Goal: Task Accomplishment & Management: Use online tool/utility

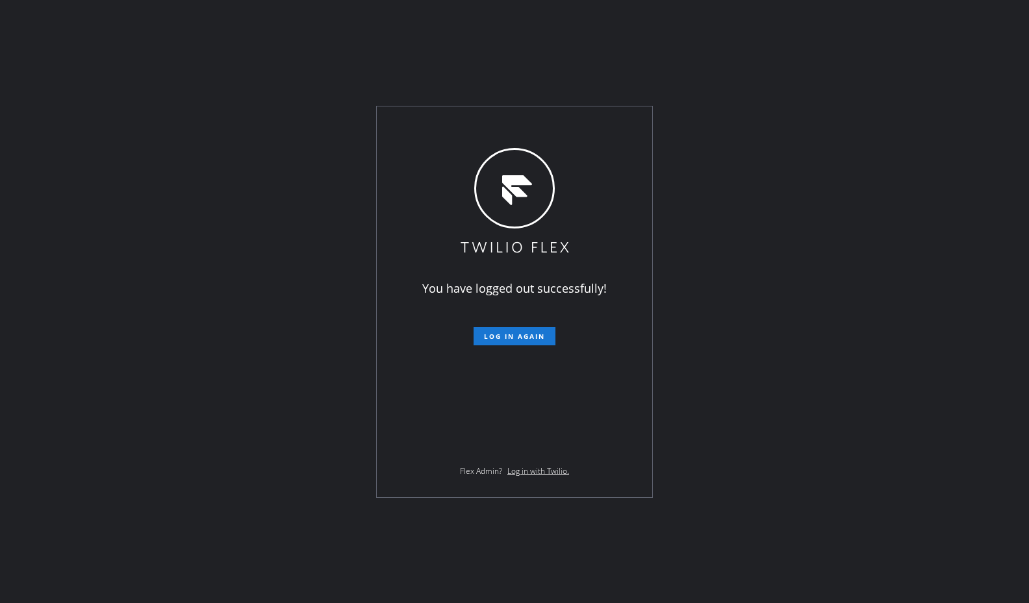
click at [418, 31] on div "You have logged out successfully! Log in again Flex Admin? Log in with Twilio." at bounding box center [514, 301] width 1029 height 603
click at [488, 332] on span "Log in again" at bounding box center [514, 336] width 61 height 9
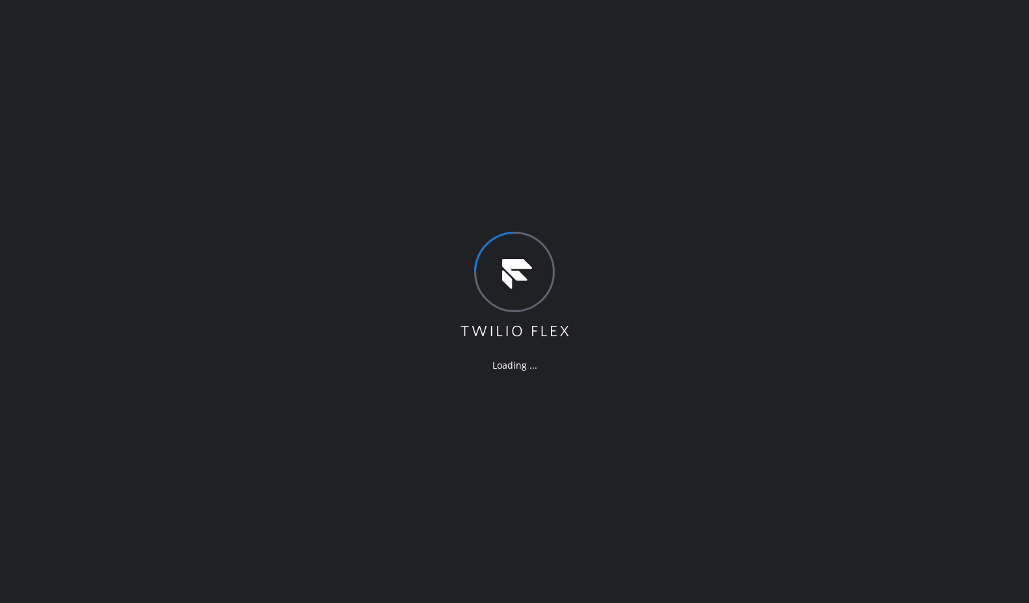
click at [488, 143] on div "Loading ..." at bounding box center [514, 301] width 1029 height 603
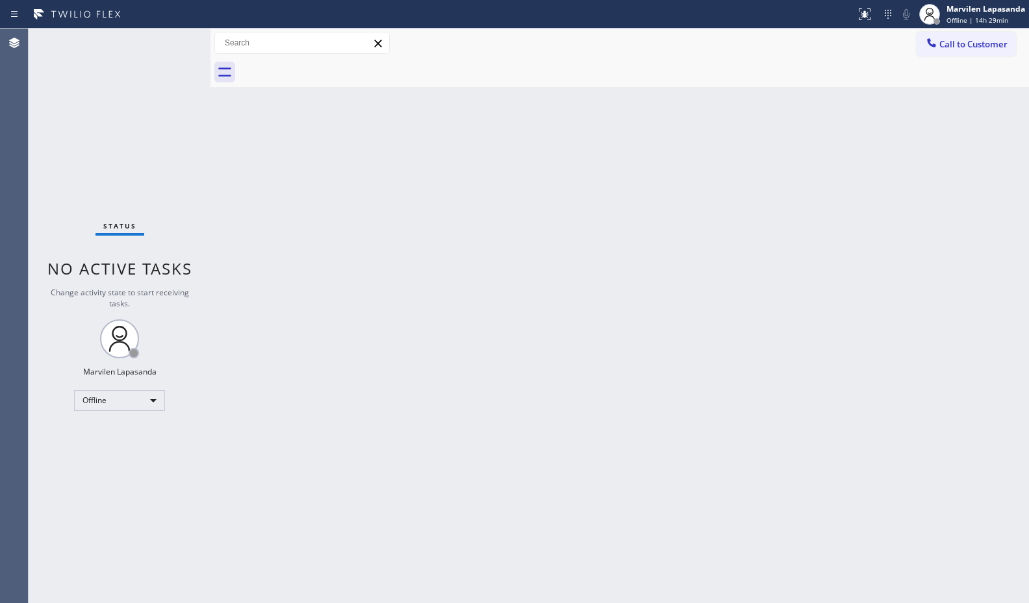
click at [805, 43] on div "Call to Customer Outbound call Location Search location Your caller id phone nu…" at bounding box center [619, 43] width 818 height 23
click at [979, 5] on div "Marvilen Lapasanda" at bounding box center [985, 8] width 79 height 11
click at [924, 69] on button "Available" at bounding box center [964, 69] width 130 height 17
click at [920, 134] on div "Back to Dashboard Change Sender ID Customers Technicians Select a contact Outbo…" at bounding box center [619, 316] width 818 height 575
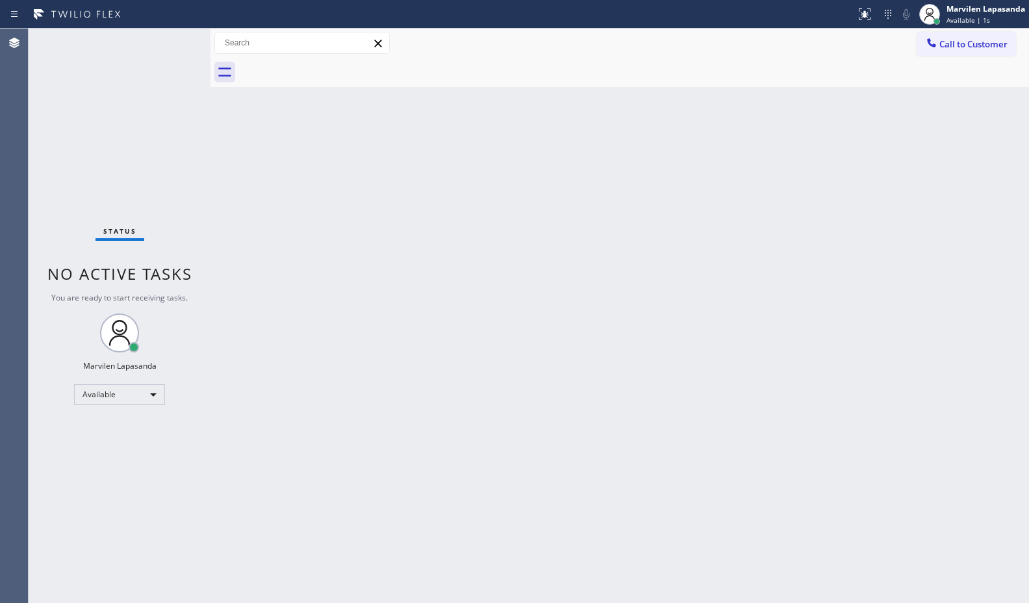
click at [920, 134] on div "Back to Dashboard Change Sender ID Customers Technicians Select a contact Outbo…" at bounding box center [619, 316] width 818 height 575
click at [214, 379] on div "Back to Dashboard Change Sender ID Customers Technicians Select a contact Outbo…" at bounding box center [619, 316] width 818 height 575
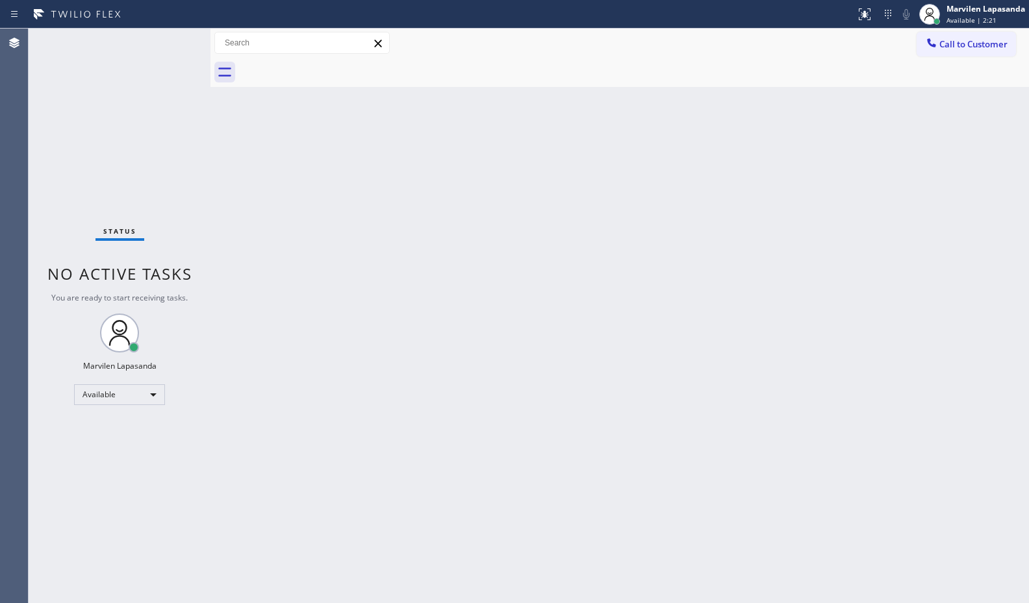
click at [839, 405] on div "Back to Dashboard Change Sender ID Customers Technicians Select a contact Outbo…" at bounding box center [619, 316] width 818 height 575
click at [831, 167] on div "Back to Dashboard Change Sender ID Customers Technicians Select a contact Outbo…" at bounding box center [619, 316] width 818 height 575
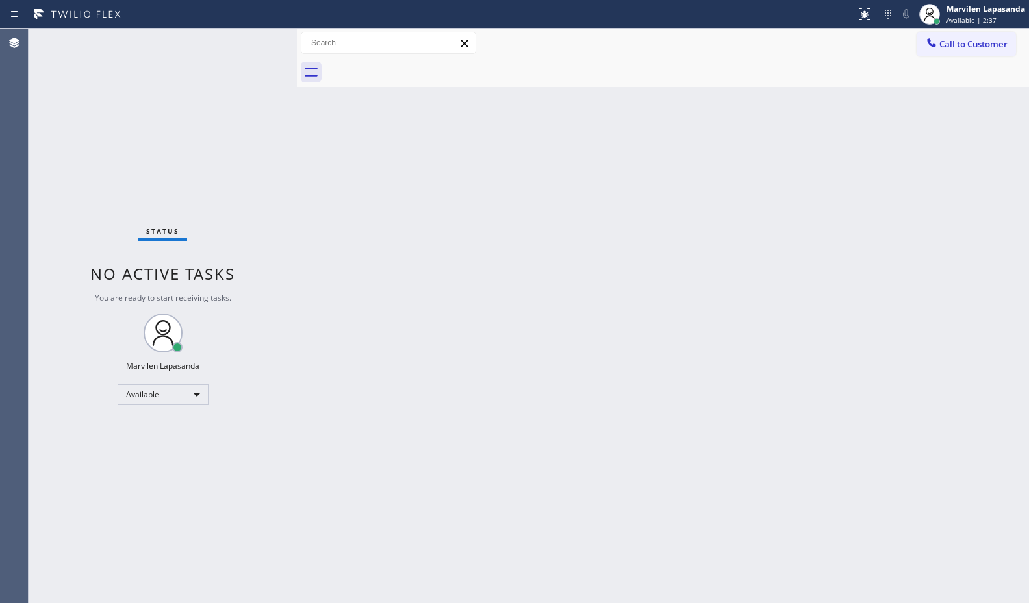
drag, startPoint x: 208, startPoint y: 43, endPoint x: 295, endPoint y: 59, distance: 87.9
click at [297, 59] on div at bounding box center [297, 316] width 0 height 575
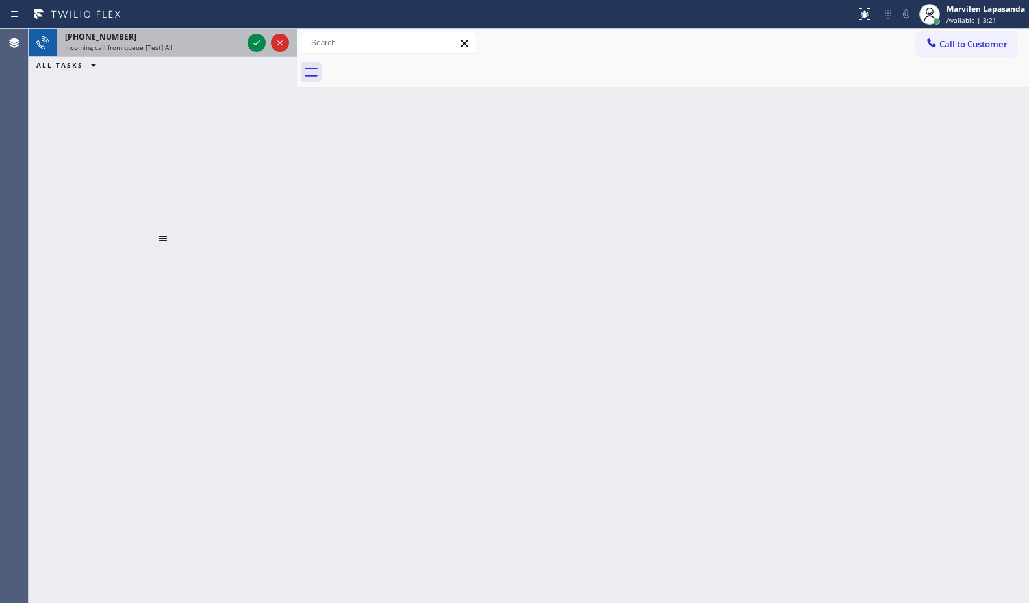
drag, startPoint x: 232, startPoint y: 44, endPoint x: 256, endPoint y: 45, distance: 24.1
click at [234, 44] on div "Incoming call from queue [Test] All" at bounding box center [153, 47] width 177 height 9
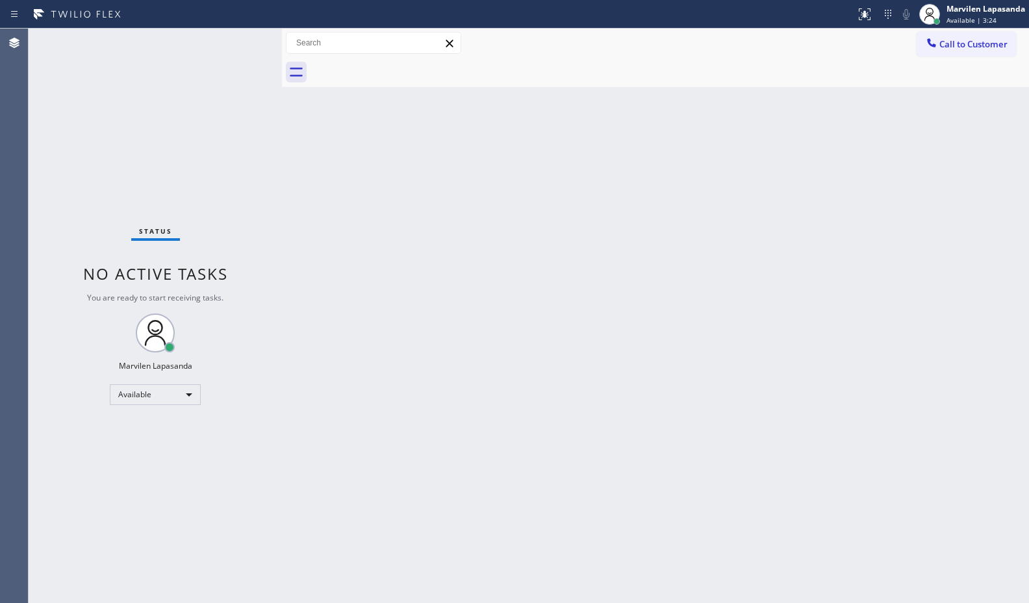
drag, startPoint x: 297, startPoint y: 45, endPoint x: 282, endPoint y: 44, distance: 15.1
click at [282, 44] on div at bounding box center [282, 316] width 0 height 575
click at [244, 42] on div "Status No active tasks You are ready to start receiving tasks. Marvilen Lapasan…" at bounding box center [155, 316] width 253 height 575
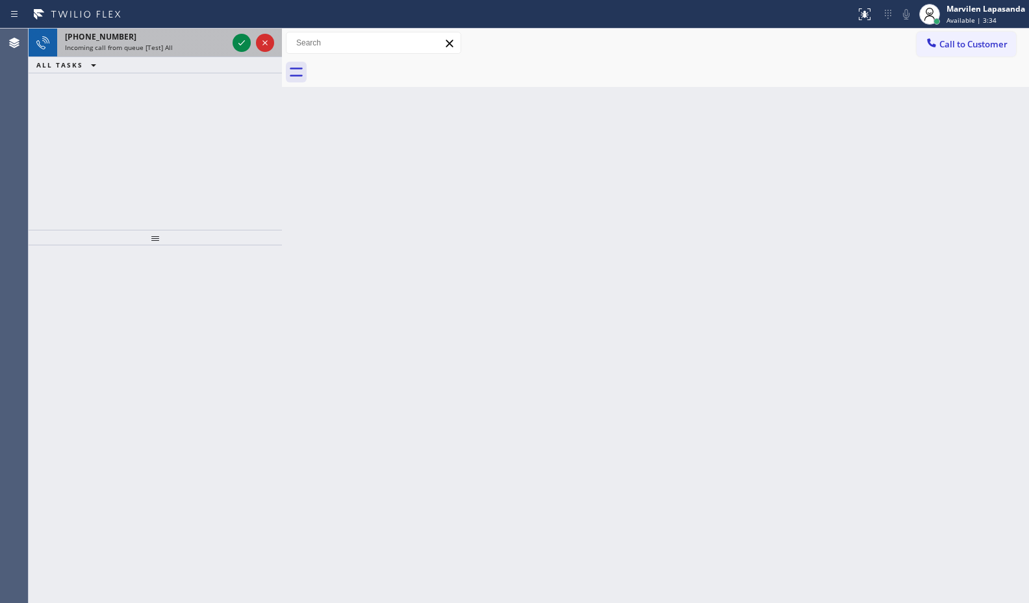
click at [214, 42] on div "+18053407815" at bounding box center [146, 36] width 162 height 11
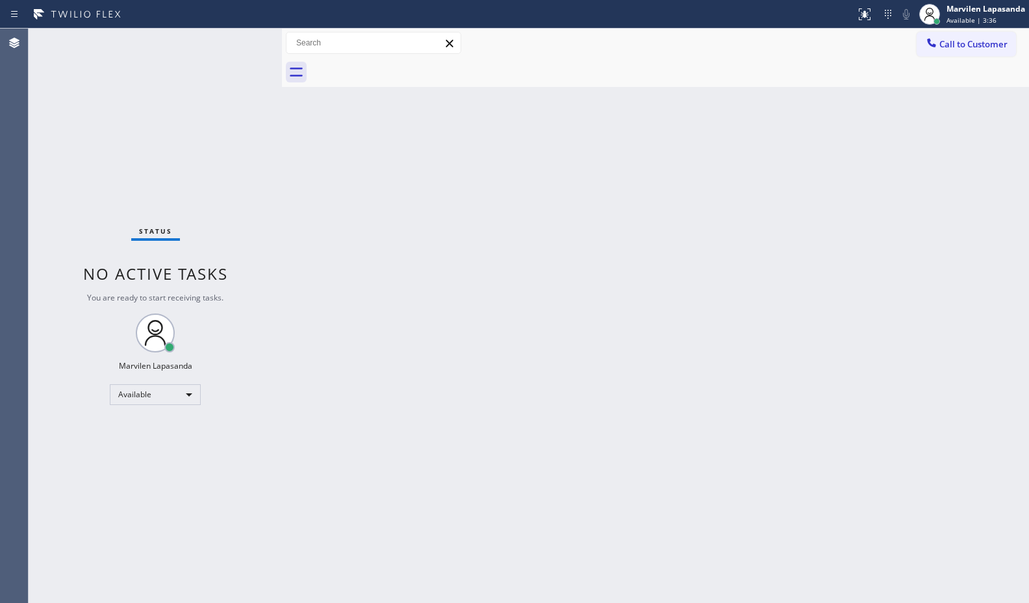
click at [220, 299] on span "You are ready to start receiving tasks." at bounding box center [155, 297] width 136 height 11
click at [220, 290] on div "Status No active tasks You are ready to start receiving tasks. Marvilen Lapasan…" at bounding box center [155, 316] width 253 height 575
click at [220, 289] on div "Status No active tasks You are ready to start receiving tasks. Marvilen Lapasan…" at bounding box center [155, 316] width 253 height 575
click at [244, 40] on div "Status No active tasks You are ready to start receiving tasks. Marvilen Lapasan…" at bounding box center [155, 316] width 253 height 575
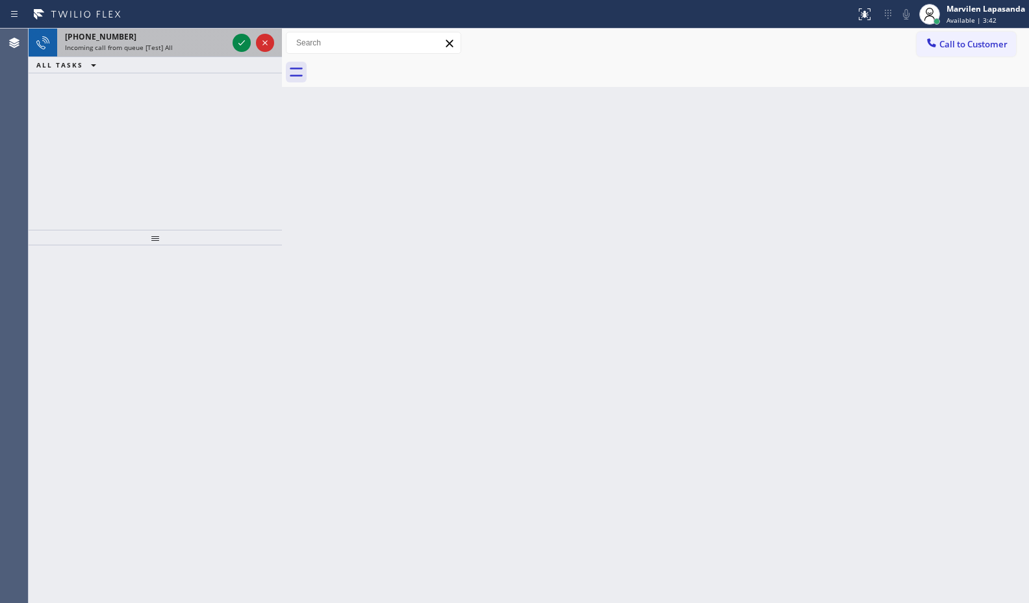
click at [207, 44] on div "Incoming call from queue [Test] All" at bounding box center [146, 47] width 162 height 9
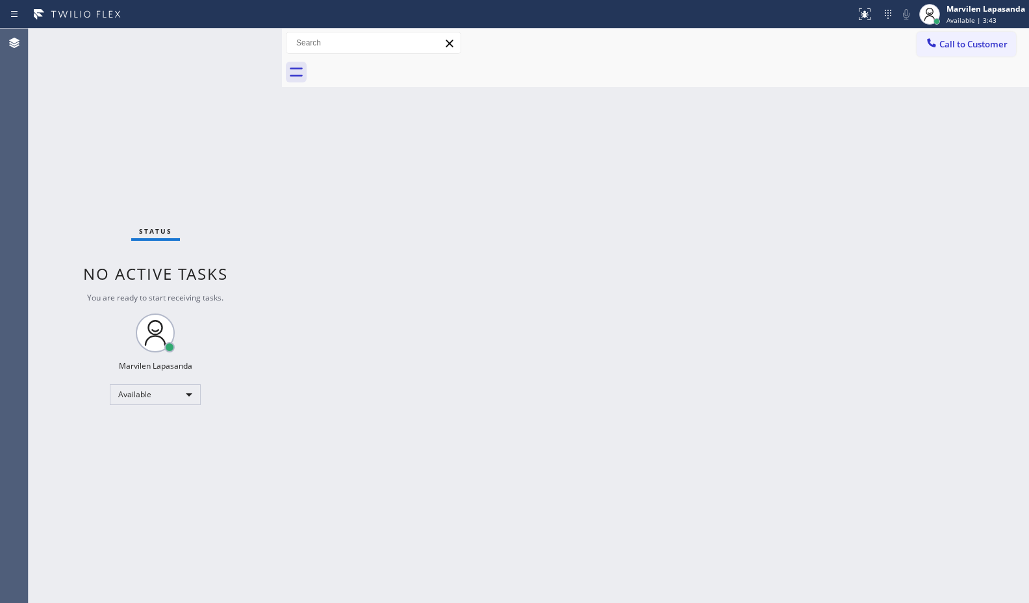
click at [216, 296] on span "You are ready to start receiving tasks." at bounding box center [155, 297] width 136 height 11
click at [245, 40] on div "Status No active tasks You are ready to start receiving tasks. Marvilen Lapasan…" at bounding box center [155, 316] width 253 height 575
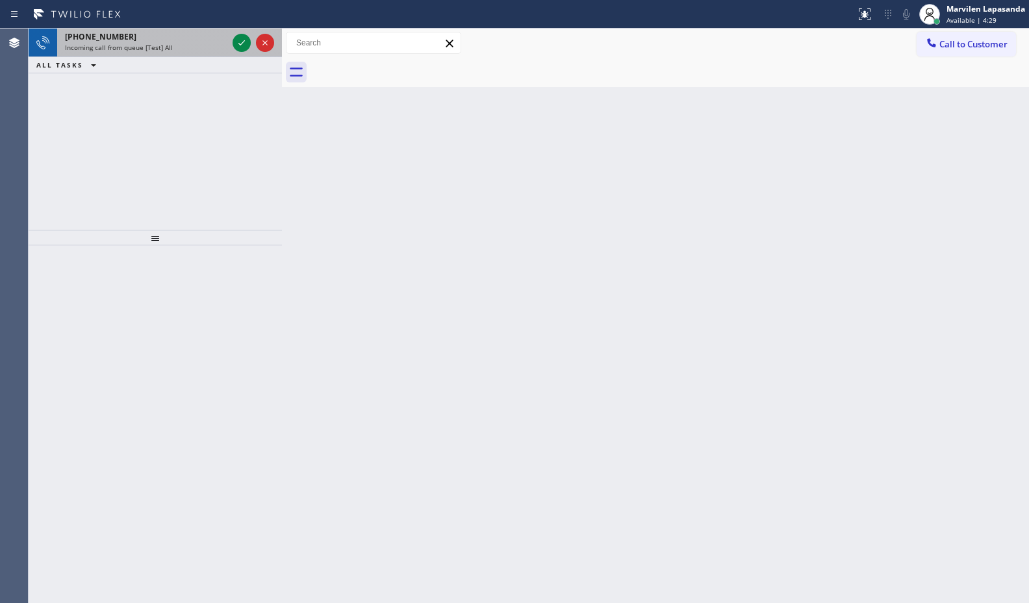
click at [203, 47] on div "Incoming call from queue [Test] All" at bounding box center [146, 47] width 162 height 9
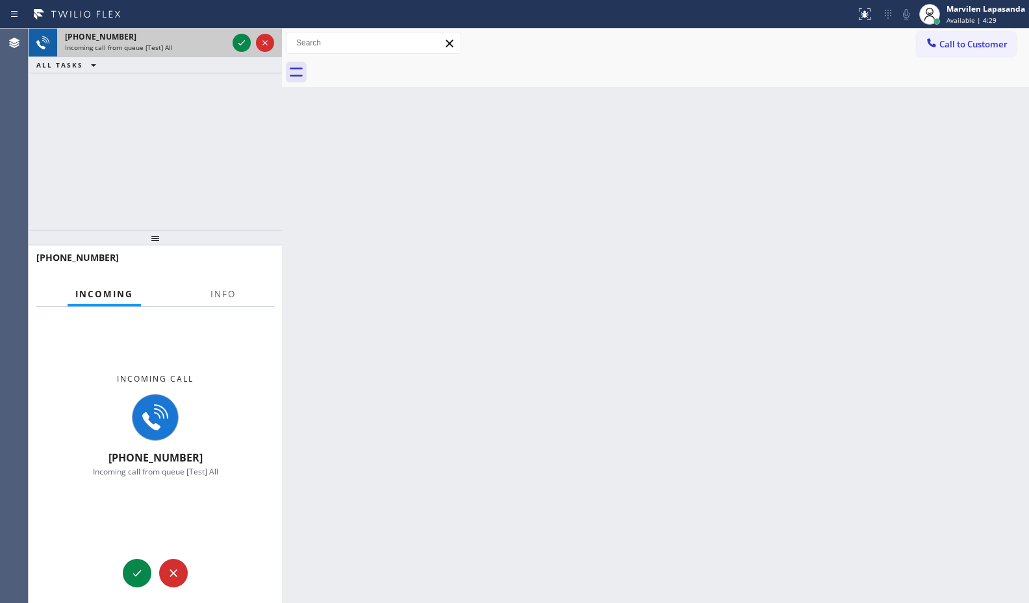
click at [203, 47] on div "Incoming call from queue [Test] All" at bounding box center [146, 47] width 162 height 9
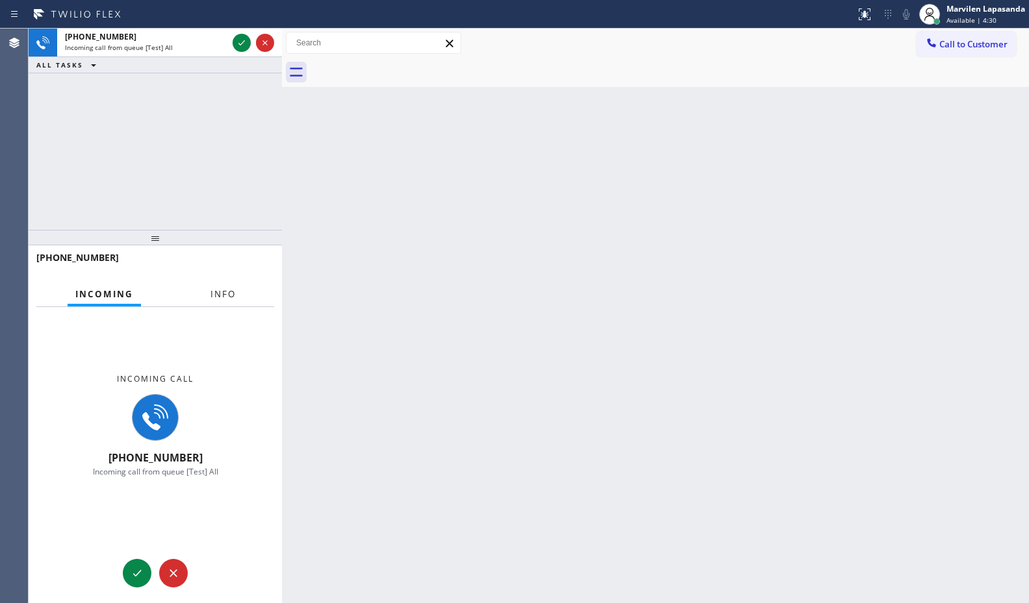
click at [220, 297] on span "Info" at bounding box center [222, 294] width 25 height 12
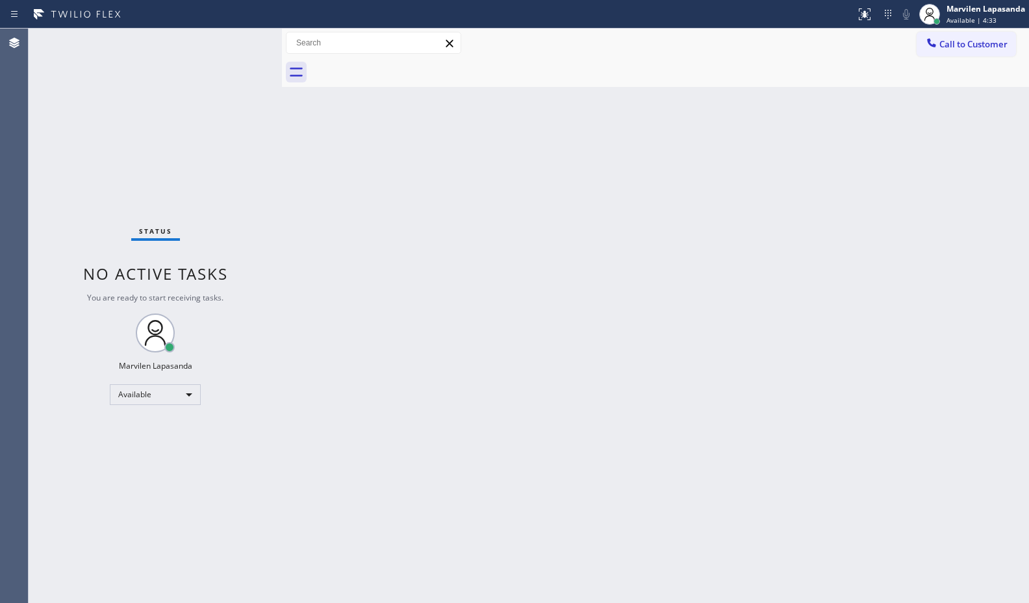
click at [245, 40] on div "Status No active tasks You are ready to start receiving tasks. Marvilen Lapasan…" at bounding box center [155, 316] width 253 height 575
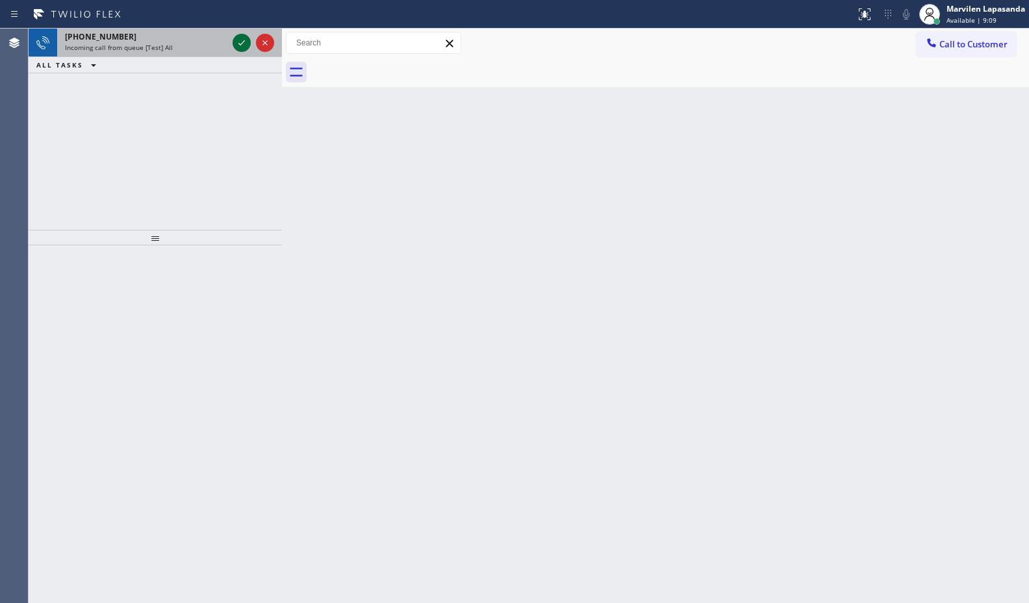
click at [236, 40] on icon at bounding box center [242, 43] width 16 height 16
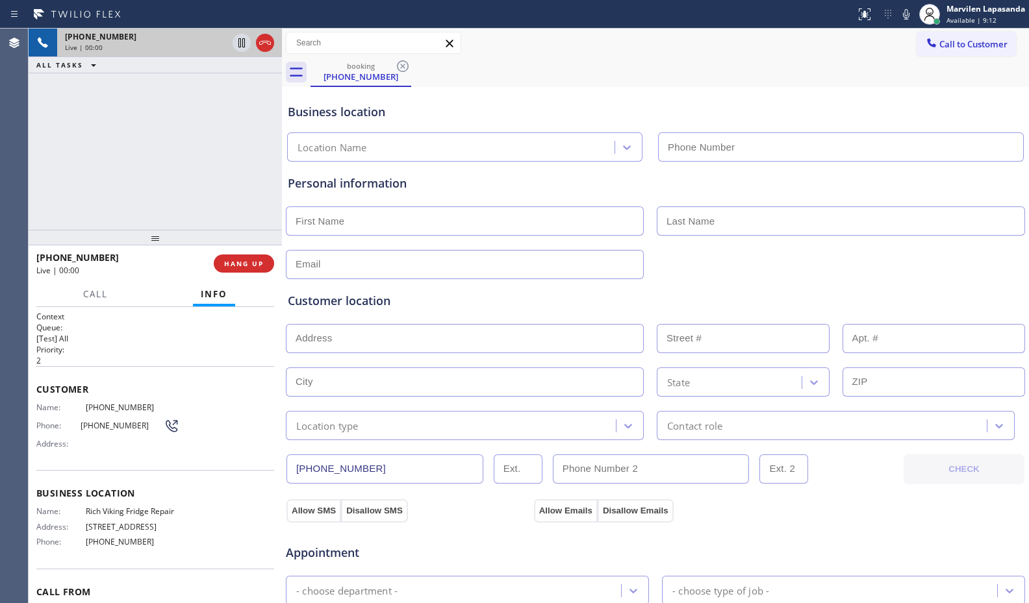
type input "(619) 773-0925"
click at [44, 397] on div "Customer Name: (619) 776-1433 Phone: (619) 776-1433 Address:" at bounding box center [155, 418] width 238 height 104
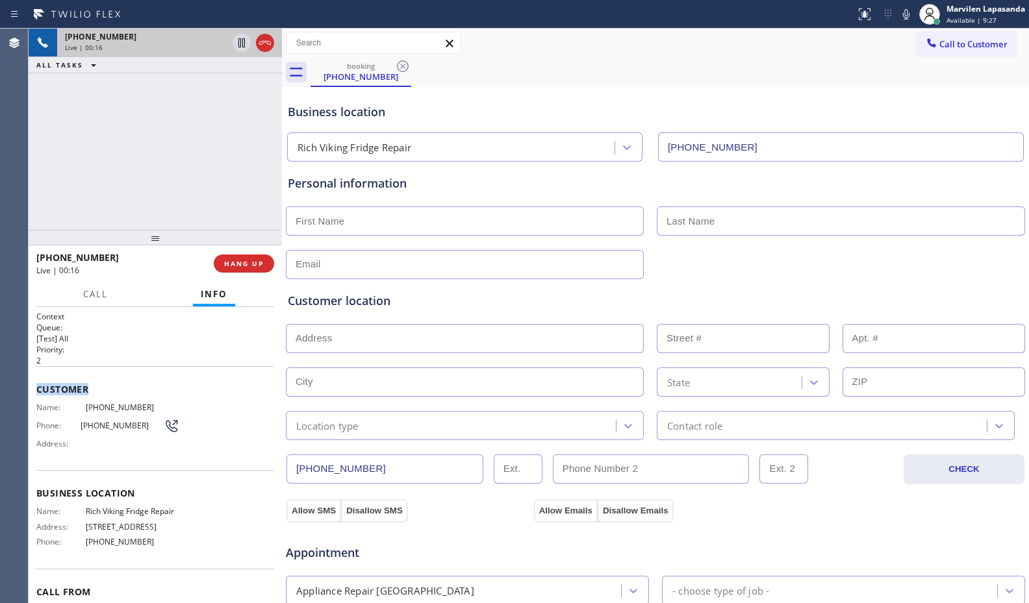
click at [44, 397] on div "Customer Name: (619) 776-1433 Phone: (619) 776-1433 Address:" at bounding box center [155, 418] width 238 height 104
click at [68, 107] on div "+16197761433 Live | 00:18 ALL TASKS ALL TASKS ACTIVE TASKS TASKS IN WRAP UP" at bounding box center [155, 129] width 253 height 201
click at [760, 47] on div "Call to Customer Outbound call Location Search location Your caller id phone nu…" at bounding box center [655, 43] width 747 height 23
click at [904, 12] on icon at bounding box center [906, 14] width 16 height 16
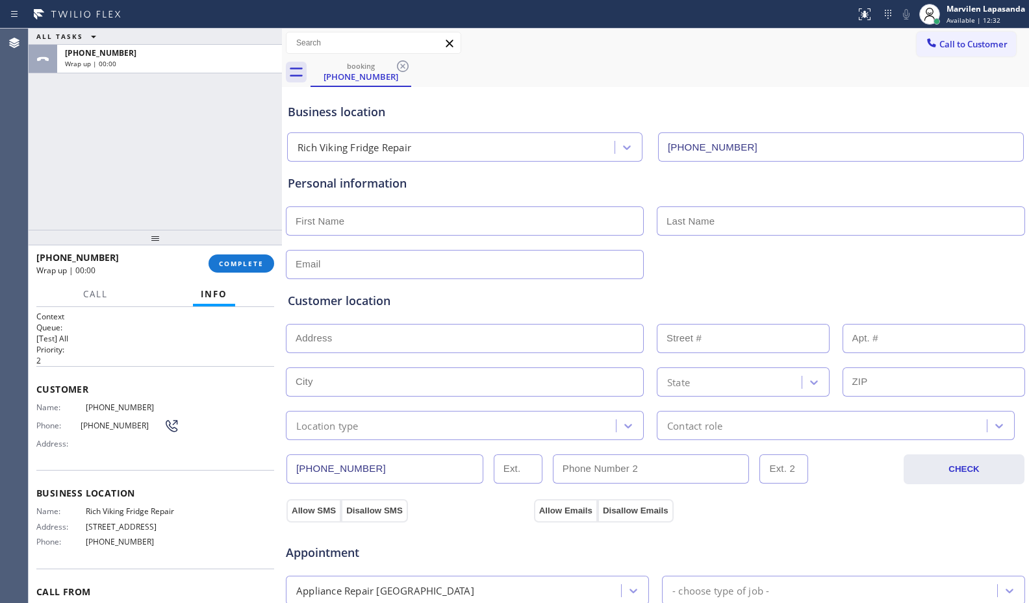
click at [369, 214] on input "text" at bounding box center [465, 221] width 358 height 29
type input "Ms"
type input "..."
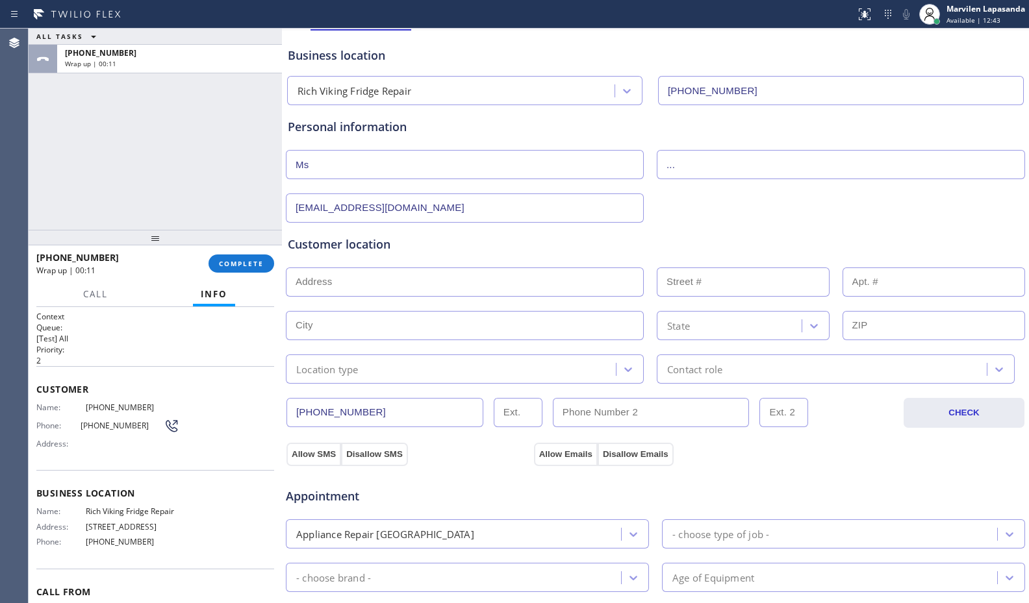
scroll to position [130, 0]
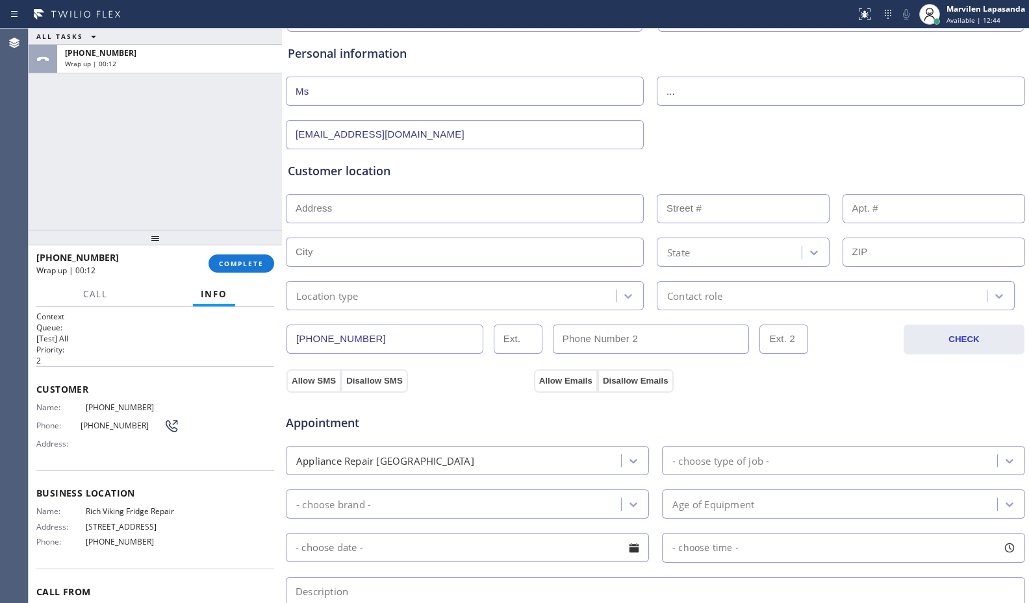
type input "no@gmail.com"
click at [373, 211] on input "text" at bounding box center [465, 208] width 358 height 29
paste input "1392 Neptune DrChula Vista, CA 91911, USA"
type input "1392 Neptune Dr"
type input "1392"
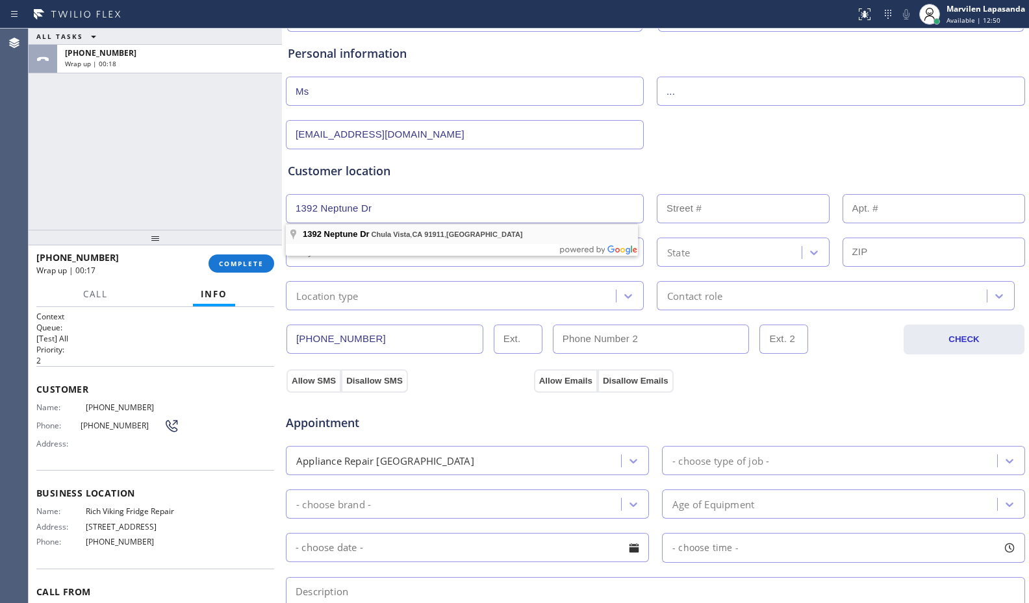
type input "Chula Vista"
type input "91911"
click at [376, 303] on div "Location type" at bounding box center [465, 295] width 358 height 29
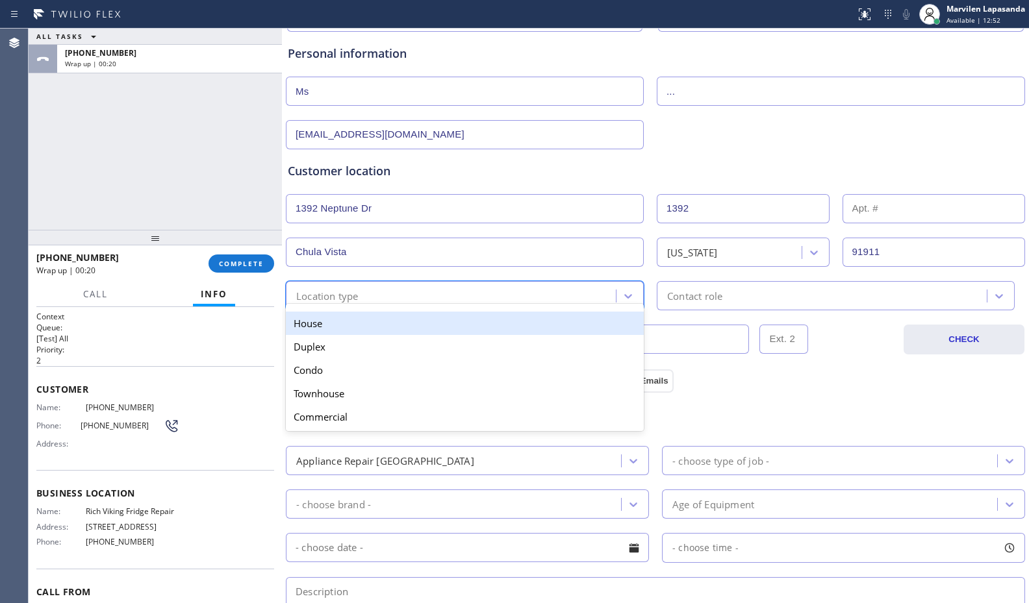
drag, startPoint x: 364, startPoint y: 328, endPoint x: 373, endPoint y: 327, distance: 8.5
click at [368, 328] on div "House" at bounding box center [465, 323] width 358 height 23
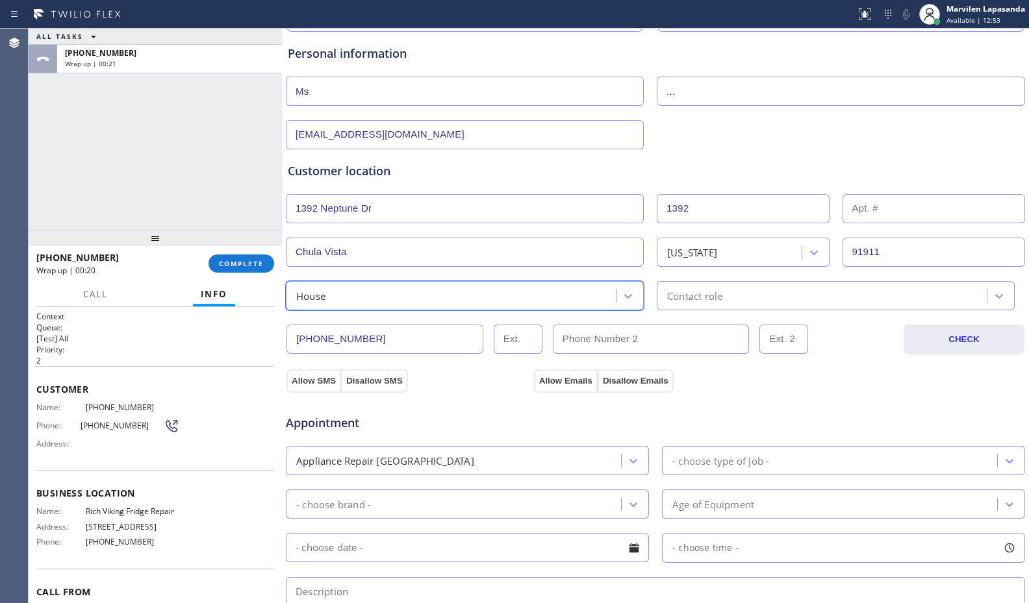
click at [695, 301] on div "Contact role" at bounding box center [694, 295] width 55 height 15
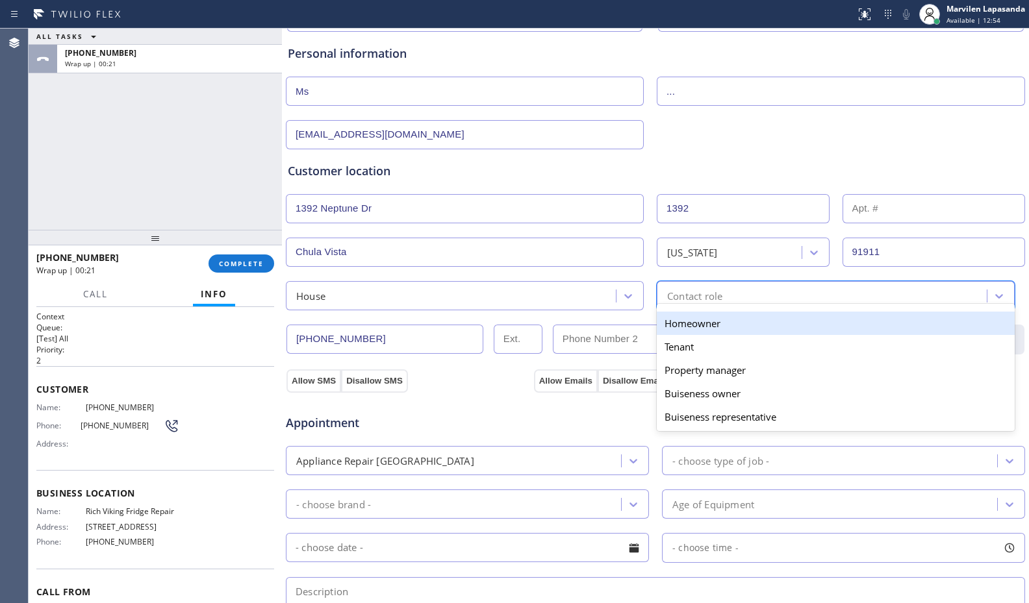
click at [689, 325] on div "Homeowner" at bounding box center [836, 323] width 358 height 23
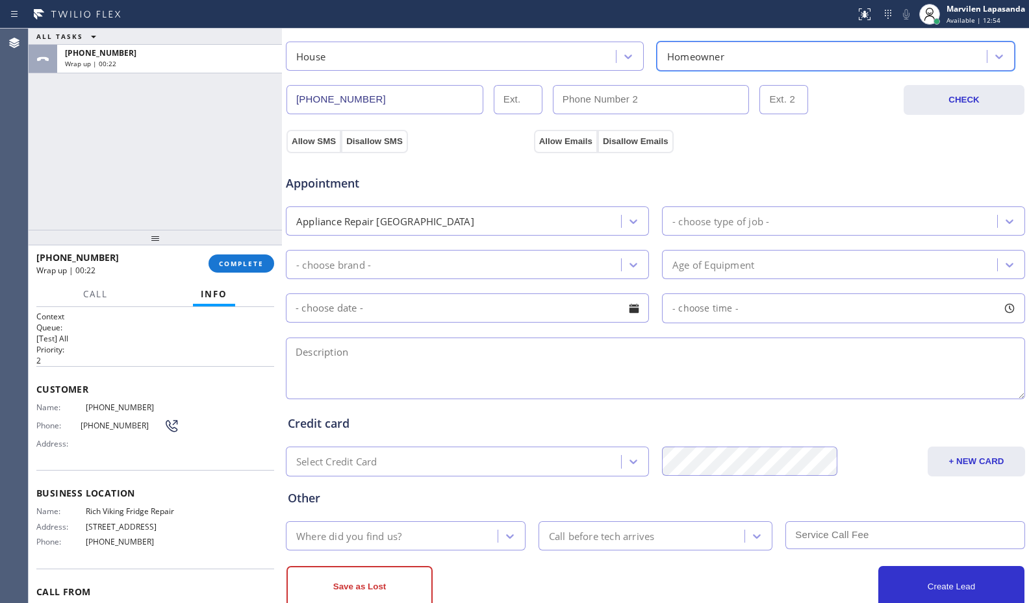
scroll to position [390, 0]
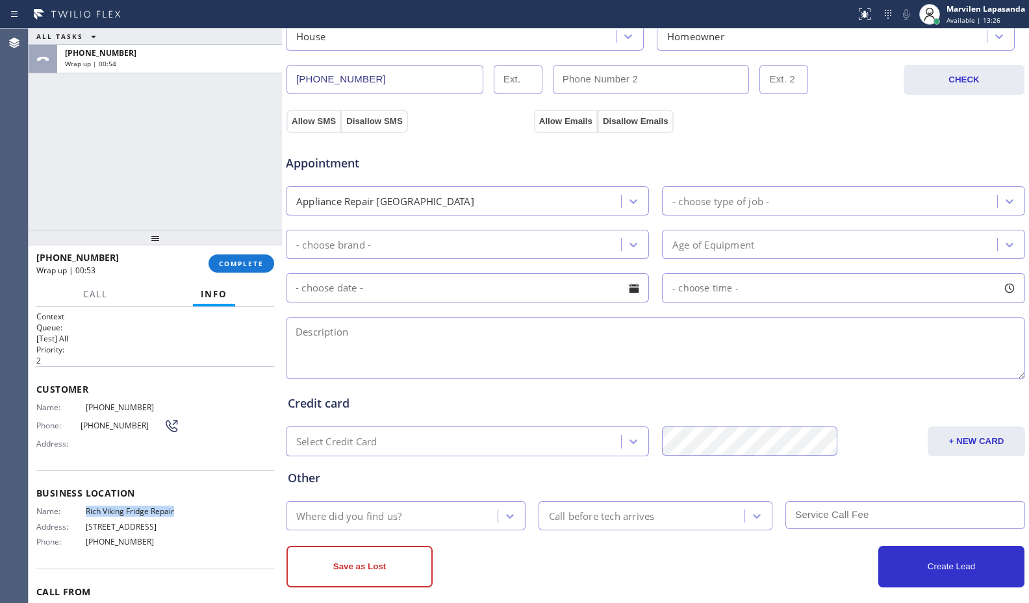
drag, startPoint x: 83, startPoint y: 510, endPoint x: 179, endPoint y: 513, distance: 96.2
click at [179, 513] on div "Name: Rich Viking Fridge Repair Address: 3062 46th St Phone: (619) 773-0925" at bounding box center [155, 529] width 238 height 45
copy div "Rich Viking Fridge Repair"
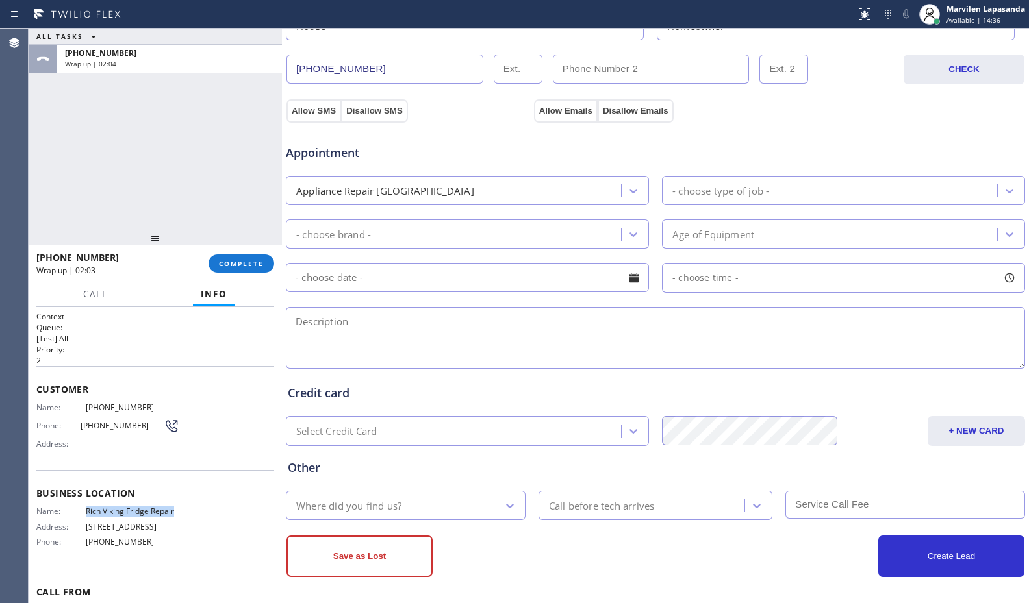
scroll to position [403, 0]
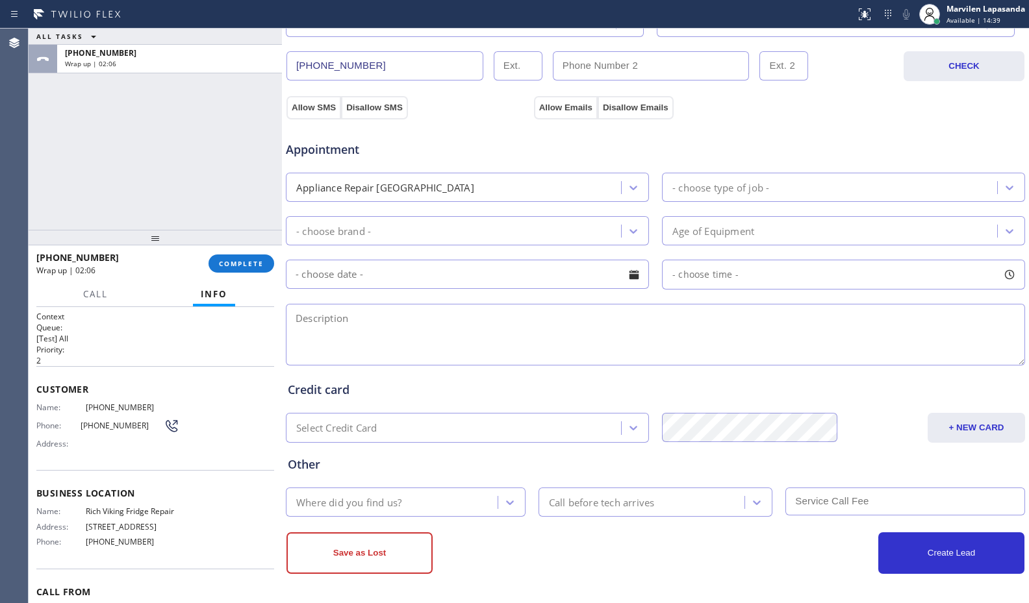
click at [429, 189] on div "Appliance Repair High End" at bounding box center [455, 187] width 331 height 23
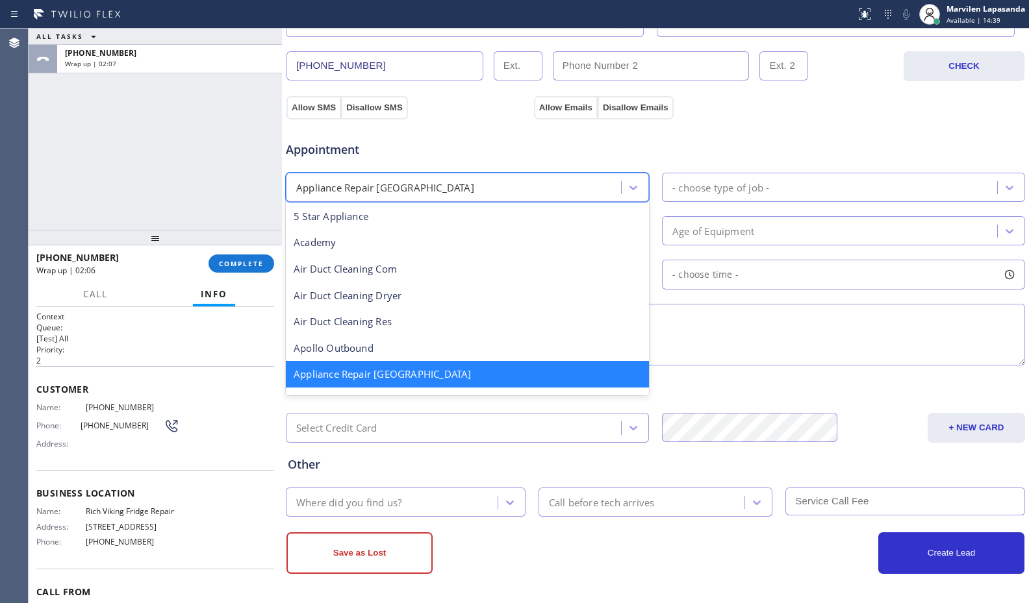
scroll to position [2, 0]
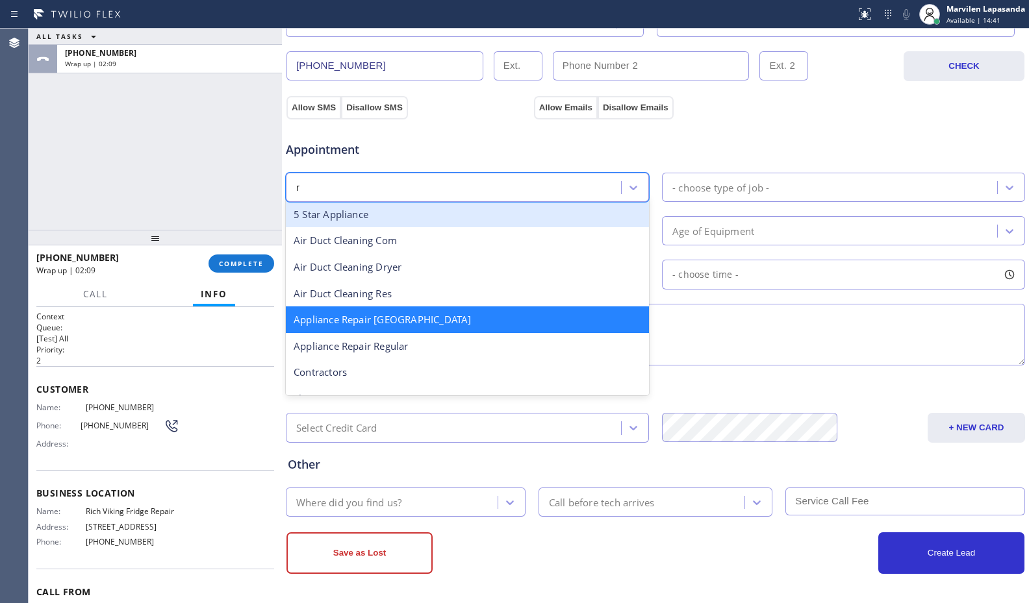
type input "re"
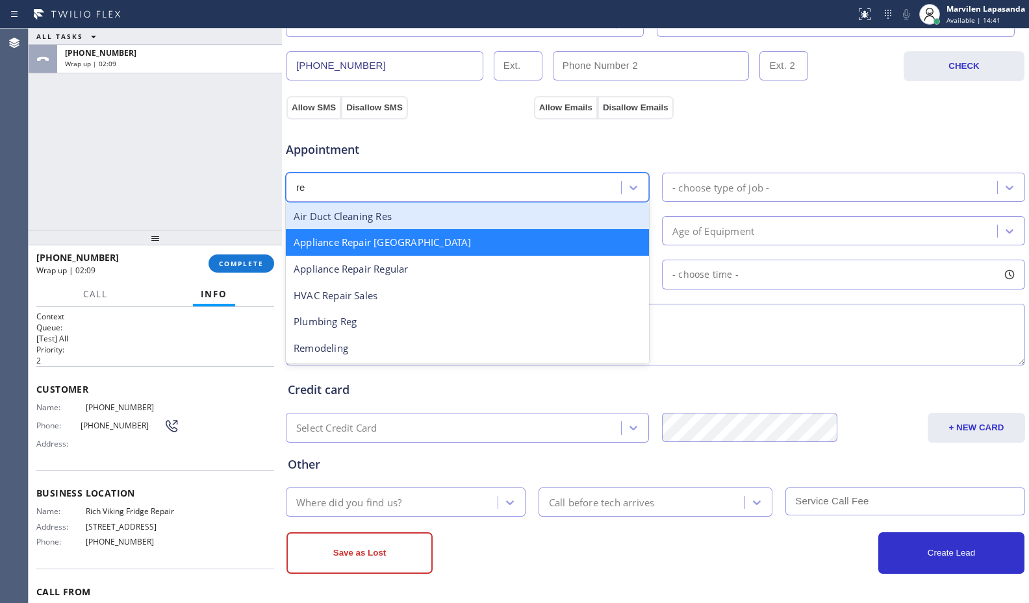
scroll to position [0, 0]
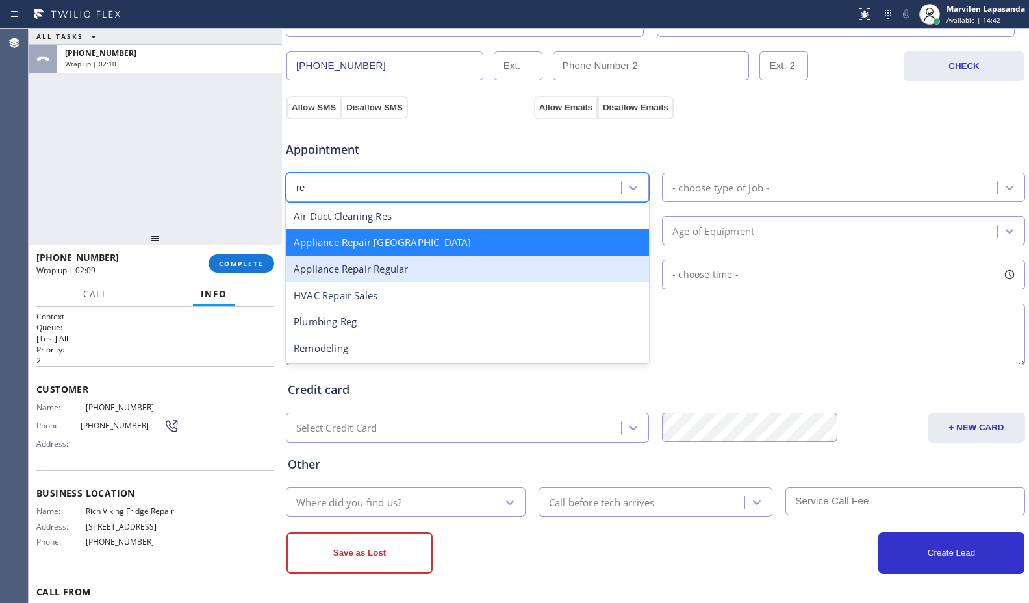
drag, startPoint x: 392, startPoint y: 271, endPoint x: 443, endPoint y: 266, distance: 51.6
click at [405, 271] on div "Appliance Repair Regular" at bounding box center [467, 269] width 363 height 27
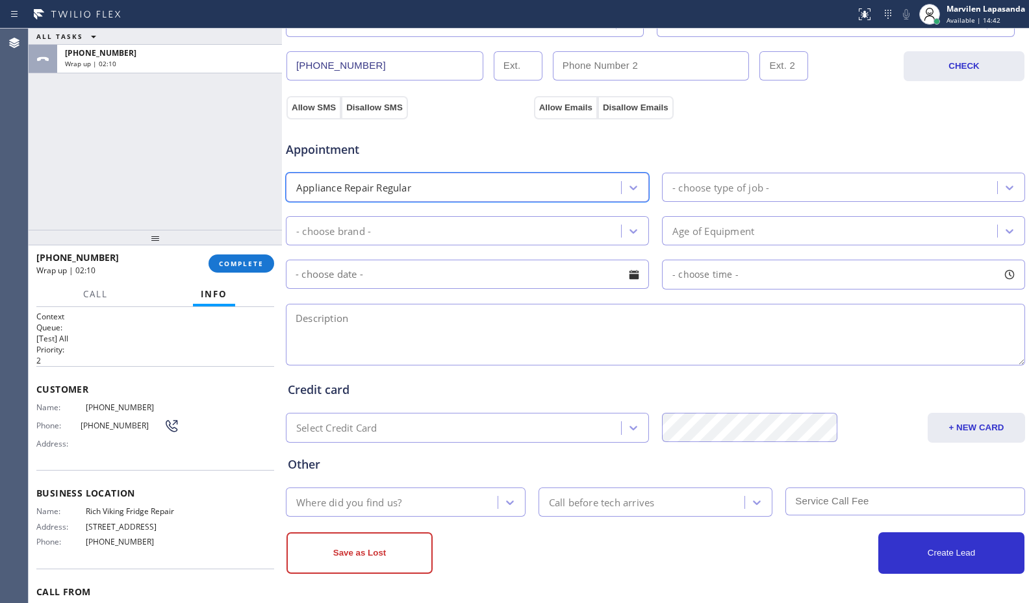
click at [690, 171] on div "option Appliance Repair Regular, selected. 24 results available. Select is focu…" at bounding box center [655, 186] width 742 height 32
click at [690, 178] on div "- choose type of job -" at bounding box center [831, 187] width 331 height 23
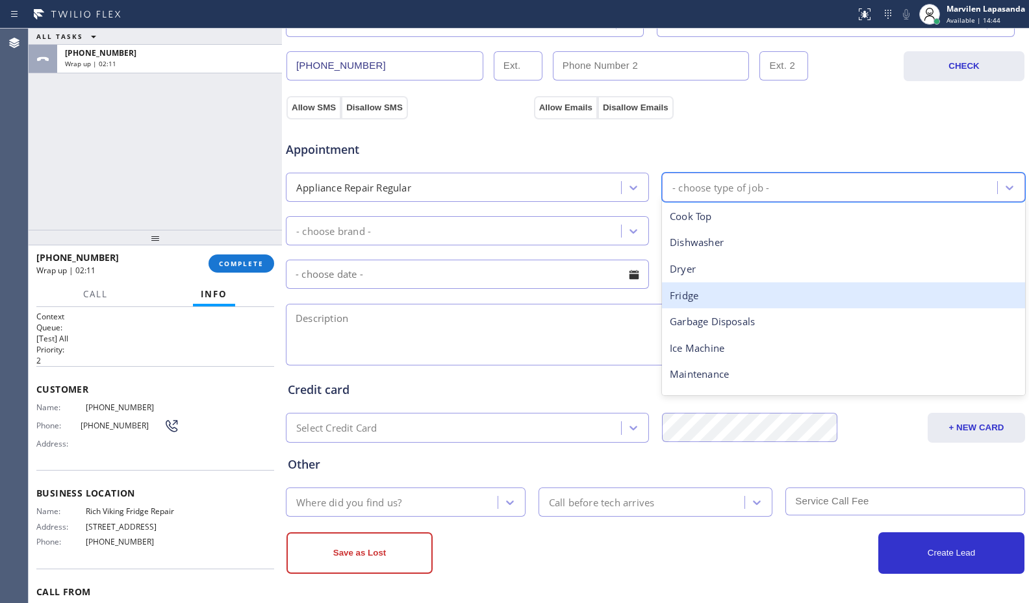
click at [685, 288] on div "Fridge" at bounding box center [843, 296] width 363 height 27
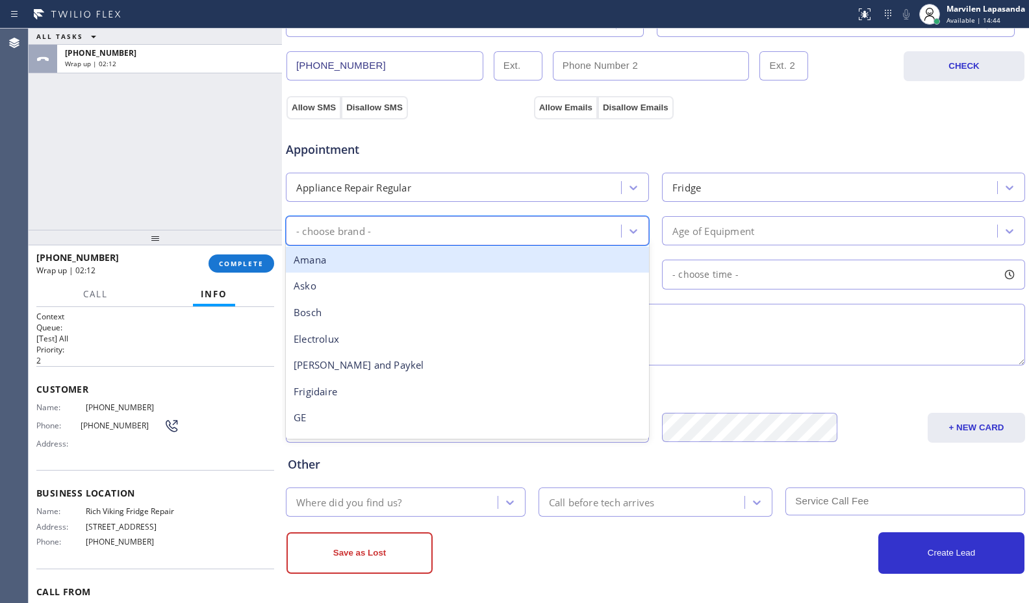
click at [427, 230] on div "- choose brand -" at bounding box center [455, 231] width 331 height 23
type input "ot"
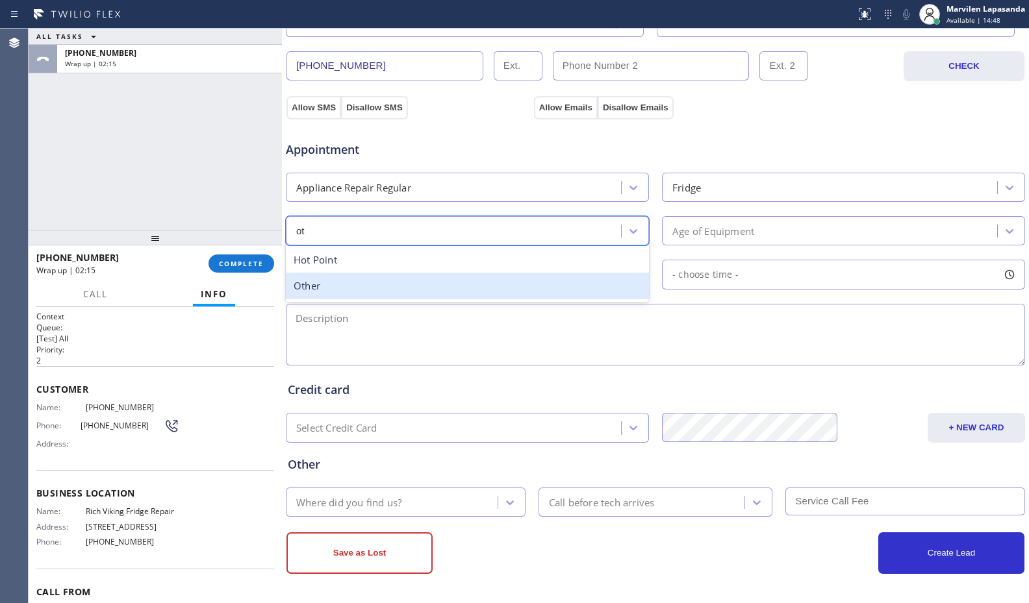
drag, startPoint x: 396, startPoint y: 285, endPoint x: 420, endPoint y: 283, distance: 24.1
click at [409, 285] on div "Other" at bounding box center [467, 286] width 363 height 27
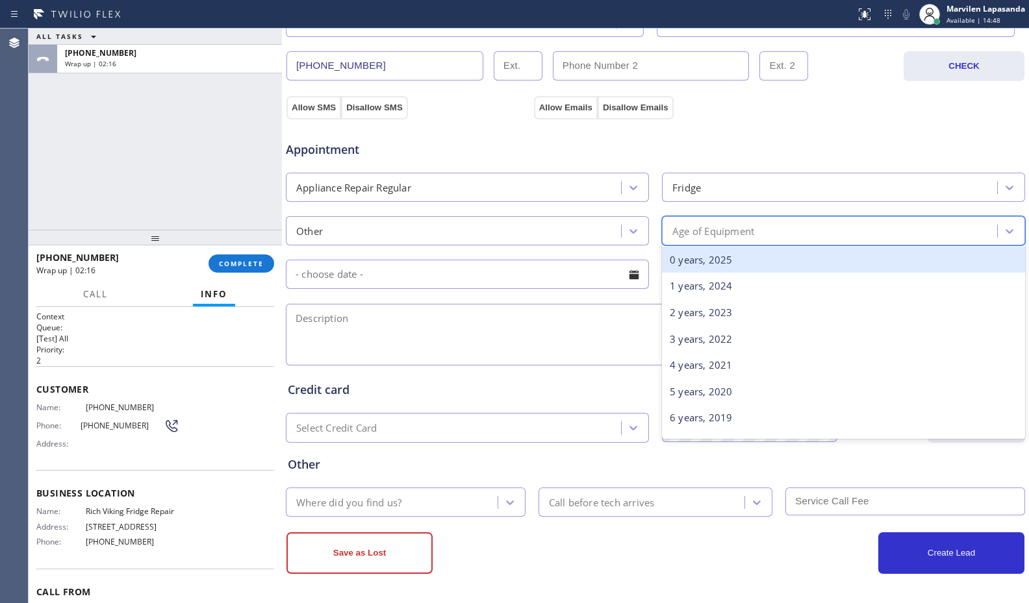
drag, startPoint x: 687, startPoint y: 236, endPoint x: 685, endPoint y: 271, distance: 35.8
click at [687, 243] on div "Age of Equipment" at bounding box center [843, 230] width 363 height 29
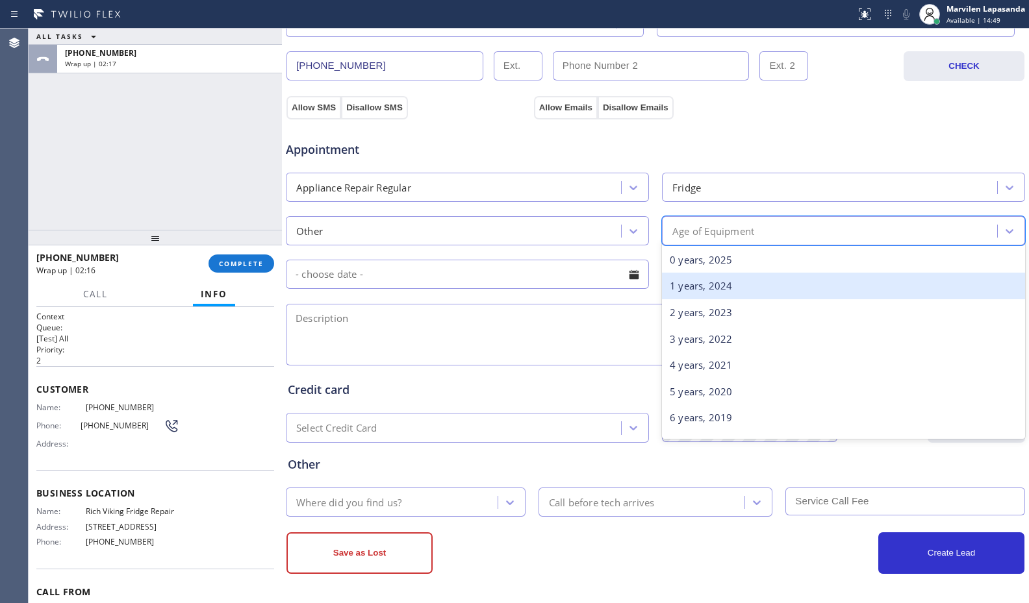
click at [683, 291] on div "1 years, 2024" at bounding box center [843, 286] width 363 height 27
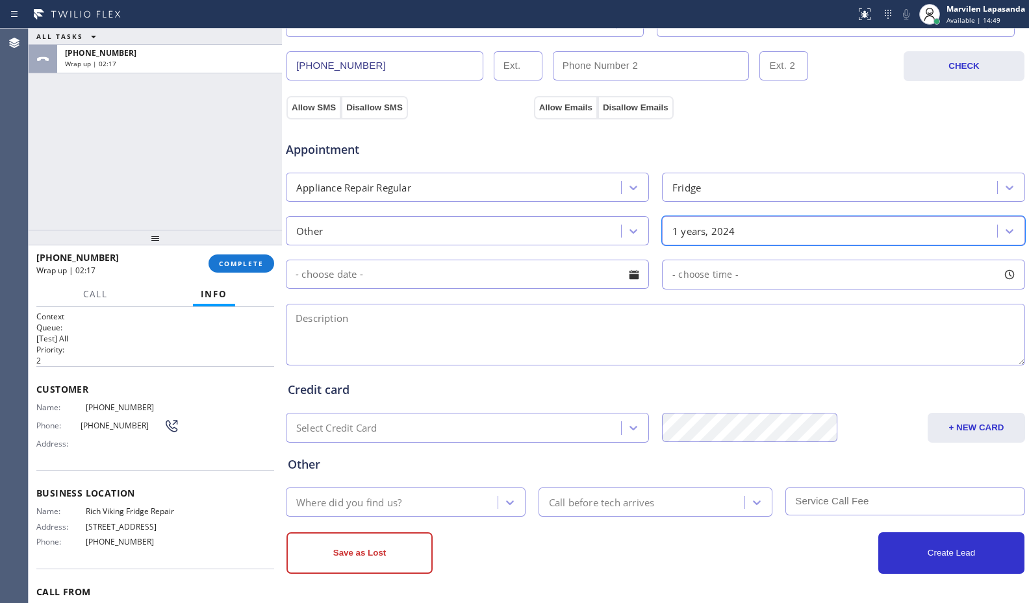
click at [633, 321] on textarea at bounding box center [655, 335] width 739 height 62
click at [357, 323] on textarea at bounding box center [655, 335] width 739 height 62
paste textarea "Fridge/ It is not working/ 1392 Neptune Dr Chula Vista, CA 91911, USA/ Rich Vik…"
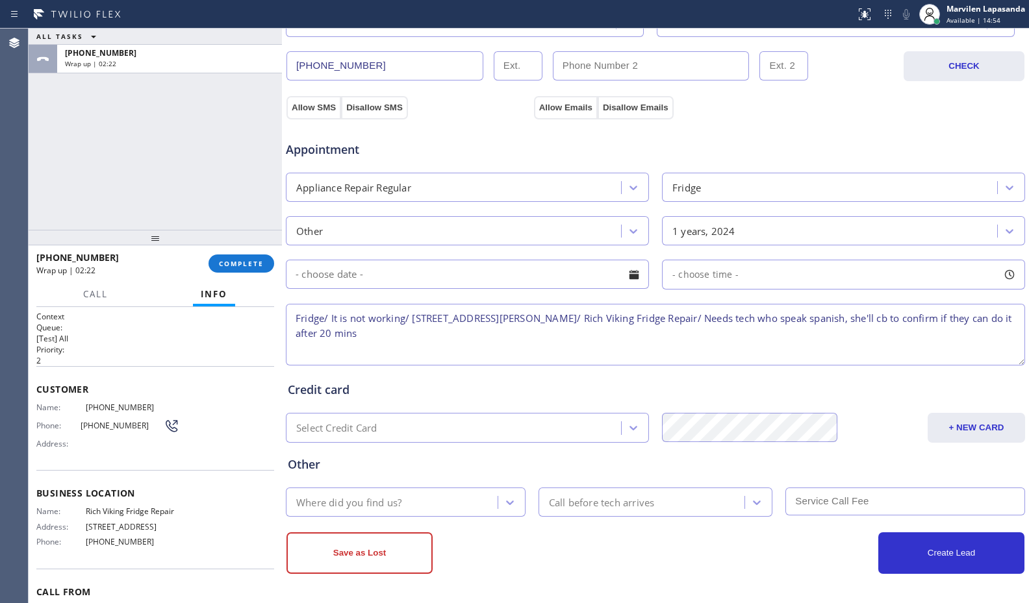
type textarea "Fridge/ It is not working/ 1392 Neptune Dr Chula Vista, CA 91911, USA/ Rich Vik…"
click at [388, 517] on div "Save as Lost Create Lead" at bounding box center [655, 545] width 740 height 57
click at [367, 492] on div "Where did you find us?" at bounding box center [394, 502] width 208 height 23
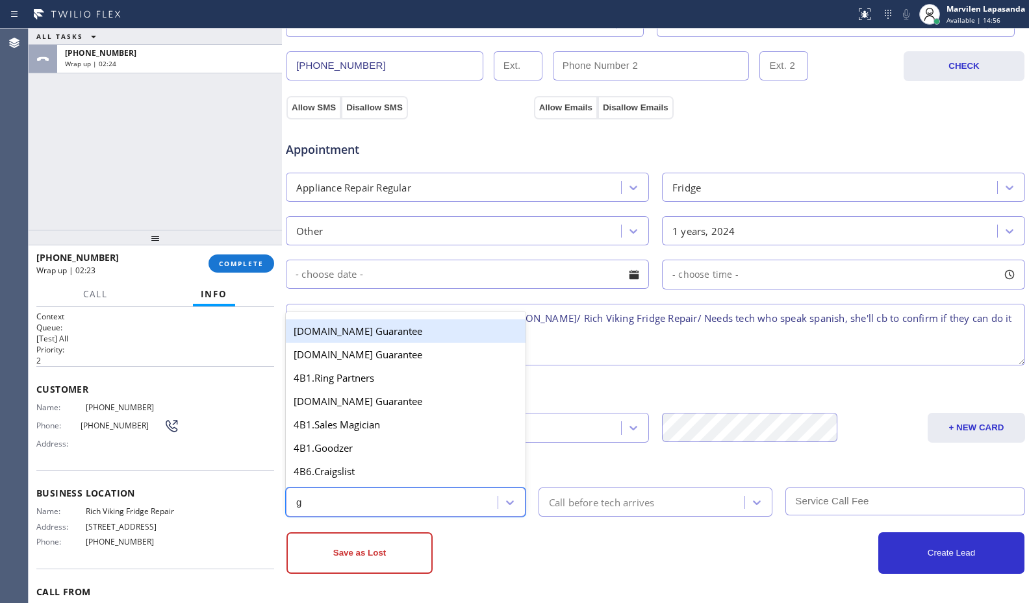
type input "go"
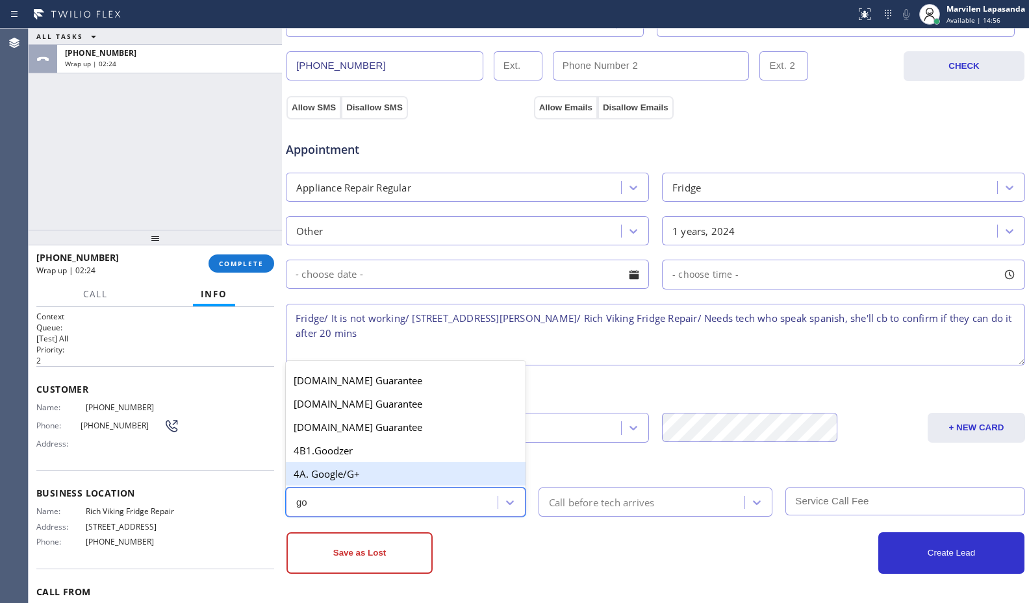
drag, startPoint x: 369, startPoint y: 471, endPoint x: 366, endPoint y: 487, distance: 16.4
click at [368, 471] on div "4A. Google/G+" at bounding box center [406, 473] width 240 height 23
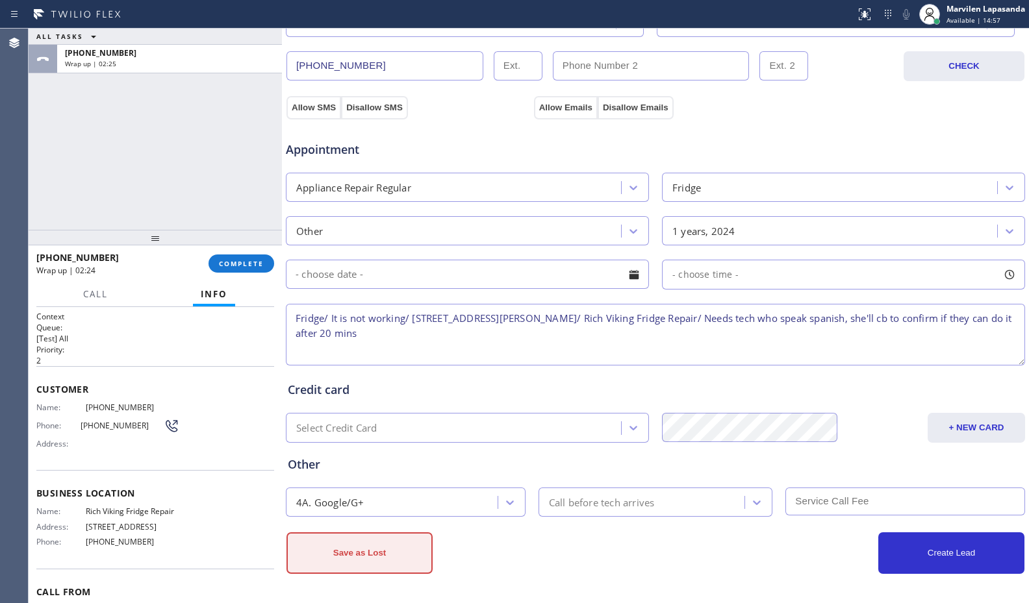
click at [362, 554] on button "Save as Lost" at bounding box center [359, 554] width 146 height 42
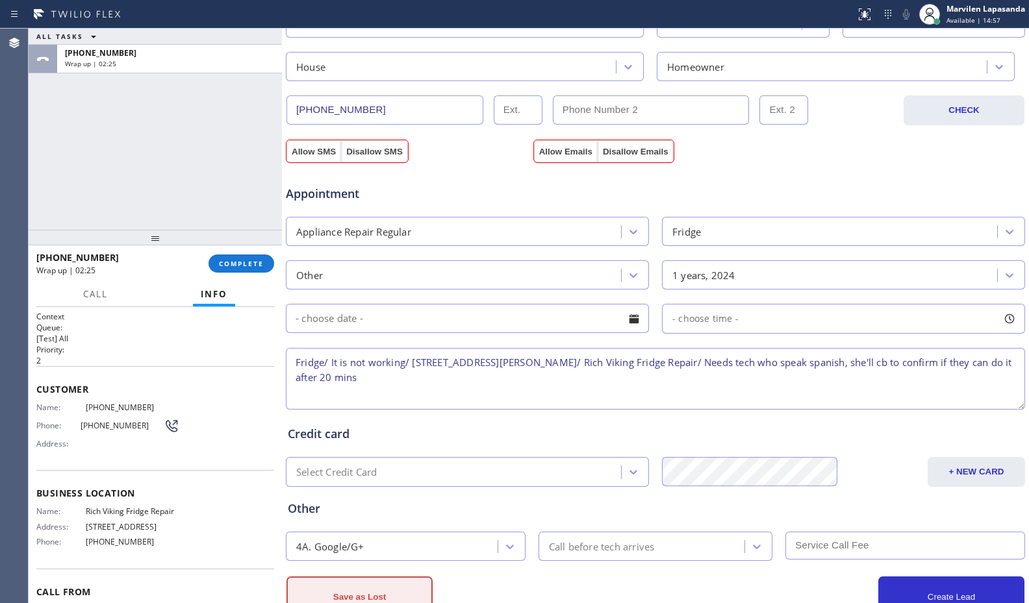
scroll to position [447, 0]
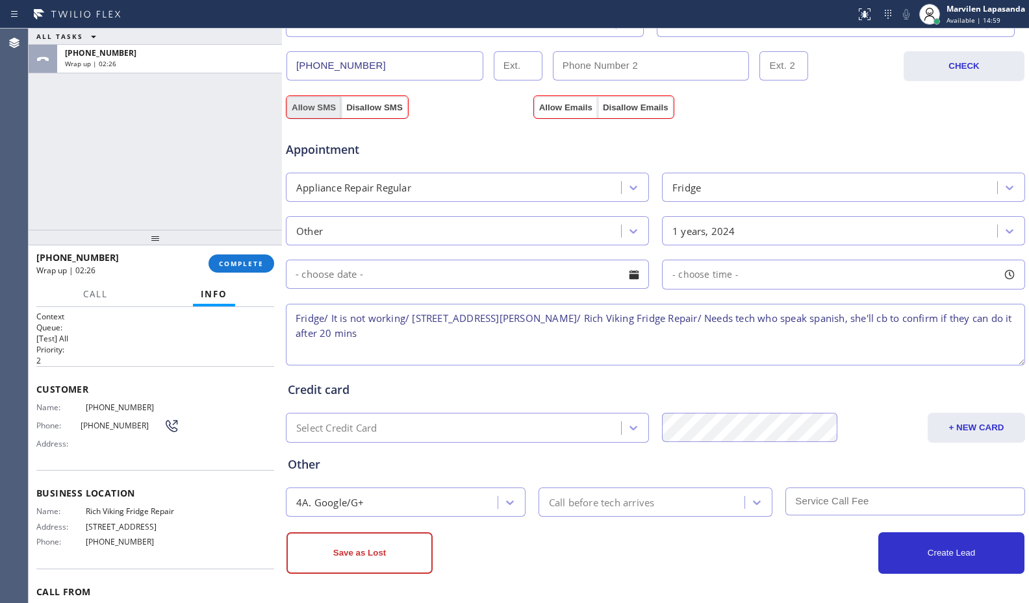
click at [335, 105] on button "Allow SMS" at bounding box center [313, 107] width 55 height 23
click at [550, 102] on button "Allow Emails" at bounding box center [566, 107] width 64 height 23
click at [402, 546] on button "Save as Lost" at bounding box center [359, 554] width 146 height 42
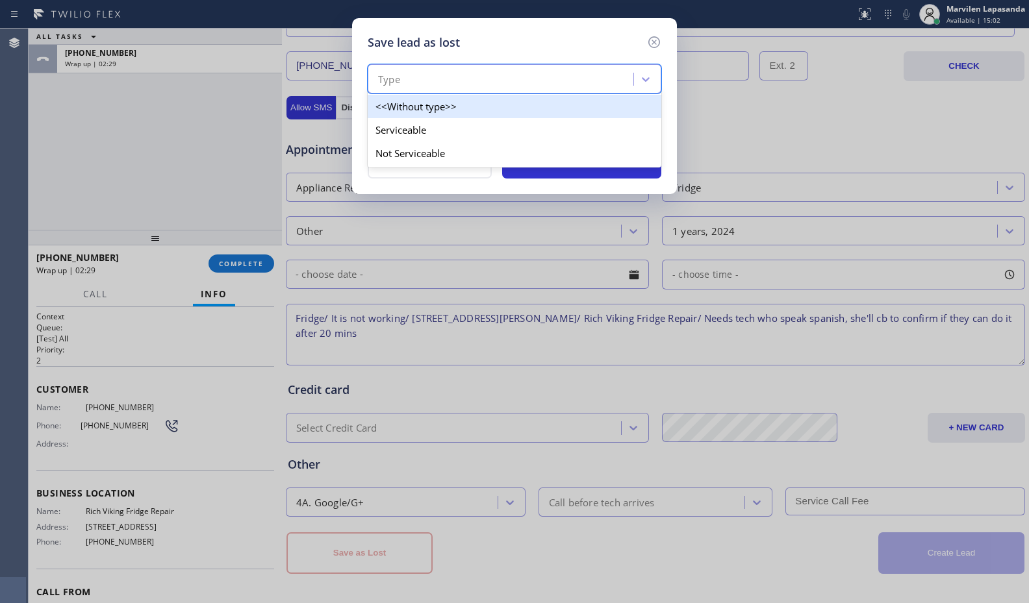
click at [412, 83] on div "Type" at bounding box center [502, 79] width 262 height 23
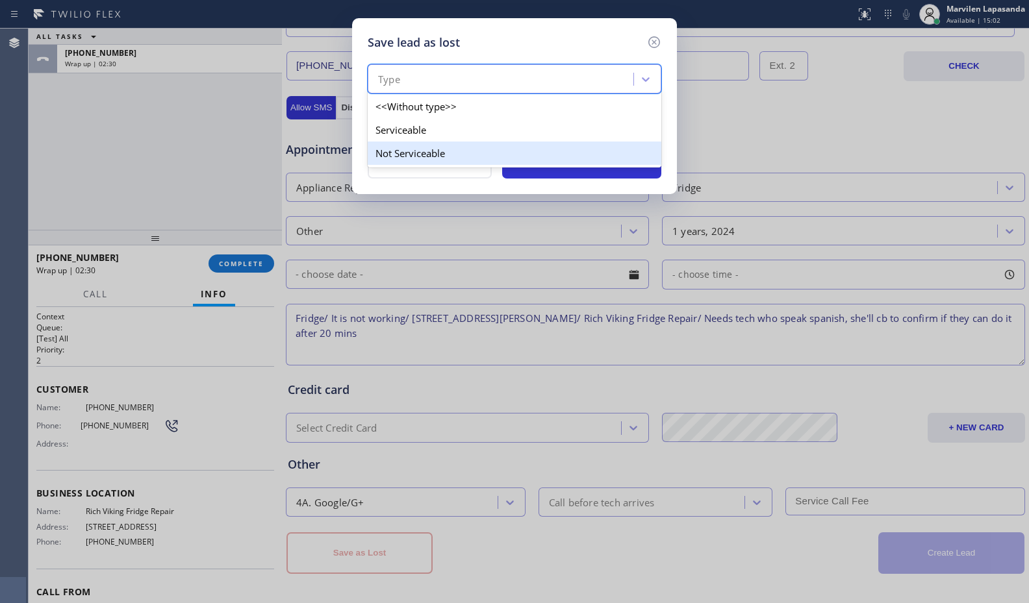
click at [412, 150] on div "Not Serviceable" at bounding box center [515, 153] width 294 height 23
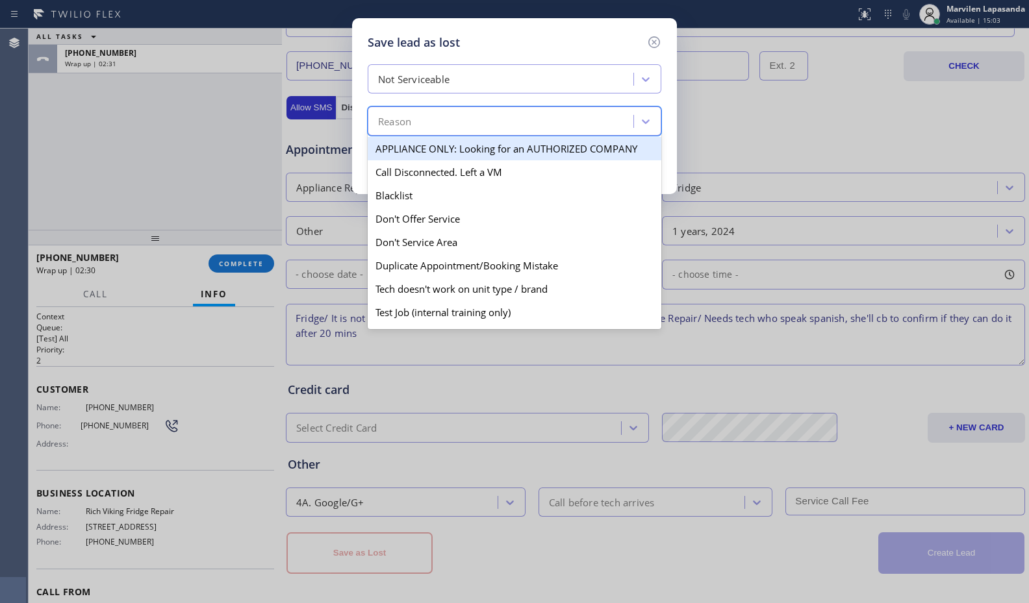
click at [408, 122] on div "Reason" at bounding box center [394, 121] width 33 height 15
click at [420, 65] on div "Not Serviceable" at bounding box center [515, 78] width 294 height 29
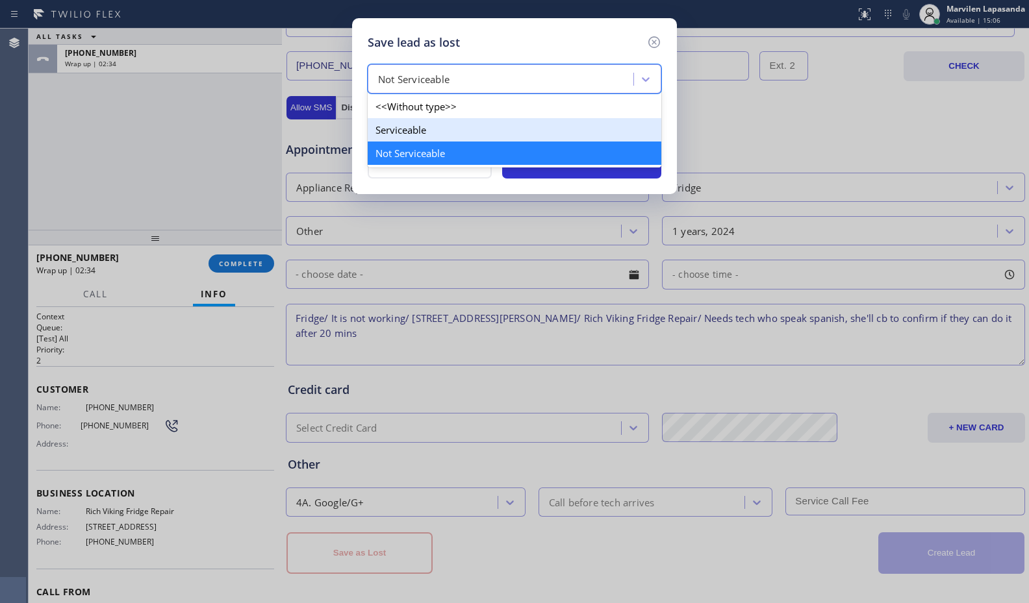
click at [408, 127] on div "Serviceable" at bounding box center [515, 129] width 294 height 23
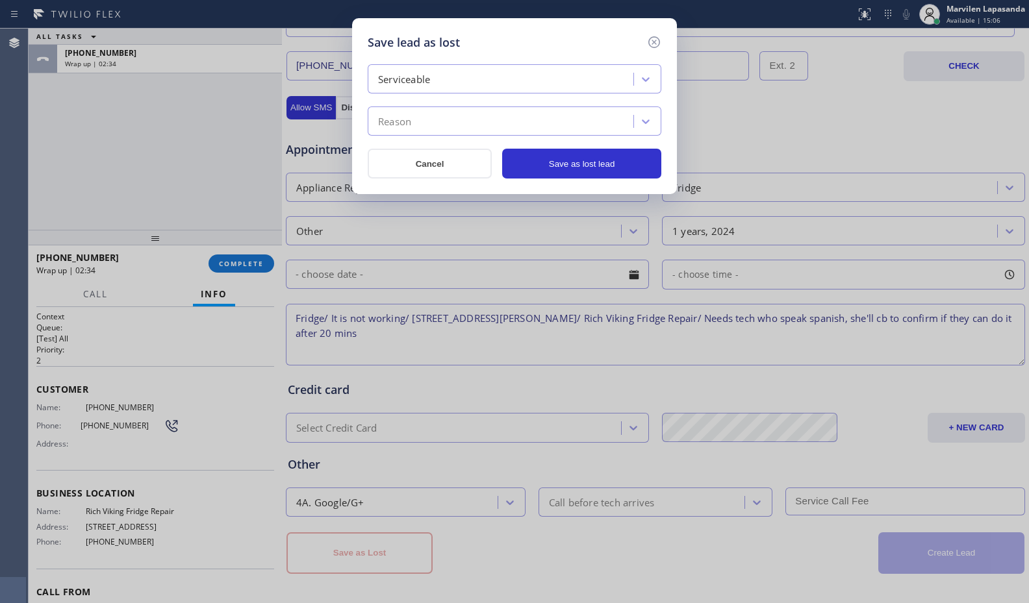
click at [408, 99] on div "Serviceable Reason" at bounding box center [515, 99] width 294 height 71
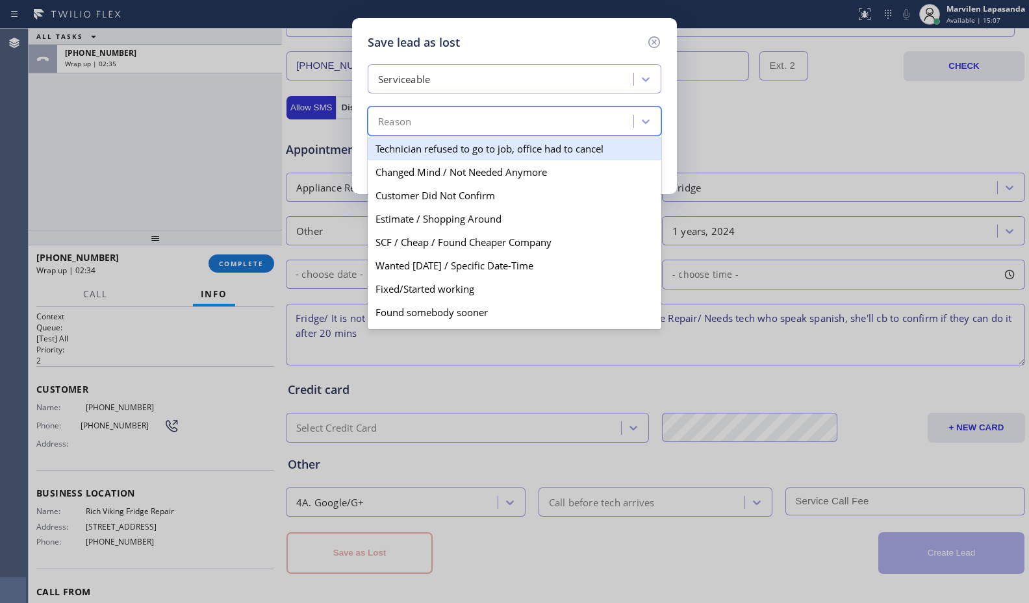
click at [408, 119] on div "Reason" at bounding box center [394, 121] width 33 height 15
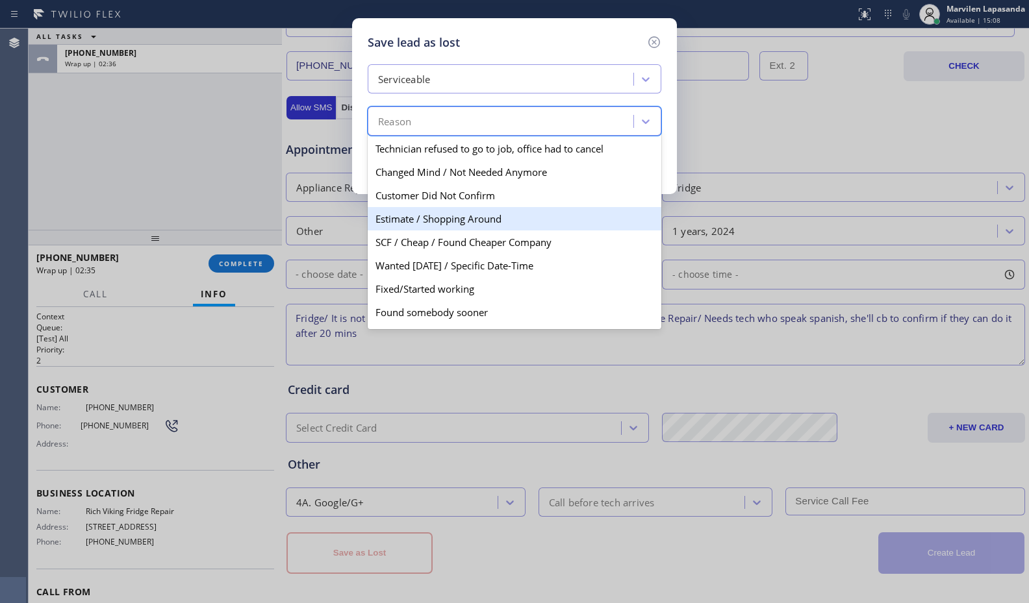
click at [401, 221] on div "Estimate / Shopping Around" at bounding box center [515, 218] width 294 height 23
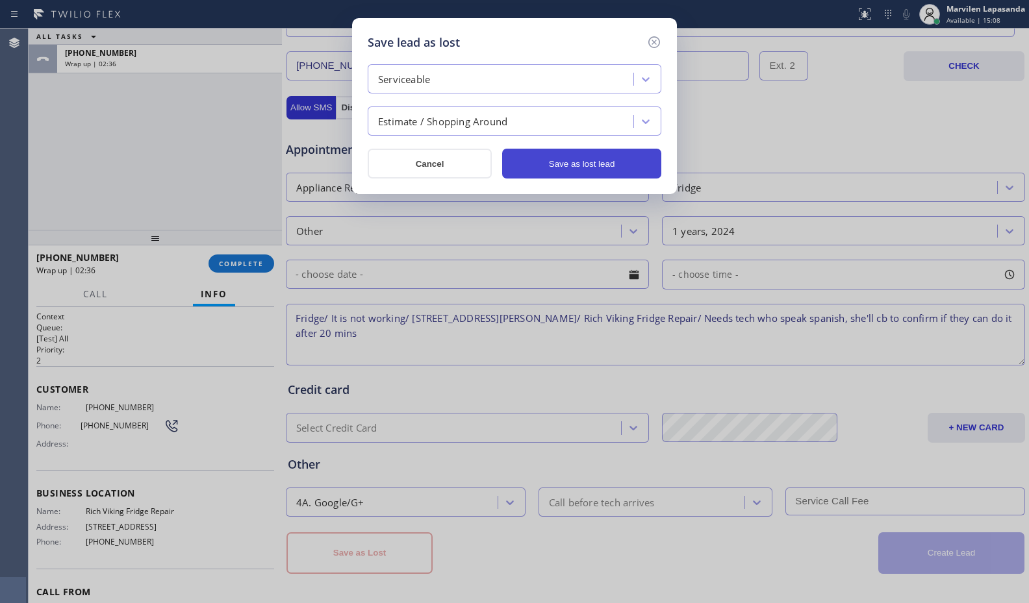
click at [598, 166] on button "Save as lost lead" at bounding box center [581, 164] width 159 height 30
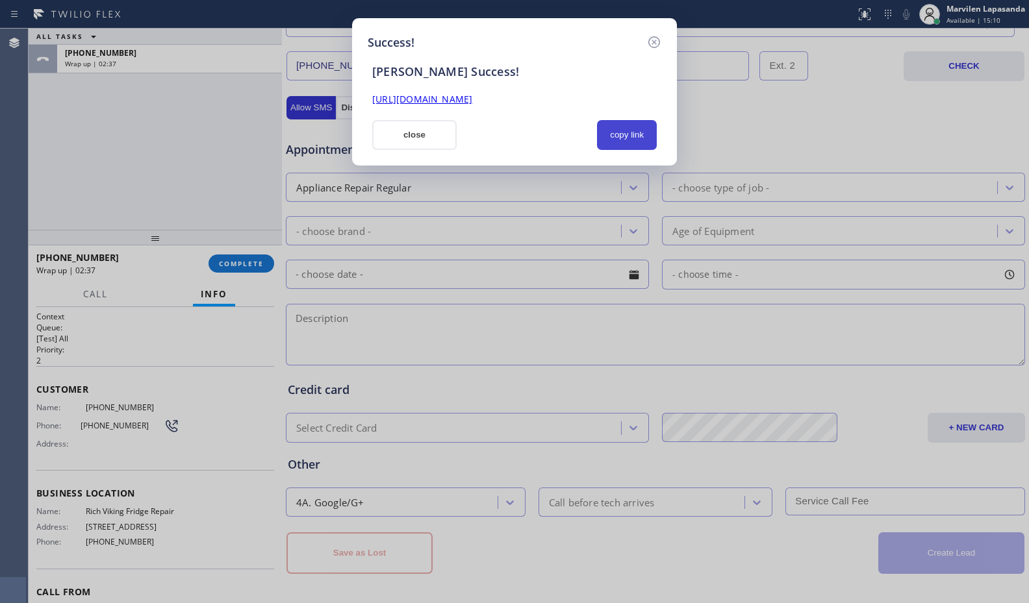
click at [636, 144] on button "copy link" at bounding box center [627, 135] width 60 height 30
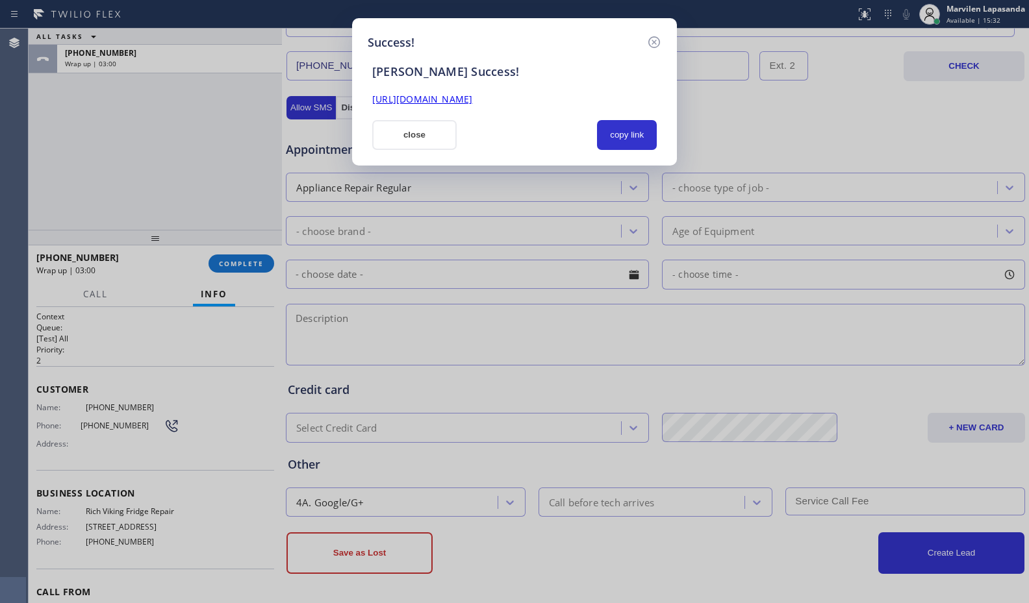
click at [51, 200] on div "Success! SAL Success! https://erp.apollosoft.co/customer/764750#portlet_lead cl…" at bounding box center [514, 301] width 1029 height 603
click at [399, 145] on button "close" at bounding box center [414, 135] width 84 height 30
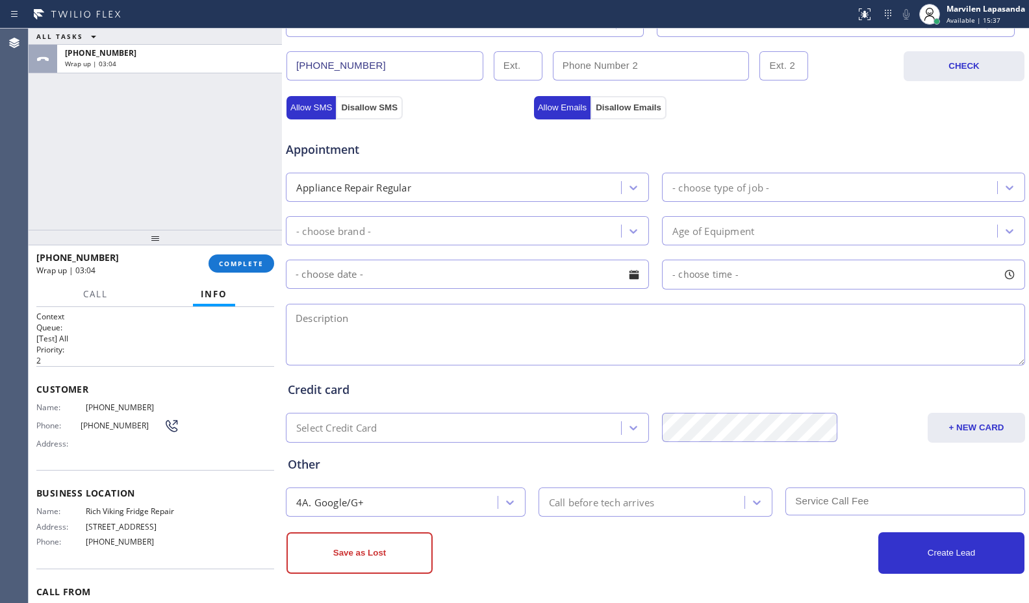
click at [826, 98] on div "Allow SMS Disallow SMS Allow Emails Disallow Emails" at bounding box center [655, 106] width 742 height 26
click at [828, 98] on div "Allow SMS Disallow SMS Allow Emails Disallow Emails" at bounding box center [655, 106] width 742 height 26
click at [948, 11] on div "Marvilen Lapasanda" at bounding box center [985, 8] width 79 height 11
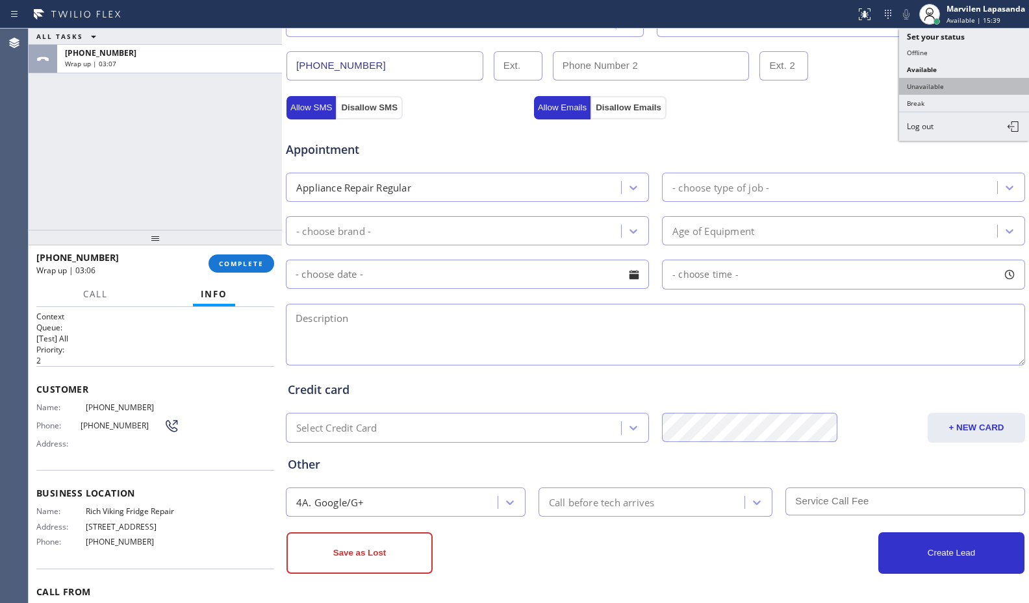
click at [923, 93] on button "Unavailable" at bounding box center [964, 86] width 130 height 17
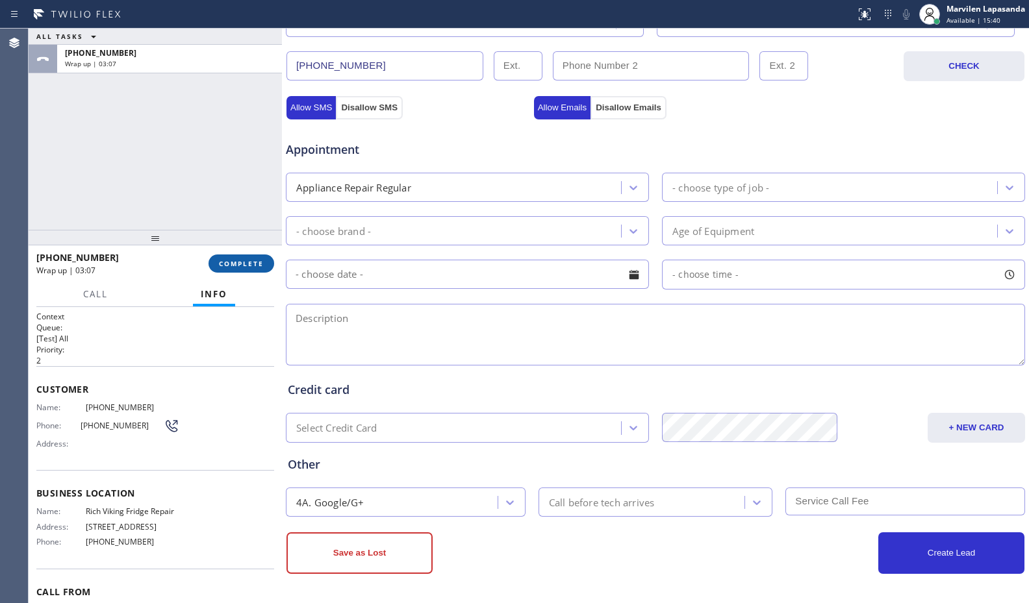
click at [220, 255] on button "COMPLETE" at bounding box center [241, 264] width 66 height 18
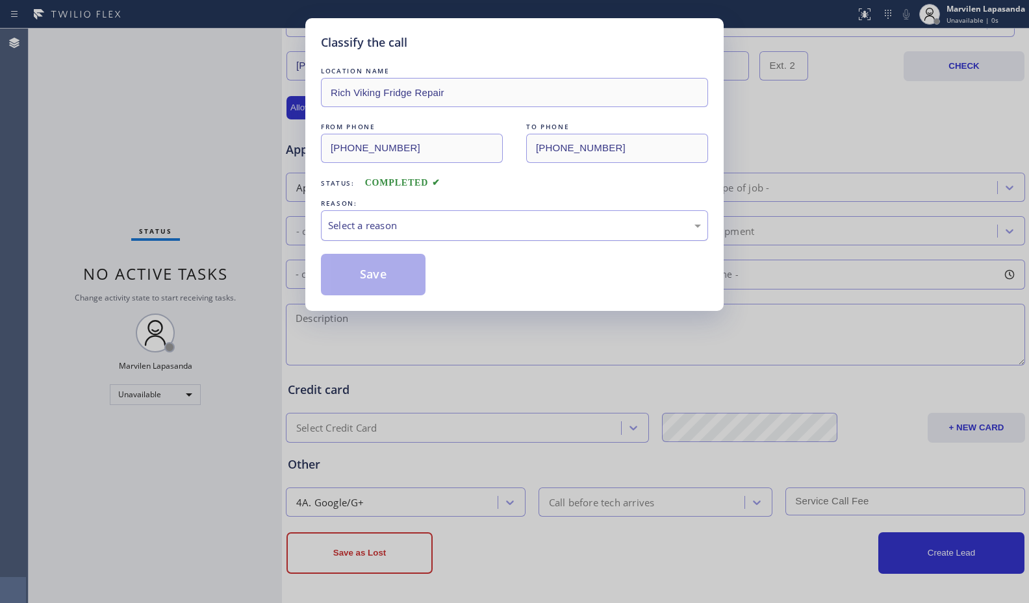
drag, startPoint x: 367, startPoint y: 225, endPoint x: 364, endPoint y: 237, distance: 12.6
click at [365, 228] on div "Select a reason" at bounding box center [514, 225] width 373 height 15
click at [360, 270] on button "Save" at bounding box center [373, 275] width 105 height 42
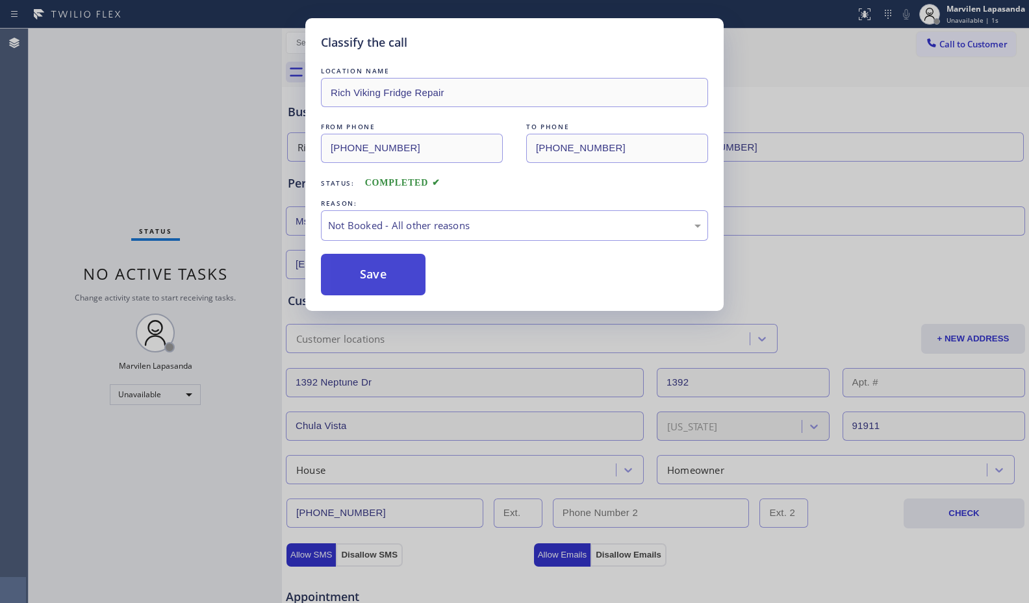
click at [360, 270] on button "Save" at bounding box center [373, 275] width 105 height 42
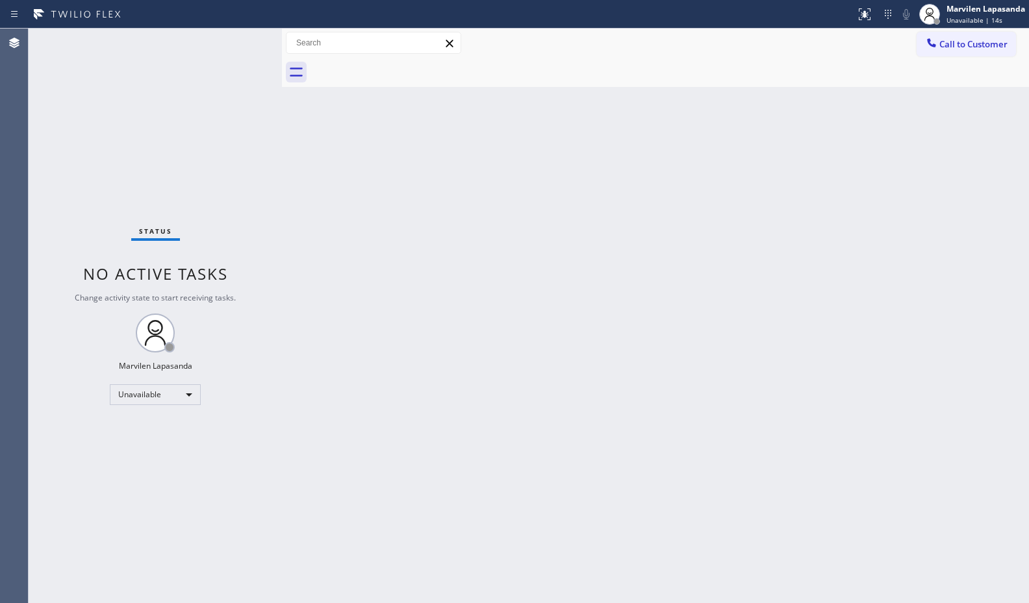
click at [578, 51] on div "Call to Customer Outbound call Location Search location Your caller id phone nu…" at bounding box center [655, 43] width 747 height 23
click at [825, 46] on div "Call to Customer Outbound call Location Search location Your caller id phone nu…" at bounding box center [655, 43] width 747 height 23
click at [946, 47] on span "Call to Customer" at bounding box center [973, 44] width 68 height 12
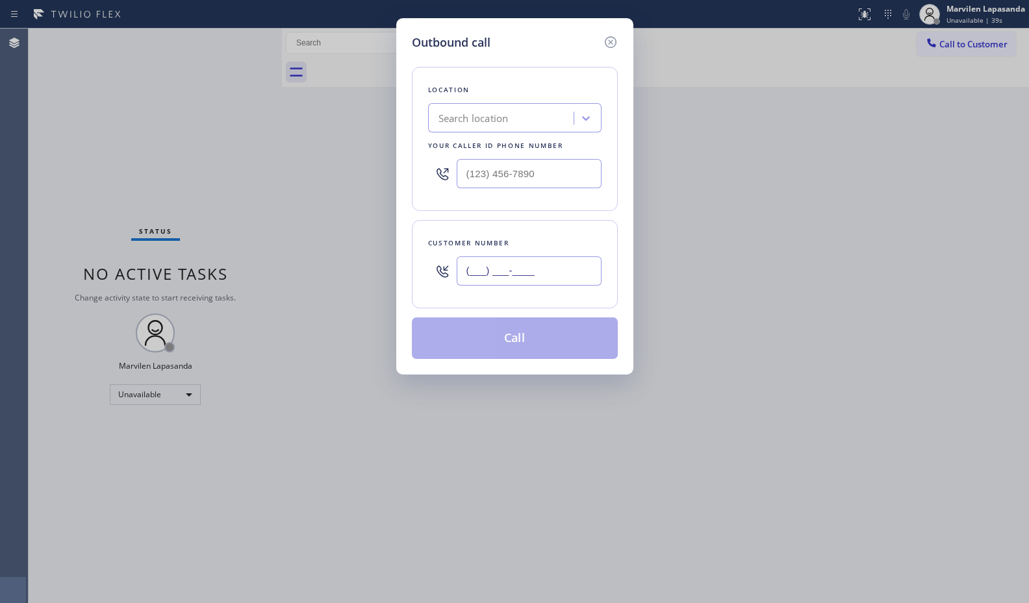
click at [496, 273] on input "(___) ___-____" at bounding box center [529, 271] width 145 height 29
paste input "760) 485-9939"
type input "(760) 485-9939"
type input "(___) ___-____"
click at [484, 166] on input "(___) ___-____" at bounding box center [529, 173] width 145 height 29
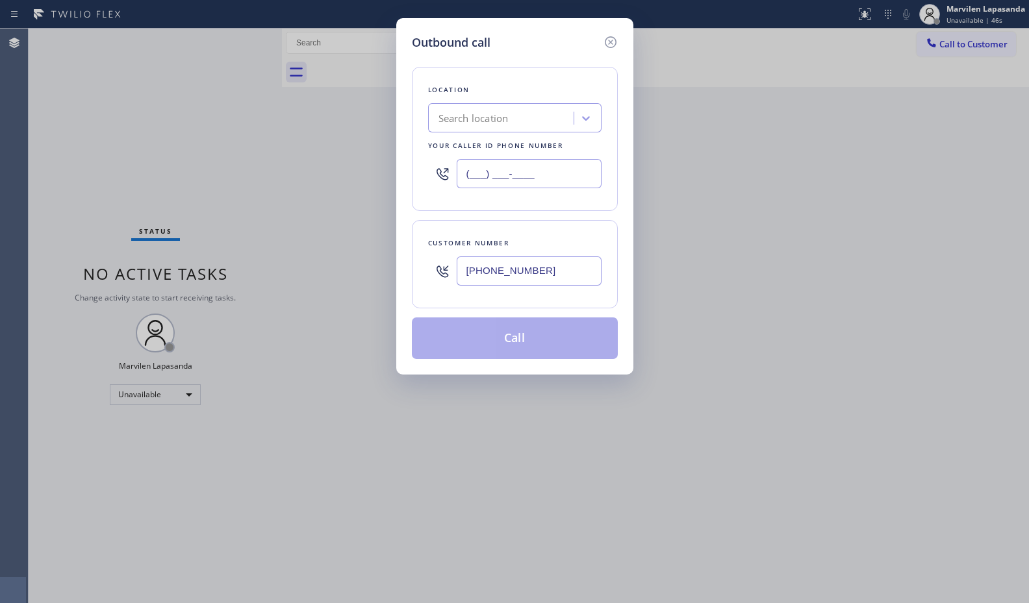
paste input "760) 452-3788"
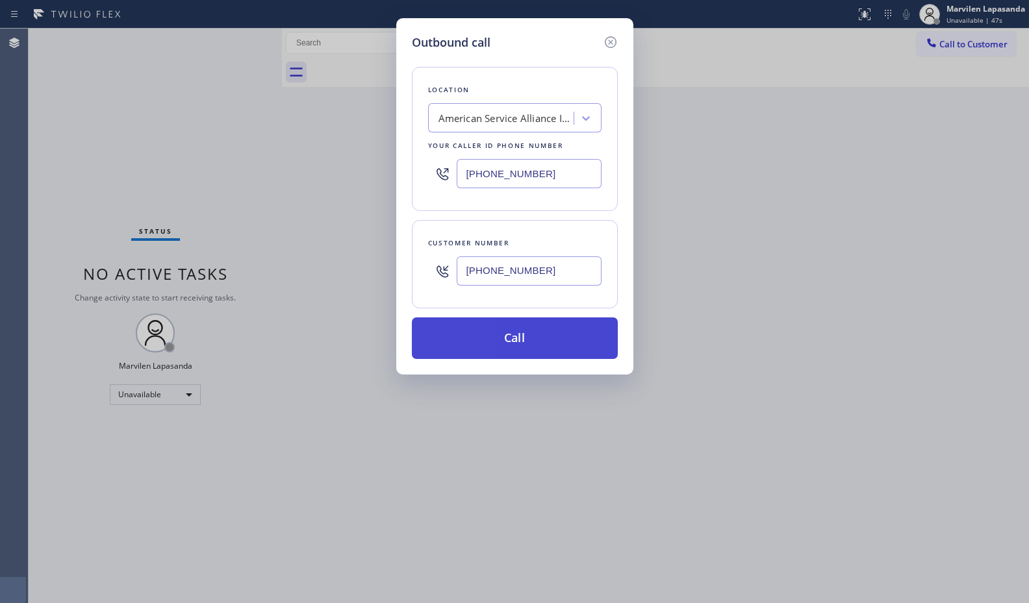
type input "(760) 452-3788"
click at [523, 344] on button "Call" at bounding box center [515, 339] width 206 height 42
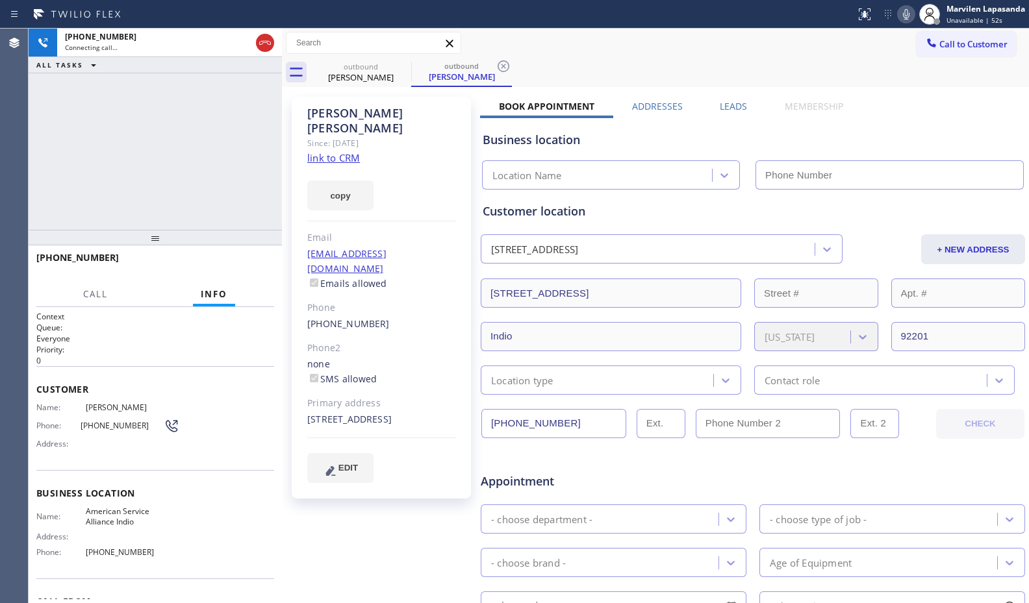
type input "(760) 452-3788"
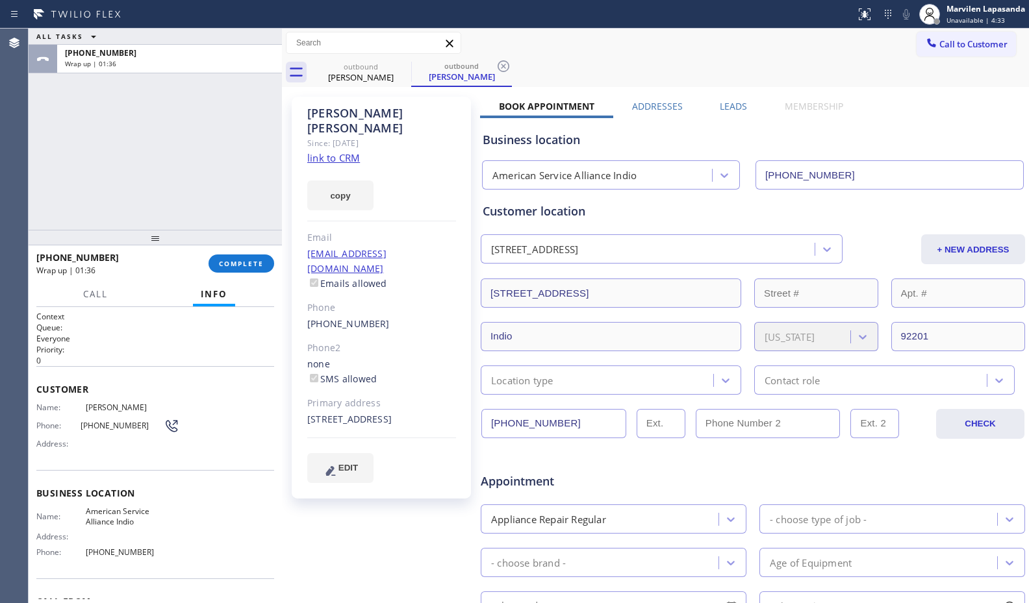
click at [219, 221] on div "ALL TASKS ALL TASKS ACTIVE TASKS TASKS IN WRAP UP +17604859939 Wrap up | 01:36" at bounding box center [155, 129] width 253 height 201
click at [240, 260] on span "COMPLETE" at bounding box center [241, 263] width 45 height 9
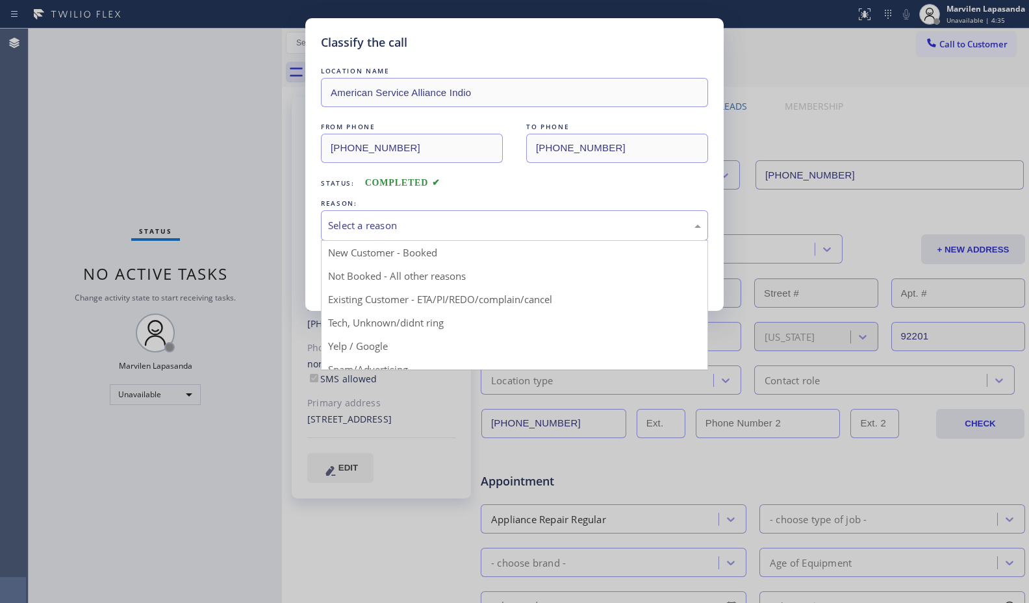
click at [362, 226] on div "Select a reason" at bounding box center [514, 225] width 373 height 15
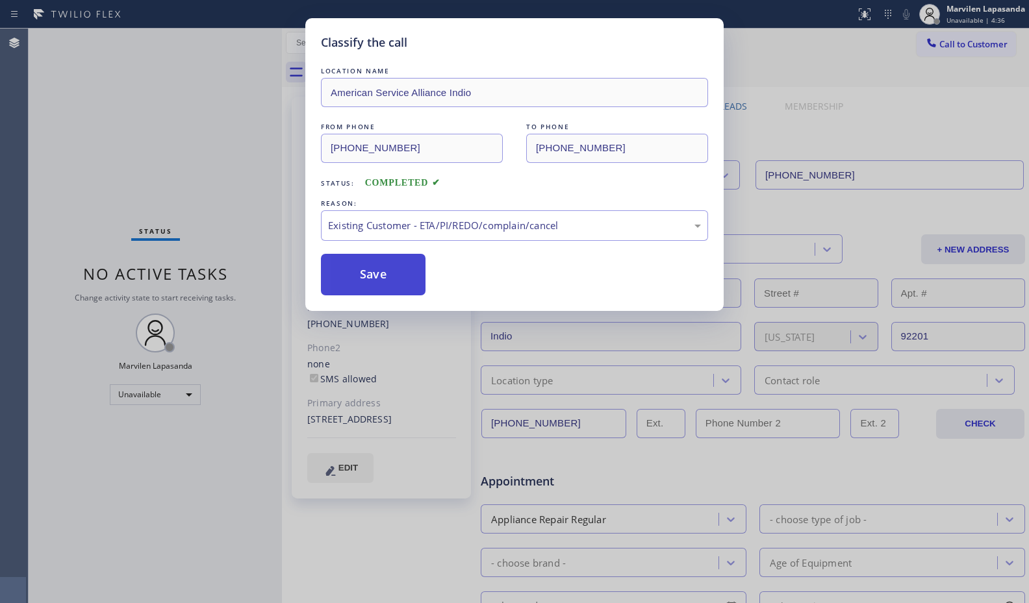
click at [359, 273] on button "Save" at bounding box center [373, 275] width 105 height 42
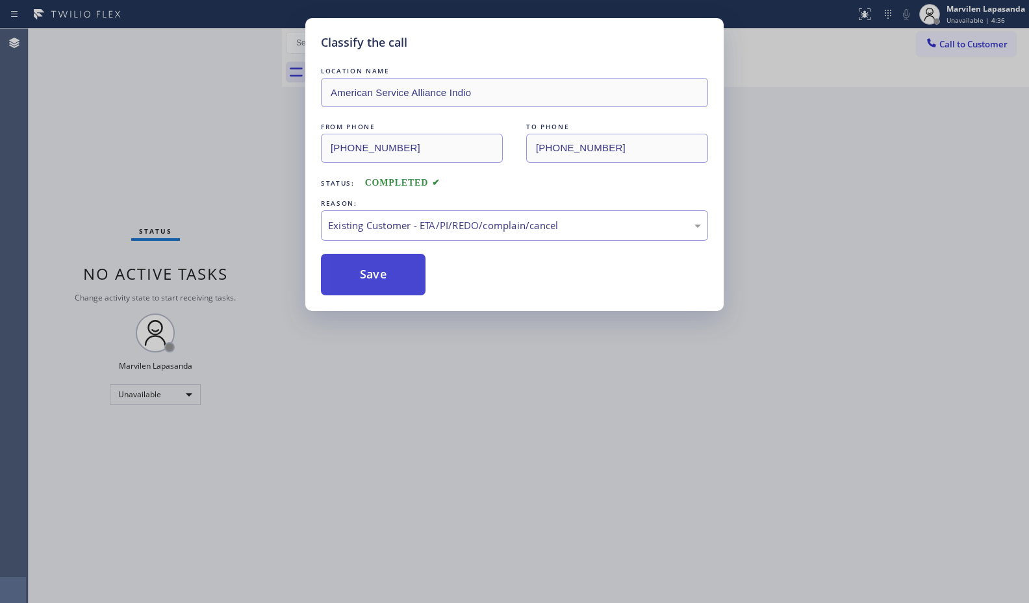
click at [359, 273] on button "Save" at bounding box center [373, 275] width 105 height 42
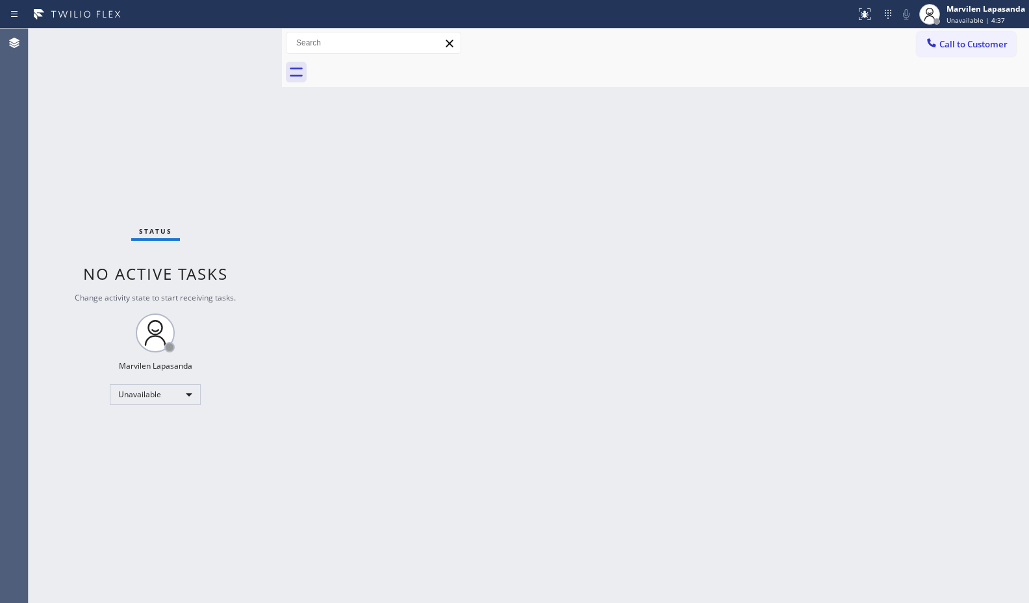
click at [359, 273] on div "Back to Dashboard Change Sender ID Customers Technicians Select a contact Outbo…" at bounding box center [655, 316] width 747 height 575
drag, startPoint x: 359, startPoint y: 273, endPoint x: 286, endPoint y: 5, distance: 277.9
click at [359, 258] on div "Back to Dashboard Change Sender ID Customers Technicians Select a contact Outbo…" at bounding box center [655, 316] width 747 height 575
click at [948, 19] on span "Unavailable | 4:40" at bounding box center [975, 20] width 58 height 9
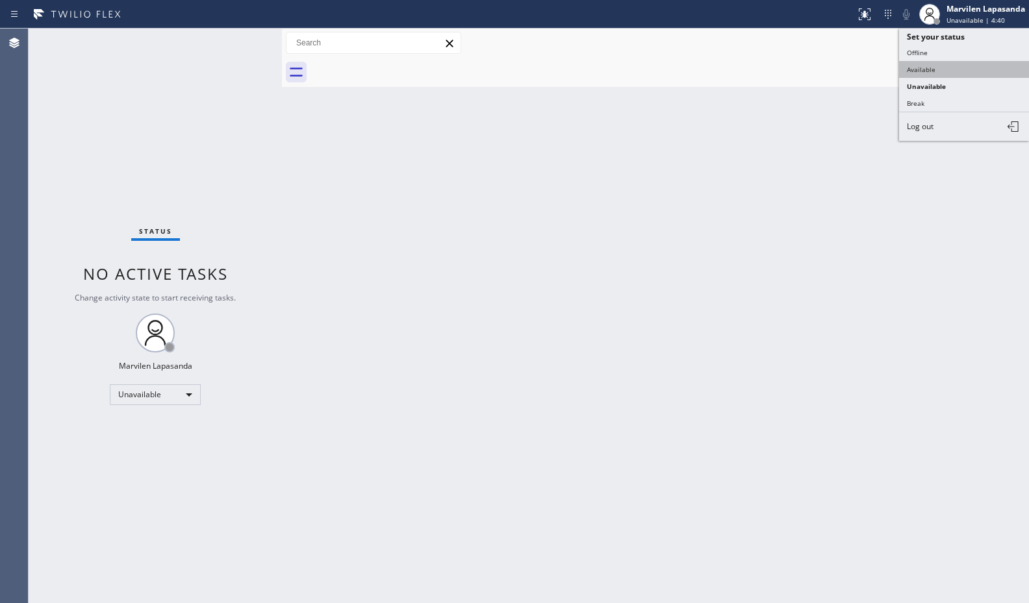
click at [933, 61] on button "Available" at bounding box center [964, 69] width 130 height 17
click at [941, 134] on div "Back to Dashboard Change Sender ID Customers Technicians Select a contact Outbo…" at bounding box center [655, 316] width 747 height 575
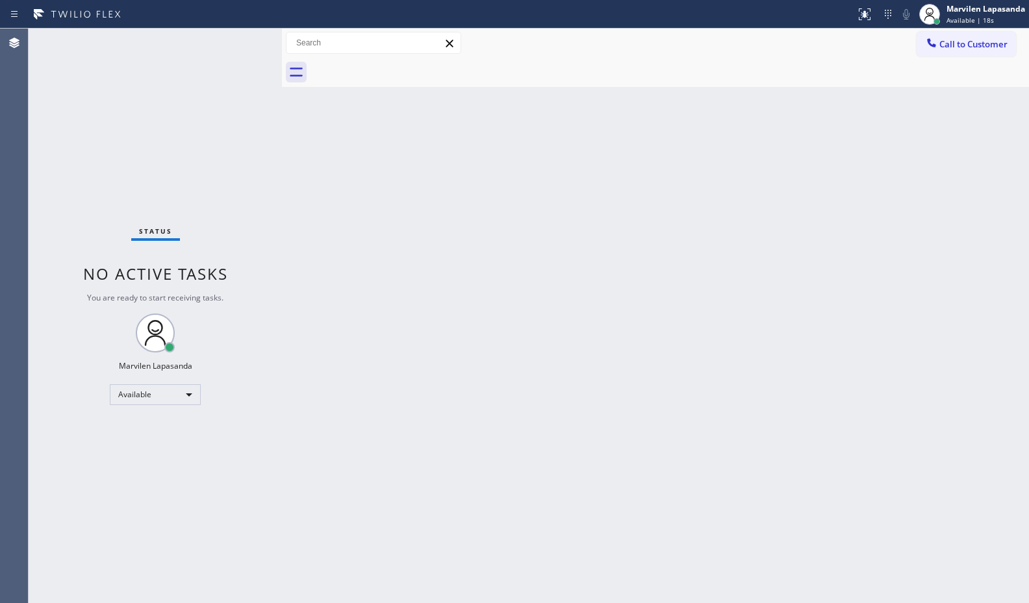
click at [247, 40] on div "Status No active tasks You are ready to start receiving tasks. Marvilen Lapasan…" at bounding box center [155, 316] width 253 height 575
click at [245, 40] on div "Status No active tasks You are ready to start receiving tasks. Marvilen Lapasan…" at bounding box center [155, 316] width 253 height 575
click at [738, 88] on div "Back to Dashboard Change Sender ID Customers Technicians Select a contact Outbo…" at bounding box center [655, 316] width 747 height 575
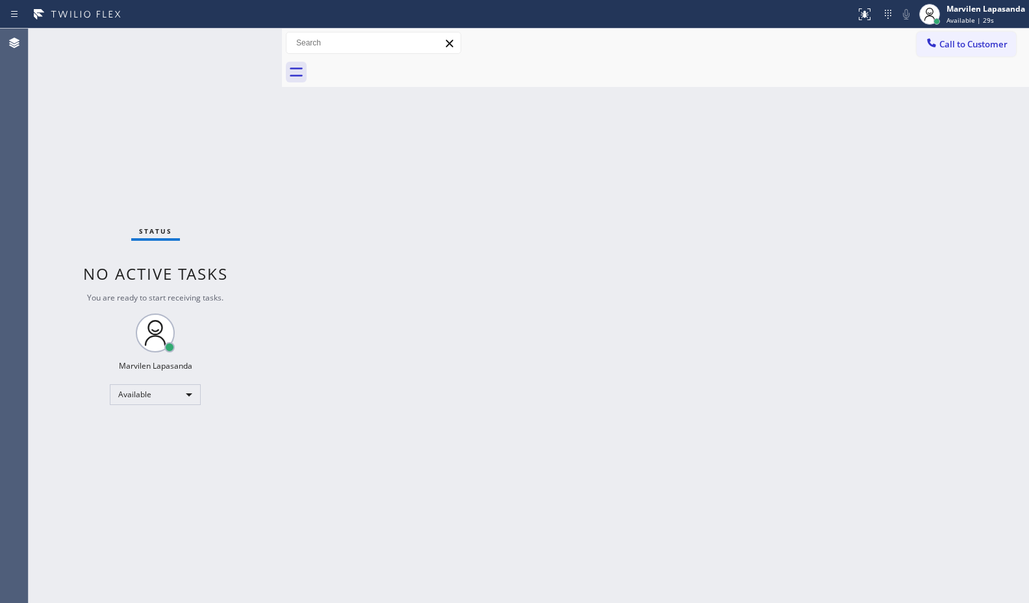
click at [588, 92] on div "Back to Dashboard Change Sender ID Customers Technicians Select a contact Outbo…" at bounding box center [655, 316] width 747 height 575
click at [652, 181] on div "Back to Dashboard Change Sender ID Customers Technicians Select a contact Outbo…" at bounding box center [655, 316] width 747 height 575
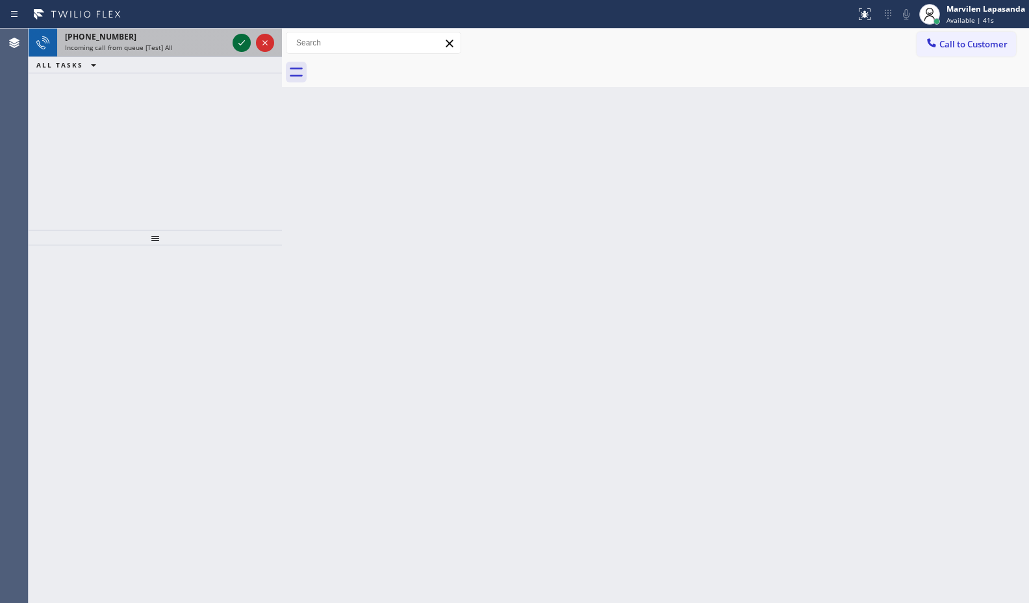
drag, startPoint x: 236, startPoint y: 35, endPoint x: 241, endPoint y: 41, distance: 7.4
click at [239, 38] on button at bounding box center [242, 43] width 18 height 18
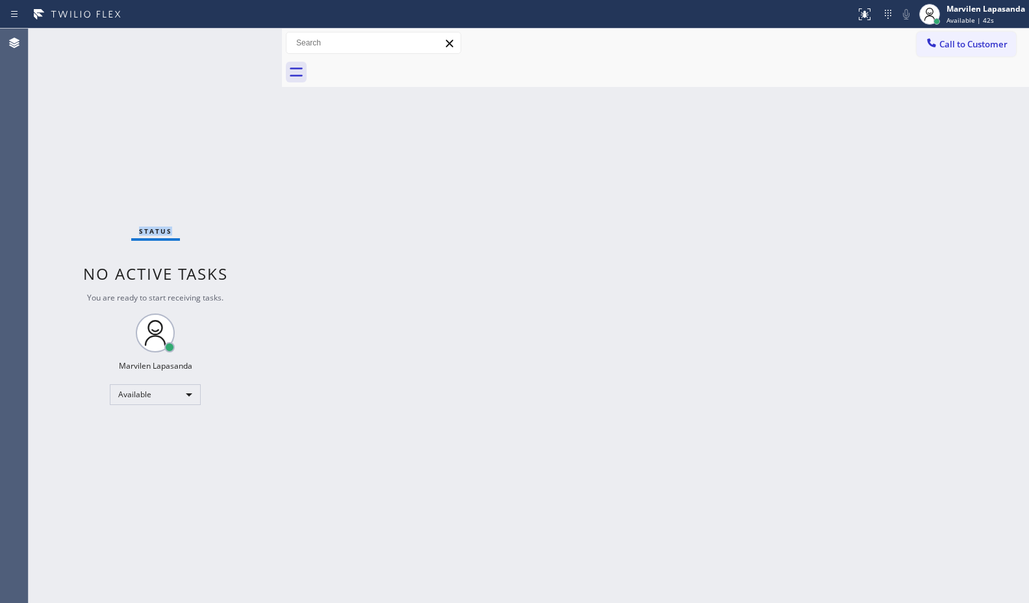
click at [241, 41] on div "Status No active tasks You are ready to start receiving tasks. Marvilen Lapasan…" at bounding box center [155, 316] width 253 height 575
click at [724, 171] on div "Back to Dashboard Change Sender ID Customers Technicians Select a contact Outbo…" at bounding box center [655, 316] width 747 height 575
click at [868, 21] on icon at bounding box center [865, 14] width 16 height 16
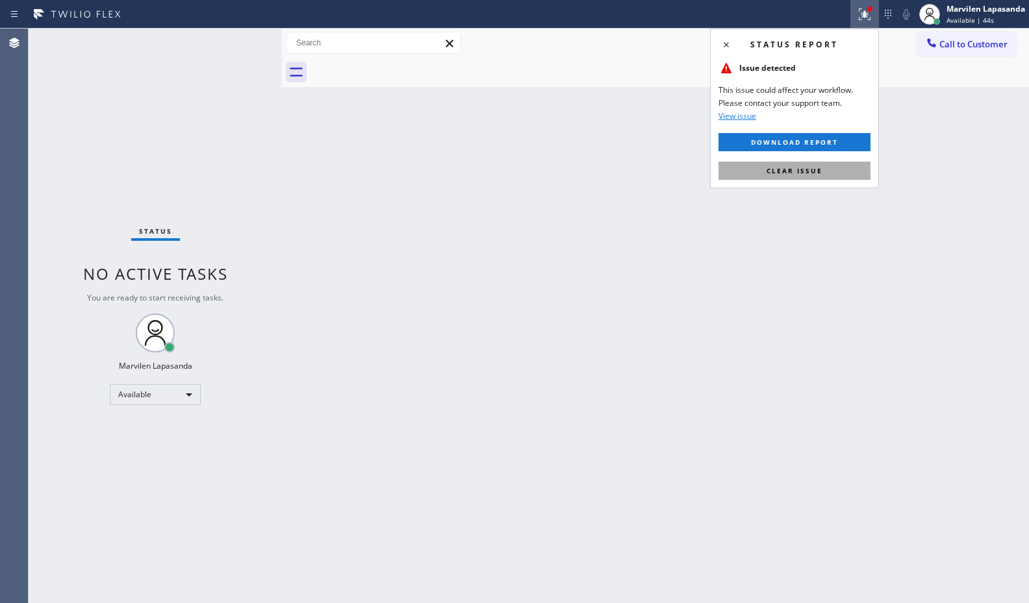
click at [820, 168] on span "Clear issue" at bounding box center [794, 170] width 56 height 9
click at [820, 168] on div "Back to Dashboard Change Sender ID Customers Technicians Select a contact Outbo…" at bounding box center [655, 316] width 747 height 575
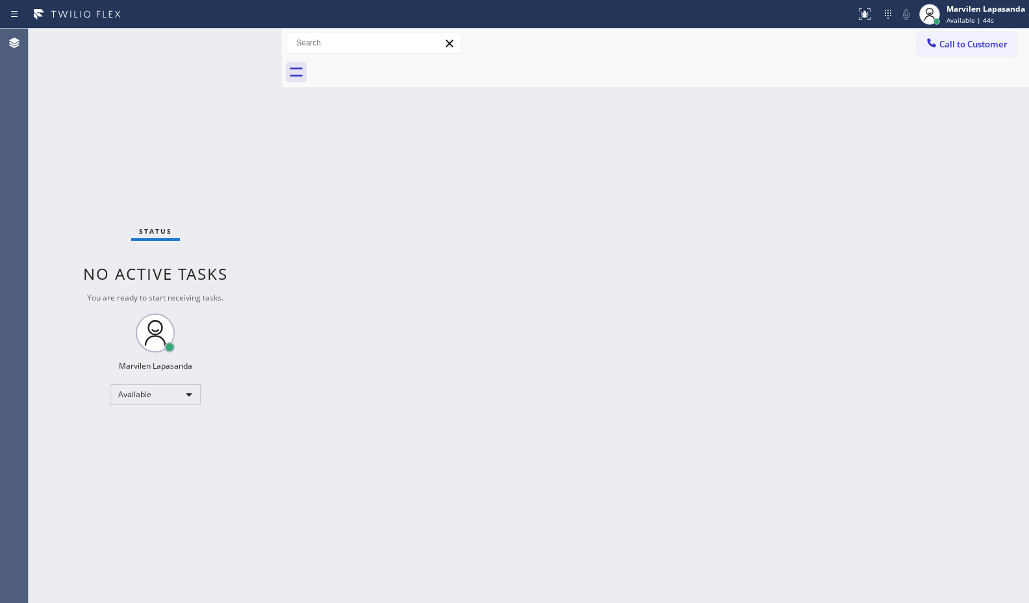
click at [820, 168] on div "Back to Dashboard Change Sender ID Customers Technicians Select a contact Outbo…" at bounding box center [655, 316] width 747 height 575
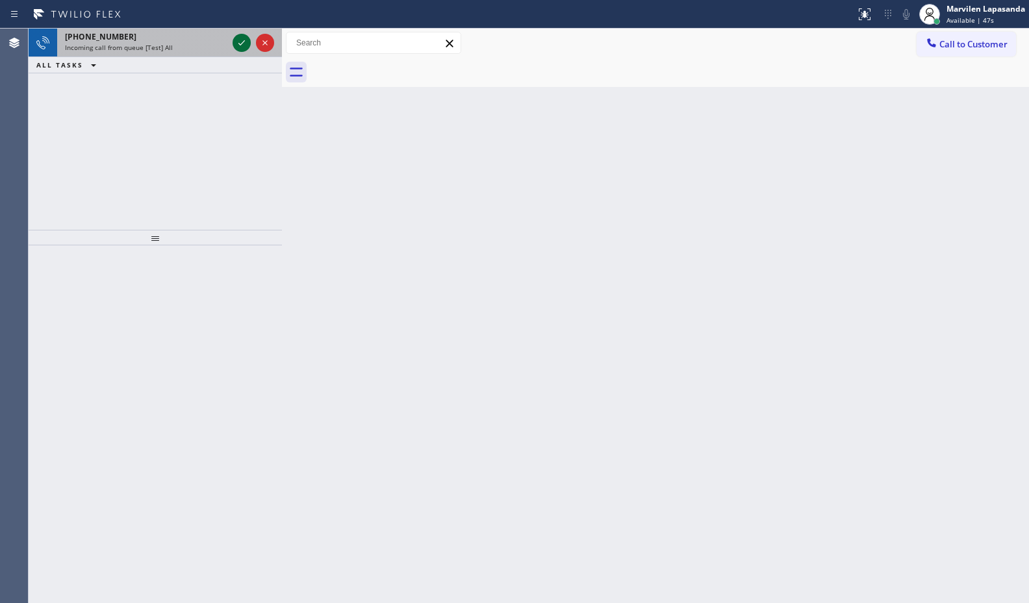
click at [238, 45] on icon at bounding box center [242, 43] width 16 height 16
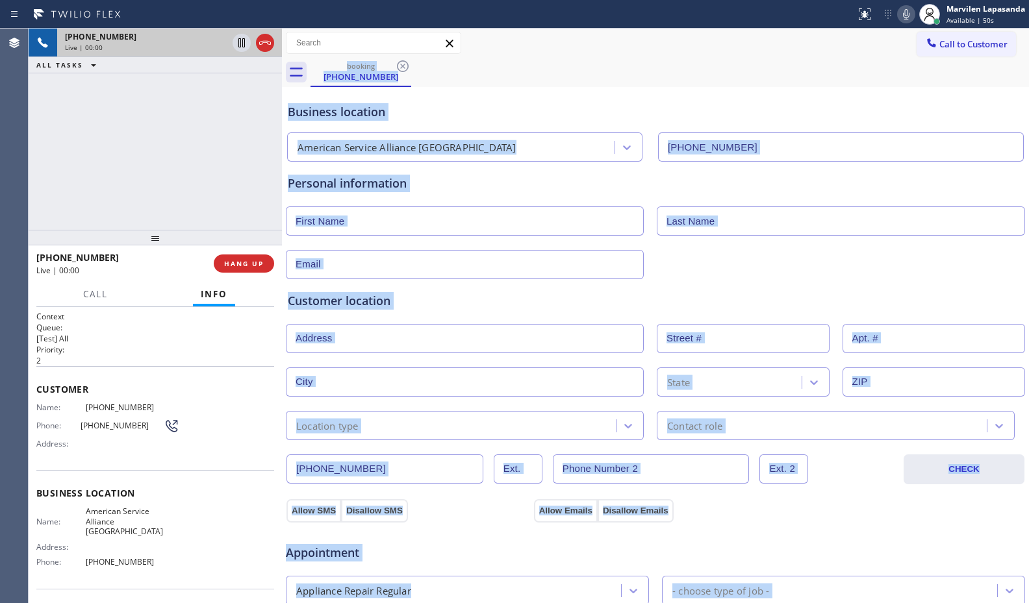
type input "(760) 452-3737"
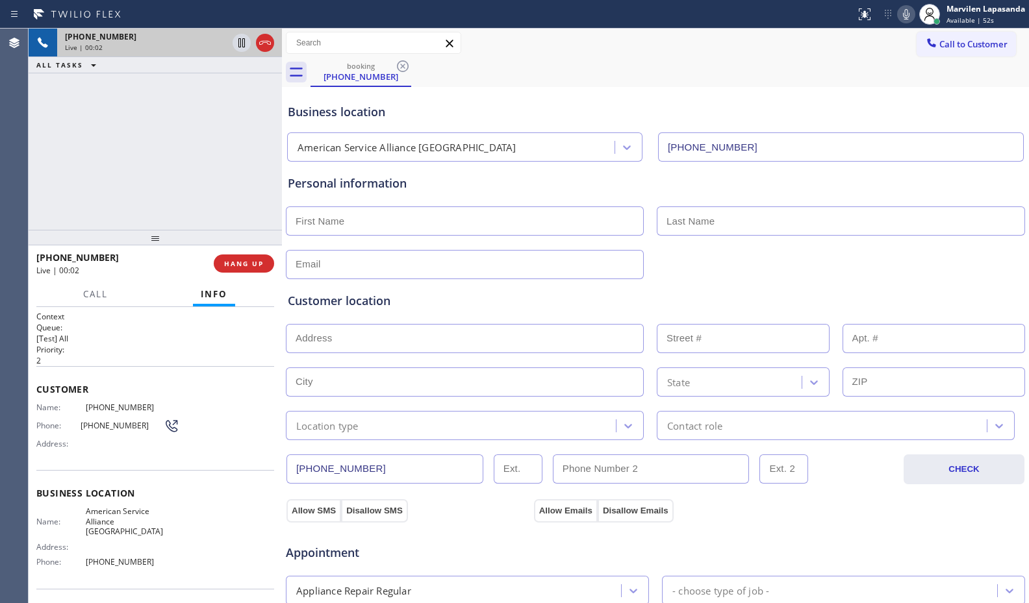
click at [203, 384] on span "Customer" at bounding box center [155, 389] width 238 height 12
click at [191, 394] on span "Customer" at bounding box center [155, 389] width 238 height 12
drag, startPoint x: 49, startPoint y: 416, endPoint x: 47, endPoint y: 405, distance: 10.7
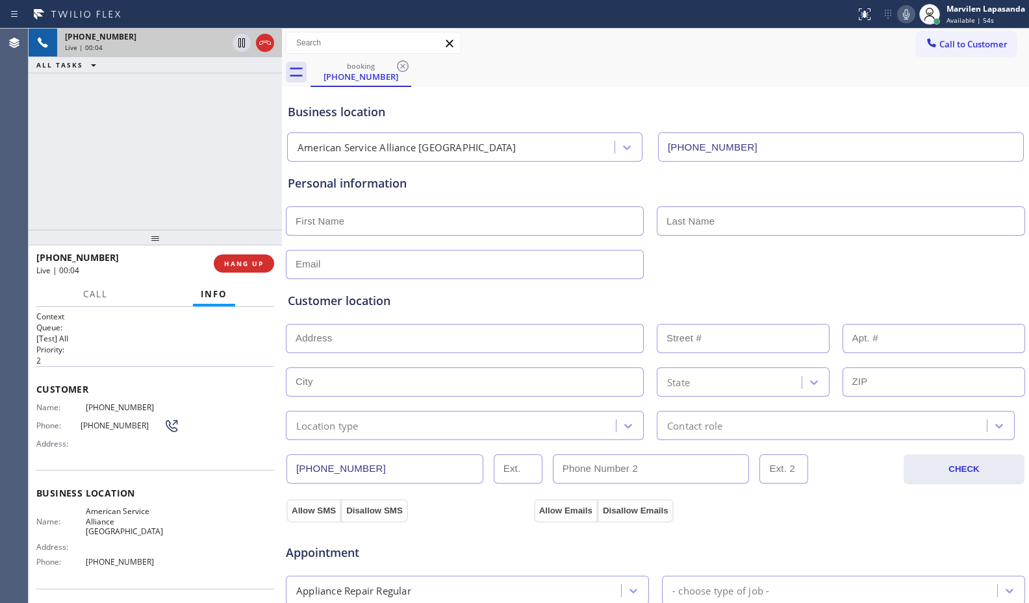
click at [49, 415] on div "Name: (760) 861-3185 Phone: (760) 861-3185 Address:" at bounding box center [107, 428] width 143 height 51
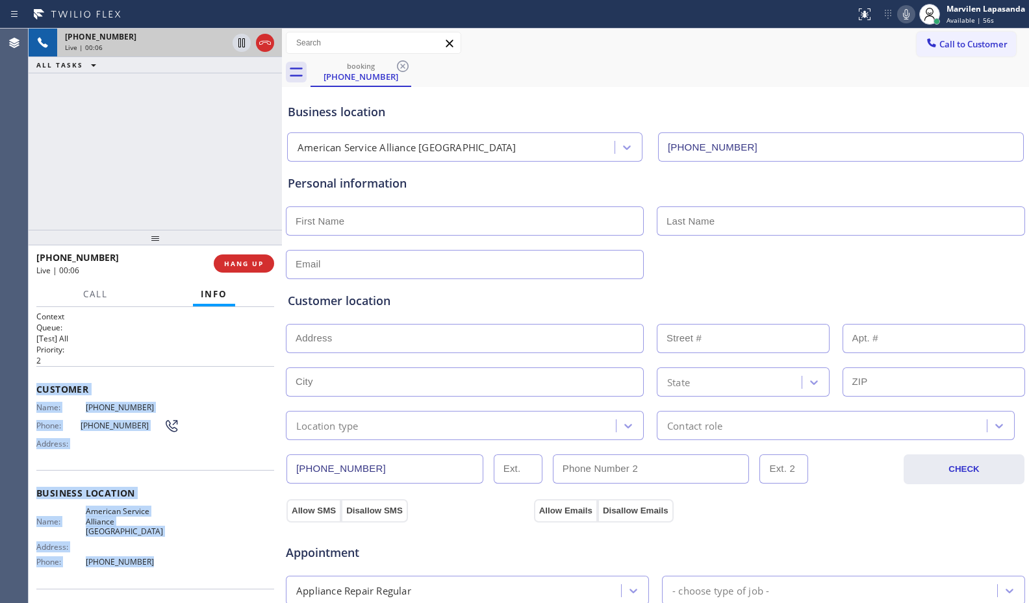
drag, startPoint x: 36, startPoint y: 386, endPoint x: 172, endPoint y: 549, distance: 212.5
click at [172, 549] on div "Context Queue: [Test] All Priority: 2 Customer Name: (760) 861-3185 Phone: (760…" at bounding box center [155, 455] width 253 height 296
copy div "Customer Name: (760) 861-3185 Phone: (760) 861-3185 Address: Business location …"
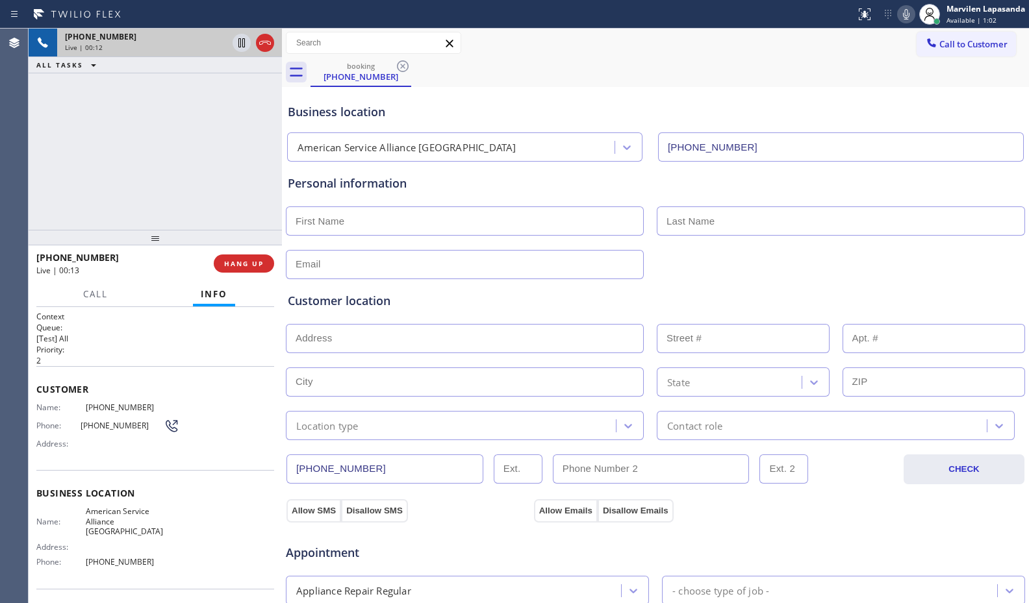
click at [270, 134] on div "+17608613185 Live | 00:12 ALL TASKS ALL TASKS ACTIVE TASKS TASKS IN WRAP UP" at bounding box center [155, 129] width 253 height 201
click at [271, 122] on div "+17608613185 Live | 00:13 ALL TASKS ALL TASKS ACTIVE TASKS TASKS IN WRAP UP" at bounding box center [155, 129] width 253 height 201
click at [274, 118] on div "+17608613185 Live | 00:13 ALL TASKS ALL TASKS ACTIVE TASKS TASKS IN WRAP UP" at bounding box center [155, 129] width 253 height 201
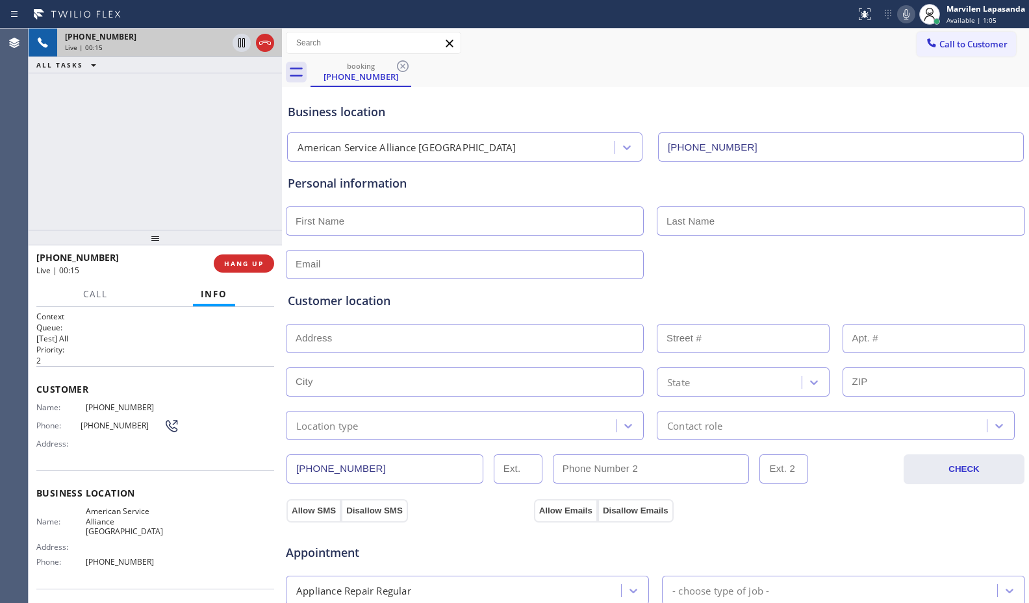
click at [274, 118] on div "+17608613185 Live | 00:15 ALL TASKS ALL TASKS ACTIVE TASKS TASKS IN WRAP UP" at bounding box center [155, 129] width 253 height 201
click at [274, 118] on div "+17608613185 Live | 00:16 ALL TASKS ALL TASKS ACTIVE TASKS TASKS IN WRAP UP" at bounding box center [155, 129] width 253 height 201
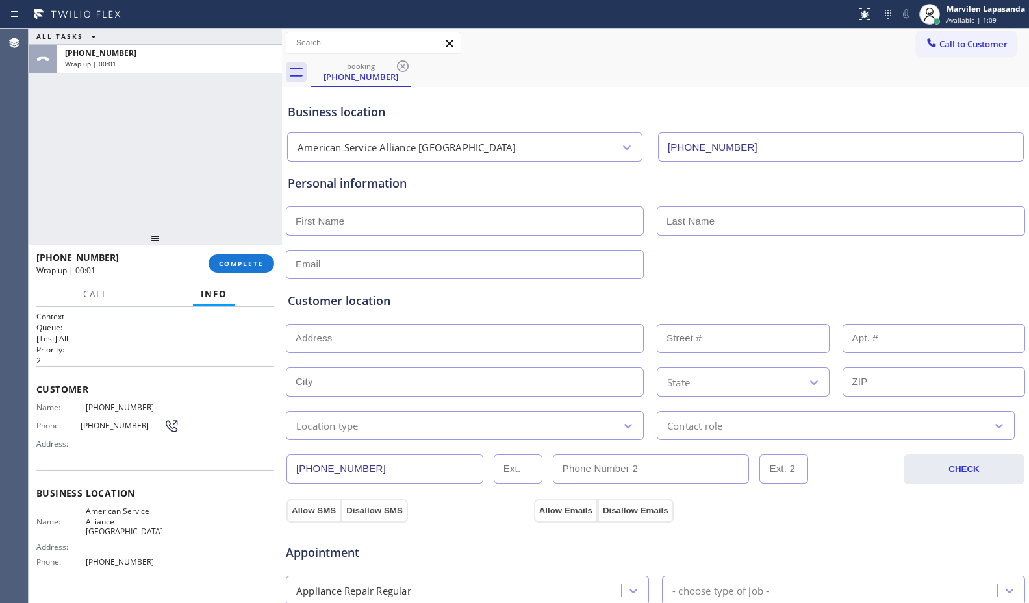
click at [234, 186] on div "ALL TASKS ALL TASKS ACTIVE TASKS TASKS IN WRAP UP +17608613185 Wrap up | 00:01" at bounding box center [155, 129] width 253 height 201
click at [236, 262] on span "COMPLETE" at bounding box center [241, 263] width 45 height 9
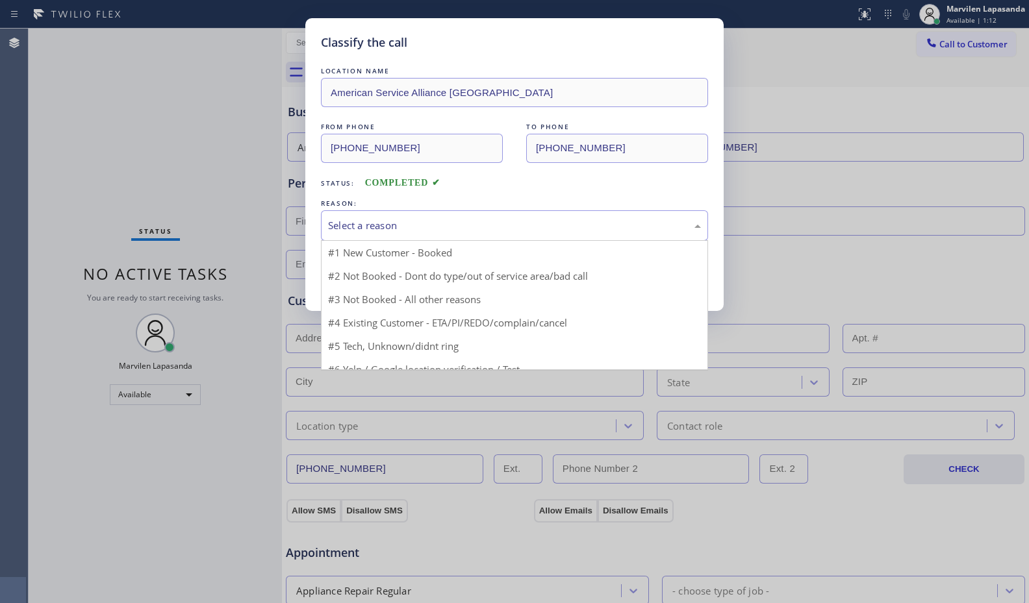
click at [346, 226] on div "Select a reason" at bounding box center [514, 225] width 373 height 15
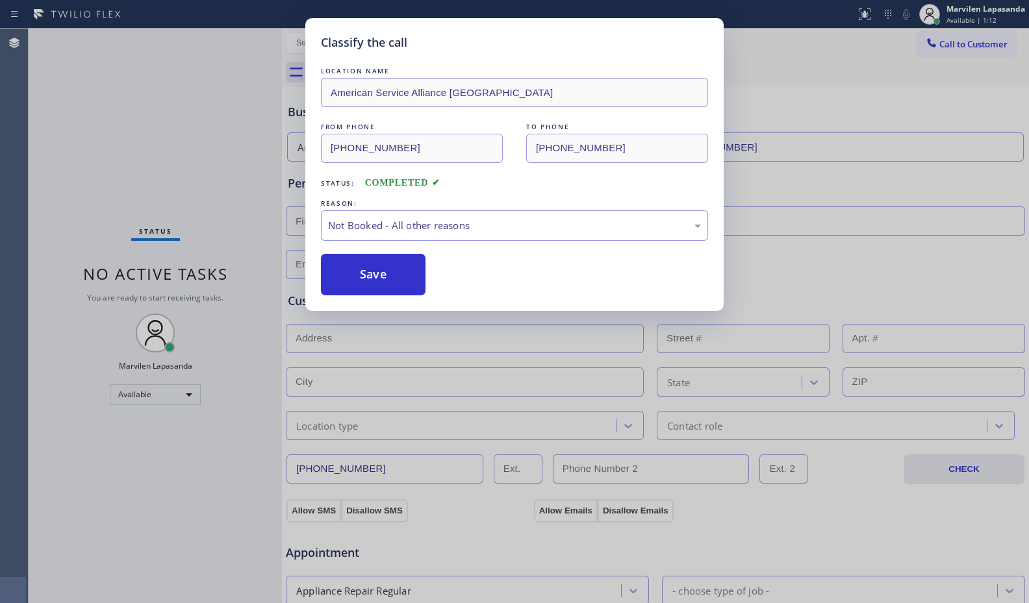
click at [354, 271] on button "Save" at bounding box center [373, 275] width 105 height 42
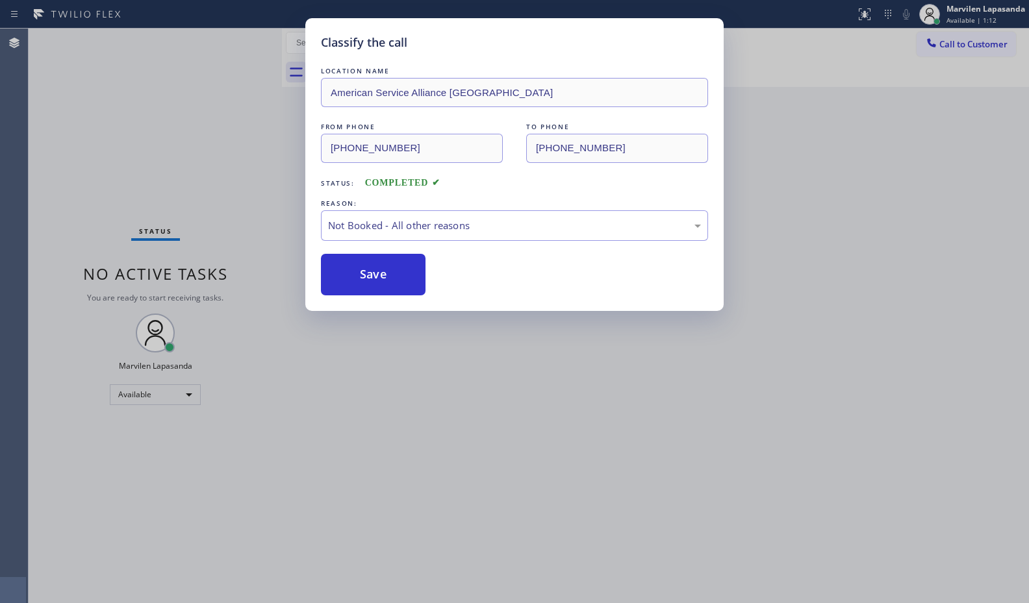
click at [354, 271] on button "Save" at bounding box center [373, 275] width 105 height 42
click at [354, 271] on div "Classify the call LOCATION NAME Rich Viking Fridge Repair FROM PHONE (619) 776-…" at bounding box center [529, 316] width 1000 height 575
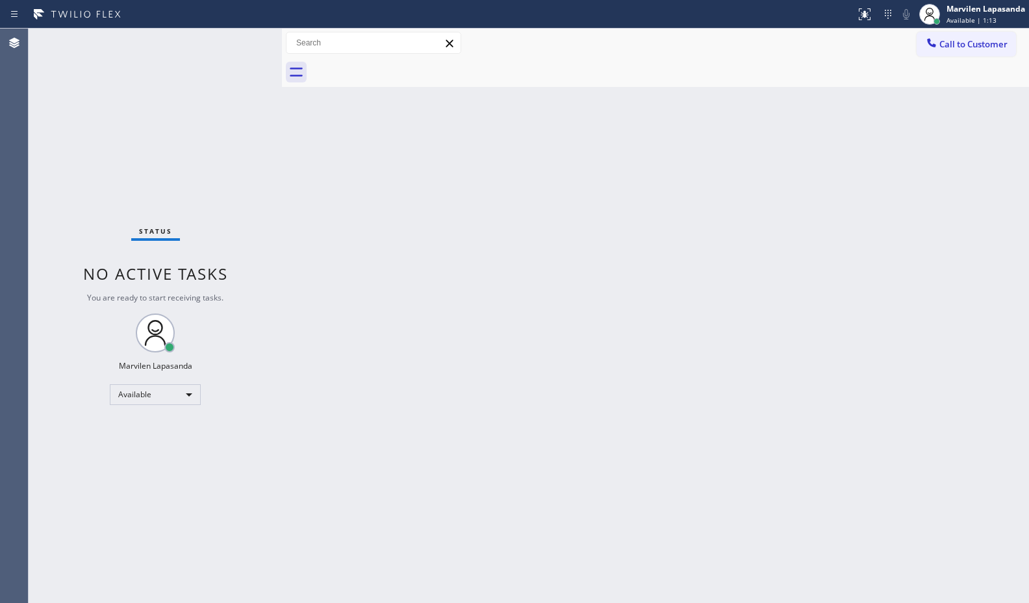
click at [354, 271] on div "Back to Dashboard Change Sender ID Customers Technicians Select a contact Outbo…" at bounding box center [655, 316] width 747 height 575
click at [434, 198] on div "Back to Dashboard Change Sender ID Customers Technicians Select a contact Outbo…" at bounding box center [655, 316] width 747 height 575
click at [222, 177] on div "Status No active tasks You are ready to start receiving tasks. Marvilen Lapasan…" at bounding box center [155, 316] width 253 height 575
click at [222, 174] on div "Status No active tasks You are ready to start receiving tasks. Marvilen Lapasan…" at bounding box center [155, 316] width 253 height 575
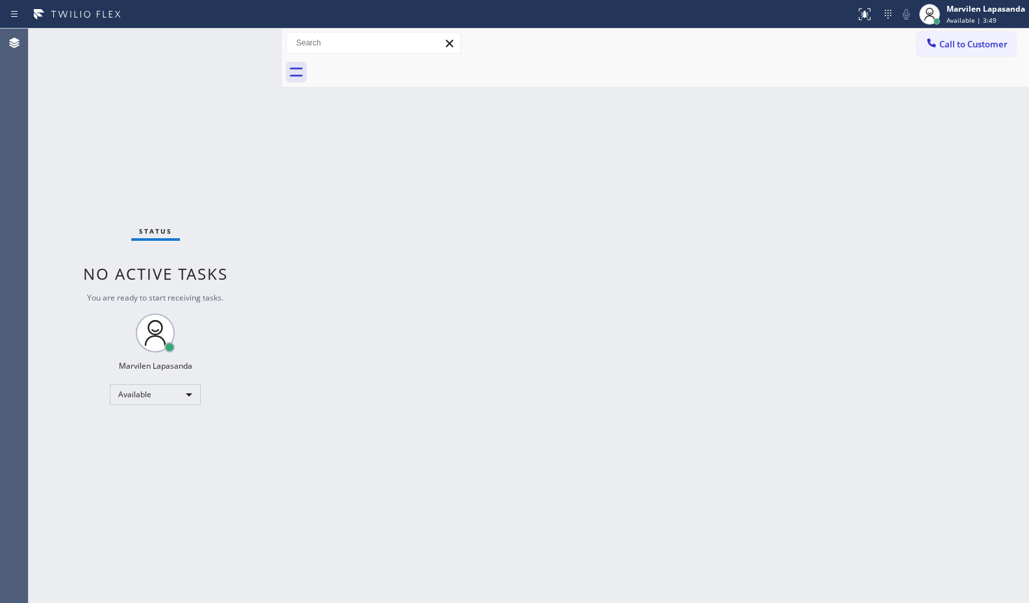
click at [222, 174] on div "Status No active tasks You are ready to start receiving tasks. Marvilen Lapasan…" at bounding box center [155, 316] width 253 height 575
click at [234, 179] on div "Status No active tasks You are ready to start receiving tasks. Marvilen Lapasan…" at bounding box center [155, 316] width 253 height 575
click at [245, 40] on div "Status No active tasks You are ready to start receiving tasks. Marvilen Lapasan…" at bounding box center [155, 316] width 253 height 575
drag, startPoint x: 696, startPoint y: 50, endPoint x: 778, endPoint y: 36, distance: 83.6
click at [697, 50] on div "Call to Customer Outbound call Location American Service Alliance Indio Your ca…" at bounding box center [655, 43] width 747 height 23
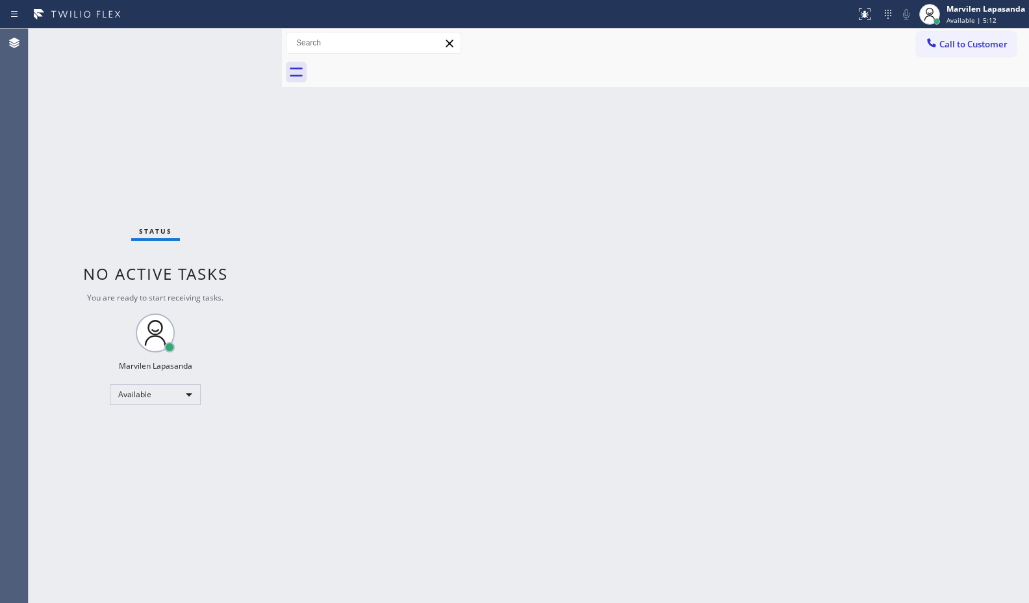
click at [920, 189] on div "Back to Dashboard Change Sender ID Customers Technicians Select a contact Outbo…" at bounding box center [655, 316] width 747 height 575
click at [244, 36] on div "Status No active tasks You are ready to start receiving tasks. Marvilen Lapasan…" at bounding box center [155, 316] width 253 height 575
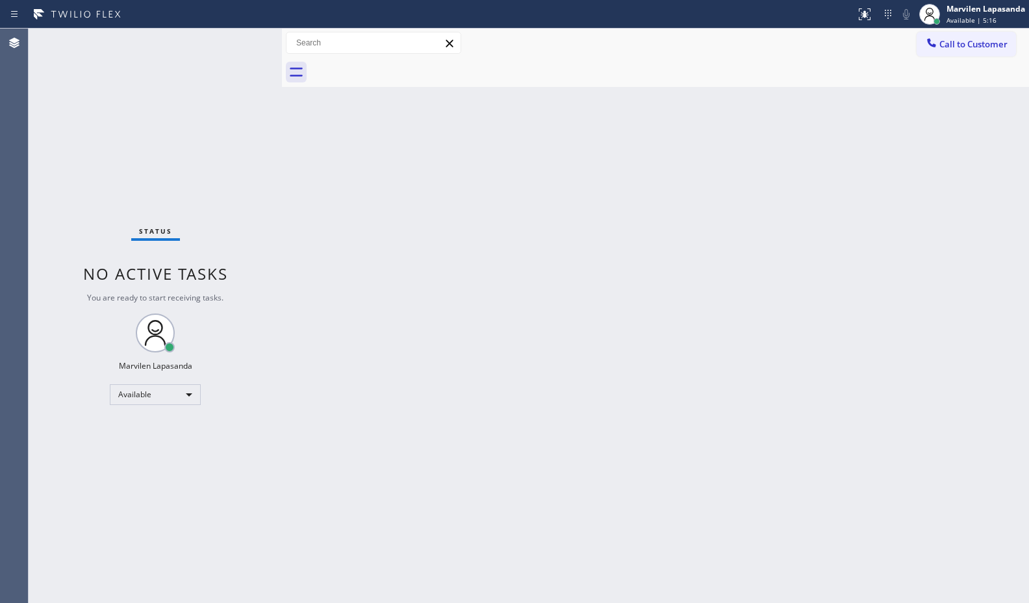
click at [242, 41] on div "Status No active tasks You are ready to start receiving tasks. Marvilen Lapasan…" at bounding box center [155, 316] width 253 height 575
click at [244, 41] on div "Status No active tasks You are ready to start receiving tasks. Marvilen Lapasan…" at bounding box center [155, 316] width 253 height 575
click at [245, 41] on div "Status No active tasks You are ready to start receiving tasks. Marvilen Lapasan…" at bounding box center [155, 316] width 253 height 575
click at [245, 39] on div "Status No active tasks You are ready to start receiving tasks. Marvilen Lapasan…" at bounding box center [155, 316] width 253 height 575
click at [244, 40] on div "Status No active tasks You are ready to start receiving tasks. Marvilen Lapasan…" at bounding box center [155, 316] width 253 height 575
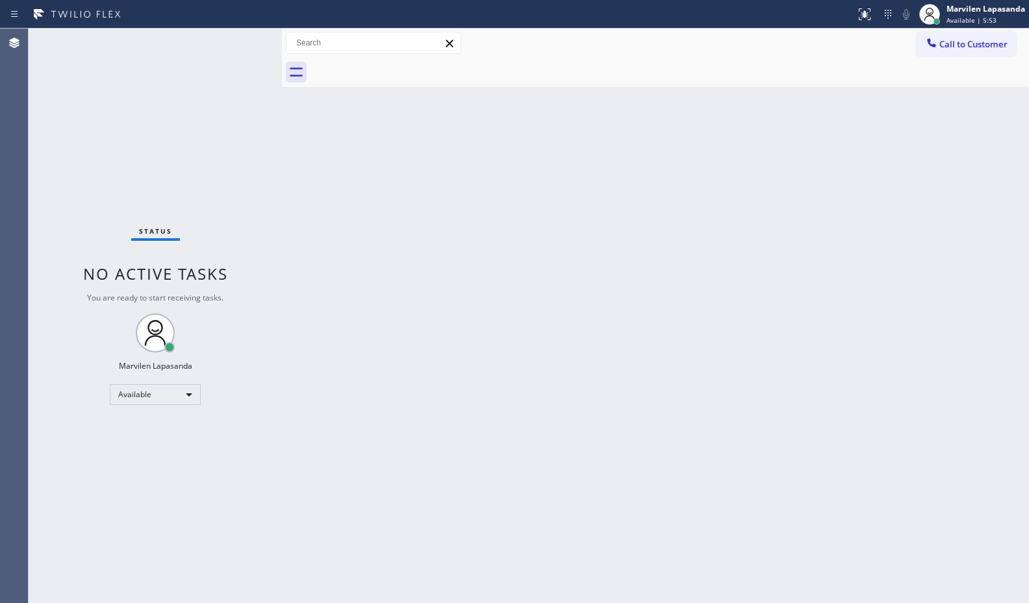
click at [244, 40] on div "Status No active tasks You are ready to start receiving tasks. Marvilen Lapasan…" at bounding box center [155, 316] width 253 height 575
click at [243, 40] on div "Status No active tasks You are ready to start receiving tasks. Marvilen Lapasan…" at bounding box center [155, 316] width 253 height 575
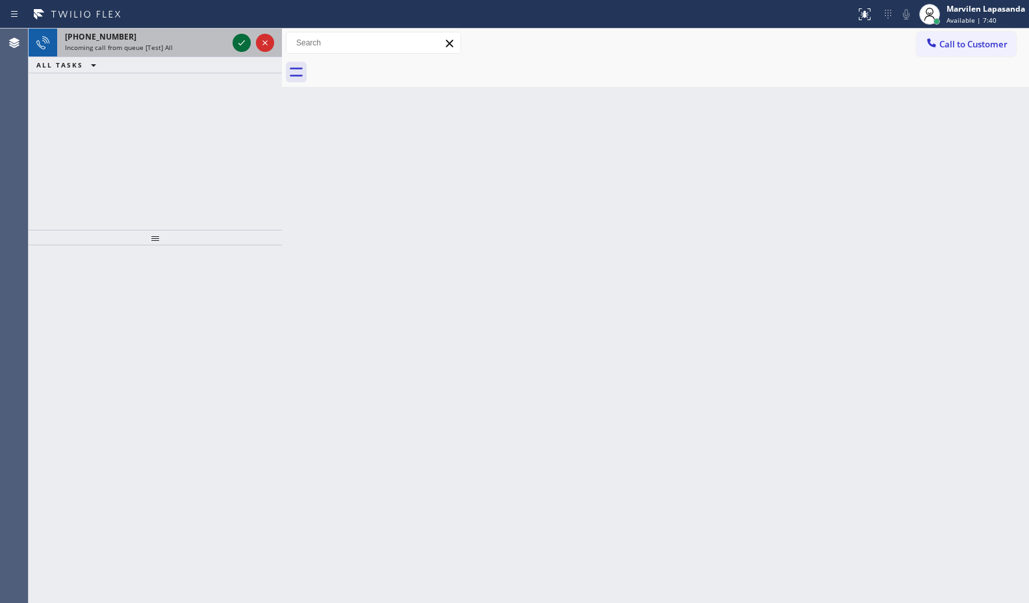
click at [242, 40] on icon at bounding box center [242, 43] width 16 height 16
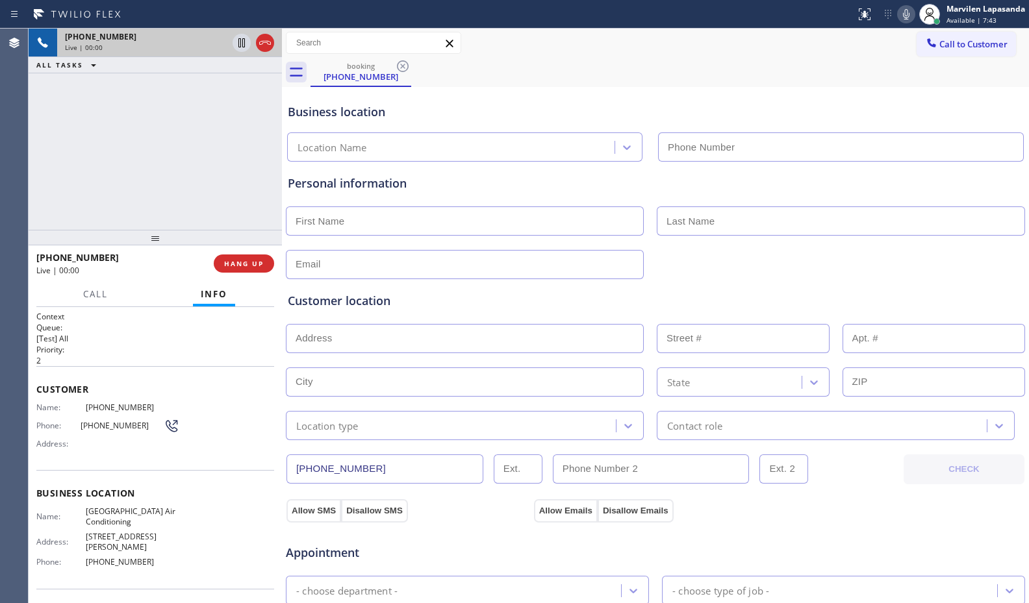
type input "(323) 709-8170"
click at [175, 336] on p "[Test] All" at bounding box center [155, 338] width 238 height 11
click at [69, 461] on div "Customer Name: (818) 331-7859 Phone: (818) 331-7859 Address:" at bounding box center [155, 418] width 238 height 104
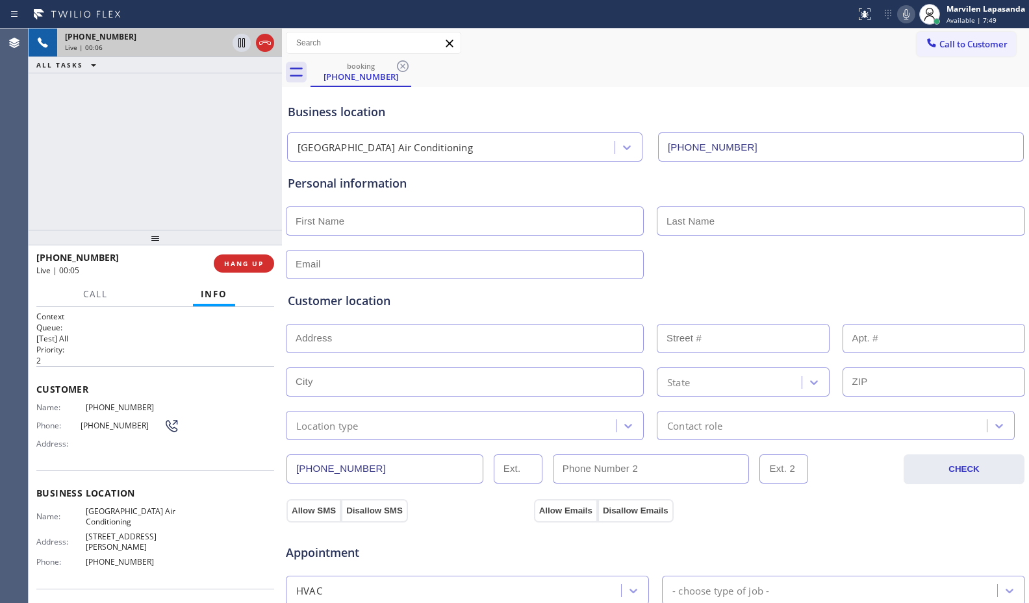
click at [46, 394] on span "Customer" at bounding box center [155, 389] width 238 height 12
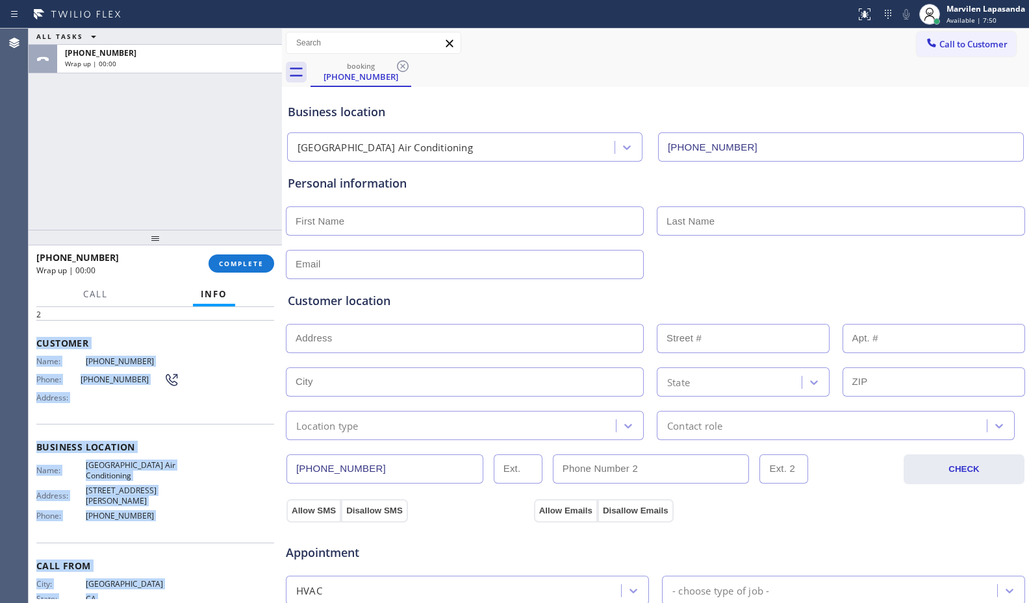
drag, startPoint x: 34, startPoint y: 386, endPoint x: 227, endPoint y: 594, distance: 283.5
click at [227, 594] on div "Context Queue: [Test] All Priority: 2 Customer Name: (818) 331-7859 Phone: (818…" at bounding box center [155, 455] width 253 height 296
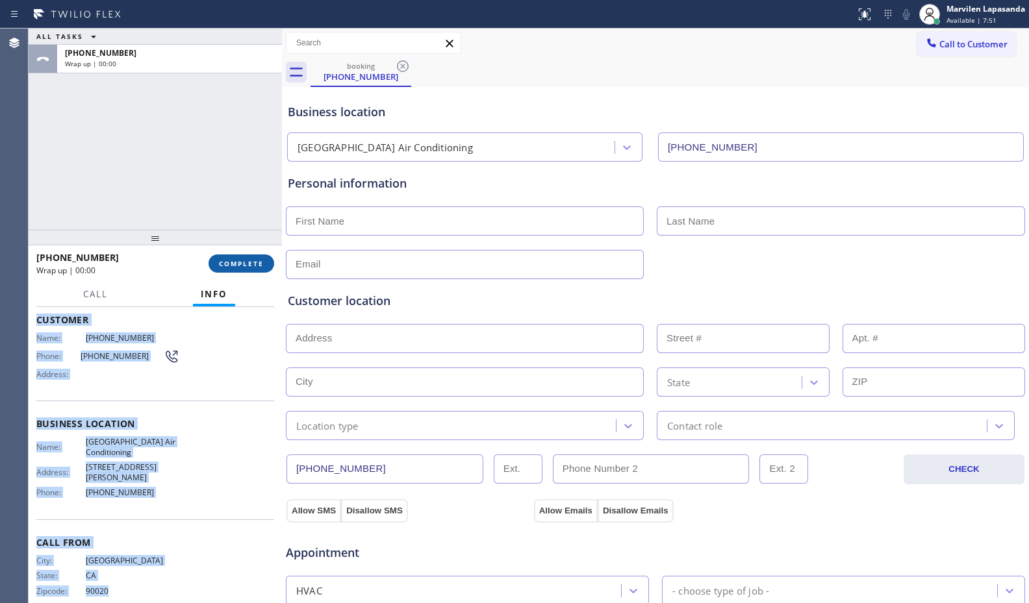
click at [223, 255] on button "COMPLETE" at bounding box center [241, 264] width 66 height 18
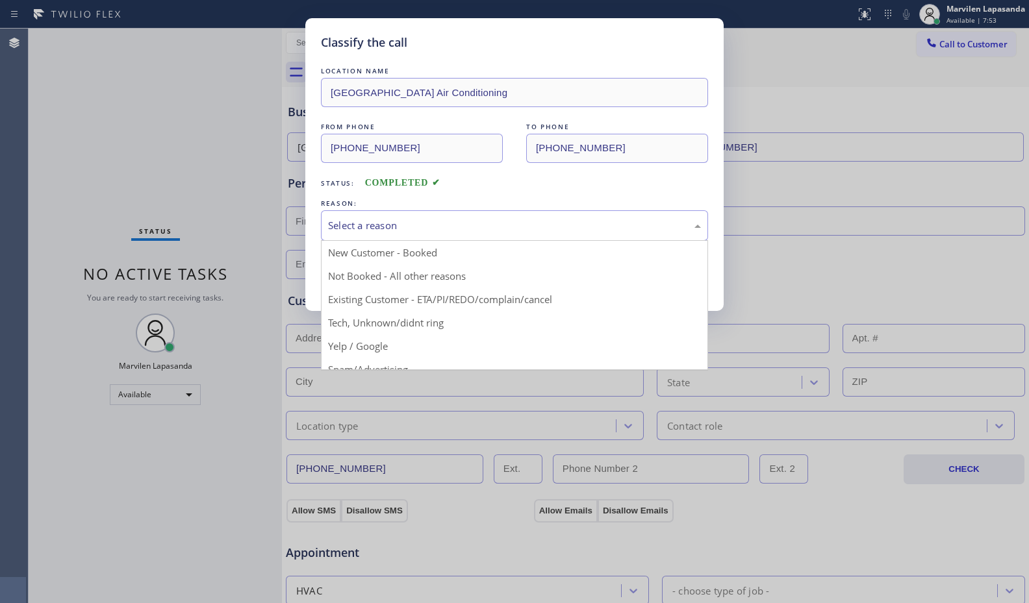
click at [381, 231] on div "Select a reason" at bounding box center [514, 225] width 373 height 15
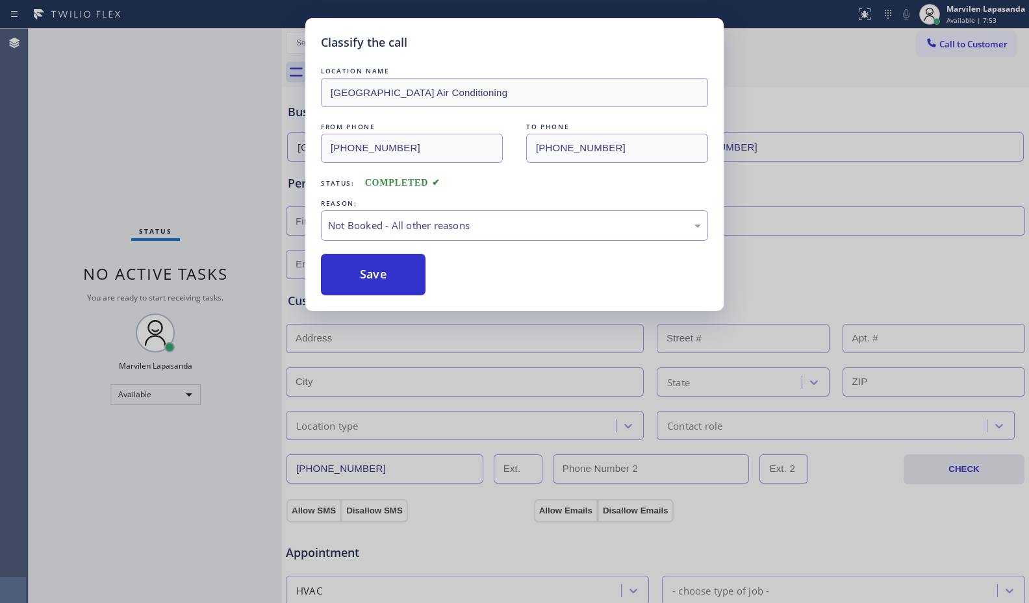
click at [380, 270] on button "Save" at bounding box center [373, 275] width 105 height 42
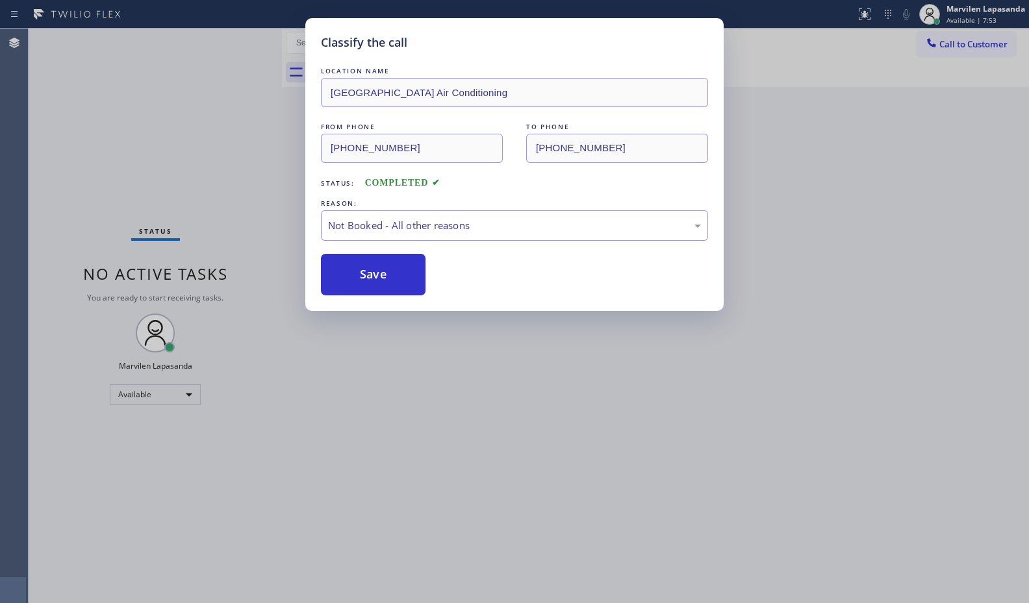
click at [380, 270] on button "Save" at bounding box center [373, 275] width 105 height 42
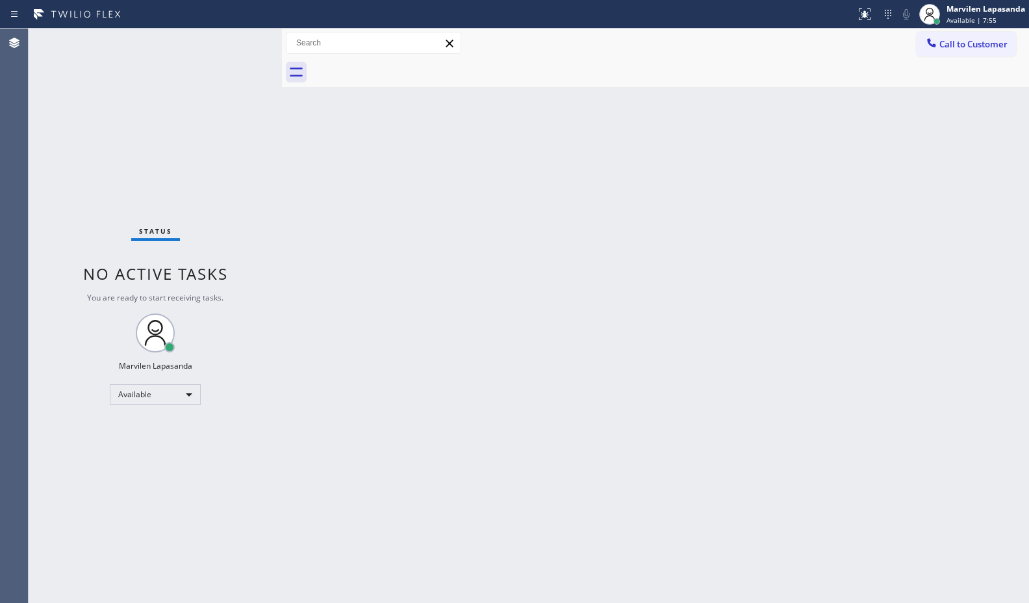
click at [244, 40] on div "Status No active tasks You are ready to start receiving tasks. Marvilen Lapasan…" at bounding box center [155, 316] width 253 height 575
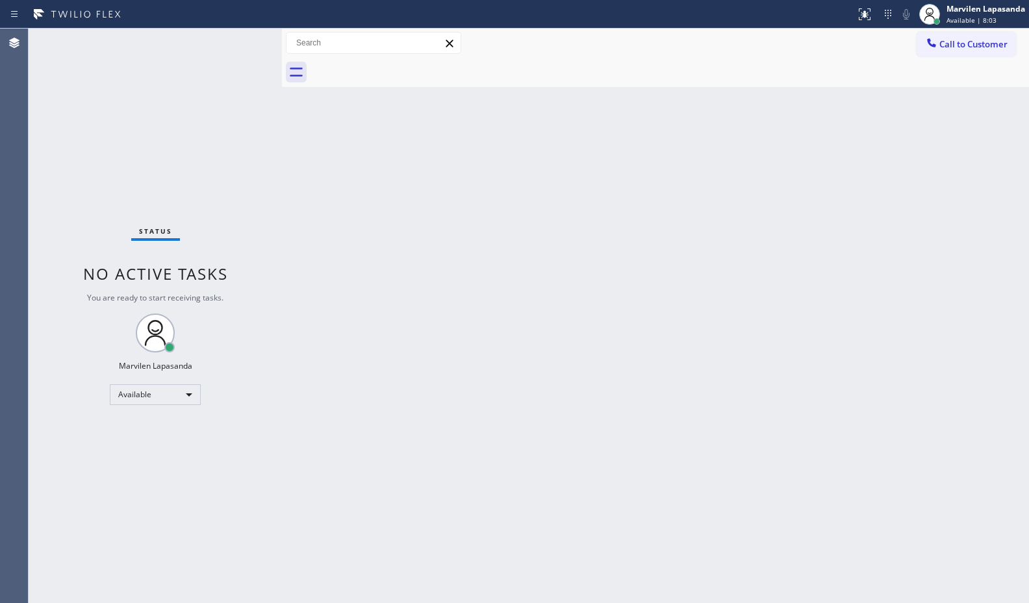
click at [244, 40] on div "Status No active tasks You are ready to start receiving tasks. Marvilen Lapasan…" at bounding box center [155, 316] width 253 height 575
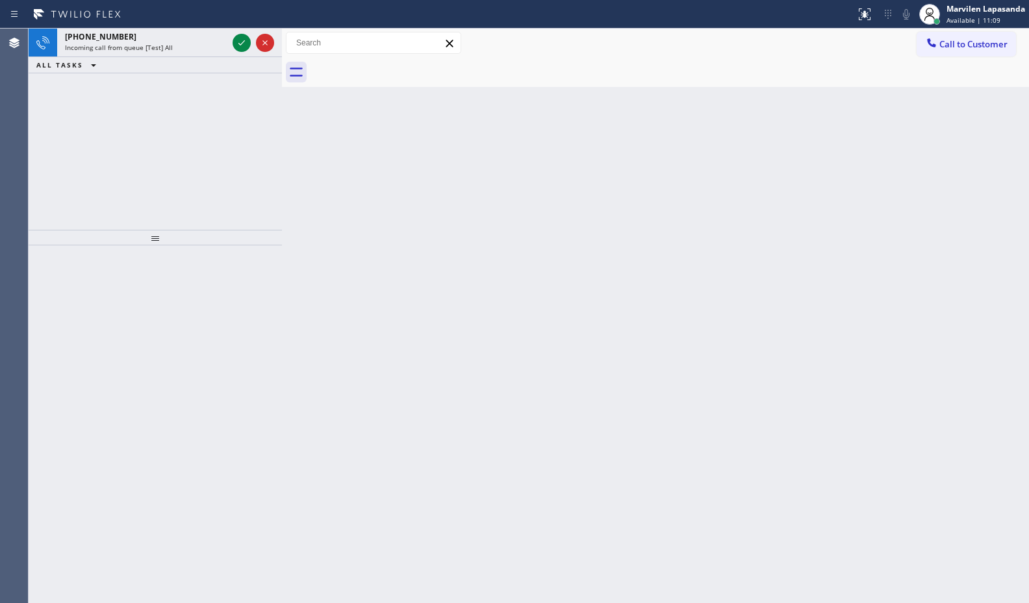
click at [244, 42] on icon at bounding box center [242, 43] width 16 height 16
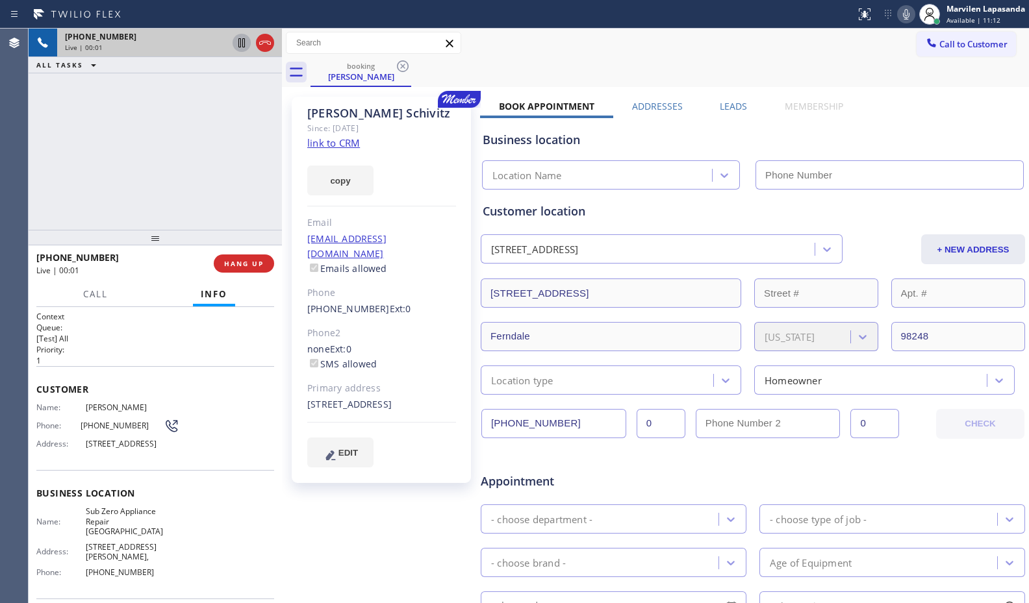
type input "(360) 205-1831"
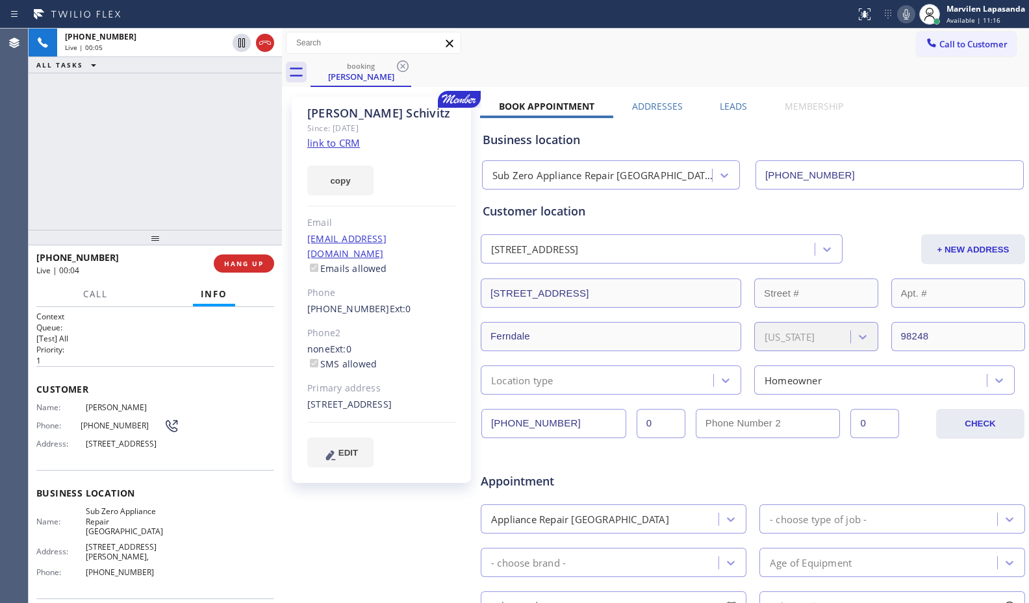
click at [332, 143] on link "link to CRM" at bounding box center [333, 142] width 53 height 13
click at [153, 151] on div "+13606106024 Live | 01:49 ALL TASKS ALL TASKS ACTIVE TASKS TASKS IN WRAP UP" at bounding box center [155, 129] width 253 height 201
click at [233, 268] on span "HANG UP" at bounding box center [244, 263] width 40 height 9
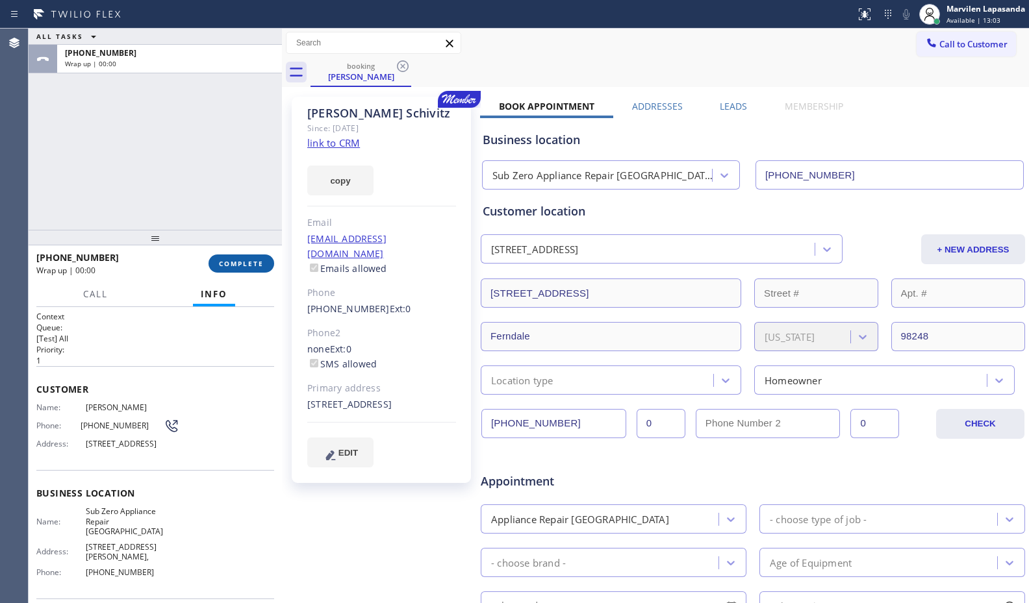
click at [233, 268] on span "COMPLETE" at bounding box center [241, 263] width 45 height 9
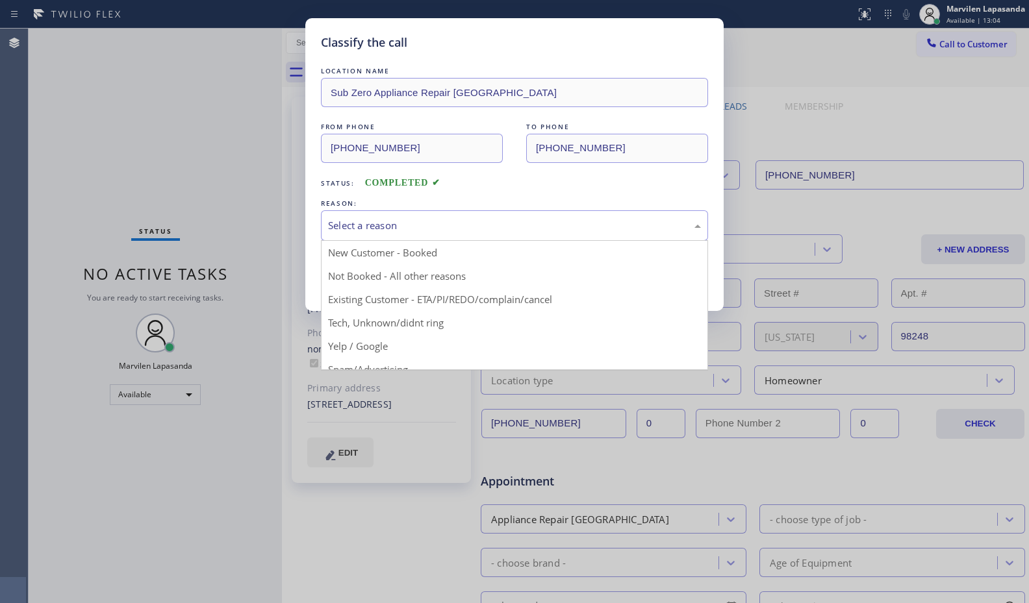
click at [341, 219] on div "Select a reason" at bounding box center [514, 225] width 373 height 15
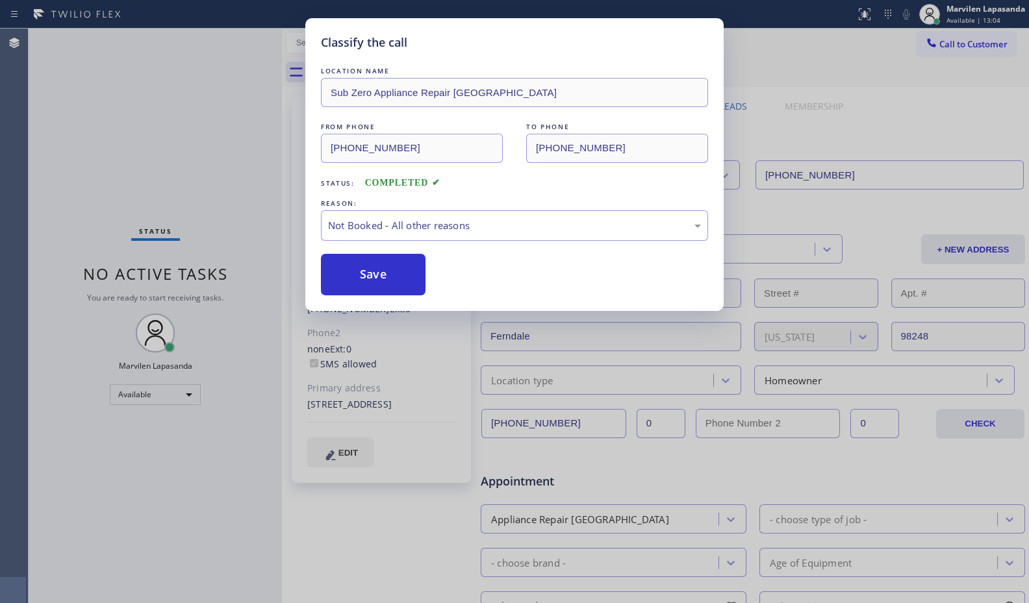
click at [346, 279] on button "Save" at bounding box center [373, 275] width 105 height 42
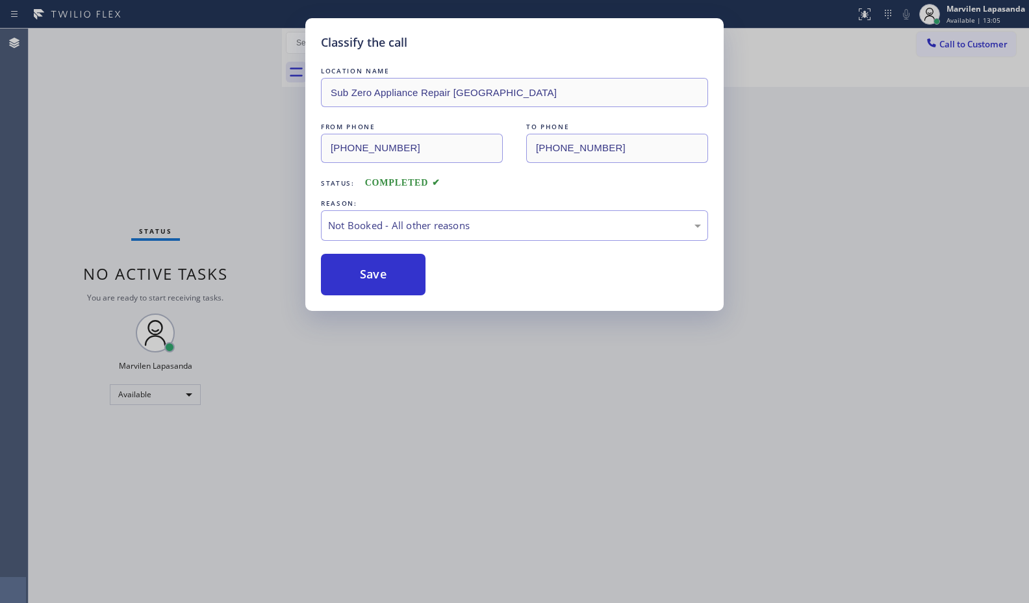
click at [346, 279] on button "Save" at bounding box center [373, 275] width 105 height 42
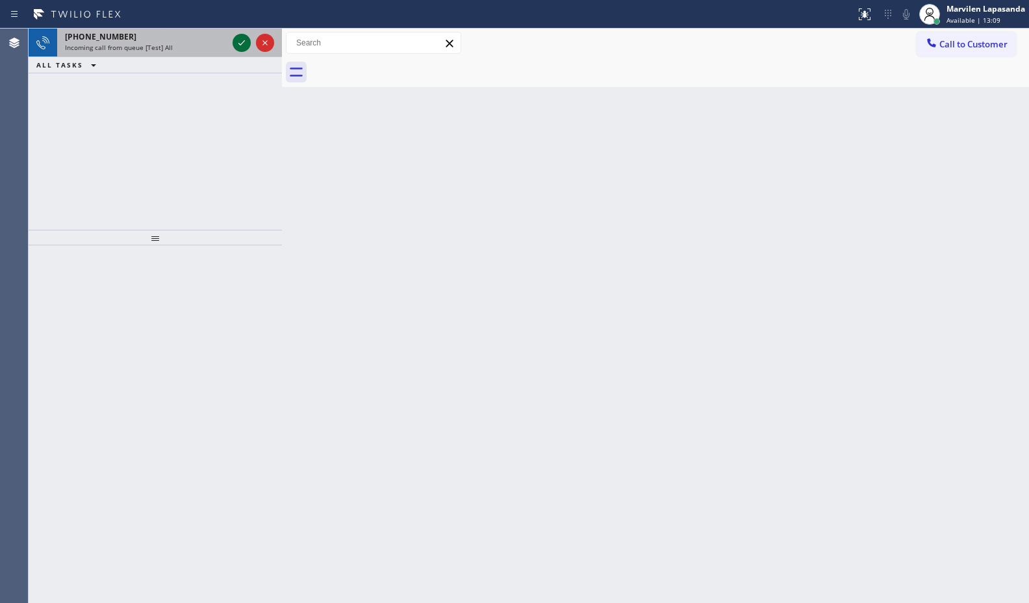
click at [240, 42] on icon at bounding box center [242, 43] width 16 height 16
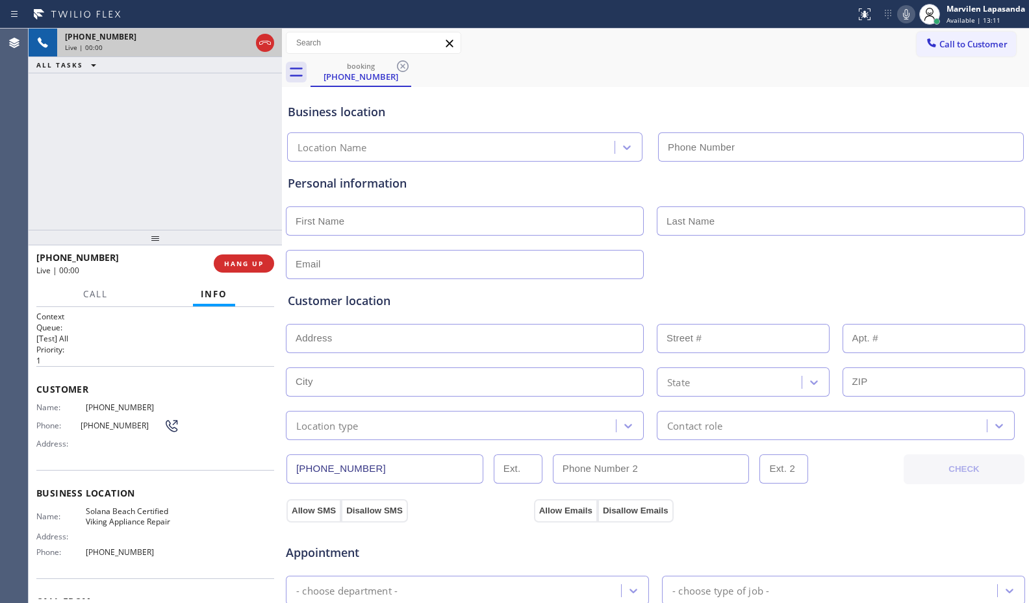
type input "(858) 244-9718"
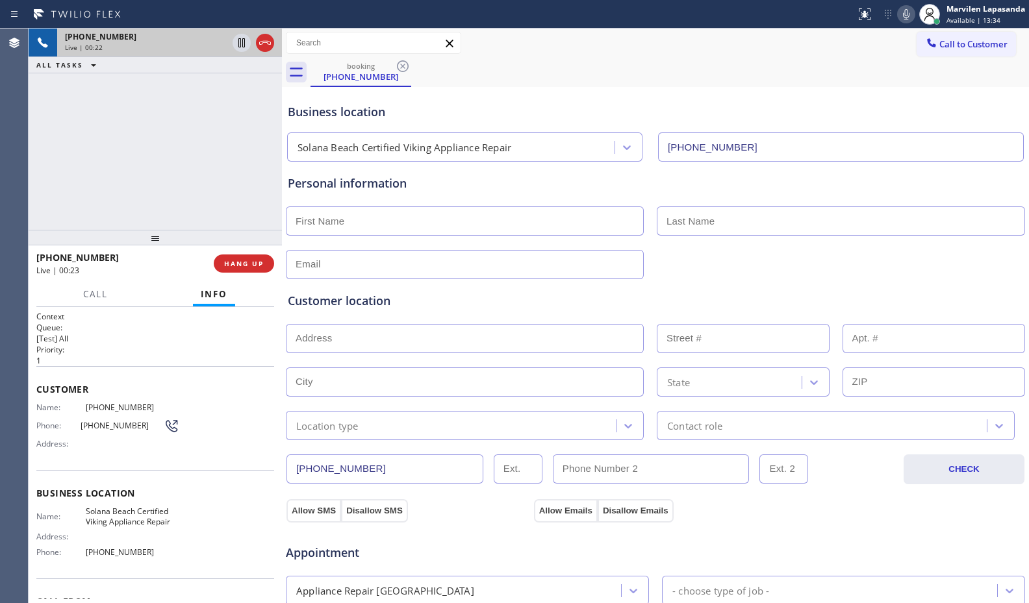
drag, startPoint x: 45, startPoint y: 150, endPoint x: 90, endPoint y: 153, distance: 44.9
click at [49, 151] on div "+16129915673 Live | 00:22 ALL TASKS ALL TASKS ACTIVE TASKS TASKS IN WRAP UP" at bounding box center [155, 129] width 253 height 201
click at [192, 184] on div "+16129915673 Live | 00:55 ALL TASKS ALL TASKS ACTIVE TASKS TASKS IN WRAP UP" at bounding box center [155, 129] width 253 height 201
click at [192, 184] on div "+16129915673 Live | 00:56 ALL TASKS ALL TASKS ACTIVE TASKS TASKS IN WRAP UP" at bounding box center [155, 129] width 253 height 201
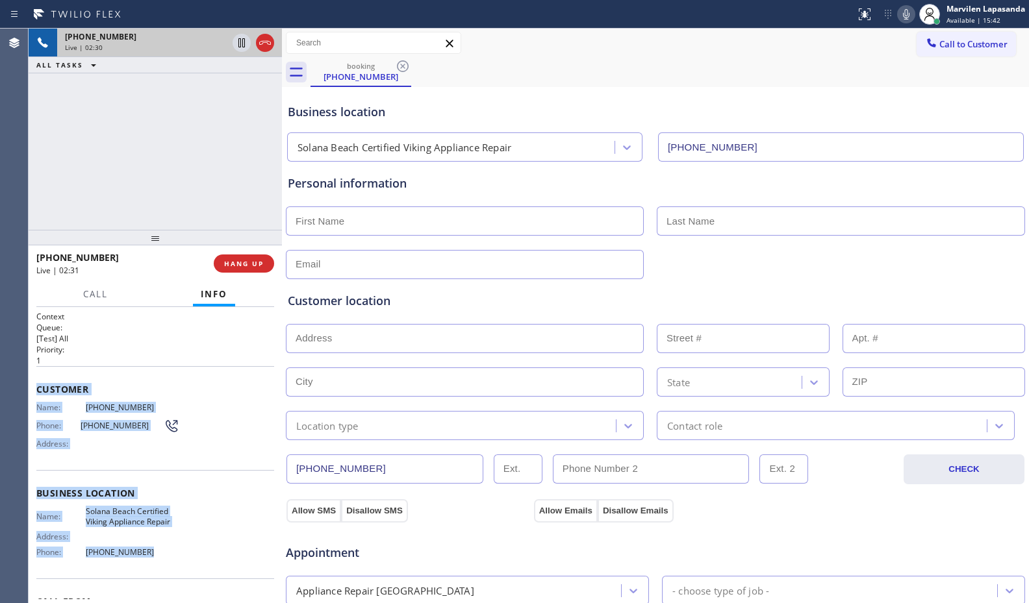
drag, startPoint x: 34, startPoint y: 387, endPoint x: 145, endPoint y: 553, distance: 199.6
click at [145, 553] on div "Context Queue: [Test] All Priority: 1 Customer Name: (612) 991-5673 Phone: (612…" at bounding box center [155, 455] width 253 height 296
copy div "Customer Name: (612) 991-5673 Phone: (612) 991-5673 Address: Business location …"
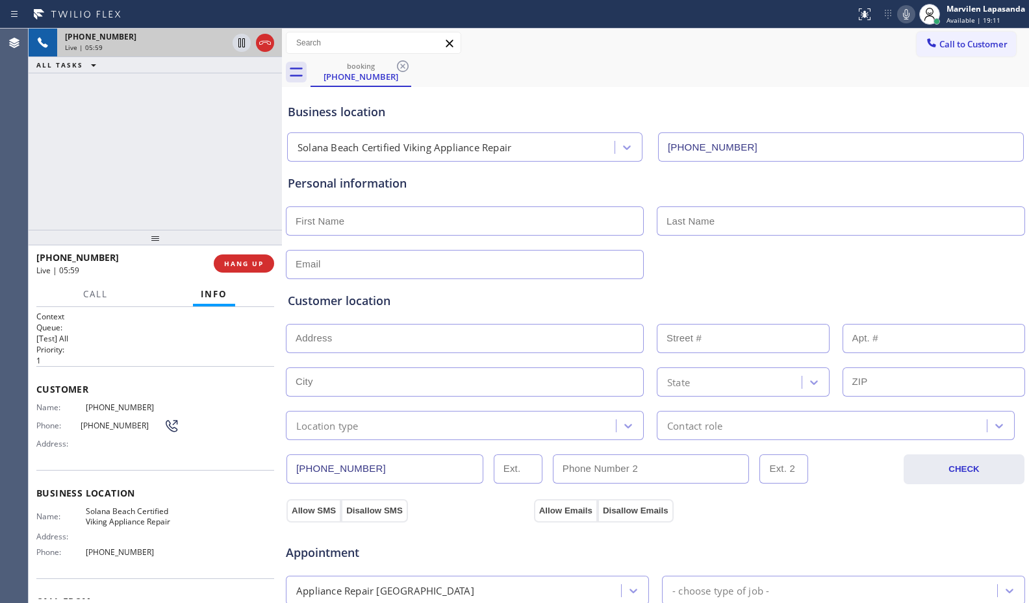
click at [493, 97] on div "Business location Solana Beach Certified Viking Appliance Repair (858) 244-9718" at bounding box center [655, 125] width 740 height 71
click at [605, 61] on div "booking (612) 991-5673" at bounding box center [669, 72] width 718 height 29
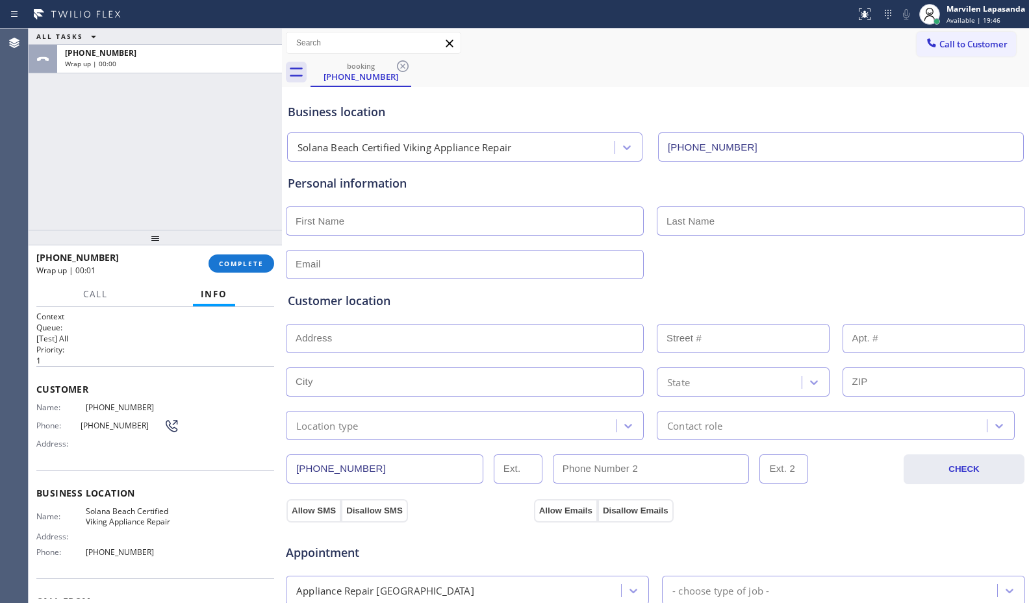
click at [533, 57] on div "Call to Customer Outbound call Location American Service Alliance Indio Your ca…" at bounding box center [655, 43] width 747 height 29
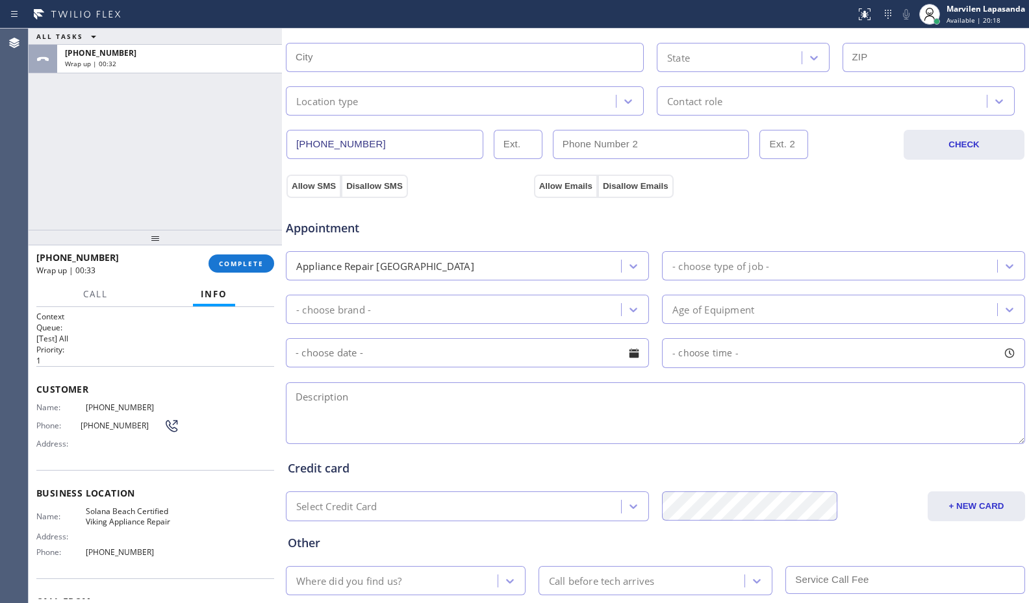
click at [359, 418] on textarea at bounding box center [655, 414] width 739 height 62
paste textarea "3-6/ $75 SCF/ Whirlpool/ BI Microwave/ It will suddenly turn off after a second…"
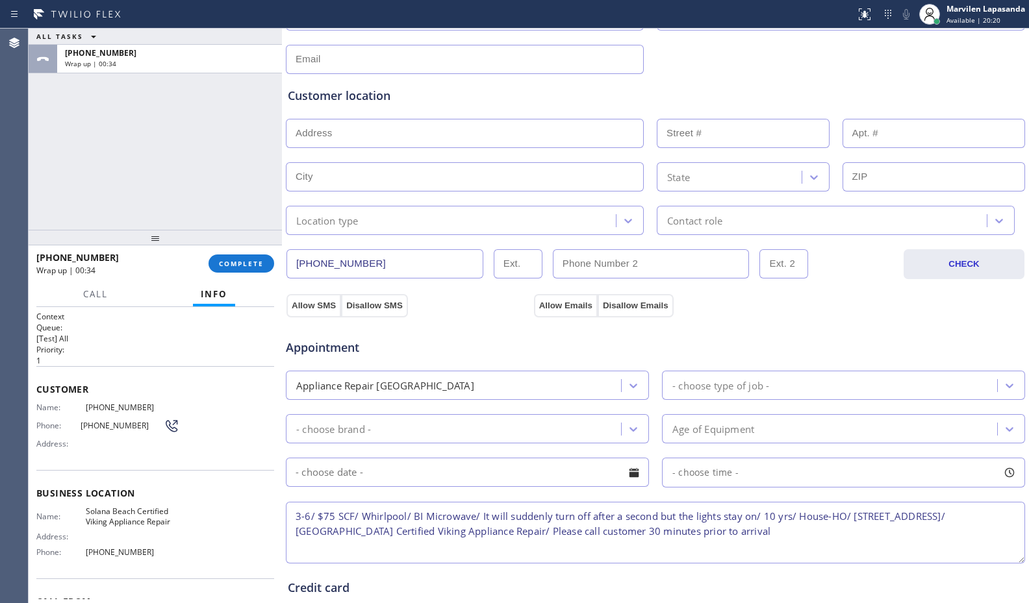
scroll to position [65, 0]
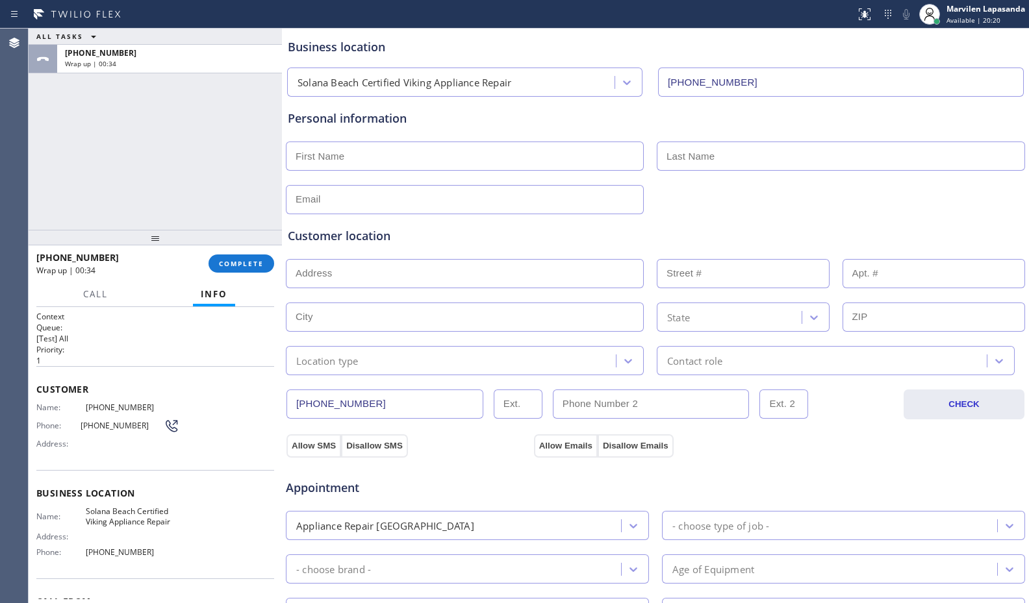
type textarea "3-6/ $75 SCF/ Whirlpool/ BI Microwave/ It will suddenly turn off after a second…"
click at [363, 167] on input "text" at bounding box center [465, 156] width 358 height 29
click at [354, 205] on input "text" at bounding box center [465, 199] width 358 height 29
paste input "suarjo@hotmail.com"
type input "suarjo@hotmail.com"
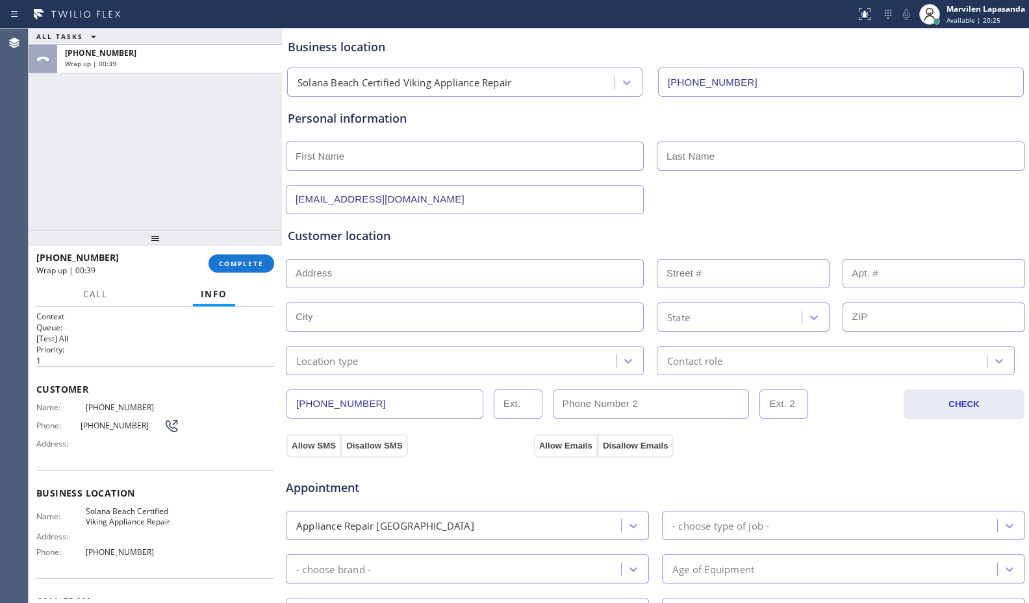
click at [366, 159] on input "text" at bounding box center [465, 156] width 358 height 29
click at [361, 162] on input "text" at bounding box center [465, 156] width 358 height 29
paste input "Jose"
type input "Jose"
click at [808, 160] on input "text" at bounding box center [841, 156] width 368 height 29
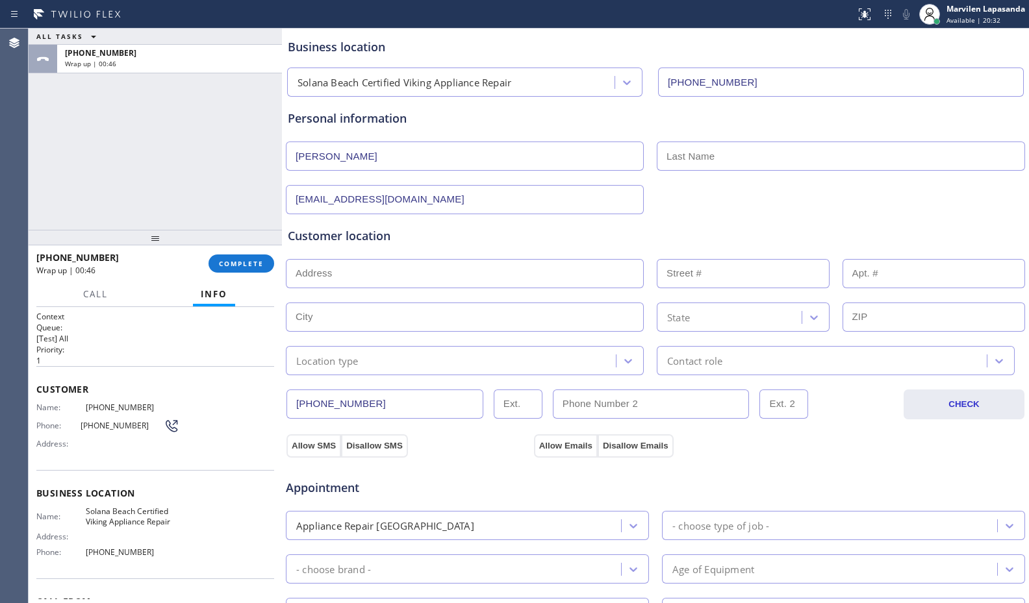
drag, startPoint x: 593, startPoint y: 121, endPoint x: 647, endPoint y: 143, distance: 58.0
click at [594, 122] on div "Personal information" at bounding box center [655, 119] width 735 height 18
click at [697, 160] on input "text" at bounding box center [841, 156] width 368 height 29
paste input "Suarez"
type input "Suarez"
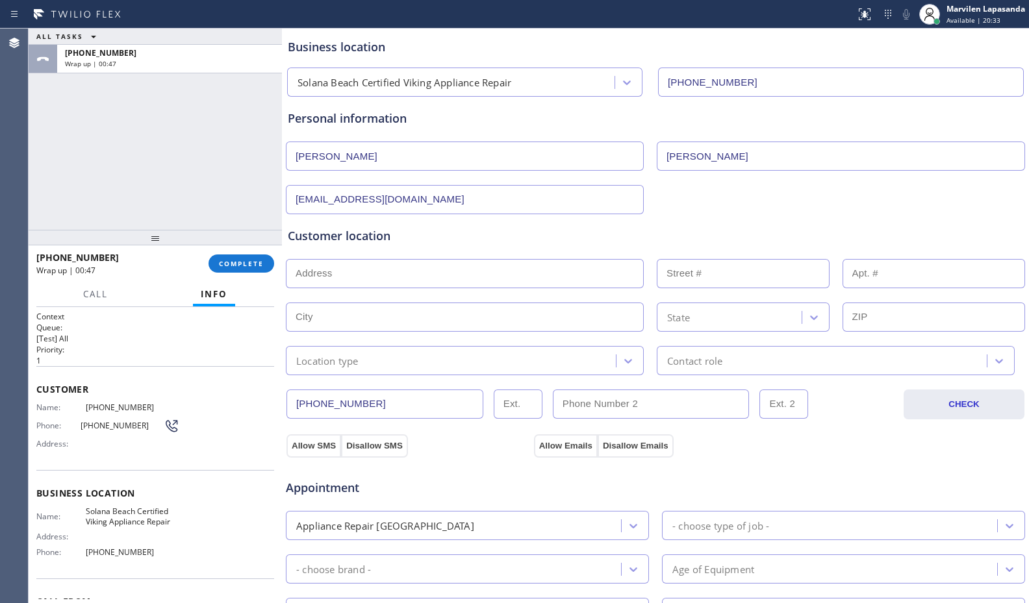
click at [701, 189] on div "suarjo@hotmail.com" at bounding box center [655, 199] width 742 height 32
click at [344, 273] on input "text" at bounding box center [465, 273] width 358 height 29
paste input "2101 Poppyfield Pl Encinitas, CA 92024, USA"
type input "2101 Poppyfield Pl"
type input "2101"
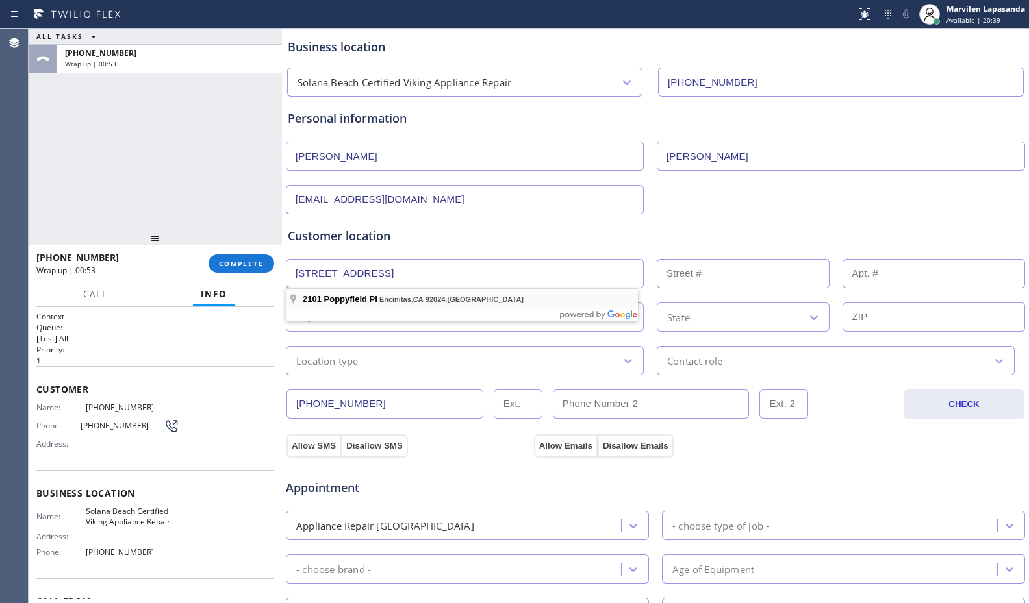
type input "Encinitas"
type input "92024"
click at [402, 240] on div "Customer location" at bounding box center [655, 236] width 735 height 18
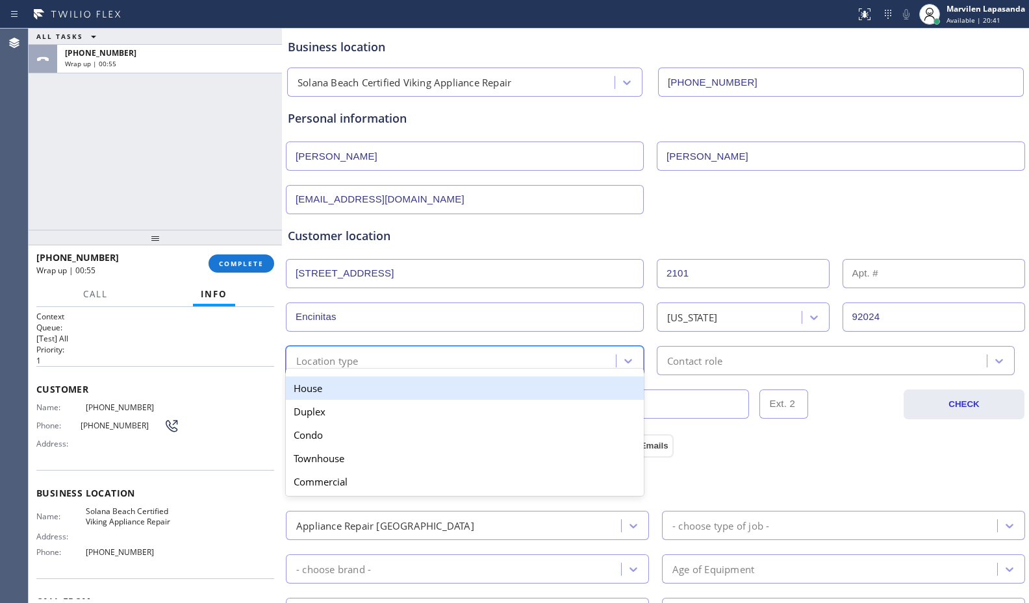
click at [353, 359] on div "Location type" at bounding box center [327, 360] width 62 height 15
click at [346, 396] on div "House" at bounding box center [465, 388] width 358 height 23
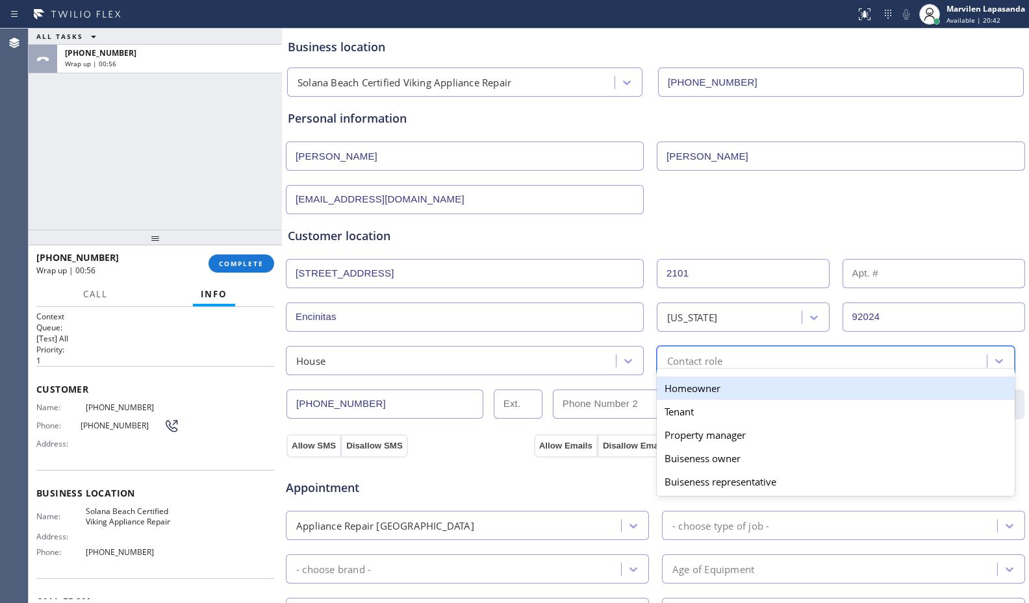
click at [700, 369] on div "option Homeowner focused, 1 of 5. 5 results available. Use Up and Down to choos…" at bounding box center [836, 360] width 358 height 29
click at [701, 391] on div "Homeowner" at bounding box center [836, 388] width 358 height 23
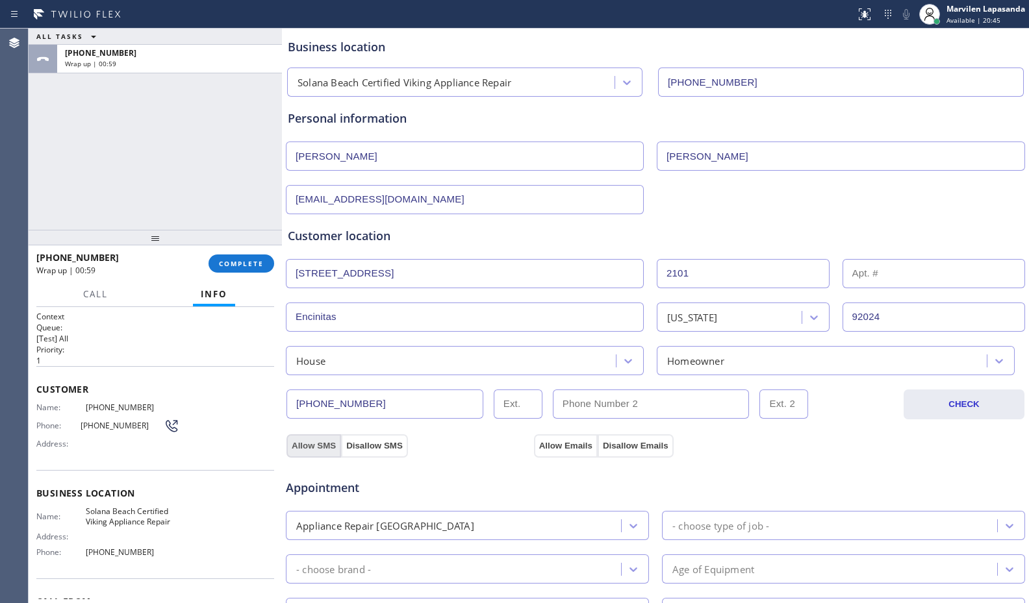
click at [331, 443] on button "Allow SMS" at bounding box center [313, 445] width 55 height 23
click at [557, 442] on button "Allow Emails" at bounding box center [566, 445] width 64 height 23
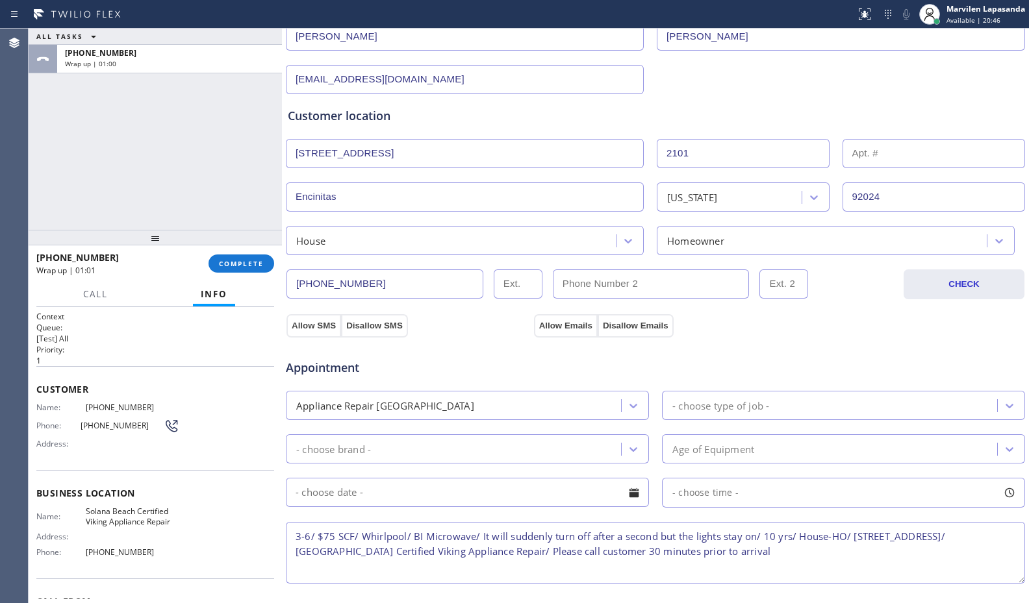
scroll to position [325, 0]
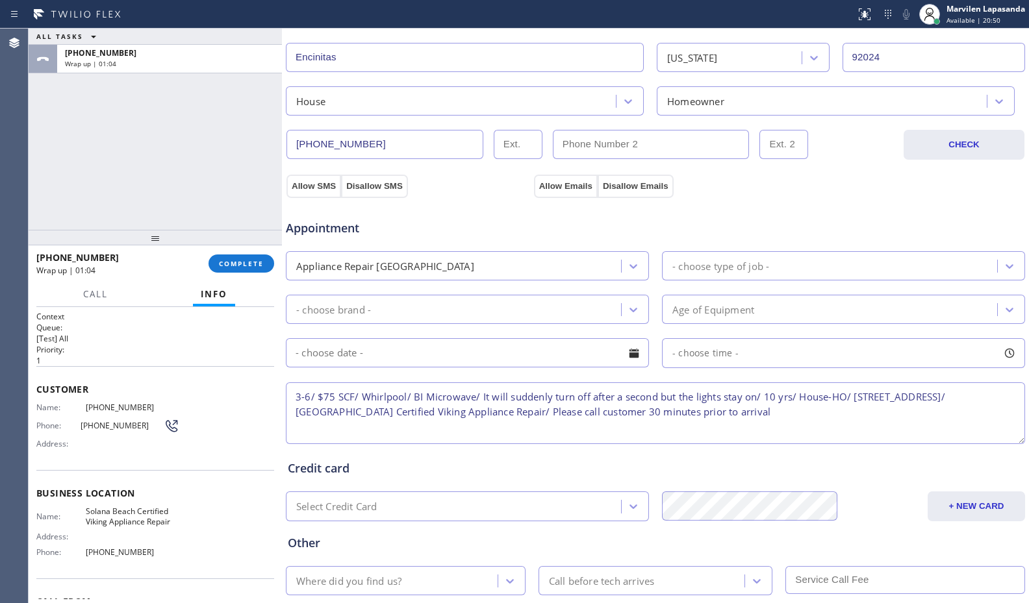
click at [460, 199] on div "Appointment Appliance Repair High End - choose type of job - - choose brand - A…" at bounding box center [655, 321] width 740 height 249
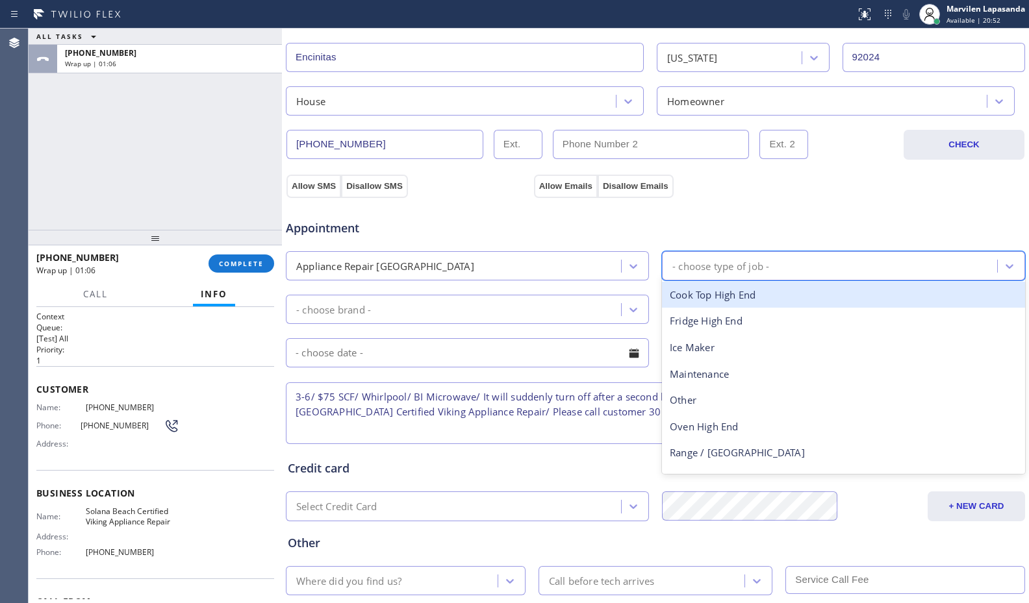
click at [693, 262] on div "- choose type of job -" at bounding box center [720, 265] width 97 height 15
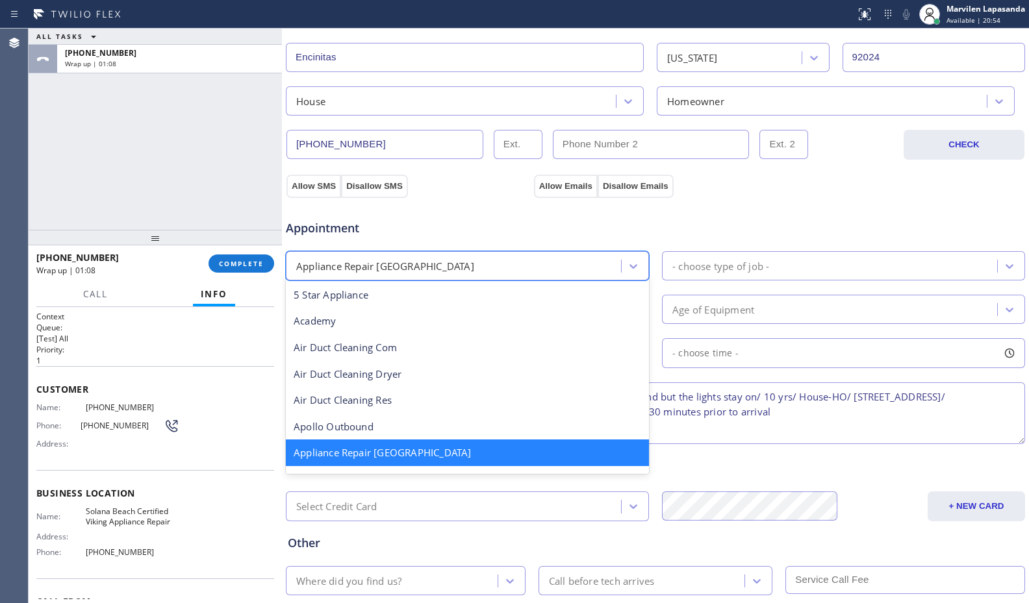
click at [388, 273] on div "Appliance Repair High End" at bounding box center [385, 265] width 178 height 15
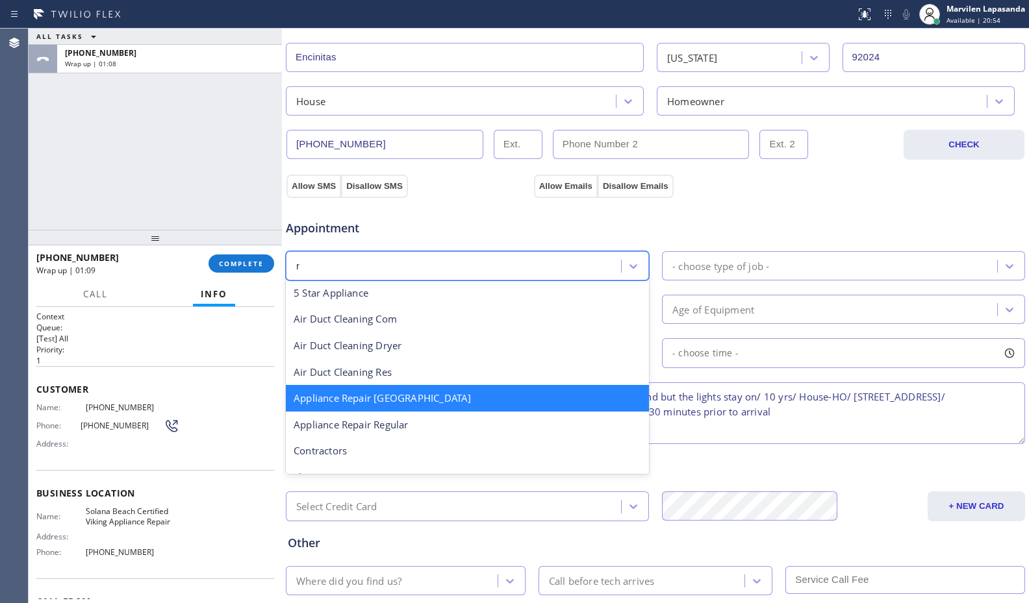
type input "re"
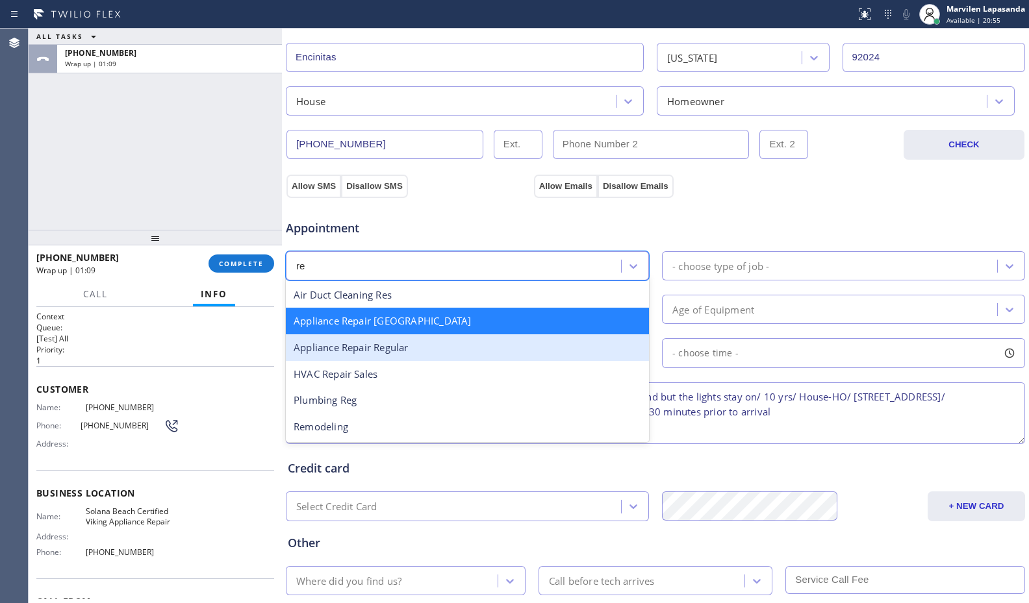
click at [393, 344] on div "Appliance Repair Regular" at bounding box center [467, 347] width 363 height 27
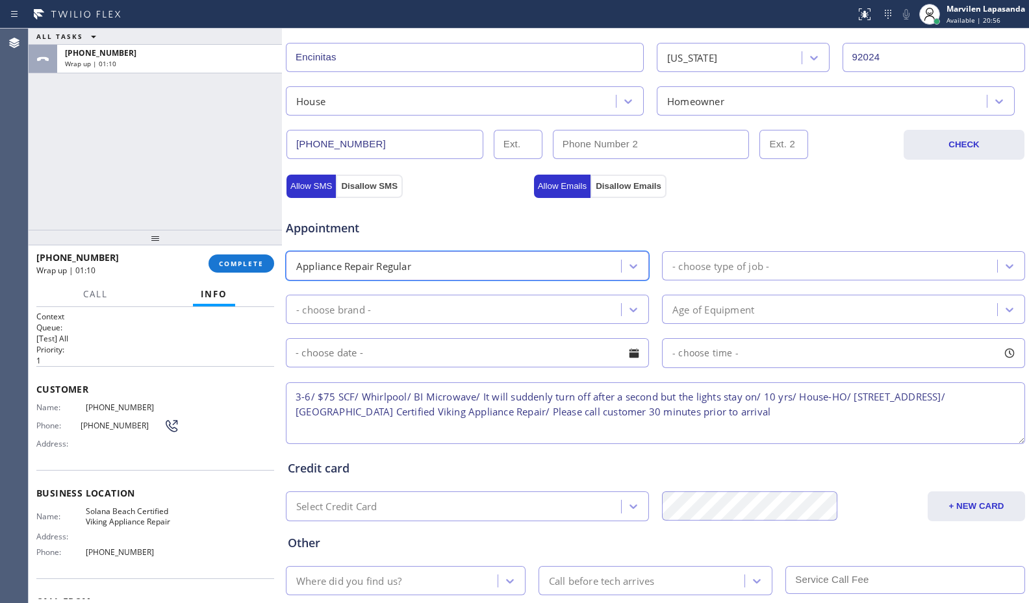
click at [726, 264] on div "- choose type of job -" at bounding box center [720, 265] width 97 height 15
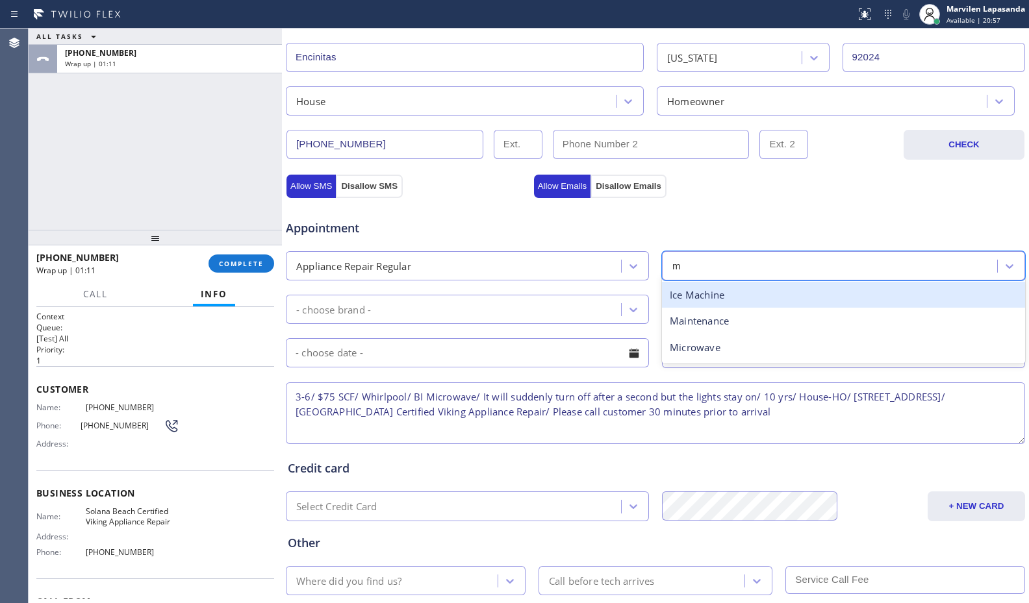
type input "mi"
click at [715, 289] on div "Microwave" at bounding box center [843, 295] width 363 height 27
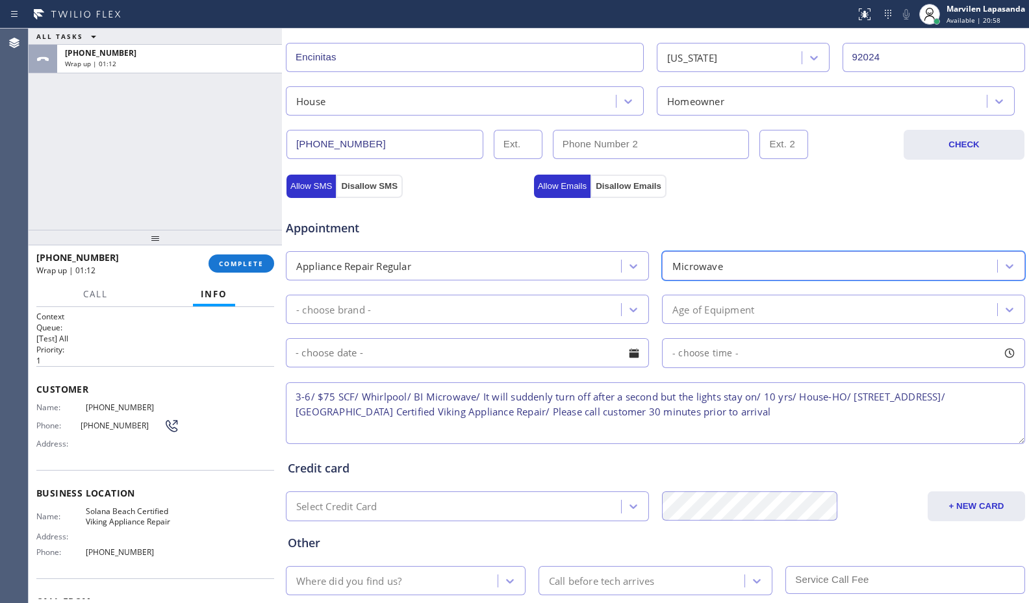
click at [472, 306] on div "- choose brand -" at bounding box center [455, 309] width 331 height 23
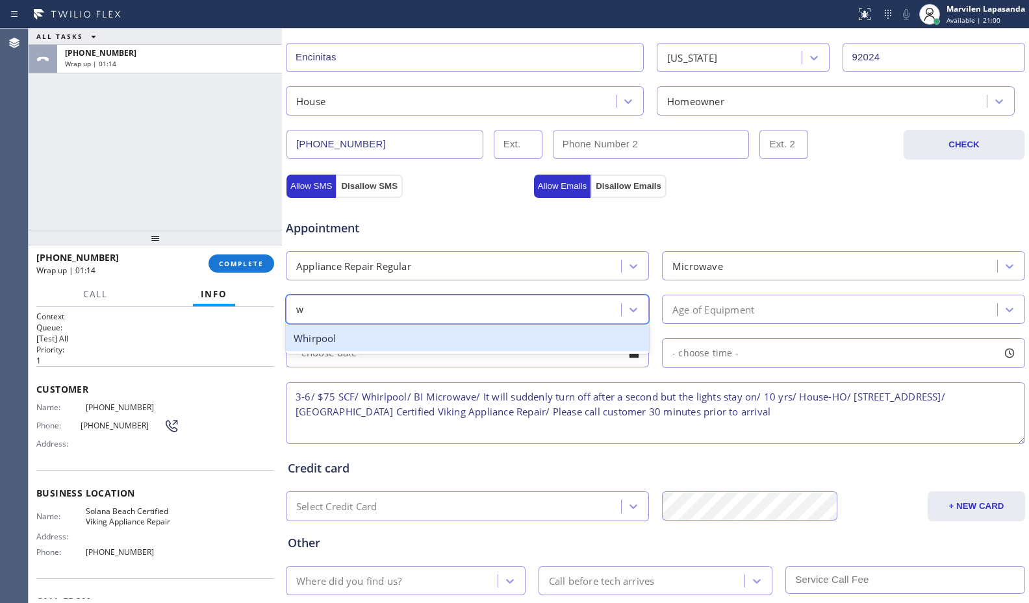
type input "wh"
click at [446, 342] on div "Whirpool" at bounding box center [467, 338] width 363 height 27
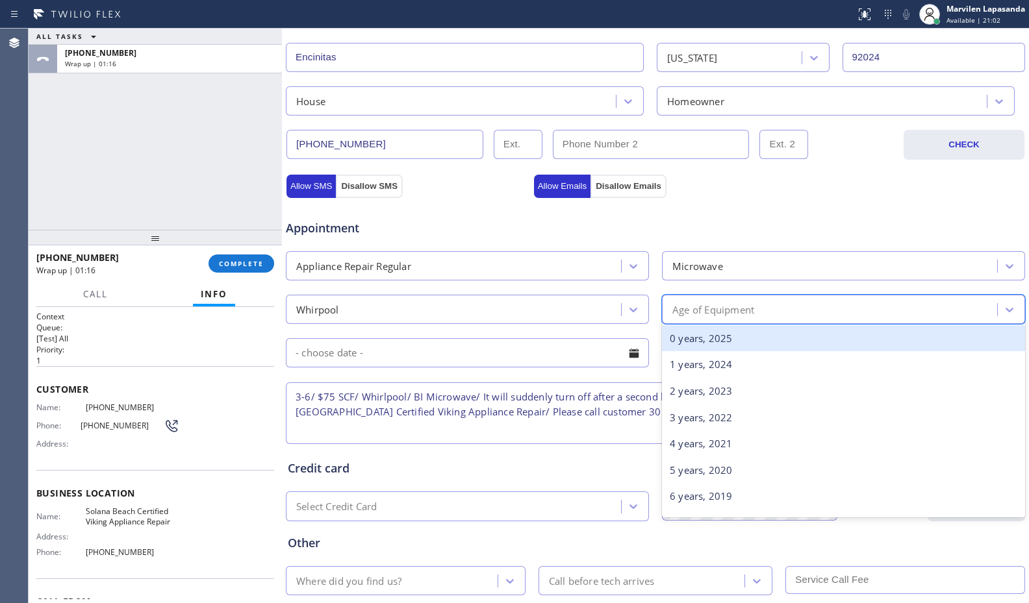
click at [720, 305] on div "Age of Equipment" at bounding box center [713, 309] width 82 height 15
type input "10"
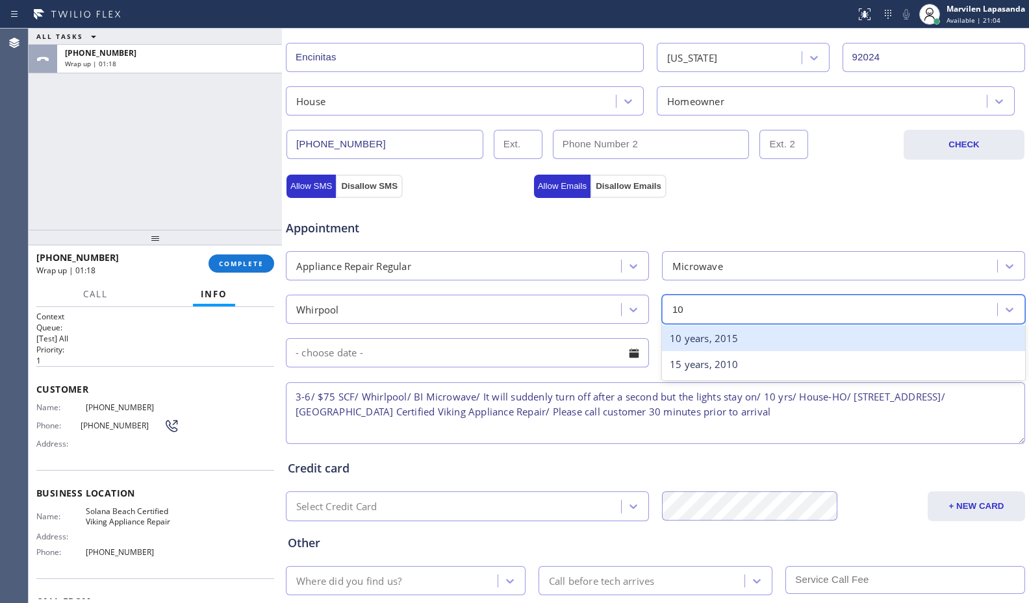
click at [718, 331] on div "10 years, 2015" at bounding box center [843, 338] width 363 height 27
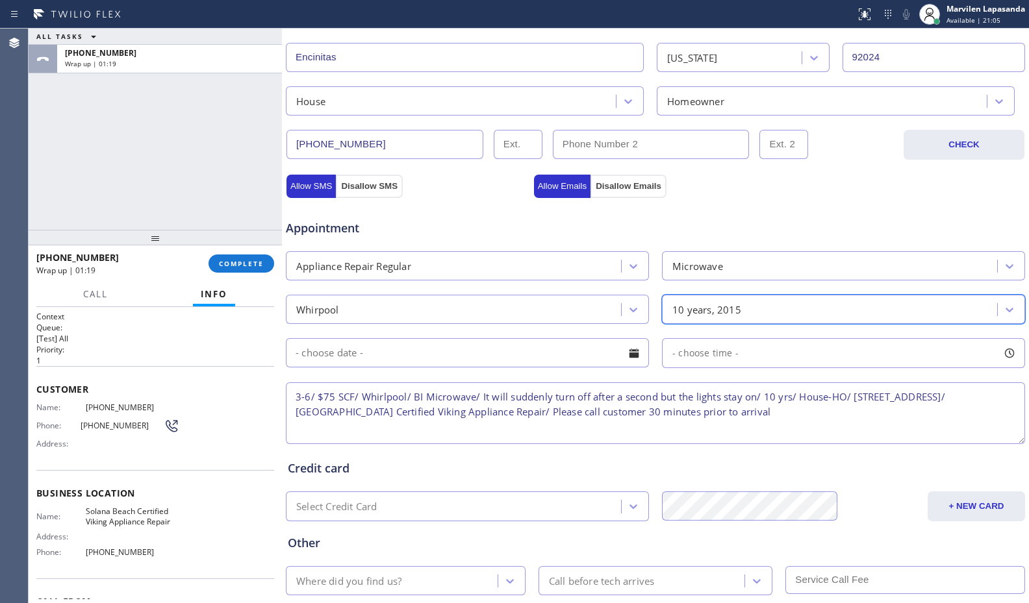
click at [631, 357] on div at bounding box center [634, 353] width 22 height 22
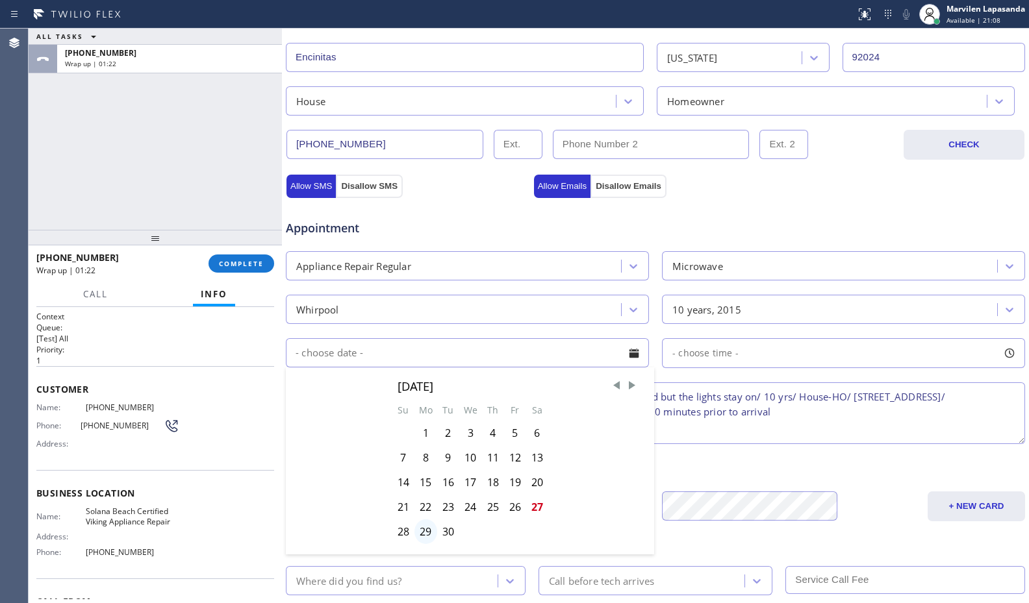
click at [420, 531] on div "29" at bounding box center [425, 532] width 23 height 25
type input "09/29/2025"
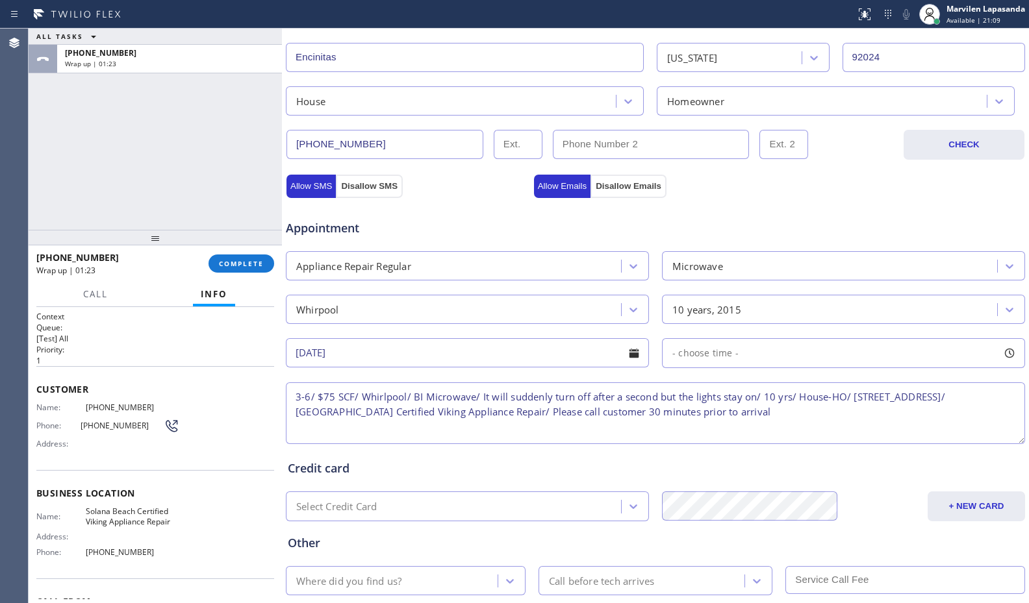
click at [1000, 351] on div at bounding box center [1009, 353] width 22 height 22
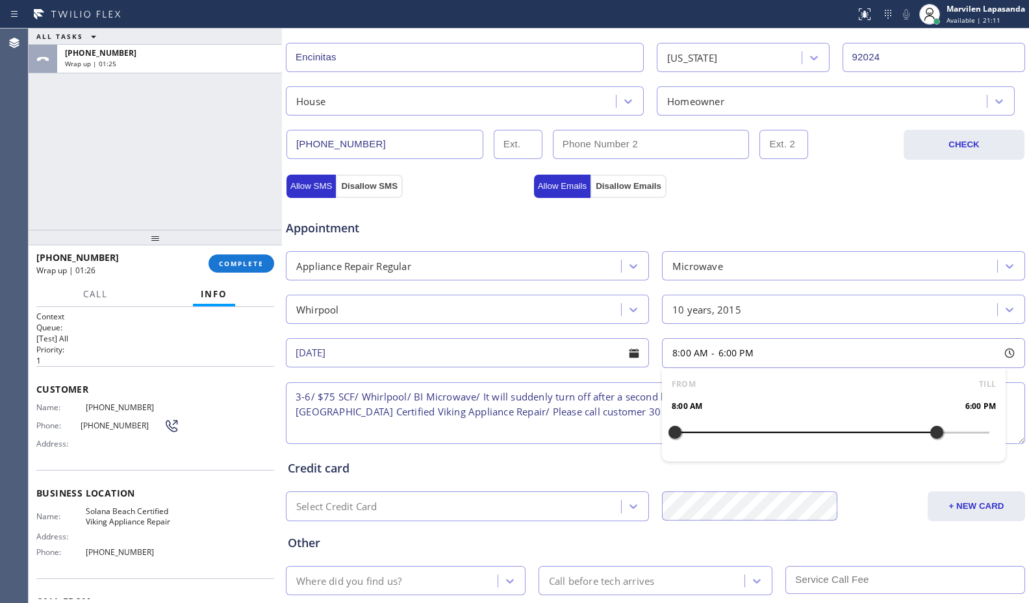
drag, startPoint x: 671, startPoint y: 433, endPoint x: 922, endPoint y: 436, distance: 250.7
click at [929, 436] on div at bounding box center [937, 432] width 16 height 27
drag, startPoint x: 668, startPoint y: 430, endPoint x: 837, endPoint y: 435, distance: 168.9
click at [837, 435] on div at bounding box center [845, 432] width 16 height 27
drag, startPoint x: 837, startPoint y: 435, endPoint x: 848, endPoint y: 436, distance: 11.1
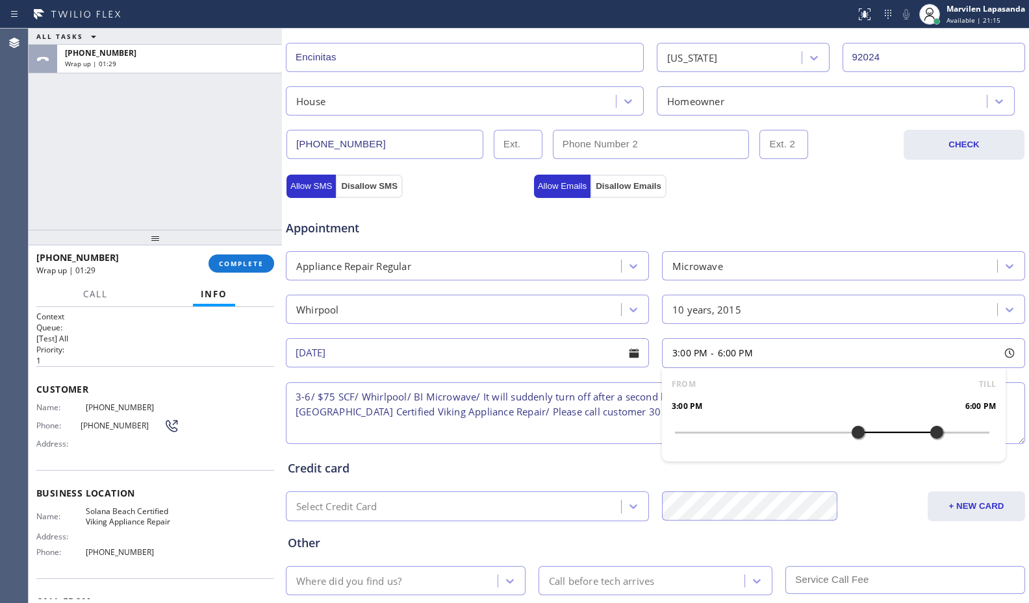
click at [850, 436] on div at bounding box center [858, 432] width 16 height 27
click at [620, 476] on div "Credit card" at bounding box center [655, 469] width 735 height 18
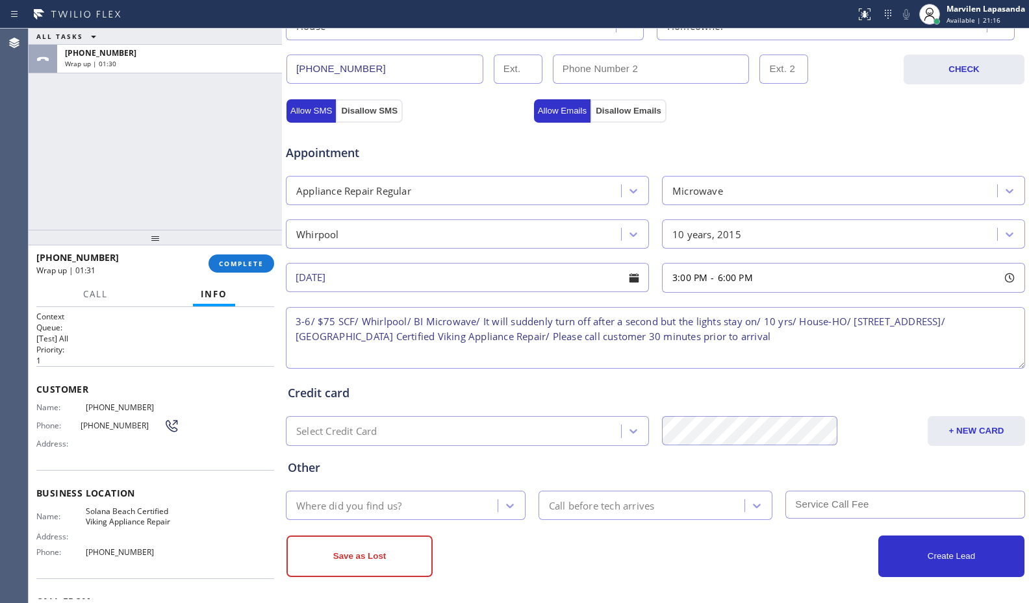
scroll to position [403, 0]
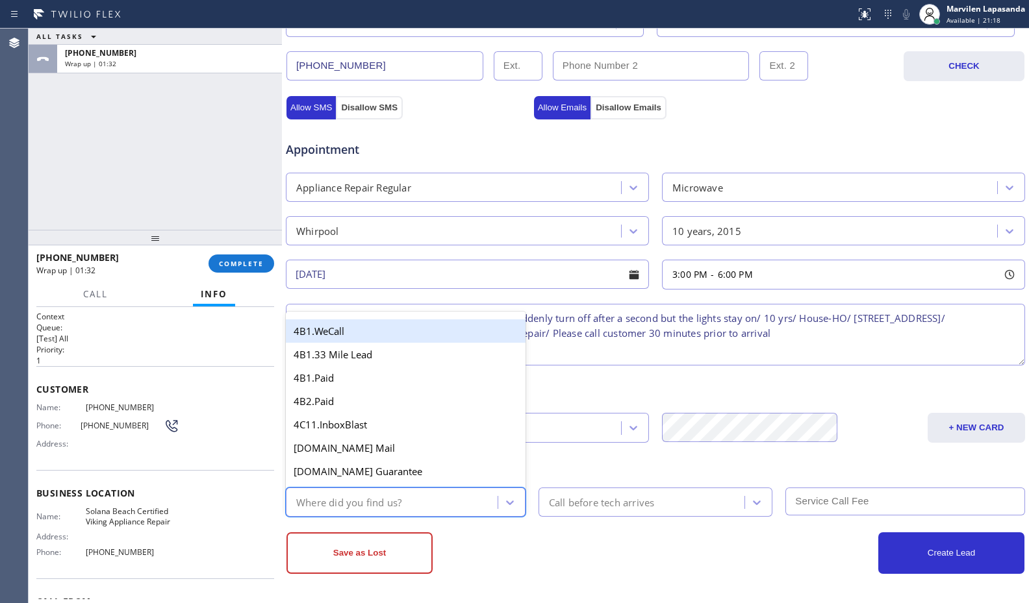
click at [341, 504] on div "Where did you find us?" at bounding box center [348, 502] width 105 height 15
type input "go"
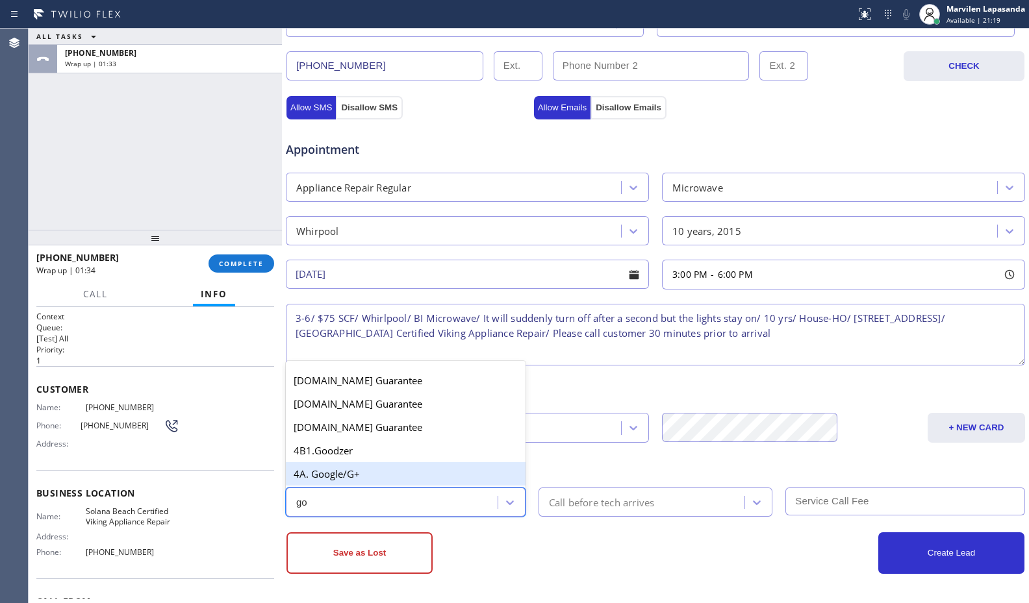
click at [359, 471] on div "4A. Google/G+" at bounding box center [406, 473] width 240 height 23
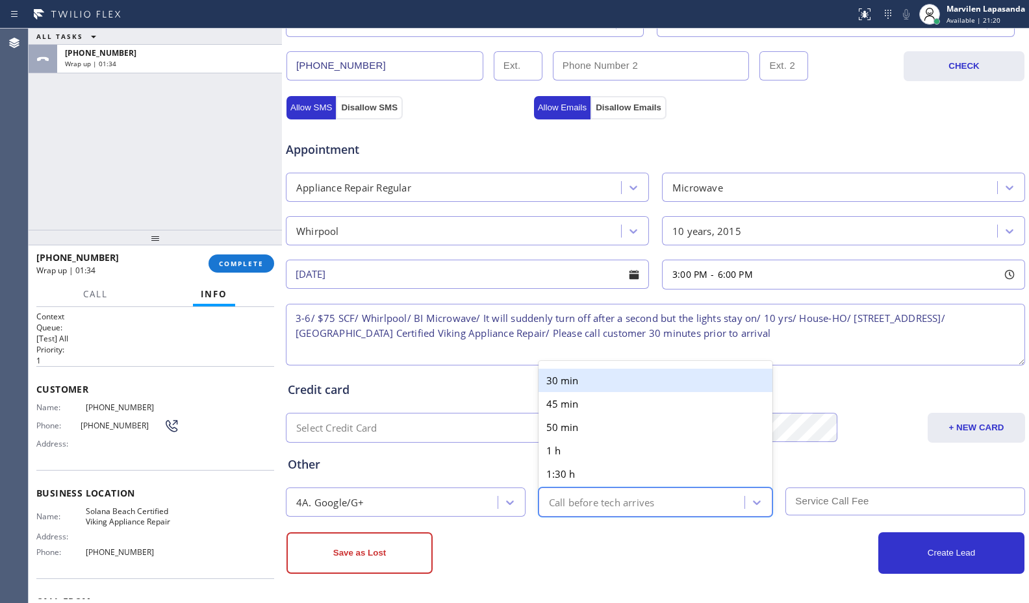
click at [568, 496] on div "Call before tech arrives" at bounding box center [602, 502] width 106 height 15
click at [566, 382] on div "30 min" at bounding box center [655, 380] width 234 height 23
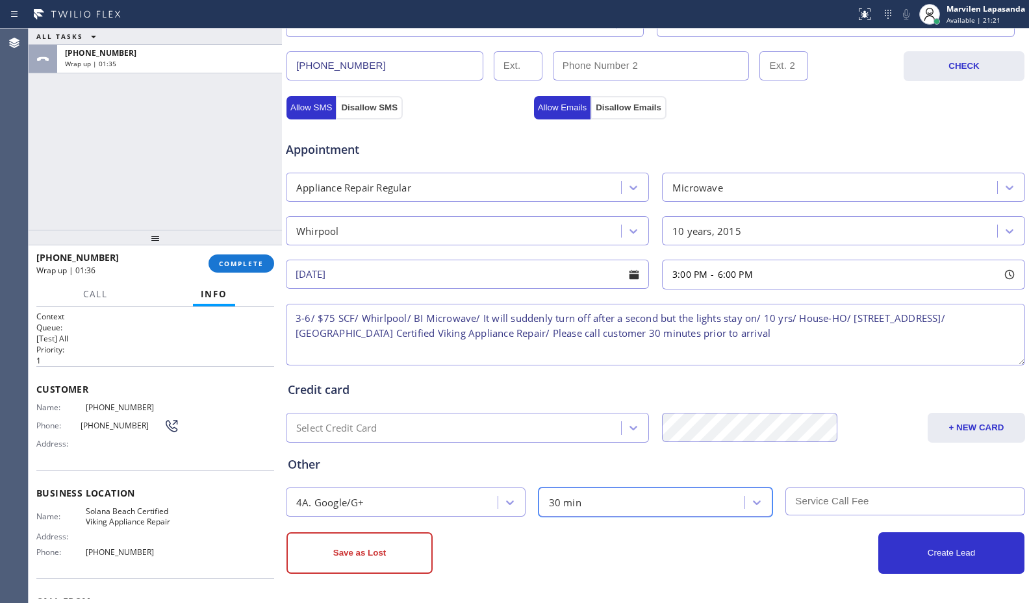
click at [879, 497] on input "text" at bounding box center [905, 502] width 240 height 28
type input "75"
click at [783, 563] on div "Create Lead" at bounding box center [839, 554] width 369 height 42
click at [926, 560] on button "Create Lead" at bounding box center [951, 554] width 146 height 42
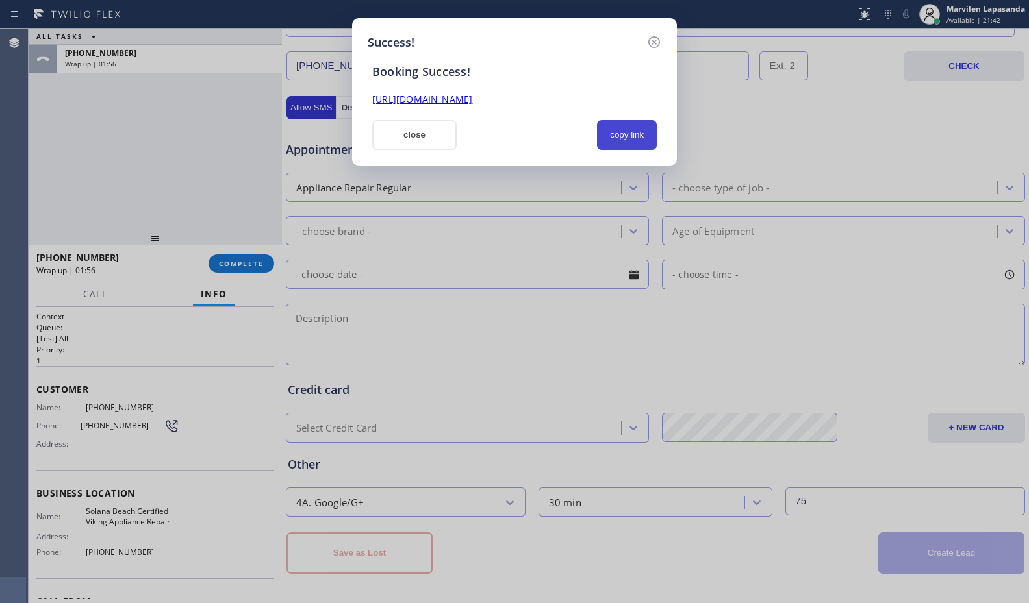
click at [622, 139] on button "copy link" at bounding box center [627, 135] width 60 height 30
click at [472, 100] on link "https://erp.apollosoft.co/customer/764756#portlet_lead" at bounding box center [422, 99] width 100 height 12
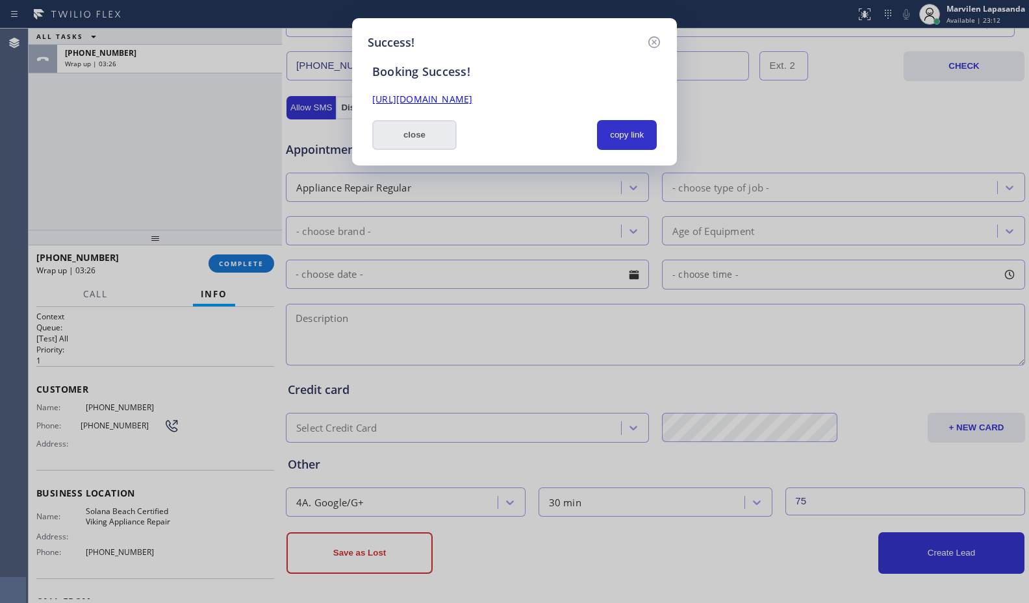
click at [426, 135] on button "close" at bounding box center [414, 135] width 84 height 30
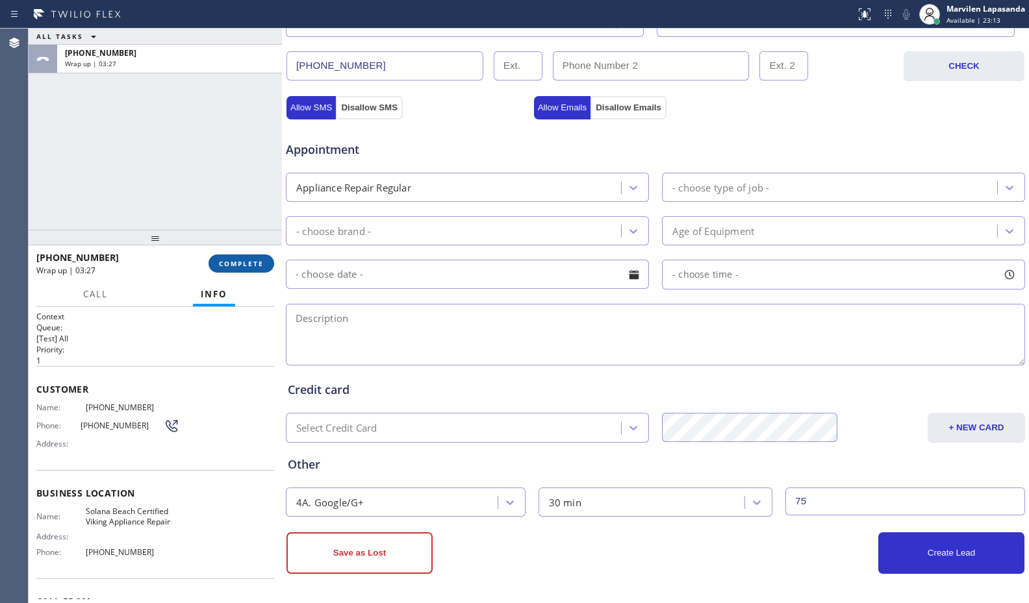
click at [213, 264] on button "COMPLETE" at bounding box center [241, 264] width 66 height 18
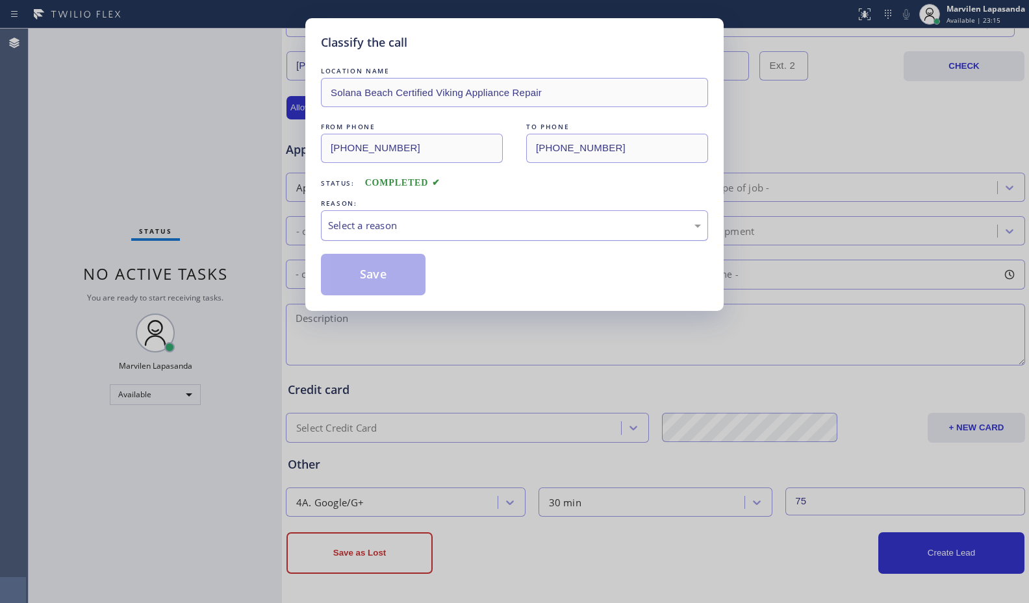
click at [334, 236] on div "Select a reason" at bounding box center [514, 225] width 387 height 31
click at [350, 278] on button "Save" at bounding box center [373, 275] width 105 height 42
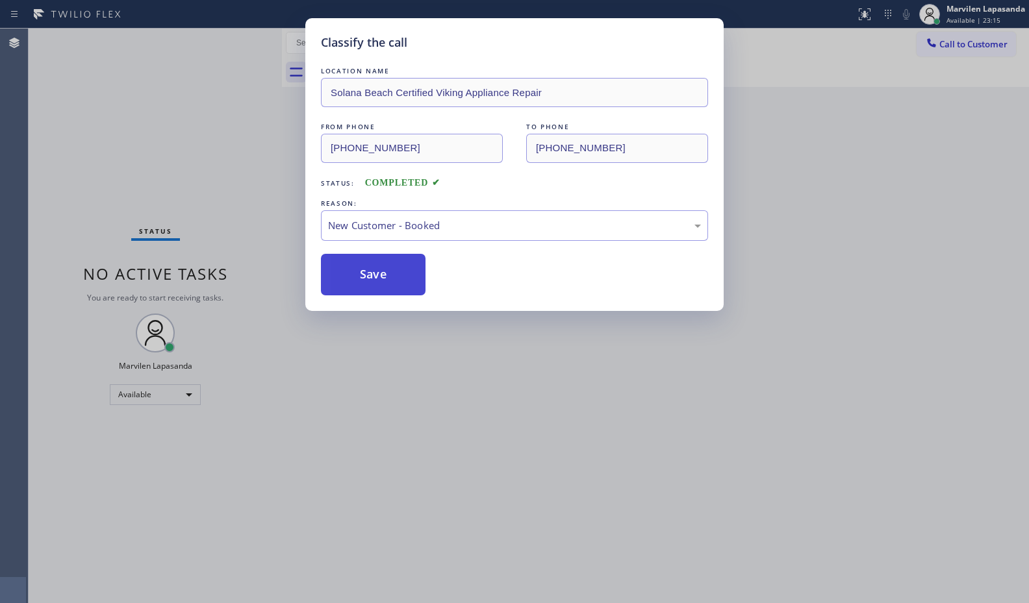
click at [350, 278] on button "Save" at bounding box center [373, 275] width 105 height 42
click at [350, 278] on div "Back to Dashboard Change Sender ID Customers Technicians Select a contact Outbo…" at bounding box center [655, 316] width 747 height 575
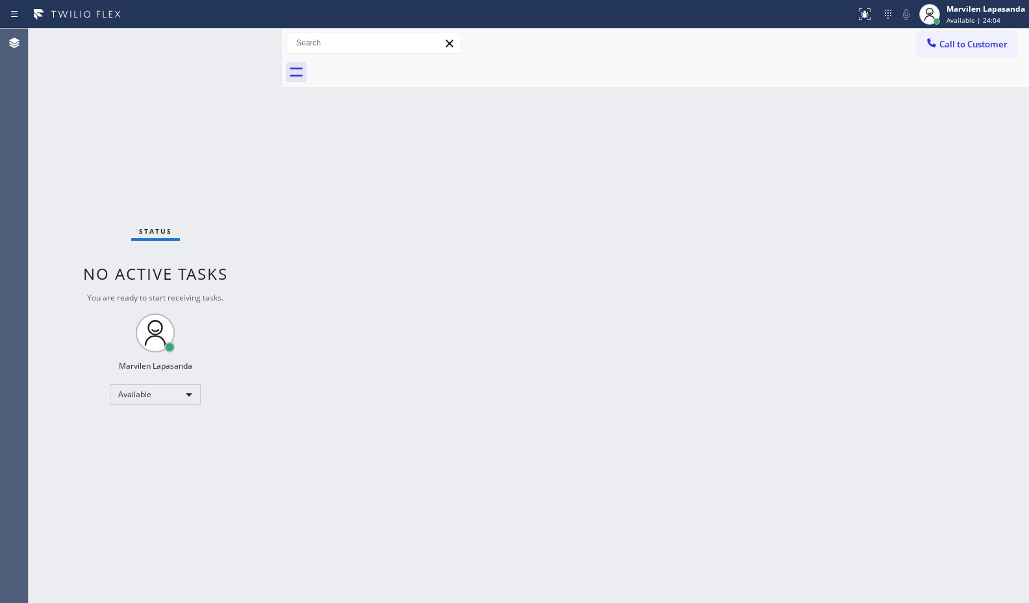
click at [874, 146] on div "Back to Dashboard Change Sender ID Customers Technicians Select a contact Outbo…" at bounding box center [655, 316] width 747 height 575
click at [905, 155] on div "Back to Dashboard Change Sender ID Customers Technicians Select a contact Outbo…" at bounding box center [655, 316] width 747 height 575
click at [762, 186] on div "Back to Dashboard Change Sender ID Customers Technicians Select a contact Outbo…" at bounding box center [655, 316] width 747 height 575
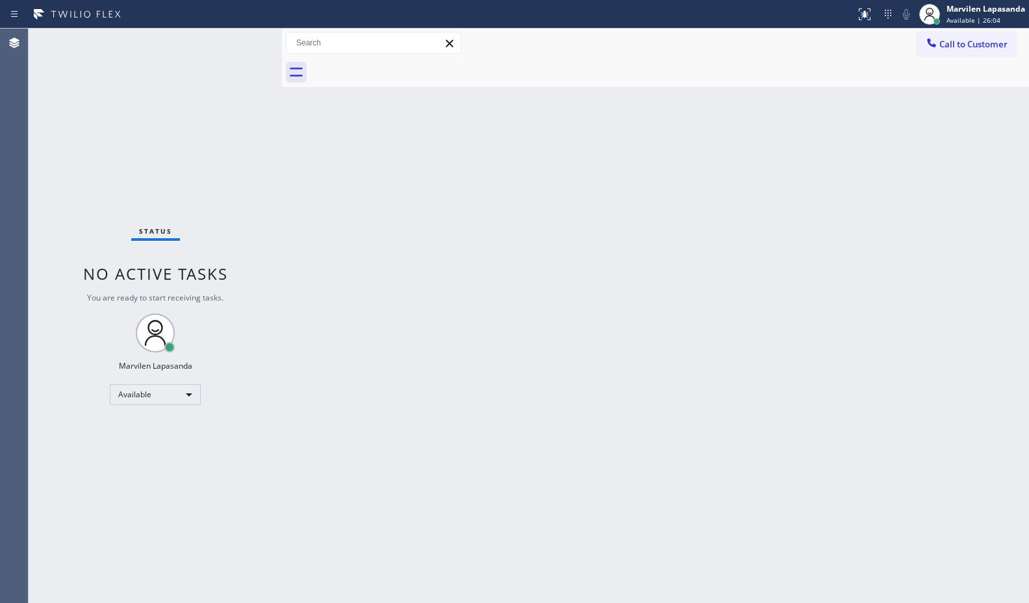
click at [762, 186] on div "Back to Dashboard Change Sender ID Customers Technicians Select a contact Outbo…" at bounding box center [655, 316] width 747 height 575
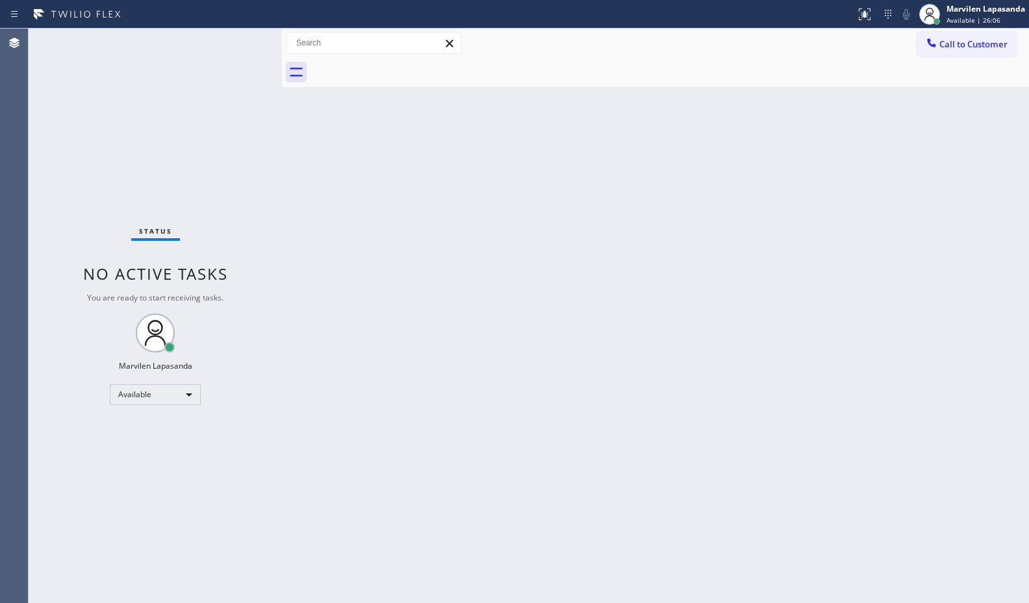
click at [762, 186] on div "Back to Dashboard Change Sender ID Customers Technicians Select a contact Outbo…" at bounding box center [655, 316] width 747 height 575
click at [271, 38] on div "Status No active tasks You are ready to start receiving tasks. Marvilen Lapasan…" at bounding box center [155, 316] width 253 height 575
click at [261, 36] on div "Status No active tasks You are ready to start receiving tasks. Marvilen Lapasan…" at bounding box center [155, 316] width 253 height 575
click at [248, 36] on div "Status No active tasks You are ready to start receiving tasks. Marvilen Lapasan…" at bounding box center [155, 316] width 253 height 575
click at [245, 40] on div "Status No active tasks You are ready to start receiving tasks. Marvilen Lapasan…" at bounding box center [155, 316] width 253 height 575
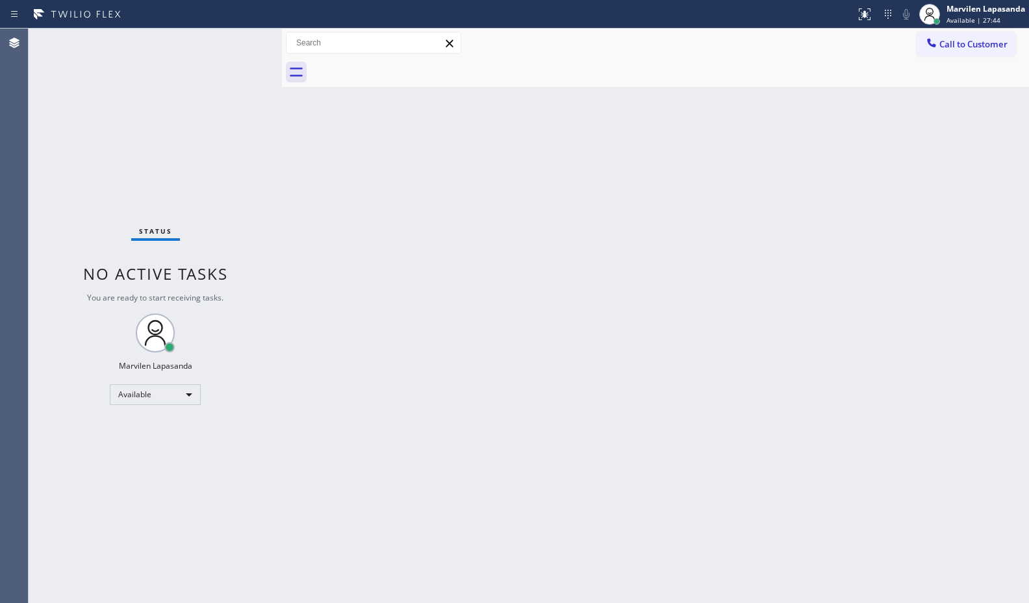
click at [840, 89] on div "Back to Dashboard Change Sender ID Customers Technicians Select a contact Outbo…" at bounding box center [655, 316] width 747 height 575
click at [951, 131] on div "Back to Dashboard Change Sender ID Customers Technicians Select a contact Outbo…" at bounding box center [655, 316] width 747 height 575
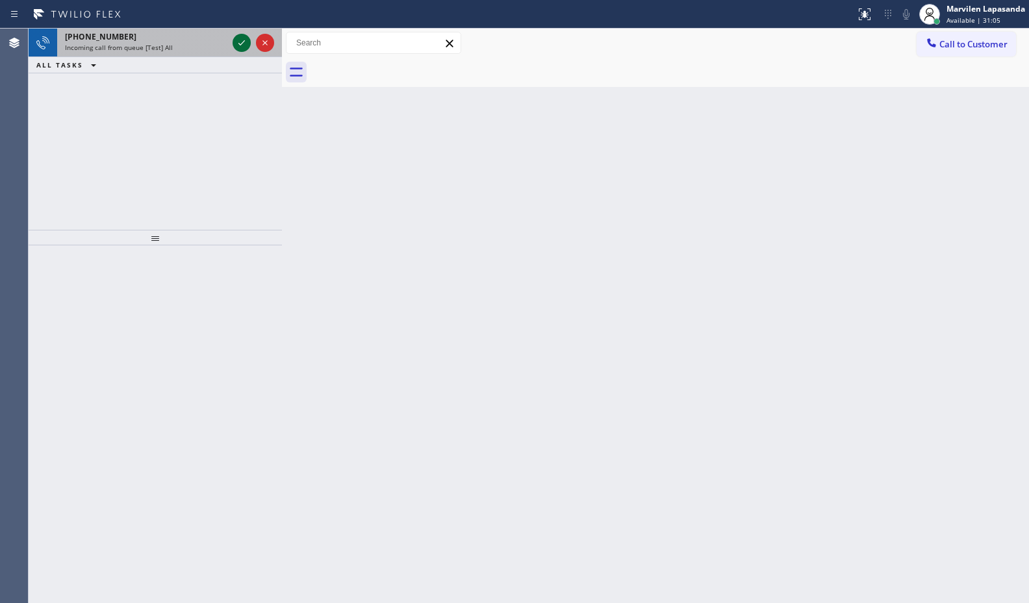
click at [244, 40] on icon at bounding box center [242, 43] width 16 height 16
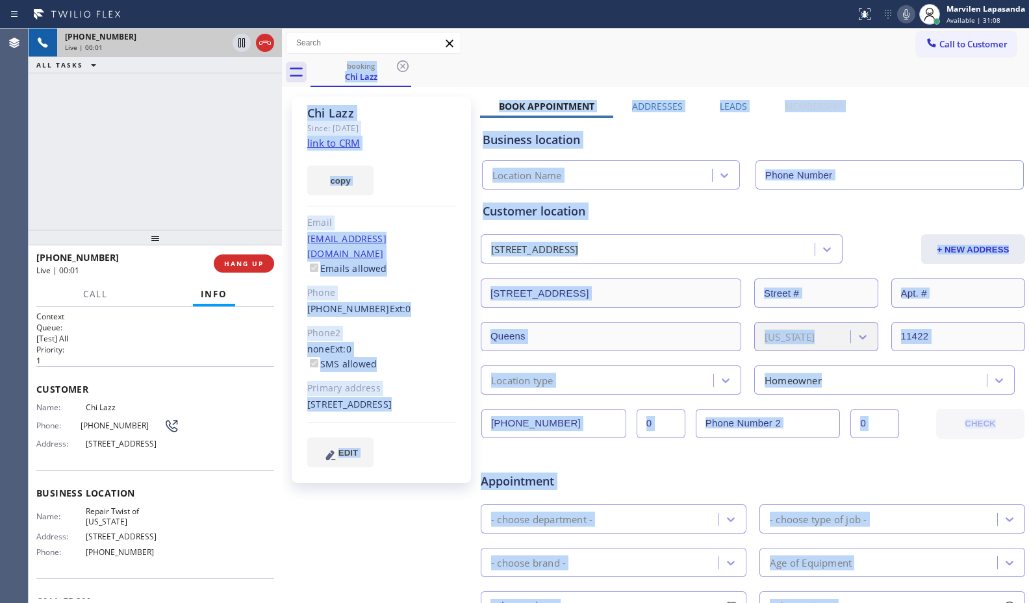
type input "(347) 284-6179"
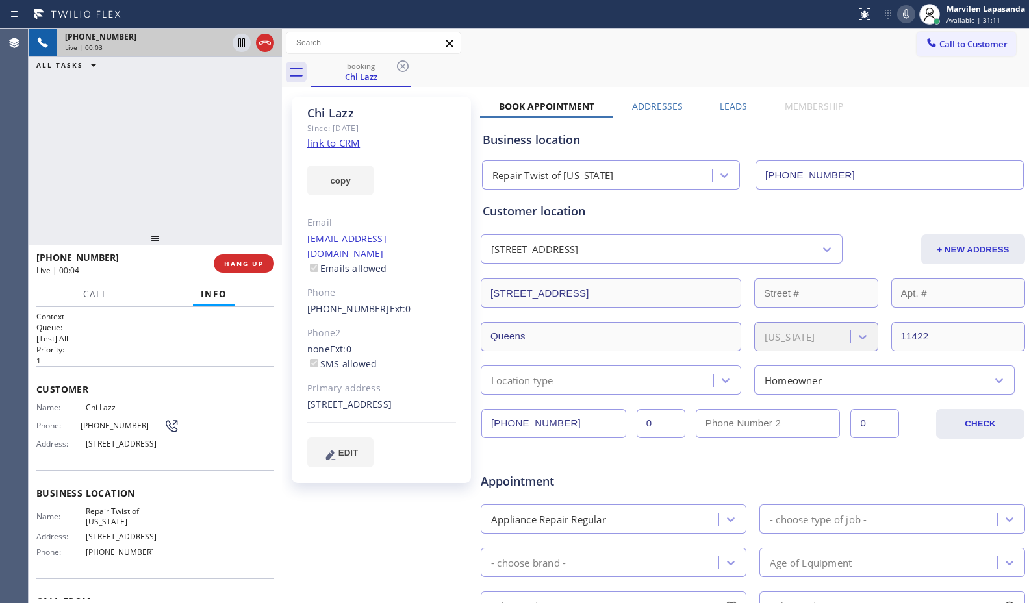
click at [91, 421] on span "(646) 981-3824" at bounding box center [122, 426] width 83 height 10
click at [91, 418] on div "Phone: (646) 981-3824" at bounding box center [107, 426] width 143 height 16
click at [99, 419] on div "Phone: (646) 981-3824" at bounding box center [107, 426] width 143 height 16
click at [86, 112] on div "+16469813824 Live | 00:05 ALL TASKS ALL TASKS ACTIVE TASKS TASKS IN WRAP UP" at bounding box center [155, 129] width 253 height 201
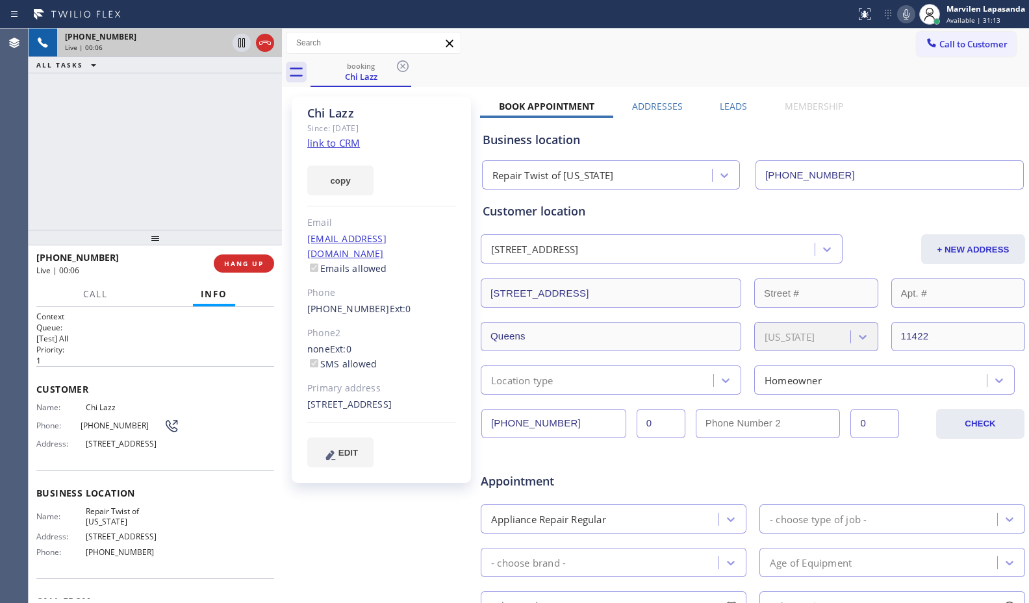
click at [346, 145] on link "link to CRM" at bounding box center [333, 142] width 53 height 13
click at [938, 77] on div "booking Chi Lazz" at bounding box center [669, 72] width 718 height 29
click at [938, 78] on div "booking Chi Lazz" at bounding box center [669, 72] width 718 height 29
click at [903, 14] on icon at bounding box center [906, 14] width 16 height 16
click at [240, 45] on icon at bounding box center [242, 43] width 16 height 16
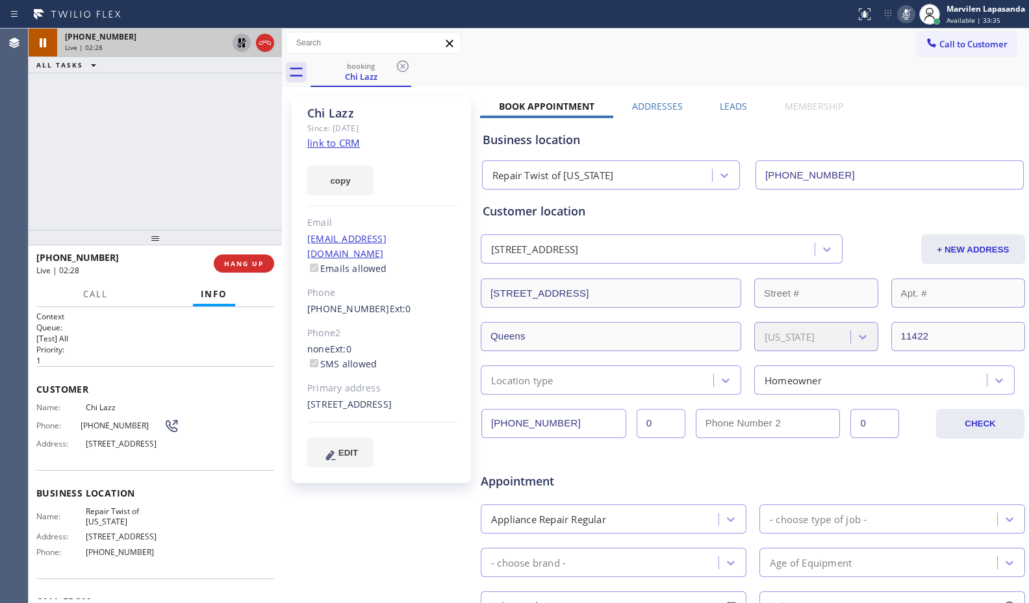
click at [910, 14] on icon at bounding box center [906, 14] width 16 height 16
click at [243, 45] on icon at bounding box center [241, 42] width 9 height 9
click at [261, 178] on div "+16469813824 Live | 02:35 ALL TASKS ALL TASKS ACTIVE TASKS TASKS IN WRAP UP" at bounding box center [155, 129] width 253 height 201
click at [265, 175] on div "+16469813824 Live | 02:36 ALL TASKS ALL TASKS ACTIVE TASKS TASKS IN WRAP UP" at bounding box center [155, 129] width 253 height 201
click at [271, 175] on div "+16469813824 Live | 02:38 ALL TASKS ALL TASKS ACTIVE TASKS TASKS IN WRAP UP" at bounding box center [155, 129] width 253 height 201
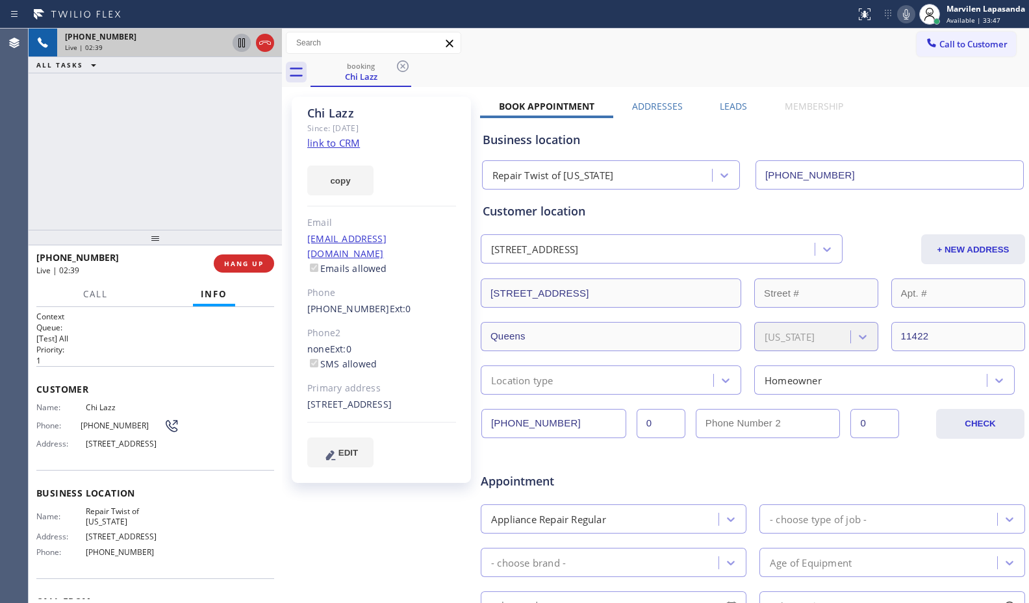
click at [271, 175] on div "+16469813824 Live | 02:39 ALL TASKS ALL TASKS ACTIVE TASKS TASKS IN WRAP UP" at bounding box center [155, 129] width 253 height 201
click at [278, 165] on div "+16469813824 Live | 02:40 ALL TASKS ALL TASKS ACTIVE TASKS TASKS IN WRAP UP" at bounding box center [155, 129] width 253 height 201
click at [278, 161] on div "+16469813824 Live | 02:40 ALL TASKS ALL TASKS ACTIVE TASKS TASKS IN WRAP UP" at bounding box center [155, 129] width 253 height 201
click at [278, 157] on div "+16469813824 Live | 02:41 ALL TASKS ALL TASKS ACTIVE TASKS TASKS IN WRAP UP" at bounding box center [155, 129] width 253 height 201
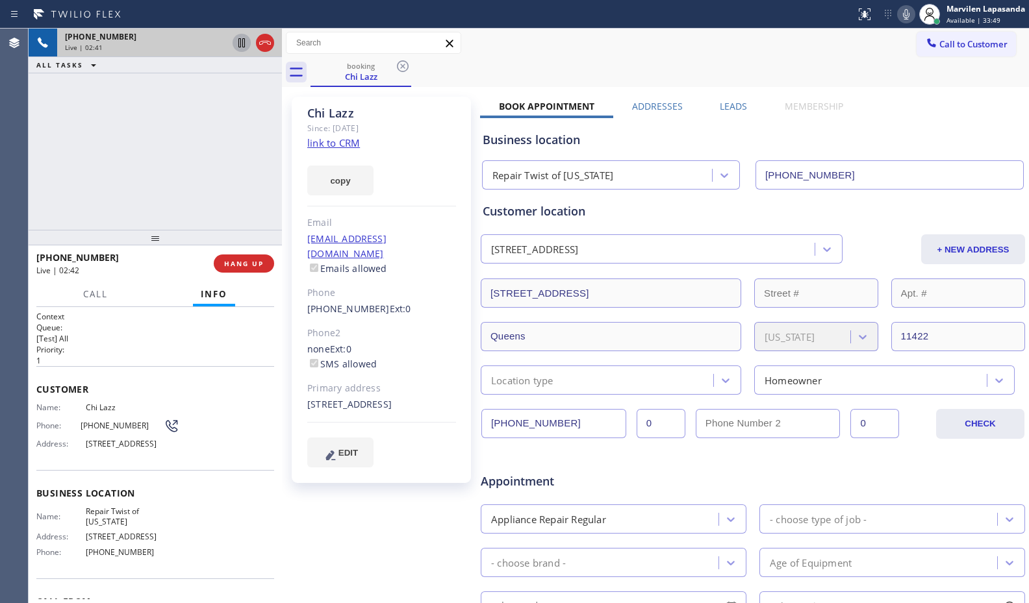
click at [288, 159] on div "Chi Lazz Since: 20 may 2020 link to CRM copy Email lazzcn@yahoo.com Emails allo…" at bounding box center [382, 511] width 195 height 842
click at [288, 157] on div "Chi Lazz Since: 20 may 2020 link to CRM copy Email lazzcn@yahoo.com Emails allo…" at bounding box center [382, 511] width 195 height 842
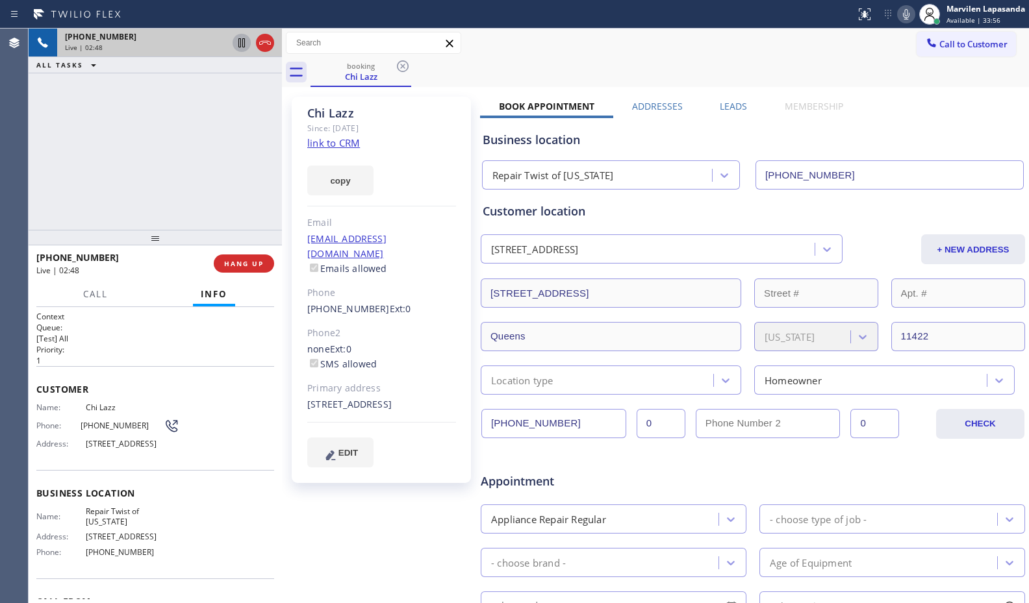
click at [286, 154] on div "Chi Lazz Since: 20 may 2020 link to CRM copy Email lazzcn@yahoo.com Emails allo…" at bounding box center [382, 511] width 195 height 842
click at [288, 154] on div "Chi Lazz Since: 20 may 2020 link to CRM copy Email lazzcn@yahoo.com Emails allo…" at bounding box center [382, 511] width 195 height 842
click at [287, 155] on div "Chi Lazz Since: 20 may 2020 link to CRM copy Email lazzcn@yahoo.com Emails allo…" at bounding box center [382, 511] width 195 height 842
click at [288, 155] on div "Chi Lazz Since: 20 may 2020 link to CRM copy Email lazzcn@yahoo.com Emails allo…" at bounding box center [382, 511] width 195 height 842
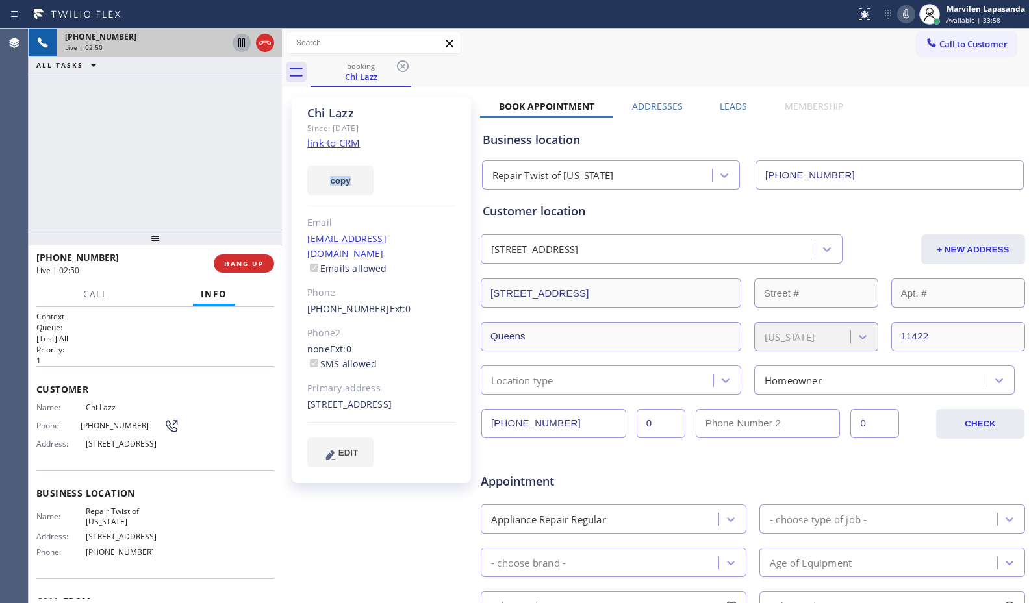
click at [286, 155] on div "Chi Lazz Since: 20 may 2020 link to CRM copy Email lazzcn@yahoo.com Emails allo…" at bounding box center [382, 511] width 195 height 842
click at [291, 153] on div "Chi Lazz Since: 20 may 2020 link to CRM copy Email lazzcn@yahoo.com Emails allo…" at bounding box center [382, 511] width 195 height 842
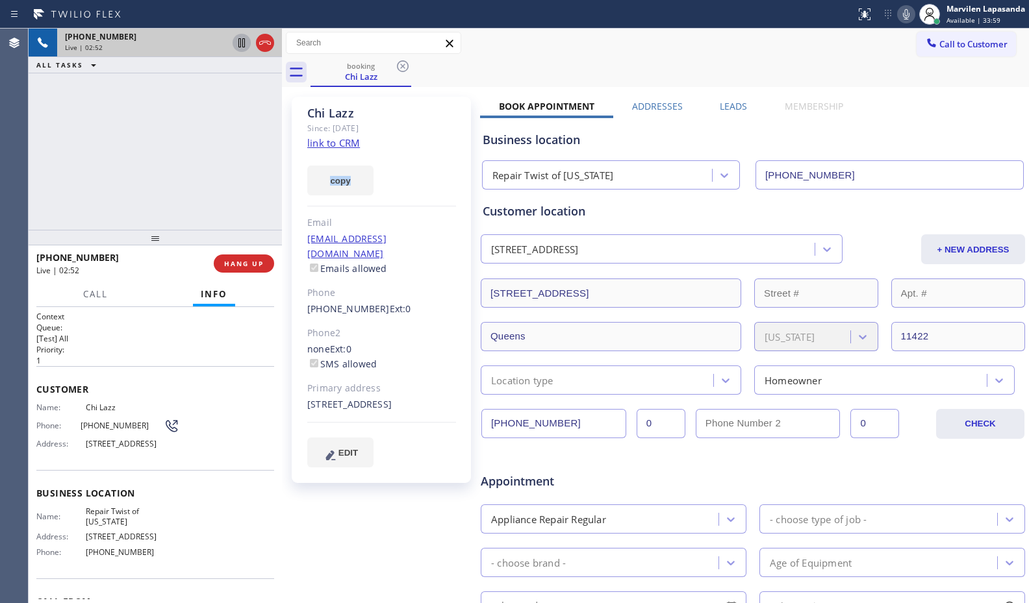
click at [291, 153] on div "Chi Lazz Since: 20 may 2020 link to CRM copy Email lazzcn@yahoo.com Emails allo…" at bounding box center [382, 511] width 195 height 842
click at [286, 155] on div "Chi Lazz Since: 20 may 2020 link to CRM copy Email lazzcn@yahoo.com Emails allo…" at bounding box center [382, 511] width 195 height 842
click at [240, 155] on div "+16469813824 Live | 02:57 ALL TASKS ALL TASKS ACTIVE TASKS TASKS IN WRAP UP" at bounding box center [155, 129] width 253 height 201
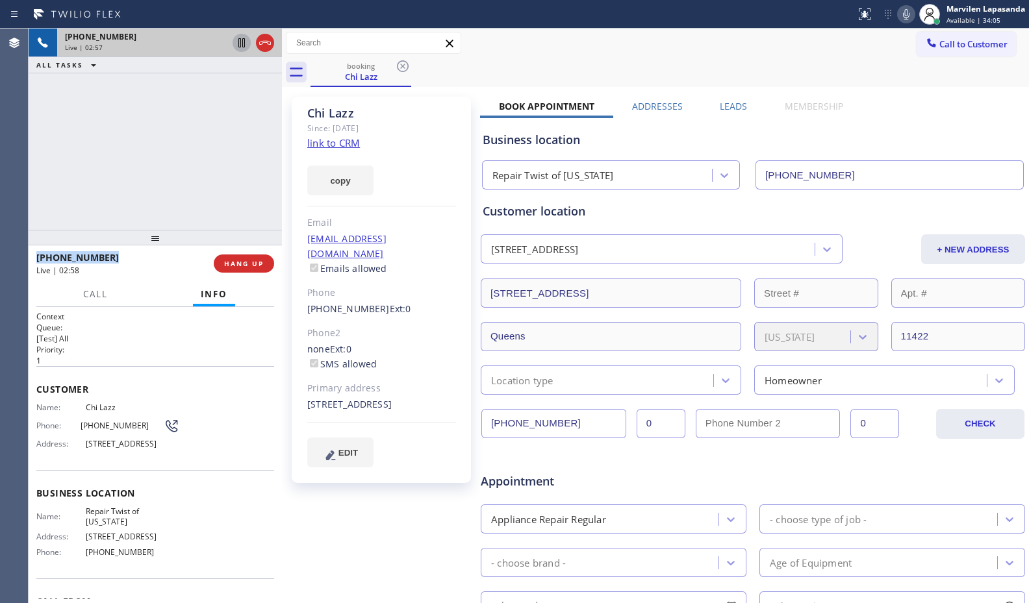
click at [240, 154] on div "+16469813824 Live | 02:57 ALL TASKS ALL TASKS ACTIVE TASKS TASKS IN WRAP UP" at bounding box center [155, 129] width 253 height 201
click at [240, 154] on div "+16469813824 Live | 02:59 ALL TASKS ALL TASKS ACTIVE TASKS TASKS IN WRAP UP" at bounding box center [155, 129] width 253 height 201
click at [241, 233] on div at bounding box center [155, 238] width 253 height 16
click at [245, 271] on button "HANG UP" at bounding box center [244, 264] width 60 height 18
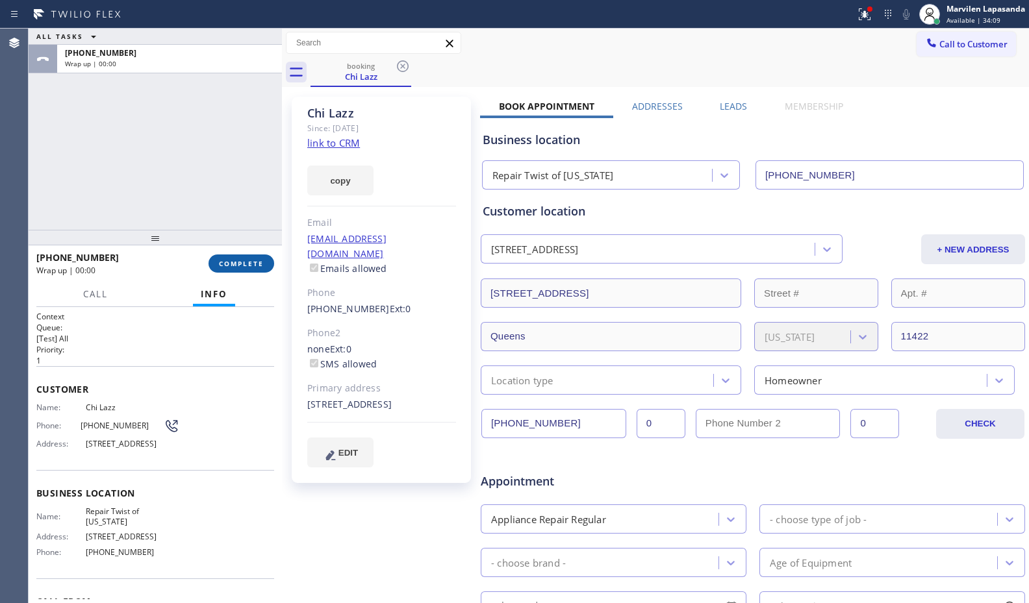
click at [245, 271] on button "COMPLETE" at bounding box center [241, 264] width 66 height 18
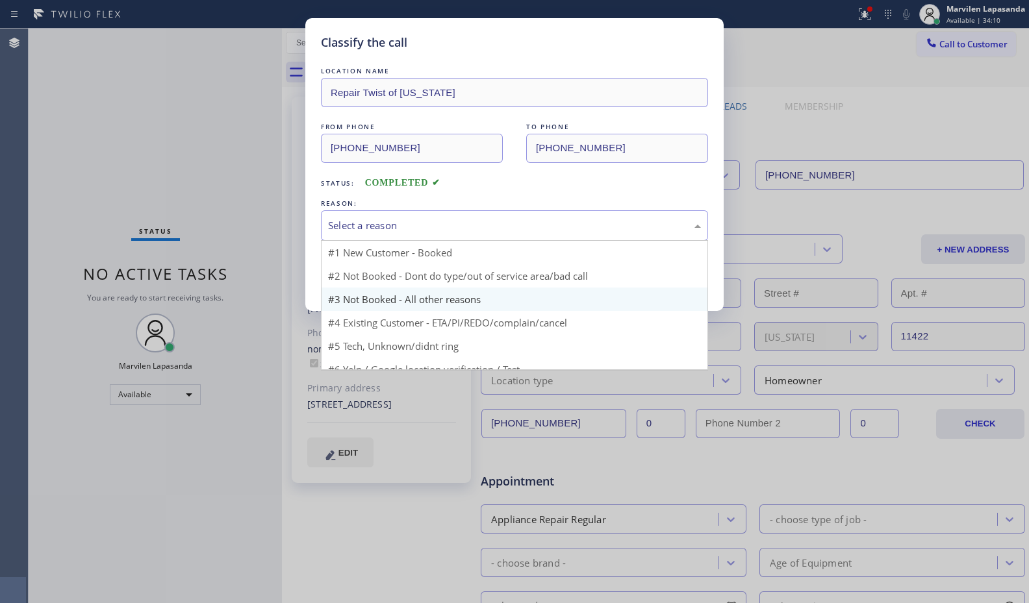
drag, startPoint x: 362, startPoint y: 228, endPoint x: 365, endPoint y: 285, distance: 57.2
click at [362, 233] on div "Select a reason" at bounding box center [514, 225] width 387 height 31
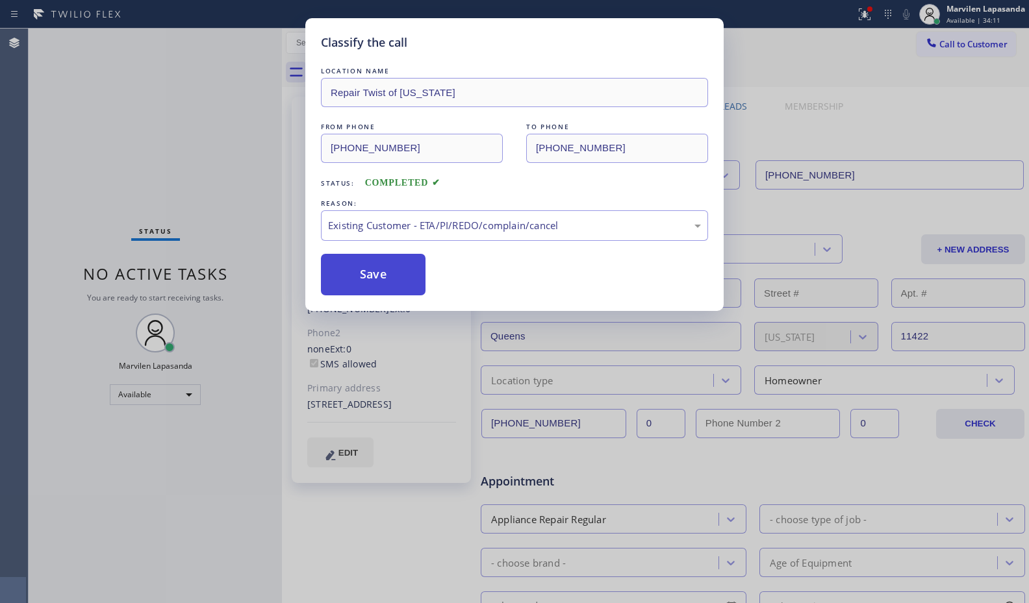
click at [359, 277] on button "Save" at bounding box center [373, 275] width 105 height 42
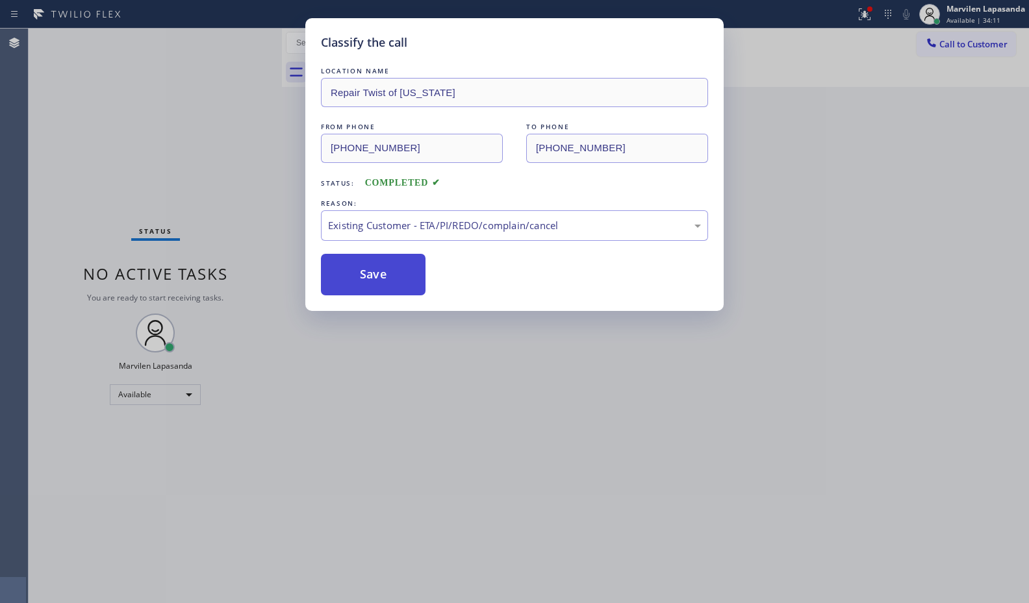
click at [359, 277] on button "Save" at bounding box center [373, 275] width 105 height 42
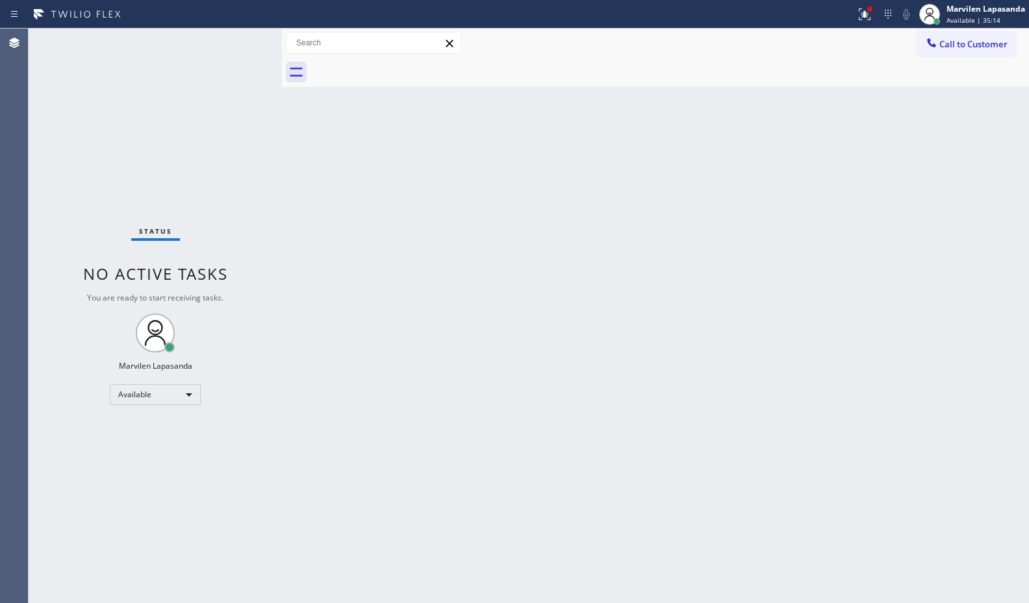
click at [244, 37] on div "Status No active tasks You are ready to start receiving tasks. Marvilen Lapasan…" at bounding box center [155, 316] width 253 height 575
click at [247, 42] on div "Status No active tasks You are ready to start receiving tasks. Marvilen Lapasan…" at bounding box center [155, 316] width 253 height 575
click at [243, 40] on div "Status No active tasks You are ready to start receiving tasks. Marvilen Lapasan…" at bounding box center [155, 316] width 253 height 575
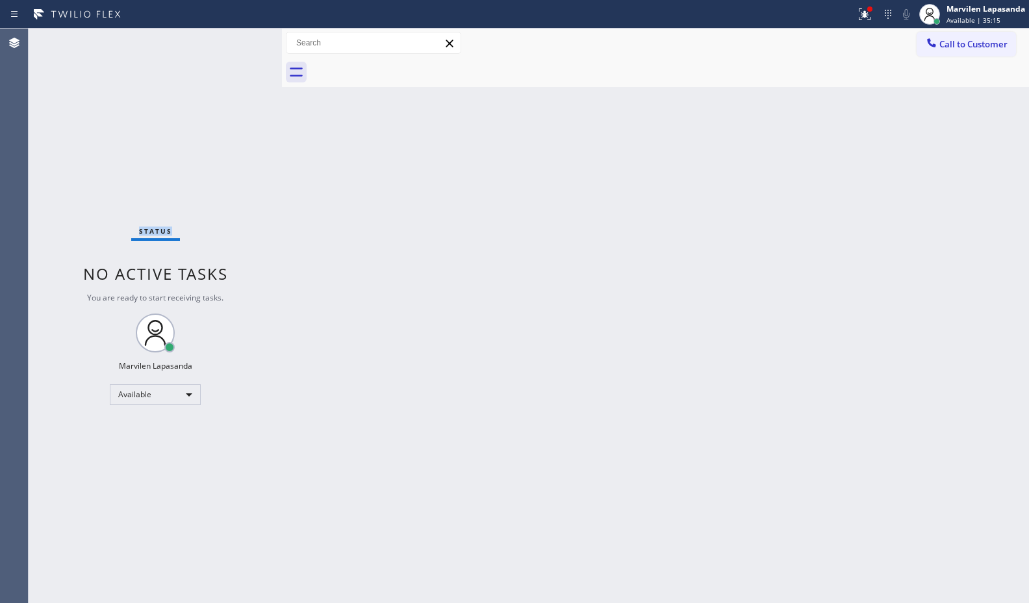
click at [243, 40] on div "Status No active tasks You are ready to start receiving tasks. Marvilen Lapasan…" at bounding box center [155, 316] width 253 height 575
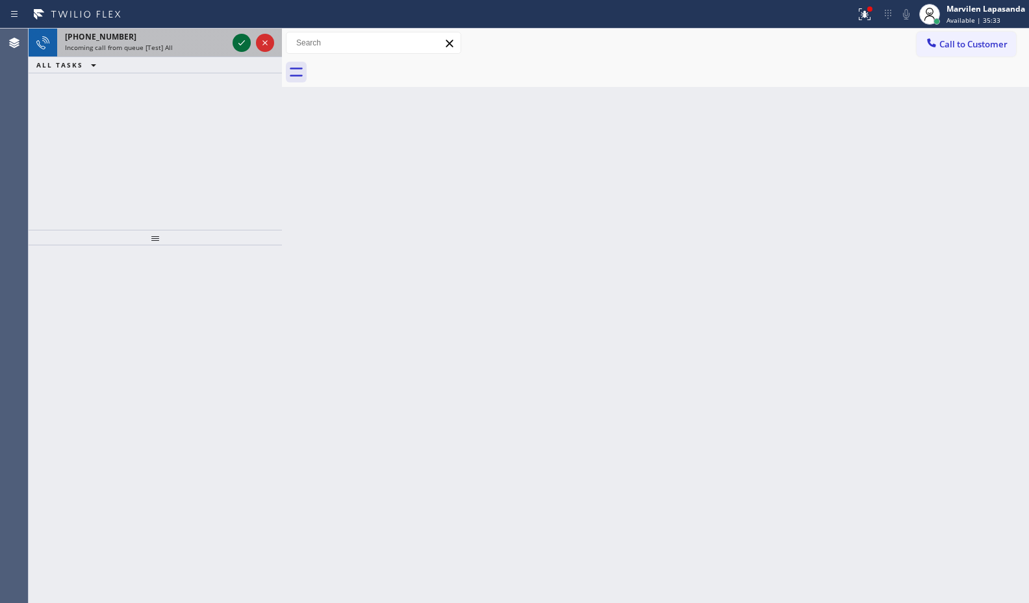
click at [243, 40] on icon at bounding box center [242, 43] width 16 height 16
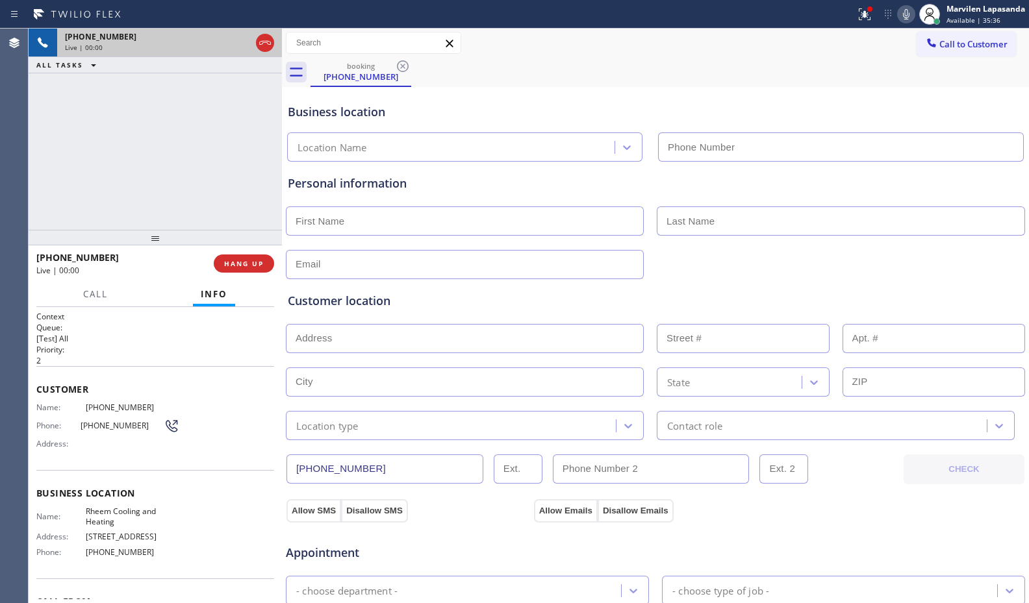
type input "(786) 650-1750"
click at [147, 440] on div "Address:" at bounding box center [107, 444] width 143 height 10
click at [97, 414] on div "Name: (305) 539-8227 Phone: (305) 539-8227 Address:" at bounding box center [107, 428] width 143 height 51
click at [47, 395] on span "Customer" at bounding box center [155, 389] width 238 height 12
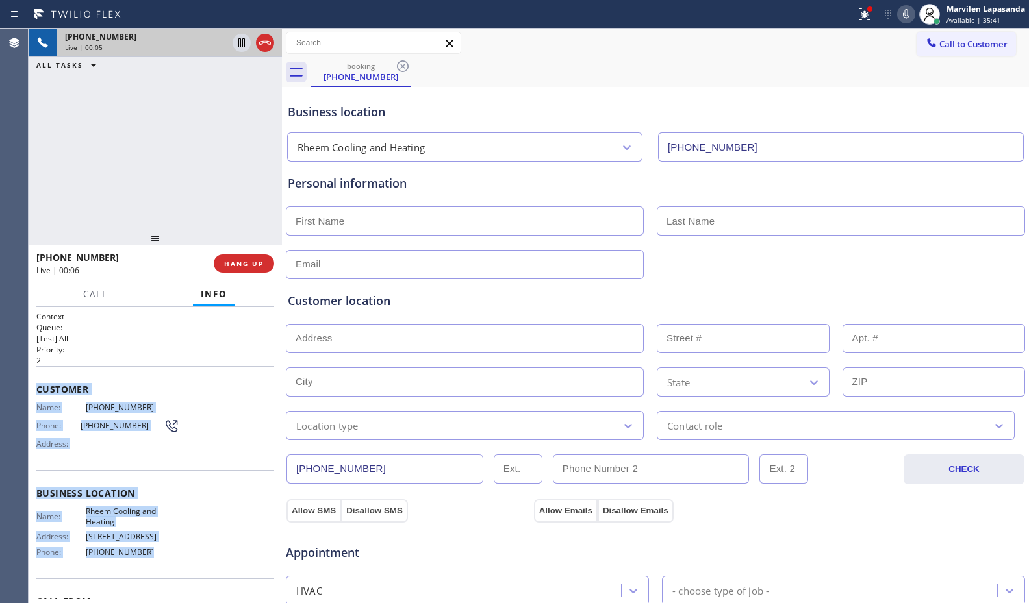
drag, startPoint x: 38, startPoint y: 386, endPoint x: 155, endPoint y: 560, distance: 209.7
click at [155, 560] on div "Context Queue: [Test] All Priority: 2 Customer Name: (305) 539-8227 Phone: (305…" at bounding box center [155, 494] width 238 height 366
copy div "Customer Name: (305) 539-8227 Phone: (305) 539-8227 Address: Business location …"
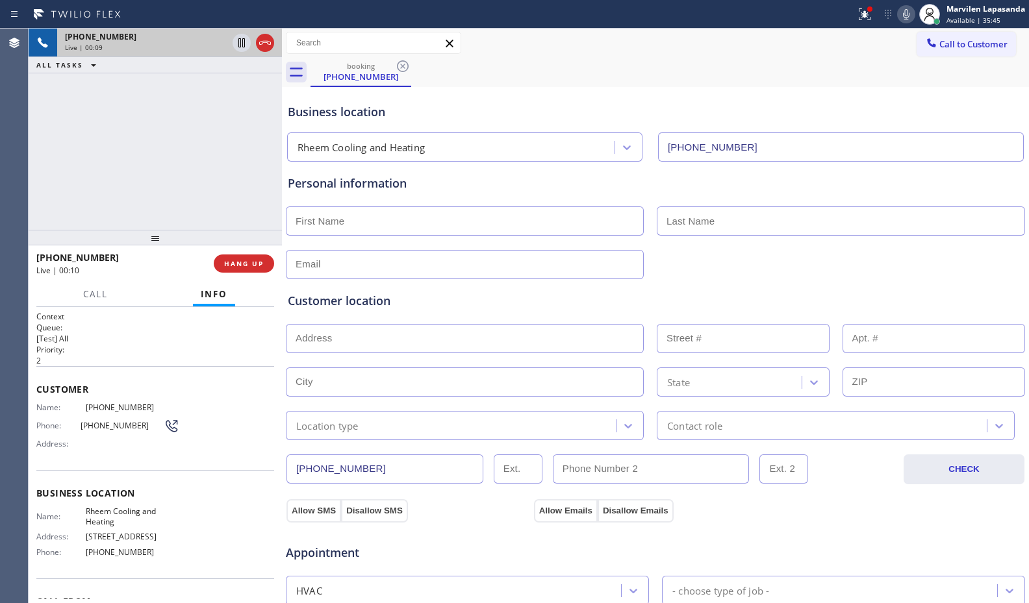
click at [161, 198] on div "+13055398227 Live | 00:09 ALL TASKS ALL TASKS ACTIVE TASKS TASKS IN WRAP UP" at bounding box center [155, 129] width 253 height 201
click at [161, 198] on div "+13055398227 Live | 00:10 ALL TASKS ALL TASKS ACTIVE TASKS TASKS IN WRAP UP" at bounding box center [155, 129] width 253 height 201
click at [161, 198] on div "+13055398227 Live | 00:11 ALL TASKS ALL TASKS ACTIVE TASKS TASKS IN WRAP UP" at bounding box center [155, 129] width 253 height 201
click at [157, 182] on div "+13055398227 Live | 00:12 ALL TASKS ALL TASKS ACTIVE TASKS TASKS IN WRAP UP" at bounding box center [155, 129] width 253 height 201
click at [233, 231] on div at bounding box center [155, 238] width 253 height 16
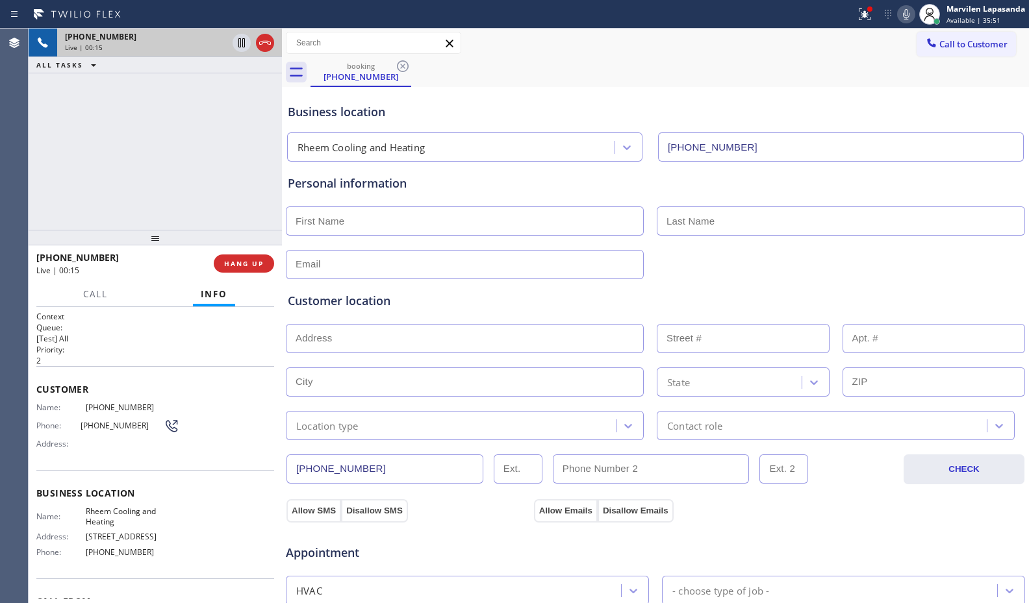
click at [114, 448] on div "Address:" at bounding box center [107, 444] width 143 height 10
click at [183, 136] on div "+13055398227 Live | 00:24 ALL TASKS ALL TASKS ACTIVE TASKS TASKS IN WRAP UP" at bounding box center [155, 129] width 253 height 201
click at [207, 140] on div "+13055398227 Live | 00:24 ALL TASKS ALL TASKS ACTIVE TASKS TASKS IN WRAP UP" at bounding box center [155, 129] width 253 height 201
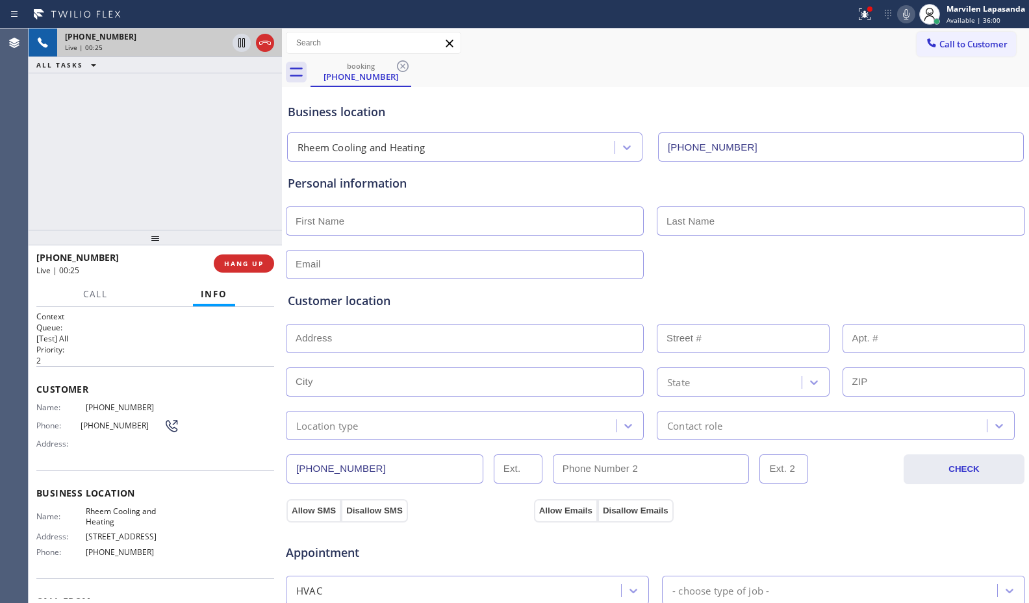
click at [209, 140] on div "+13055398227 Live | 00:25 ALL TASKS ALL TASKS ACTIVE TASKS TASKS IN WRAP UP" at bounding box center [155, 129] width 253 height 201
click at [230, 151] on div "+13055398227 Live | 00:25 ALL TASKS ALL TASKS ACTIVE TASKS TASKS IN WRAP UP" at bounding box center [155, 129] width 253 height 201
click at [229, 266] on span "HANG UP" at bounding box center [244, 263] width 40 height 9
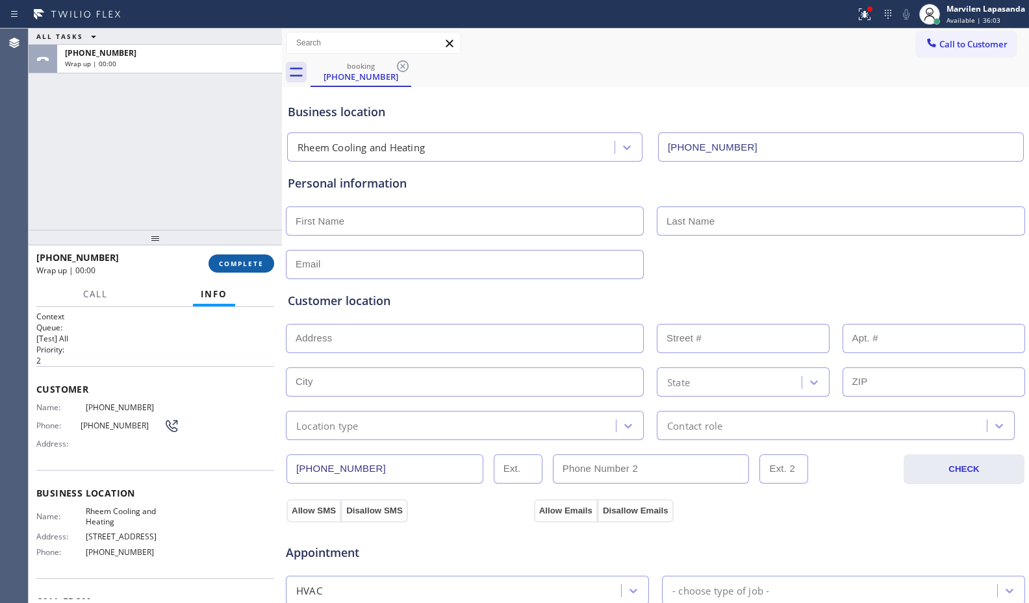
click at [230, 266] on span "COMPLETE" at bounding box center [241, 263] width 45 height 9
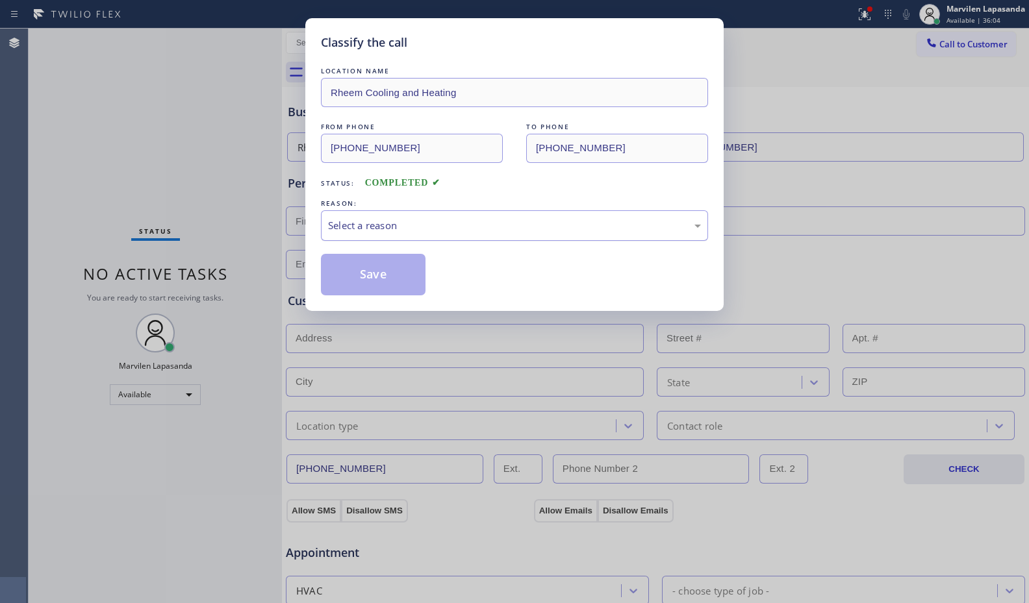
click at [336, 229] on div "Select a reason" at bounding box center [514, 225] width 373 height 15
click at [347, 270] on button "Save" at bounding box center [373, 275] width 105 height 42
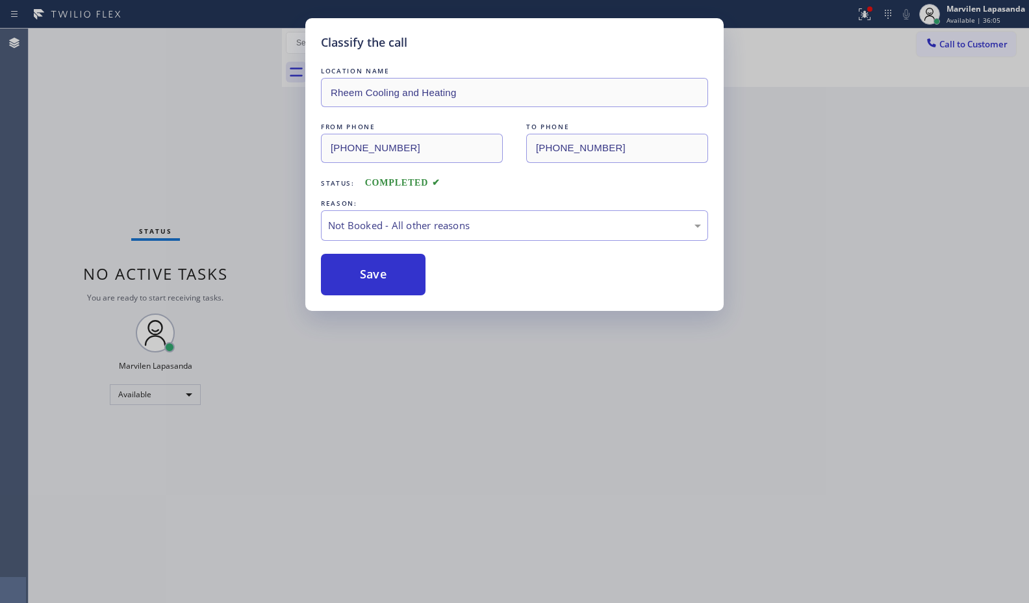
click at [347, 270] on button "Save" at bounding box center [373, 275] width 105 height 42
click at [347, 270] on div "Back to Dashboard Change Sender ID Customers Technicians Select a contact Outbo…" at bounding box center [655, 316] width 747 height 575
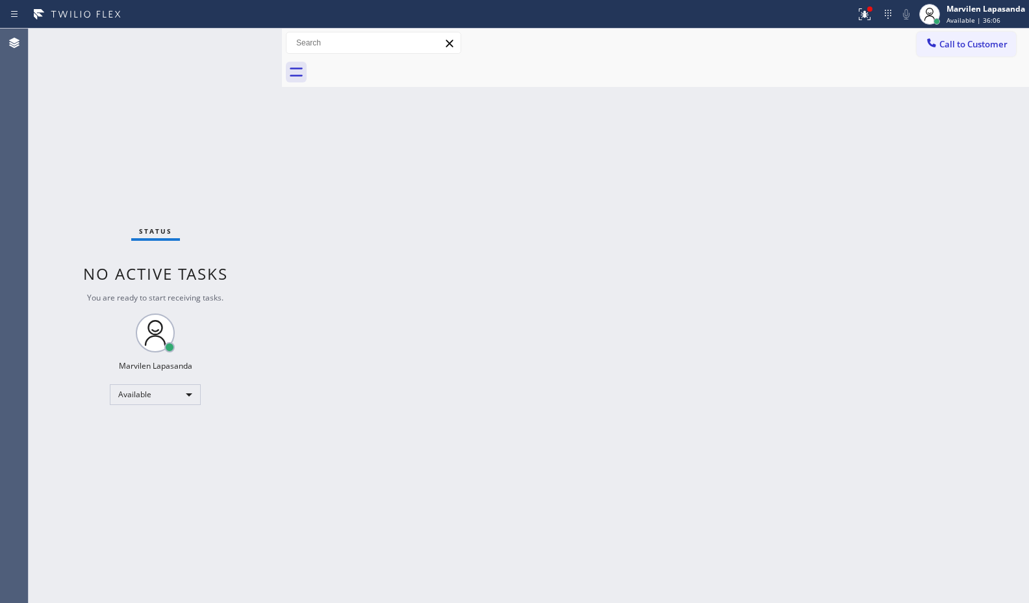
click at [347, 270] on div "Back to Dashboard Change Sender ID Customers Technicians Select a contact Outbo…" at bounding box center [655, 316] width 747 height 575
click at [869, 4] on button at bounding box center [864, 14] width 29 height 29
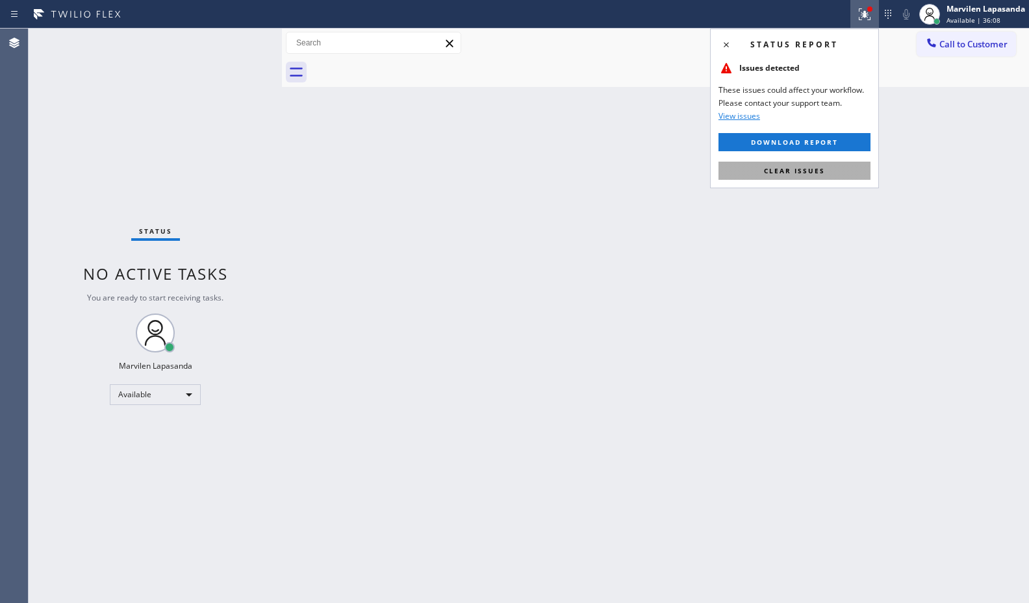
click at [814, 165] on button "Clear issues" at bounding box center [794, 171] width 152 height 18
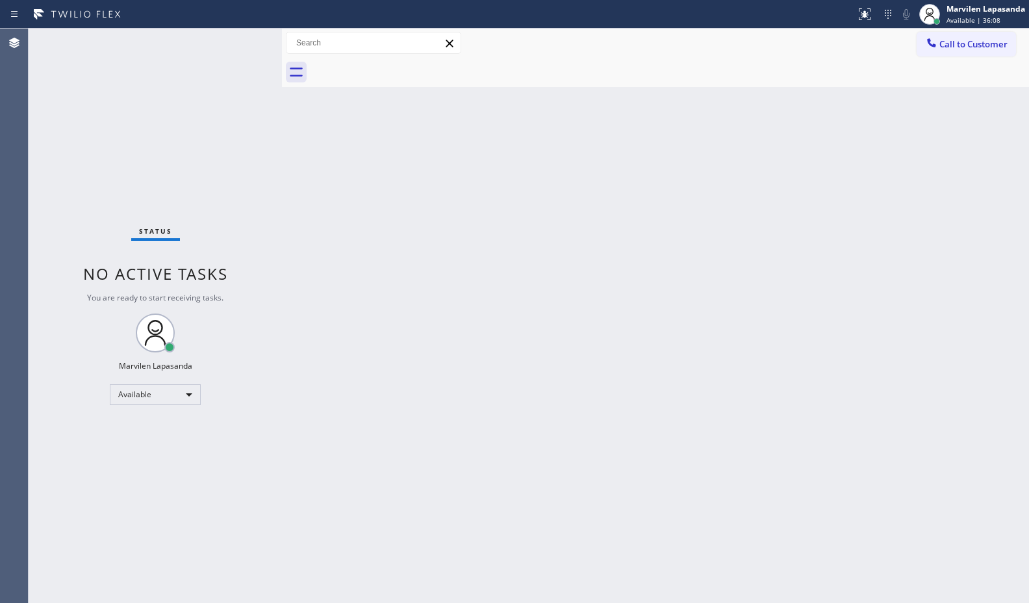
drag, startPoint x: 814, startPoint y: 165, endPoint x: 986, endPoint y: 195, distance: 174.0
click at [816, 166] on div "Back to Dashboard Change Sender ID Customers Technicians Select a contact Outbo…" at bounding box center [655, 316] width 747 height 575
click at [245, 39] on div "Status No active tasks You are ready to start receiving tasks. Marvilen Lapasan…" at bounding box center [155, 316] width 253 height 575
click at [244, 40] on div "Status No active tasks You are ready to start receiving tasks. Marvilen Lapasan…" at bounding box center [155, 316] width 253 height 575
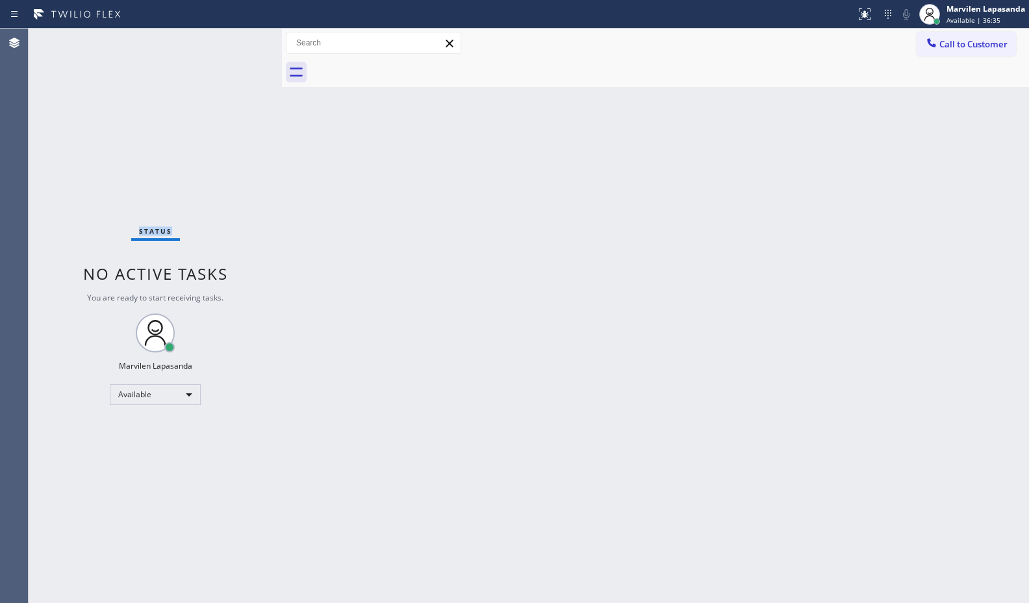
click at [244, 40] on div "Status No active tasks You are ready to start receiving tasks. Marvilen Lapasan…" at bounding box center [155, 316] width 253 height 575
click at [248, 44] on div "Status No active tasks You are ready to start receiving tasks. Marvilen Lapasan…" at bounding box center [155, 316] width 253 height 575
click at [245, 38] on div "Status No active tasks You are ready to start receiving tasks. Marvilen Lapasan…" at bounding box center [155, 316] width 253 height 575
click at [243, 42] on div "Status No active tasks You are ready to start receiving tasks. Marvilen Lapasan…" at bounding box center [155, 316] width 253 height 575
click at [244, 40] on div "Status No active tasks You are ready to start receiving tasks. Marvilen Lapasan…" at bounding box center [155, 316] width 253 height 575
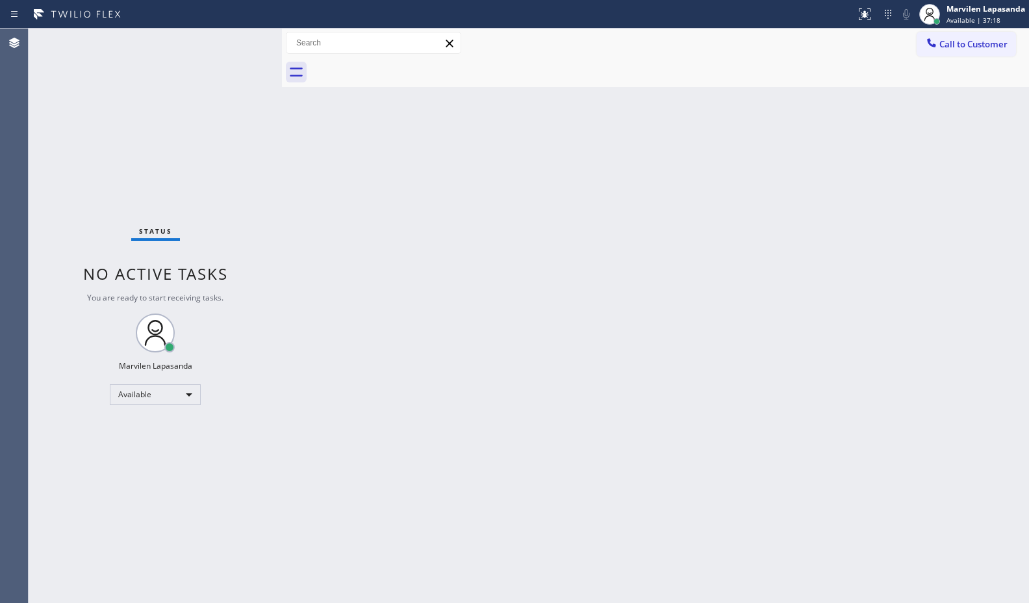
click at [244, 40] on div "Status No active tasks You are ready to start receiving tasks. Marvilen Lapasan…" at bounding box center [155, 316] width 253 height 575
click at [242, 39] on div "Status No active tasks You are ready to start receiving tasks. Marvilen Lapasan…" at bounding box center [155, 316] width 253 height 575
click at [248, 39] on div "Status No active tasks You are ready to start receiving tasks. Marvilen Lapasan…" at bounding box center [155, 316] width 253 height 575
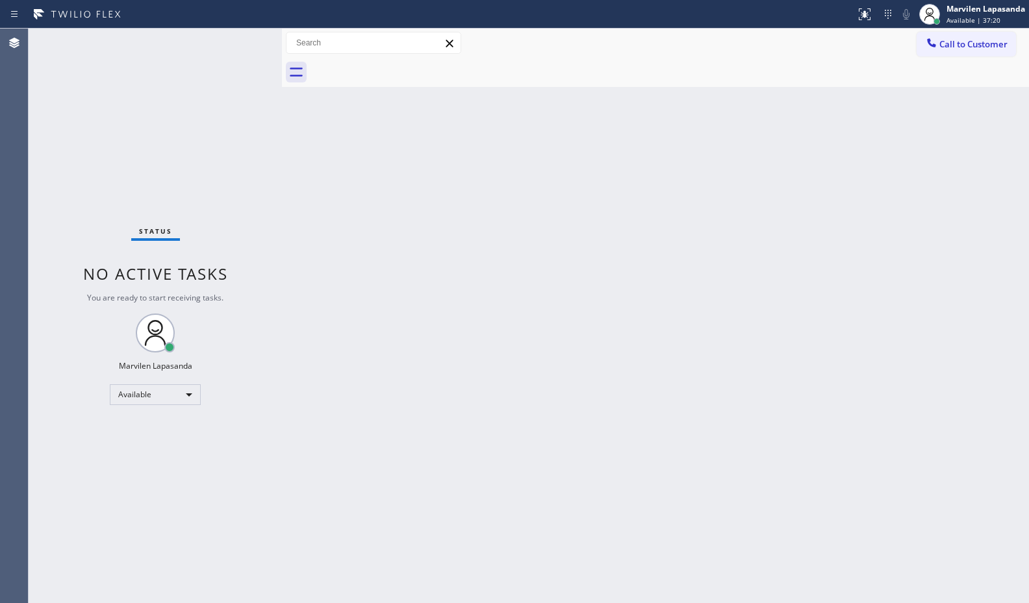
click at [245, 39] on div "Status No active tasks You are ready to start receiving tasks. Marvilen Lapasan…" at bounding box center [155, 316] width 253 height 575
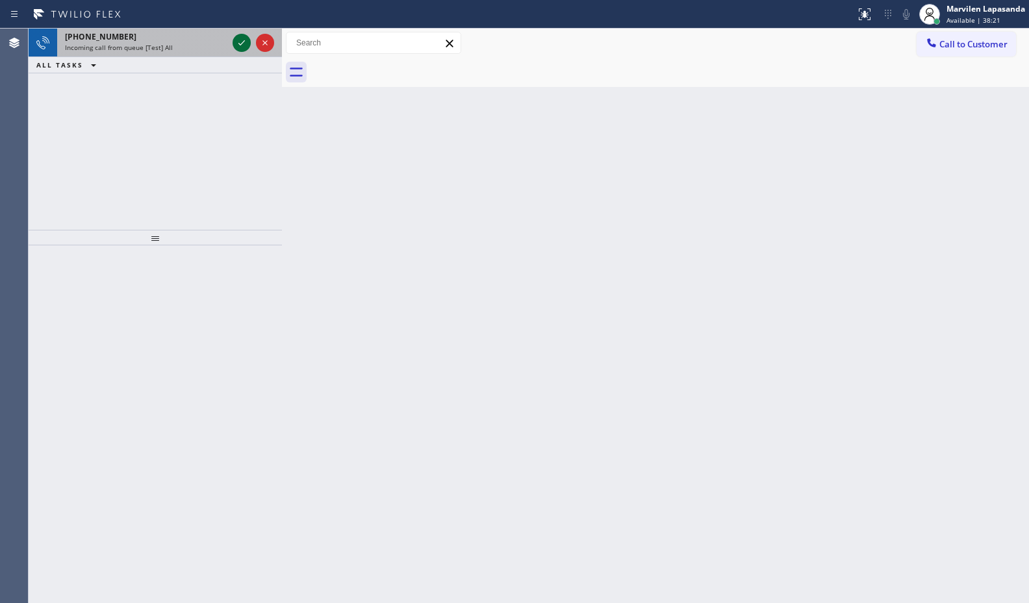
click at [245, 39] on icon at bounding box center [242, 43] width 16 height 16
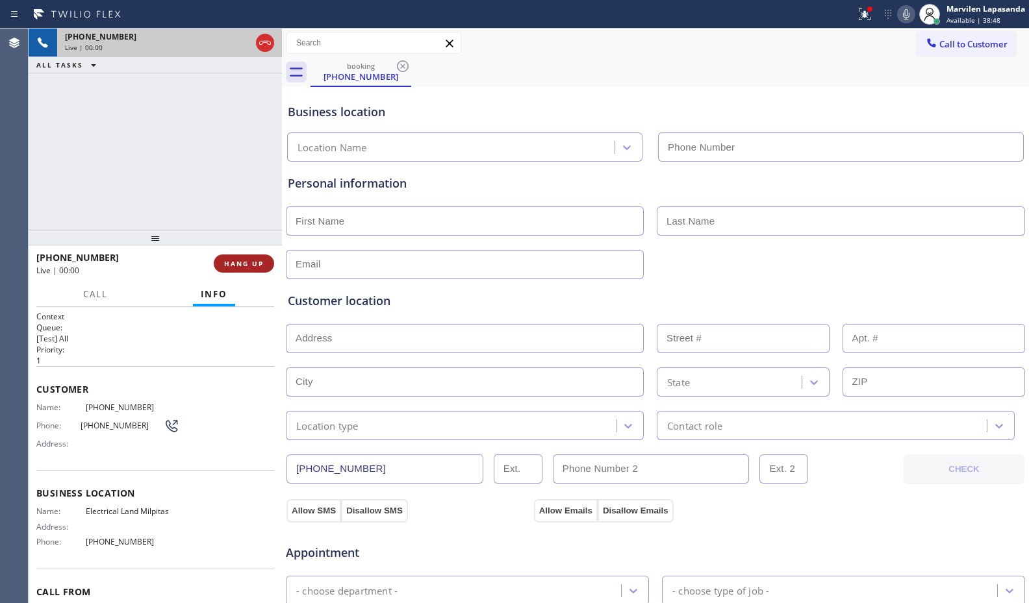
type input "(408) 547-9940"
click at [162, 494] on span "Business location" at bounding box center [155, 493] width 238 height 12
click at [147, 494] on span "Business location" at bounding box center [155, 493] width 238 height 12
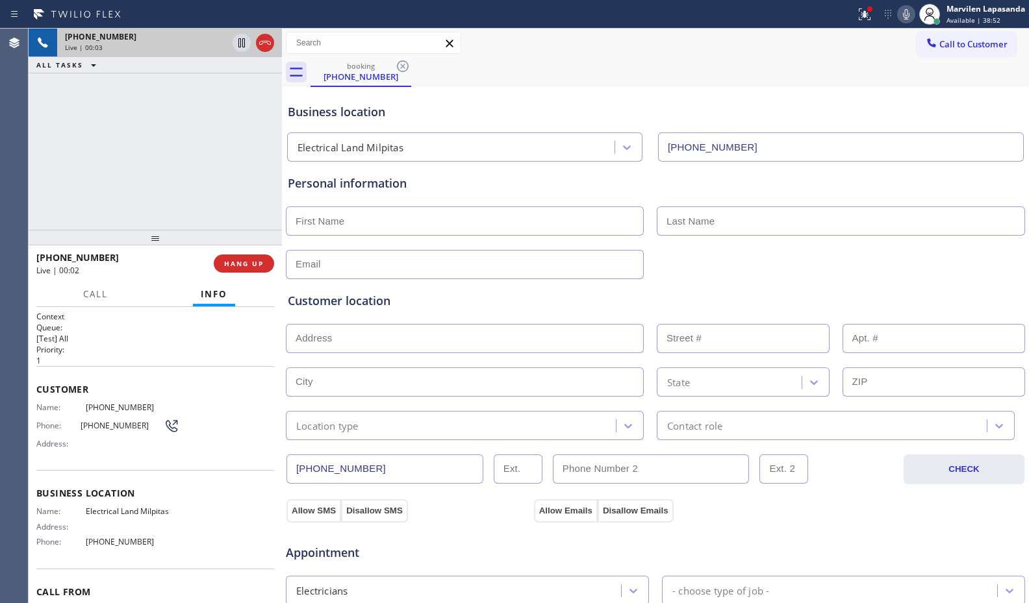
click at [141, 494] on span "Business location" at bounding box center [155, 493] width 238 height 12
click at [65, 421] on span "Phone:" at bounding box center [58, 426] width 44 height 10
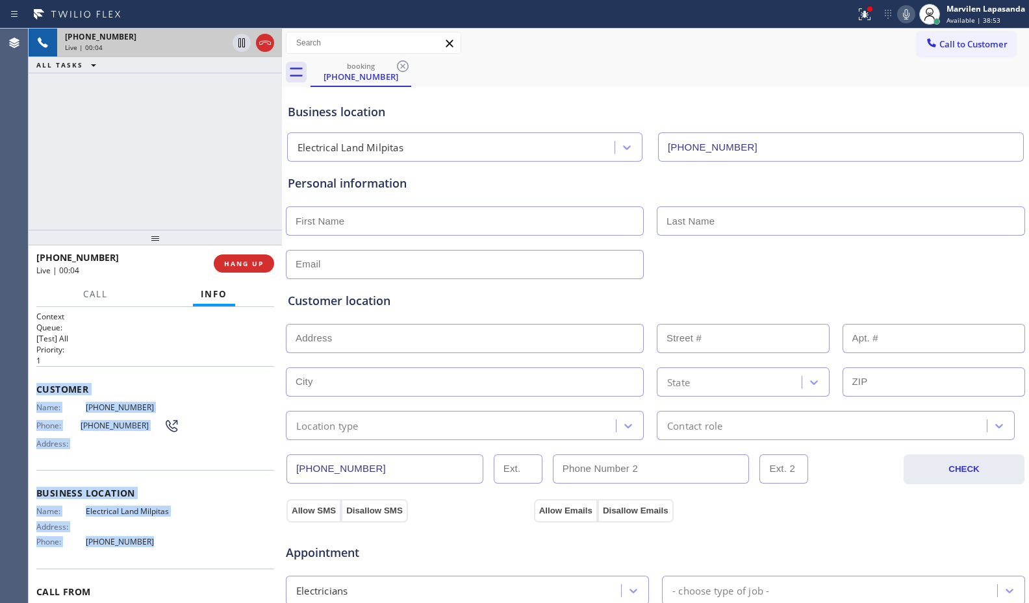
drag, startPoint x: 32, startPoint y: 383, endPoint x: 168, endPoint y: 560, distance: 222.8
click at [168, 560] on div "Context Queue: [Test] All Priority: 1 Customer Name: (510) 493-8585 Phone: (510…" at bounding box center [155, 455] width 253 height 296
copy div "Customer Name: (510) 493-8585 Phone: (510) 493-8585 Address: Business location …"
click at [900, 13] on icon at bounding box center [906, 14] width 16 height 16
click at [243, 42] on icon at bounding box center [241, 42] width 6 height 9
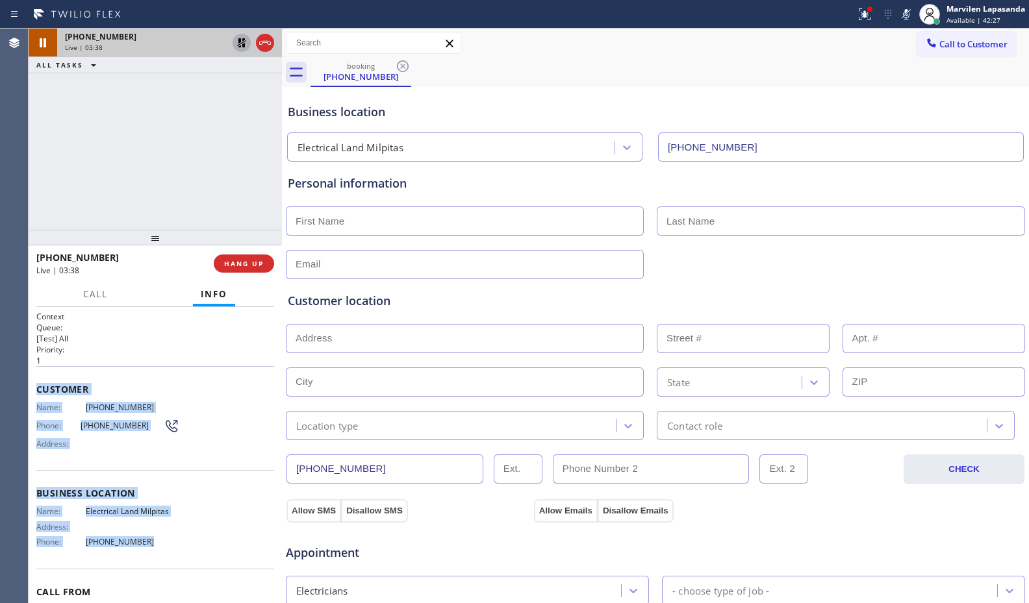
drag, startPoint x: 902, startPoint y: 19, endPoint x: 775, endPoint y: 17, distance: 127.3
click at [901, 19] on icon at bounding box center [906, 14] width 16 height 16
click at [242, 45] on icon at bounding box center [242, 43] width 16 height 16
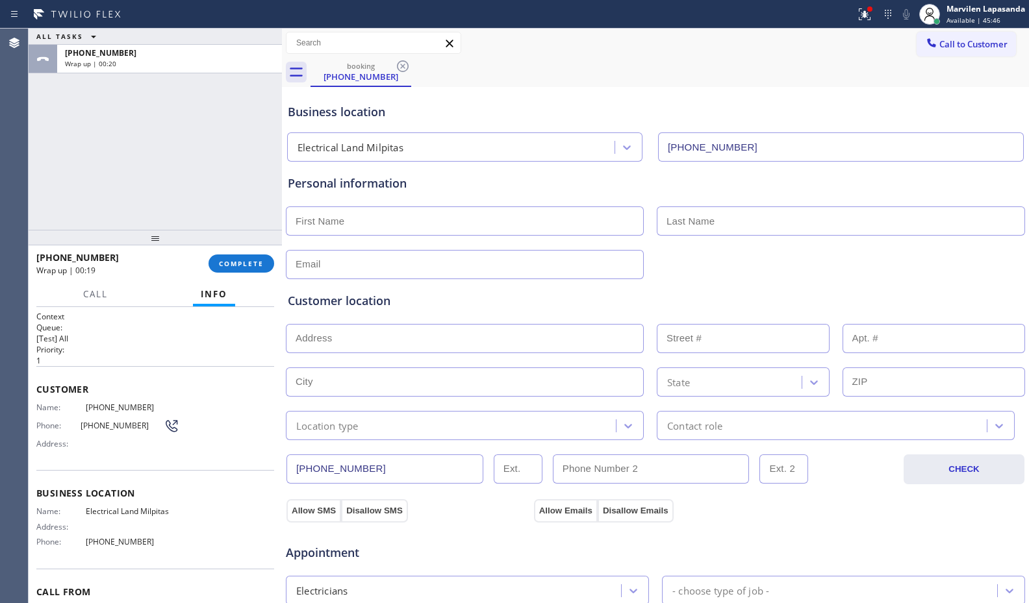
click at [496, 40] on div "Call to Customer Outbound call Location American Service Alliance Indio Your ca…" at bounding box center [655, 43] width 747 height 23
click at [459, 205] on div at bounding box center [655, 220] width 742 height 32
click at [451, 216] on input "text" at bounding box center [465, 221] width 358 height 29
click at [330, 224] on input "text" at bounding box center [465, 221] width 358 height 29
paste input "Maggie"
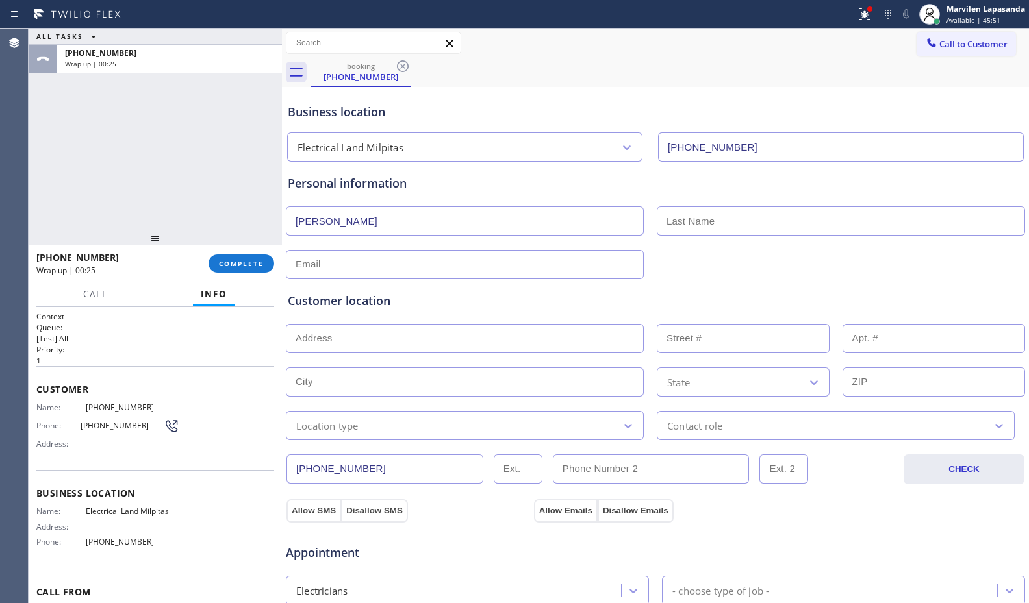
type input "Maggie"
click at [738, 226] on input "text" at bounding box center [841, 221] width 368 height 29
drag, startPoint x: 598, startPoint y: 192, endPoint x: 649, endPoint y: 212, distance: 55.1
click at [601, 194] on div "Personal information Maggie" at bounding box center [655, 227] width 735 height 105
click at [681, 223] on input "text" at bounding box center [841, 221] width 368 height 29
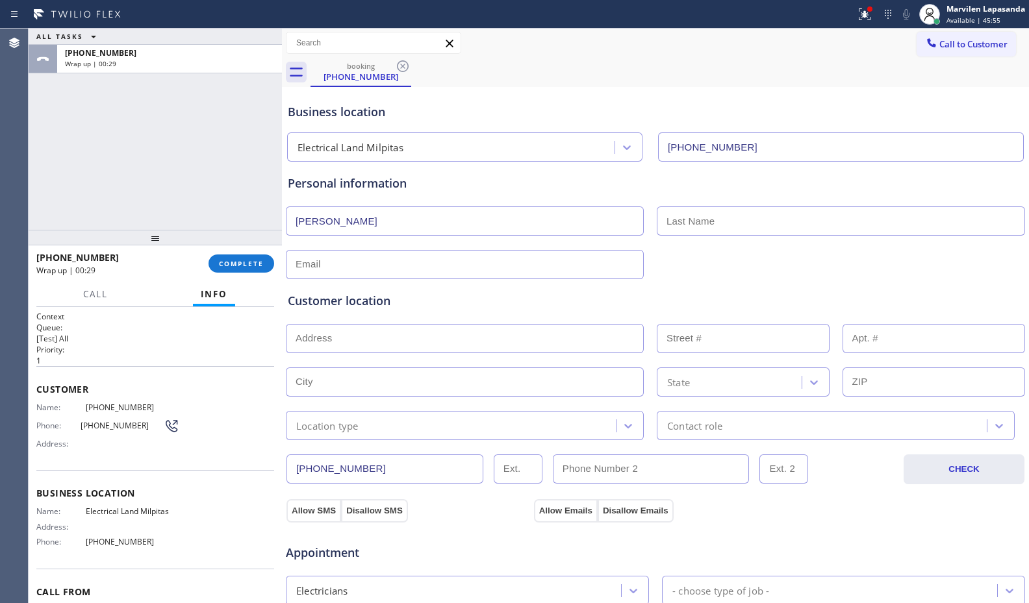
paste input "Aggs"
type input "Aggs"
click at [479, 257] on input "text" at bounding box center [465, 264] width 358 height 29
type input "no@gmail.com"
click at [320, 343] on input "text" at bounding box center [465, 338] width 358 height 29
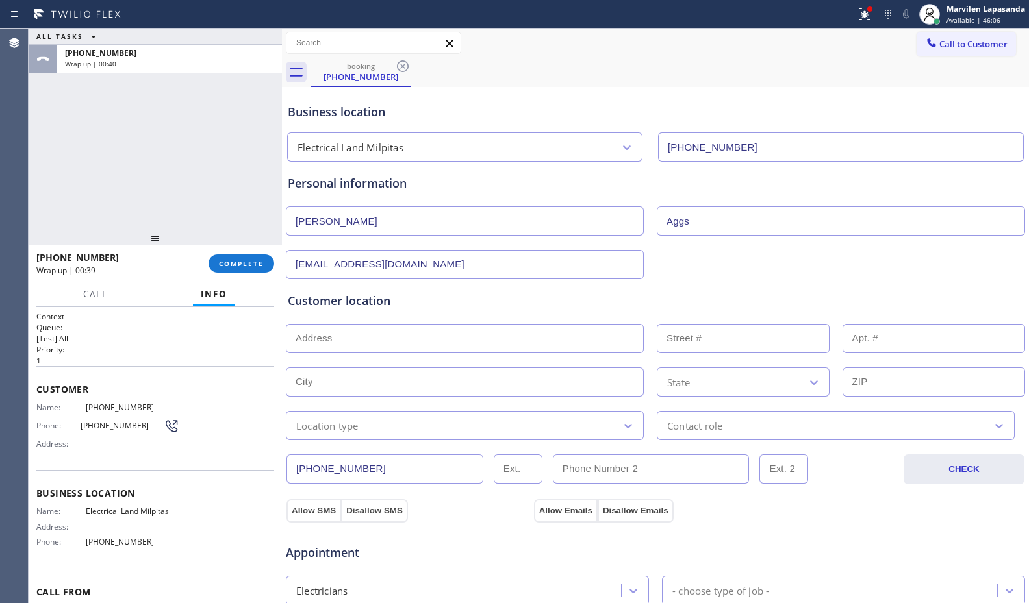
paste input "309 Washington Dr Milpitas, CA 95035, USA"
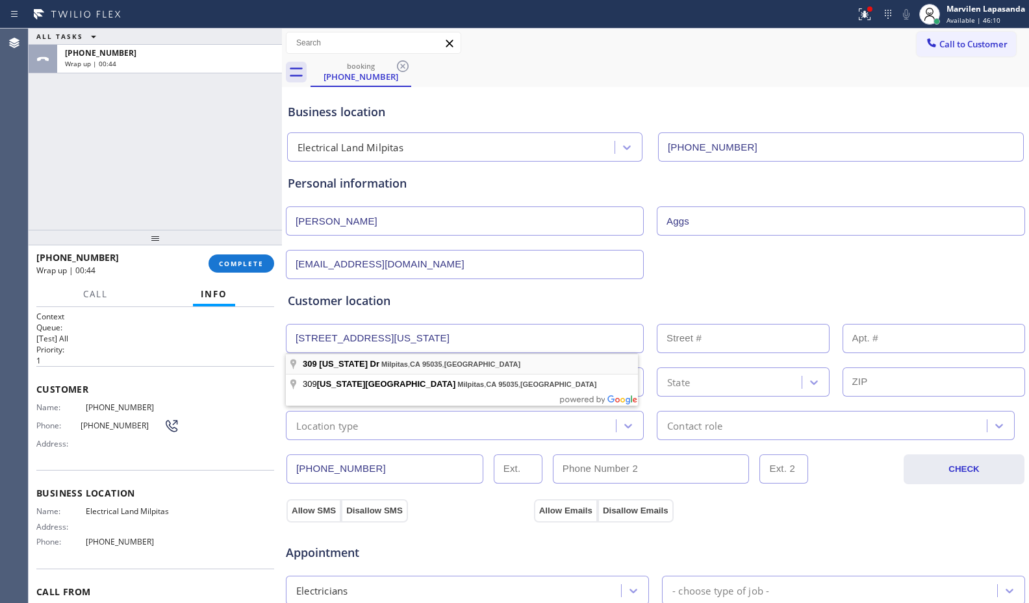
type input "309 Washington Dr"
type input "309"
type input "Milpitas"
type input "95035"
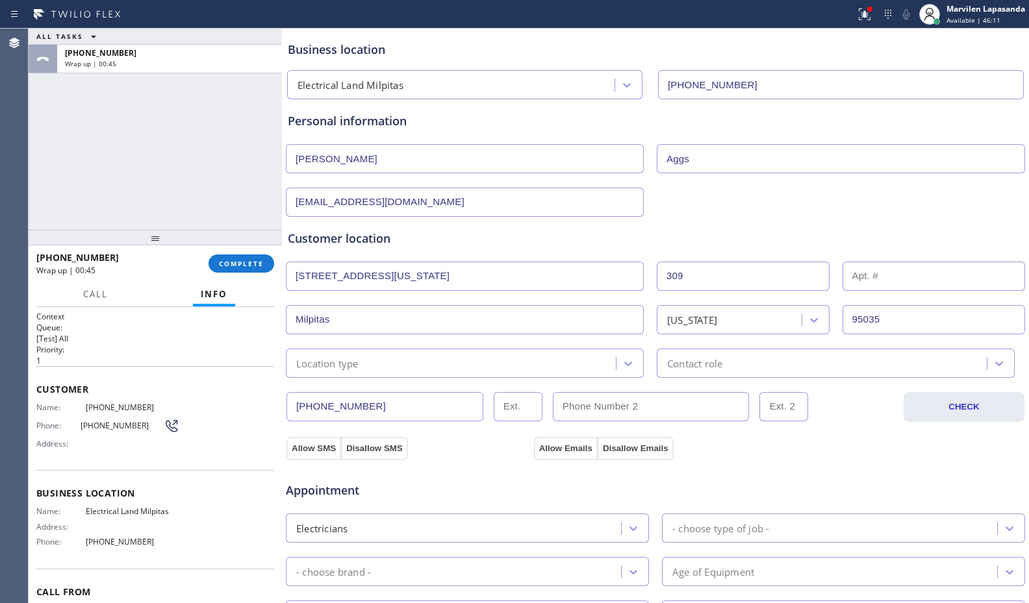
scroll to position [195, 0]
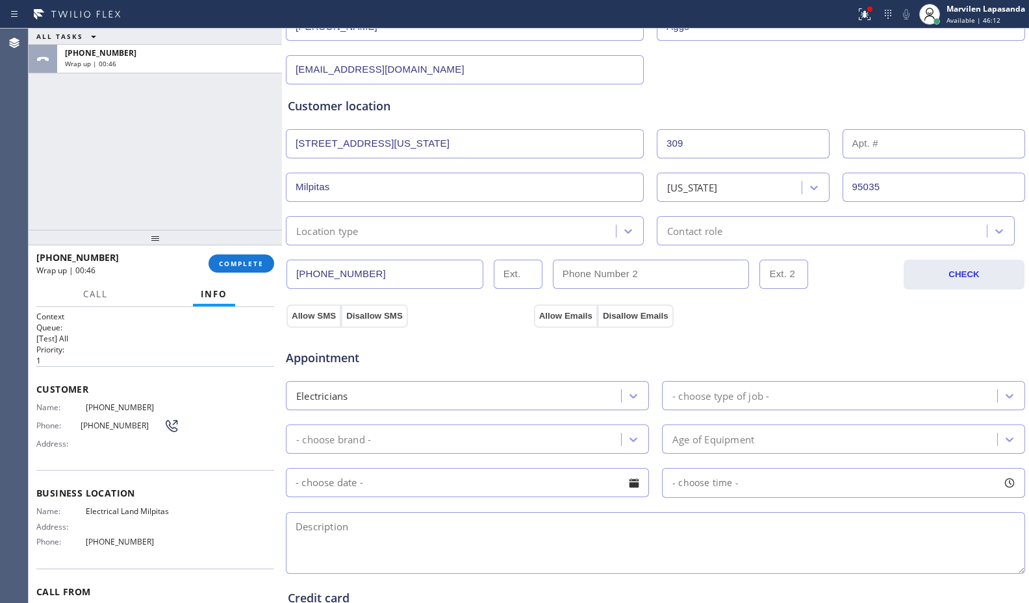
click at [321, 231] on div "Location type" at bounding box center [327, 230] width 62 height 15
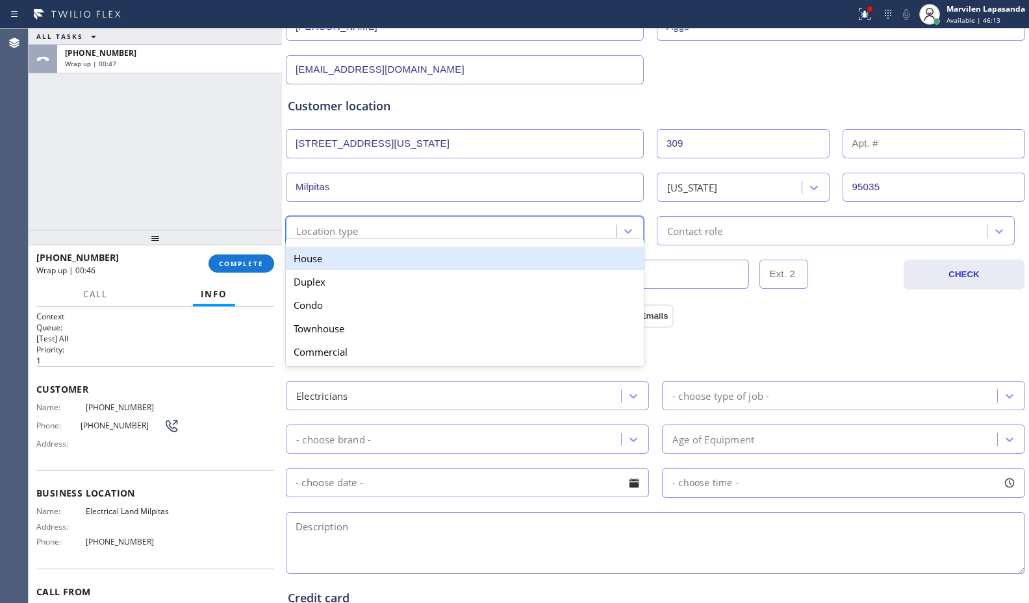
click at [323, 264] on div "House" at bounding box center [465, 258] width 358 height 23
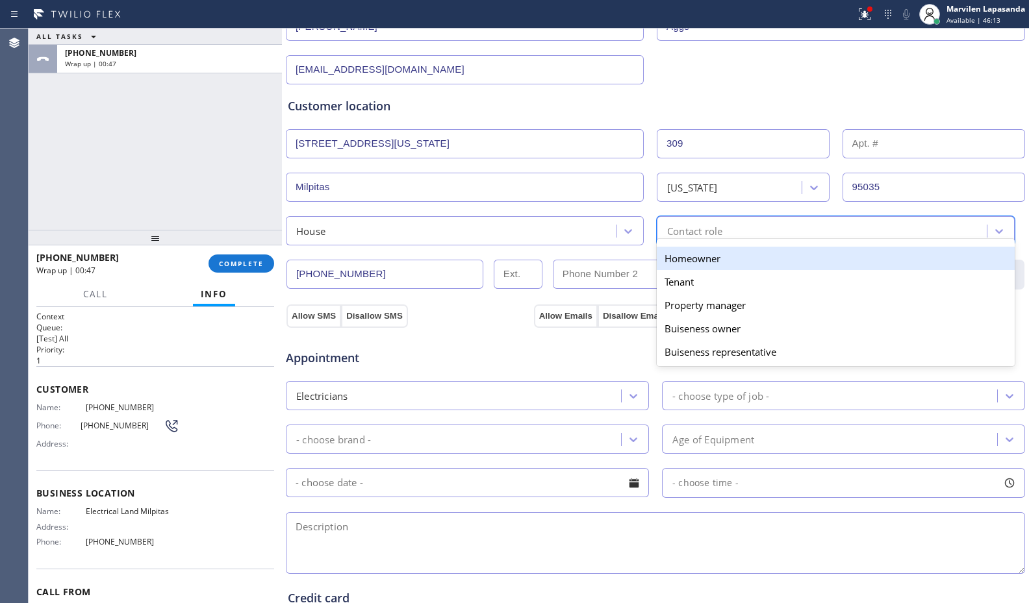
click at [764, 236] on div "Contact role" at bounding box center [824, 231] width 326 height 23
click at [714, 260] on div "Homeowner" at bounding box center [836, 258] width 358 height 23
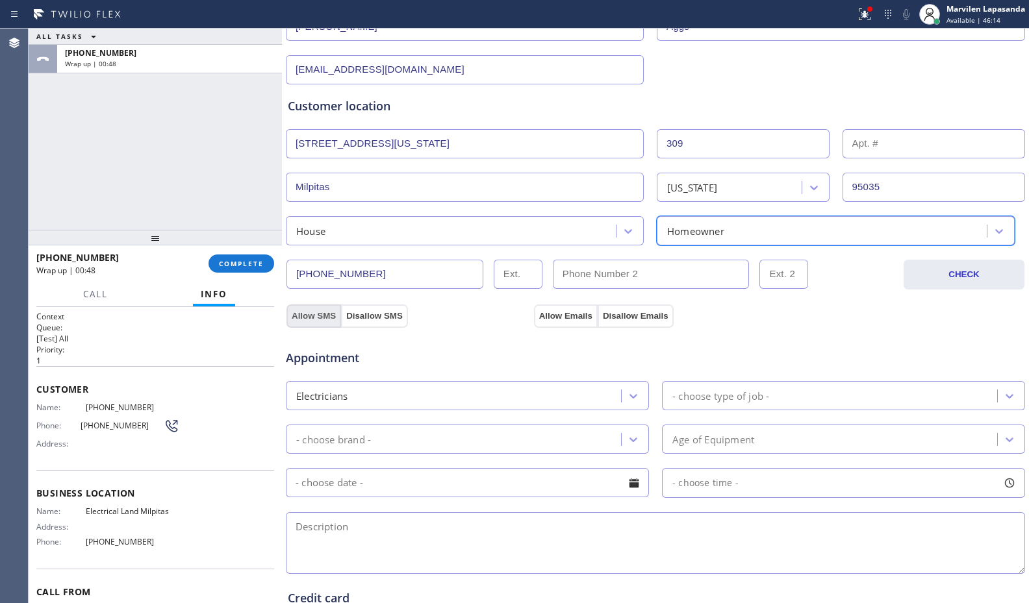
click at [335, 313] on button "Allow SMS" at bounding box center [313, 316] width 55 height 23
click at [560, 315] on button "Allow Emails" at bounding box center [566, 316] width 64 height 23
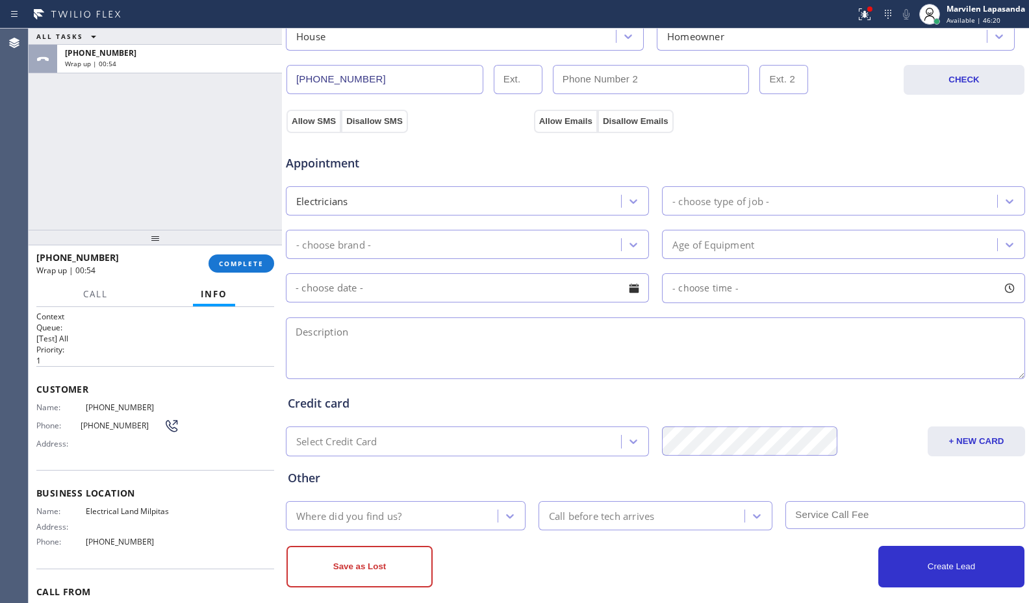
click at [353, 359] on textarea at bounding box center [655, 349] width 739 height 62
paste textarea "3-6/ NO SCF/ Estimate to install 4 ceiling fans (has the new ones already)/ Hou…"
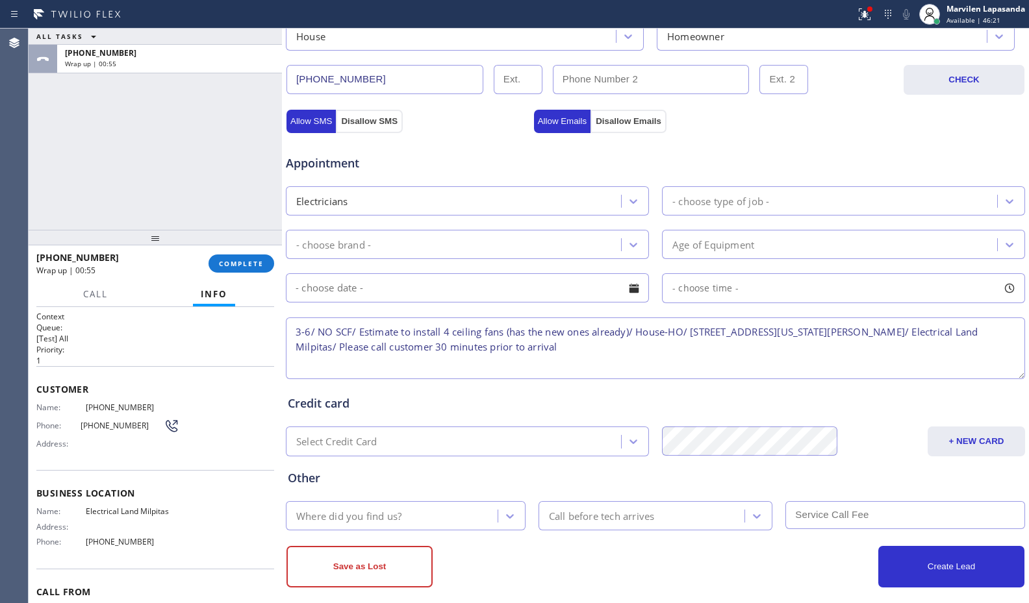
click at [306, 331] on textarea "3-6/ NO SCF/ Estimate to install 4 ceiling fans (has the new ones already)/ Hou…" at bounding box center [655, 349] width 739 height 62
drag, startPoint x: 340, startPoint y: 332, endPoint x: 348, endPoint y: 333, distance: 8.5
click at [346, 333] on textarea "3-6/ NO SCF/ Estimate to install 4 ceiling fans (has the new ones already)/ Hou…" at bounding box center [655, 349] width 739 height 62
click at [392, 333] on textarea "3-6/ NO SCF/ Estimate to install 4 ceiling fans (has the new ones already)/ Hou…" at bounding box center [655, 349] width 739 height 62
click at [447, 331] on textarea "3-6/ NO SCF/ Estimate to install 4 ceiling fans (has the new ones already)/ Hou…" at bounding box center [655, 349] width 739 height 62
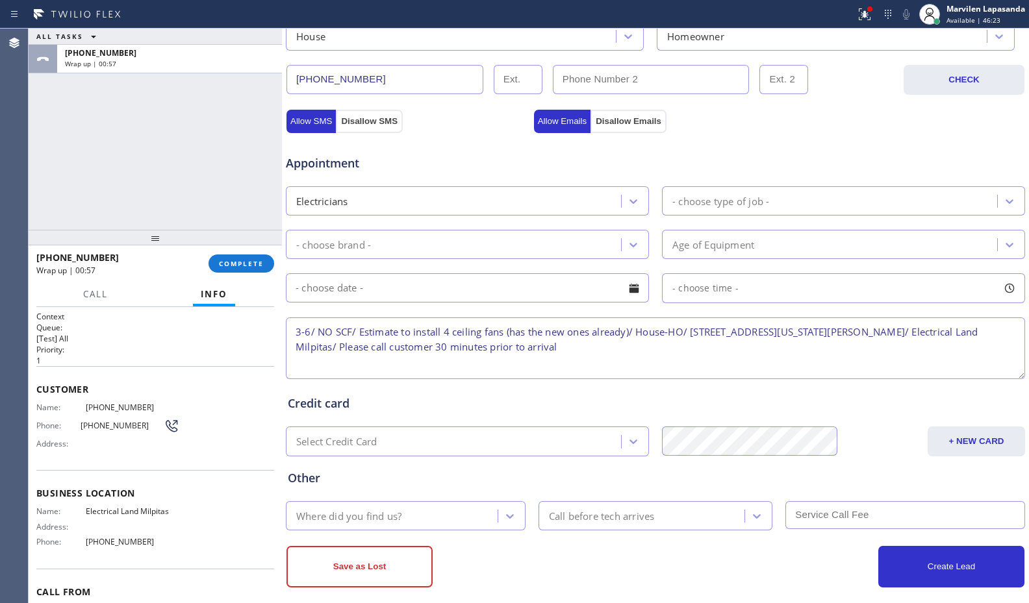
click at [514, 332] on textarea "3-6/ NO SCF/ Estimate to install 4 ceiling fans (has the new ones already)/ Hou…" at bounding box center [655, 349] width 739 height 62
click at [516, 332] on textarea "3-6/ NO SCF/ Estimate to install 4 ceiling fans (has the new ones already)/ Hou…" at bounding box center [655, 349] width 739 height 62
click at [560, 338] on textarea "3-6/ NO SCF/ Estimate to install 4 ceiling fans (has the new ones already)/ Hou…" at bounding box center [655, 349] width 739 height 62
click at [567, 347] on textarea "3-6/ NO SCF/ Estimate to install 4 ceiling fans (has the new ones already)/ Hou…" at bounding box center [655, 349] width 739 height 62
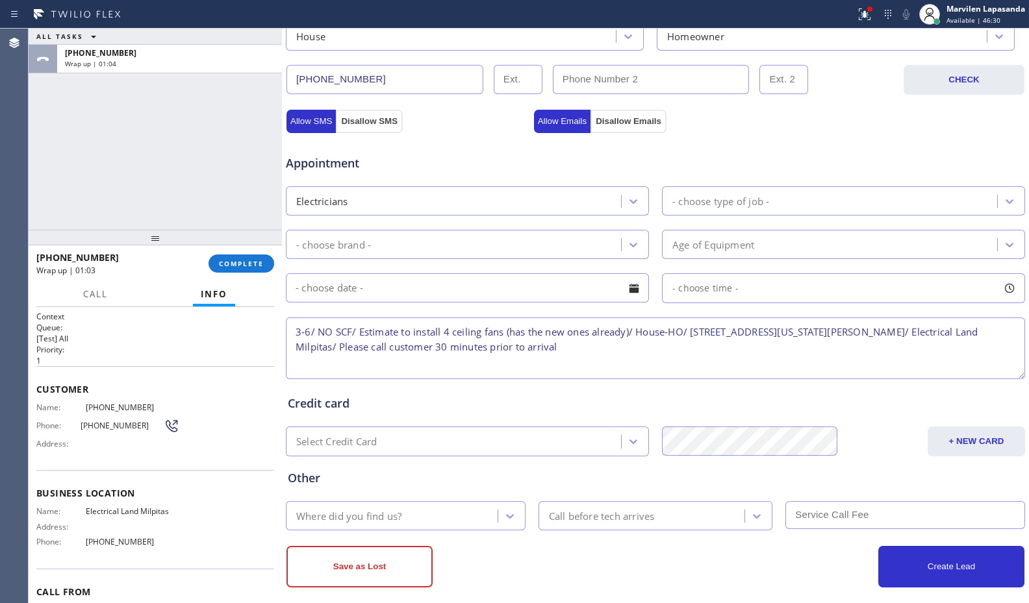
type textarea "3-6/ NO SCF/ Estimate to install 4 ceiling fans (has the new ones already)/ Hou…"
click at [734, 207] on div "- choose type of job -" at bounding box center [720, 201] width 97 height 15
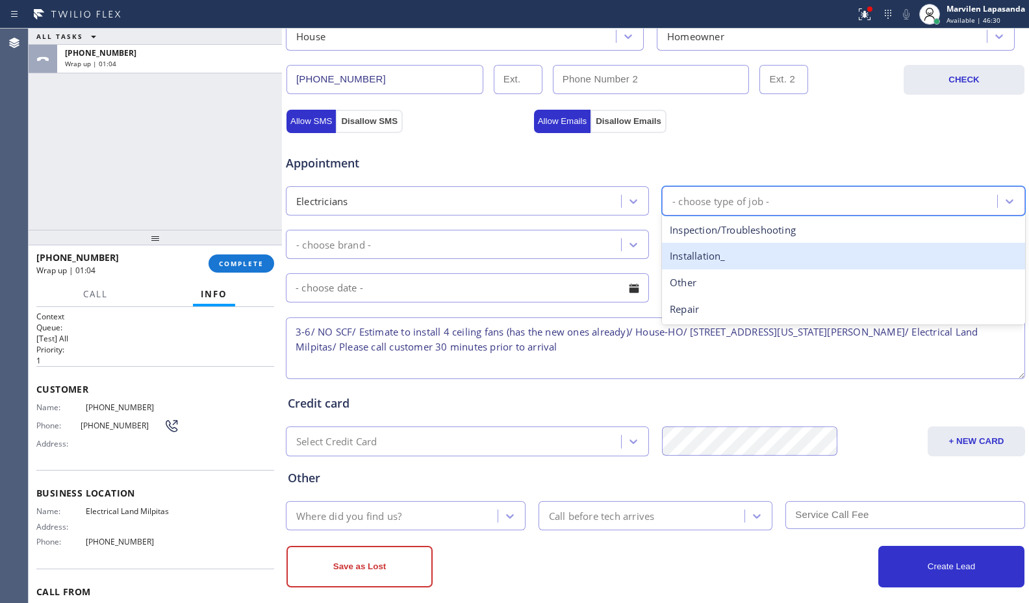
click at [702, 255] on div "Installation_" at bounding box center [843, 256] width 363 height 27
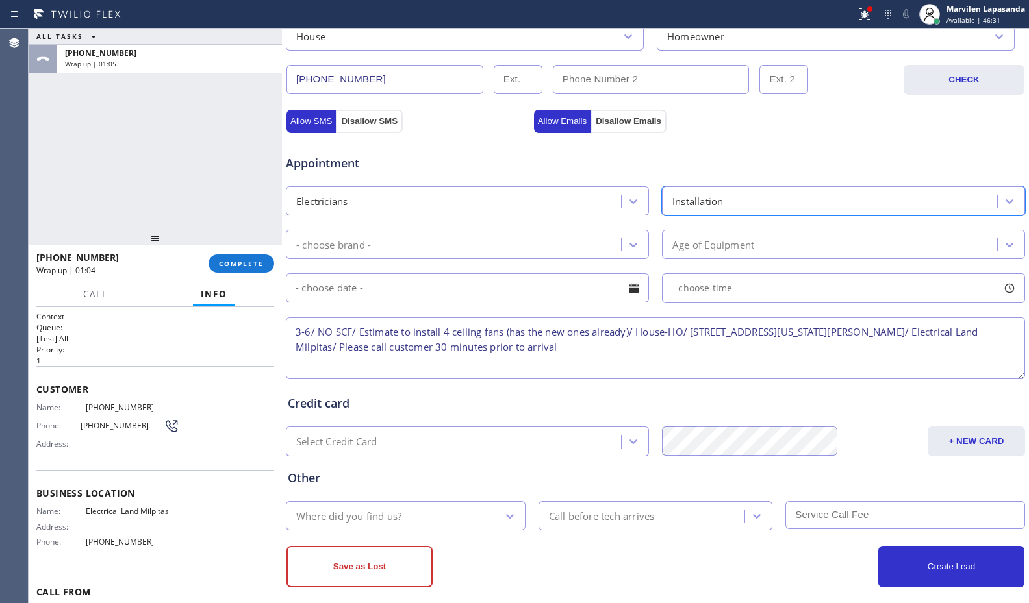
click at [485, 245] on div "- choose brand -" at bounding box center [455, 244] width 331 height 23
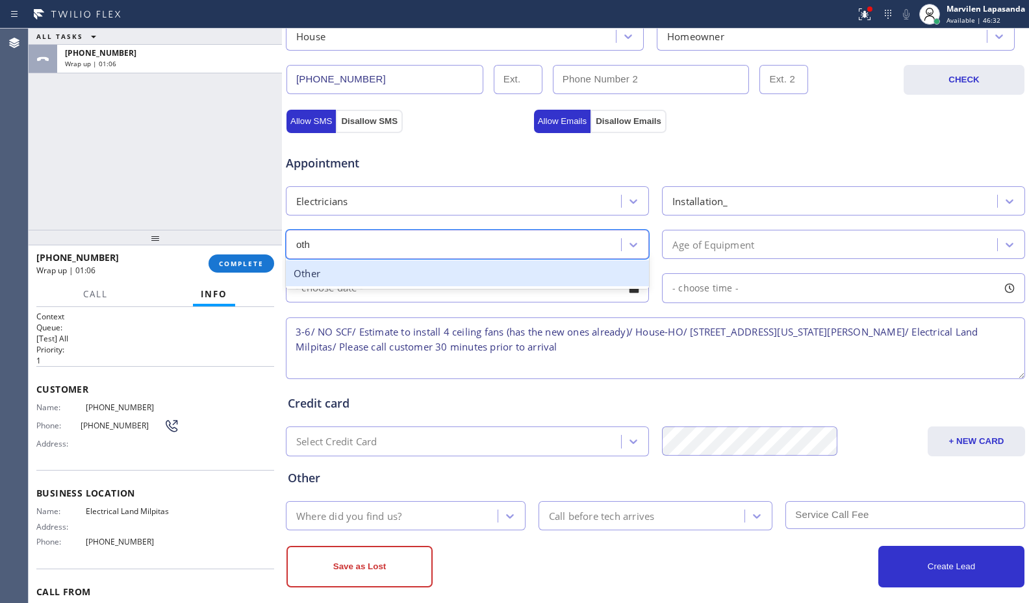
type input "othe"
click at [467, 269] on div "Other" at bounding box center [467, 273] width 363 height 27
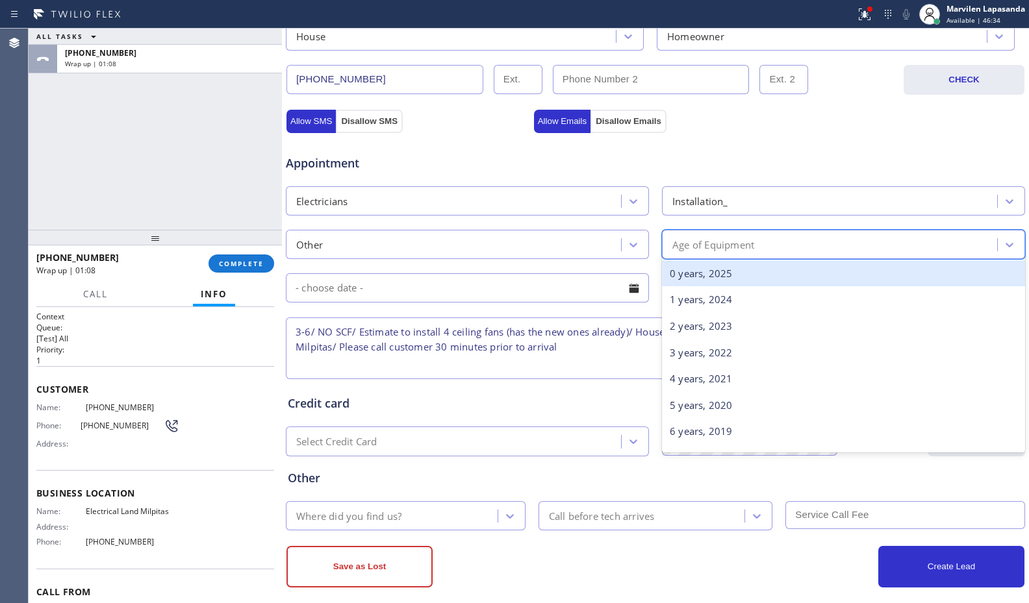
click at [707, 247] on div "Age of Equipment" at bounding box center [713, 244] width 82 height 15
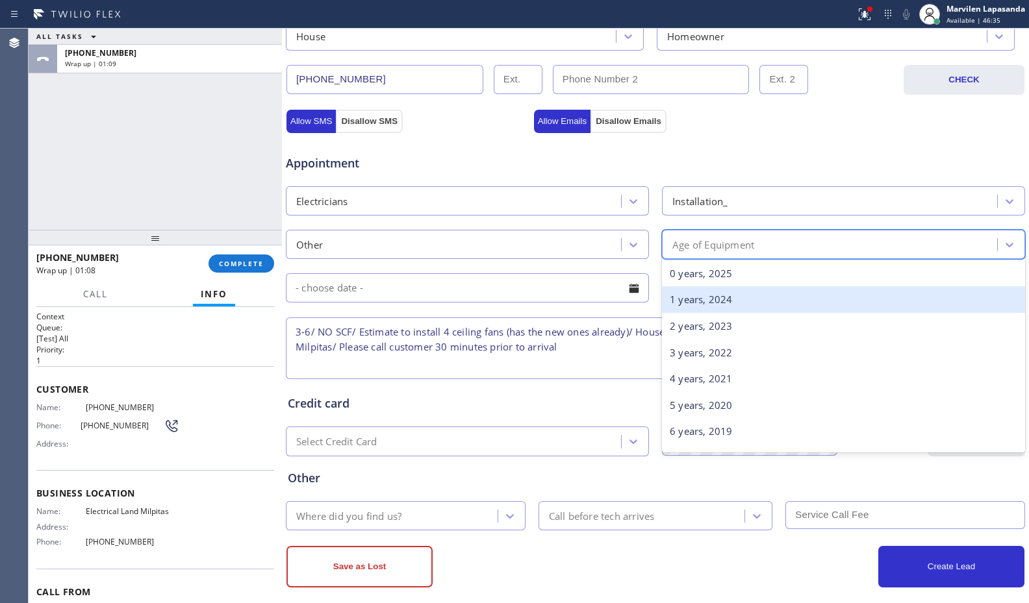
click at [699, 296] on div "1 years, 2024" at bounding box center [843, 299] width 363 height 27
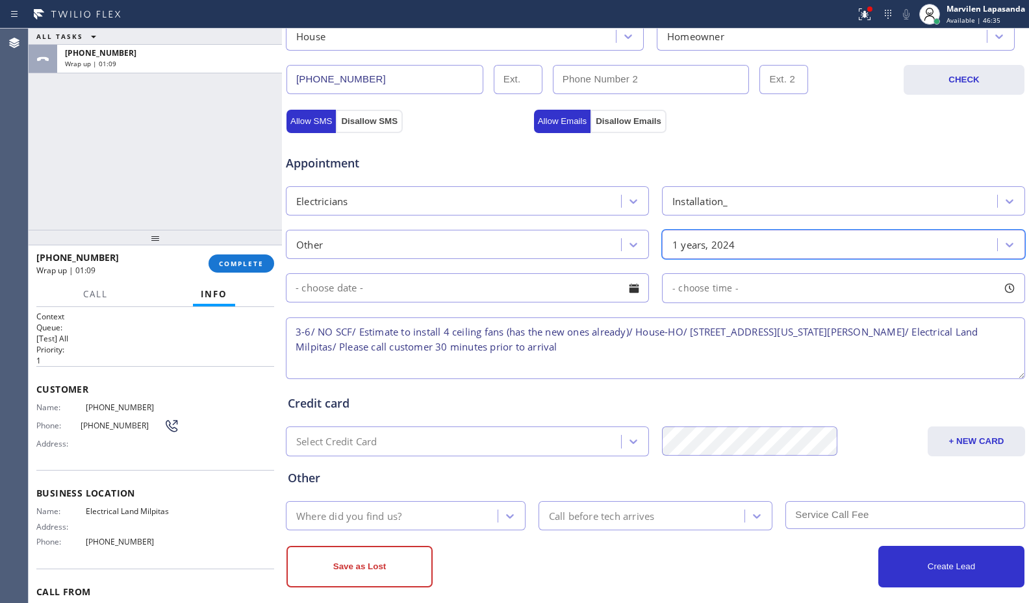
click at [623, 289] on div at bounding box center [634, 288] width 22 height 22
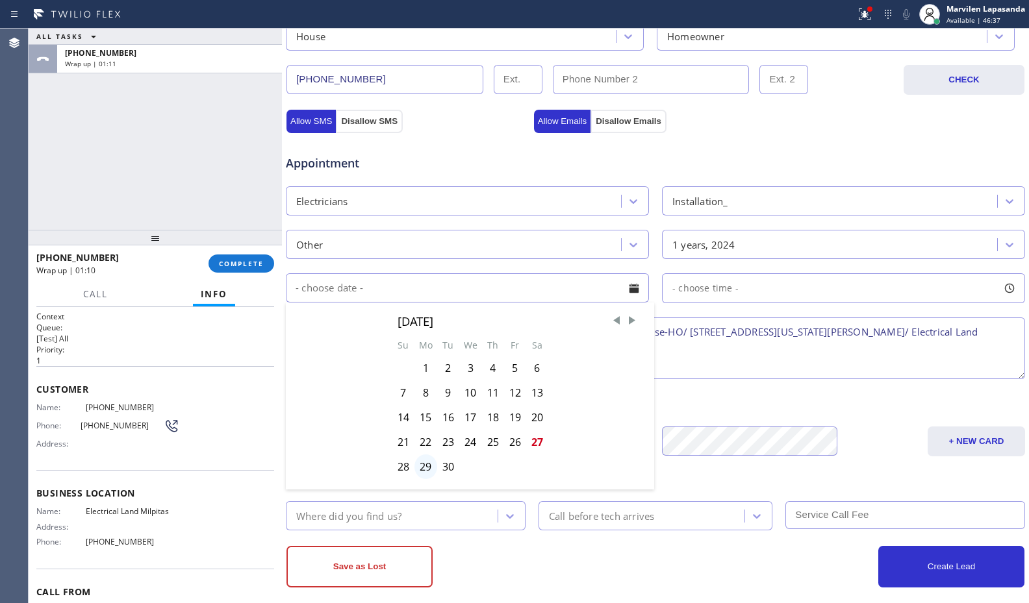
click at [422, 466] on div "29" at bounding box center [425, 467] width 23 height 25
type input "09/29/2025"
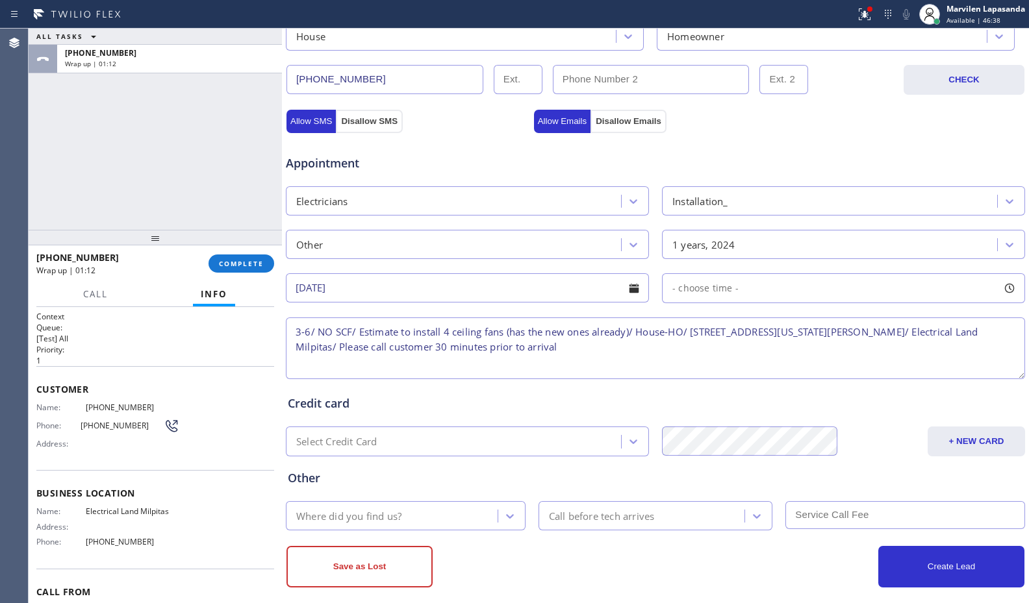
click at [1001, 286] on div at bounding box center [1009, 288] width 22 height 22
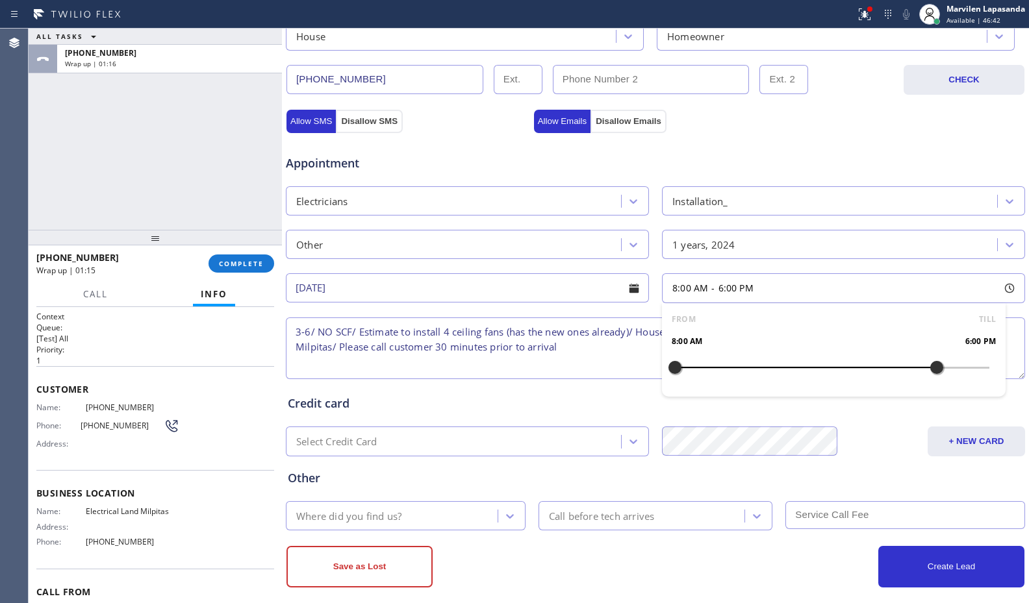
drag, startPoint x: 670, startPoint y: 370, endPoint x: 923, endPoint y: 373, distance: 252.7
click at [929, 373] on div at bounding box center [937, 367] width 16 height 27
drag, startPoint x: 668, startPoint y: 371, endPoint x: 854, endPoint y: 374, distance: 185.8
click at [854, 374] on div at bounding box center [858, 367] width 16 height 27
click at [629, 418] on div "Credit card Select Credit Card + NEW CARD CANCEL SAVE" at bounding box center [655, 419] width 740 height 75
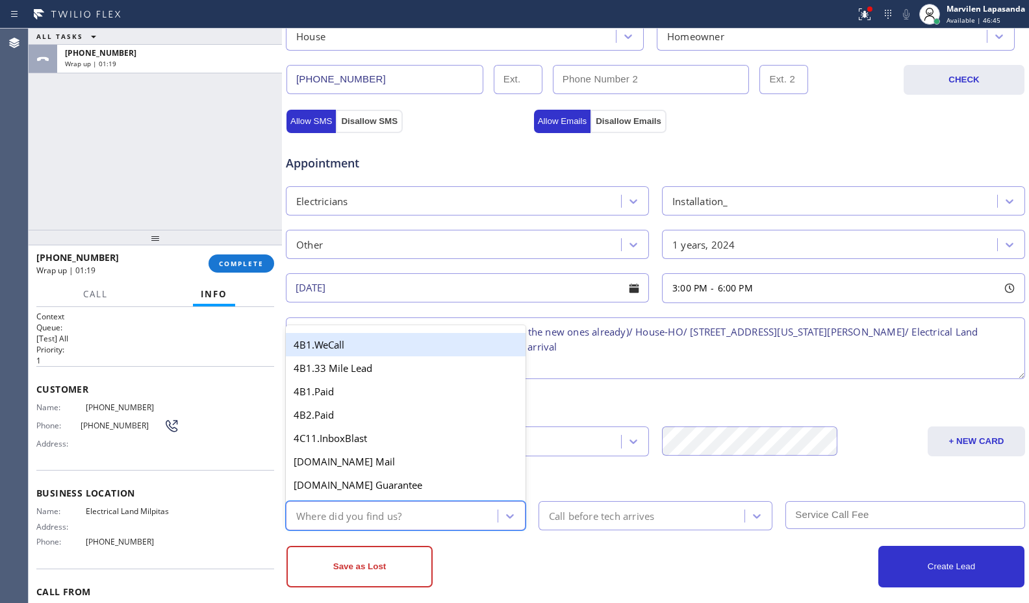
click at [399, 510] on div "Where did you find us?" at bounding box center [348, 516] width 105 height 15
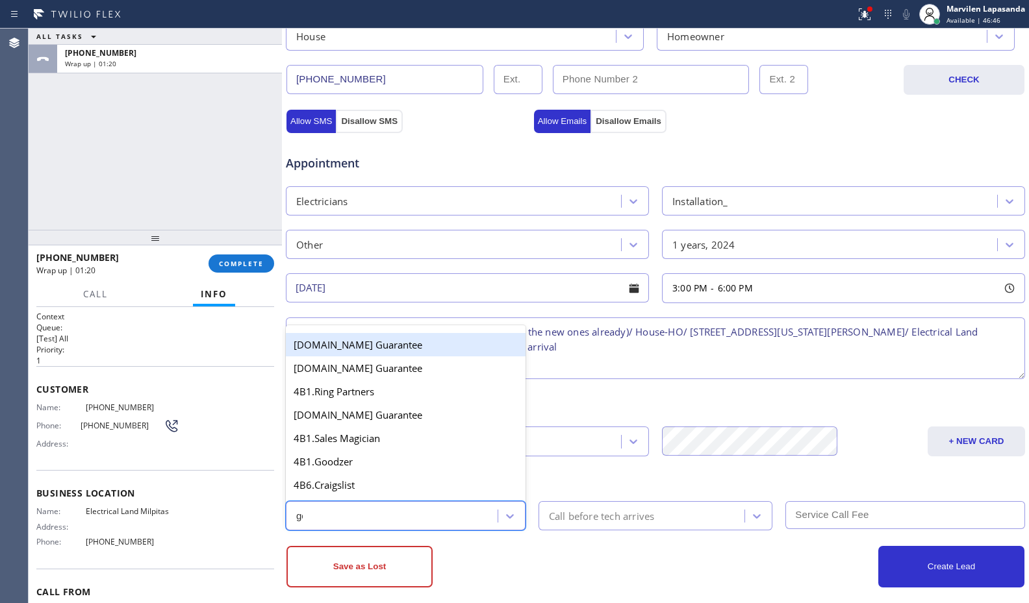
type input "goo"
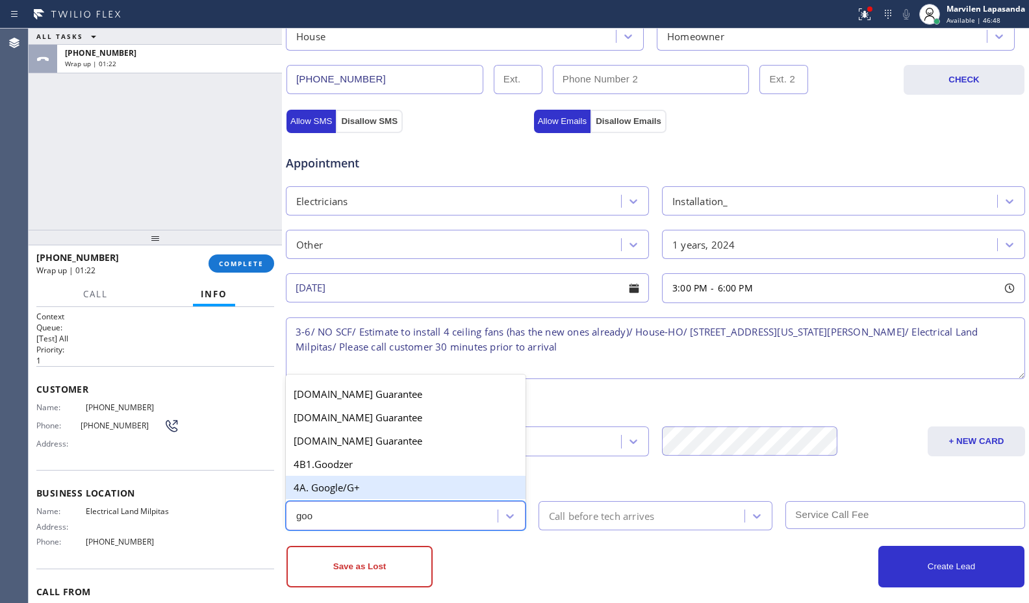
drag, startPoint x: 397, startPoint y: 488, endPoint x: 422, endPoint y: 491, distance: 25.5
click at [399, 489] on div "4A. Google/G+" at bounding box center [406, 487] width 240 height 23
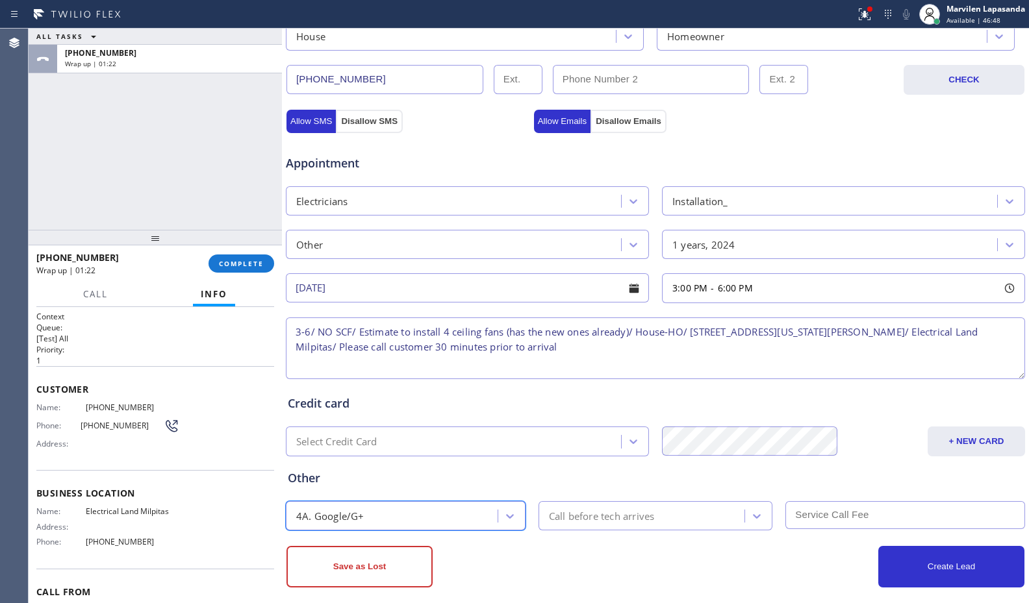
click at [605, 520] on div "Call before tech arrives" at bounding box center [602, 516] width 106 height 15
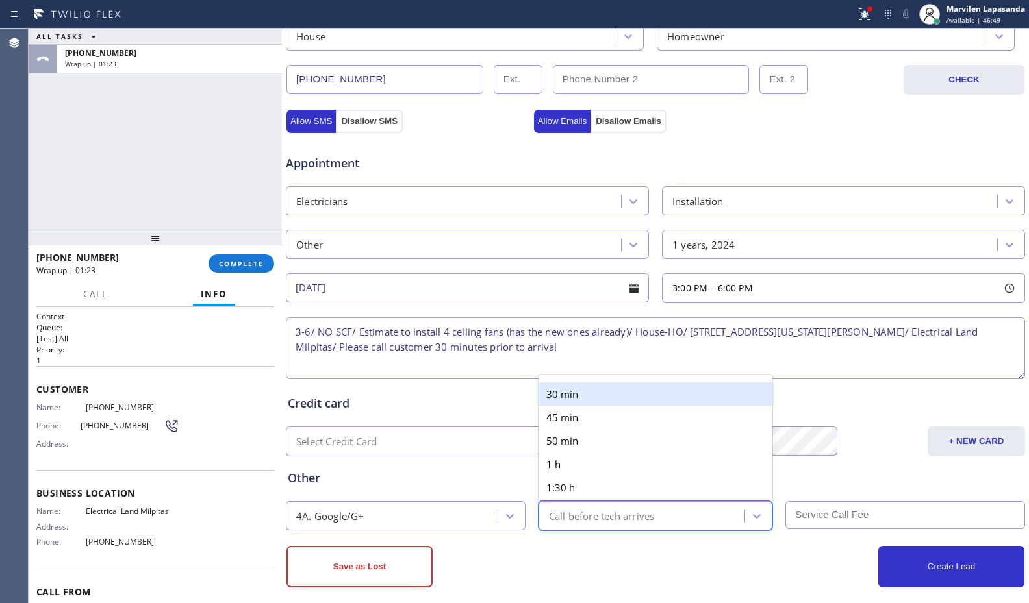
click at [588, 399] on div "30 min" at bounding box center [655, 394] width 234 height 23
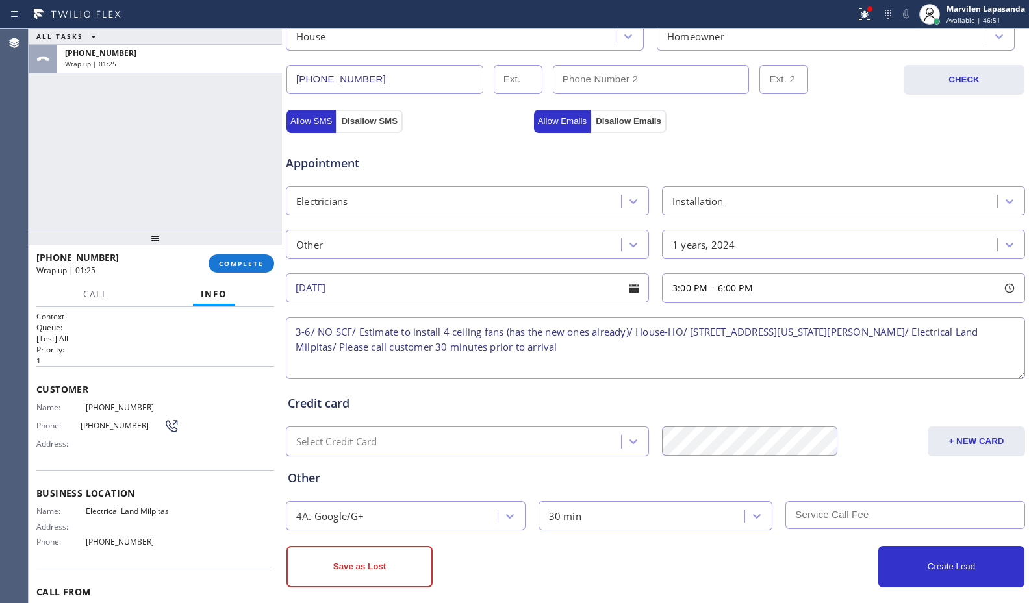
click at [790, 557] on div "Create Lead" at bounding box center [839, 567] width 369 height 42
click at [813, 572] on div "Create Lead" at bounding box center [839, 567] width 369 height 42
click at [932, 570] on button "Create Lead" at bounding box center [951, 567] width 146 height 42
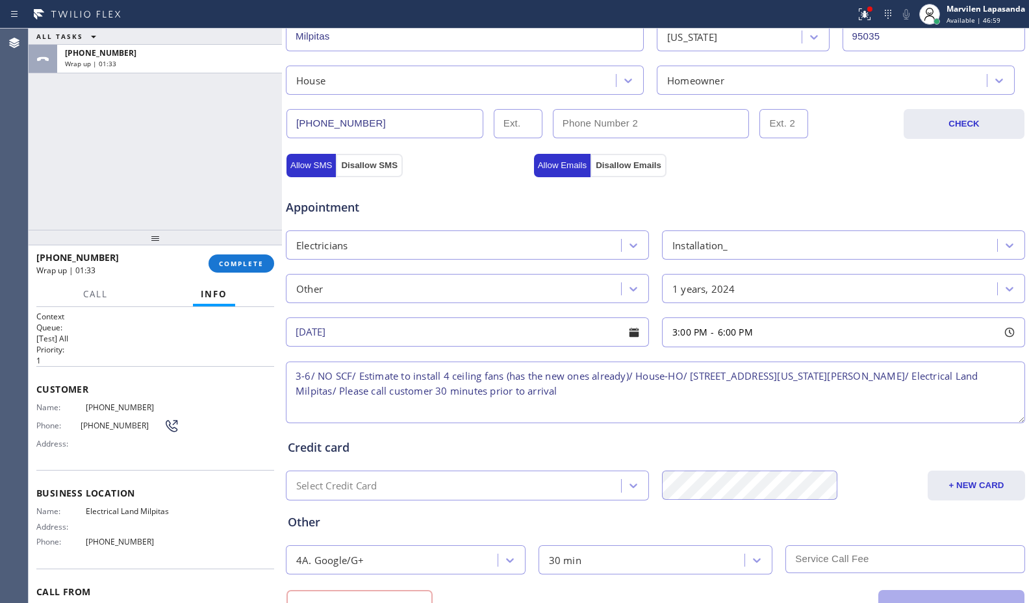
scroll to position [434, 0]
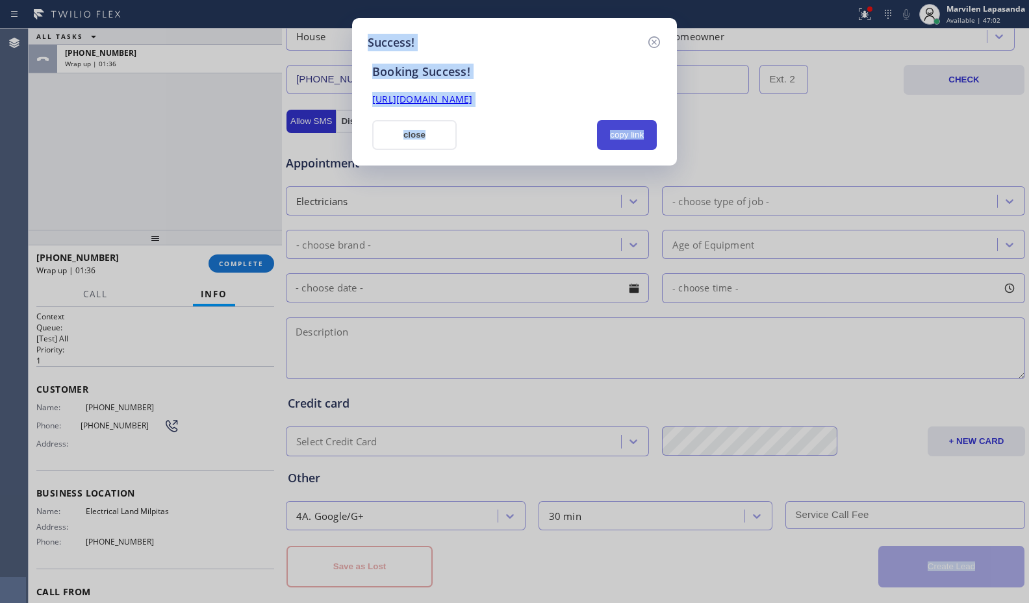
click at [618, 142] on button "copy link" at bounding box center [627, 135] width 60 height 30
click at [472, 104] on link "https://erp.apollosoft.co/customer/764761#portlet_lead" at bounding box center [422, 99] width 100 height 12
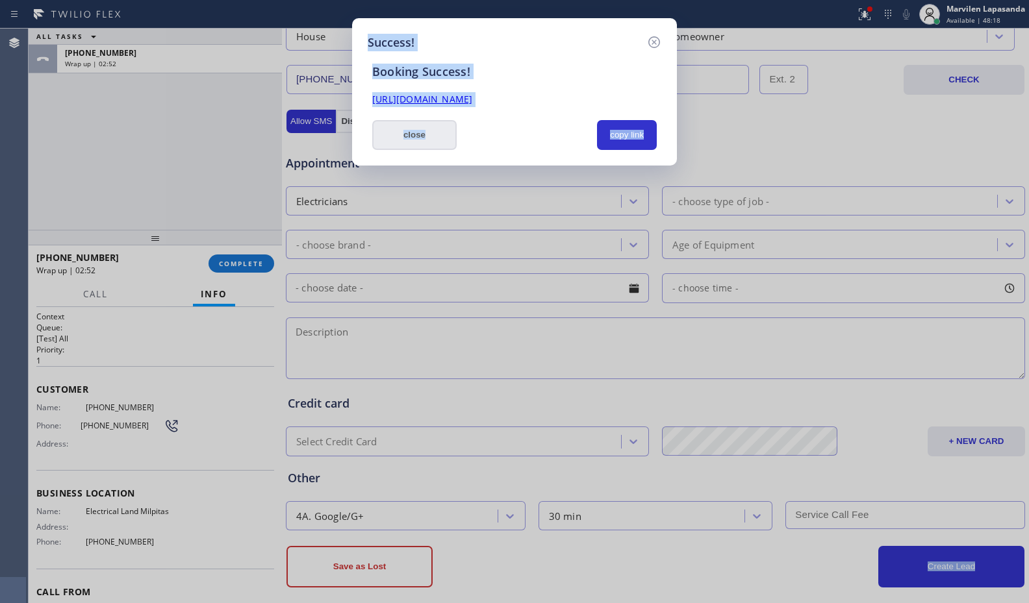
click at [392, 132] on button "close" at bounding box center [414, 135] width 84 height 30
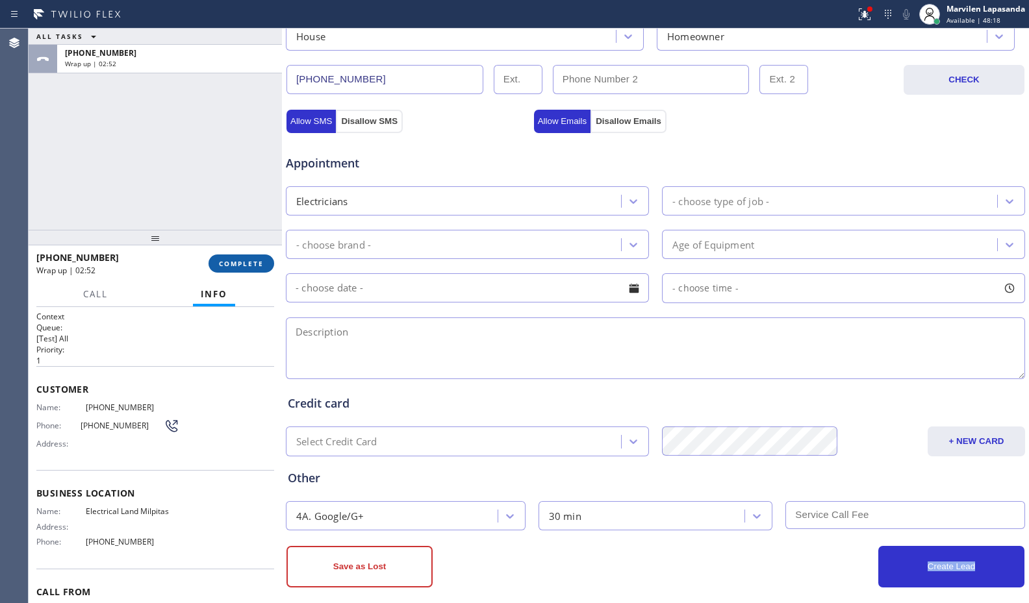
click at [251, 259] on span "COMPLETE" at bounding box center [241, 263] width 45 height 9
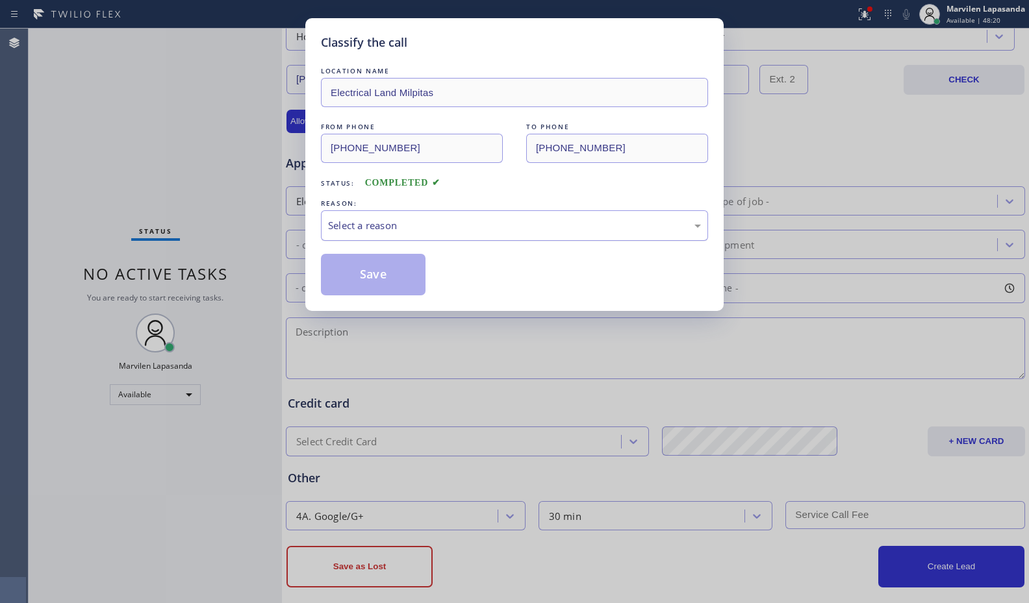
click at [364, 232] on div "Select a reason" at bounding box center [514, 225] width 373 height 15
click at [364, 274] on button "Save" at bounding box center [373, 275] width 105 height 42
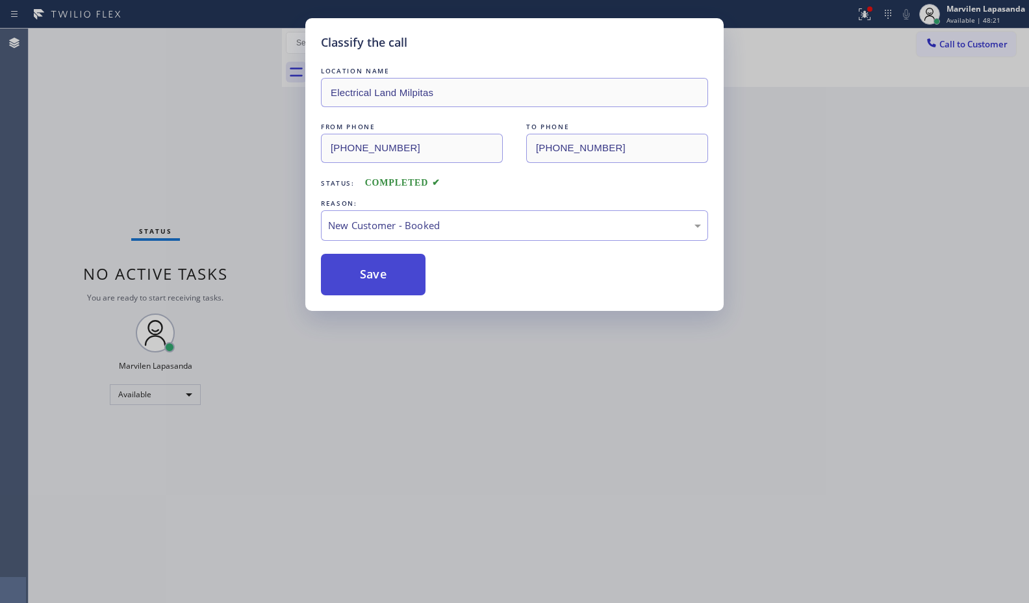
click at [364, 274] on button "Save" at bounding box center [373, 275] width 105 height 42
drag, startPoint x: 364, startPoint y: 274, endPoint x: 896, endPoint y: 301, distance: 531.9
click at [368, 274] on button "Save" at bounding box center [373, 275] width 105 height 42
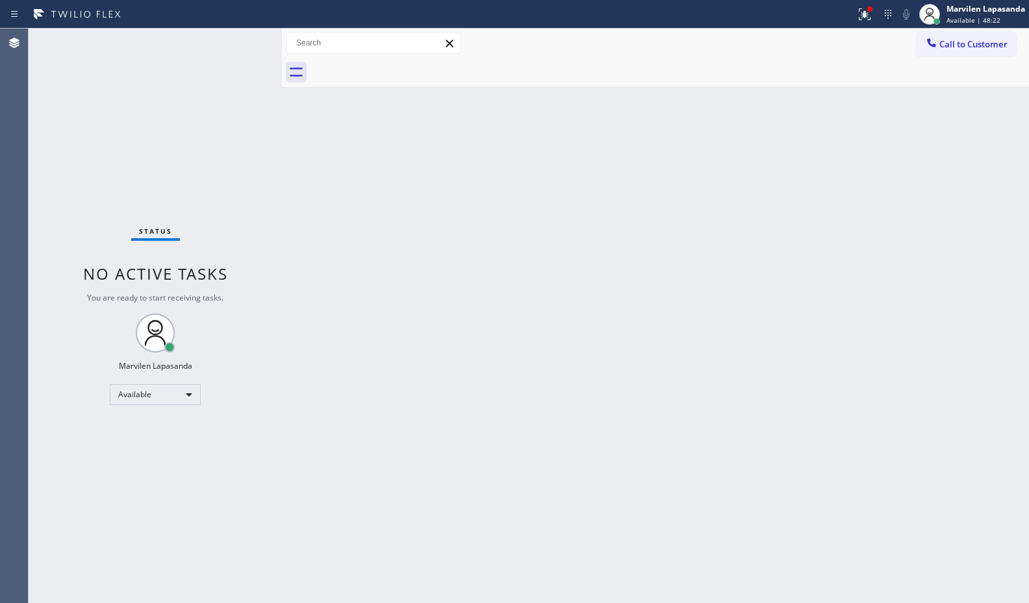
click at [950, 291] on div "Back to Dashboard Change Sender ID Customers Technicians Select a contact Outbo…" at bounding box center [655, 316] width 747 height 575
click at [859, 12] on icon at bounding box center [865, 14] width 16 height 16
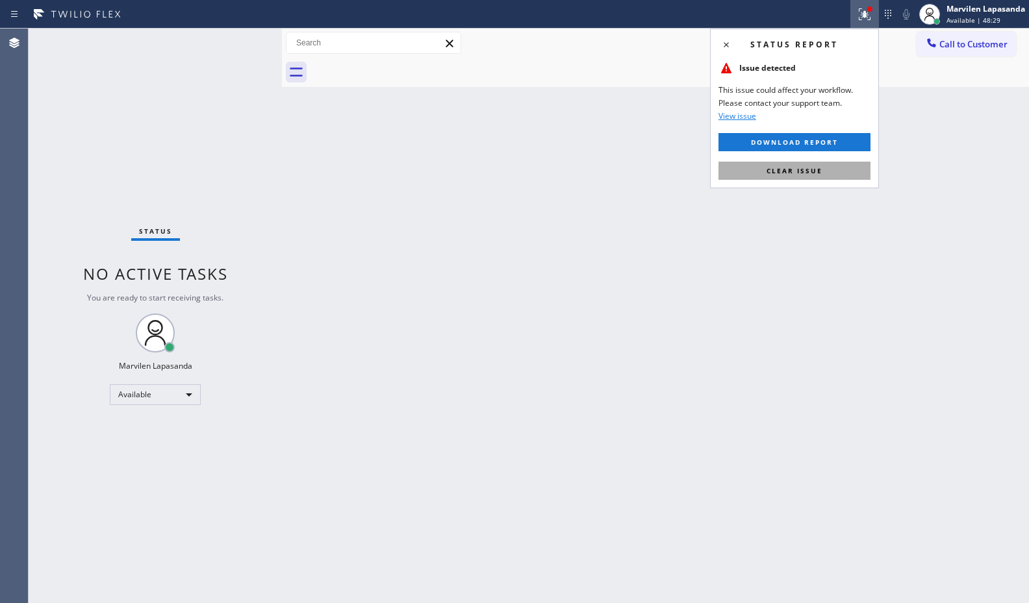
click at [807, 168] on span "Clear issue" at bounding box center [794, 170] width 56 height 9
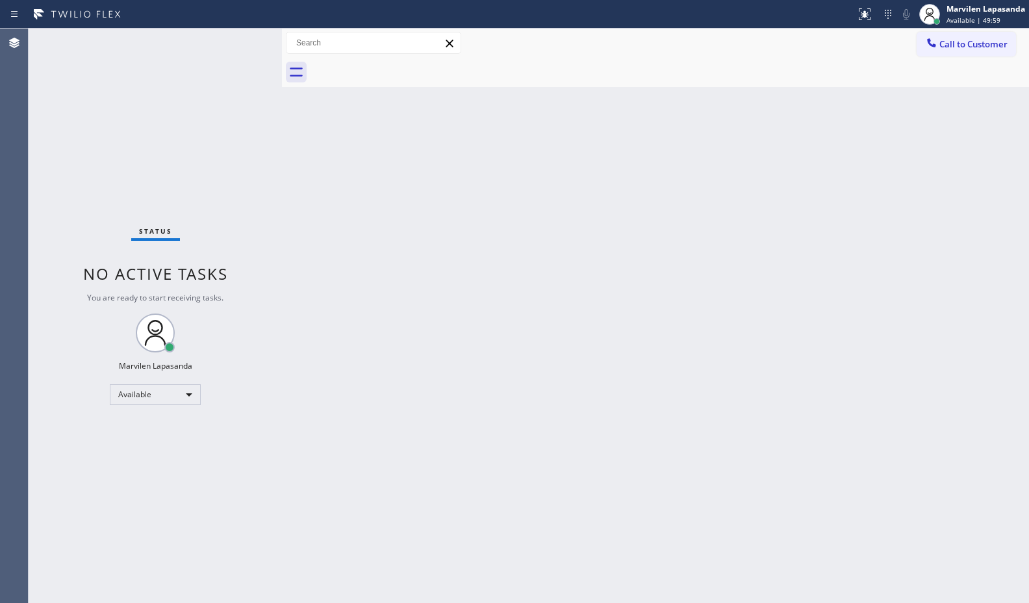
click at [246, 45] on div "Status No active tasks You are ready to start receiving tasks. Marvilen Lapasan…" at bounding box center [155, 316] width 253 height 575
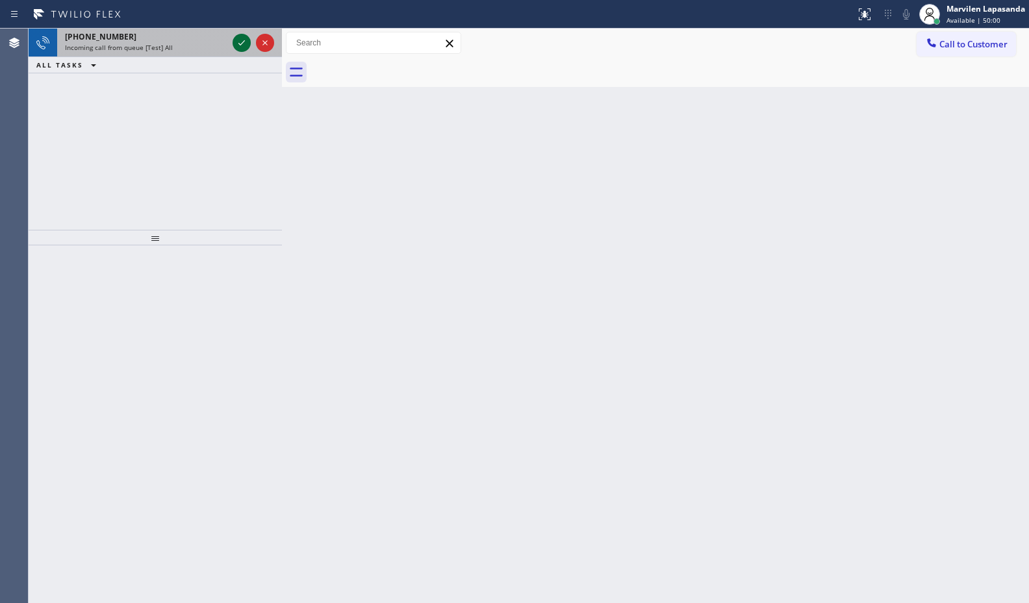
click at [243, 42] on icon at bounding box center [242, 43] width 16 height 16
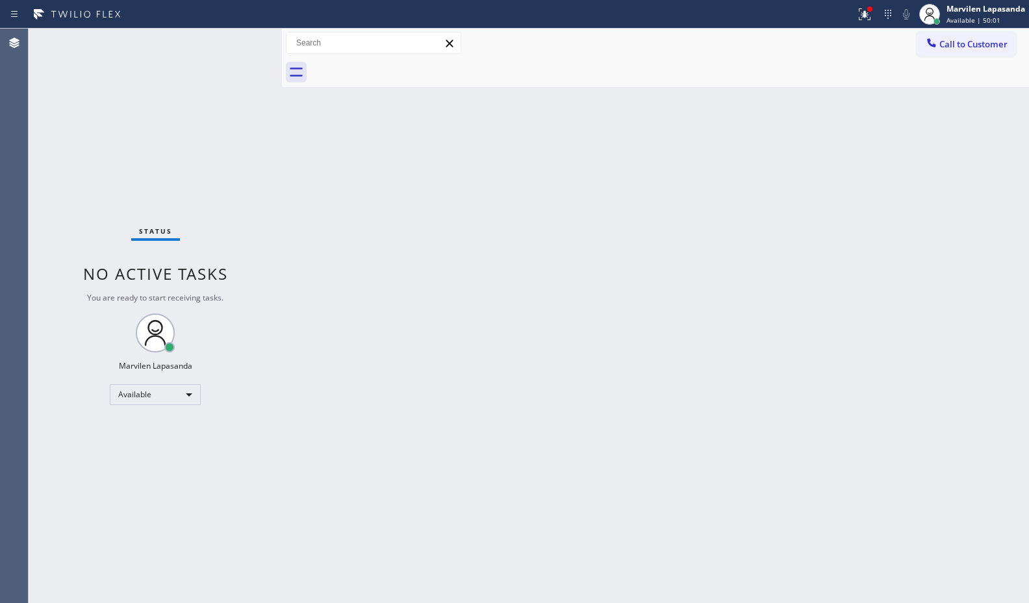
click at [243, 42] on div "Status No active tasks You are ready to start receiving tasks. Marvilen Lapasan…" at bounding box center [155, 316] width 253 height 575
click at [861, 18] on icon at bounding box center [865, 14] width 16 height 16
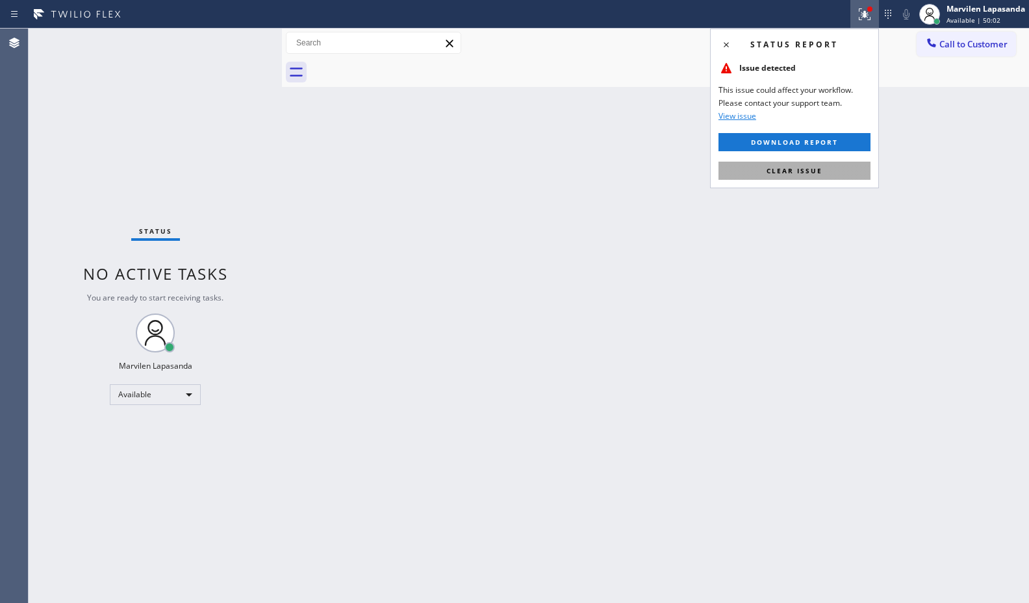
click at [797, 162] on button "Clear issue" at bounding box center [794, 171] width 152 height 18
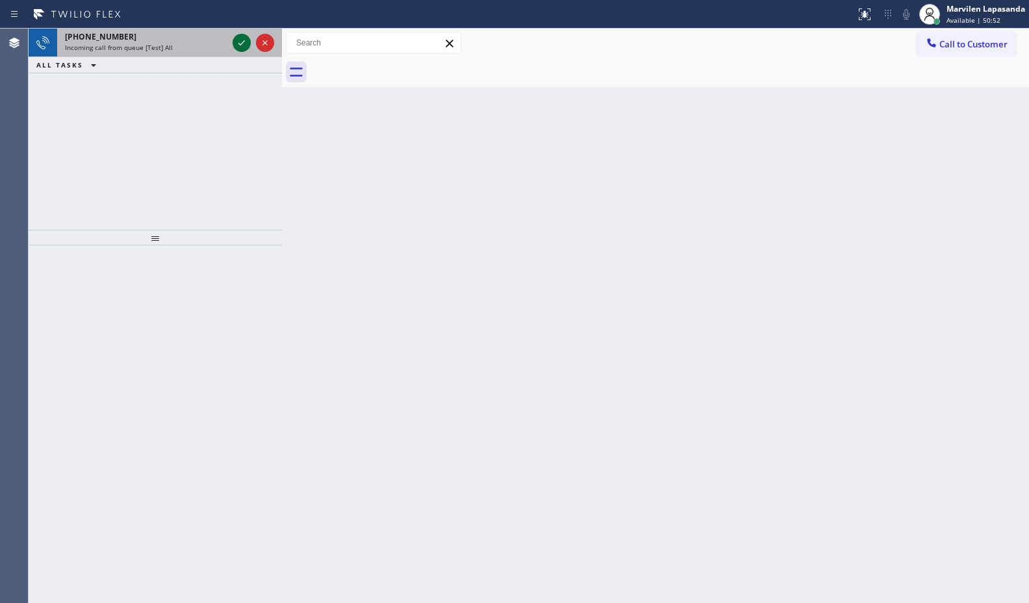
click at [240, 44] on icon at bounding box center [242, 43] width 16 height 16
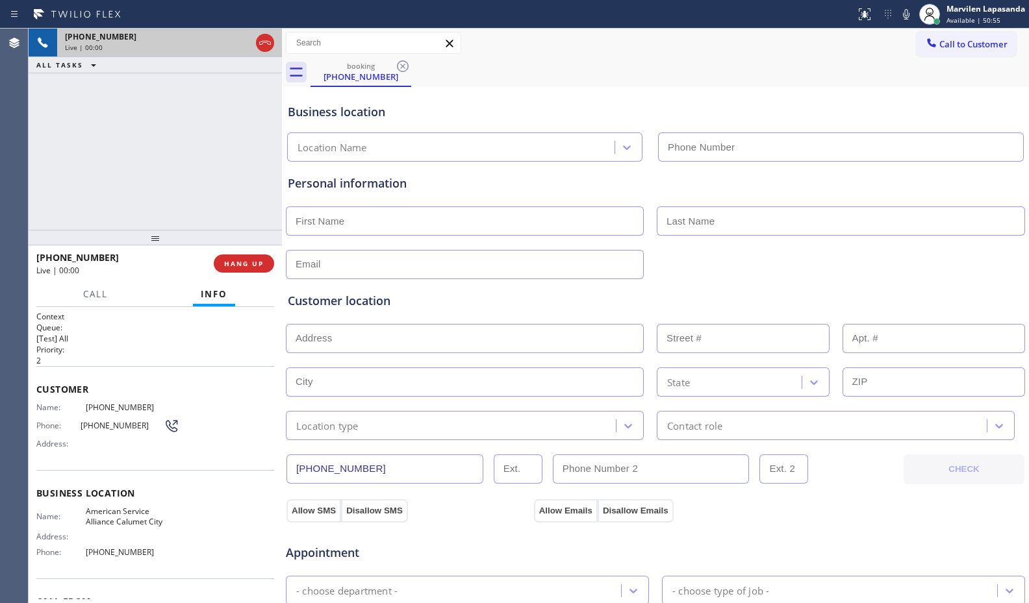
type input "(708) 554-7898"
click at [177, 173] on div "+17086318750 Live | 00:01 ALL TASKS ALL TASKS ACTIVE TASKS TASKS IN WRAP UP" at bounding box center [155, 129] width 253 height 201
click at [77, 464] on div "Customer Name: (708) 631-8750 Phone: (708) 631-8750 Address:" at bounding box center [155, 418] width 238 height 104
click at [79, 463] on div "Customer Name: (708) 631-8750 Phone: (708) 631-8750 Address:" at bounding box center [155, 418] width 238 height 104
click at [79, 461] on div "Customer Name: (708) 631-8750 Phone: (708) 631-8750 Address:" at bounding box center [155, 418] width 238 height 104
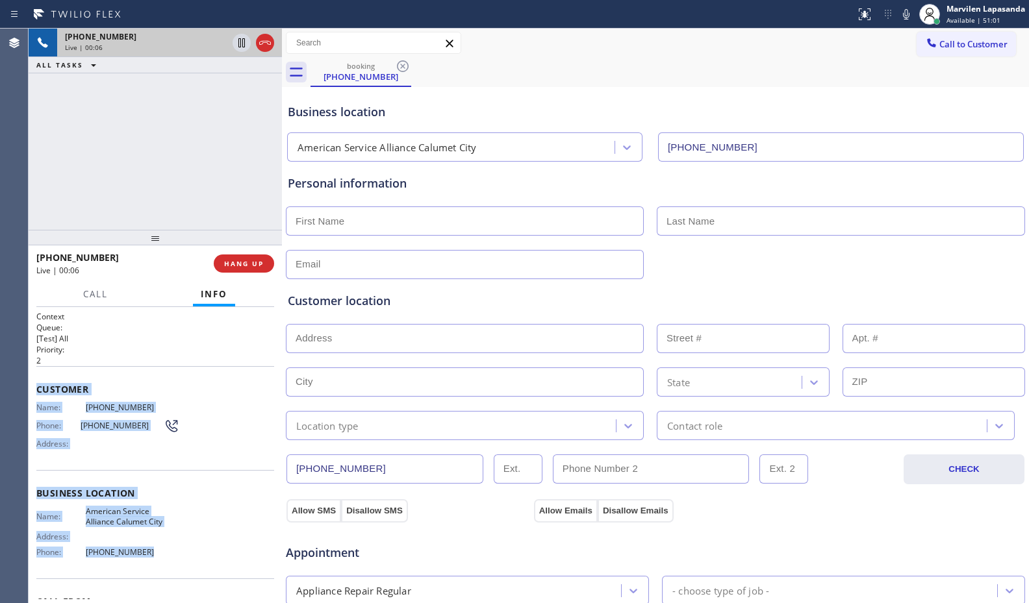
drag, startPoint x: 38, startPoint y: 386, endPoint x: 202, endPoint y: 566, distance: 243.2
click at [202, 566] on div "Context Queue: [Test] All Priority: 2 Customer Name: (708) 631-8750 Phone: (708…" at bounding box center [155, 494] width 238 height 366
copy div "Customer Name: (708) 631-8750 Phone: (708) 631-8750 Address: Business location …"
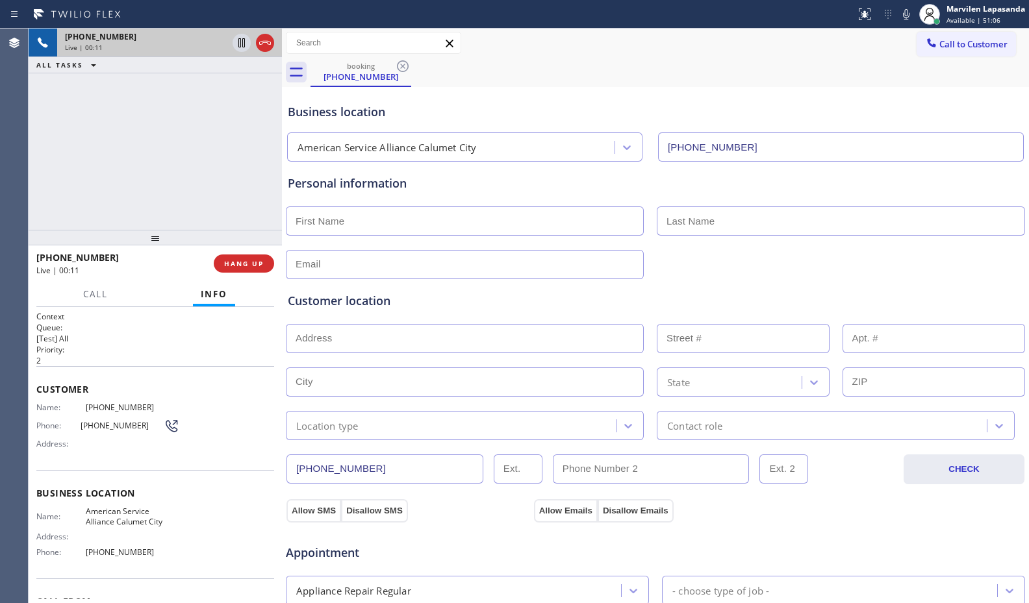
click at [203, 110] on div "+17086318750 Live | 00:11 ALL TASKS ALL TASKS ACTIVE TASKS TASKS IN WRAP UP" at bounding box center [155, 129] width 253 height 201
click at [229, 269] on button "HANG UP" at bounding box center [244, 264] width 60 height 18
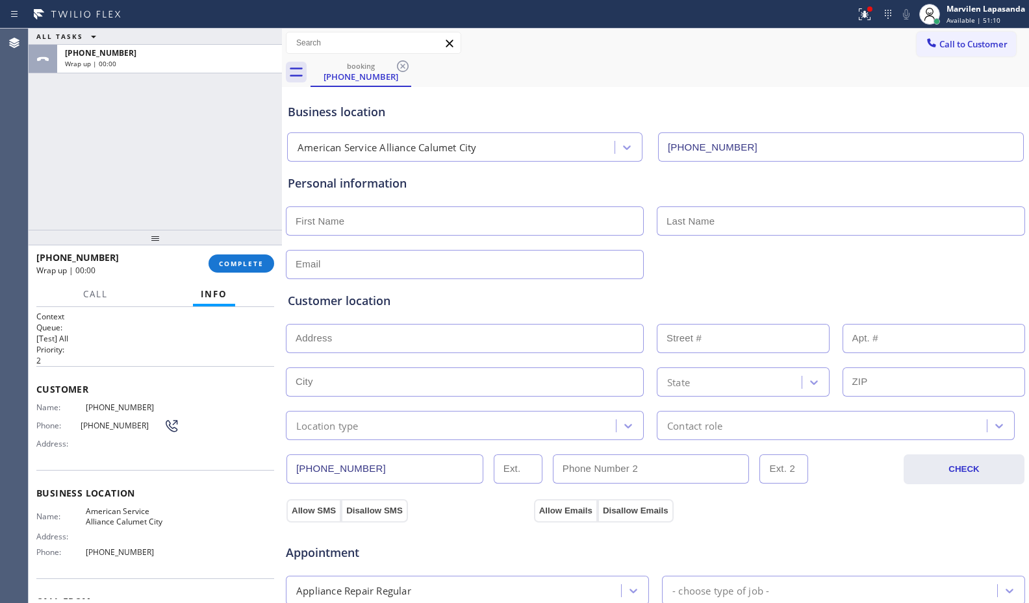
click at [351, 234] on input "text" at bounding box center [465, 221] width 358 height 29
click at [257, 263] on span "COMPLETE" at bounding box center [241, 263] width 45 height 9
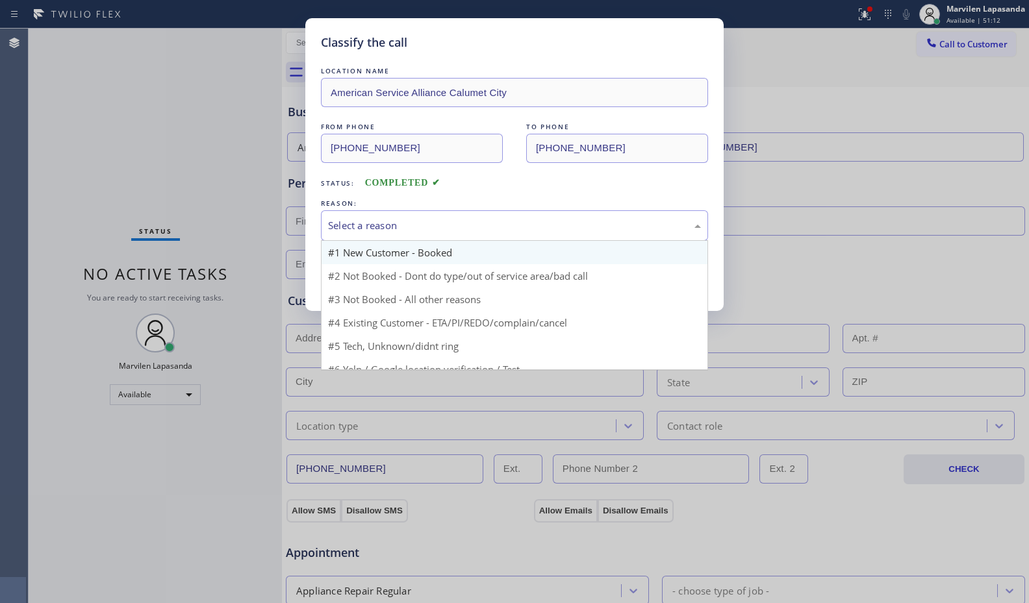
drag, startPoint x: 353, startPoint y: 225, endPoint x: 352, endPoint y: 243, distance: 18.2
click at [352, 228] on div "Select a reason" at bounding box center [514, 225] width 373 height 15
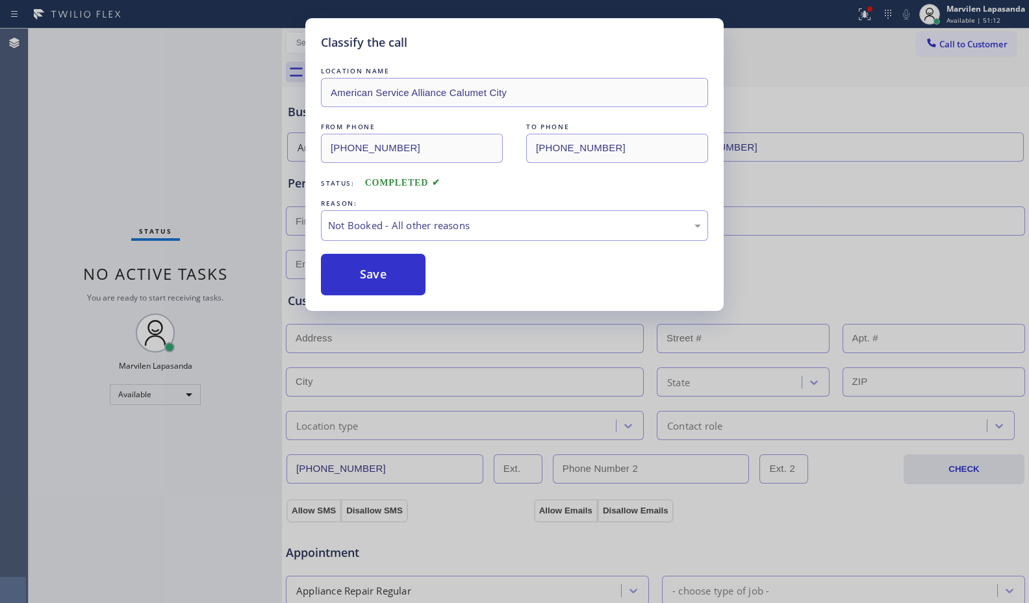
click at [343, 275] on button "Save" at bounding box center [373, 275] width 105 height 42
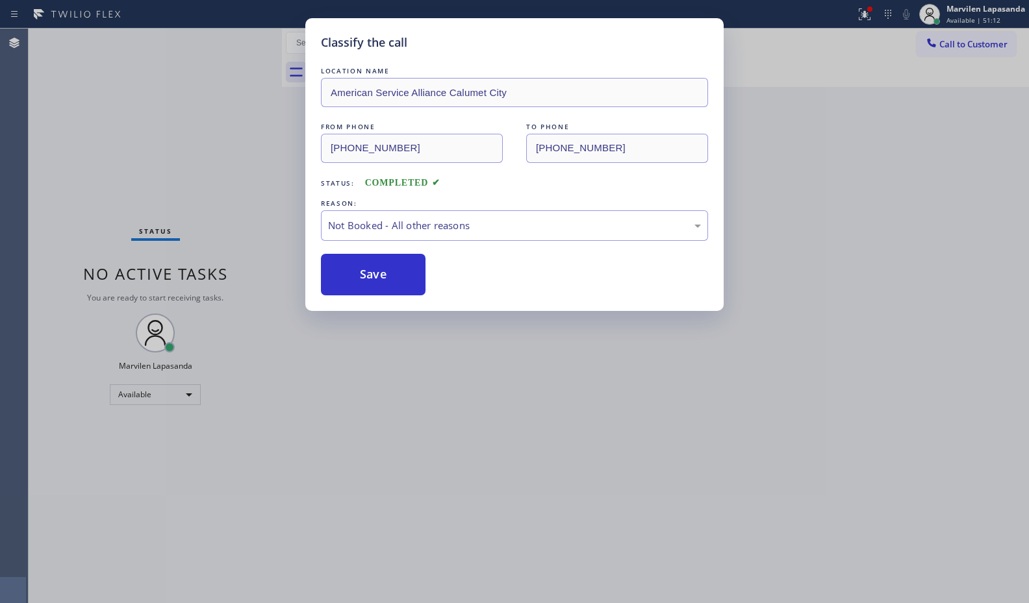
click at [343, 275] on button "Save" at bounding box center [373, 275] width 105 height 42
drag, startPoint x: 344, startPoint y: 275, endPoint x: 368, endPoint y: 275, distance: 24.7
click at [355, 275] on button "Save" at bounding box center [373, 275] width 105 height 42
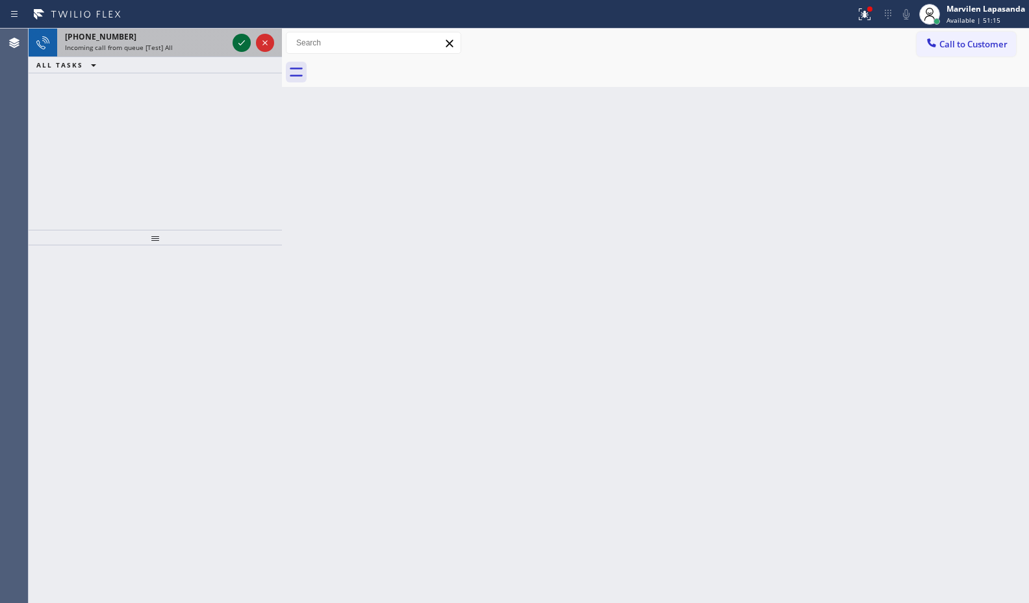
click at [234, 42] on icon at bounding box center [242, 43] width 16 height 16
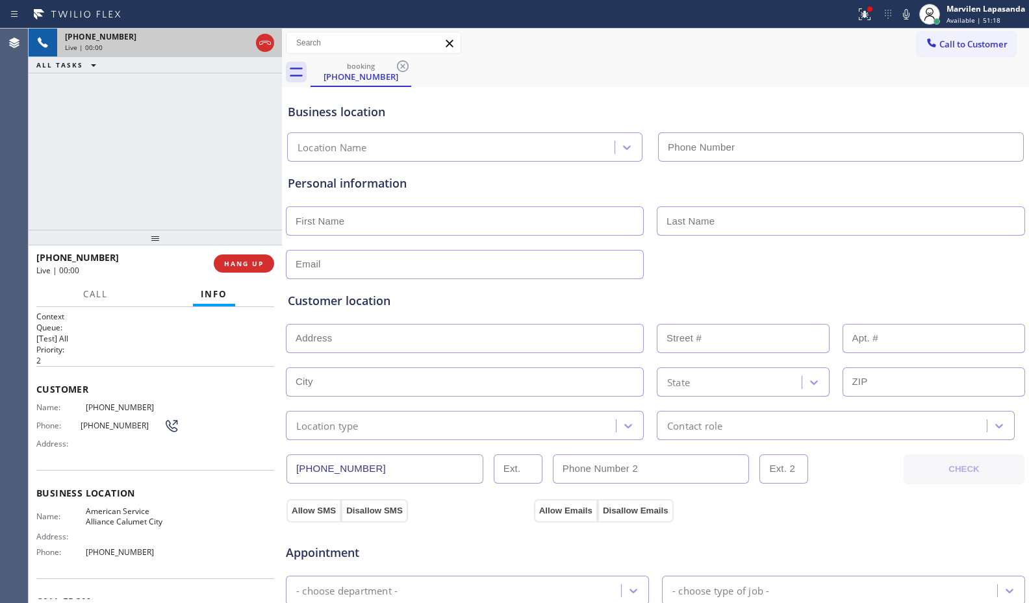
type input "(708) 554-7898"
click at [177, 205] on div "+17086318750 Live | 00:01 ALL TASKS ALL TASKS ACTIVE TASKS TASKS IN WRAP UP" at bounding box center [155, 129] width 253 height 201
click at [97, 501] on div "Business location Name: American Service Alliance Calumet City Address: Phone: …" at bounding box center [155, 524] width 238 height 108
drag, startPoint x: 53, startPoint y: 449, endPoint x: 44, endPoint y: 415, distance: 34.8
click at [53, 448] on span "Address:" at bounding box center [60, 444] width 49 height 10
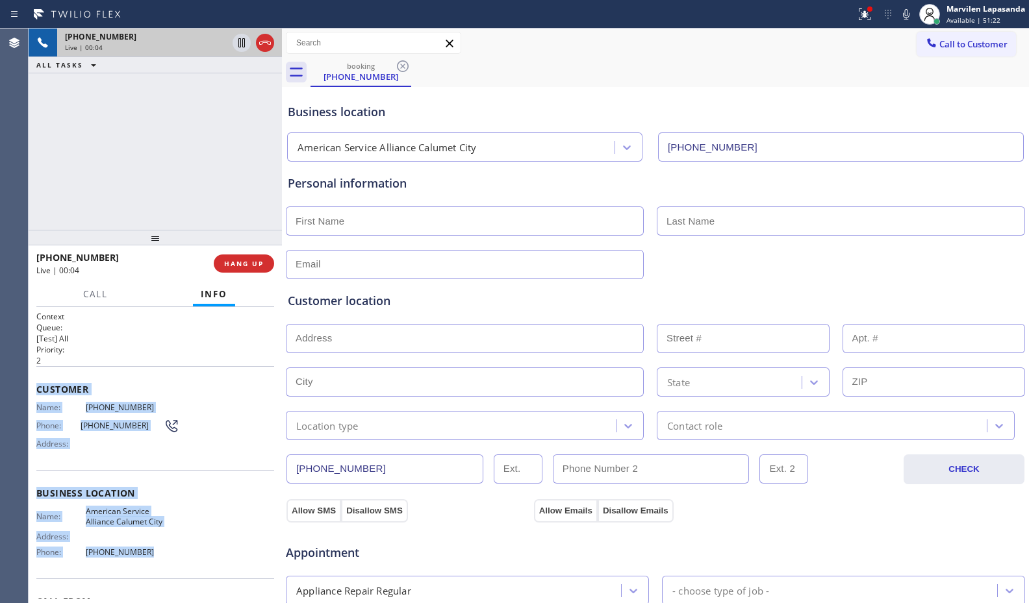
drag, startPoint x: 35, startPoint y: 383, endPoint x: 177, endPoint y: 559, distance: 225.9
click at [177, 559] on div "Context Queue: [Test] All Priority: 2 Customer Name: (708) 631-8750 Phone: (708…" at bounding box center [155, 455] width 253 height 296
copy div "Customer Name: (708) 631-8750 Phone: (708) 631-8750 Address: Business location …"
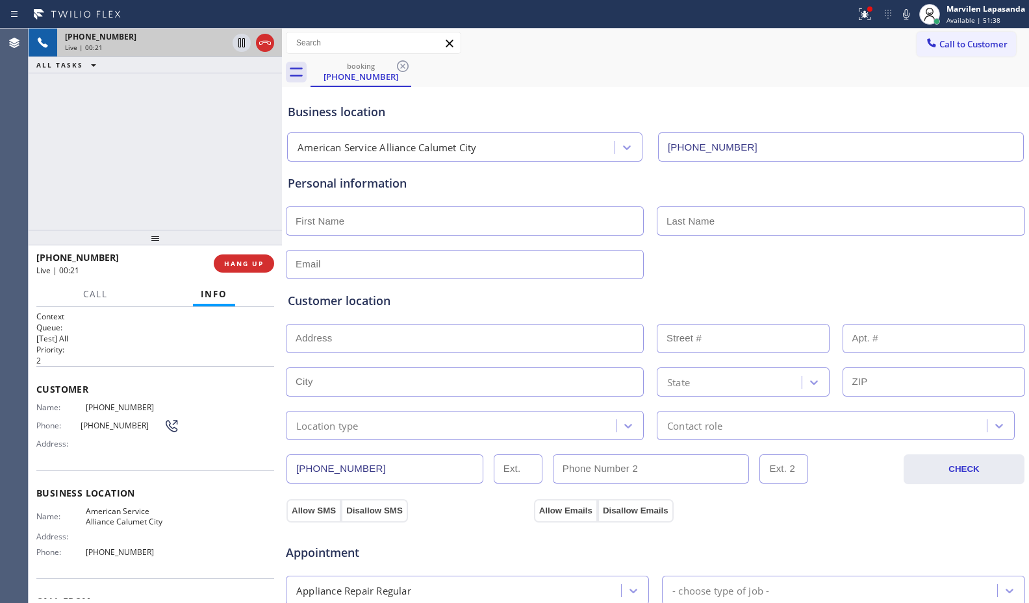
click at [517, 38] on div "Call to Customer Outbound call Location American Service Alliance Indio Your ca…" at bounding box center [655, 43] width 747 height 23
click at [497, 28] on div "Status report Issues detected These issues could affect your workflow. Please c…" at bounding box center [514, 14] width 1029 height 29
click at [497, 14] on div at bounding box center [427, 14] width 845 height 21
click at [502, 38] on div "Call to Customer Outbound call Location American Service Alliance Indio Your ca…" at bounding box center [655, 43] width 747 height 23
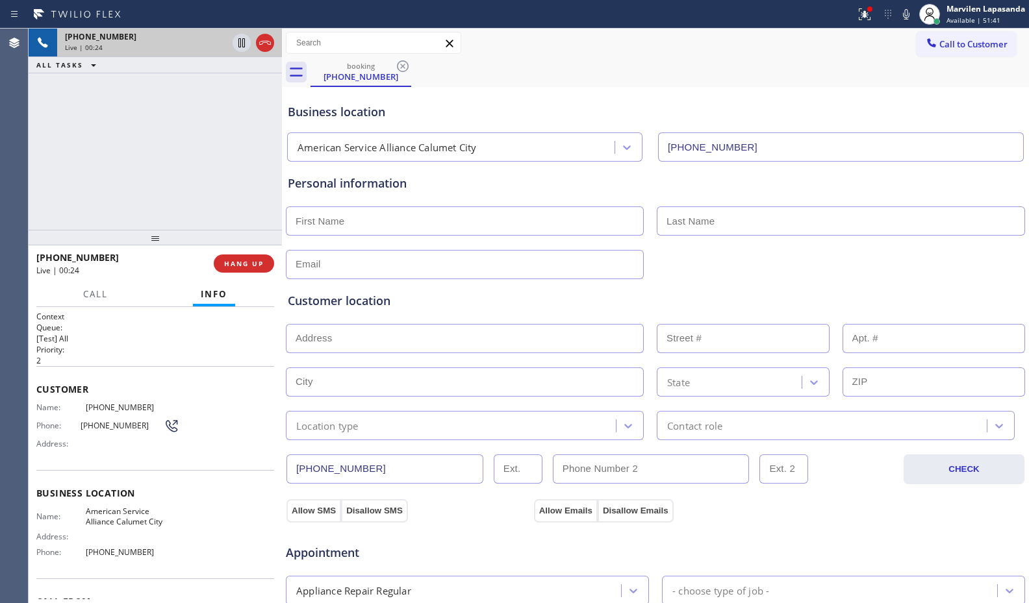
click at [668, 41] on div "Call to Customer Outbound call Location American Service Alliance Indio Your ca…" at bounding box center [655, 43] width 747 height 23
click at [909, 16] on icon at bounding box center [906, 14] width 6 height 10
click at [859, 83] on div "booking (708) 631-8750" at bounding box center [669, 72] width 718 height 29
click at [242, 47] on icon at bounding box center [241, 42] width 6 height 9
drag, startPoint x: 238, startPoint y: 44, endPoint x: 786, endPoint y: 19, distance: 548.1
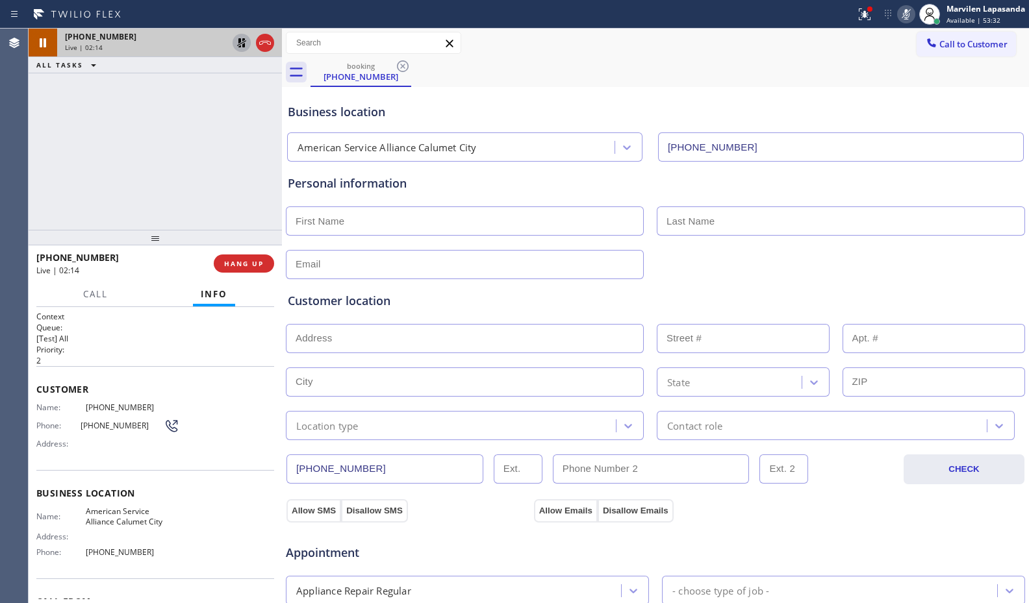
click at [239, 44] on icon at bounding box center [242, 43] width 16 height 16
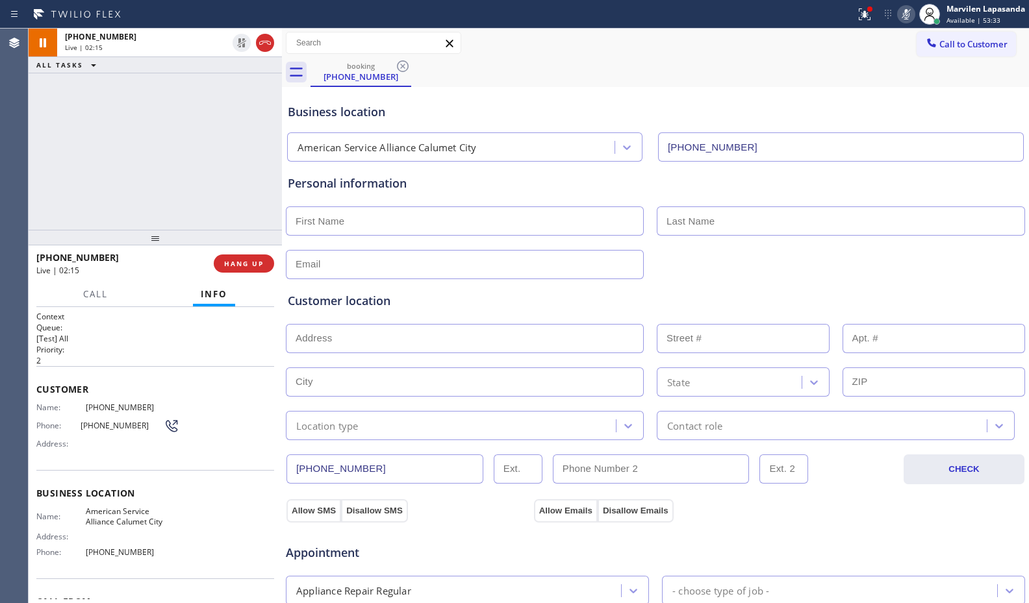
click at [914, 17] on div at bounding box center [906, 14] width 18 height 16
click at [525, 105] on div "Business location" at bounding box center [655, 112] width 735 height 18
click at [559, 101] on div "Business location American Service Alliance Calumet City (708) 554-7898" at bounding box center [655, 125] width 740 height 71
click at [481, 67] on div "booking (708) 631-8750" at bounding box center [669, 72] width 718 height 29
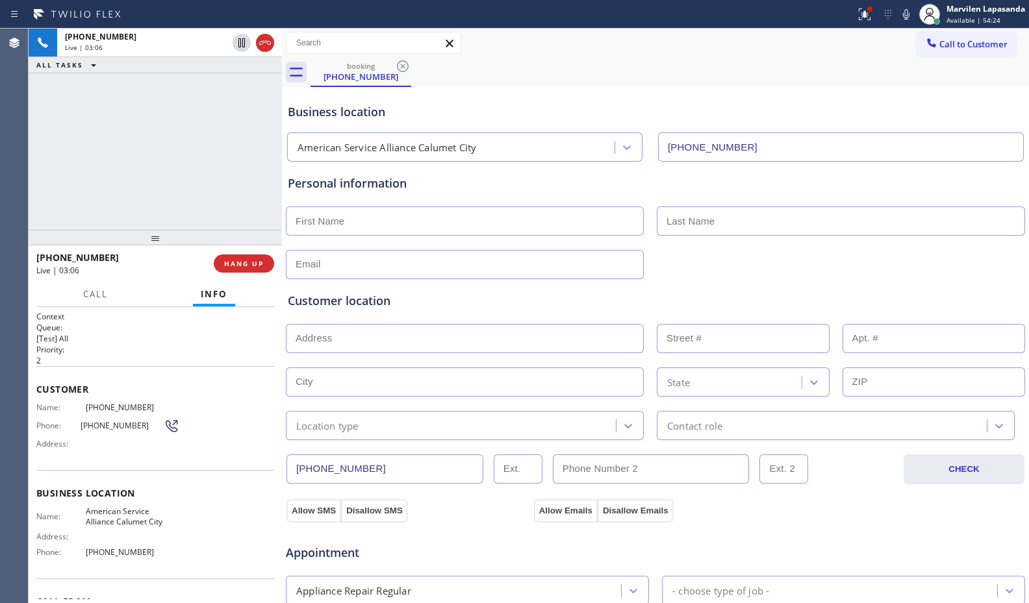
click at [482, 67] on div "booking (708) 631-8750" at bounding box center [669, 72] width 718 height 29
click at [482, 64] on div "booking (708) 631-8750" at bounding box center [669, 72] width 718 height 29
click at [508, 57] on div "Call to Customer Outbound call Location American Service Alliance Indio Your ca…" at bounding box center [655, 43] width 747 height 29
click at [639, 57] on div "Call to Customer Outbound call Location American Service Alliance Indio Your ca…" at bounding box center [655, 43] width 747 height 29
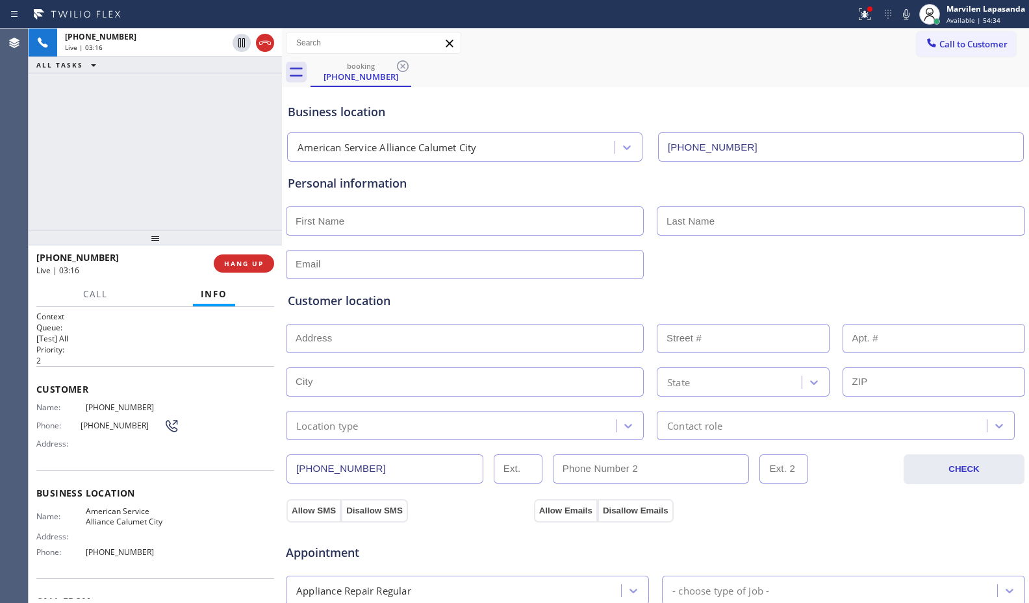
click at [715, 58] on div "booking (708) 631-8750" at bounding box center [669, 72] width 718 height 29
click at [642, 114] on div "Business location" at bounding box center [655, 112] width 735 height 18
click at [642, 100] on div "Business location American Service Alliance Calumet City (708) 554-7898" at bounding box center [655, 125] width 740 height 71
click at [648, 94] on div "Business location American Service Alliance Calumet City (708) 554-7898" at bounding box center [655, 125] width 740 height 71
click at [790, 80] on div "booking (708) 631-8750" at bounding box center [669, 72] width 718 height 29
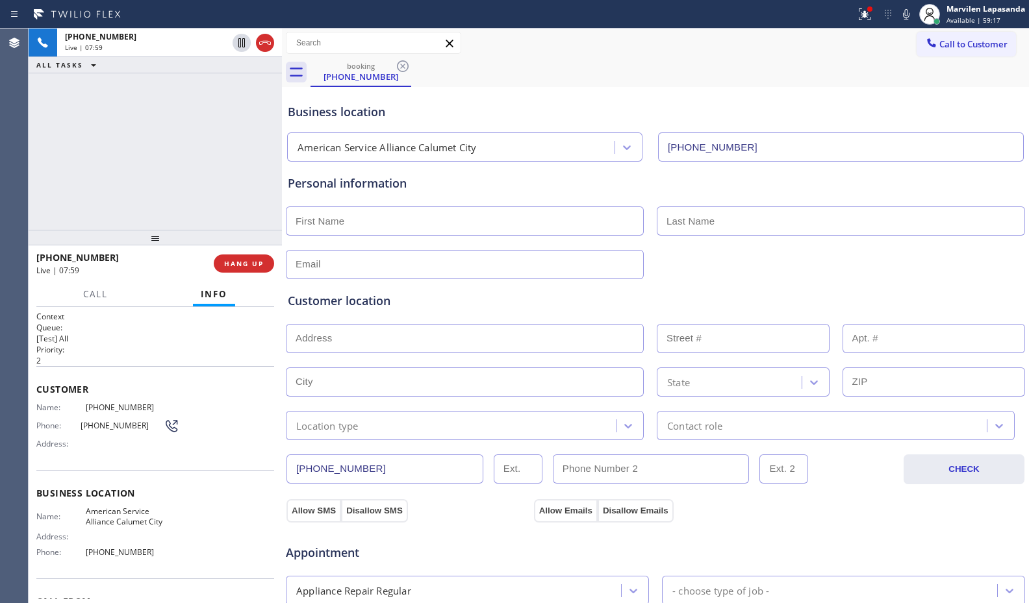
click at [827, 68] on div "booking (708) 631-8750" at bounding box center [669, 72] width 718 height 29
click at [831, 67] on div "booking (708) 631-8750" at bounding box center [669, 72] width 718 height 29
click at [906, 19] on icon at bounding box center [906, 14] width 6 height 10
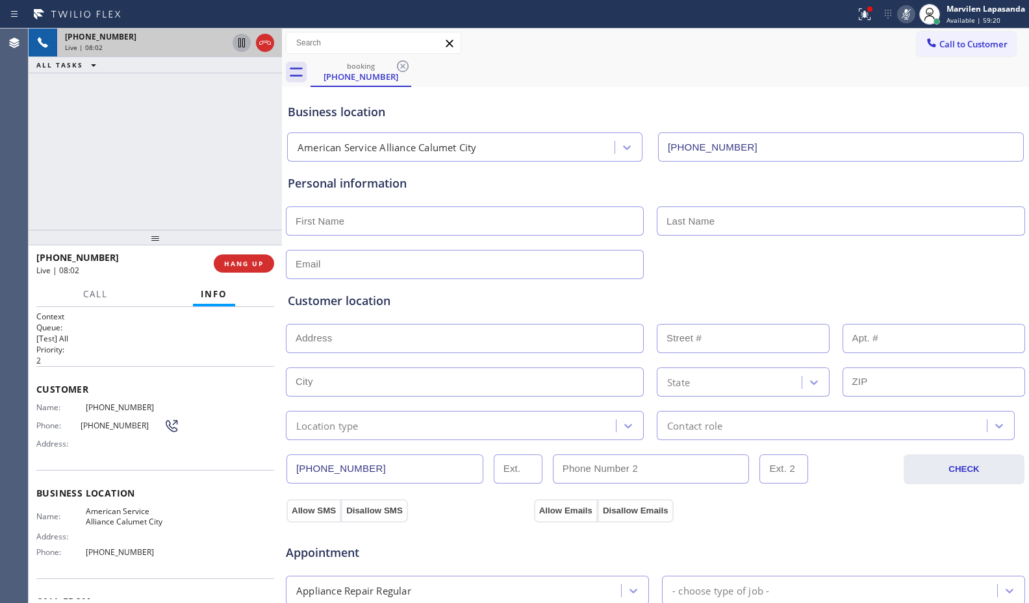
click at [240, 46] on icon at bounding box center [242, 43] width 16 height 16
click at [240, 42] on icon at bounding box center [241, 42] width 9 height 9
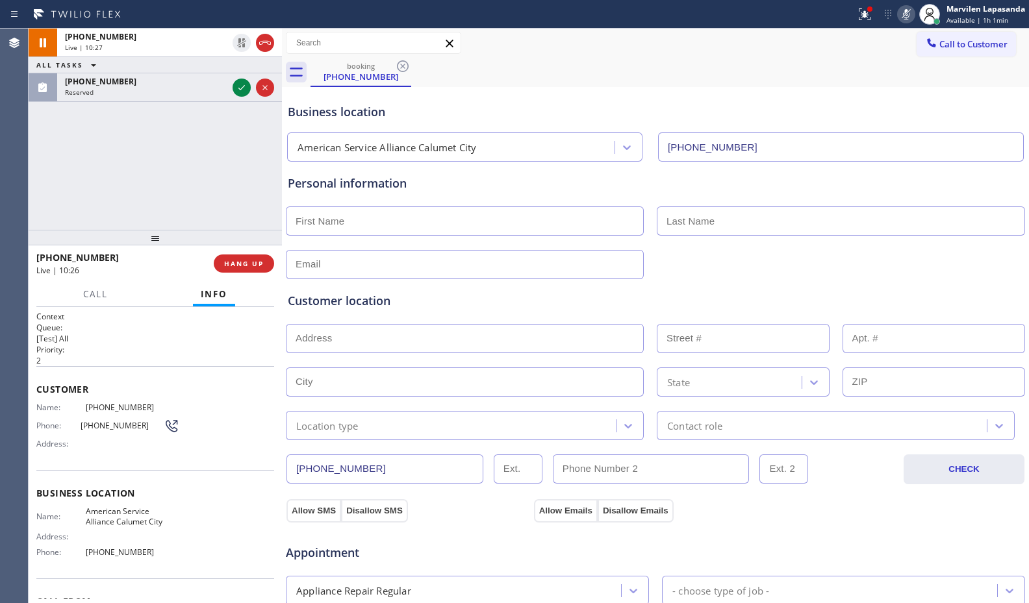
click at [904, 16] on icon at bounding box center [906, 14] width 16 height 16
click at [740, 95] on div "Business location American Service Alliance Calumet City (708) 554-7898" at bounding box center [655, 125] width 740 height 71
drag, startPoint x: 588, startPoint y: 73, endPoint x: 824, endPoint y: 66, distance: 235.2
click at [599, 77] on div "booking (708) 631-8750" at bounding box center [669, 72] width 718 height 29
click at [901, 16] on icon at bounding box center [906, 14] width 16 height 16
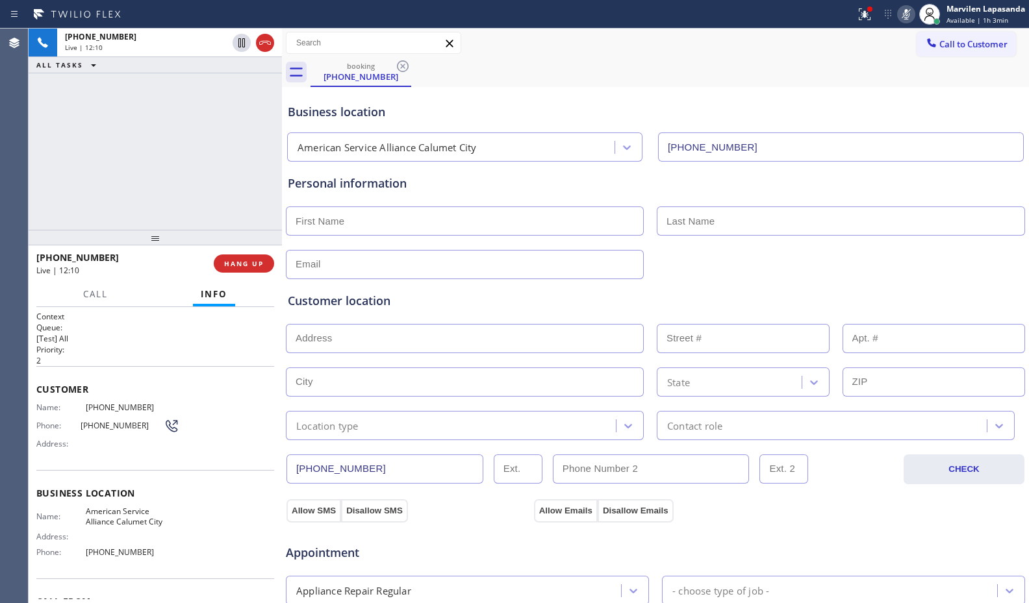
click at [853, 120] on div "Business location" at bounding box center [655, 112] width 735 height 18
click at [903, 18] on icon at bounding box center [906, 14] width 16 height 16
click at [893, 86] on div "Business location American Service Alliance Calumet City (708) 554-7898" at bounding box center [655, 123] width 740 height 77
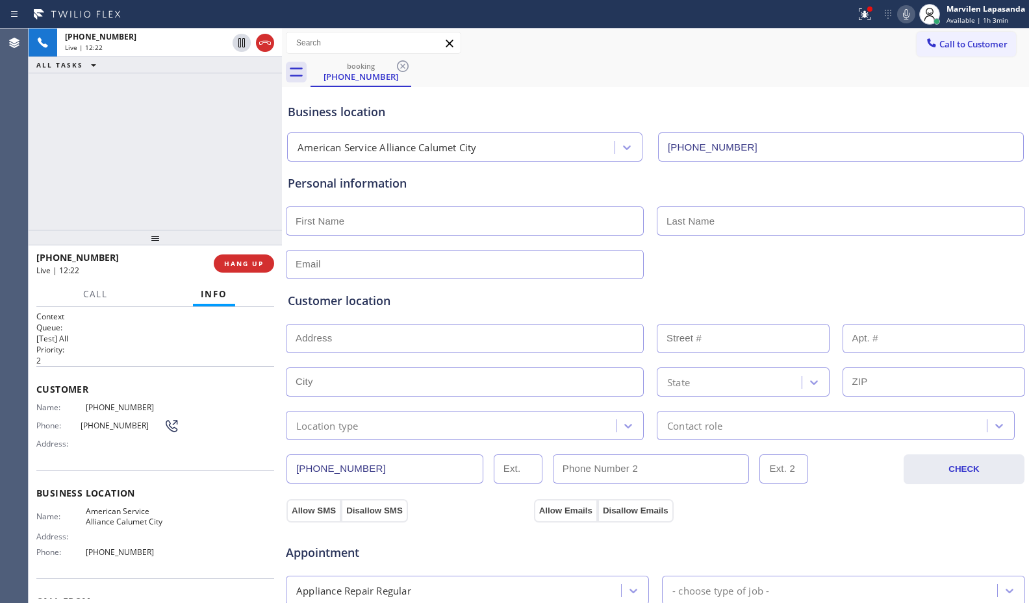
click at [893, 86] on div "Business location American Service Alliance Calumet City (708) 554-7898" at bounding box center [655, 123] width 740 height 77
click at [562, 87] on div "Business location American Service Alliance Calumet City (708) 554-7898" at bounding box center [655, 123] width 740 height 77
click at [853, 92] on div "Business location American Service Alliance Calumet City (708) 554-7898" at bounding box center [655, 125] width 740 height 71
click at [905, 16] on icon at bounding box center [906, 14] width 6 height 10
drag, startPoint x: 809, startPoint y: 71, endPoint x: 785, endPoint y: 73, distance: 23.5
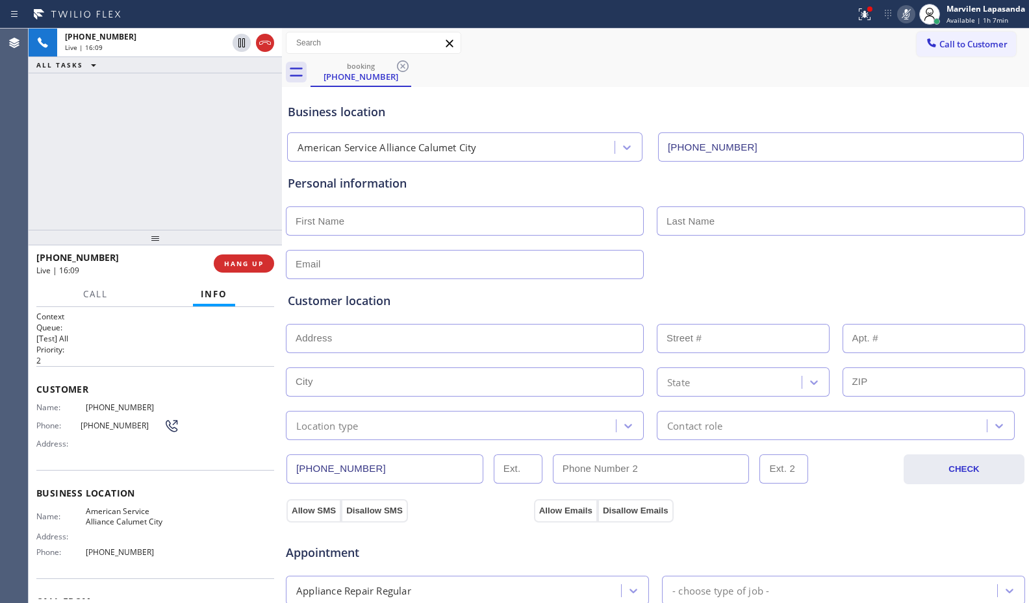
click at [808, 71] on div "booking (708) 631-8750" at bounding box center [669, 72] width 718 height 29
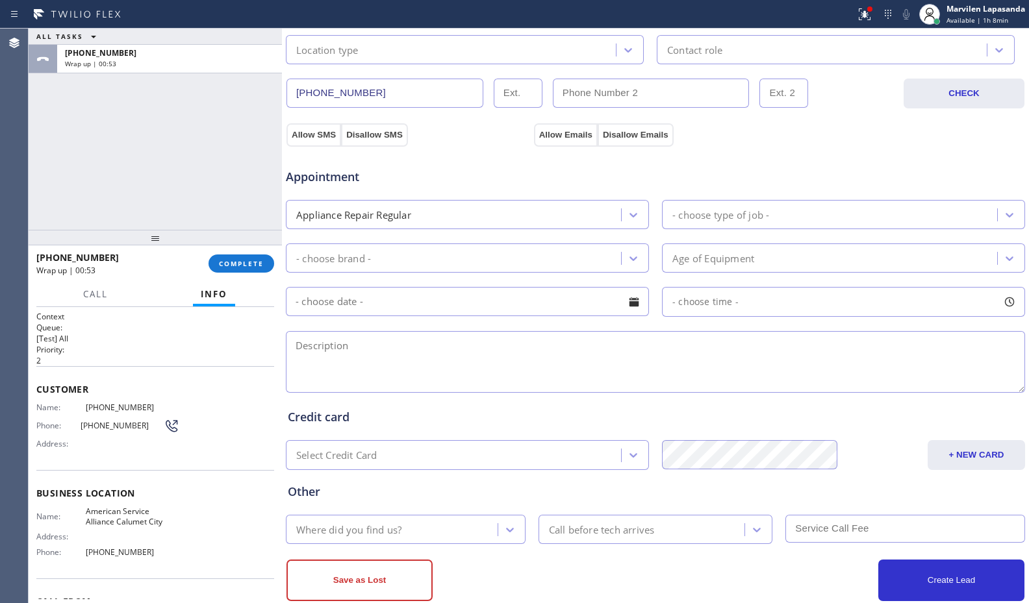
scroll to position [390, 0]
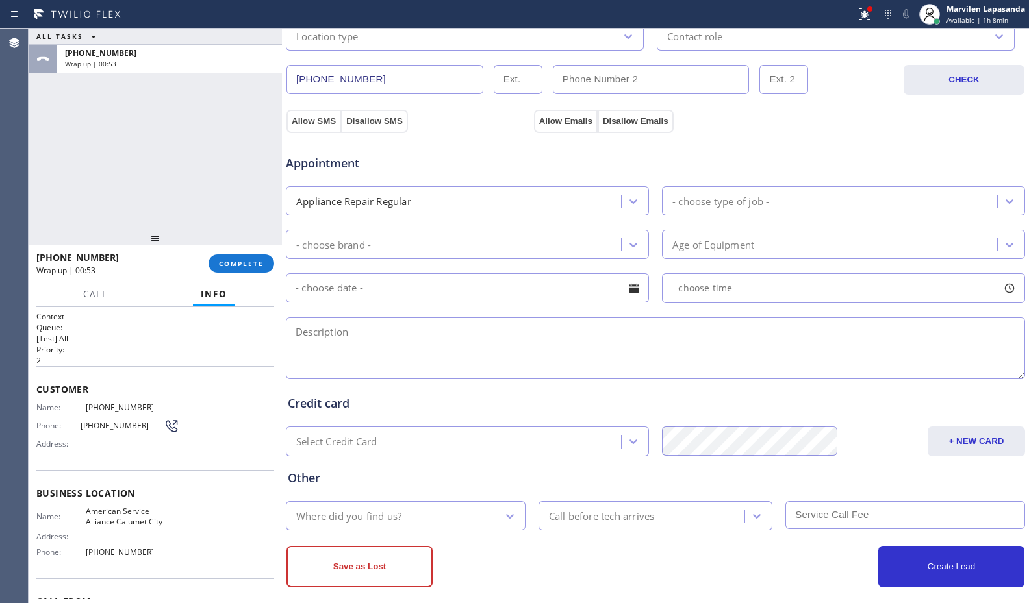
click at [435, 350] on textarea at bounding box center [655, 349] width 739 height 62
paste textarea "1:30pm - 2:00pm, Thursday, October 2, 2025 Central Time - US & Canada PRIME/ LG…"
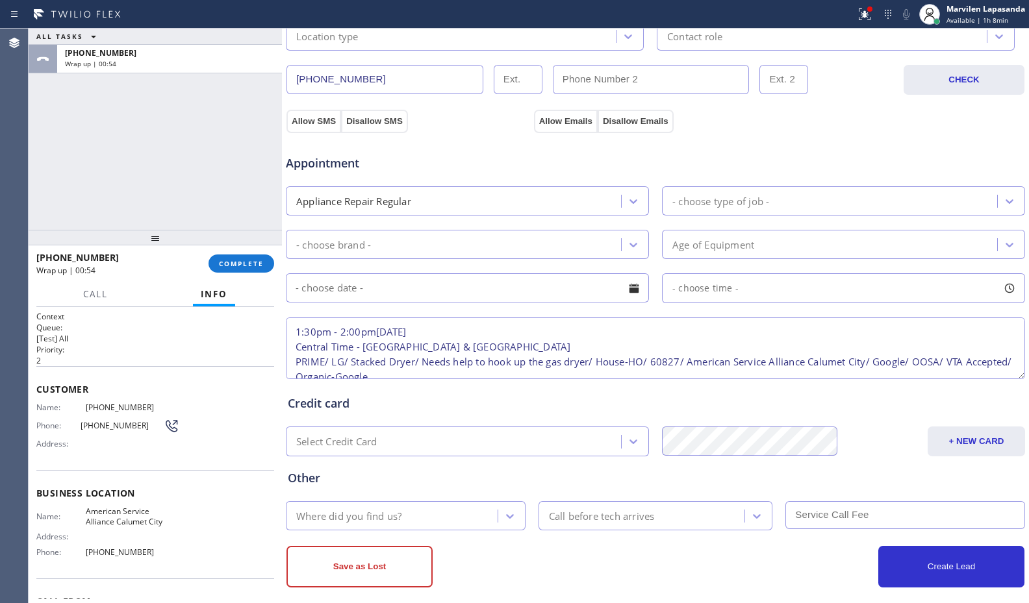
scroll to position [5, 0]
type textarea "1:30pm - 2:00pm, Thursday, October 2, 2025 Central Time - US & Canada PRIME/ LG…"
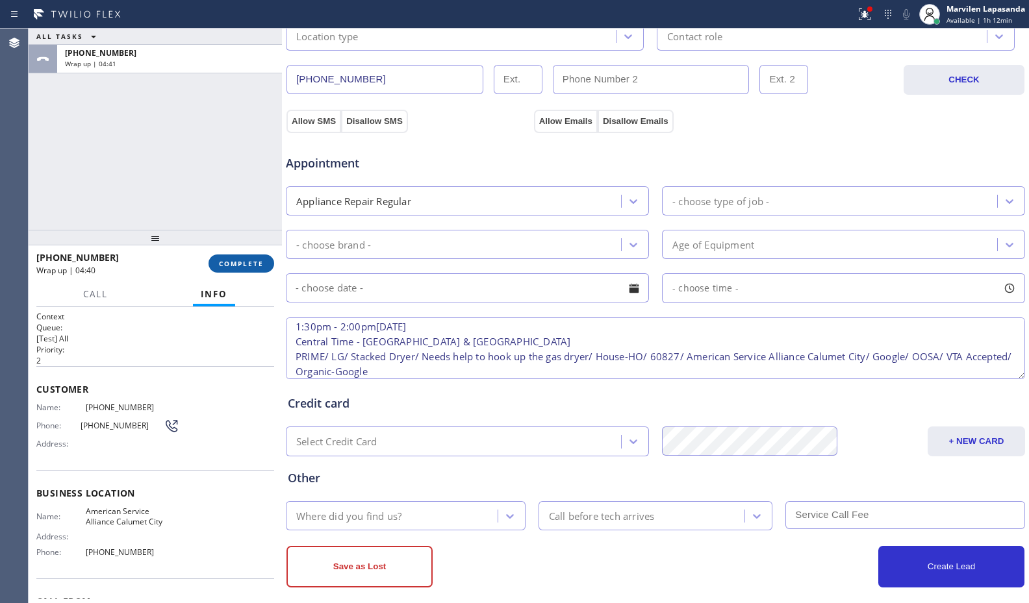
click at [222, 264] on span "COMPLETE" at bounding box center [241, 263] width 45 height 9
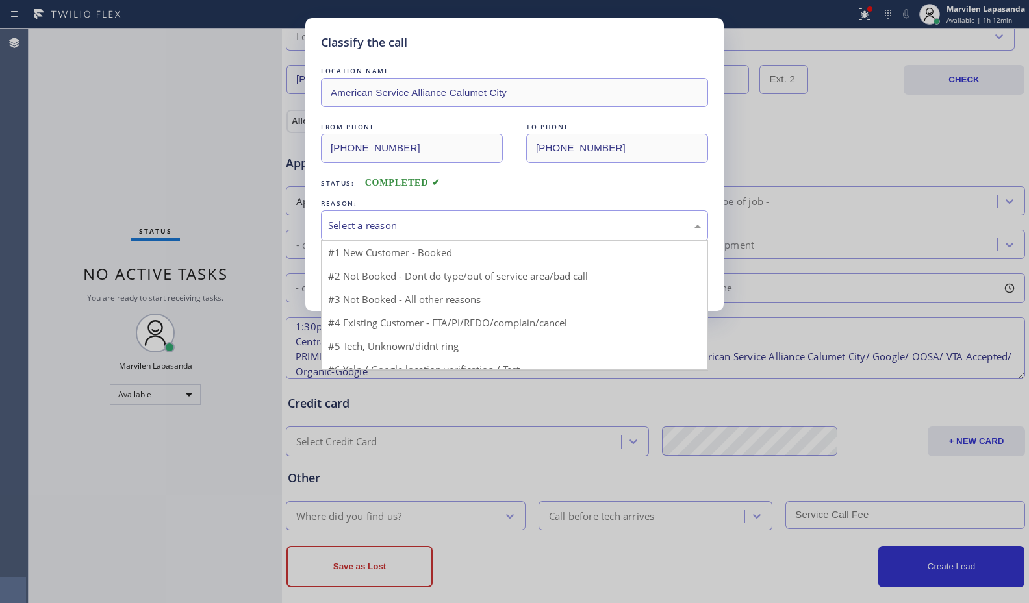
click at [344, 234] on div "Select a reason" at bounding box center [514, 225] width 387 height 31
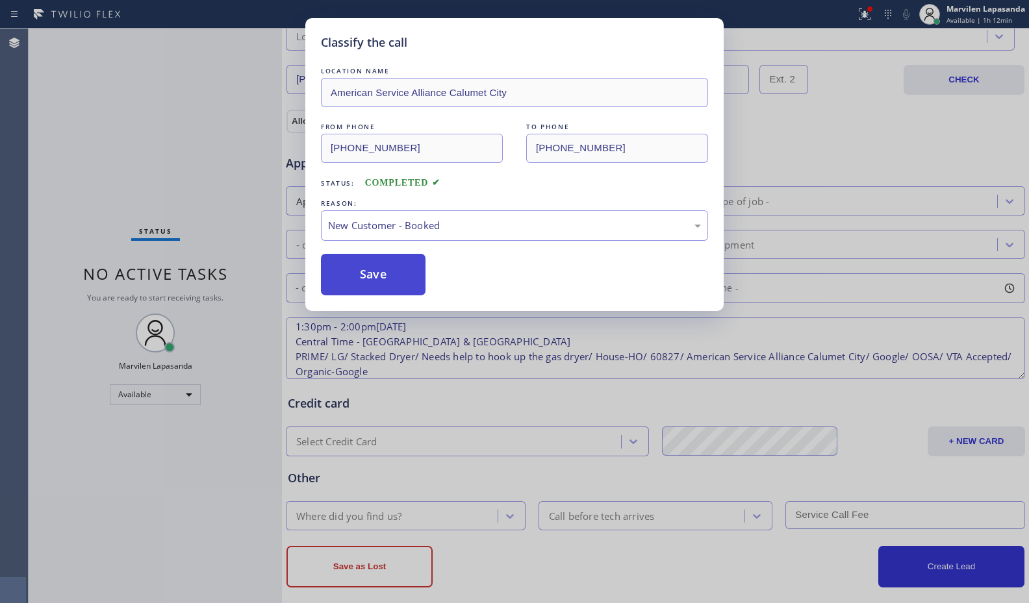
click at [368, 279] on button "Save" at bounding box center [373, 275] width 105 height 42
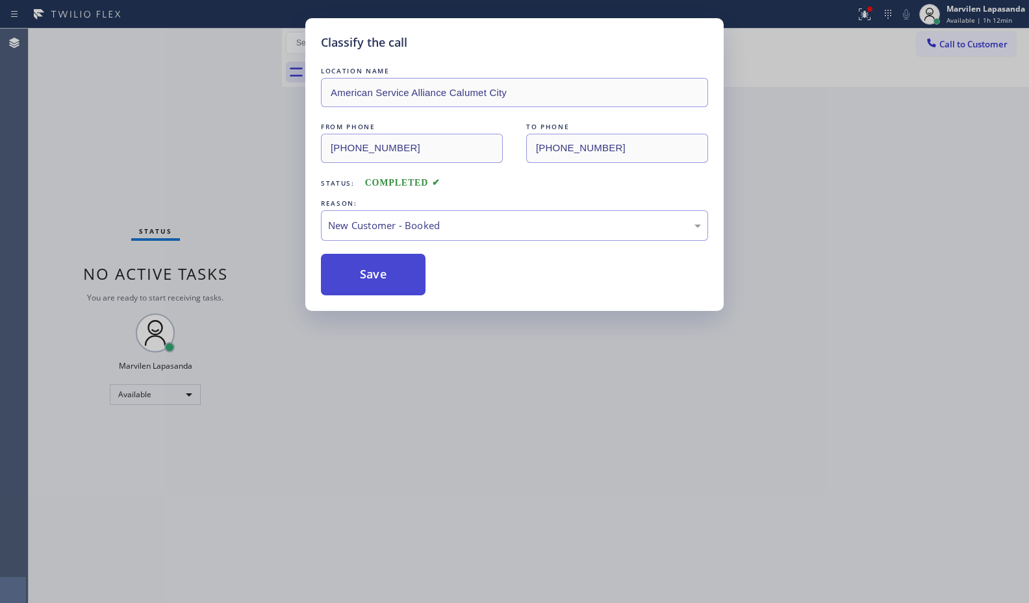
click at [368, 279] on button "Save" at bounding box center [373, 275] width 105 height 42
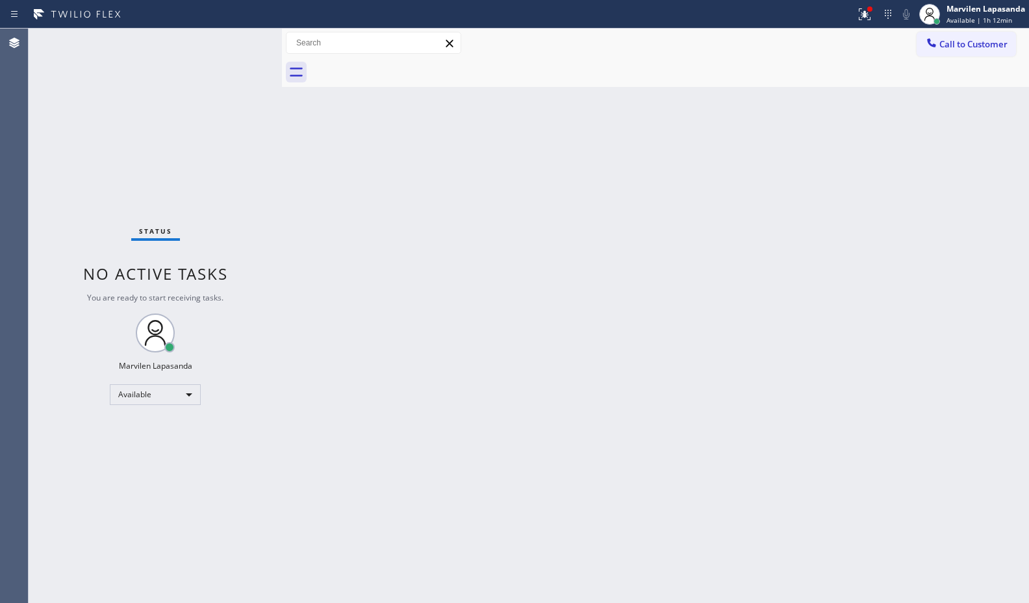
drag, startPoint x: 378, startPoint y: 277, endPoint x: 577, endPoint y: 224, distance: 205.6
click at [379, 277] on div "Back to Dashboard Change Sender ID Customers Technicians Select a contact Outbo…" at bounding box center [655, 316] width 747 height 575
click at [972, 20] on span "Available | 1h 12min" at bounding box center [979, 20] width 66 height 9
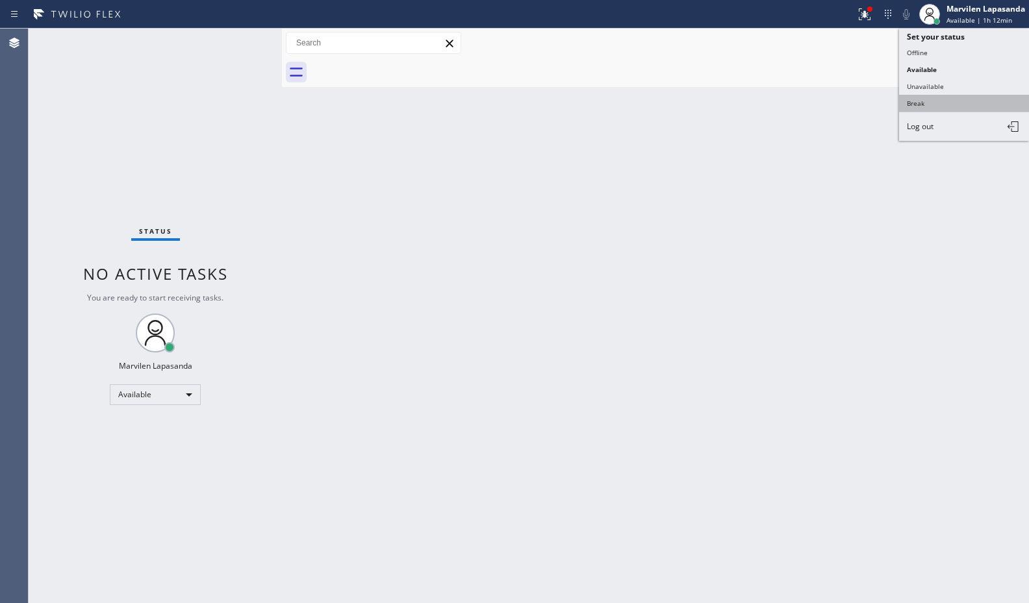
click at [927, 101] on button "Break" at bounding box center [964, 103] width 130 height 17
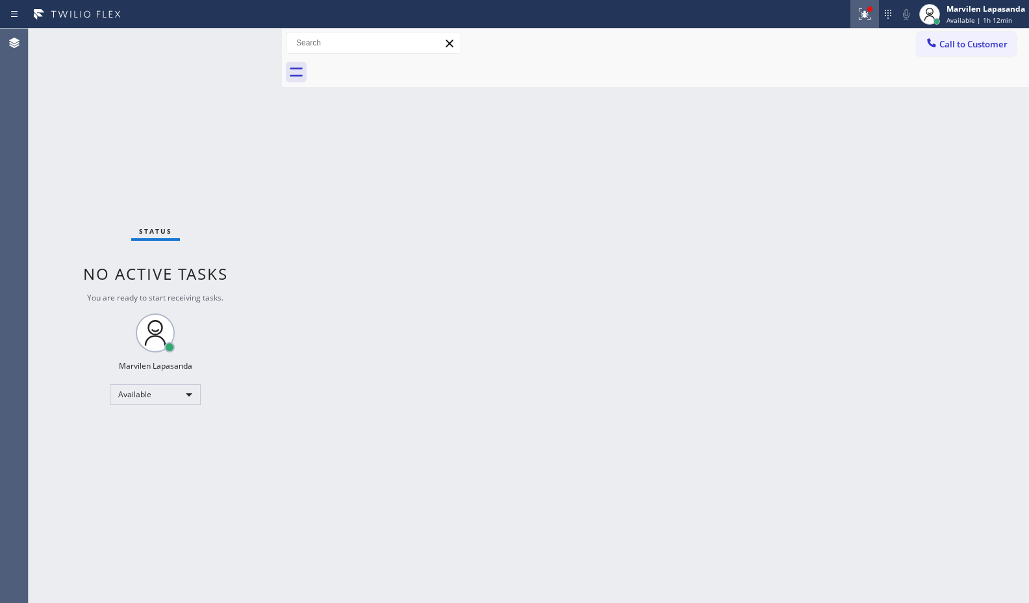
click at [870, 19] on icon at bounding box center [865, 14] width 16 height 16
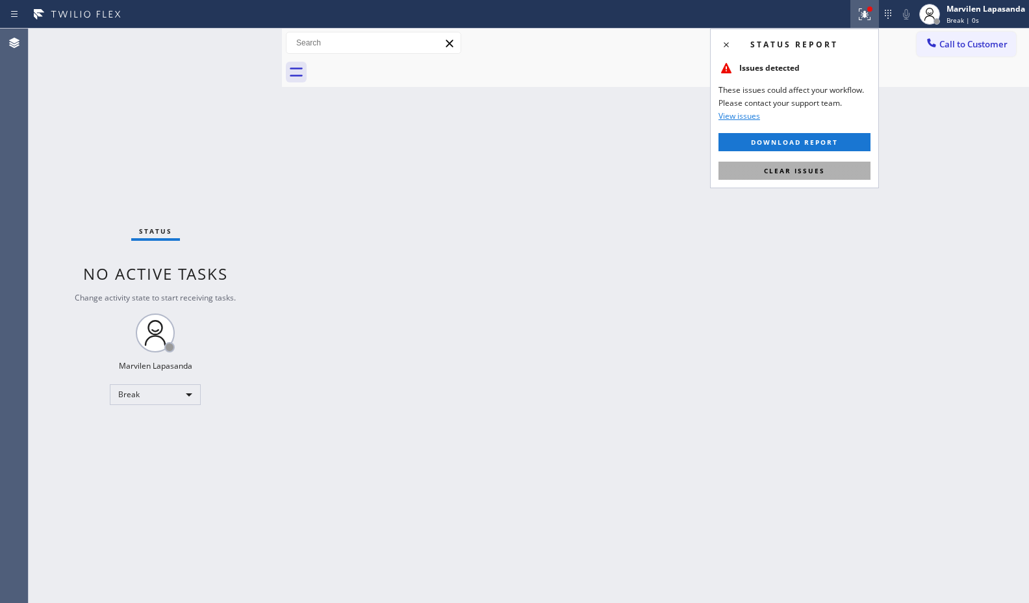
click at [824, 169] on span "Clear issues" at bounding box center [794, 170] width 61 height 9
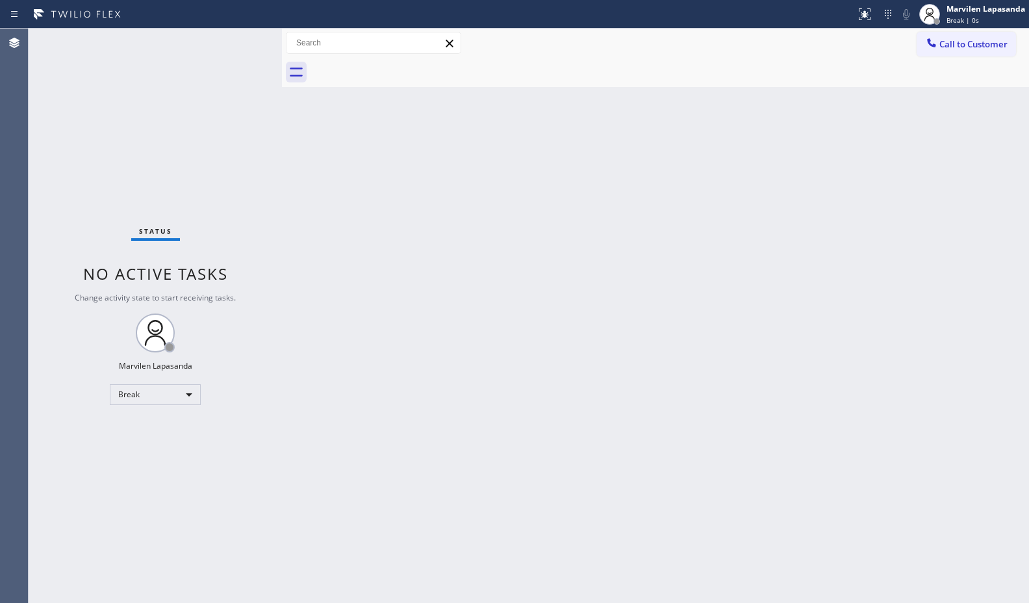
click at [549, 175] on div "Back to Dashboard Change Sender ID Customers Technicians Select a contact Outbo…" at bounding box center [655, 316] width 747 height 575
drag, startPoint x: 538, startPoint y: 171, endPoint x: 389, endPoint y: 14, distance: 216.9
click at [538, 171] on div "Back to Dashboard Change Sender ID Customers Technicians Select a contact Outbo…" at bounding box center [655, 316] width 747 height 575
click at [712, 240] on div "Back to Dashboard Change Sender ID Customers Technicians Select a contact Outbo…" at bounding box center [655, 316] width 747 height 575
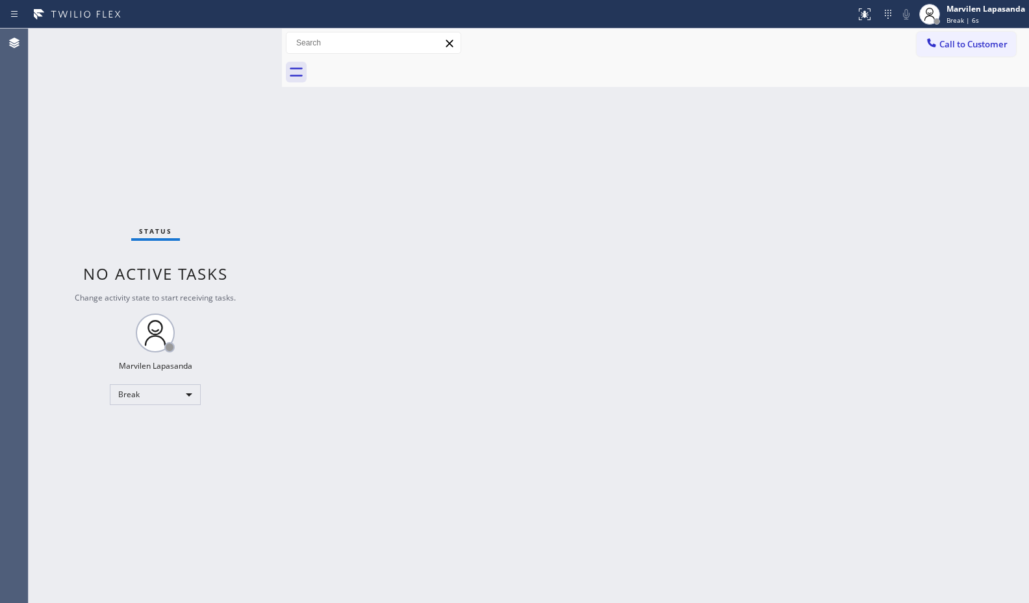
drag, startPoint x: 712, startPoint y: 240, endPoint x: 817, endPoint y: 210, distance: 109.6
click at [715, 241] on div "Back to Dashboard Change Sender ID Customers Technicians Select a contact Outbo…" at bounding box center [655, 316] width 747 height 575
click at [660, 292] on div "Back to Dashboard Change Sender ID Customers Technicians Select a contact Outbo…" at bounding box center [655, 316] width 747 height 575
click at [243, 31] on div "Status No active tasks Change activity state to start receiving tasks. Marvilen…" at bounding box center [155, 316] width 253 height 575
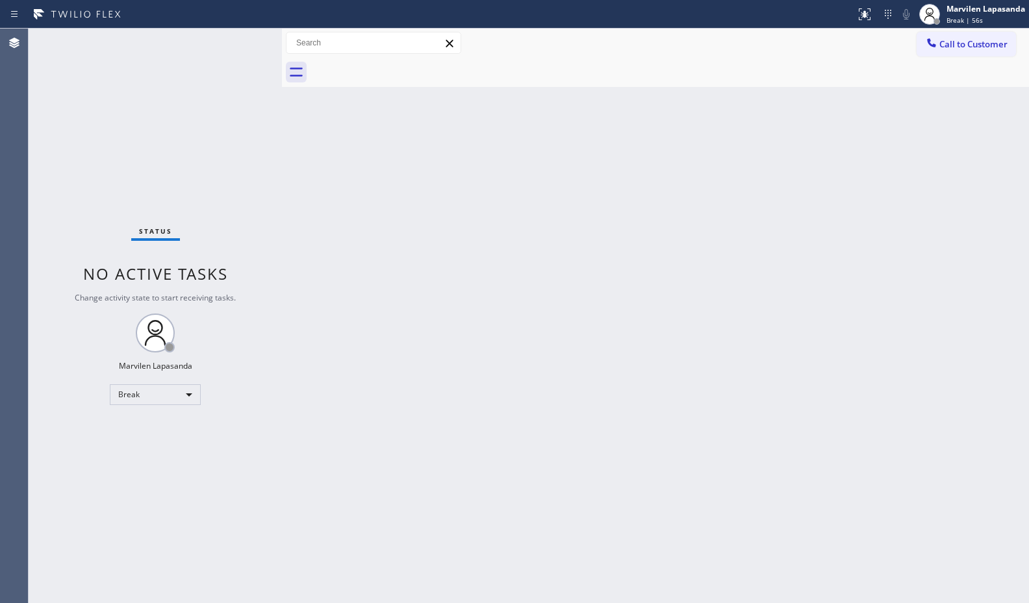
click at [243, 31] on div "Status No active tasks Change activity state to start receiving tasks. Marvilen…" at bounding box center [155, 316] width 253 height 575
click at [757, 52] on div "Call to Customer Outbound call Location American Service Alliance Indio Your ca…" at bounding box center [655, 43] width 747 height 23
click at [768, 49] on div "Call to Customer Outbound call Location American Service Alliance Indio Your ca…" at bounding box center [655, 43] width 747 height 23
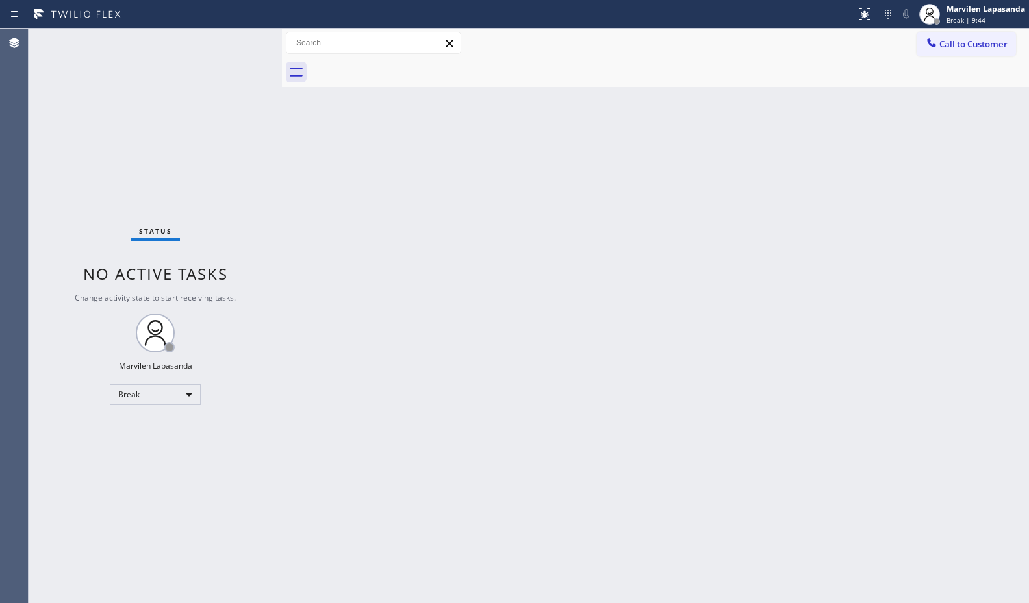
click at [772, 47] on div "Call to Customer Outbound call Location American Service Alliance Indio Your ca…" at bounding box center [655, 43] width 747 height 23
drag, startPoint x: 966, startPoint y: 0, endPoint x: 672, endPoint y: 72, distance: 302.9
click at [672, 72] on div at bounding box center [669, 72] width 718 height 29
click at [856, 184] on div "Back to Dashboard Change Sender ID Customers Technicians Select a contact Outbo…" at bounding box center [655, 316] width 747 height 575
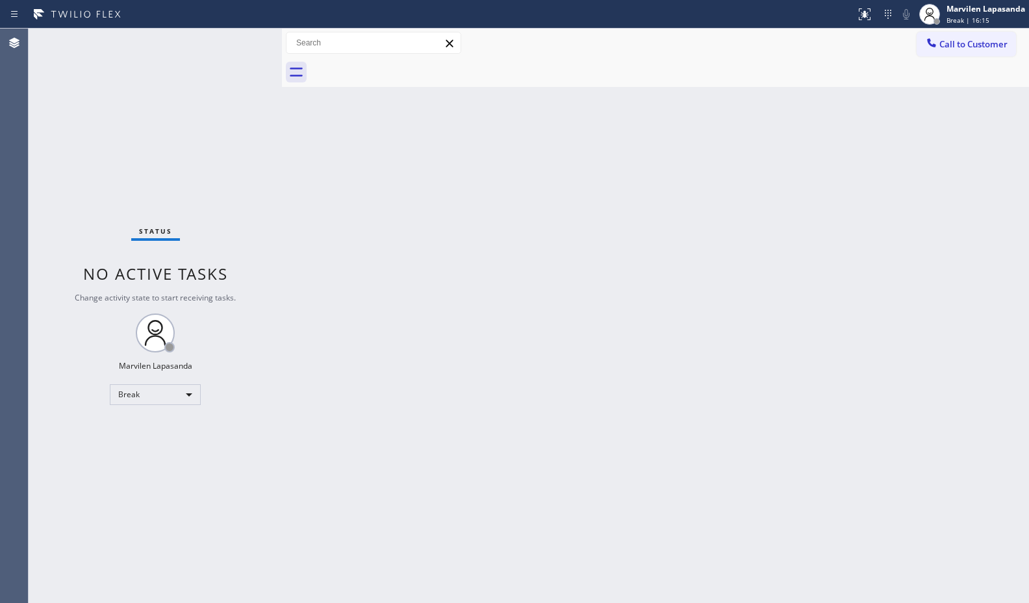
click at [866, 113] on div "Back to Dashboard Change Sender ID Customers Technicians Select a contact Outbo…" at bounding box center [655, 316] width 747 height 575
click at [983, 19] on span "Break | 16:17" at bounding box center [967, 20] width 43 height 9
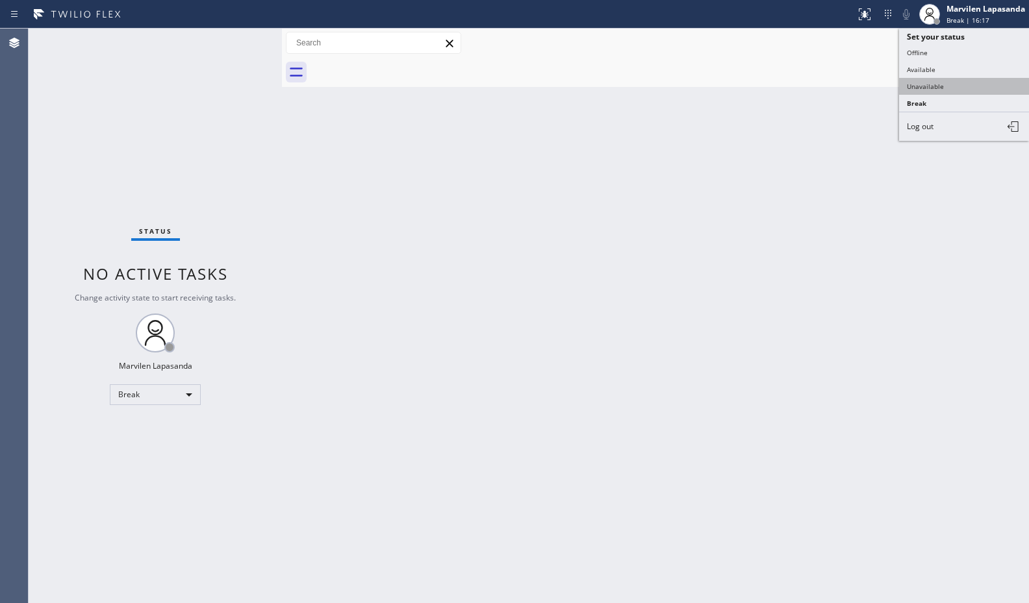
click at [945, 90] on button "Unavailable" at bounding box center [964, 86] width 130 height 17
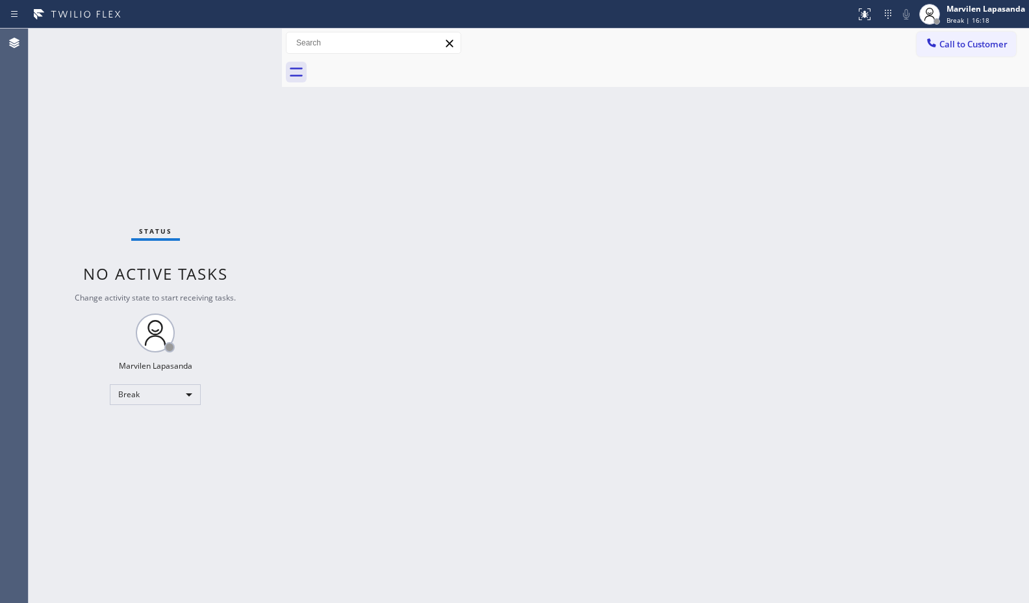
click at [953, 131] on div "Back to Dashboard Change Sender ID Customers Technicians Select a contact Outbo…" at bounding box center [655, 316] width 747 height 575
click at [855, 129] on div "Back to Dashboard Change Sender ID Customers Technicians Select a contact Outbo…" at bounding box center [655, 316] width 747 height 575
click at [855, 130] on div "Back to Dashboard Change Sender ID Customers Technicians Select a contact Outbo…" at bounding box center [655, 316] width 747 height 575
click at [979, 16] on span "Unavailable | 0s" at bounding box center [972, 20] width 52 height 9
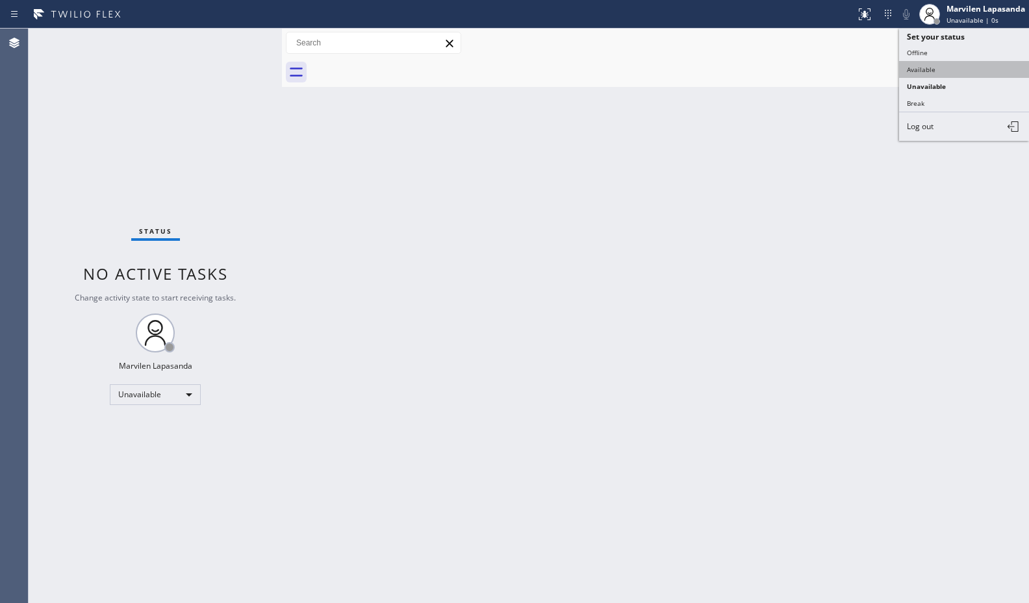
click at [930, 62] on button "Available" at bounding box center [964, 69] width 130 height 17
click at [479, 152] on div "Back to Dashboard Change Sender ID Customers Technicians Select a contact Outbo…" at bounding box center [655, 316] width 747 height 575
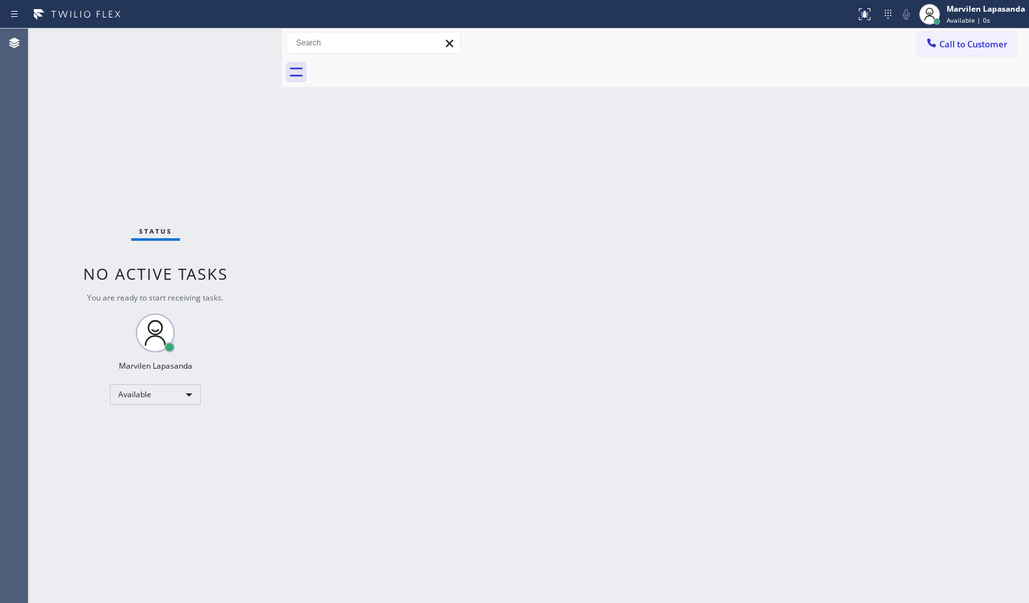
click at [480, 151] on div "Back to Dashboard Change Sender ID Customers Technicians Select a contact Outbo…" at bounding box center [655, 316] width 747 height 575
click at [831, 183] on div "Back to Dashboard Change Sender ID Customers Technicians Select a contact Outbo…" at bounding box center [655, 316] width 747 height 575
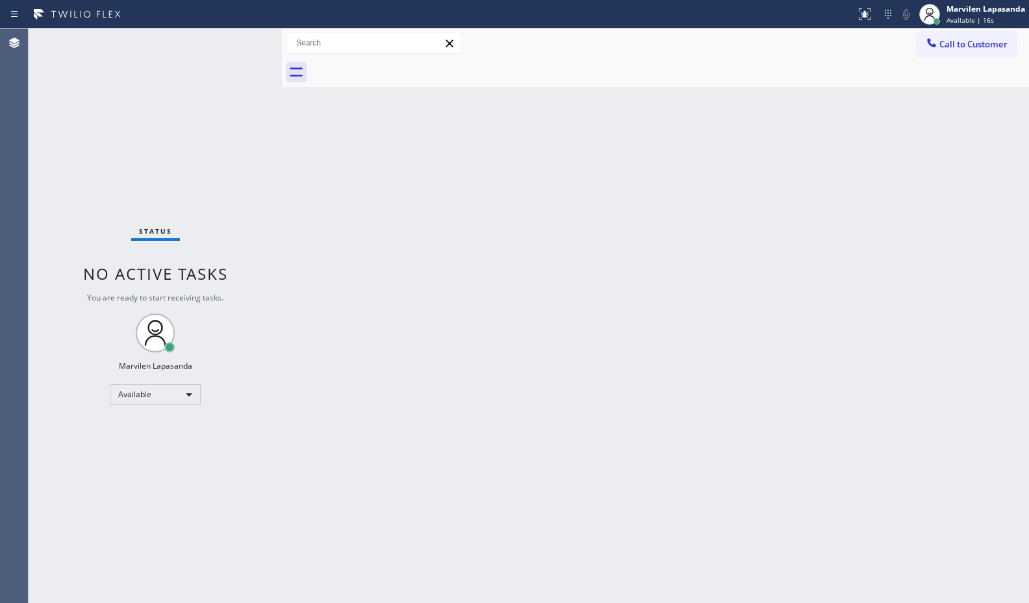
click at [831, 183] on div "Back to Dashboard Change Sender ID Customers Technicians Select a contact Outbo…" at bounding box center [655, 316] width 747 height 575
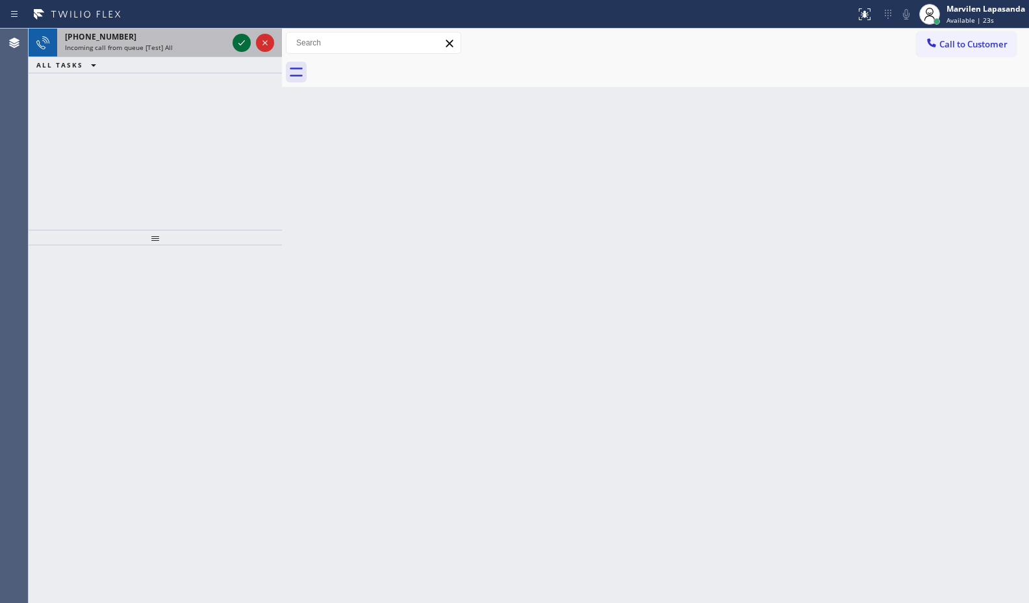
click at [247, 42] on icon at bounding box center [242, 43] width 16 height 16
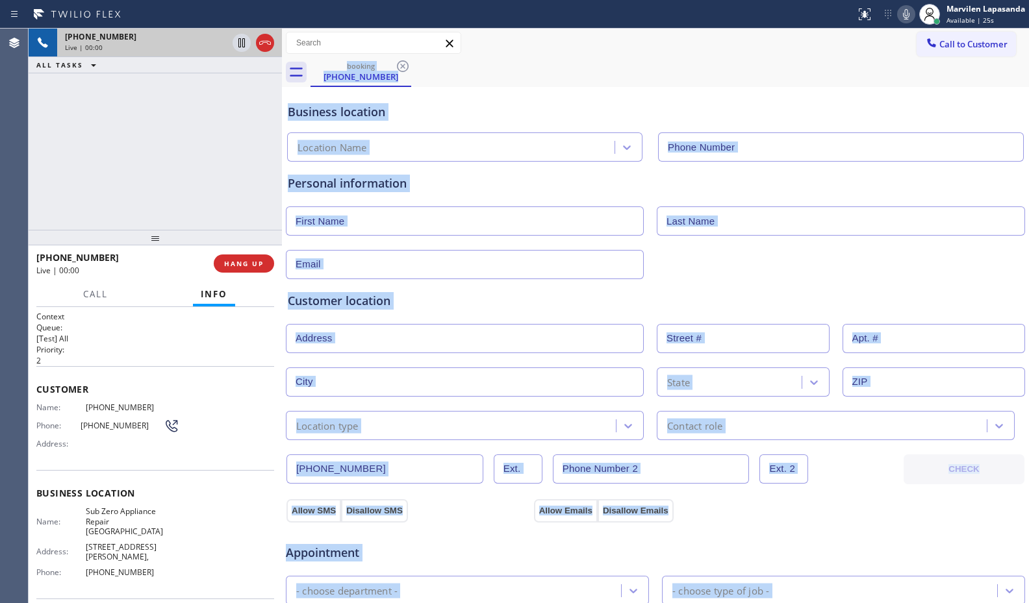
type input "(360) 205-1831"
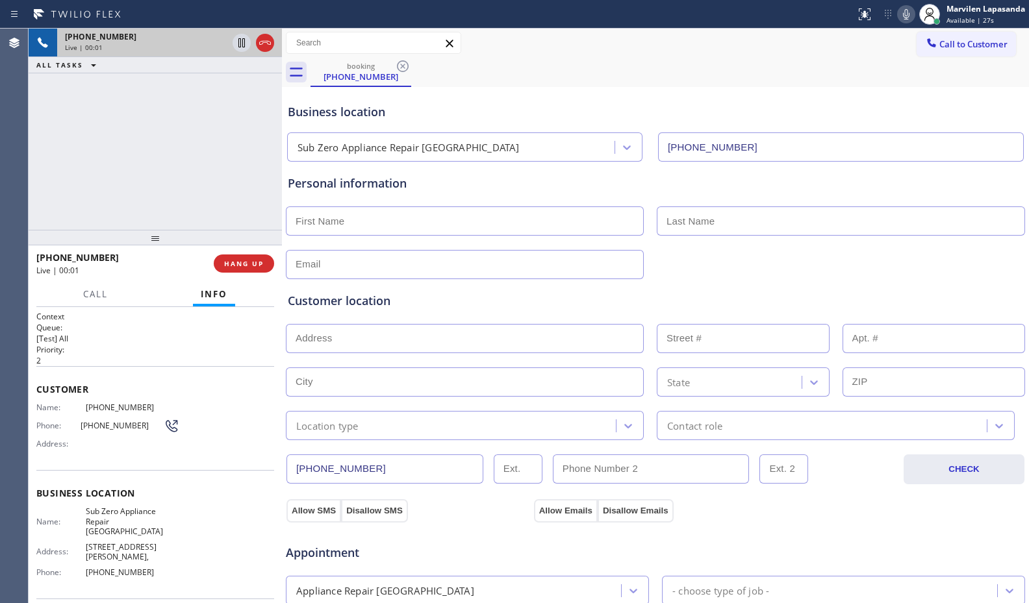
click at [173, 173] on div "+13607394420 Live | 00:01 ALL TASKS ALL TASKS ACTIVE TASKS TASKS IN WRAP UP" at bounding box center [155, 129] width 253 height 201
click at [173, 173] on div "+13607394420 Live | 00:02 ALL TASKS ALL TASKS ACTIVE TASKS TASKS IN WRAP UP" at bounding box center [155, 129] width 253 height 201
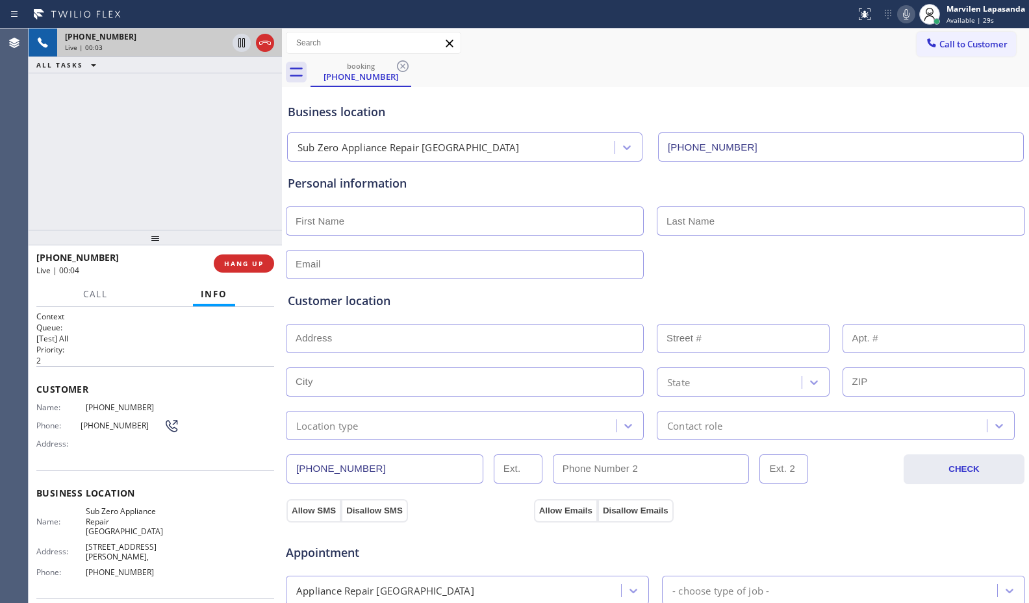
click at [175, 165] on div "+13607394420 Live | 00:03 ALL TASKS ALL TASKS ACTIVE TASKS TASKS IN WRAP UP" at bounding box center [155, 129] width 253 height 201
click at [633, 73] on div "booking (360) 739-4420" at bounding box center [669, 72] width 718 height 29
click at [42, 418] on div "Phone: (360) 739-4420" at bounding box center [107, 426] width 143 height 16
click at [42, 413] on div "Name: (360) 739-4420 Phone: (360) 739-4420 Address:" at bounding box center [107, 428] width 143 height 51
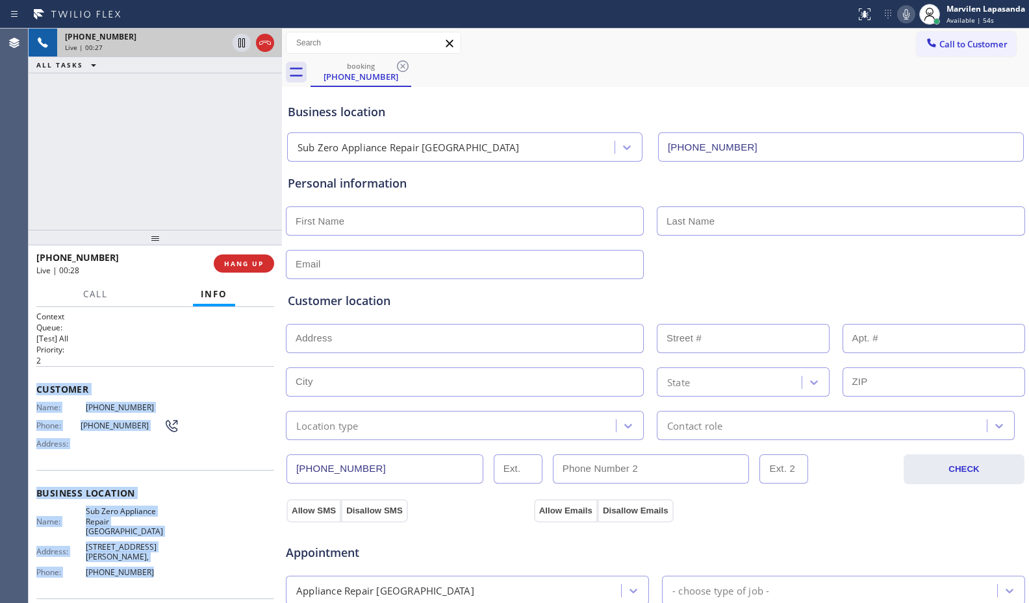
drag, startPoint x: 36, startPoint y: 386, endPoint x: 164, endPoint y: 556, distance: 212.4
click at [164, 556] on div "Context Queue: [Test] All Priority: 2 Customer Name: (360) 739-4420 Phone: (360…" at bounding box center [155, 455] width 253 height 296
copy div "Customer Name: (360) 739-4420 Phone: (360) 739-4420 Address: Business location …"
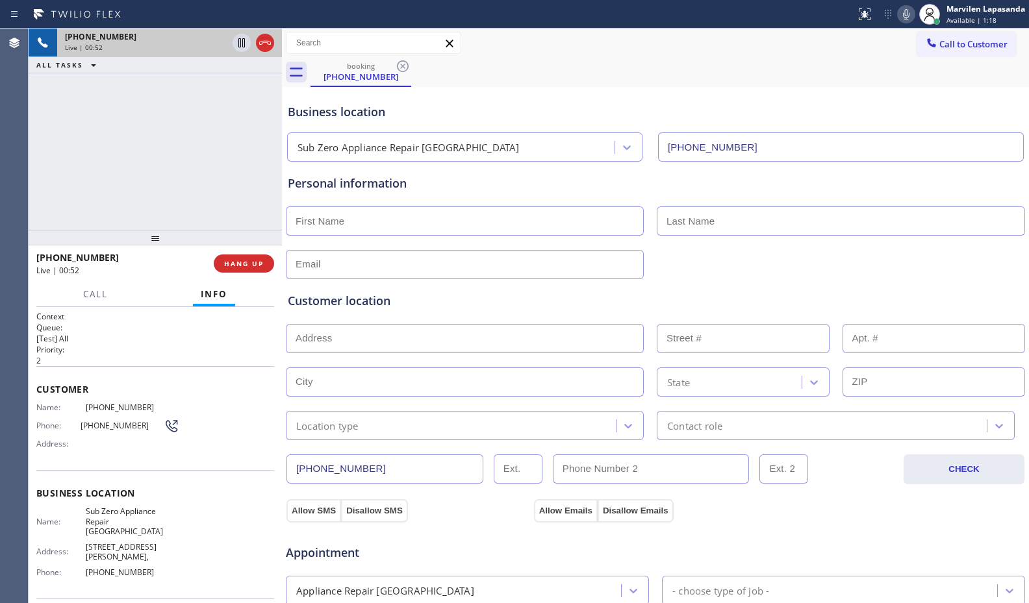
click at [135, 147] on div "+13607394420 Live | 00:52 ALL TASKS ALL TASKS ACTIVE TASKS TASKS IN WRAP UP" at bounding box center [155, 129] width 253 height 201
click at [148, 114] on div "+13607394420 Live | 02:22 ALL TASKS ALL TASKS ACTIVE TASKS TASKS IN WRAP UP" at bounding box center [155, 129] width 253 height 201
click at [246, 255] on button "HANG UP" at bounding box center [244, 264] width 60 height 18
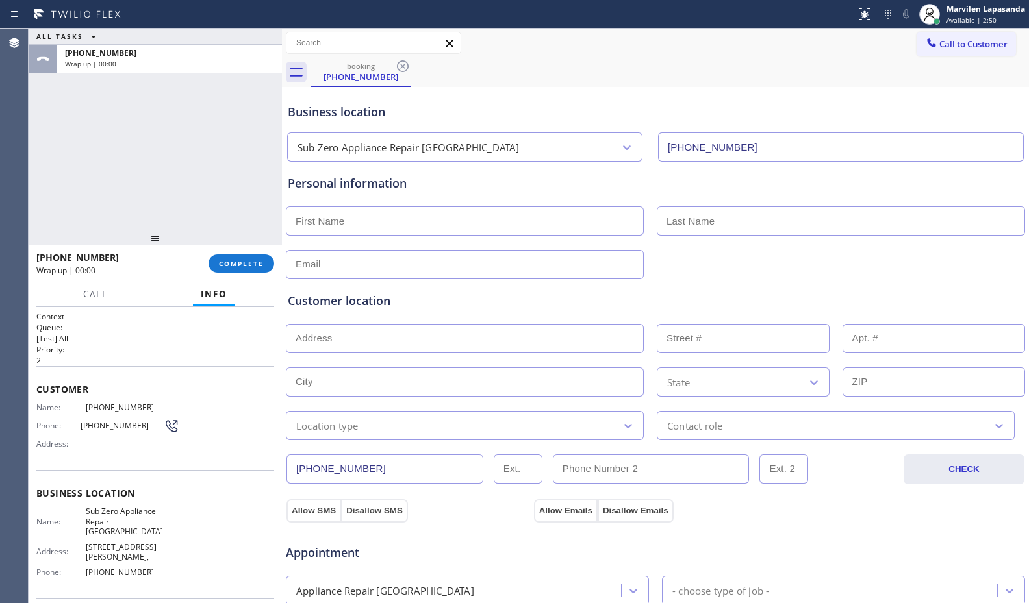
drag, startPoint x: 403, startPoint y: 124, endPoint x: 412, endPoint y: 131, distance: 11.6
click at [412, 131] on div "Business location Sub Zero Appliance Repair Bellingham (360) 205-1831" at bounding box center [655, 125] width 740 height 71
click at [371, 220] on input "text" at bounding box center [465, 221] width 358 height 29
type input "Ms"
type input "..."
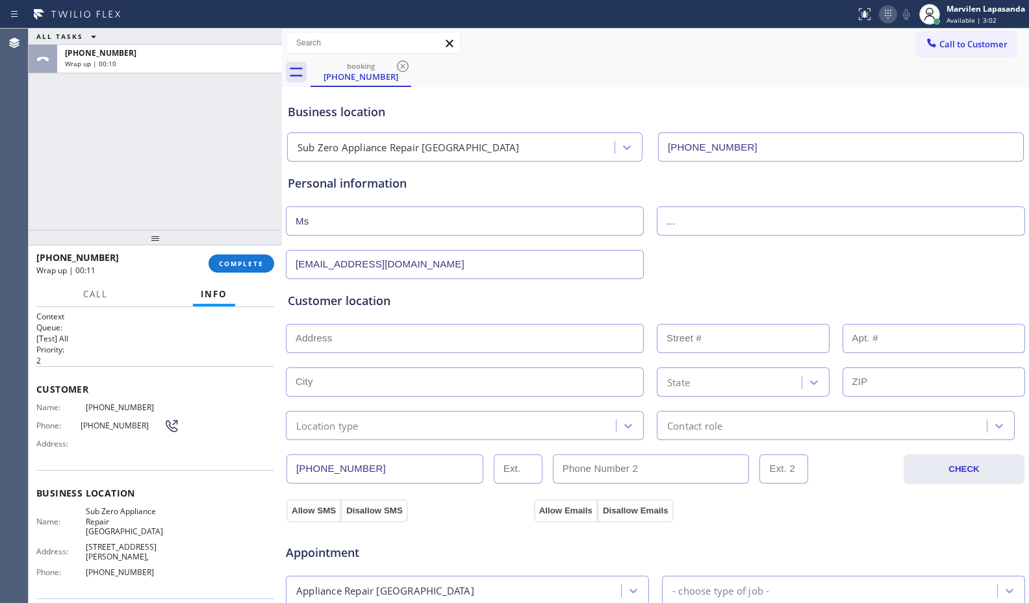
type input "no@gmail.com"
click at [390, 351] on input "text" at bounding box center [465, 338] width 358 height 29
paste input "1512 Clematis Ct, Lynden, WA 98264"
type input "1512 Clematis Ct"
type input "1512"
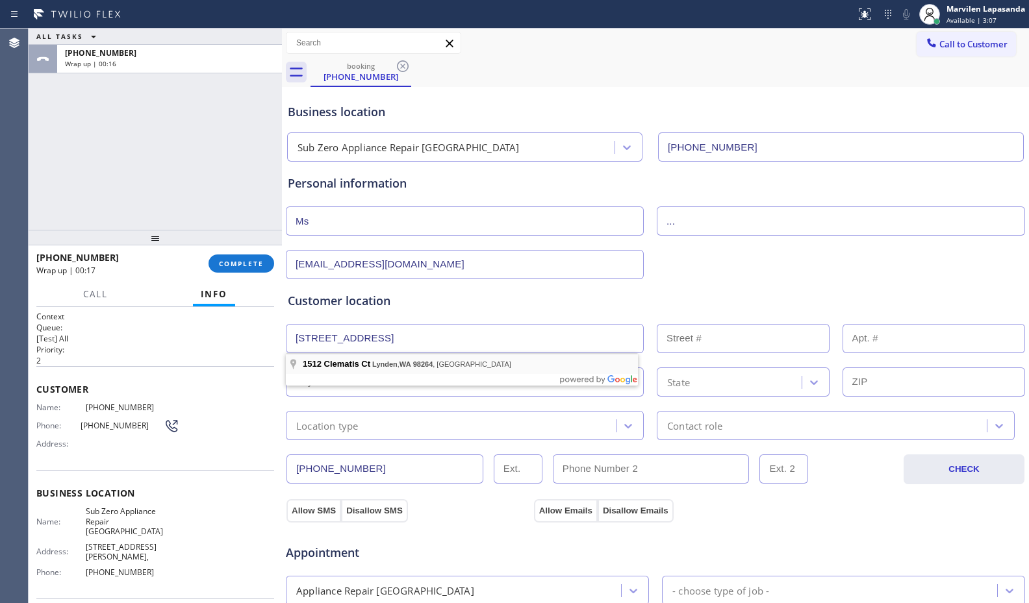
type input "Lynden"
type input "98264"
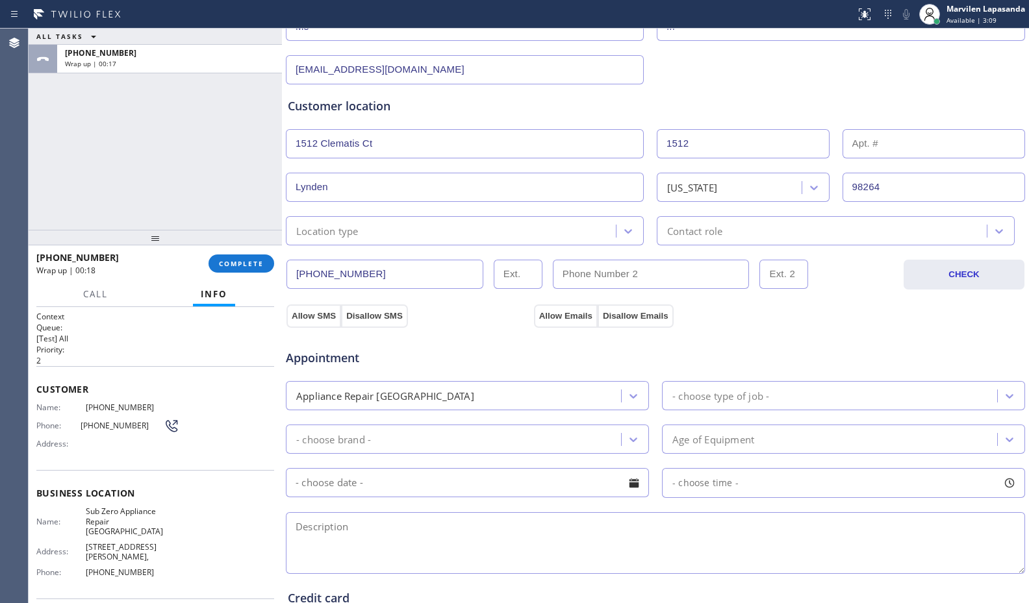
click at [329, 232] on div "Location type" at bounding box center [327, 230] width 62 height 15
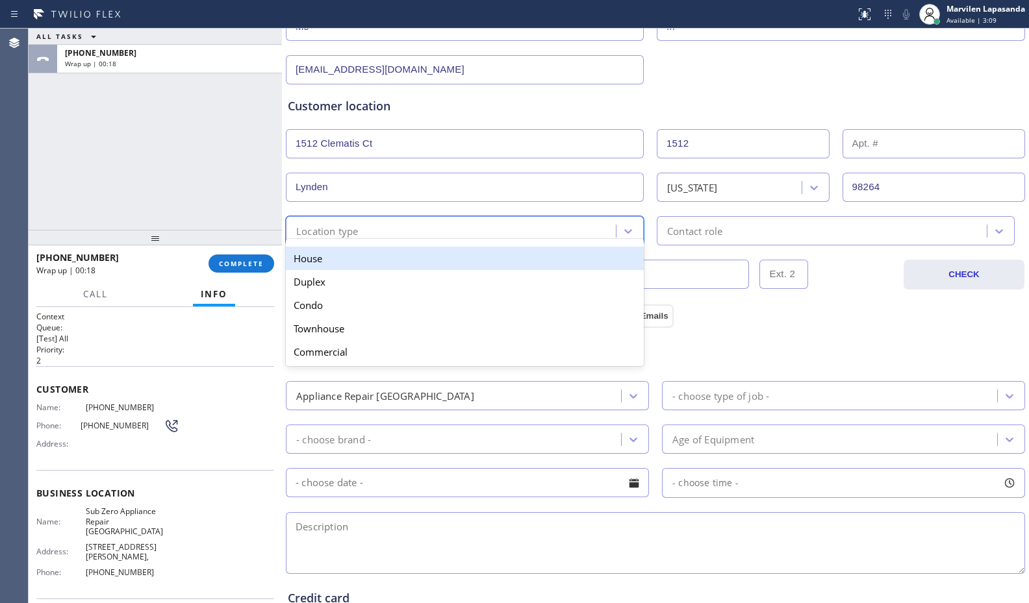
click at [328, 262] on div "House" at bounding box center [465, 258] width 358 height 23
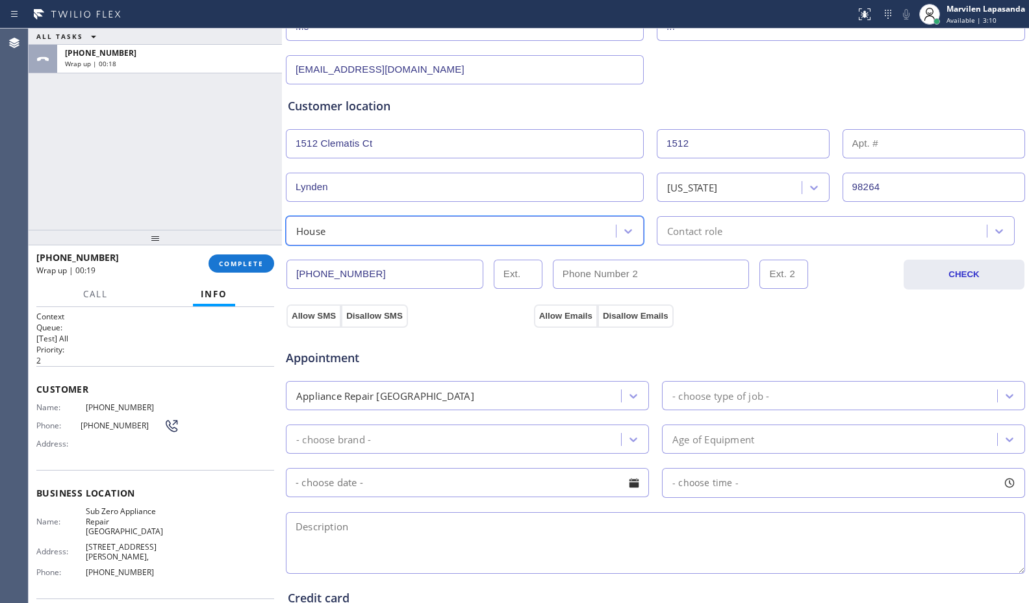
click at [725, 232] on div "Contact role" at bounding box center [824, 231] width 326 height 23
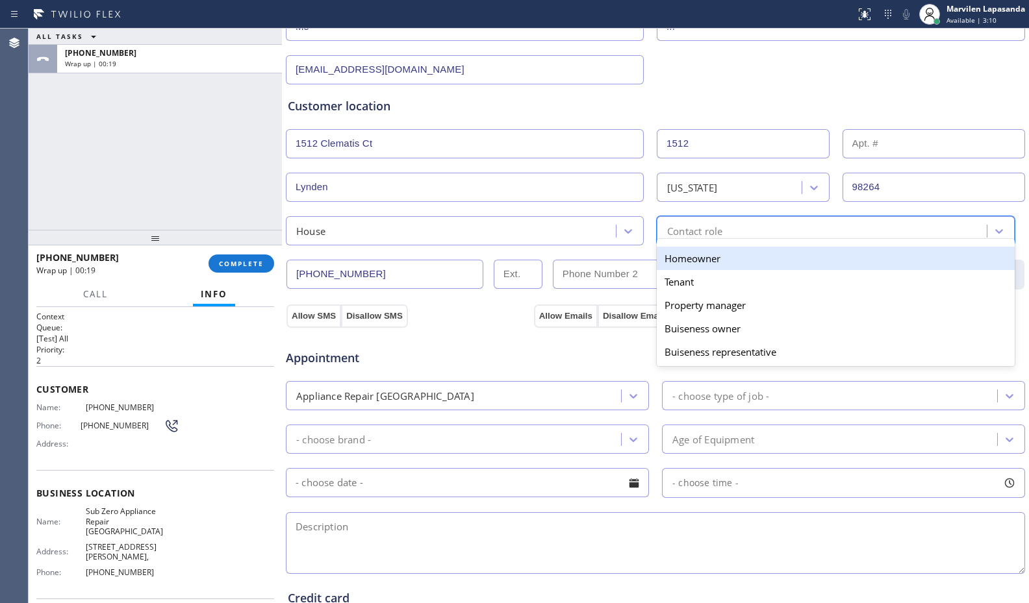
click at [705, 256] on div "Homeowner" at bounding box center [836, 258] width 358 height 23
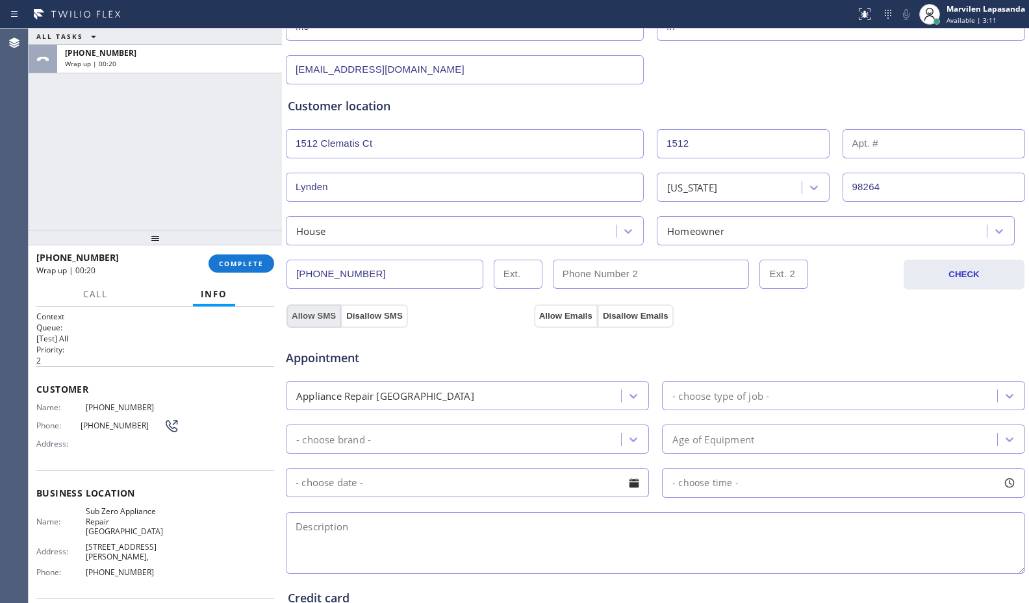
click at [308, 320] on button "Allow SMS" at bounding box center [313, 316] width 55 height 23
click at [556, 320] on button "Allow Emails" at bounding box center [566, 316] width 64 height 23
click at [362, 543] on textarea at bounding box center [655, 543] width 739 height 62
paste textarea "Frigidaire/ Freezer/ It is frosting, seal around the door is broken/ 1512 Clema…"
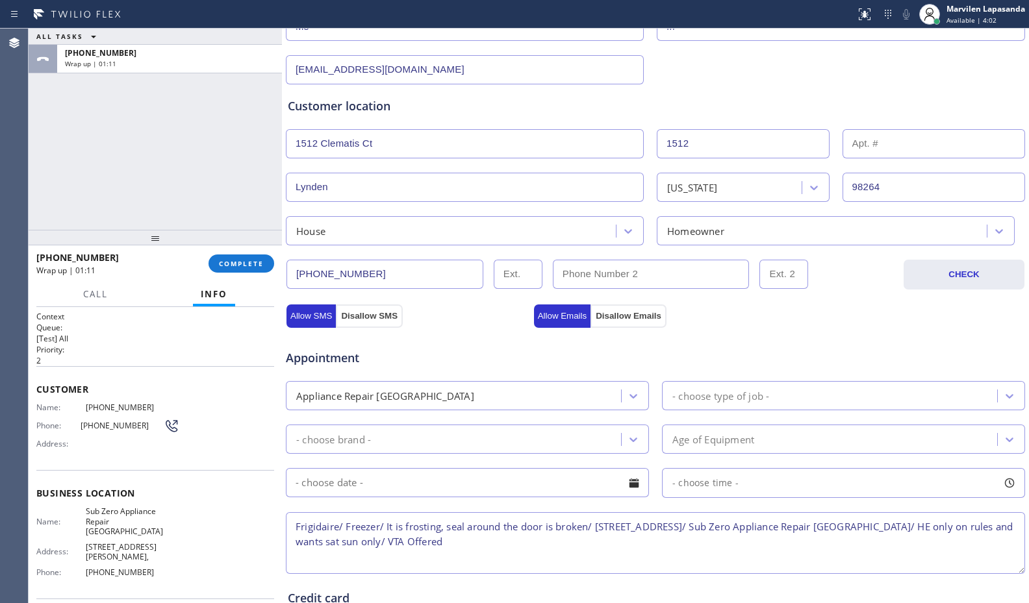
type textarea "Frigidaire/ Freezer/ It is frosting, seal around the door is broken/ 1512 Clema…"
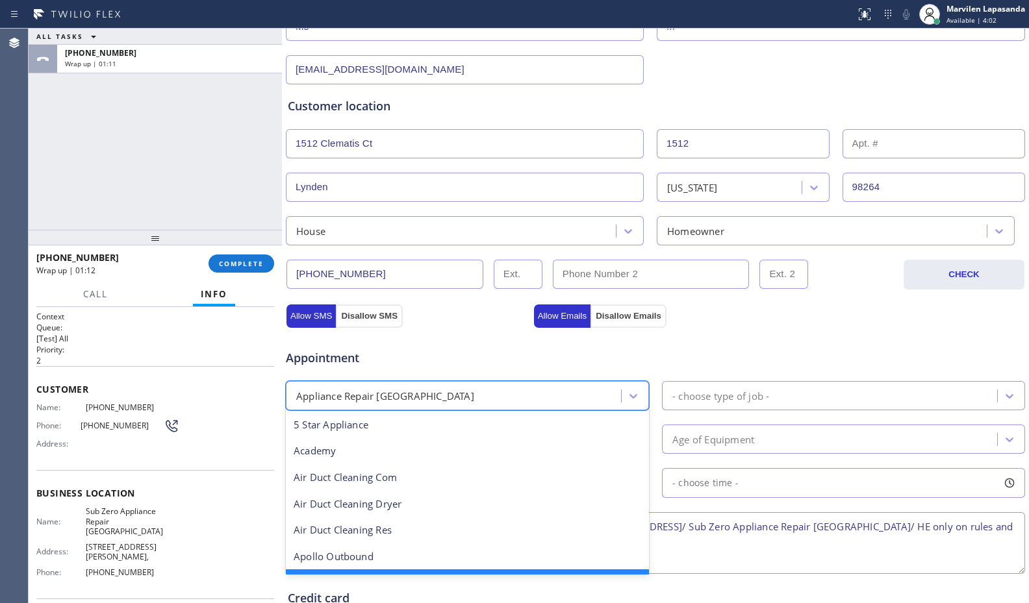
click at [350, 397] on div "Appliance Repair High End" at bounding box center [385, 395] width 178 height 15
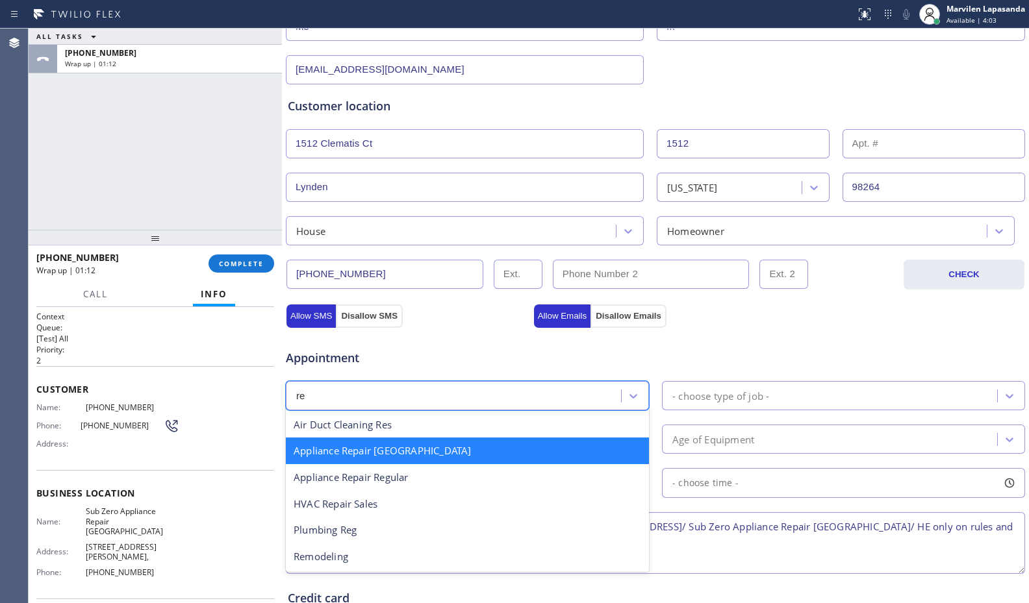
scroll to position [0, 0]
type input "reg"
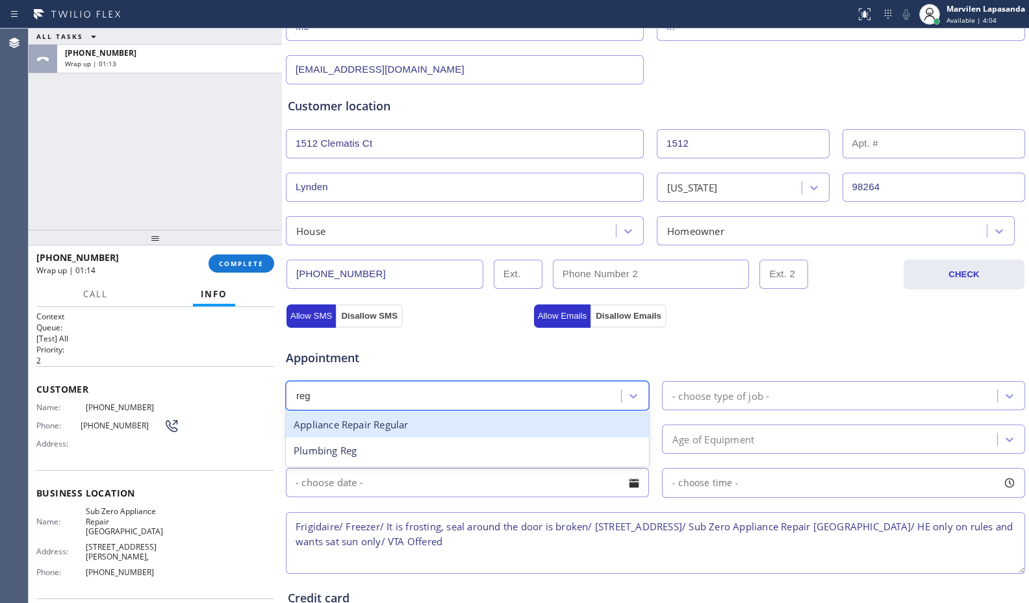
click at [370, 425] on div "Appliance Repair Regular" at bounding box center [467, 425] width 363 height 27
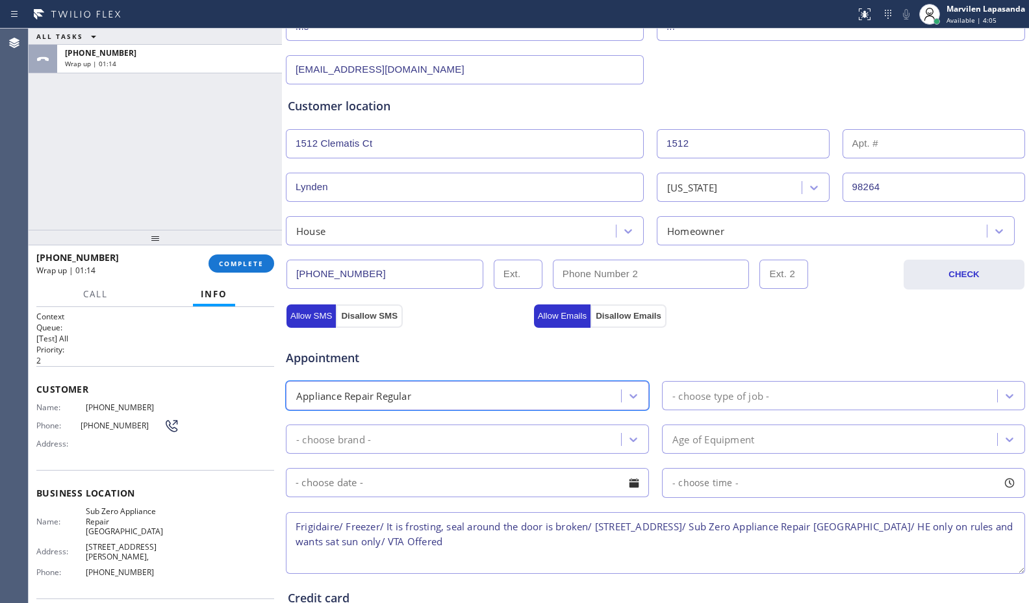
click at [738, 397] on div "- choose type of job -" at bounding box center [720, 395] width 97 height 15
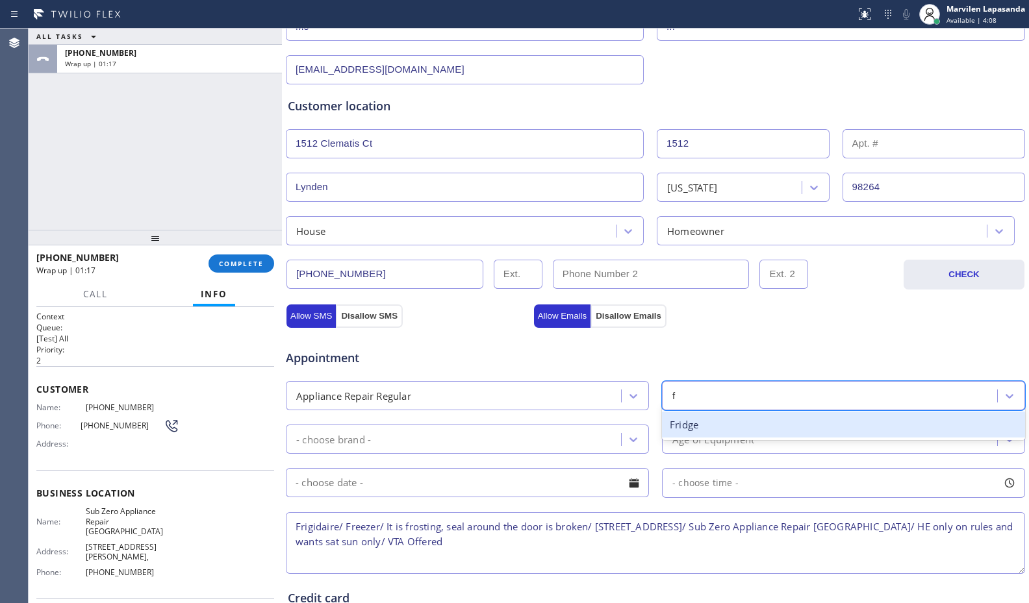
type input "fr"
click at [687, 427] on div "Fridge" at bounding box center [843, 425] width 363 height 27
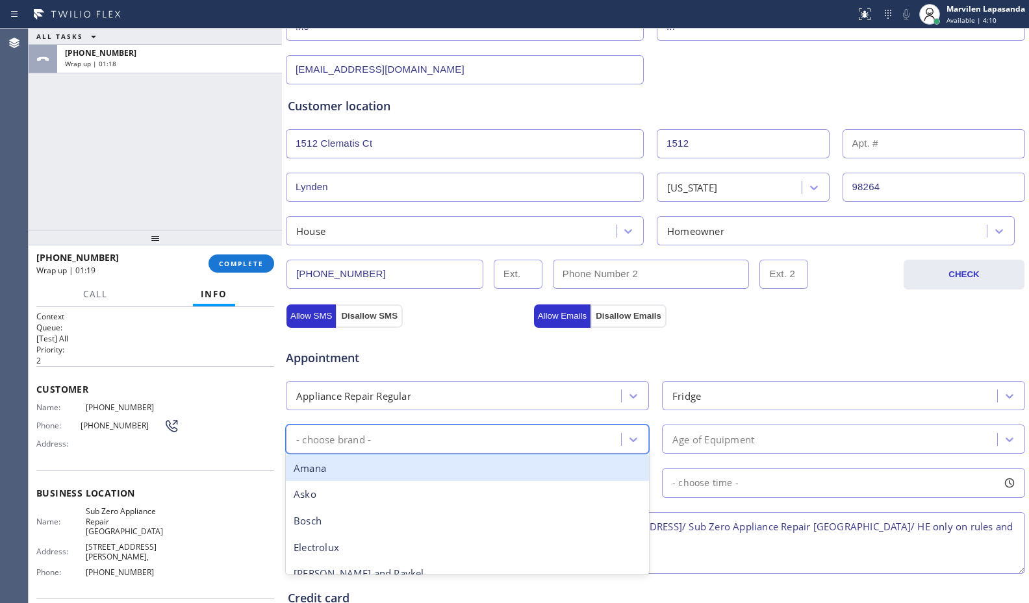
click at [426, 440] on div "- choose brand -" at bounding box center [455, 439] width 331 height 23
type input "fr"
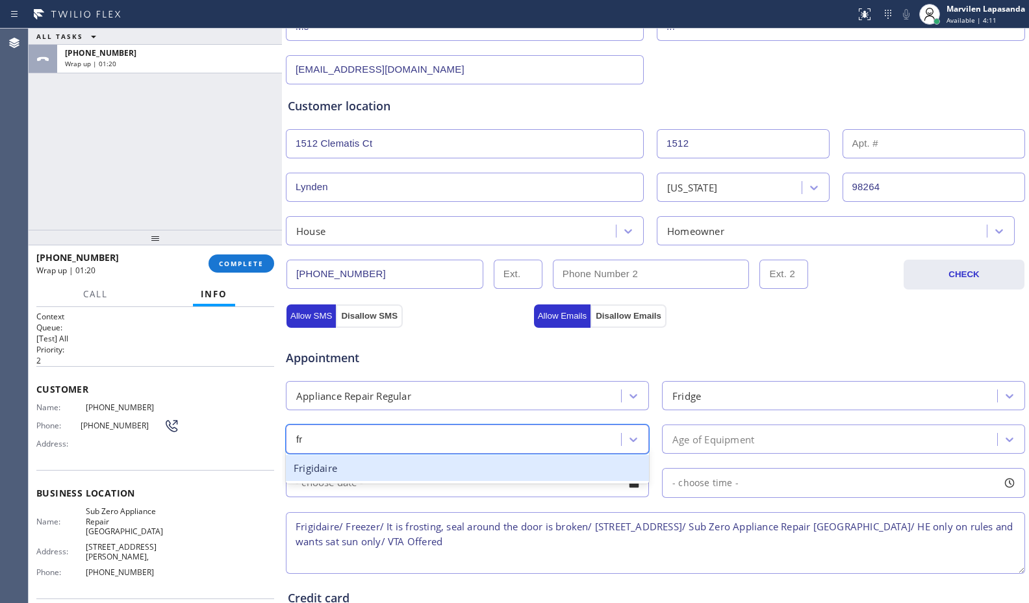
click at [380, 465] on div "Frigidaire" at bounding box center [467, 468] width 363 height 27
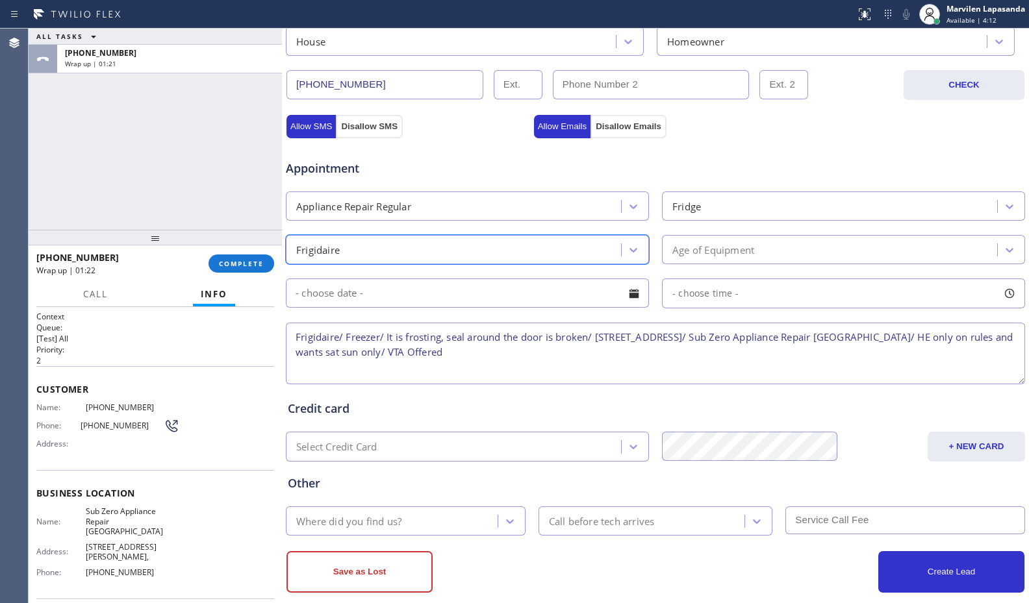
scroll to position [403, 0]
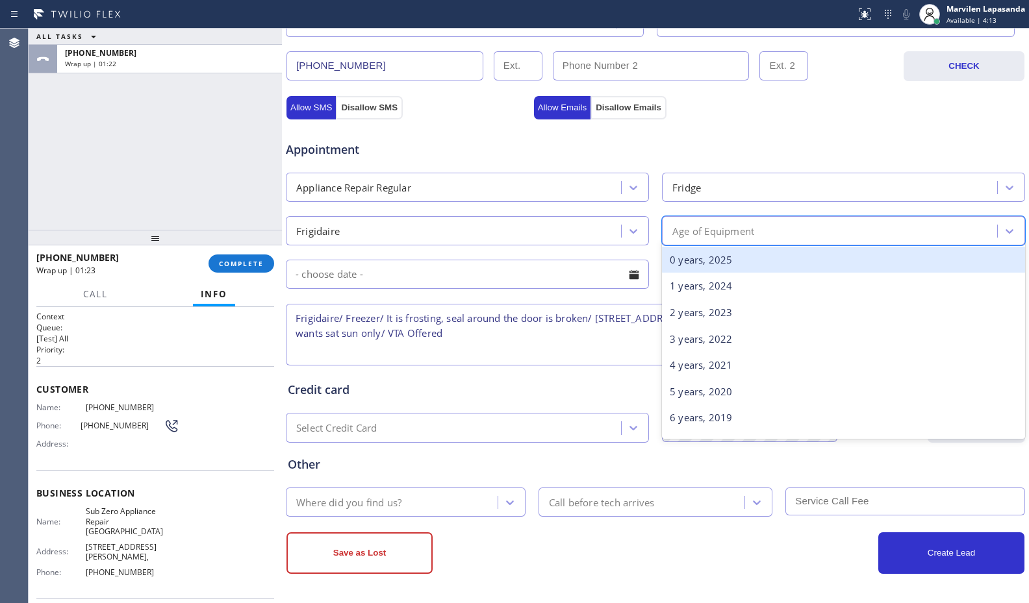
click at [670, 240] on div "Age of Equipment" at bounding box center [831, 231] width 331 height 23
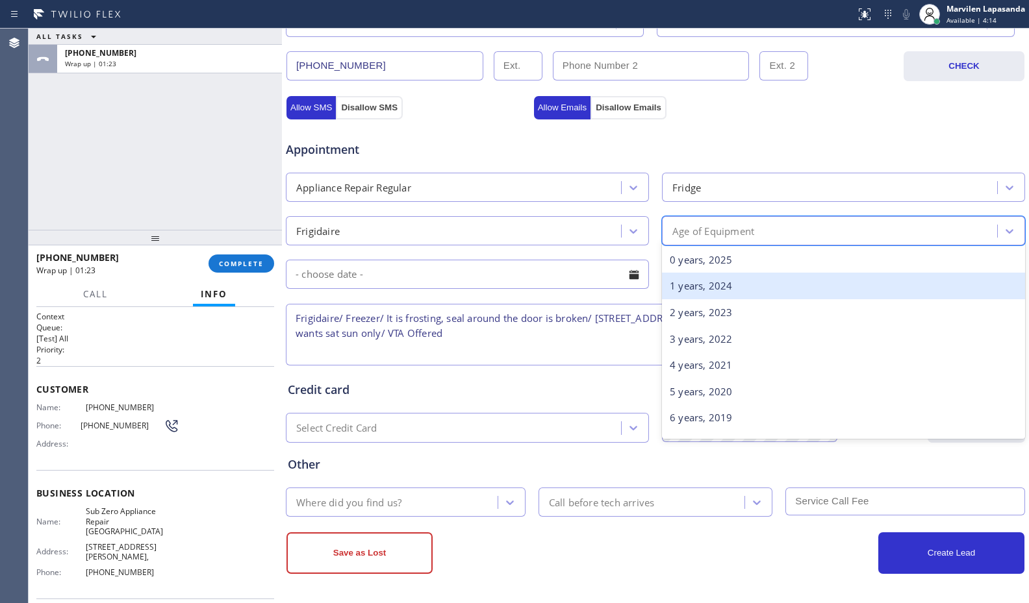
click at [671, 292] on div "1 years, 2024" at bounding box center [843, 286] width 363 height 27
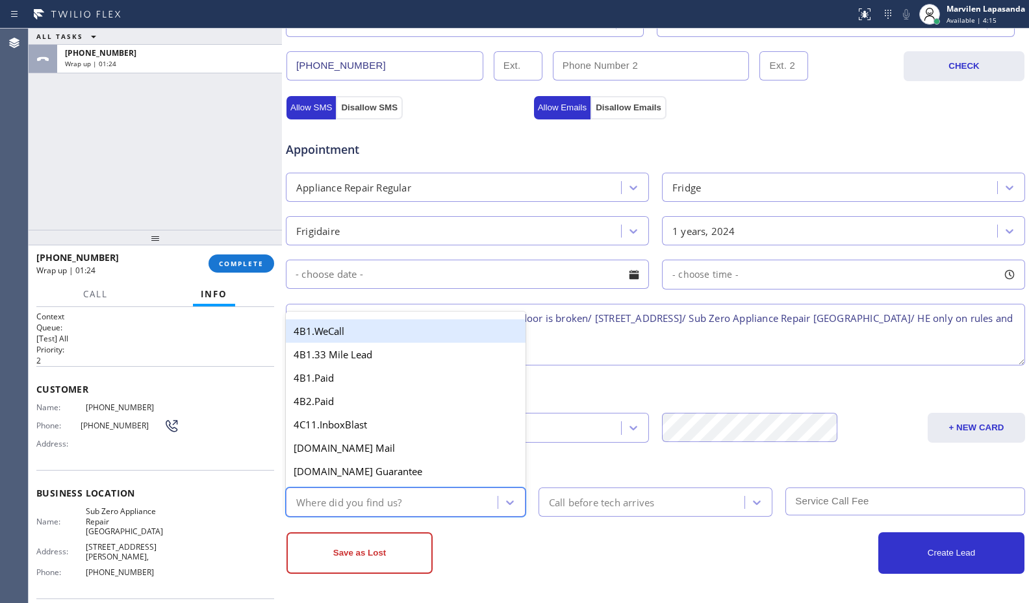
click at [412, 499] on div "Where did you find us?" at bounding box center [394, 502] width 208 height 23
type input "go"
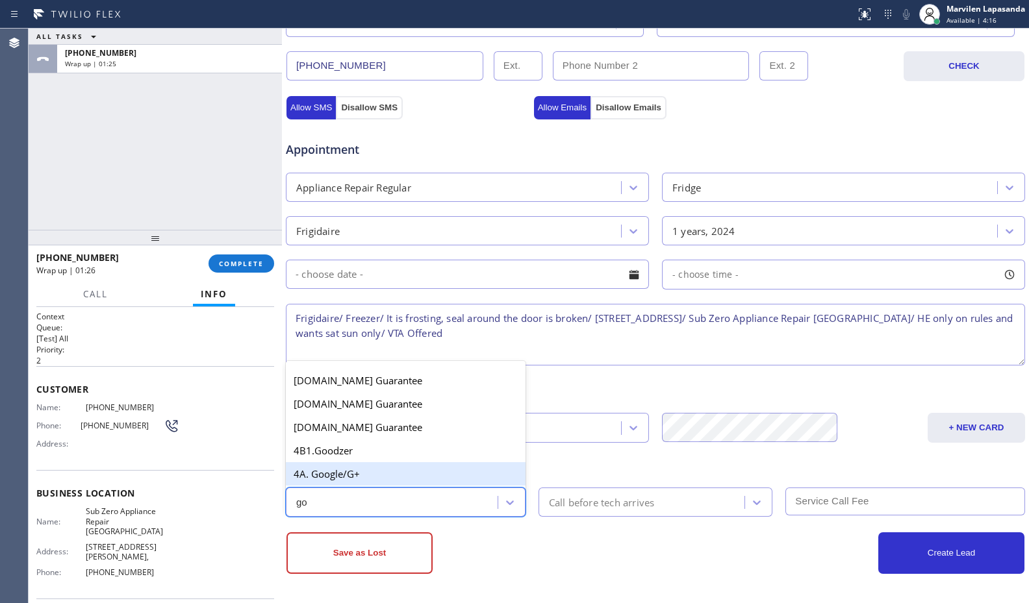
click at [396, 473] on div "4A. Google/G+" at bounding box center [406, 473] width 240 height 23
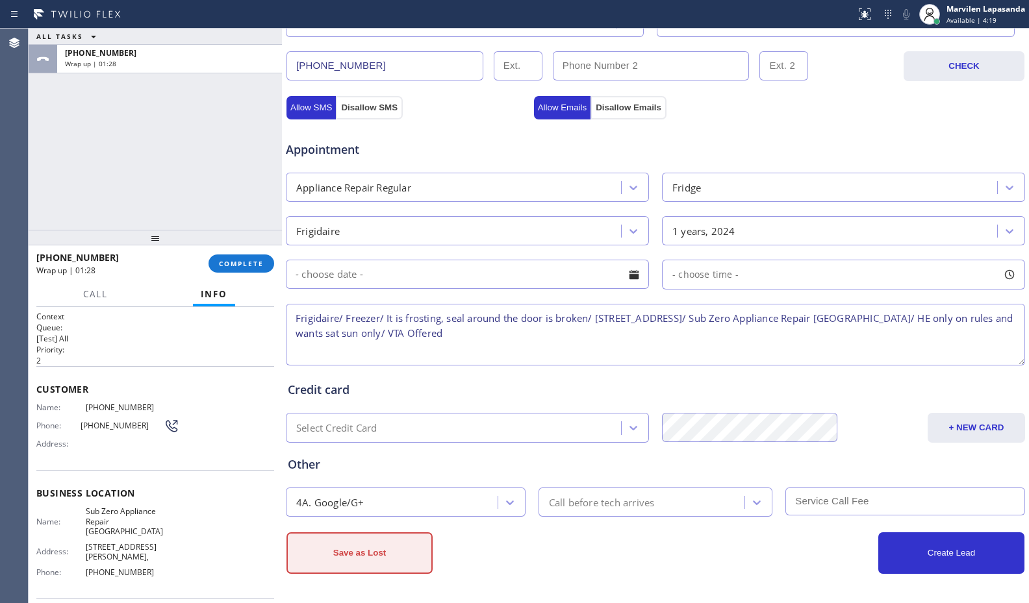
click at [378, 546] on button "Save as Lost" at bounding box center [359, 554] width 146 height 42
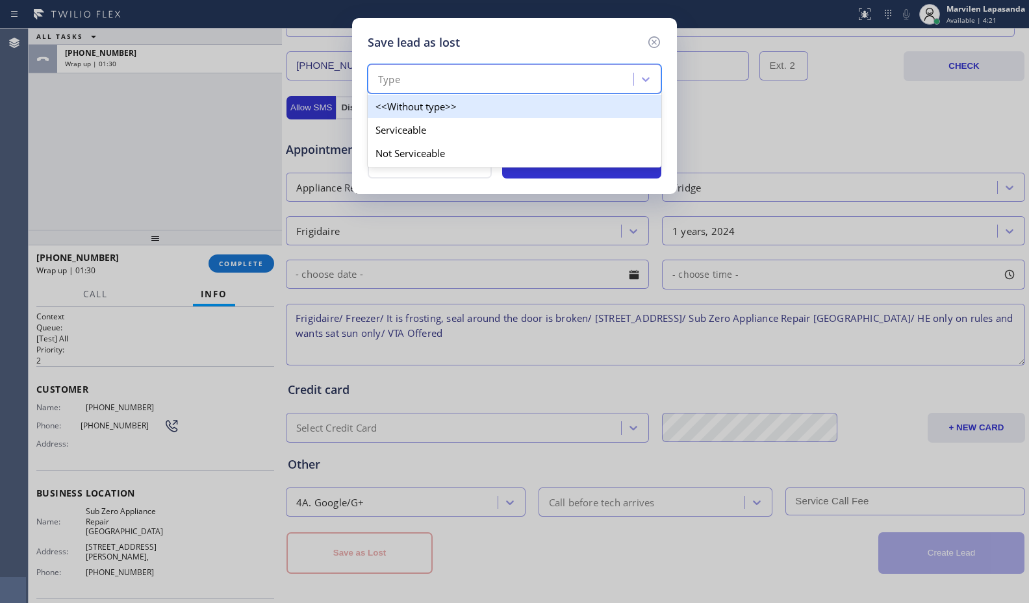
click at [387, 81] on div "Type" at bounding box center [389, 79] width 22 height 15
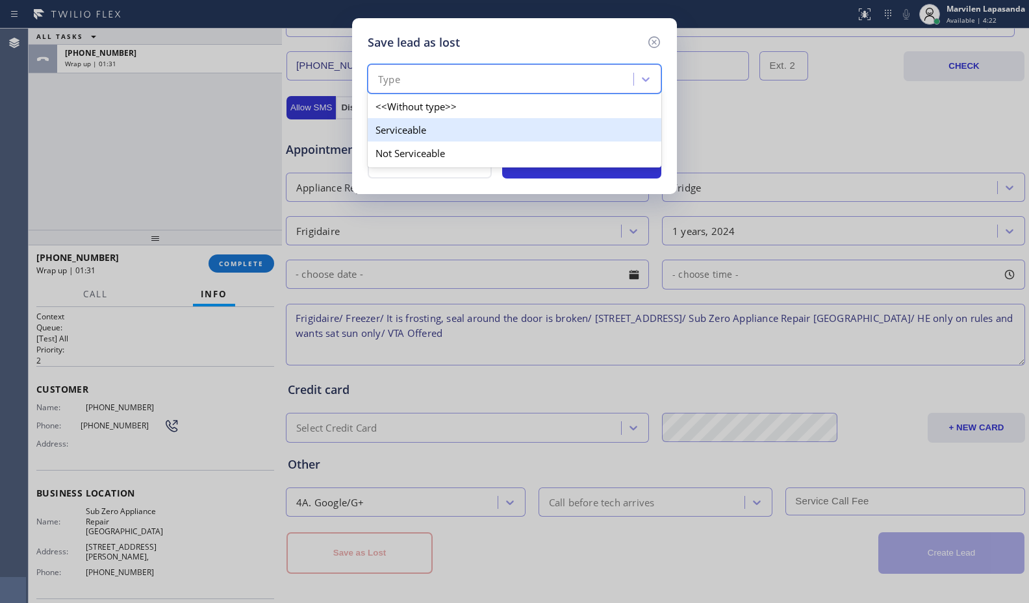
click at [397, 136] on div "Serviceable" at bounding box center [515, 129] width 294 height 23
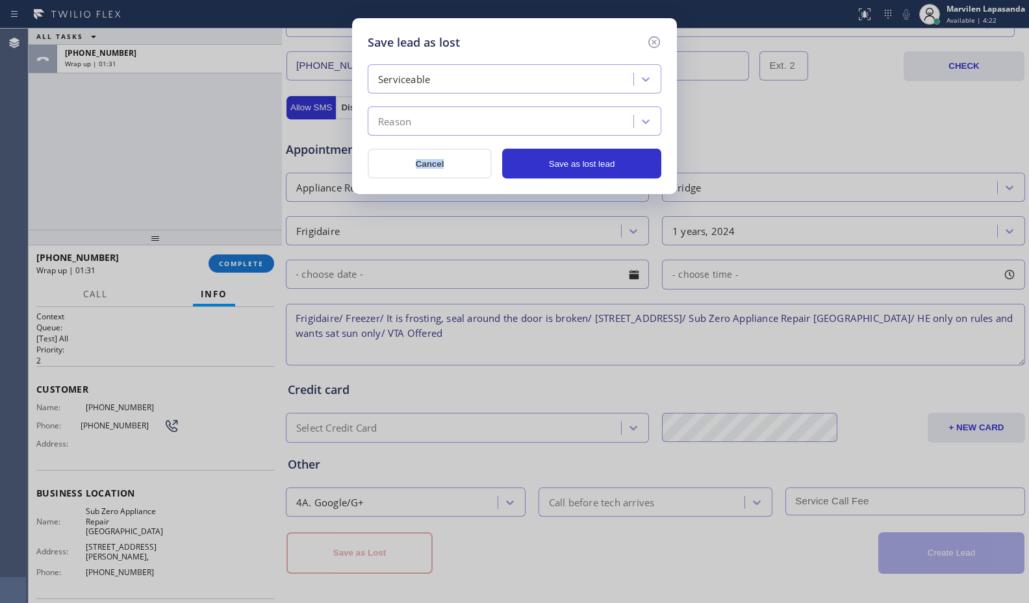
click at [397, 136] on div "Serviceable Reason Cancel Save as lost lead" at bounding box center [515, 121] width 294 height 114
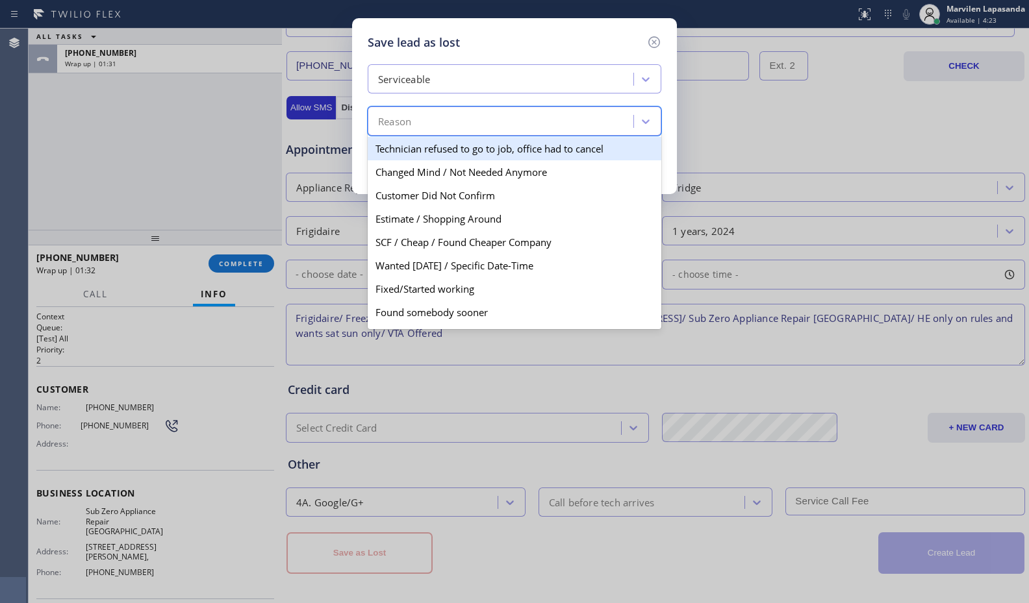
click at [398, 129] on div "Reason" at bounding box center [394, 121] width 33 height 15
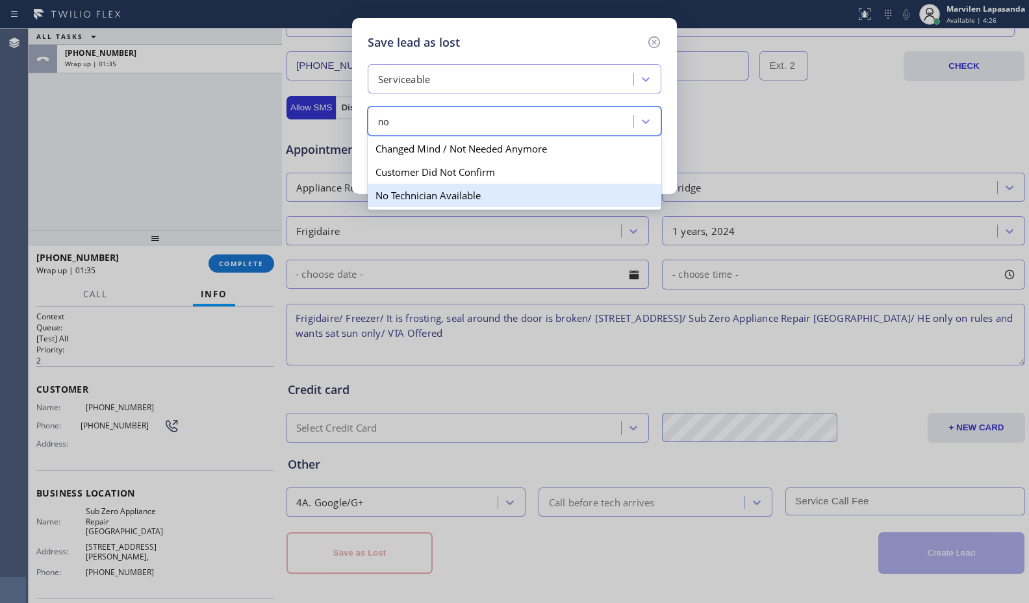
click at [416, 192] on div "No Technician Available" at bounding box center [515, 195] width 294 height 23
type input "no"
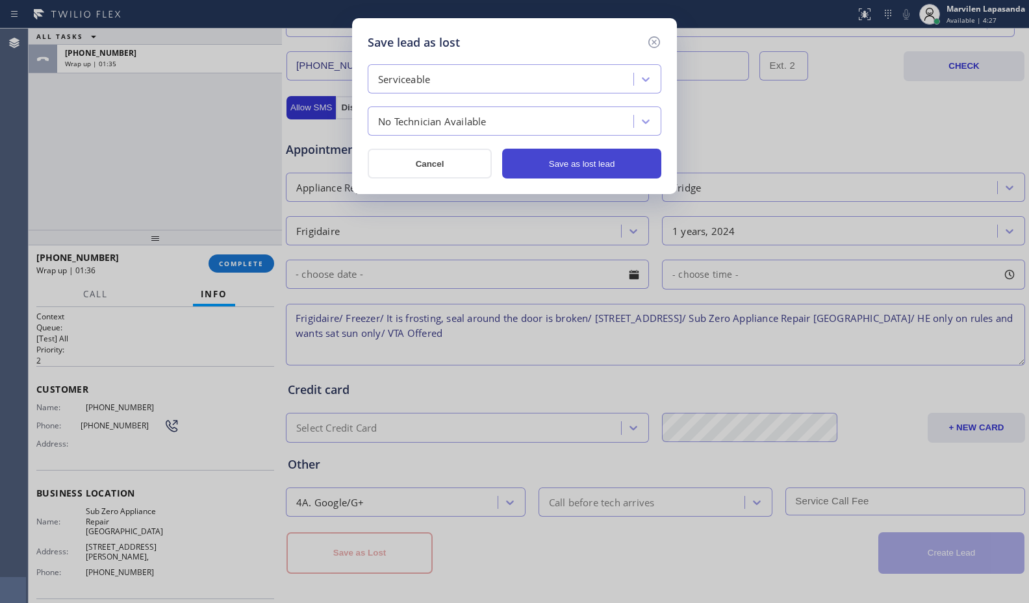
click at [601, 165] on button "Save as lost lead" at bounding box center [581, 164] width 159 height 30
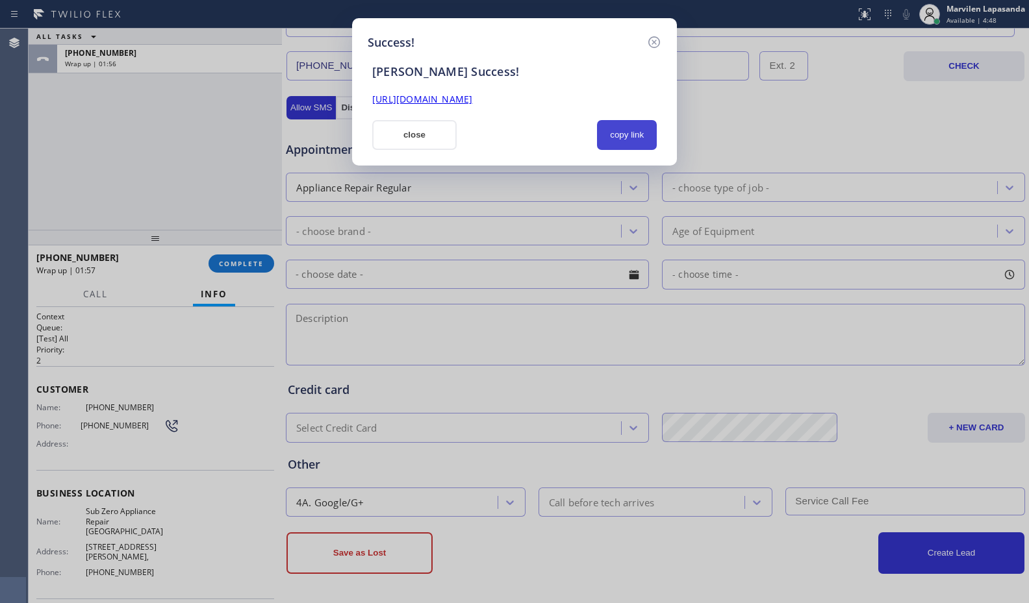
click at [625, 138] on button "copy link" at bounding box center [627, 135] width 60 height 30
click at [430, 142] on button "close" at bounding box center [414, 135] width 84 height 30
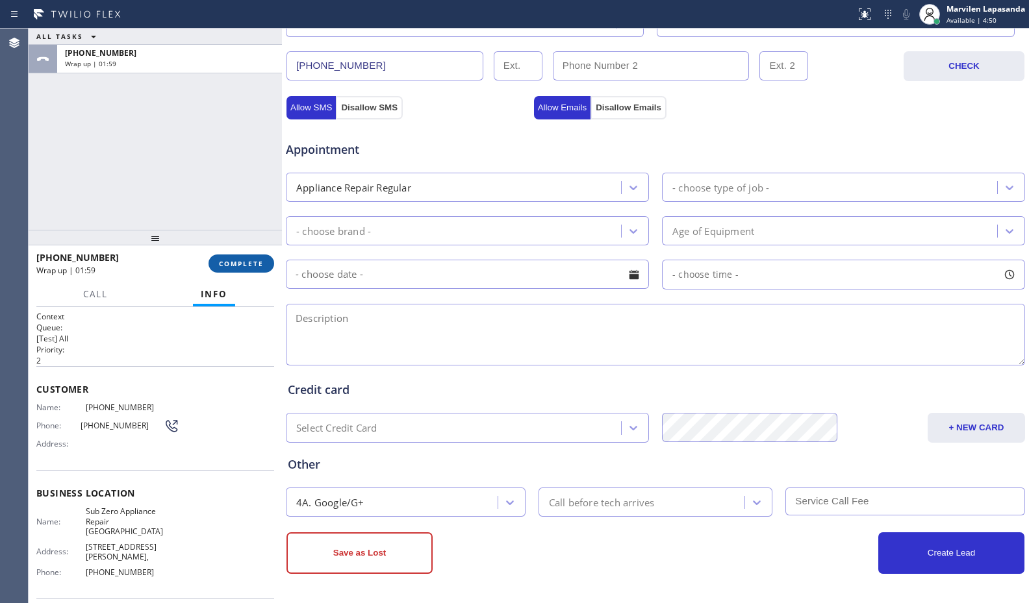
click at [239, 267] on span "COMPLETE" at bounding box center [241, 263] width 45 height 9
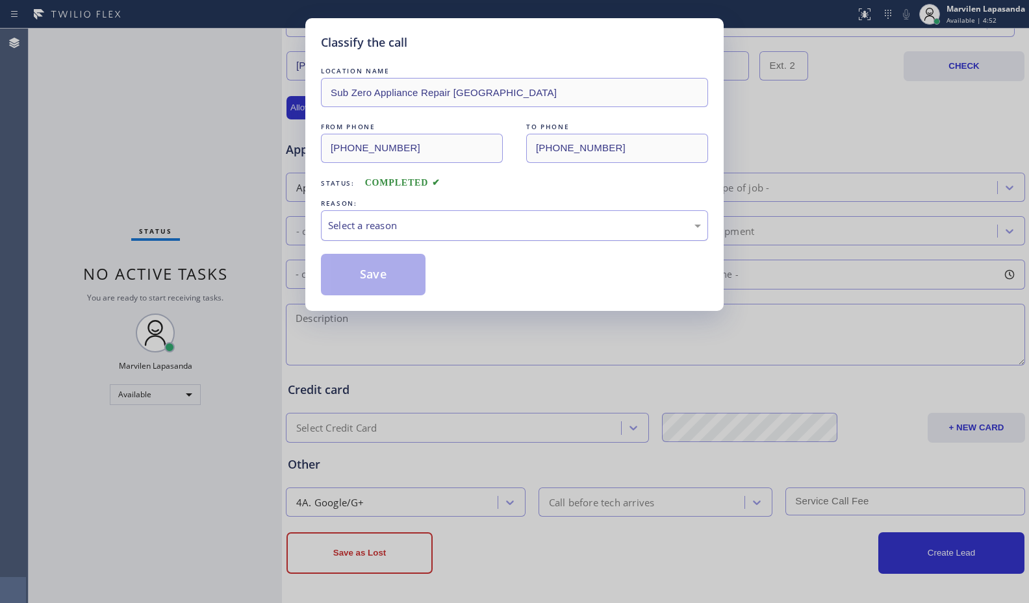
click at [358, 223] on div "Select a reason" at bounding box center [514, 225] width 373 height 15
click at [357, 275] on button "Save" at bounding box center [373, 275] width 105 height 42
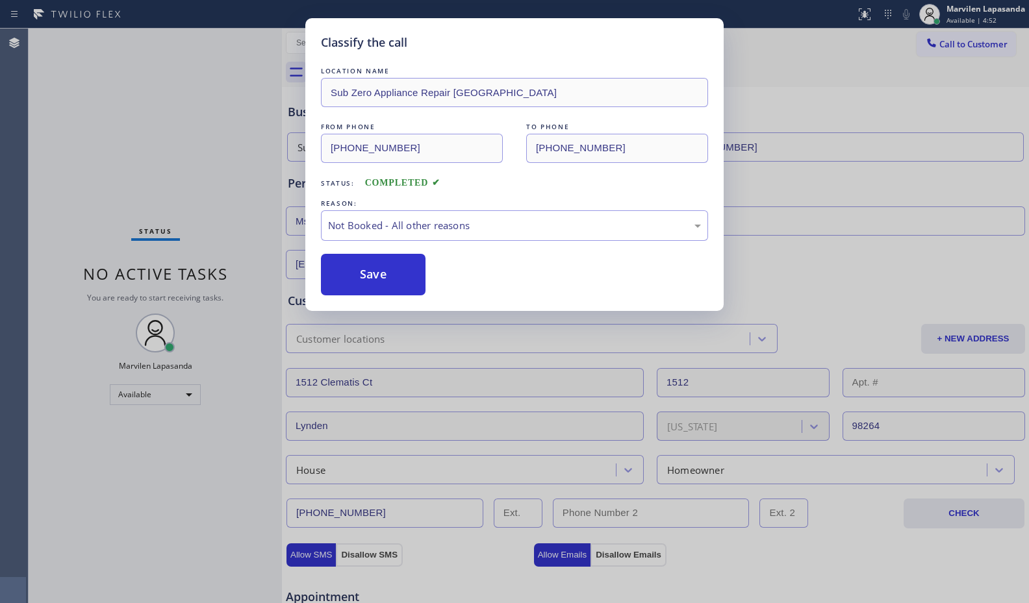
click at [357, 275] on button "Save" at bounding box center [373, 275] width 105 height 42
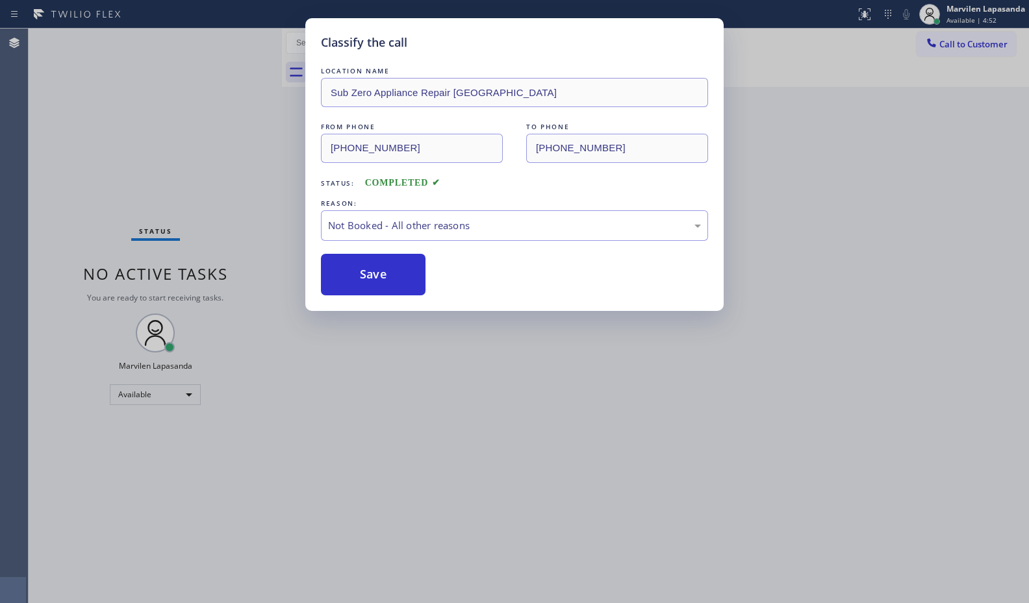
click at [357, 275] on button "Save" at bounding box center [373, 275] width 105 height 42
drag, startPoint x: 357, startPoint y: 275, endPoint x: 1007, endPoint y: 262, distance: 649.6
click at [366, 277] on button "Save" at bounding box center [373, 275] width 105 height 42
click at [1007, 262] on div "Classify the call LOCATION NAME Rich Viking Fridge Repair FROM PHONE (619) 776-…" at bounding box center [529, 316] width 1000 height 575
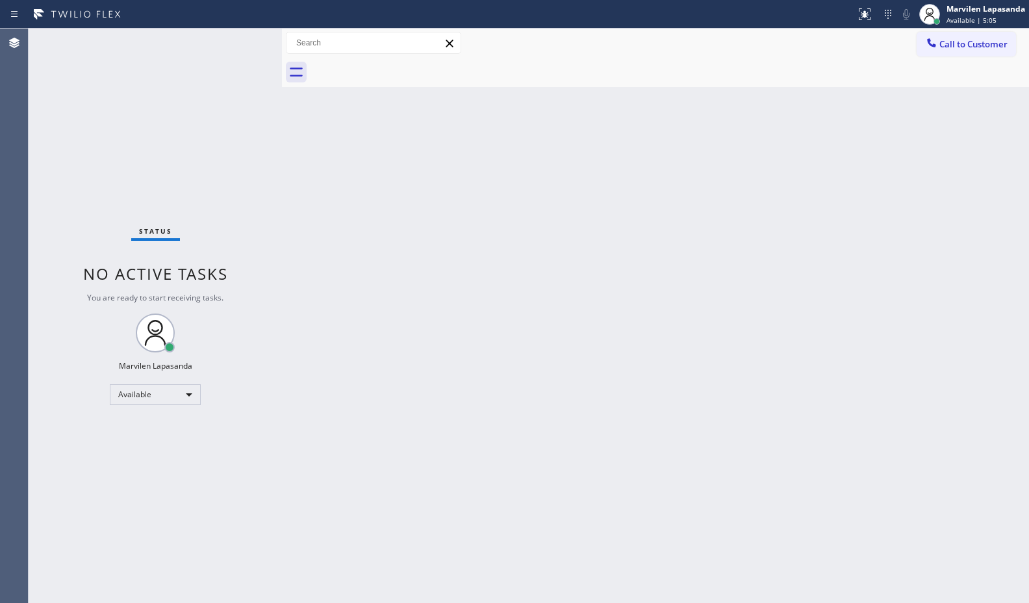
click at [234, 37] on div "Status No active tasks You are ready to start receiving tasks. Marvilen Lapasan…" at bounding box center [155, 316] width 253 height 575
click at [244, 41] on div "Status No active tasks You are ready to start receiving tasks. Marvilen Lapasan…" at bounding box center [155, 316] width 253 height 575
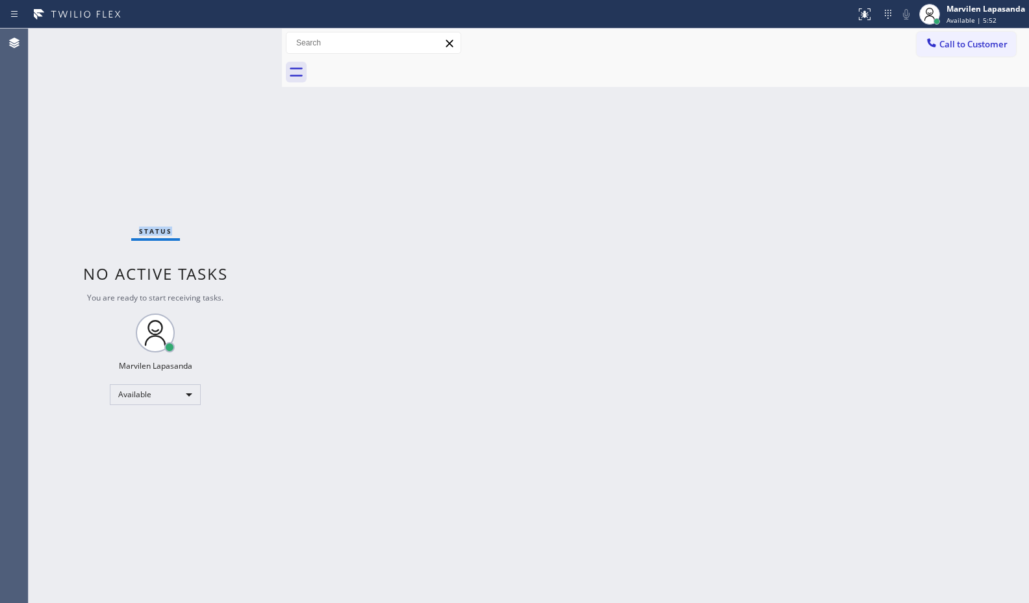
click at [244, 41] on div "Status No active tasks You are ready to start receiving tasks. Marvilen Lapasan…" at bounding box center [155, 316] width 253 height 575
click at [499, 71] on div at bounding box center [669, 72] width 718 height 29
drag, startPoint x: 620, startPoint y: 101, endPoint x: 916, endPoint y: 134, distance: 298.0
click at [621, 101] on div "Back to Dashboard Change Sender ID Customers Technicians Select a contact Outbo…" at bounding box center [655, 316] width 747 height 575
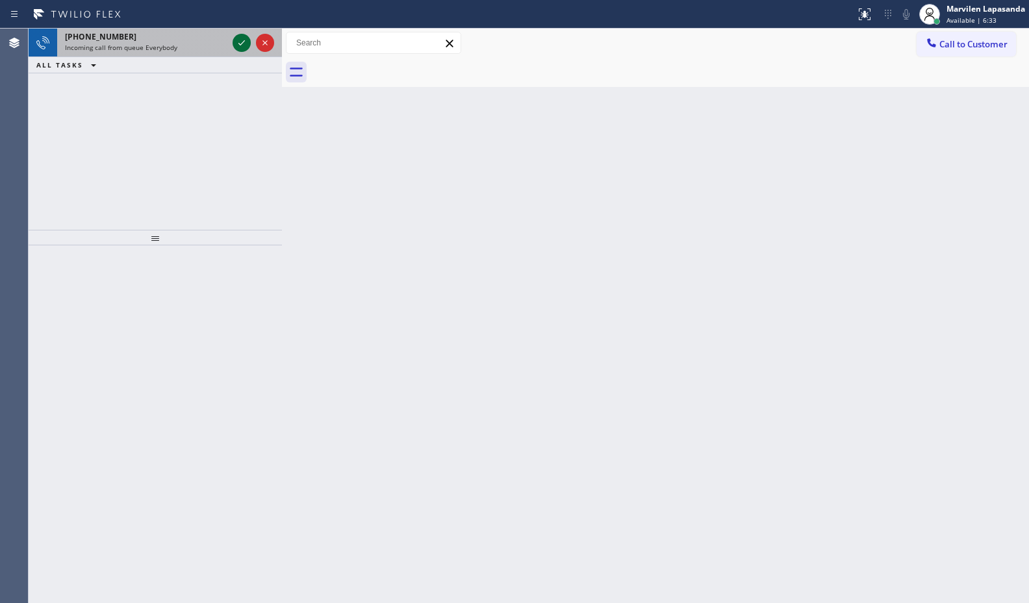
click at [238, 44] on icon at bounding box center [242, 43] width 16 height 16
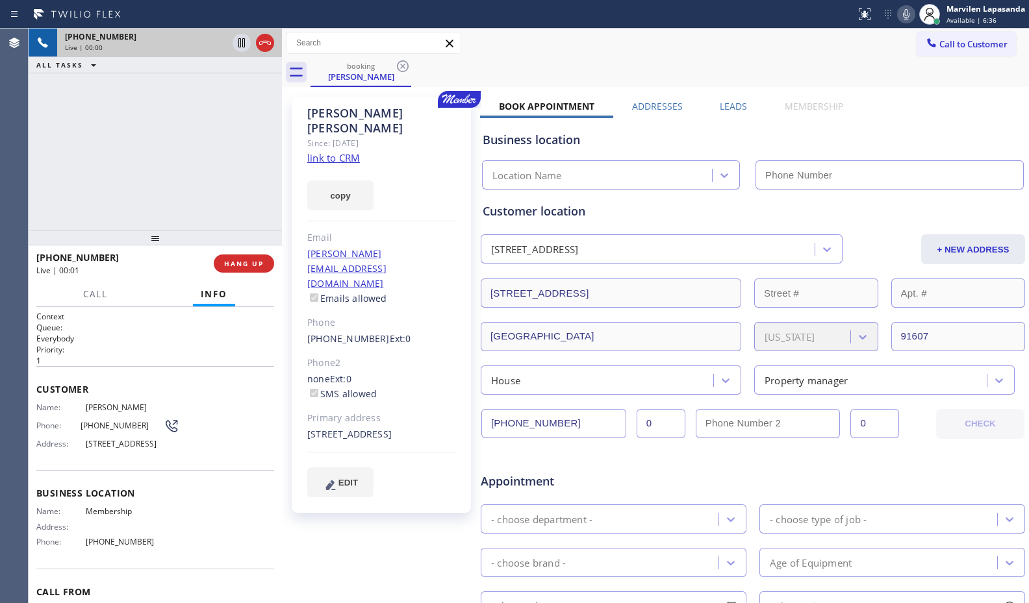
type input "(844) 386-0017"
click at [327, 151] on link "link to CRM" at bounding box center [333, 157] width 53 height 13
click at [844, 75] on div "booking Daniel Rood" at bounding box center [669, 72] width 718 height 29
click at [907, 17] on icon at bounding box center [906, 14] width 6 height 10
click at [243, 43] on icon at bounding box center [241, 42] width 6 height 9
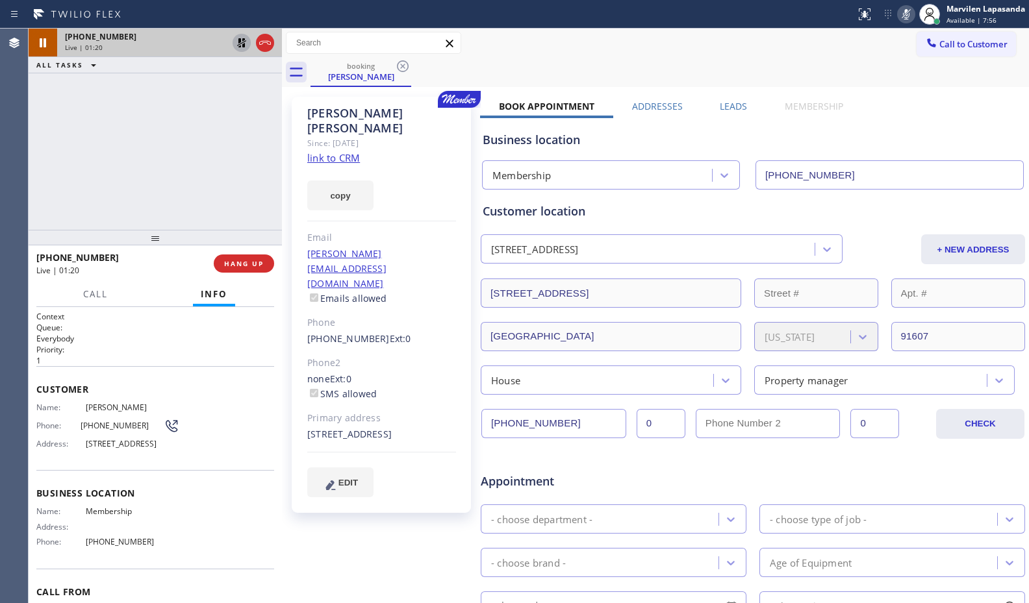
click at [238, 48] on icon at bounding box center [242, 43] width 16 height 16
click at [438, 167] on div "copy" at bounding box center [381, 188] width 149 height 45
click at [906, 21] on icon at bounding box center [906, 14] width 16 height 16
click at [440, 175] on div "copy" at bounding box center [381, 188] width 149 height 45
click at [436, 170] on div "copy" at bounding box center [381, 188] width 149 height 45
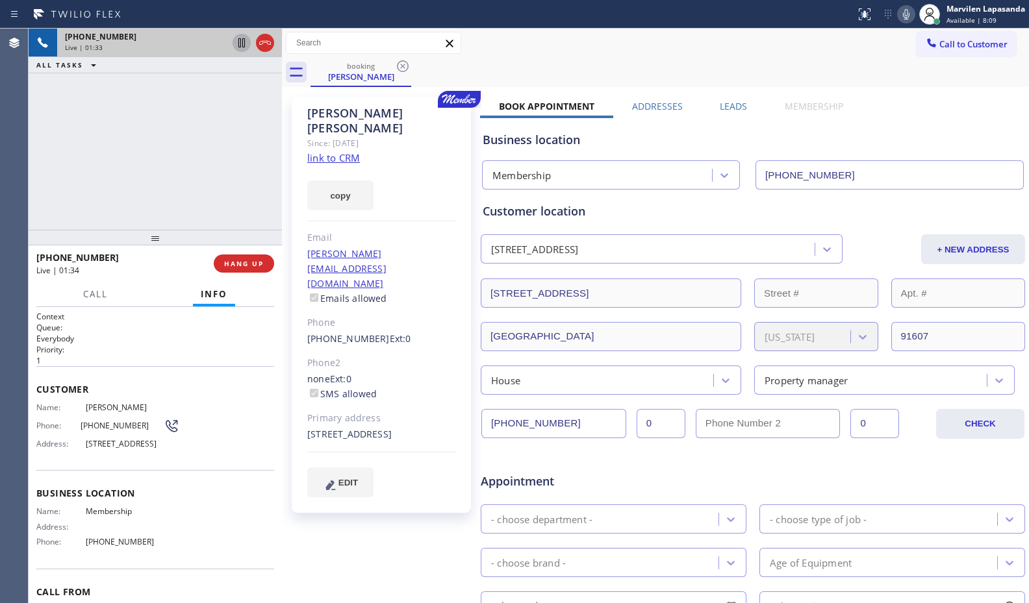
click at [423, 136] on div "Since: 20 may 2020" at bounding box center [381, 143] width 149 height 15
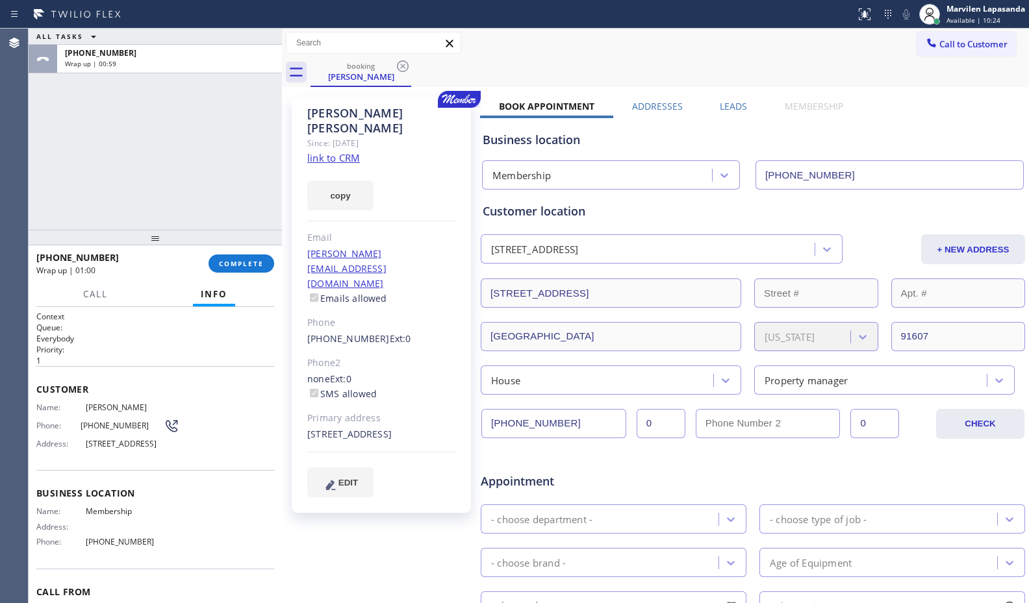
click at [433, 199] on div "Daniel Rood Since: 20 may 2020 link to CRM copy Email danny@itrip.net Emails al…" at bounding box center [381, 305] width 179 height 416
drag, startPoint x: 433, startPoint y: 199, endPoint x: 340, endPoint y: 94, distance: 139.4
click at [431, 197] on div "Daniel Rood Since: 20 may 2020 link to CRM copy Email danny@itrip.net Emails al…" at bounding box center [381, 305] width 179 height 416
click at [233, 262] on span "COMPLETE" at bounding box center [241, 263] width 45 height 9
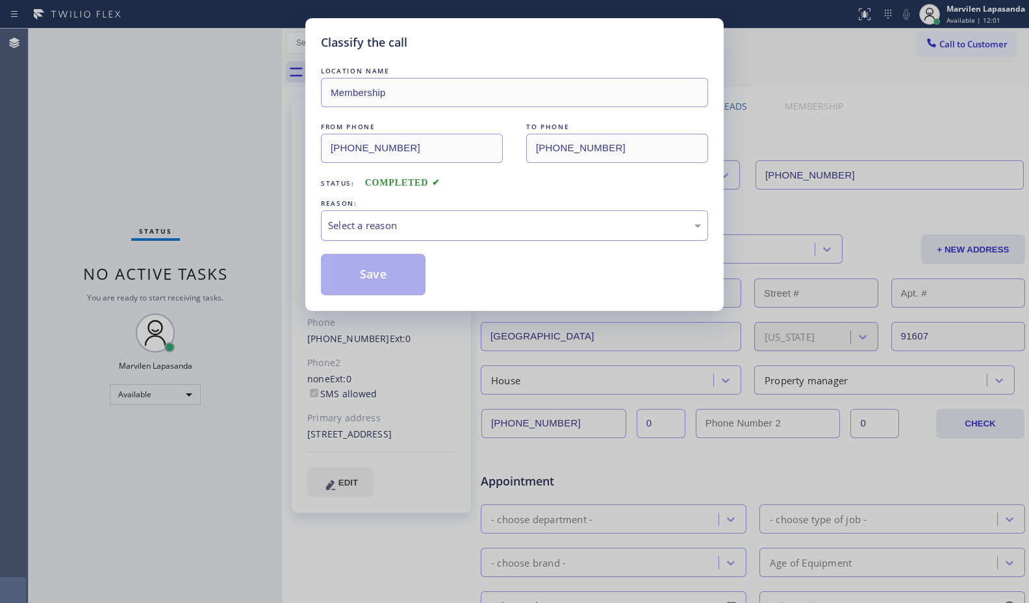
click at [356, 235] on div "Select a reason" at bounding box center [514, 225] width 387 height 31
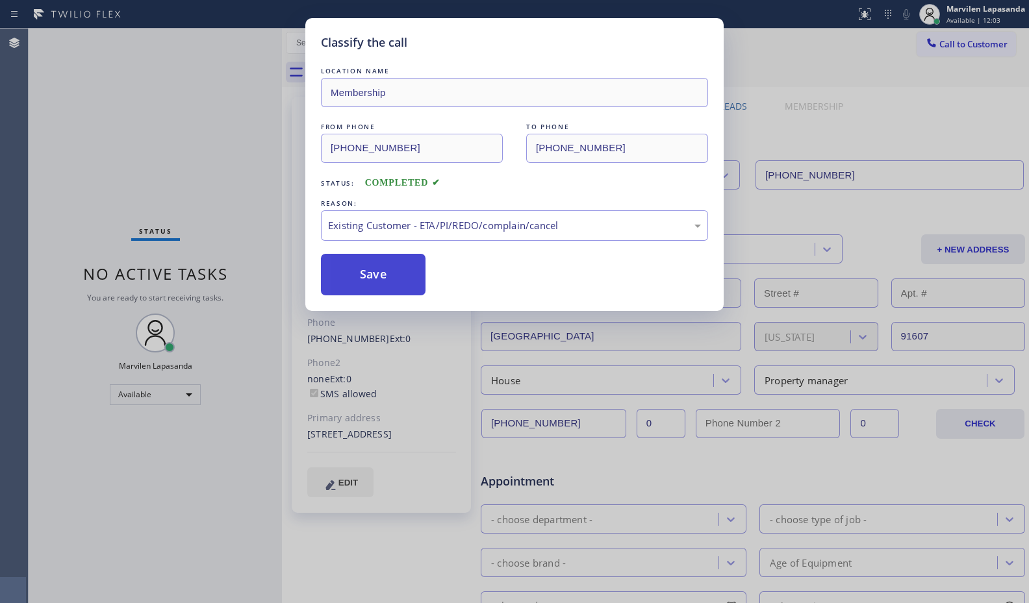
click at [362, 282] on button "Save" at bounding box center [373, 275] width 105 height 42
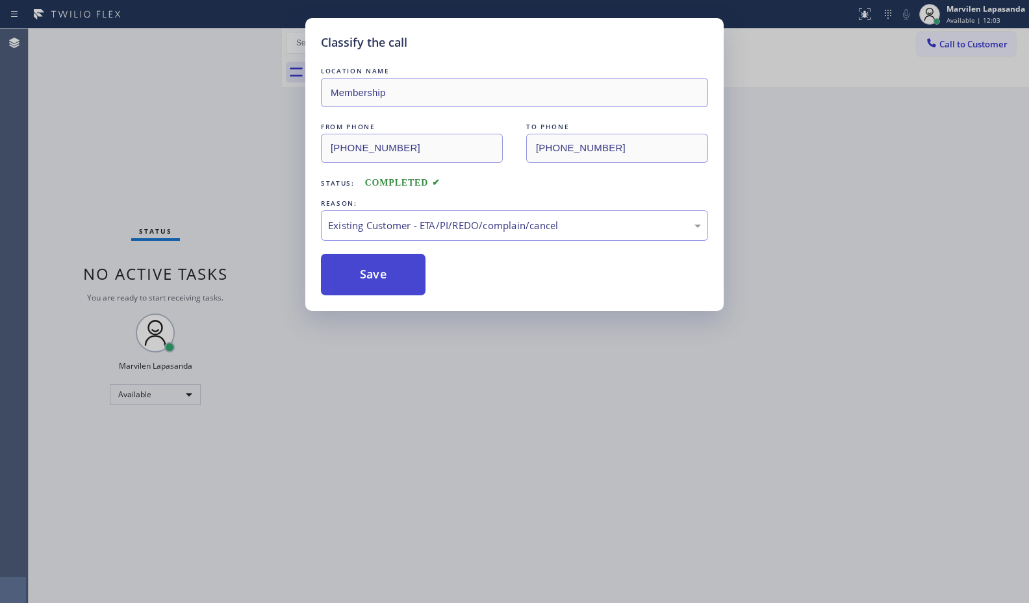
click at [362, 282] on button "Save" at bounding box center [373, 275] width 105 height 42
click at [362, 281] on button "Save" at bounding box center [373, 275] width 105 height 42
click at [362, 281] on div "Classify the call LOCATION NAME Rich Viking Fridge Repair FROM PHONE (619) 776-…" at bounding box center [529, 316] width 1000 height 575
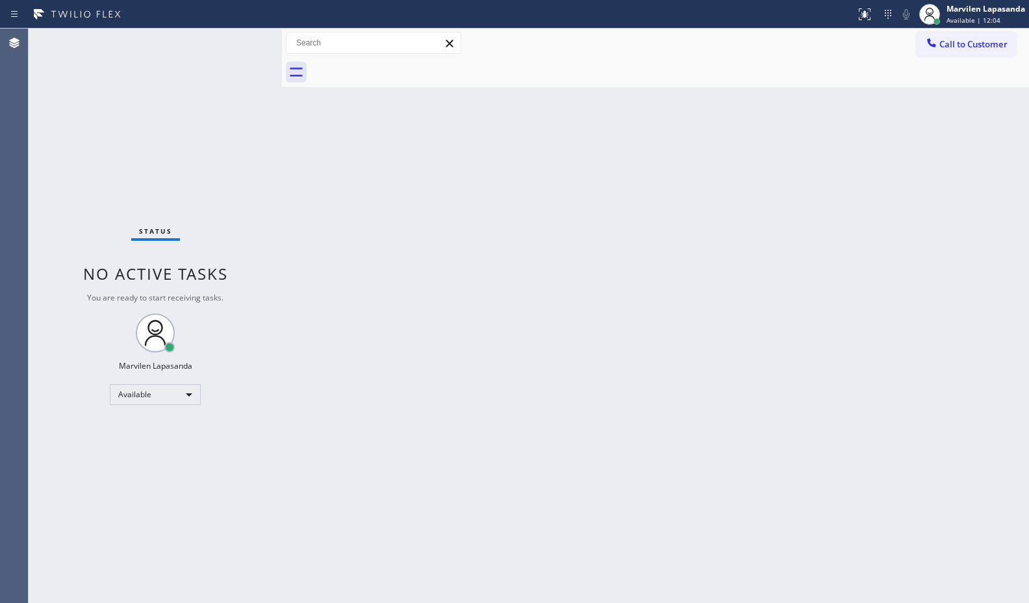
click at [362, 281] on div "Back to Dashboard Change Sender ID Customers Technicians Select a contact Outbo…" at bounding box center [655, 316] width 747 height 575
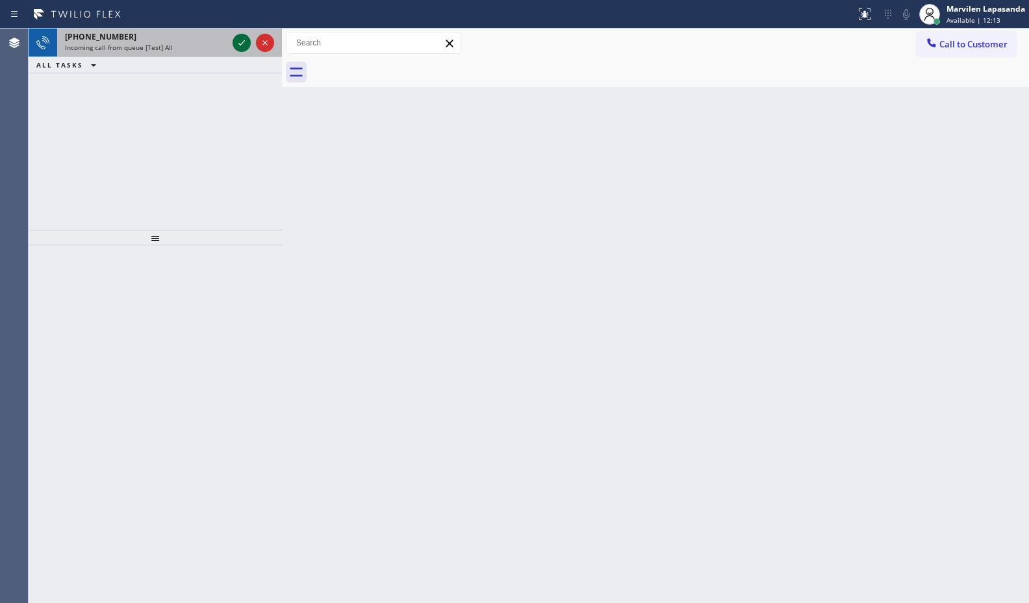
click at [242, 40] on icon at bounding box center [242, 43] width 16 height 16
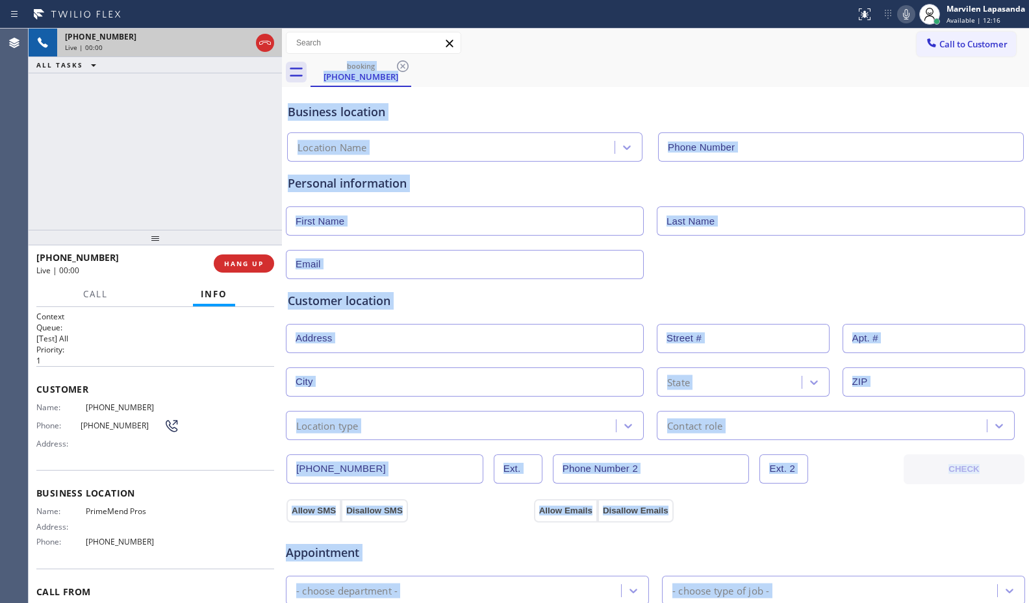
type input "(954) 787-0381"
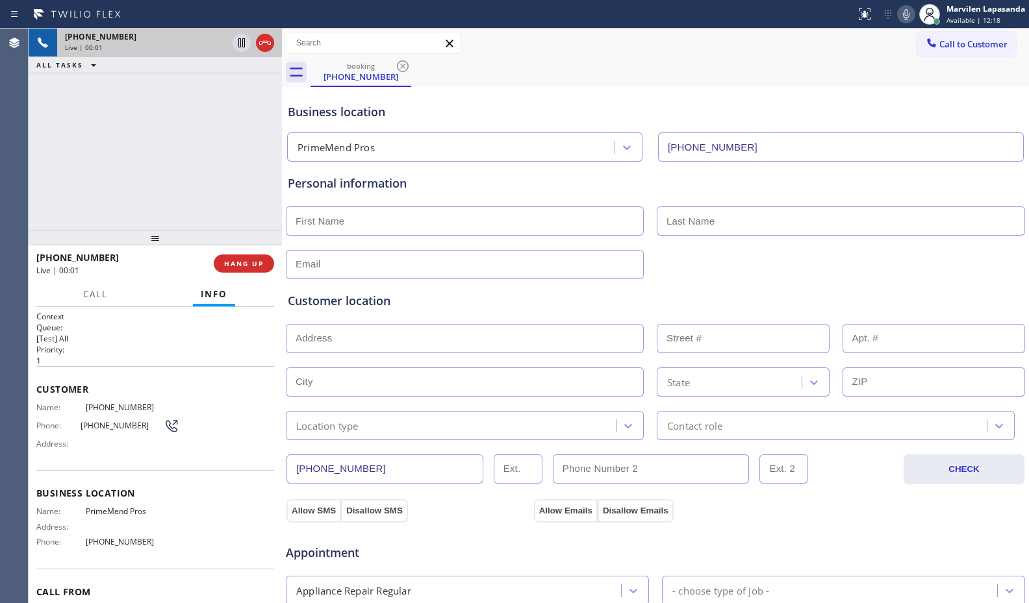
click at [238, 483] on div "Business location Name: PrimeMend Pros Address: Phone: (954) 787-0381" at bounding box center [155, 519] width 238 height 98
click at [239, 478] on div "Business location Name: PrimeMend Pros Address: Phone: (954) 787-0381" at bounding box center [155, 519] width 238 height 98
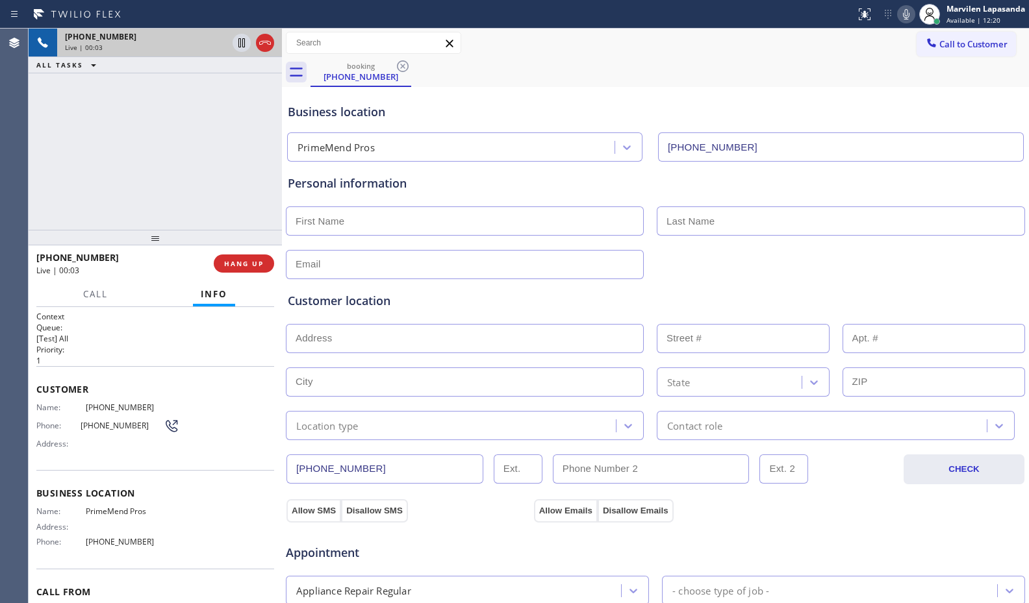
click at [202, 217] on div "+13052449706 Live | 00:03 ALL TASKS ALL TASKS ACTIVE TASKS TASKS IN WRAP UP" at bounding box center [155, 129] width 253 height 201
click at [186, 472] on div "Business location Name: PrimeMend Pros Address: Phone: (954) 787-0381" at bounding box center [155, 519] width 238 height 98
click at [379, 194] on div "Personal information" at bounding box center [655, 227] width 735 height 105
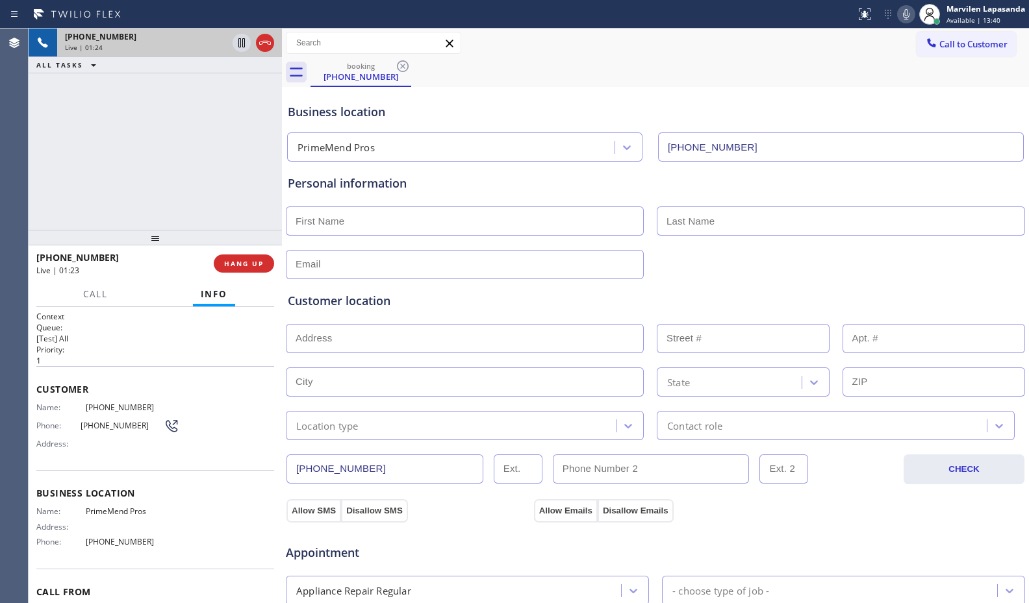
click at [906, 16] on icon at bounding box center [906, 14] width 16 height 16
click at [879, 71] on div "booking (305) 244-9706" at bounding box center [669, 72] width 718 height 29
click at [903, 25] on div "Status report No issues detected If you experience an issue, please download th…" at bounding box center [939, 14] width 179 height 29
click at [905, 18] on icon at bounding box center [906, 14] width 16 height 16
drag, startPoint x: 883, startPoint y: 92, endPoint x: 1009, endPoint y: 114, distance: 128.0
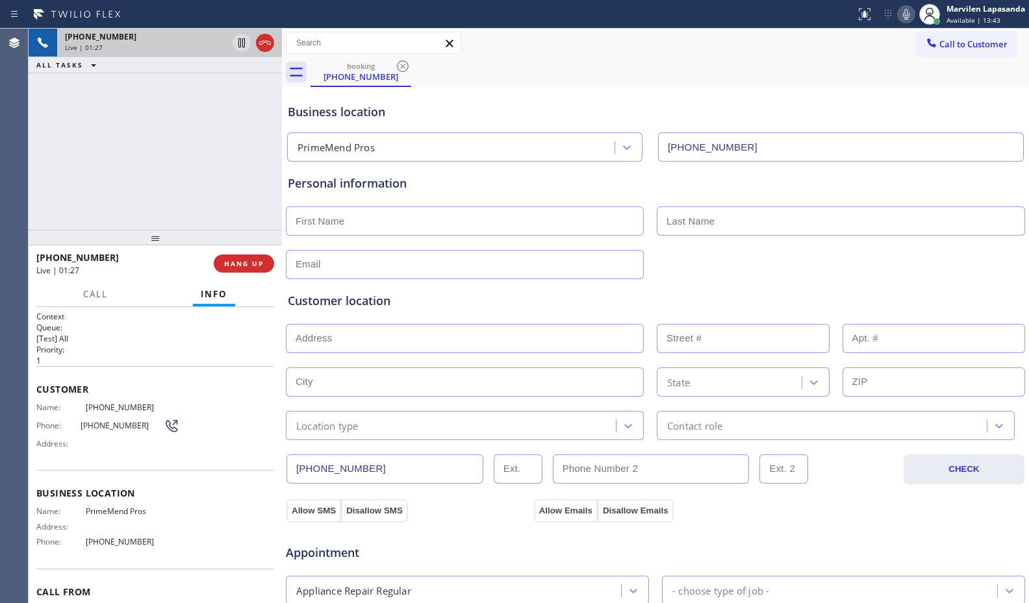
click at [883, 92] on div "Business location PrimeMend Pros (954) 787-0381" at bounding box center [655, 125] width 740 height 71
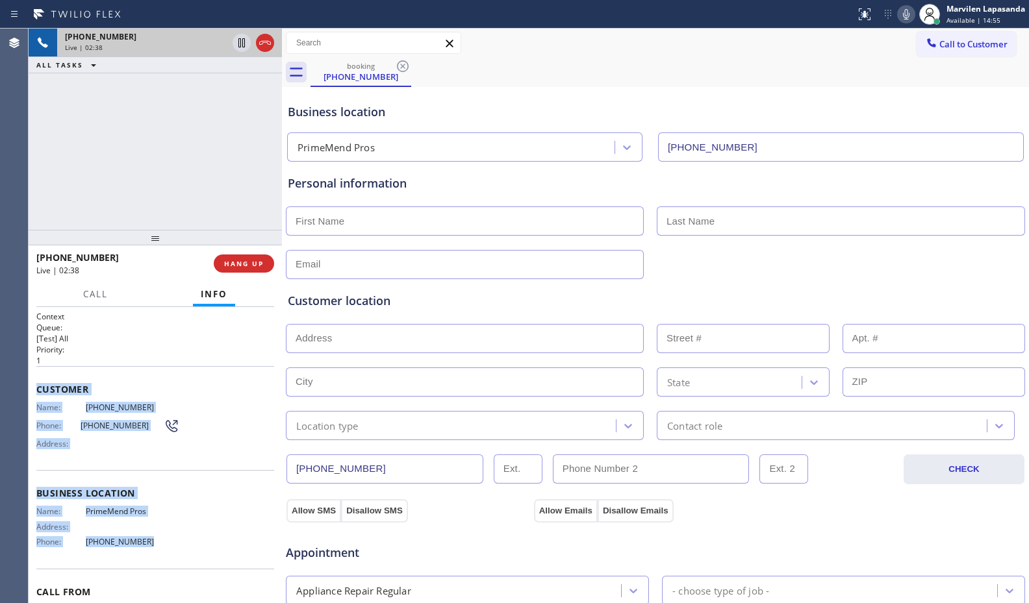
drag, startPoint x: 38, startPoint y: 387, endPoint x: 153, endPoint y: 538, distance: 190.0
click at [153, 538] on div "Context Queue: [Test] All Priority: 1 Customer Name: (305) 244-9706 Phone: (305…" at bounding box center [155, 489] width 238 height 356
copy div "Customer Name: (305) 244-9706 Phone: (305) 244-9706 Address: Business location …"
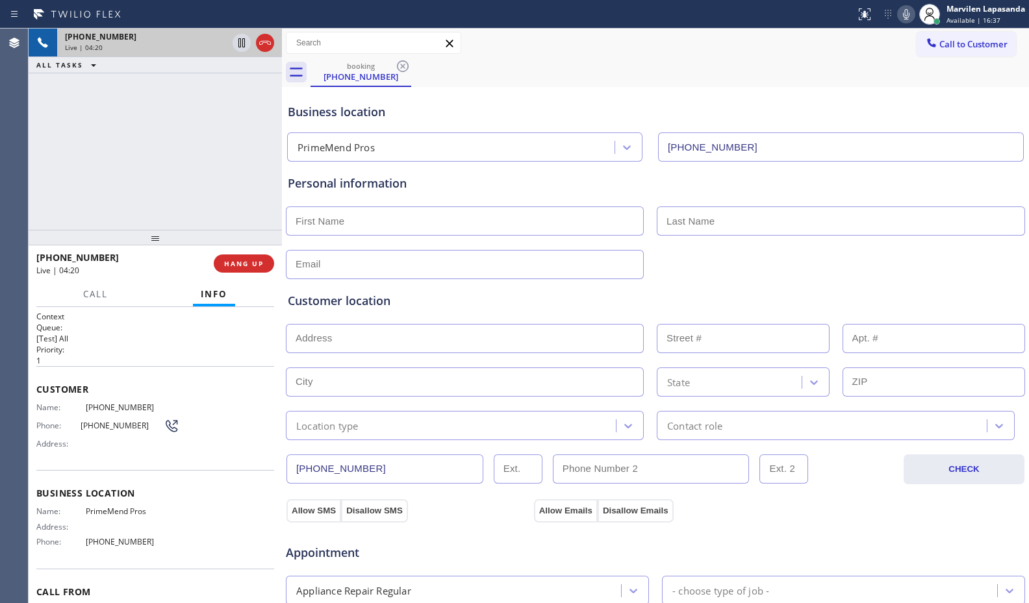
click at [581, 94] on div "Business location PrimeMend Pros (954) 787-0381" at bounding box center [655, 125] width 740 height 71
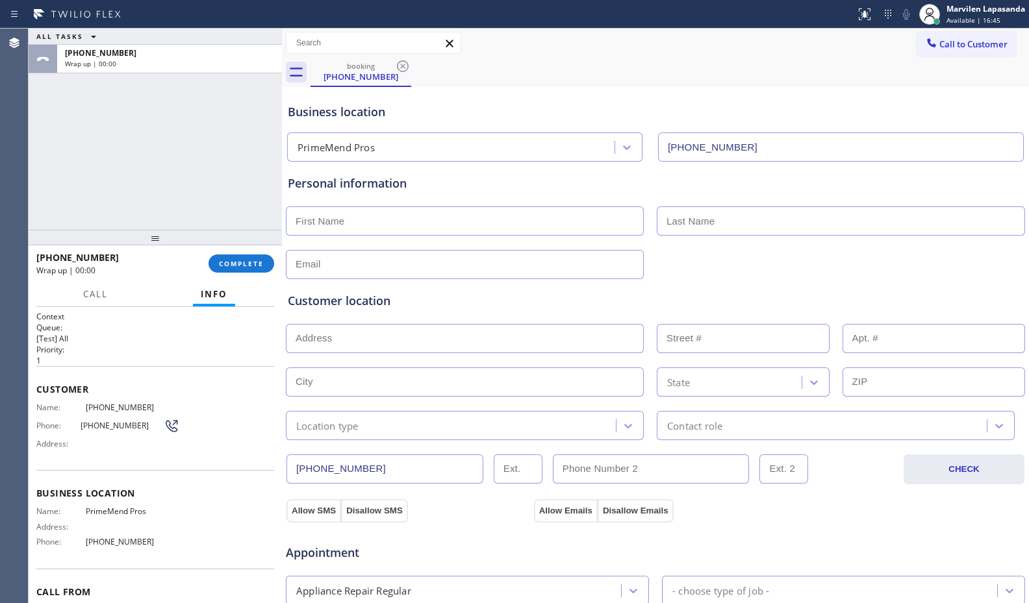
click at [553, 106] on div "Business location" at bounding box center [655, 112] width 735 height 18
click at [501, 47] on div "Call to Customer Outbound call Location American Service Alliance Indio Your ca…" at bounding box center [655, 43] width 747 height 23
click at [368, 221] on input "text" at bounding box center [465, 221] width 358 height 29
paste input "Brendon"
type input "Brendon"
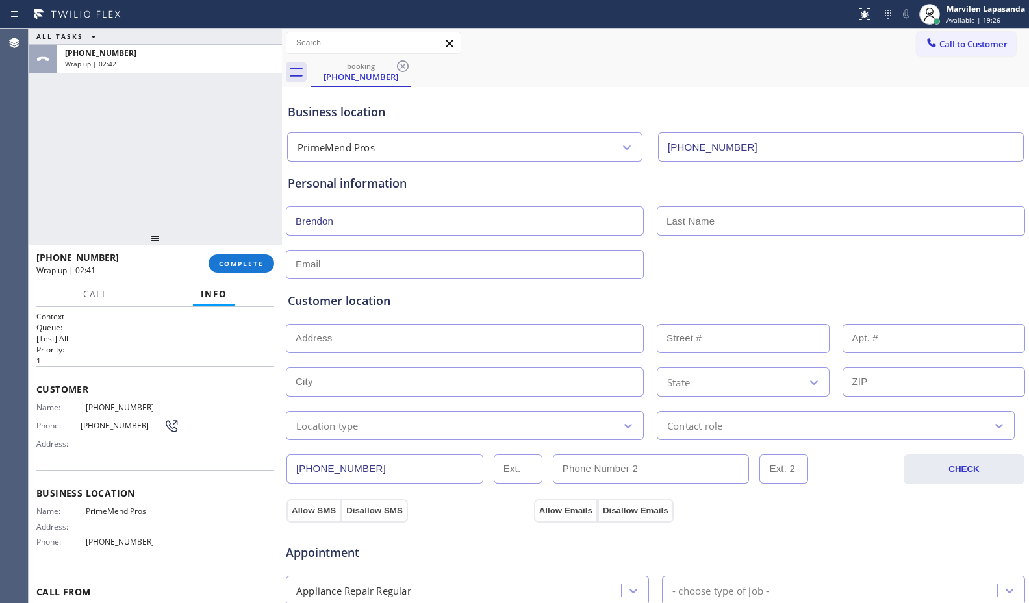
click at [724, 201] on div "Personal information Brendon" at bounding box center [655, 227] width 735 height 105
click at [727, 220] on input "text" at bounding box center [841, 221] width 368 height 29
drag, startPoint x: 611, startPoint y: 199, endPoint x: 701, endPoint y: 227, distance: 94.7
click at [625, 203] on div "Personal information Brendon" at bounding box center [655, 227] width 735 height 105
click at [702, 227] on input "text" at bounding box center [841, 221] width 368 height 29
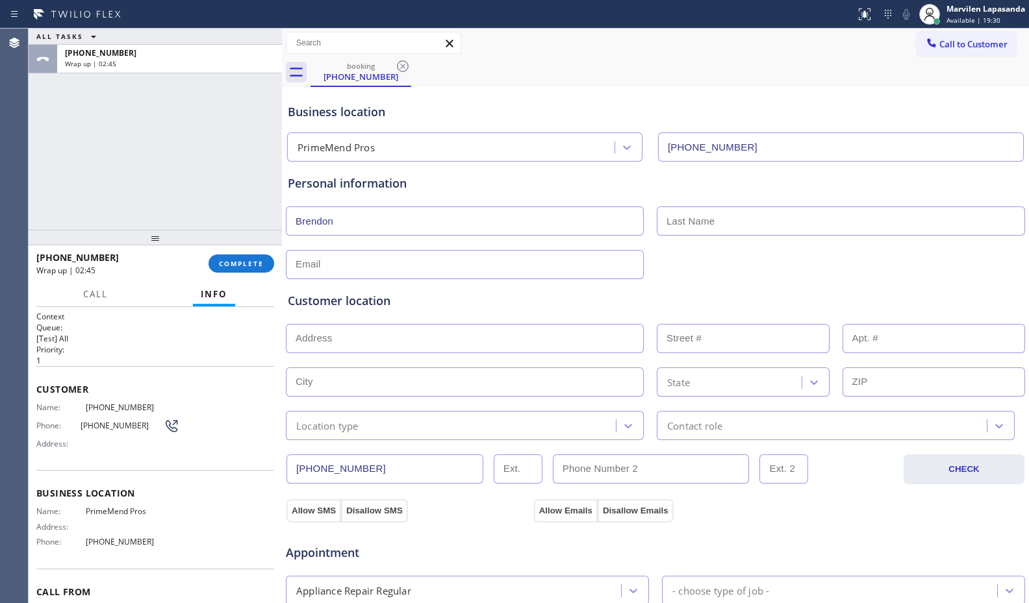
paste input "Clements"
type input "Clements"
click at [351, 264] on input "text" at bounding box center [465, 264] width 358 height 29
paste input "brendonclements1@gmail.com"
type input "brendonclements1@gmail.com"
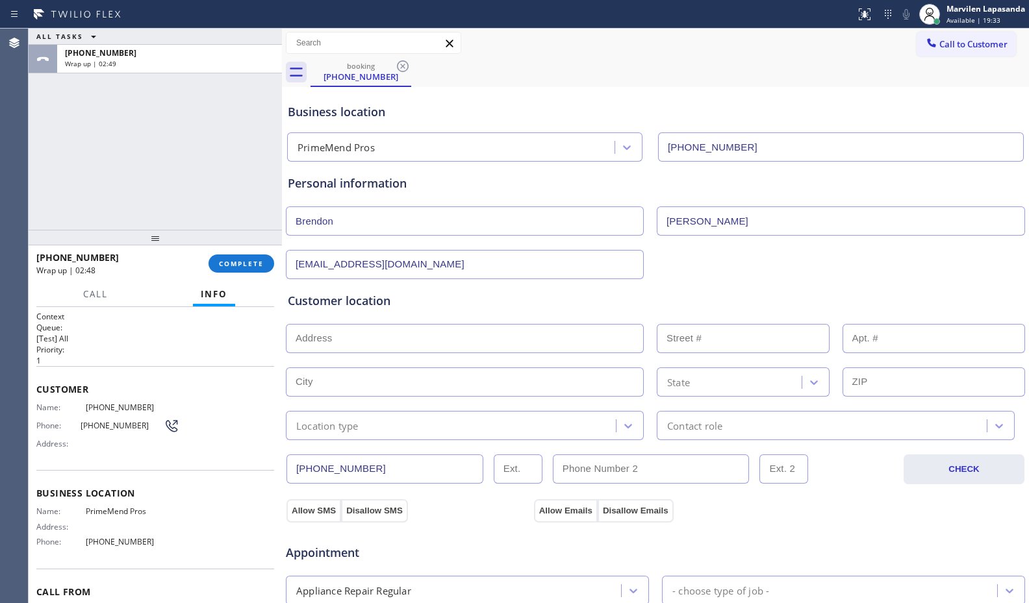
click at [400, 299] on div "Customer location" at bounding box center [655, 301] width 735 height 18
click at [355, 335] on input "text" at bounding box center [465, 338] width 358 height 29
paste input "10400 SW 155th Terrace Miami, FL 33157, USA"
type input "10400 SW 155th Terrace"
type input "10400"
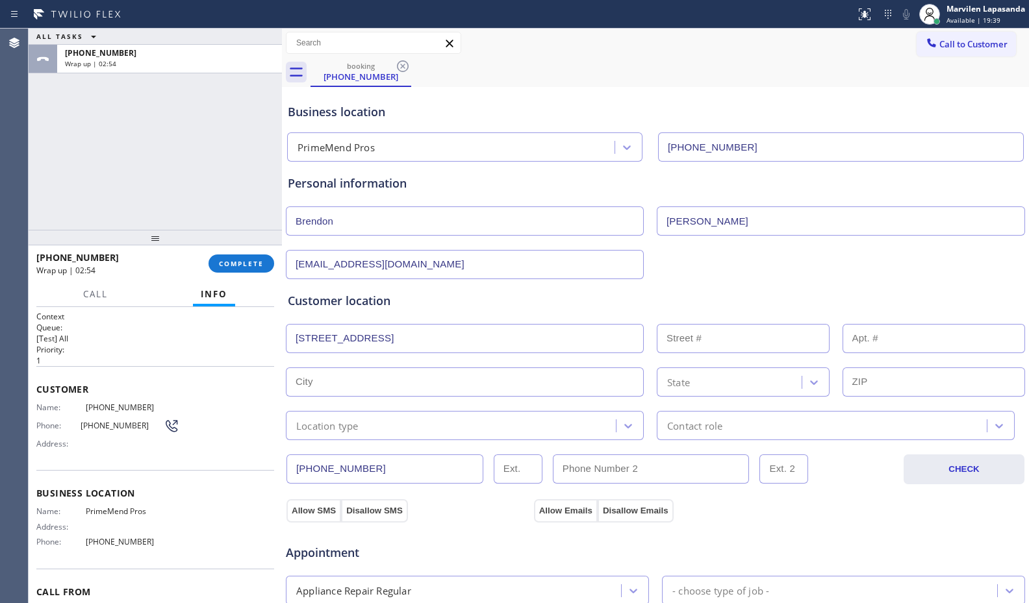
type input "Miami"
type input "33157"
click at [349, 425] on div "Location type" at bounding box center [327, 425] width 62 height 15
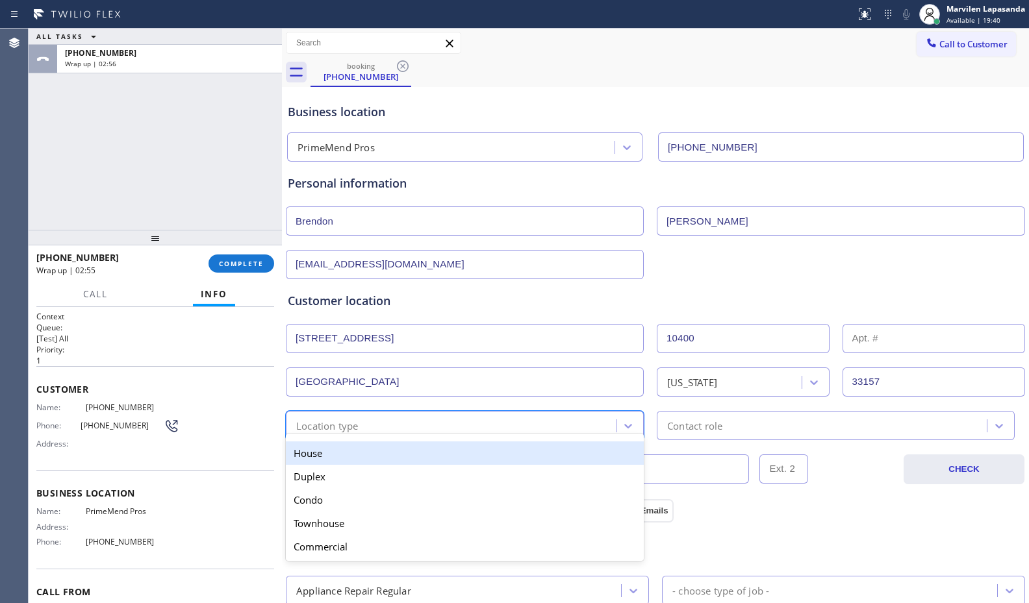
drag, startPoint x: 344, startPoint y: 449, endPoint x: 446, endPoint y: 443, distance: 102.1
click at [346, 449] on div "House" at bounding box center [465, 453] width 358 height 23
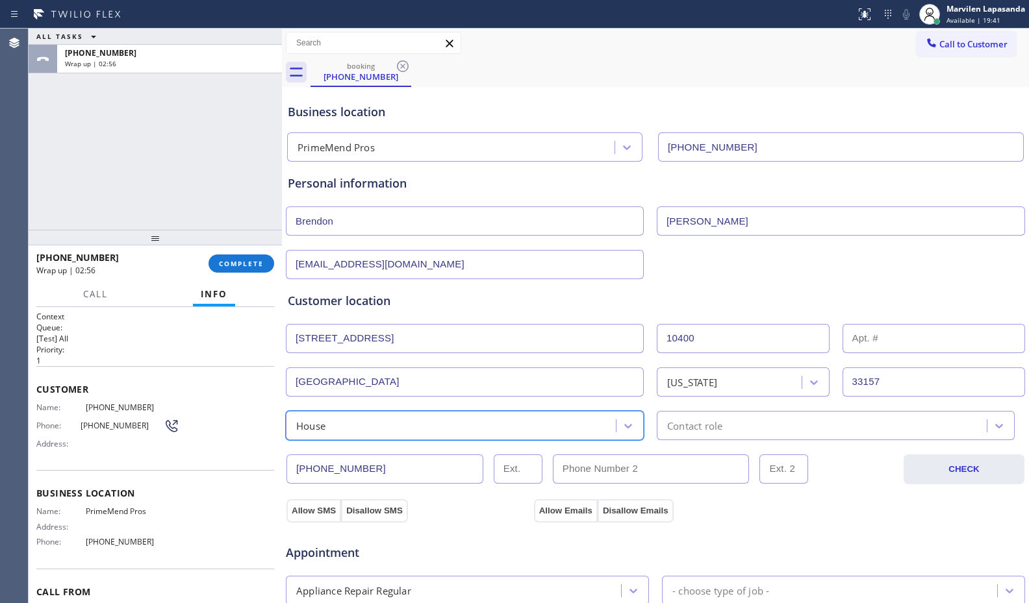
click at [690, 436] on div "Contact role" at bounding box center [836, 425] width 358 height 29
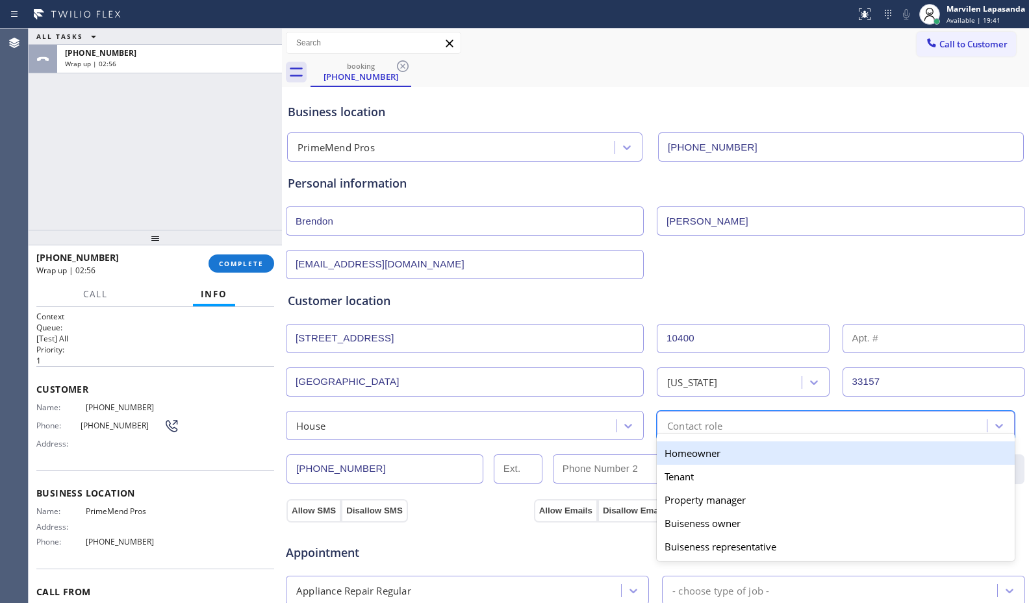
click at [690, 455] on div "Homeowner" at bounding box center [836, 453] width 358 height 23
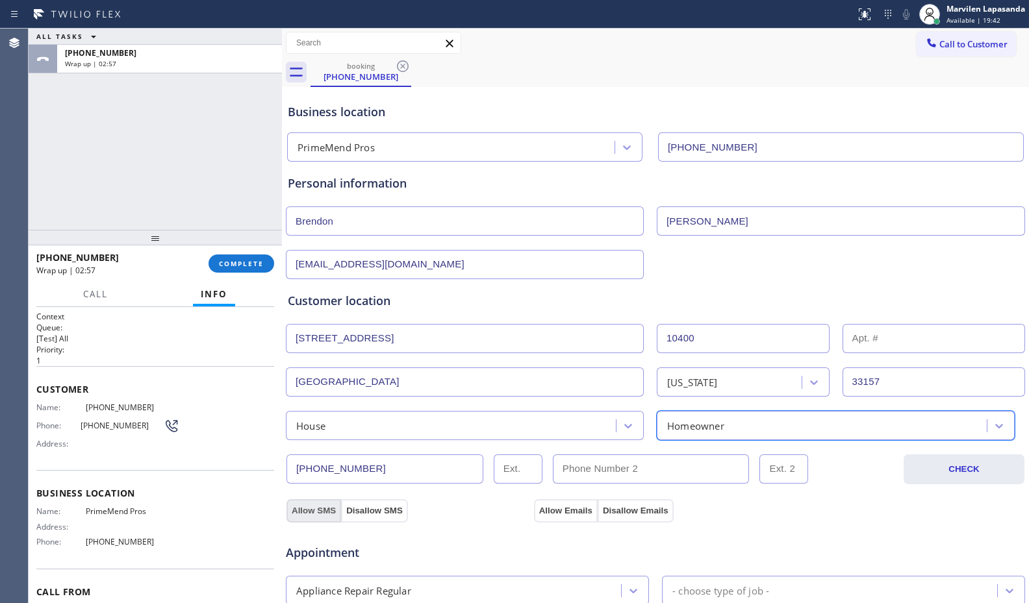
click at [297, 510] on button "Allow SMS" at bounding box center [313, 510] width 55 height 23
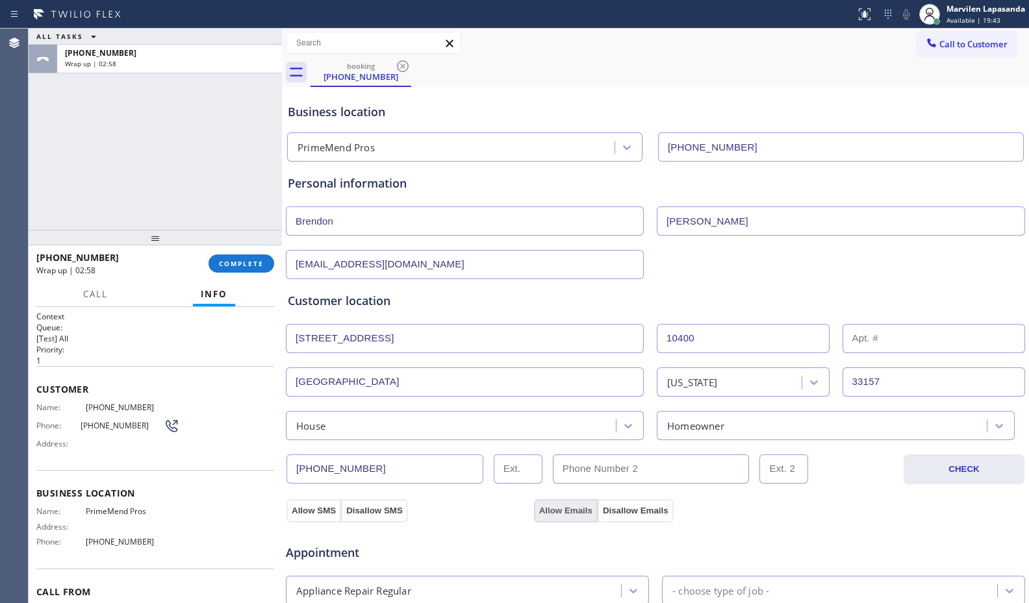
click at [553, 514] on button "Allow Emails" at bounding box center [566, 510] width 64 height 23
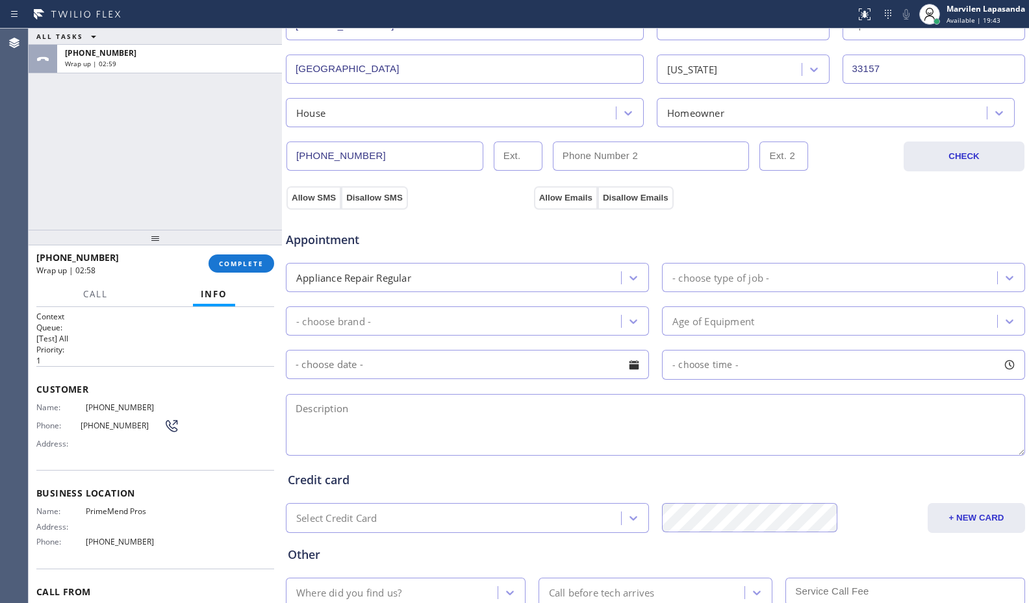
scroll to position [325, 0]
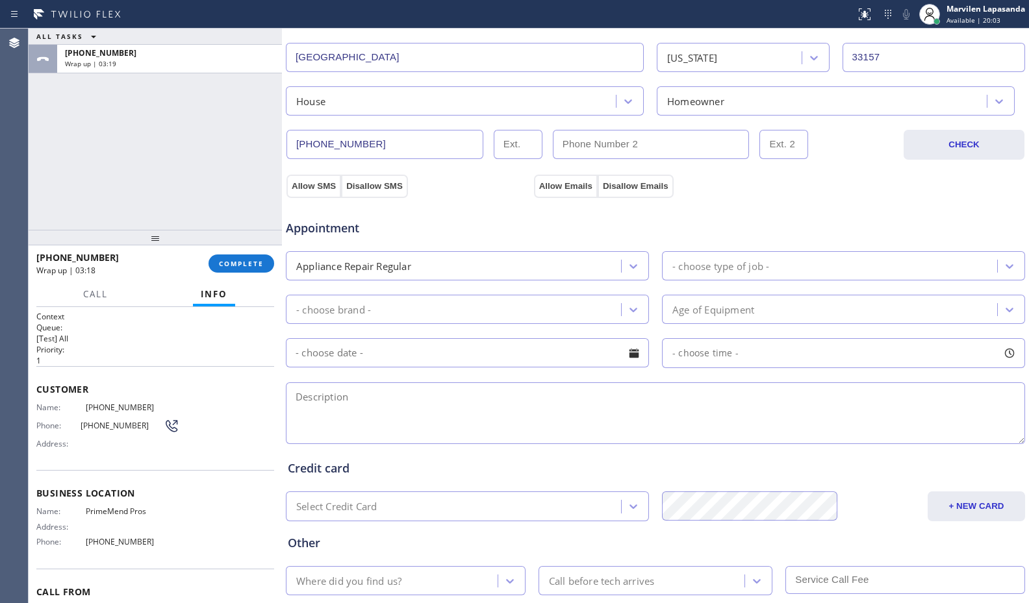
click at [496, 212] on div "Appointment" at bounding box center [407, 222] width 247 height 31
click at [357, 420] on textarea at bounding box center [655, 414] width 739 height 62
paste textarea "9-11/ NO SCF/ Amana/ SBS Washer/ It is leaking/ Don't know how old/ House-HO/ 1…"
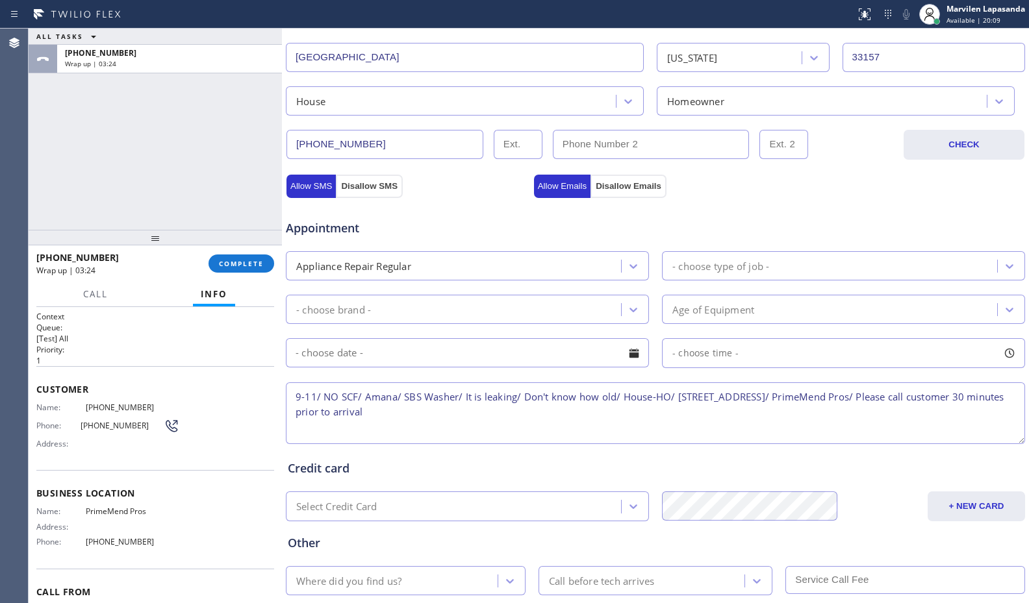
click at [303, 393] on textarea "9-11/ NO SCF/ Amana/ SBS Washer/ It is leaking/ Don't know how old/ House-HO/ 1…" at bounding box center [655, 414] width 739 height 62
click at [419, 405] on textarea "9-11/ NO SCF/ Amana/ SBS Washer/ It is leaking/ Don't know how old/ House-HO/ 1…" at bounding box center [655, 414] width 739 height 62
click at [299, 415] on textarea "9-11/ NO SCF/ Amana/ SBS Washer/ It is leaking/ Don't know how old/ House-HO/ 1…" at bounding box center [655, 414] width 739 height 62
click at [296, 415] on textarea "9-11/ NO SCF/ Amana/ SBS Washer/ It is leaking/ Don't know how old/ House-HO/ 1…" at bounding box center [655, 414] width 739 height 62
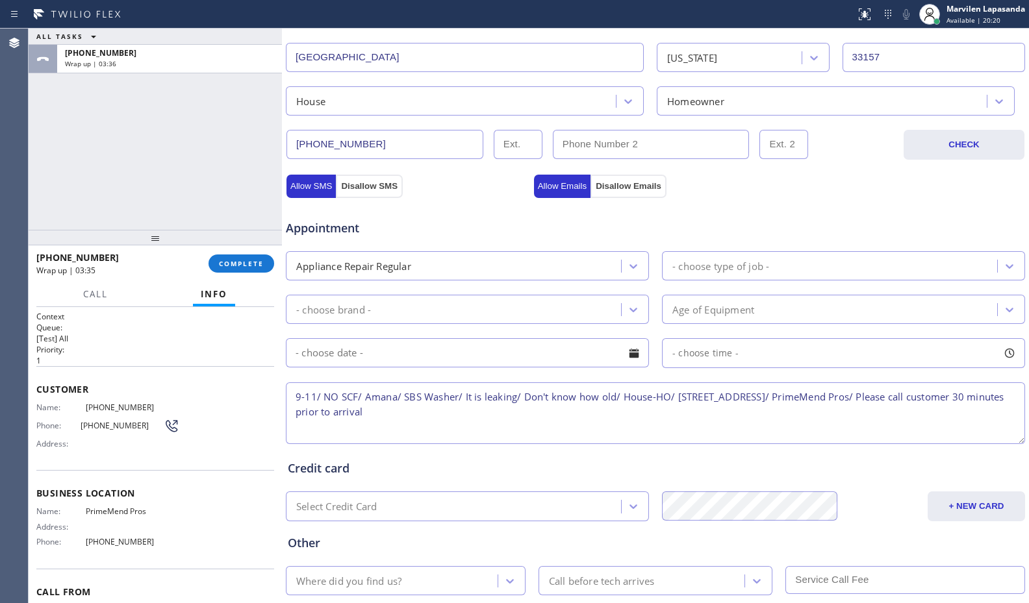
type textarea "9-11/ NO SCF/ Amana/ SBS Washer/ It is leaking/ Don't know how old/ House-HO/ 1…"
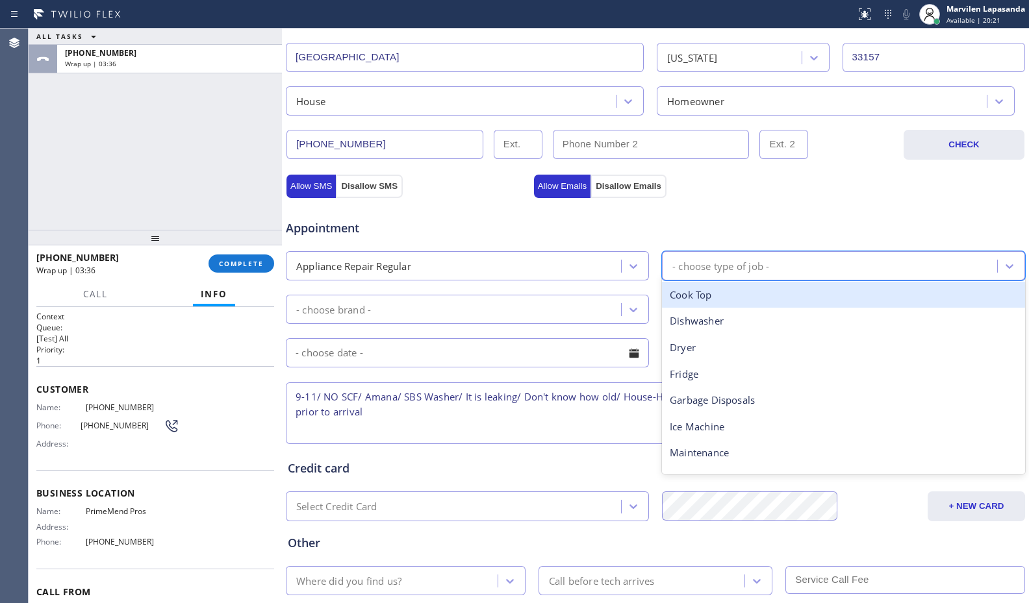
click at [672, 264] on div "- choose type of job -" at bounding box center [720, 265] width 97 height 15
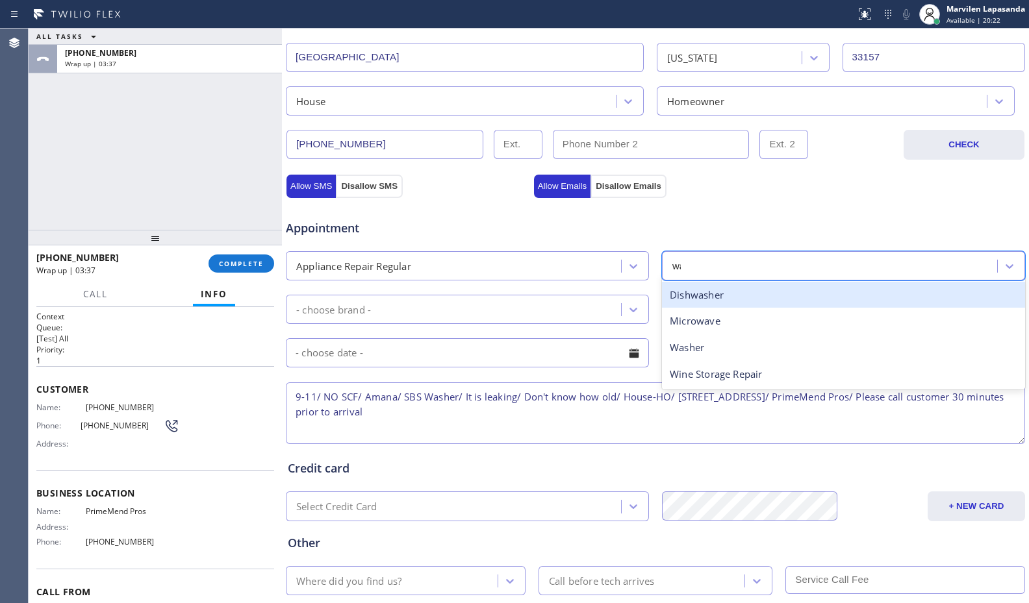
type input "was"
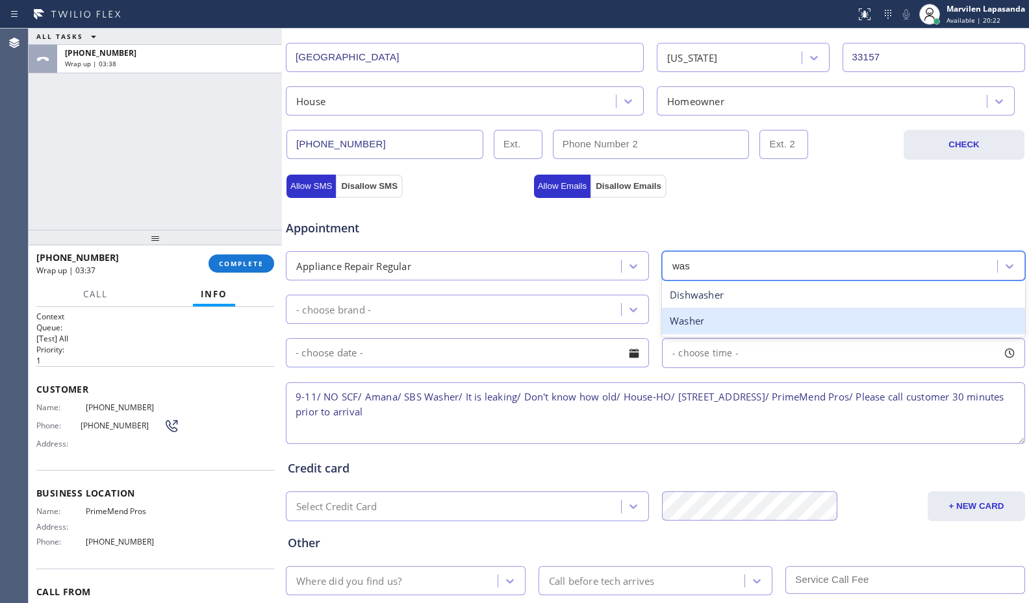
click at [687, 321] on div "Washer" at bounding box center [843, 321] width 363 height 27
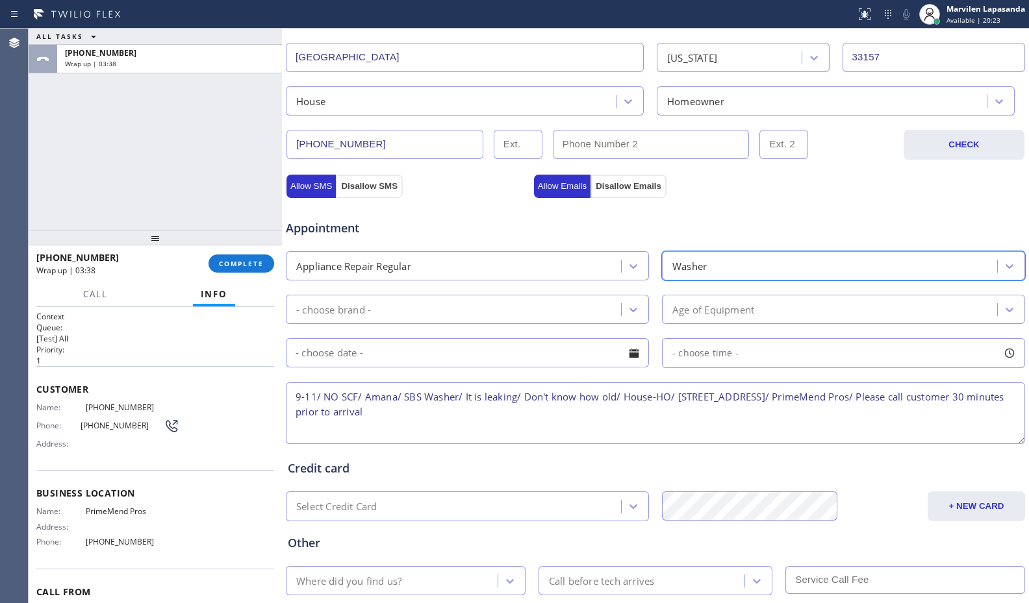
click at [426, 297] on div "- choose brand -" at bounding box center [467, 309] width 363 height 29
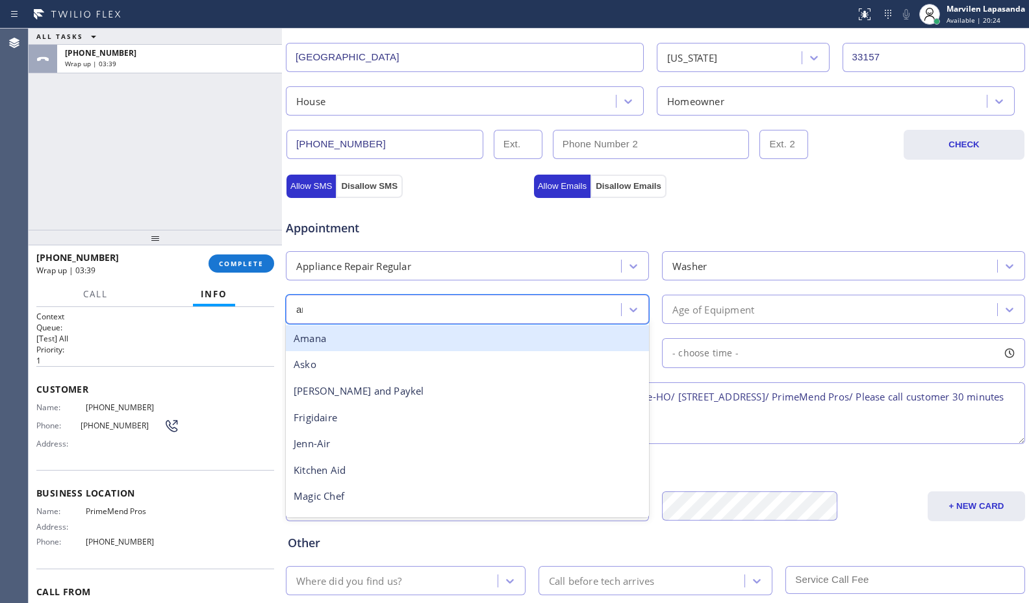
type input "ama"
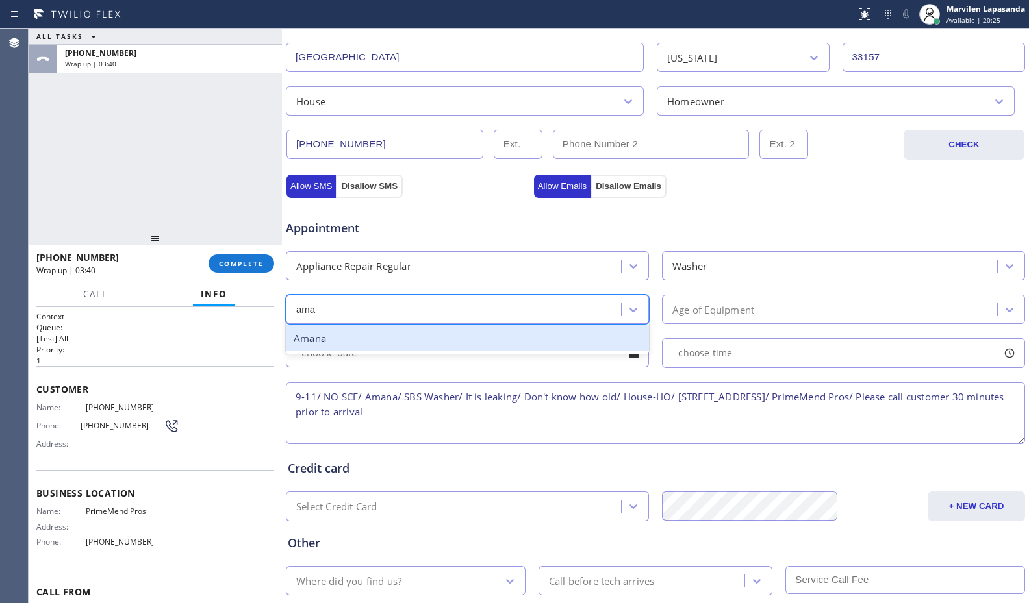
click at [416, 336] on div "Amana" at bounding box center [467, 338] width 363 height 27
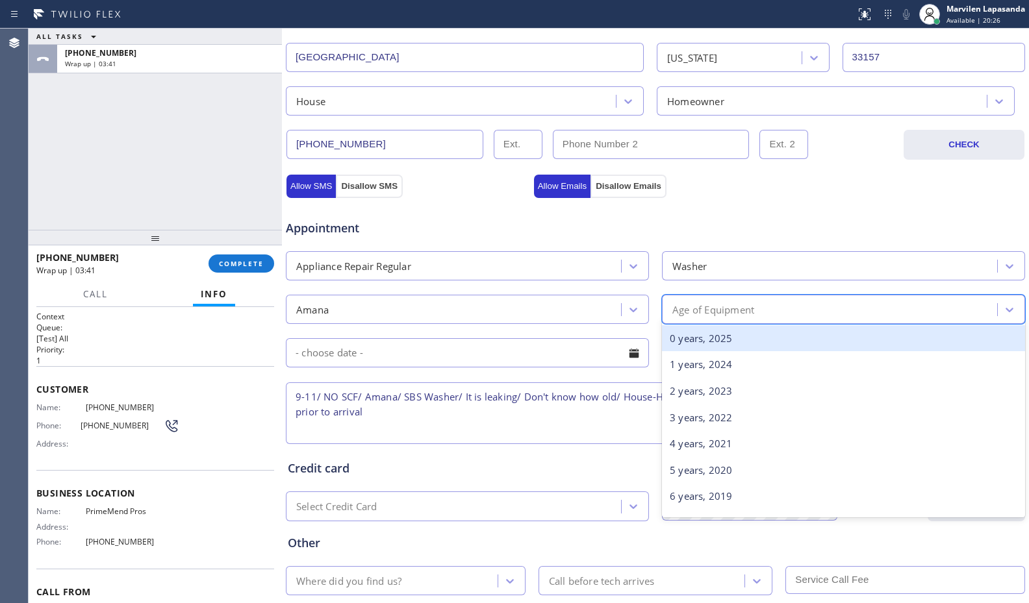
click at [725, 309] on div "Age of Equipment" at bounding box center [713, 309] width 82 height 15
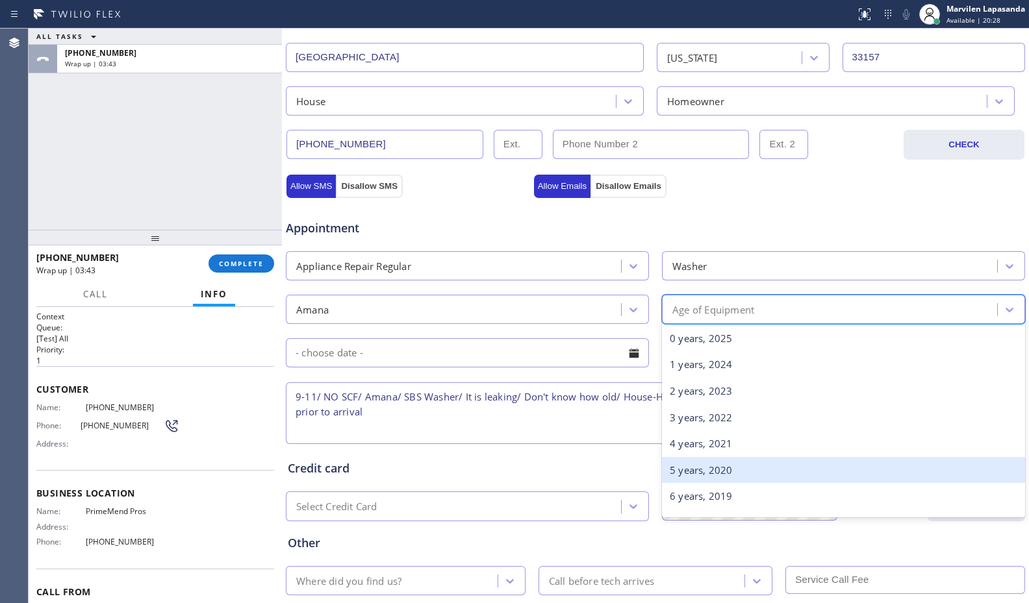
click at [709, 469] on div "5 years, 2020" at bounding box center [843, 470] width 363 height 27
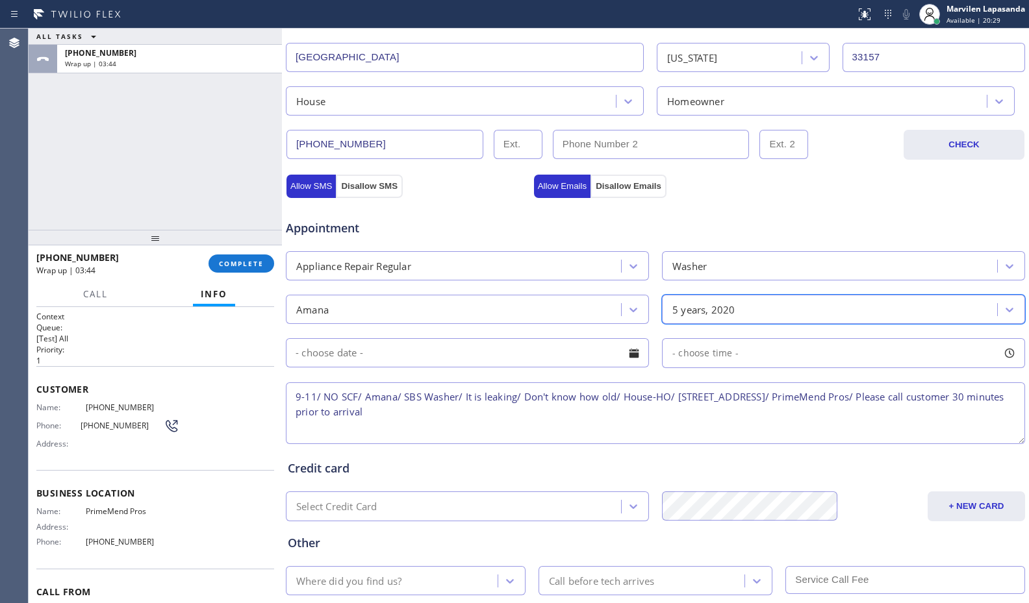
click at [612, 399] on textarea "9-11/ NO SCF/ Amana/ SBS Washer/ It is leaking/ Don't know how old/ House-HO/ 1…" at bounding box center [655, 414] width 739 height 62
click at [622, 418] on textarea "9-11/ NO SCF/ Amana/ SBS Washer/ It is leaking/ Don't know how old-No warranty/…" at bounding box center [655, 414] width 739 height 62
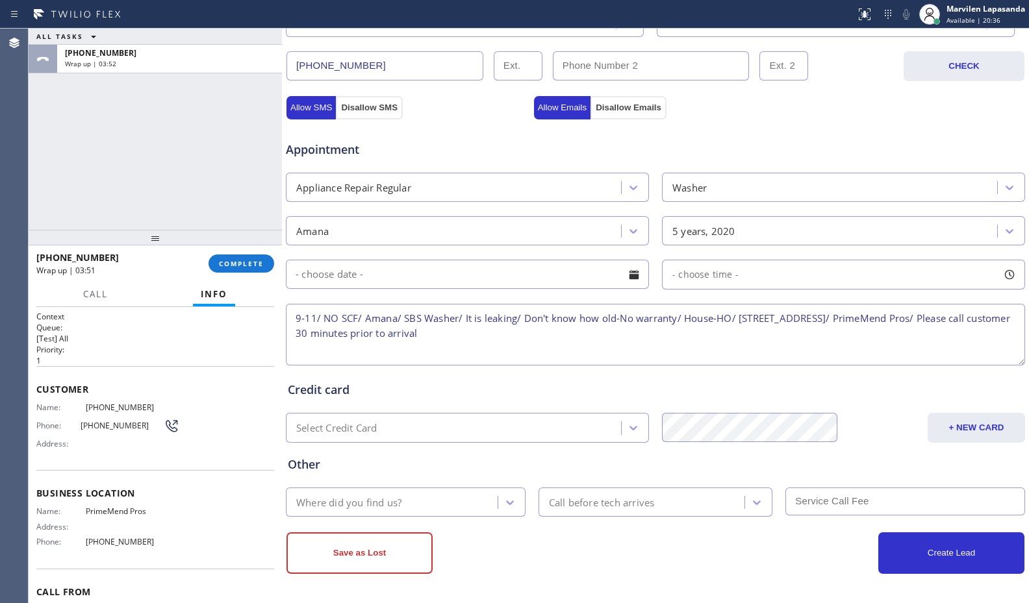
type textarea "9-11/ NO SCF/ Amana/ SBS Washer/ It is leaking/ Don't know how old-No warranty/…"
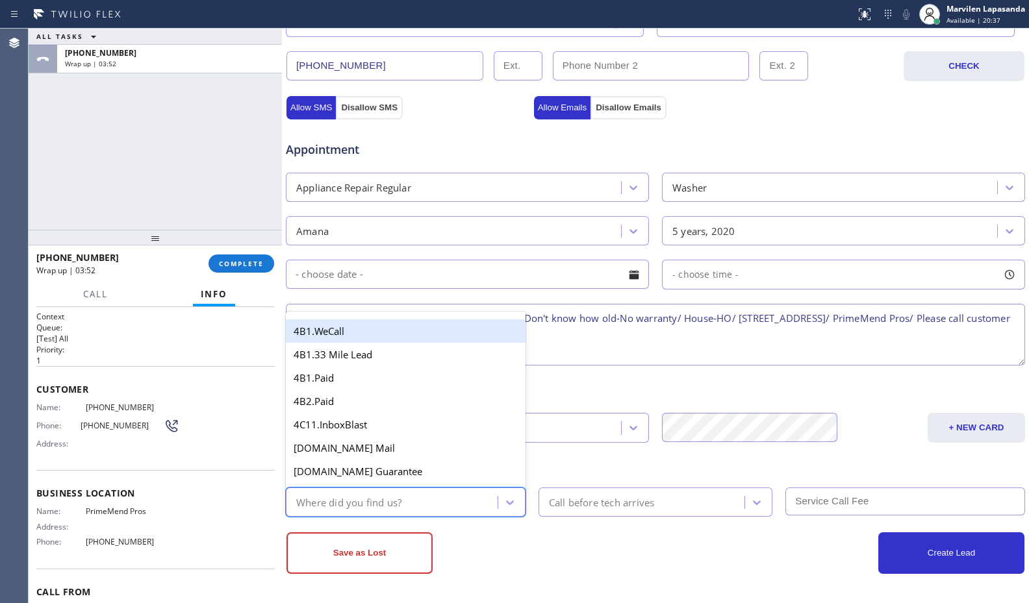
click at [390, 504] on div "Where did you find us?" at bounding box center [348, 502] width 105 height 15
type input "go"
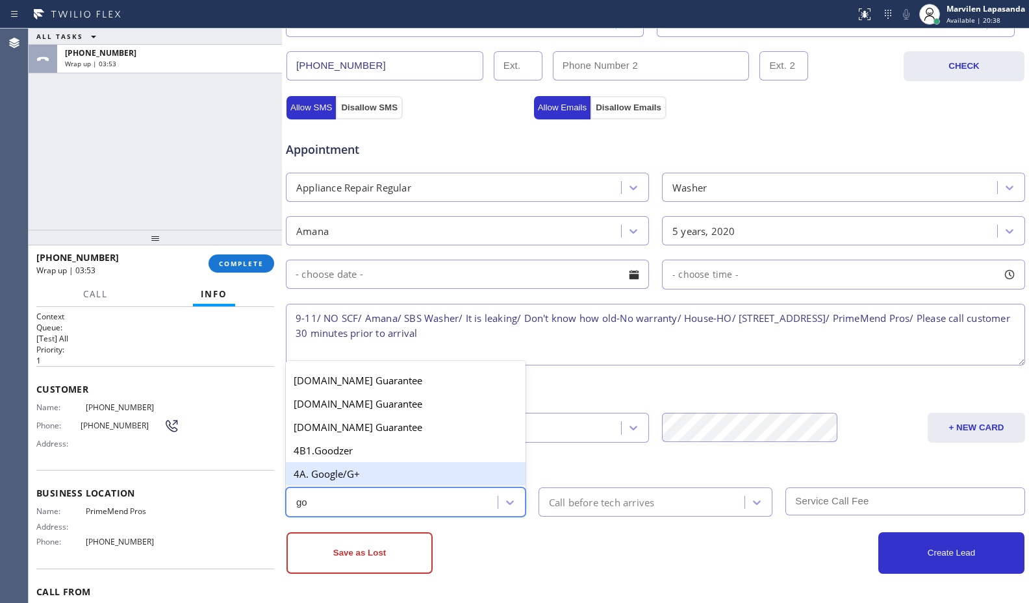
click at [385, 482] on div "4A. Google/G+" at bounding box center [406, 473] width 240 height 23
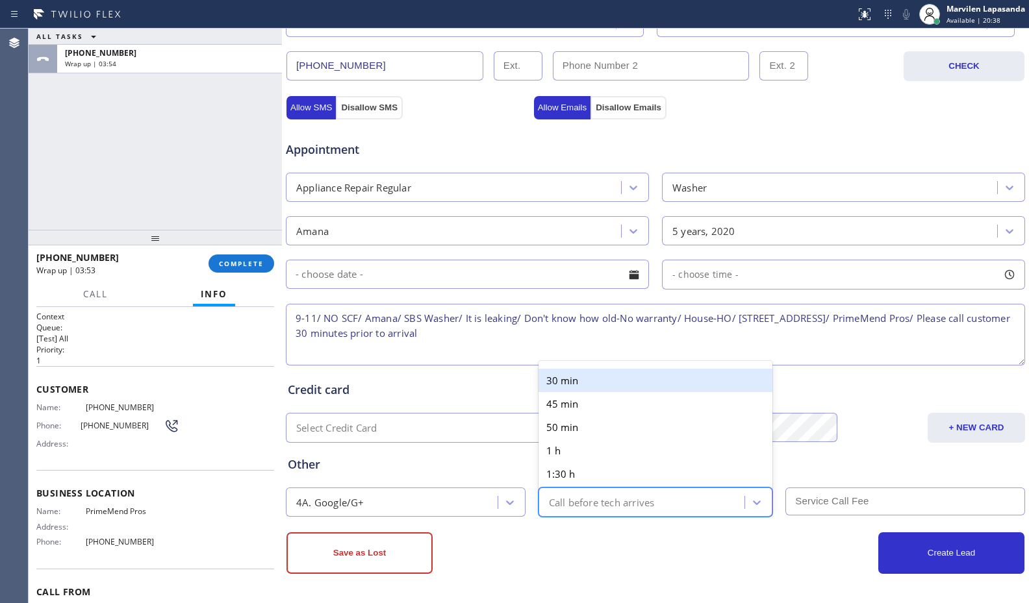
click at [639, 509] on div "Call before tech arrives" at bounding box center [602, 502] width 106 height 15
click at [606, 381] on div "30 min" at bounding box center [655, 380] width 234 height 23
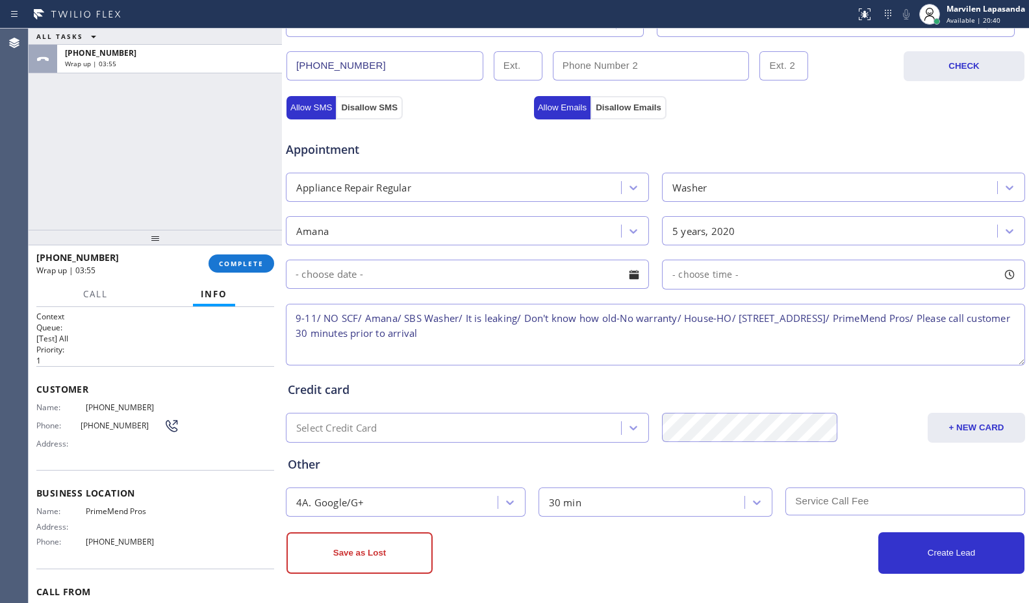
click at [812, 548] on div "Create Lead" at bounding box center [839, 554] width 369 height 42
click at [627, 279] on div at bounding box center [634, 275] width 22 height 22
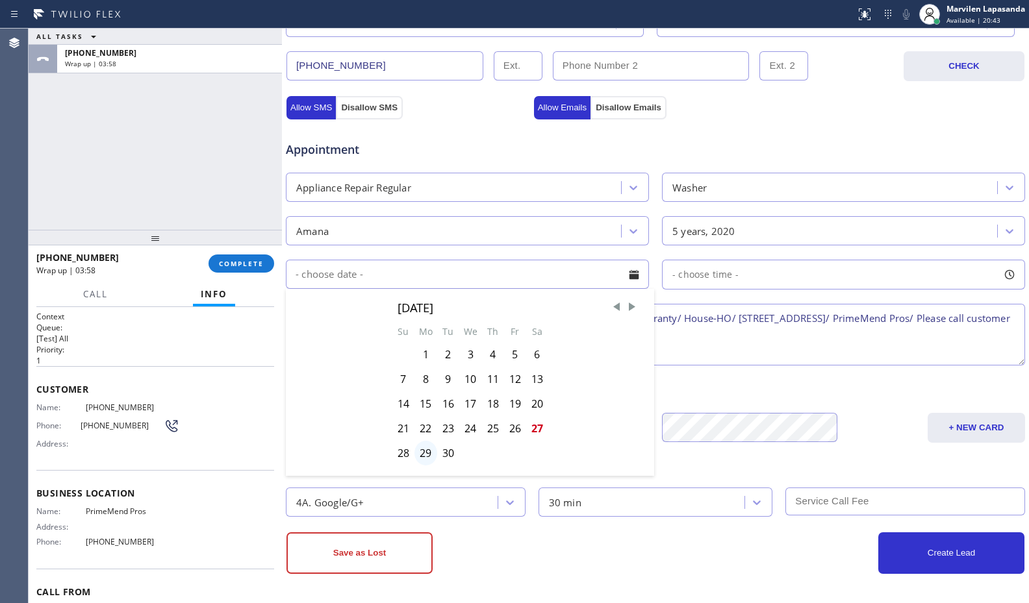
click at [426, 451] on div "29" at bounding box center [425, 453] width 23 height 25
type input "09/29/2025"
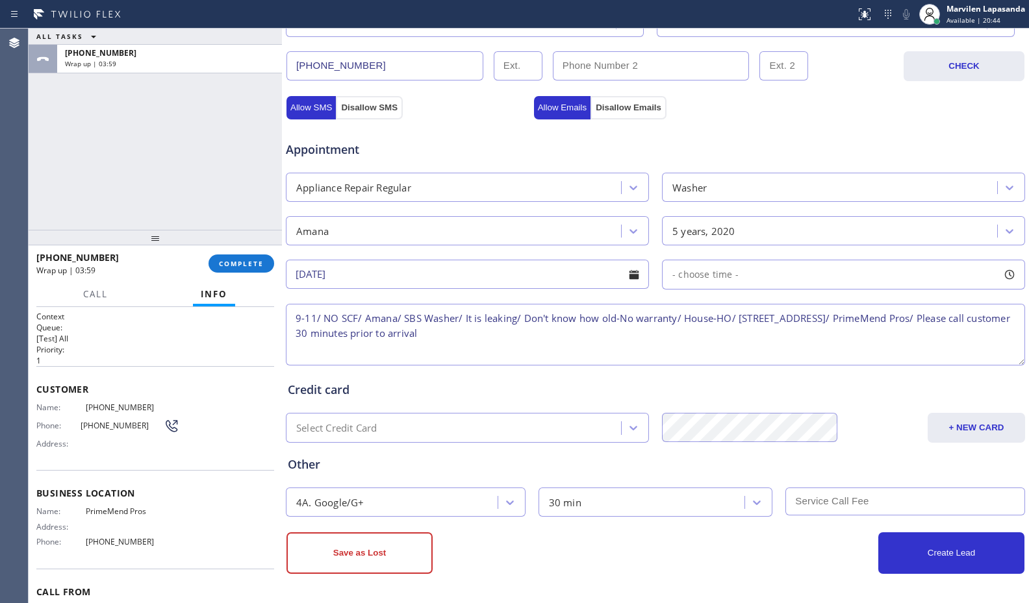
click at [1002, 275] on div at bounding box center [1009, 275] width 22 height 22
drag, startPoint x: 665, startPoint y: 359, endPoint x: 751, endPoint y: 358, distance: 85.7
click at [751, 358] on div at bounding box center [754, 353] width 16 height 27
drag, startPoint x: 674, startPoint y: 356, endPoint x: 699, endPoint y: 359, distance: 25.5
click at [699, 359] on div at bounding box center [701, 353] width 16 height 27
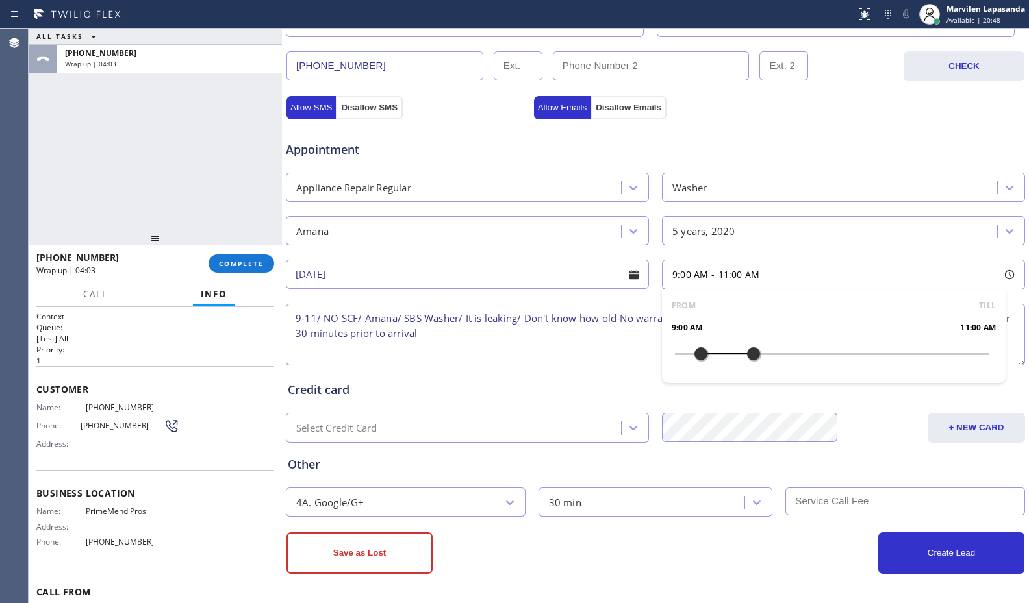
click at [644, 400] on div "Credit card Select Credit Card + NEW CARD CANCEL SAVE" at bounding box center [655, 405] width 740 height 75
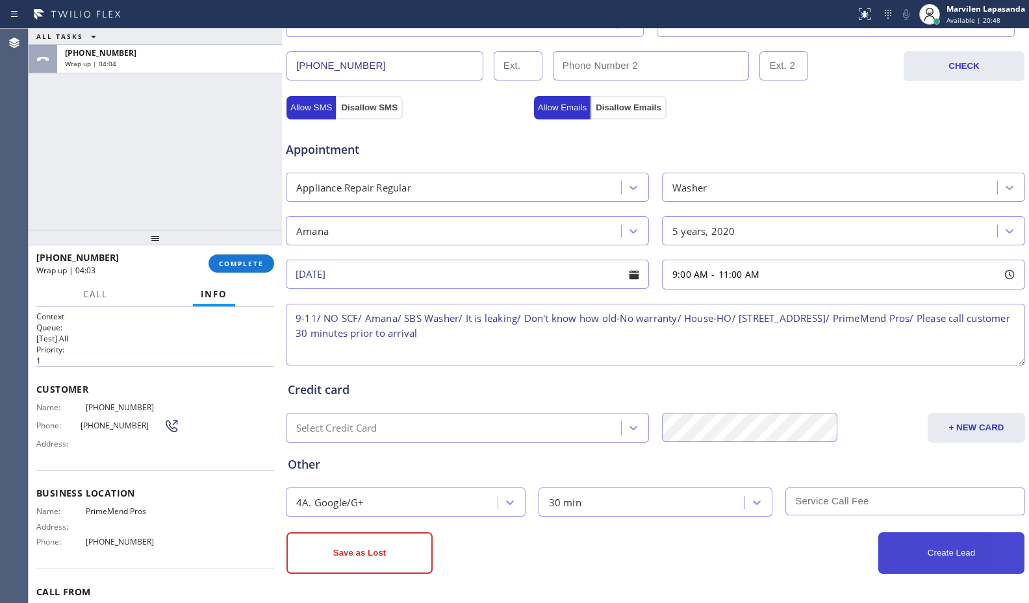
click at [903, 559] on button "Create Lead" at bounding box center [951, 554] width 146 height 42
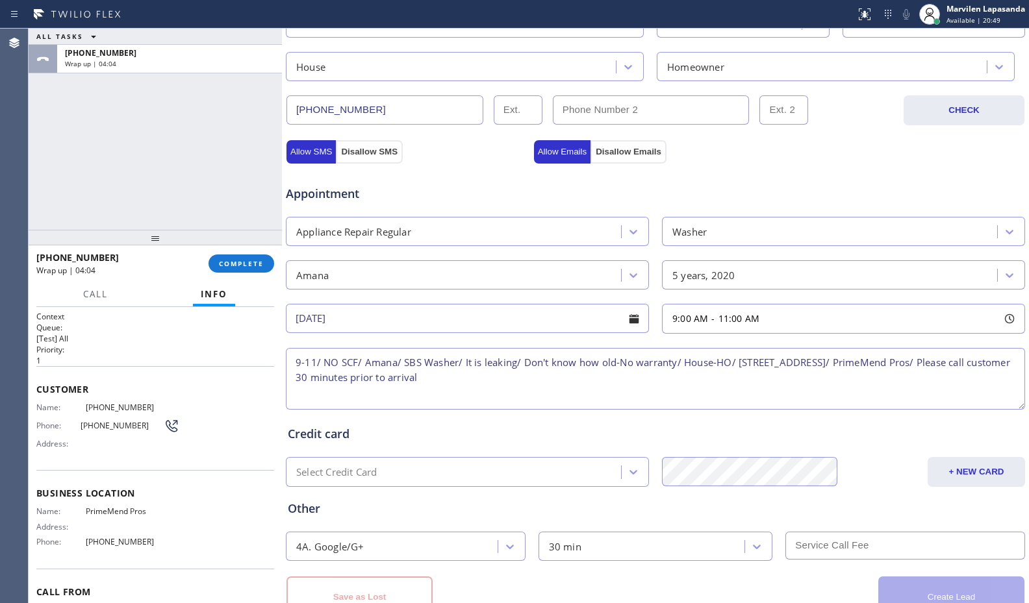
scroll to position [447, 0]
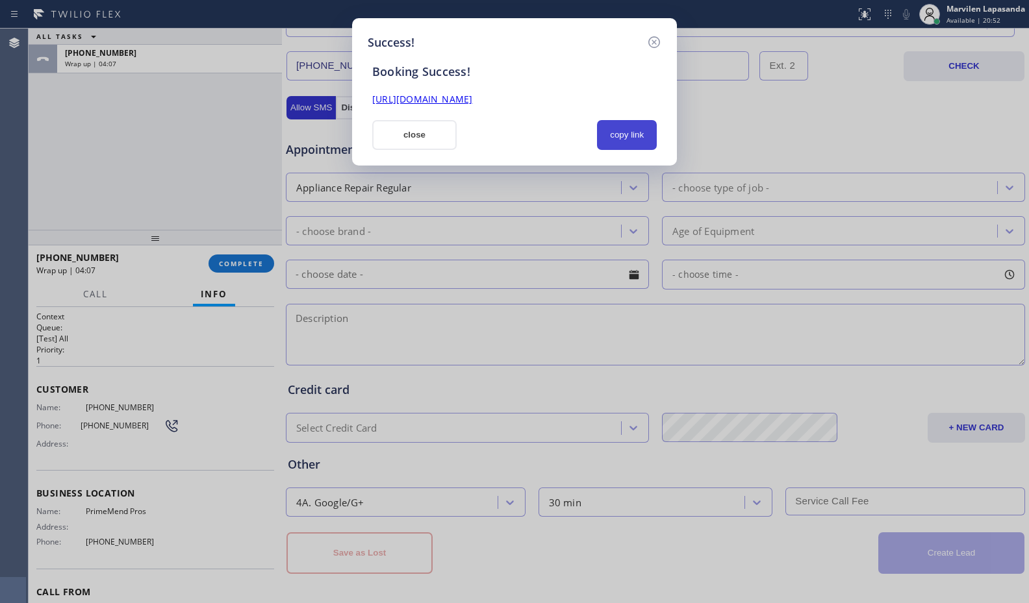
click at [633, 136] on button "copy link" at bounding box center [627, 135] width 60 height 30
click at [472, 98] on link "https://erp.apollosoft.co/customer/764779#portlet_lead" at bounding box center [422, 99] width 100 height 12
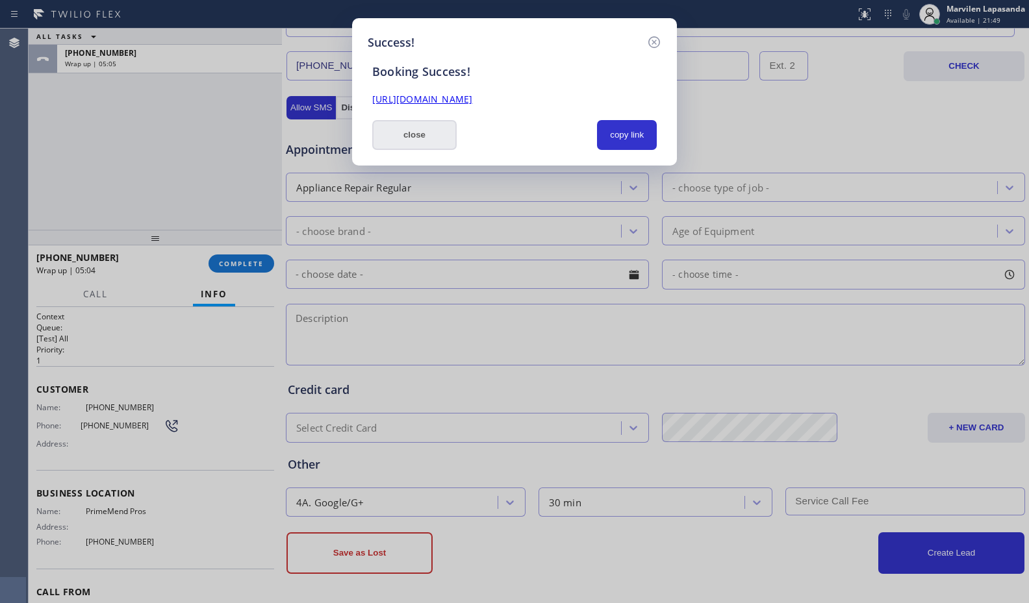
click at [423, 146] on button "close" at bounding box center [414, 135] width 84 height 30
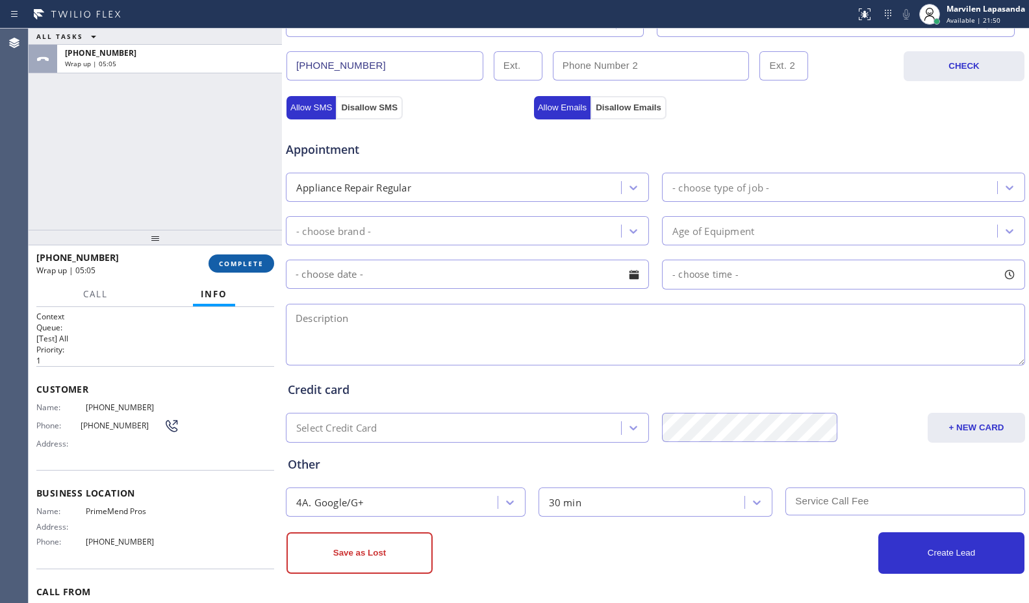
click at [238, 256] on button "COMPLETE" at bounding box center [241, 264] width 66 height 18
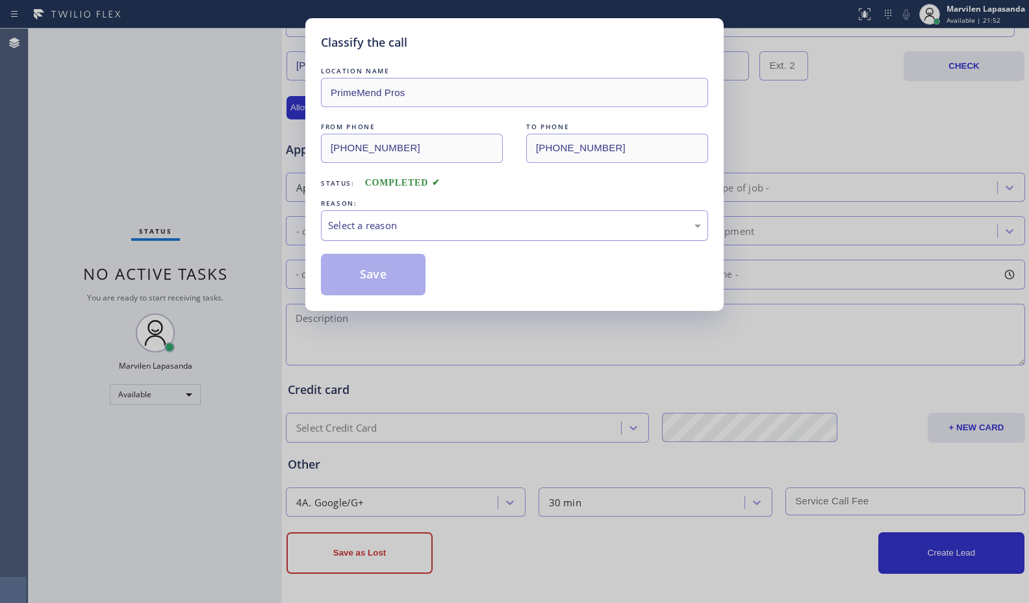
click at [348, 233] on div "Select a reason" at bounding box center [514, 225] width 373 height 15
drag, startPoint x: 348, startPoint y: 256, endPoint x: 349, endPoint y: 275, distance: 19.5
click at [349, 277] on button "Save" at bounding box center [373, 275] width 105 height 42
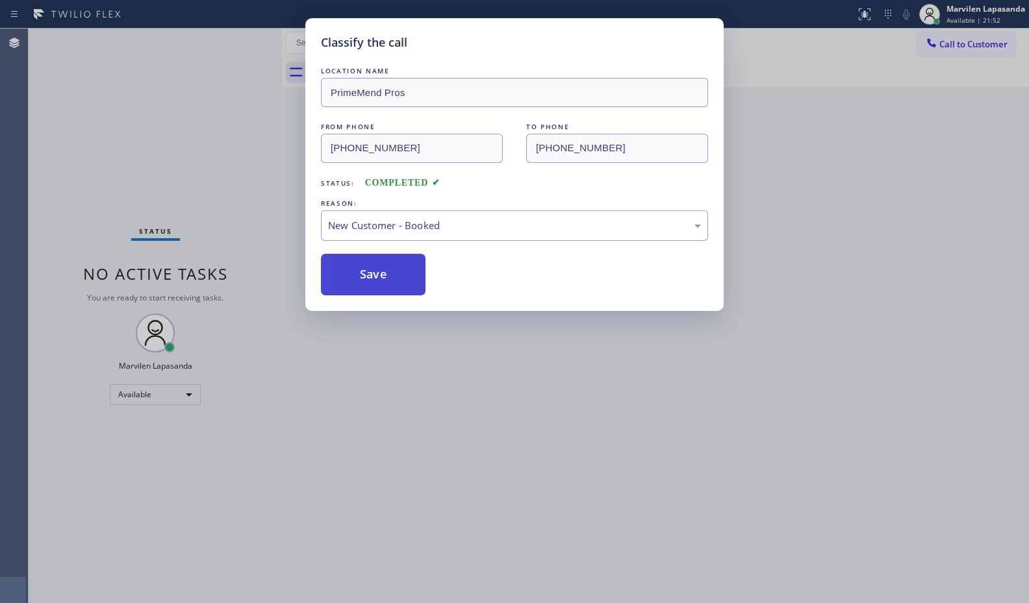
click at [349, 277] on button "Save" at bounding box center [373, 275] width 105 height 42
click at [975, 140] on div "Classify the call LOCATION NAME Rich Viking Fridge Repair FROM PHONE (619) 776-…" at bounding box center [529, 316] width 1000 height 575
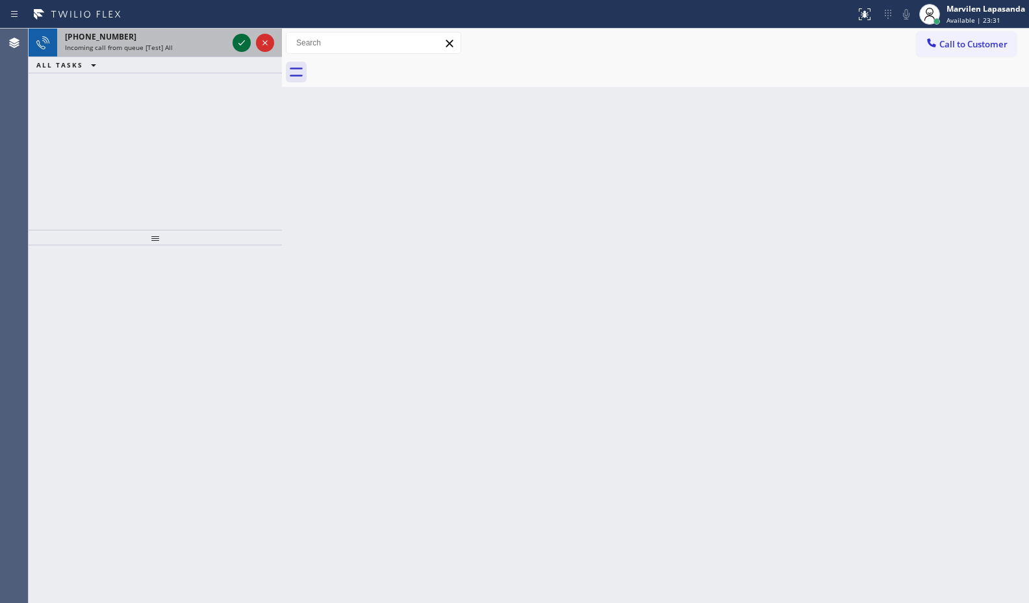
click at [244, 42] on icon at bounding box center [241, 42] width 6 height 5
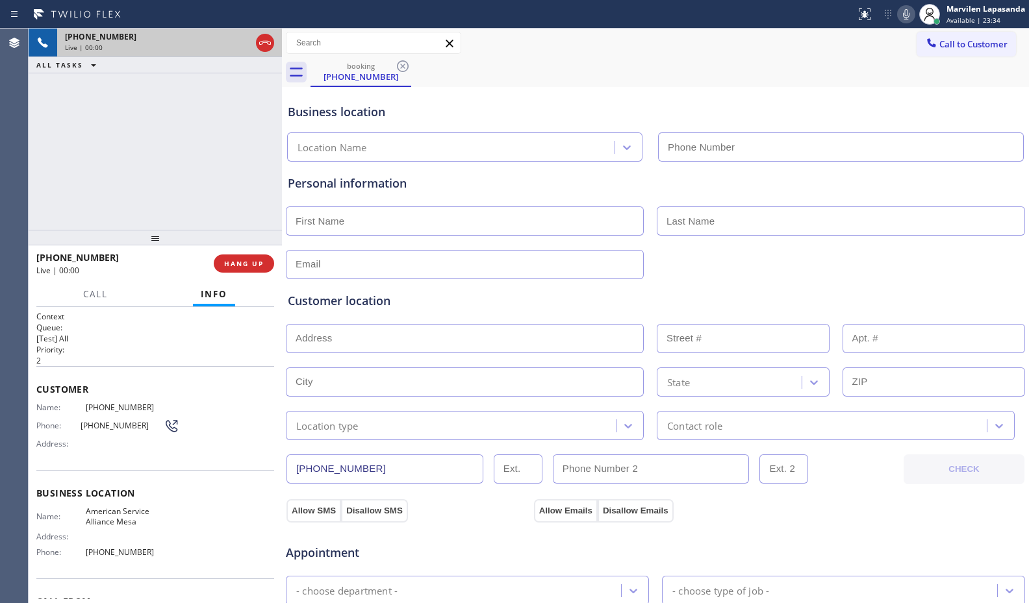
type input "(480) 257-7701"
click at [83, 446] on span "Address:" at bounding box center [60, 444] width 49 height 10
click at [74, 444] on span "Address:" at bounding box center [60, 444] width 49 height 10
click at [53, 409] on span "Name:" at bounding box center [60, 408] width 49 height 10
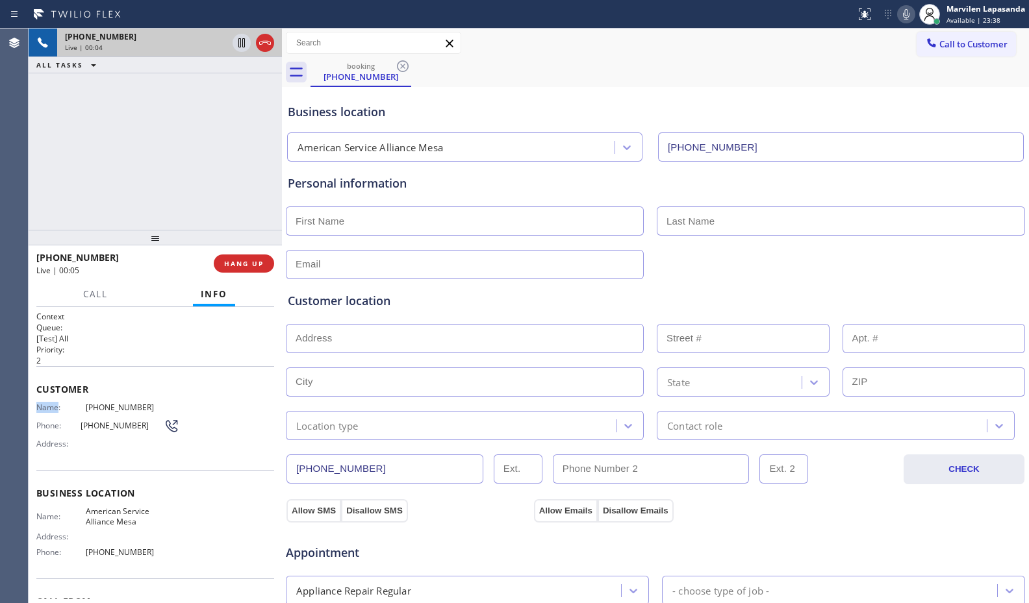
click at [53, 409] on span "Name:" at bounding box center [60, 408] width 49 height 10
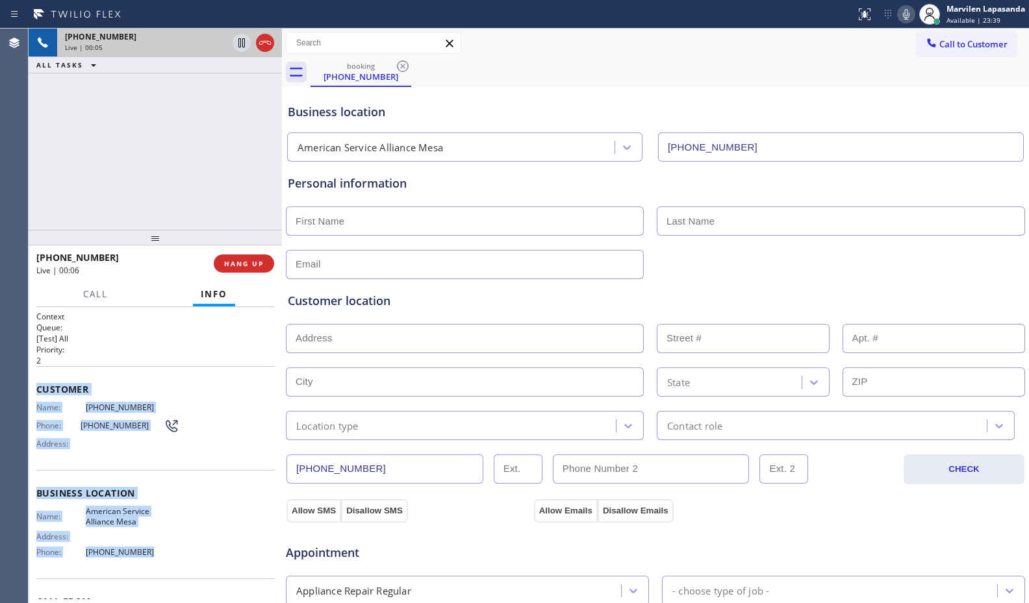
drag, startPoint x: 31, startPoint y: 382, endPoint x: 206, endPoint y: 572, distance: 257.9
click at [206, 572] on div "Context Queue: [Test] All Priority: 2 Customer Name: (602) 309-7610 Phone: (602…" at bounding box center [155, 455] width 253 height 296
copy div "Customer Name: (602) 309-7610 Phone: (602) 309-7610 Address: Business location …"
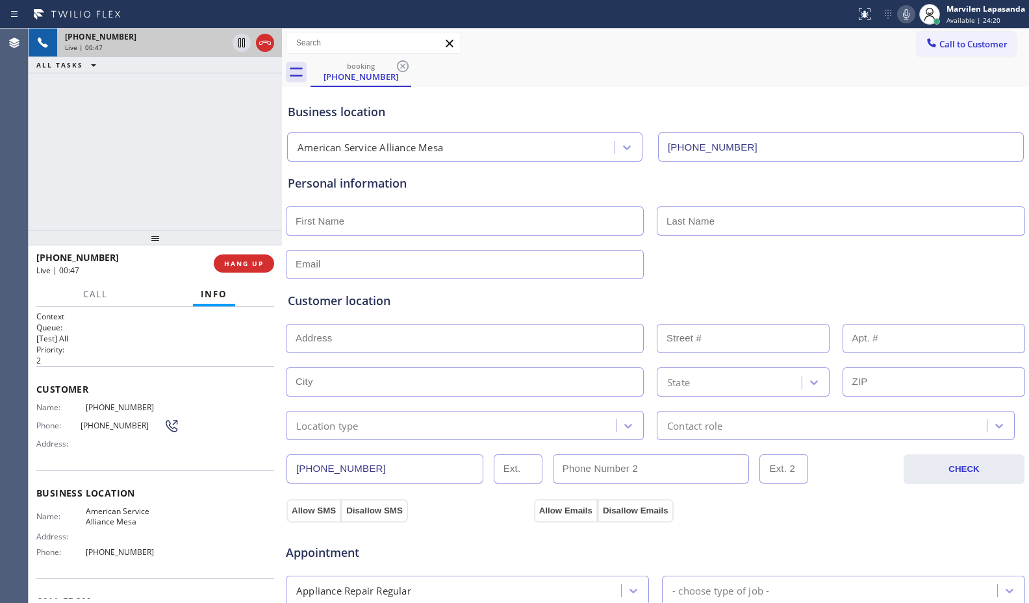
click at [212, 141] on div "+16023097610 Live | 00:47 ALL TASKS ALL TASKS ACTIVE TASKS TASKS IN WRAP UP" at bounding box center [155, 129] width 253 height 201
click at [621, 91] on div "Business location American Service Alliance Mesa (480) 257-7701" at bounding box center [655, 125] width 740 height 71
click at [691, 81] on div "booking (602) 309-7610" at bounding box center [669, 72] width 718 height 29
click at [787, 80] on div "booking (602) 309-7610" at bounding box center [669, 72] width 718 height 29
click at [825, 76] on div "booking (602) 309-7610" at bounding box center [669, 72] width 718 height 29
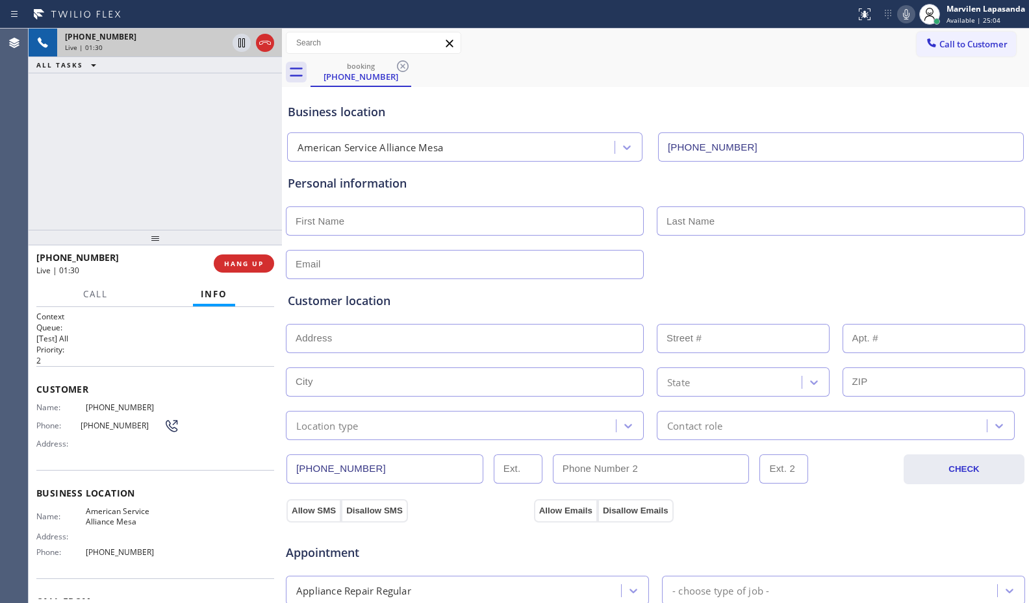
click at [825, 76] on div "booking (602) 309-7610" at bounding box center [669, 72] width 718 height 29
click at [105, 446] on div "Address:" at bounding box center [107, 444] width 143 height 10
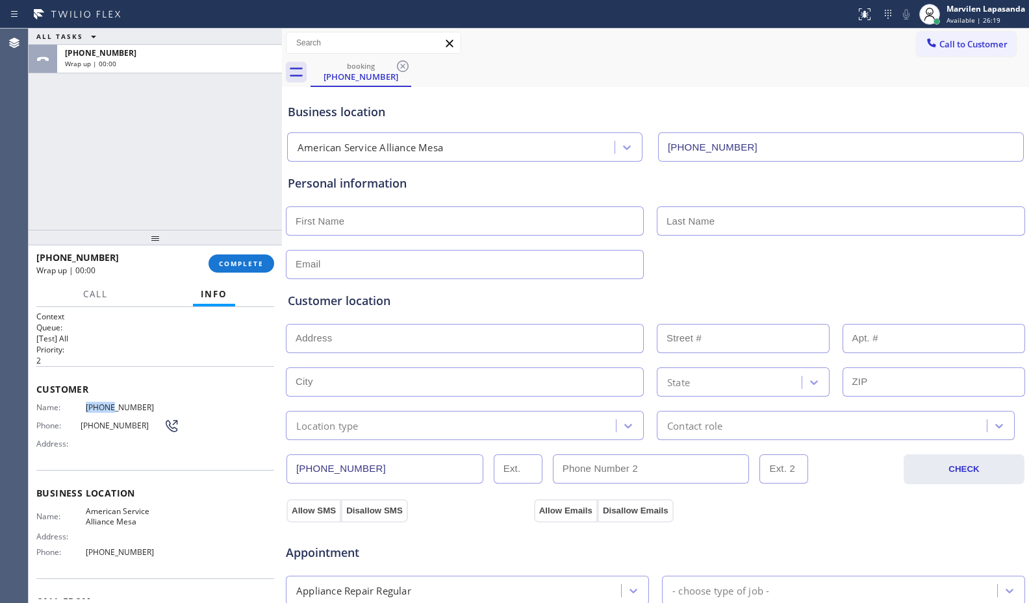
drag, startPoint x: 83, startPoint y: 405, endPoint x: 119, endPoint y: 405, distance: 35.7
click at [106, 407] on div "Name: (602) 309-7610" at bounding box center [107, 408] width 143 height 10
drag, startPoint x: 98, startPoint y: 408, endPoint x: 89, endPoint y: 410, distance: 9.3
click at [97, 408] on span "(602) 309-7610" at bounding box center [132, 408] width 93 height 10
click at [82, 409] on span "Name:" at bounding box center [60, 408] width 49 height 10
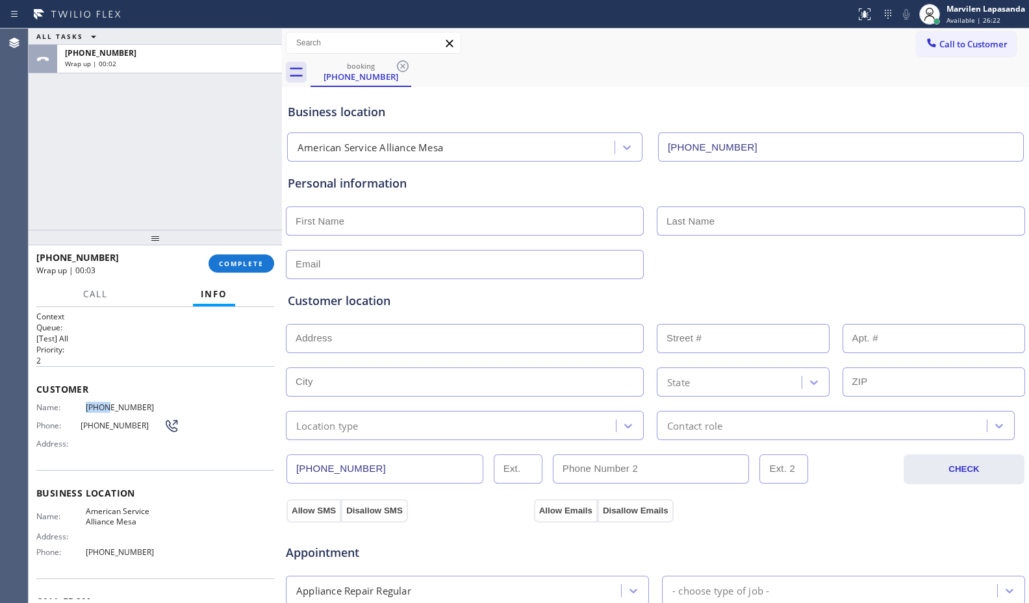
drag, startPoint x: 83, startPoint y: 410, endPoint x: 100, endPoint y: 409, distance: 16.9
click at [100, 409] on div "Name: (602) 309-7610" at bounding box center [107, 408] width 143 height 10
click at [420, 228] on input "text" at bounding box center [465, 221] width 358 height 29
type input "Bob"
type input "..."
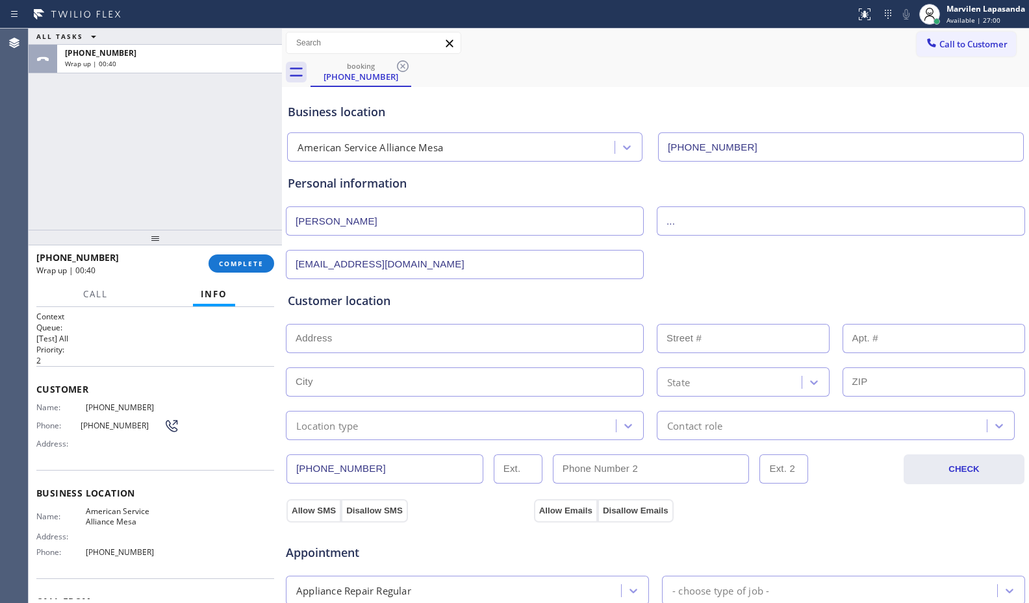
type input "no@gmail.com"
click at [368, 335] on input "text" at bounding box center [465, 338] width 358 height 29
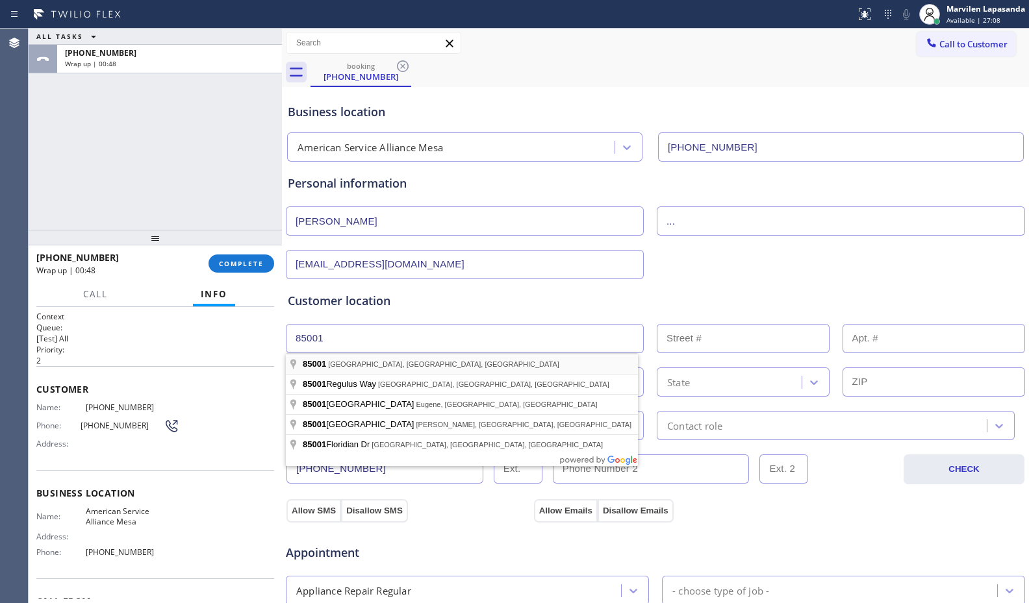
type input "Phoenix, AZ 85001, USA"
type input "Phoenix"
type input "85001"
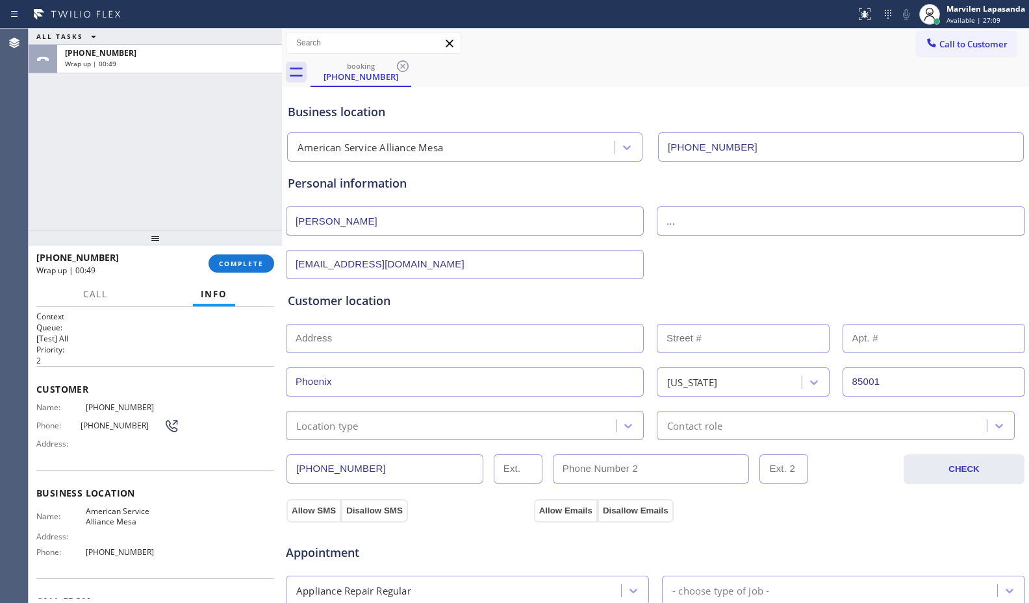
click at [350, 343] on input "text" at bounding box center [465, 338] width 358 height 29
type input ","
click at [768, 341] on input "text" at bounding box center [743, 338] width 173 height 29
type input ","
click at [716, 281] on div "Customer location >> ADD NEW ADDRESS << + NEW ADDRESS , , Phoenix Arizona 85001…" at bounding box center [655, 359] width 740 height 161
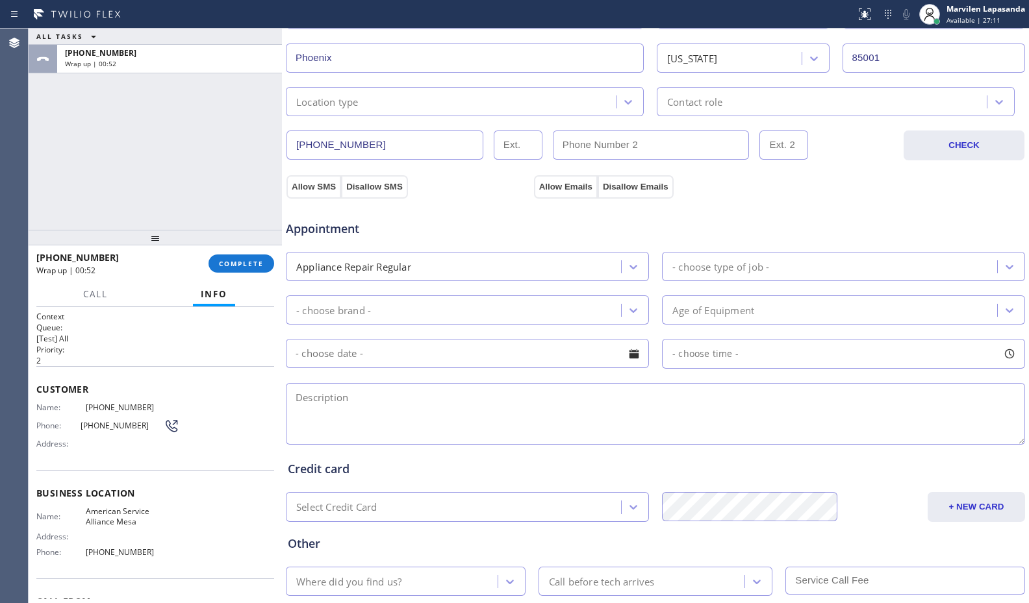
scroll to position [325, 0]
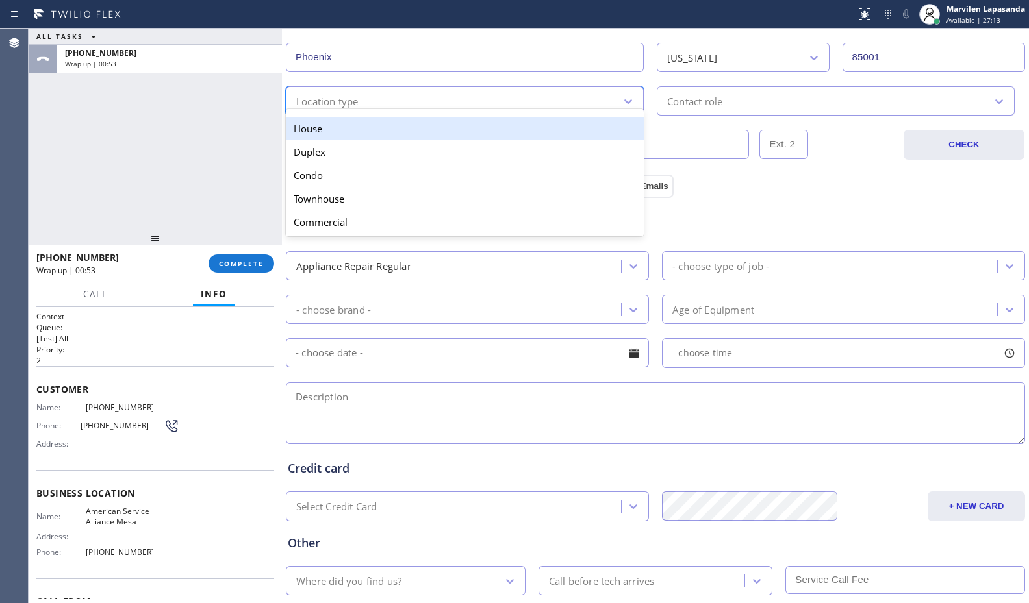
click at [371, 101] on div "Location type" at bounding box center [453, 101] width 326 height 23
drag, startPoint x: 349, startPoint y: 131, endPoint x: 531, endPoint y: 131, distance: 181.2
click at [357, 133] on div "House" at bounding box center [465, 128] width 358 height 23
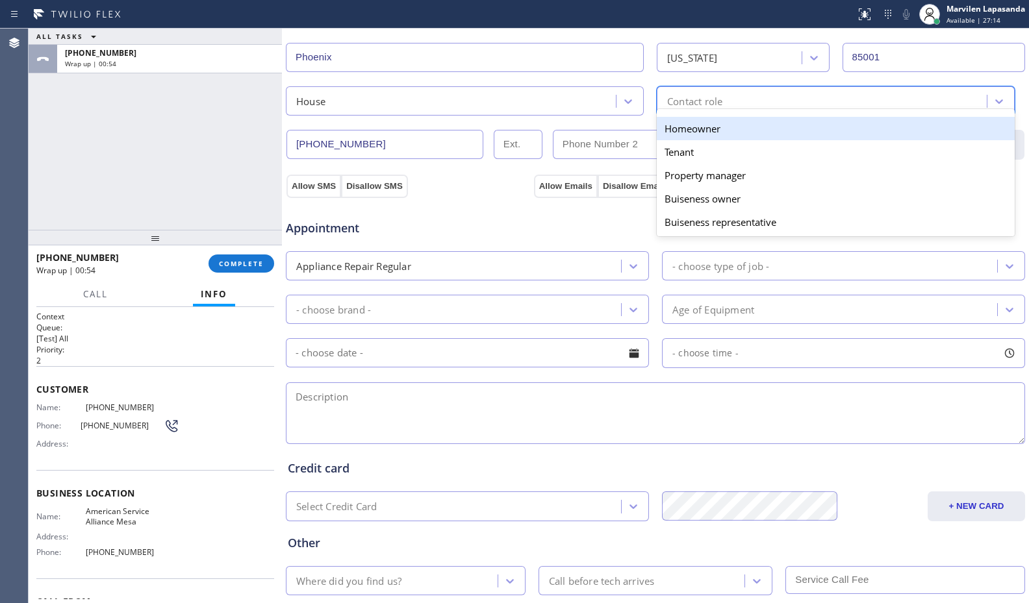
click at [692, 110] on div "option Homeowner focused, 1 of 5. 5 results available. Use Up and Down to choos…" at bounding box center [836, 100] width 358 height 29
click at [681, 131] on div "Homeowner" at bounding box center [836, 128] width 358 height 23
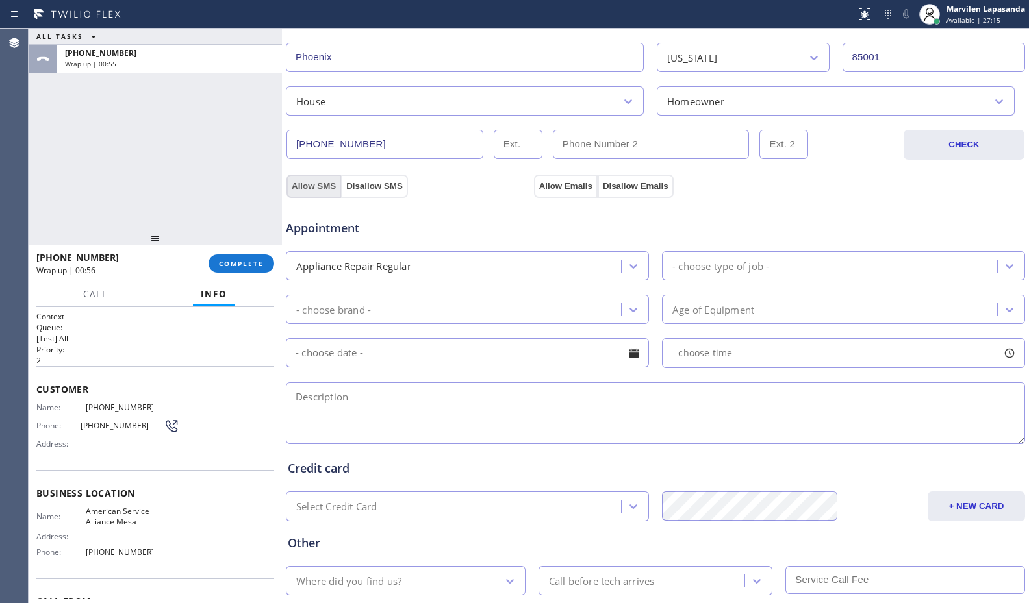
click at [327, 190] on button "Allow SMS" at bounding box center [313, 186] width 55 height 23
click at [571, 199] on div "Appointment Appliance Repair Regular - choose type of job - - choose brand - Ag…" at bounding box center [655, 321] width 740 height 249
click at [570, 192] on div "Appointment Appliance Repair Regular - choose type of job - - choose brand - Ag…" at bounding box center [655, 319] width 740 height 255
click at [596, 235] on div "Appointment" at bounding box center [655, 220] width 742 height 33
click at [336, 423] on textarea at bounding box center [655, 414] width 739 height 62
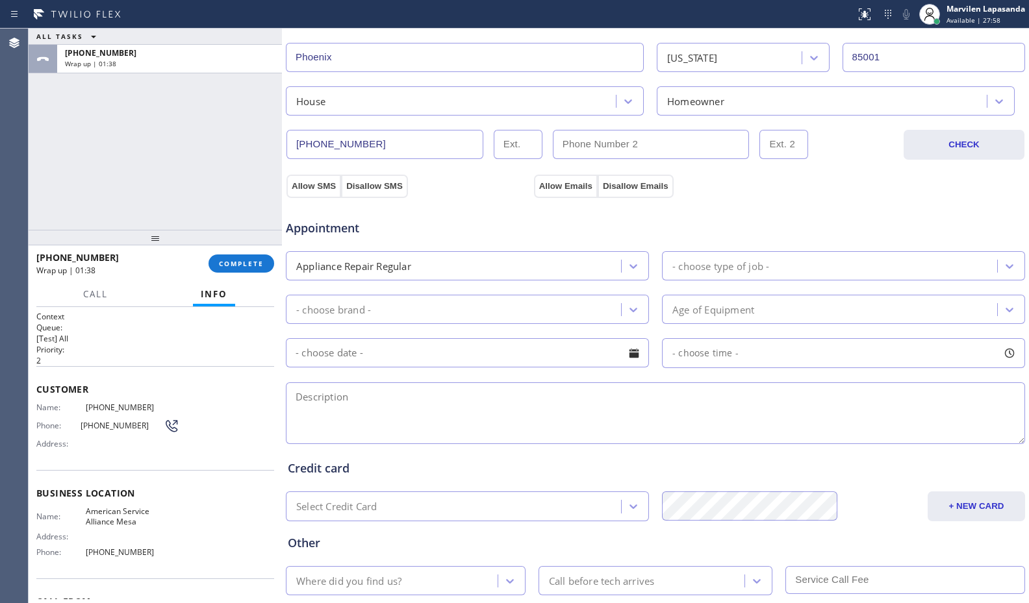
paste textarea "GE/ Oven/ One of the knobs is broken or misplaced. Wants to buy part only/ 8500…"
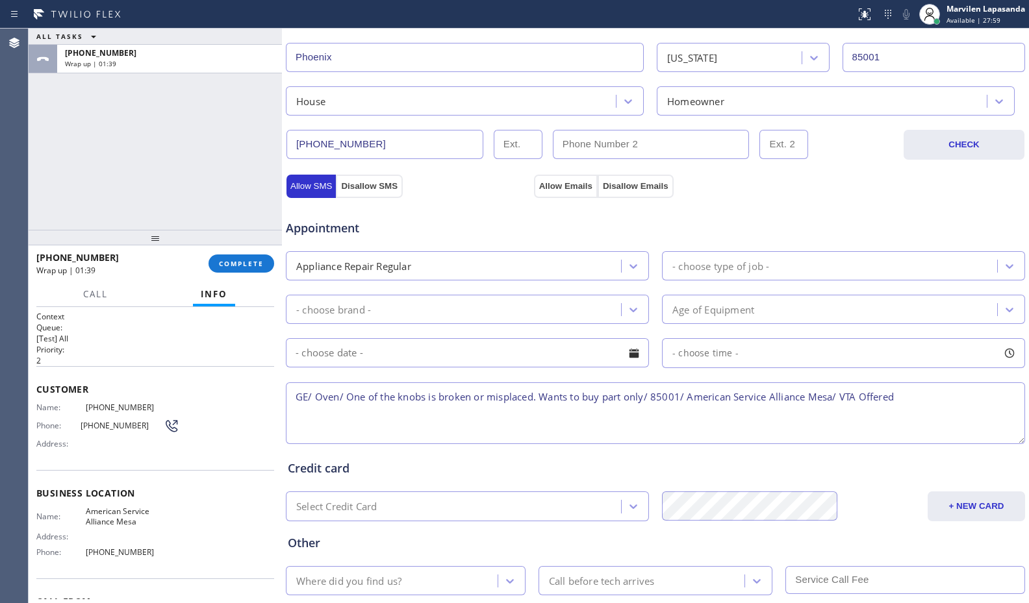
type textarea "GE/ Oven/ One of the knobs is broken or misplaced. Wants to buy part only/ 8500…"
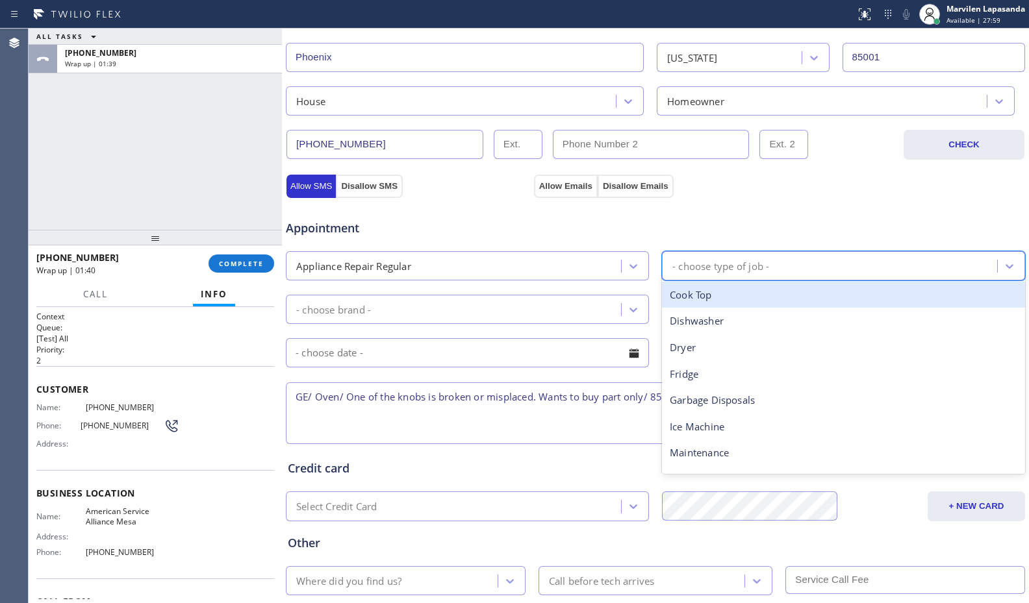
click at [731, 264] on div "- choose type of job -" at bounding box center [720, 265] width 97 height 15
type input "oven"
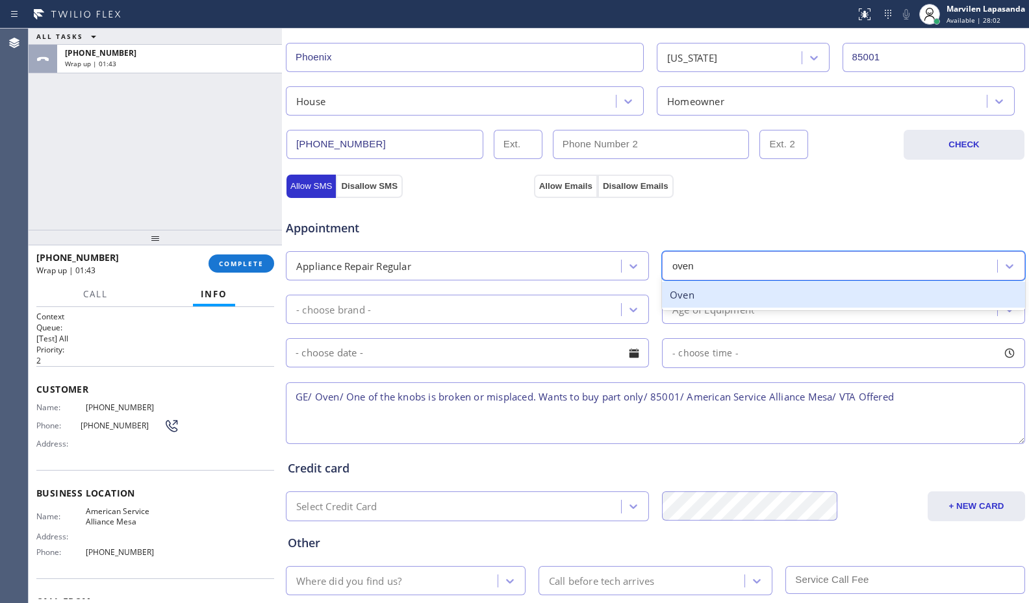
drag, startPoint x: 712, startPoint y: 292, endPoint x: 506, endPoint y: 297, distance: 205.9
click at [707, 293] on div "Oven" at bounding box center [843, 295] width 363 height 27
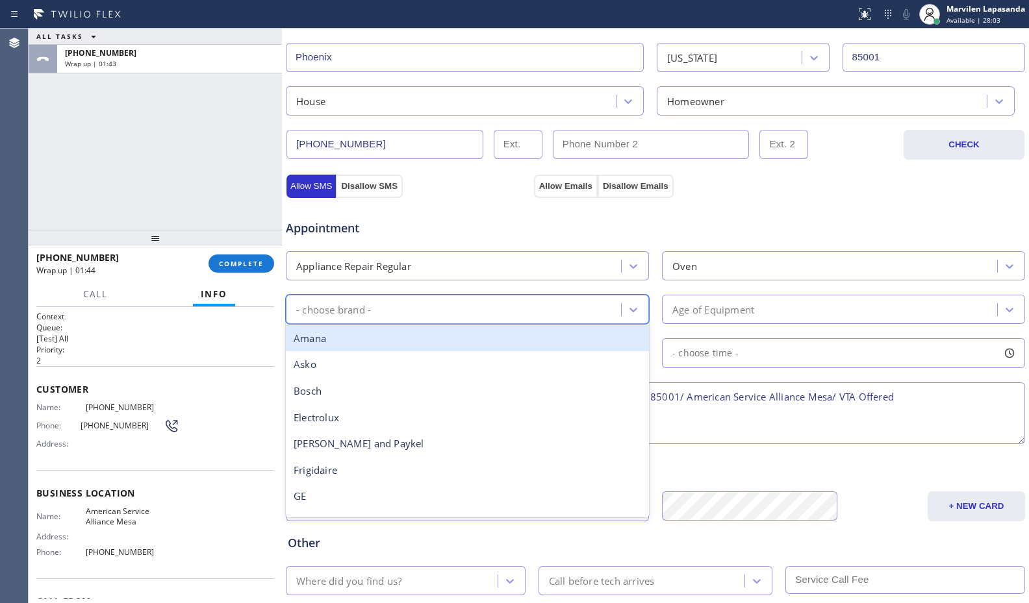
click at [434, 306] on div "- choose brand -" at bounding box center [455, 309] width 331 height 23
type input "ge"
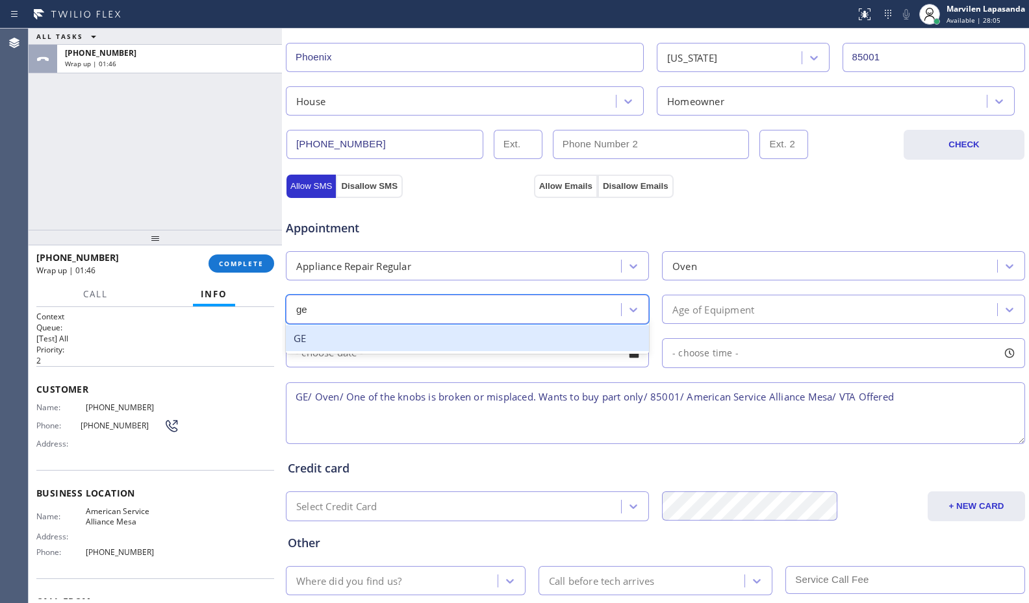
click at [428, 344] on div "GE" at bounding box center [467, 338] width 363 height 27
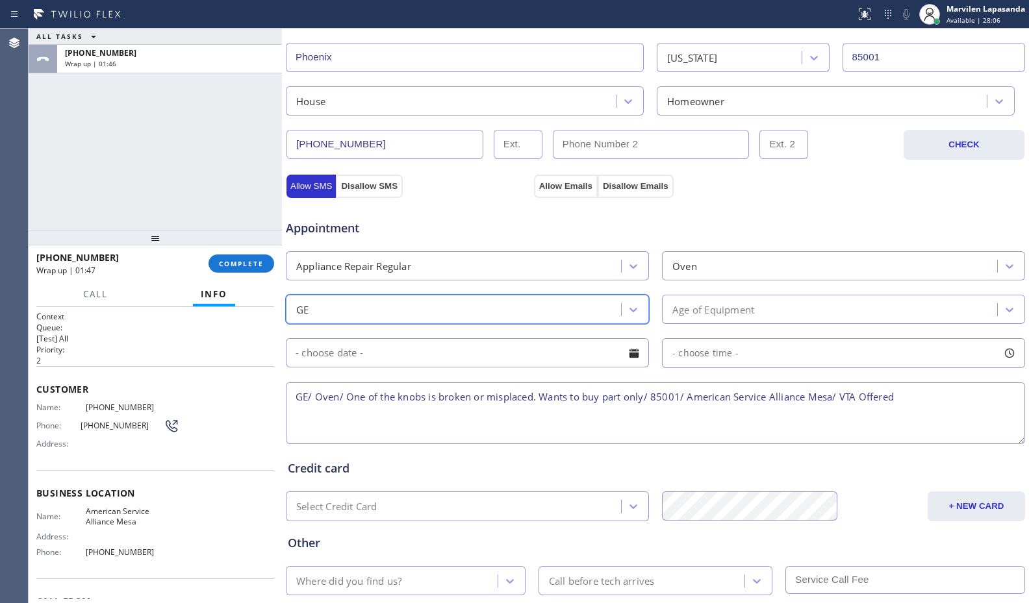
click at [716, 320] on div "Age of Equipment" at bounding box center [831, 309] width 331 height 23
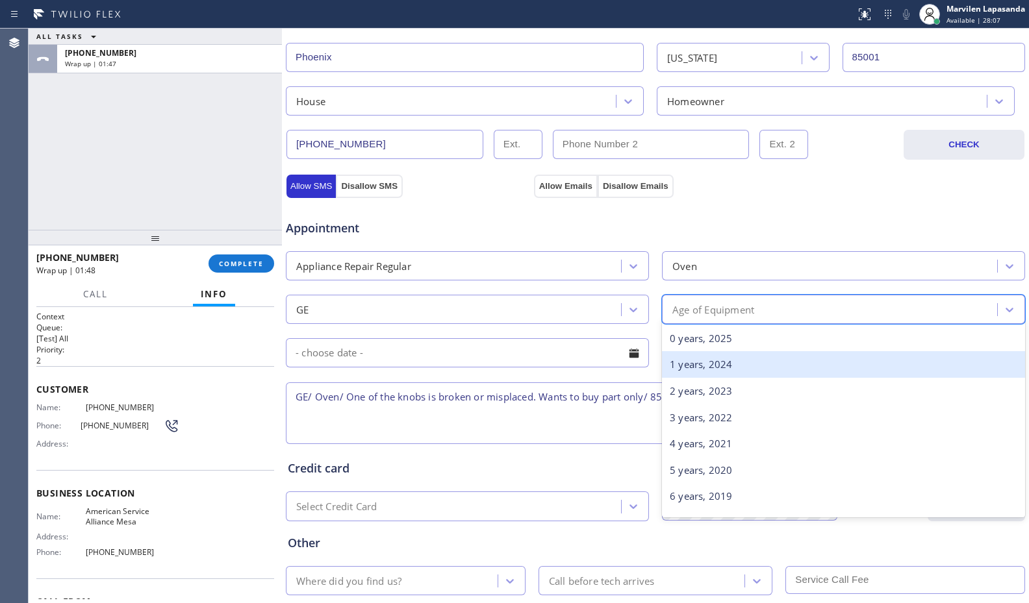
click at [703, 363] on div "1 years, 2024" at bounding box center [843, 364] width 363 height 27
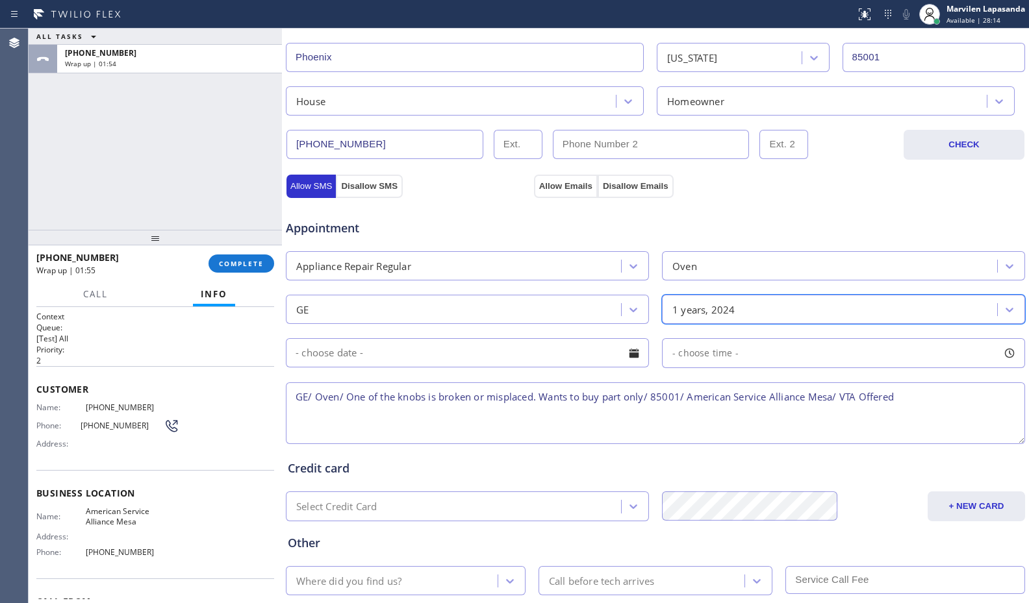
click at [649, 371] on div "Appointment Appliance Repair Regular Oven GE option 1 years, 2024, selected. 31…" at bounding box center [655, 325] width 735 height 243
click at [649, 371] on div "Appointment Appliance Repair Regular Oven GE 1 years, 2024 - choose time - GE/ …" at bounding box center [655, 325] width 735 height 243
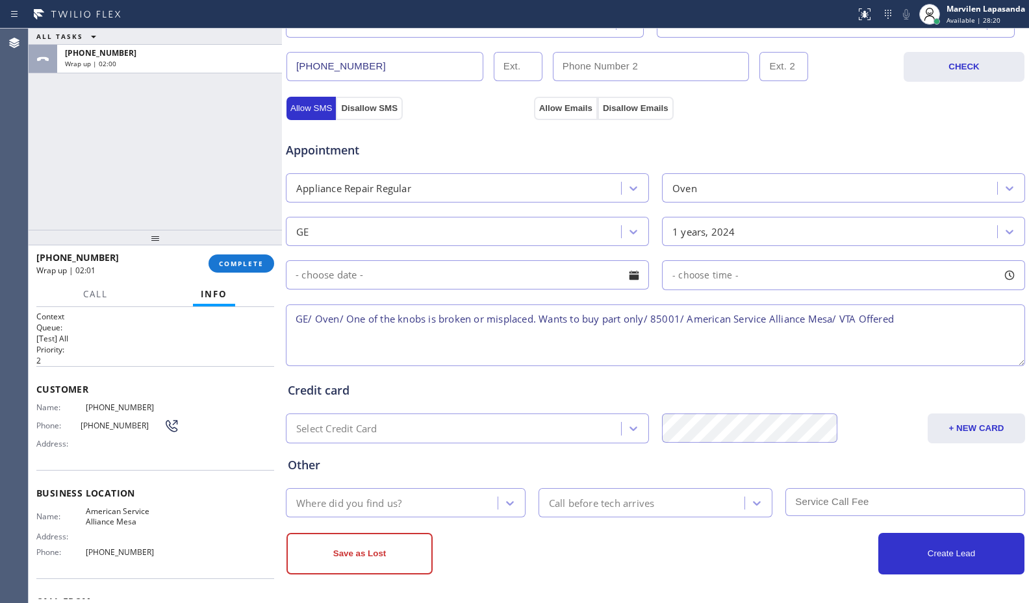
scroll to position [403, 0]
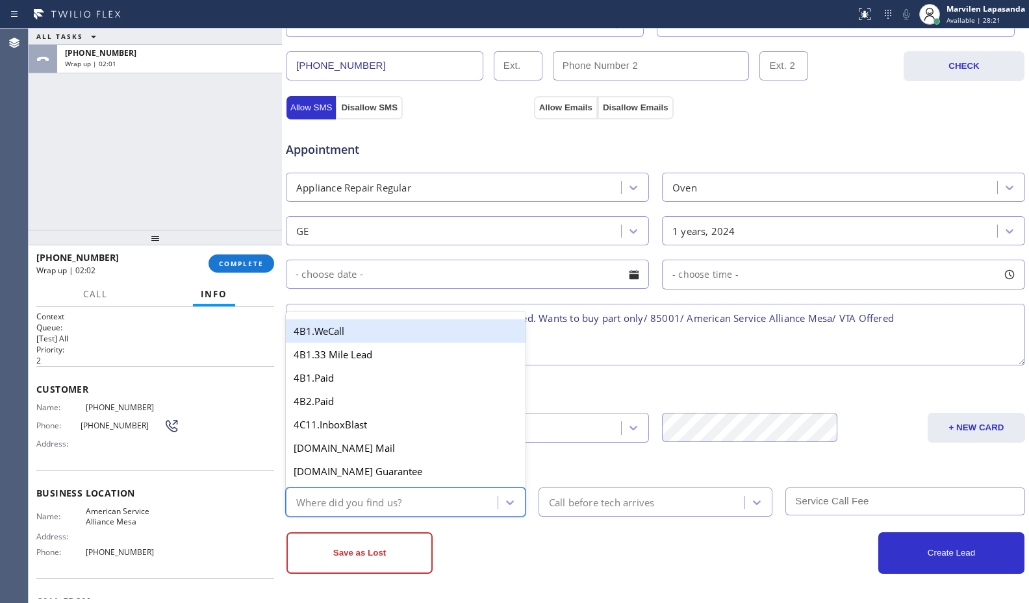
click at [370, 496] on div "Where did you find us?" at bounding box center [348, 502] width 105 height 15
type input "go"
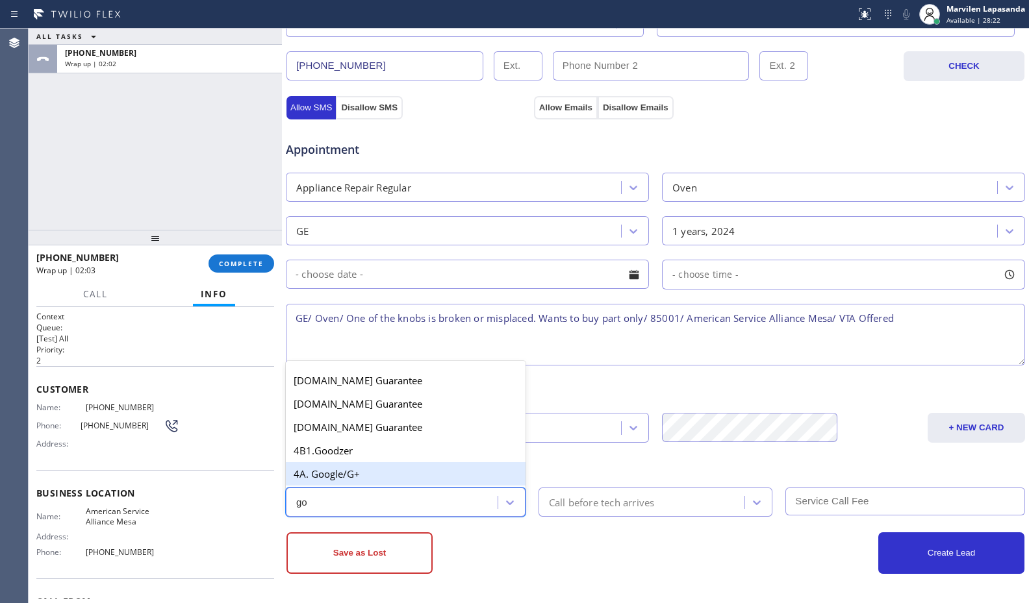
click at [366, 474] on div "4A. Google/G+" at bounding box center [406, 473] width 240 height 23
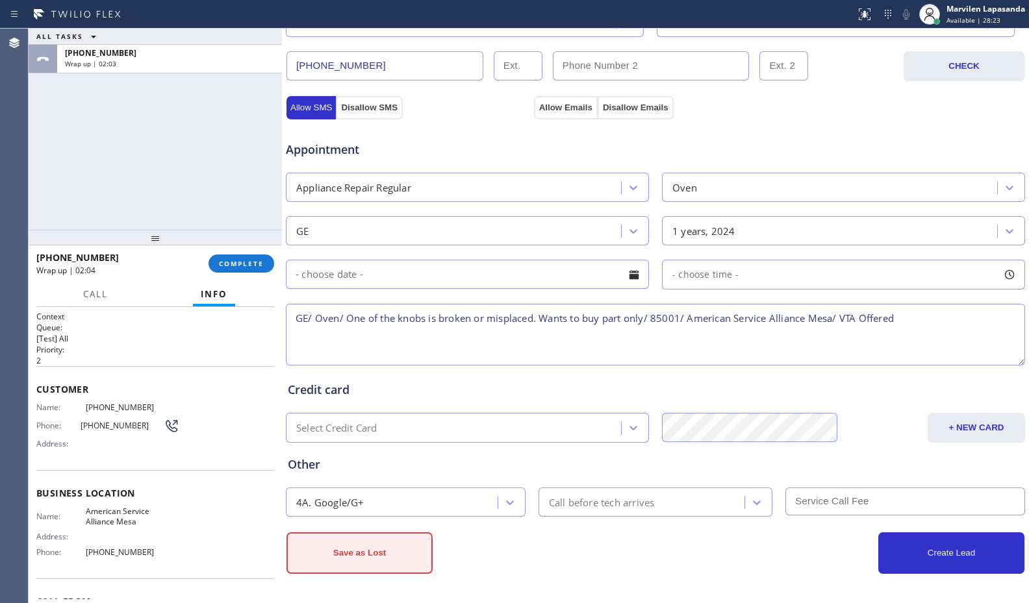
click at [371, 546] on button "Save as Lost" at bounding box center [359, 554] width 146 height 42
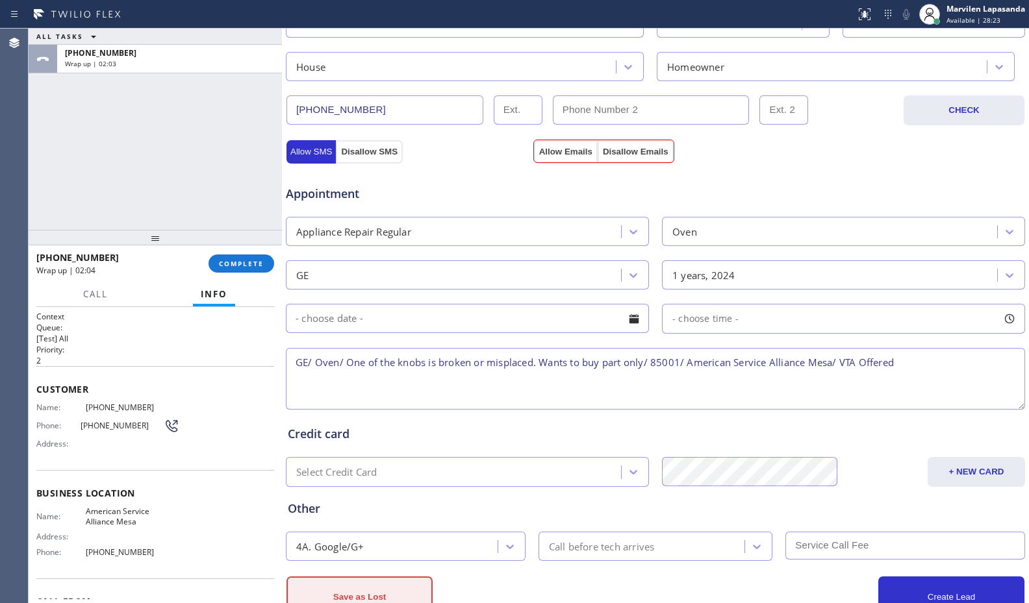
scroll to position [447, 0]
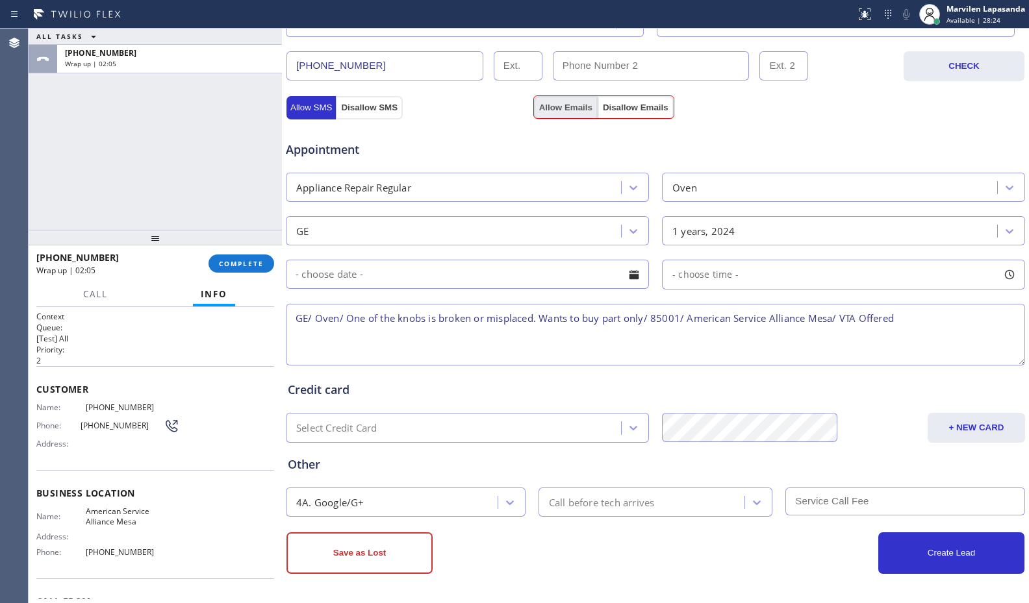
click at [558, 100] on button "Allow Emails" at bounding box center [566, 107] width 64 height 23
click at [356, 576] on div "Business location American Service Alliance Mesa (480) 257-7701 Personal inform…" at bounding box center [655, 122] width 747 height 964
click at [357, 559] on button "Save as Lost" at bounding box center [359, 554] width 146 height 42
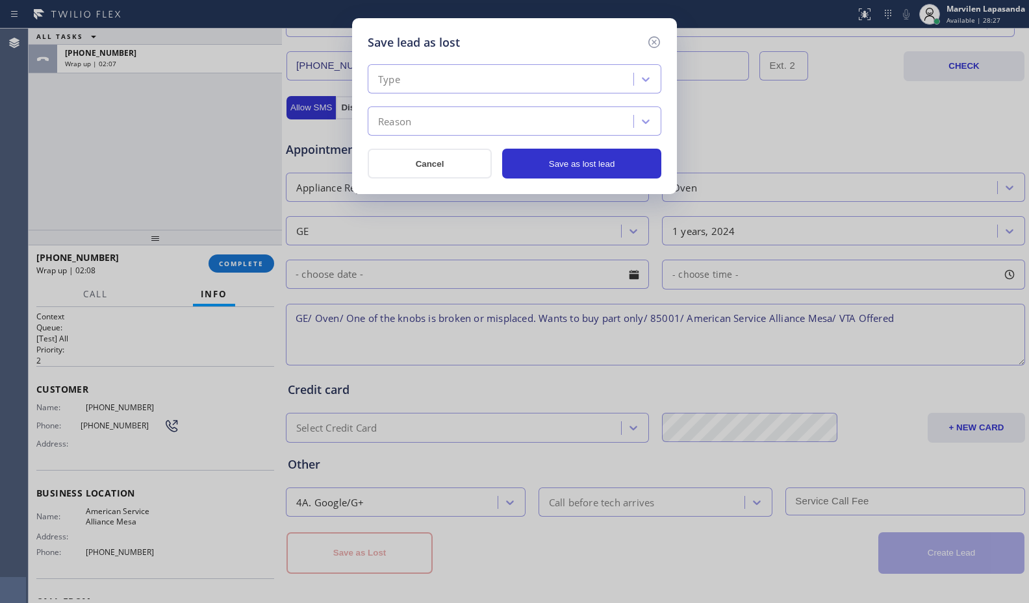
click at [405, 79] on div "Type" at bounding box center [502, 79] width 262 height 23
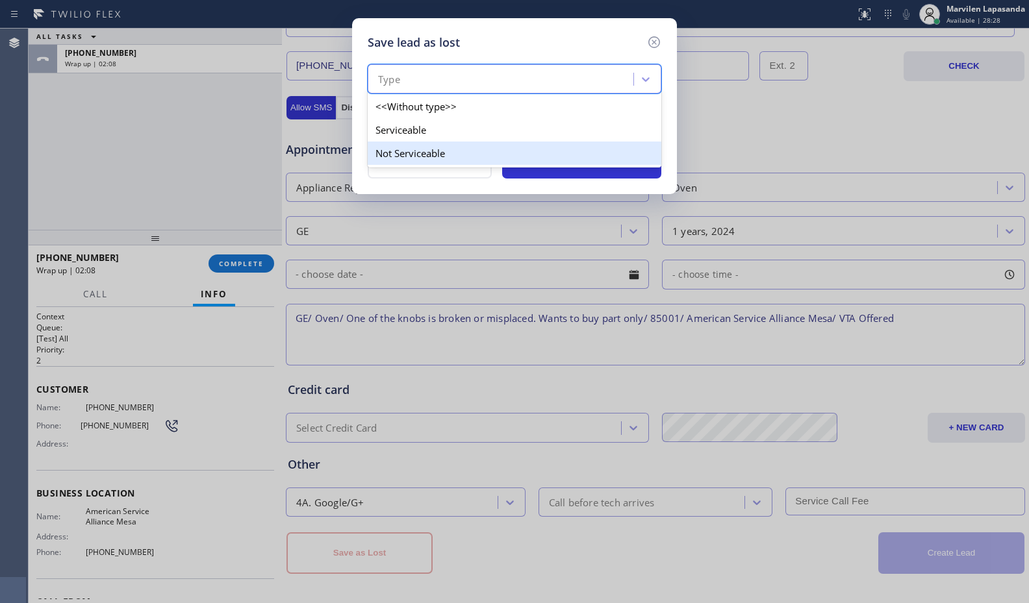
click at [399, 148] on div "Not Serviceable" at bounding box center [515, 153] width 294 height 23
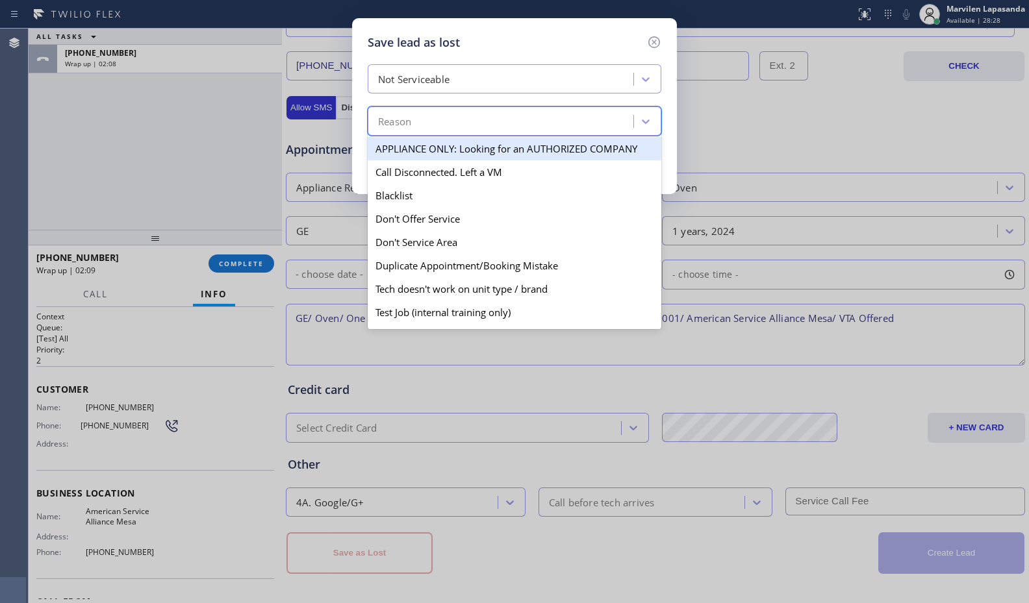
click at [404, 125] on div "Reason" at bounding box center [394, 121] width 33 height 15
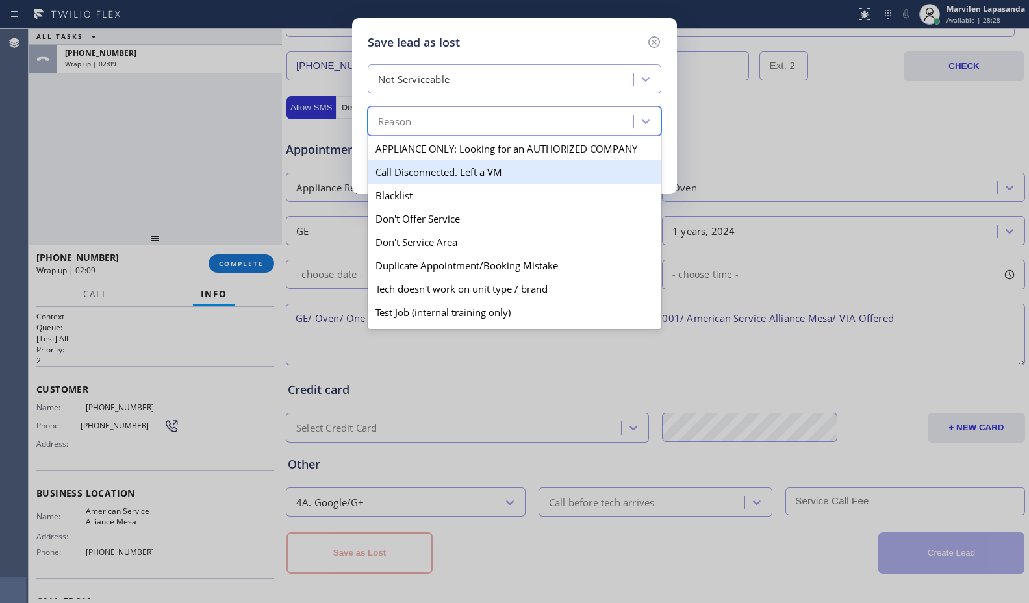
scroll to position [114, 0]
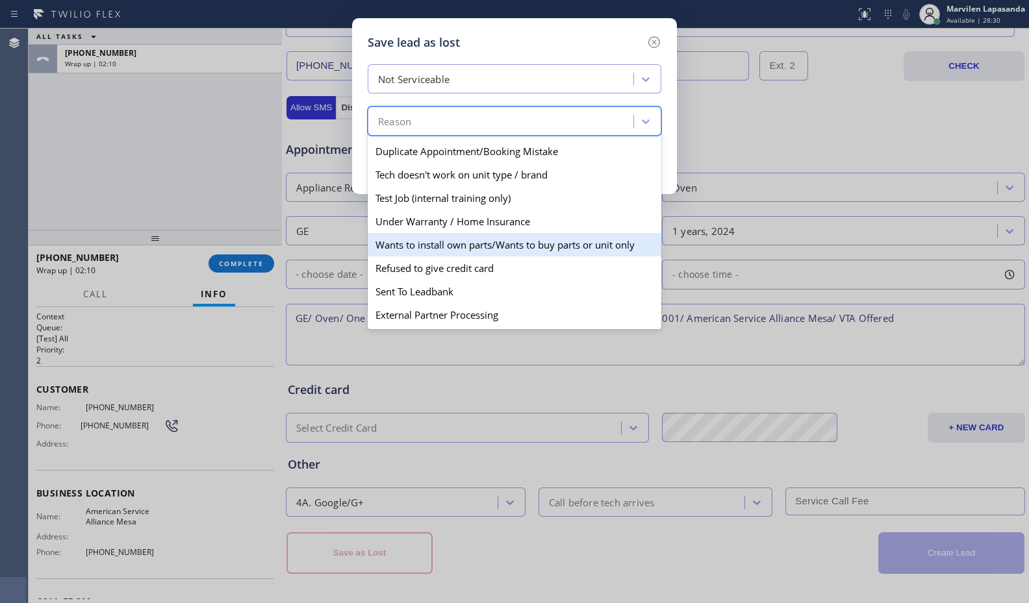
click at [431, 250] on div "Wants to install own parts/Wants to buy parts or unit only" at bounding box center [515, 244] width 294 height 23
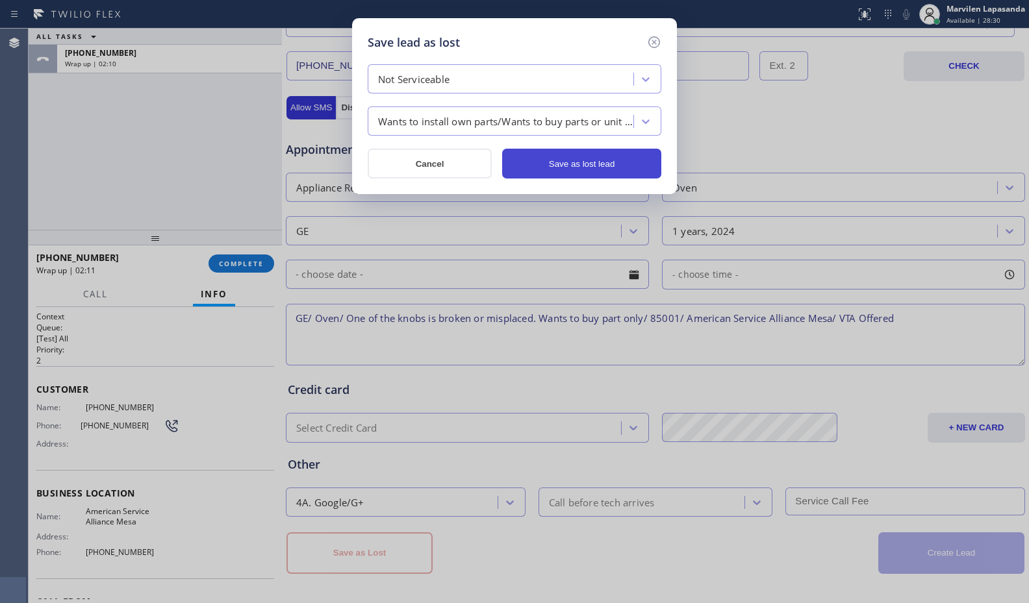
click at [578, 175] on button "Save as lost lead" at bounding box center [581, 164] width 159 height 30
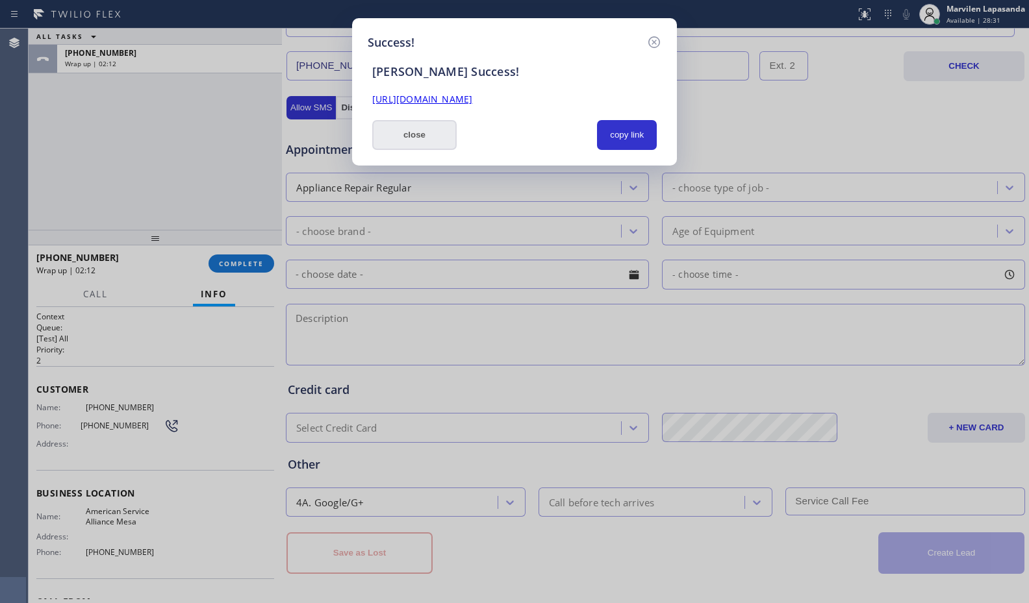
click at [428, 145] on button "close" at bounding box center [414, 135] width 84 height 30
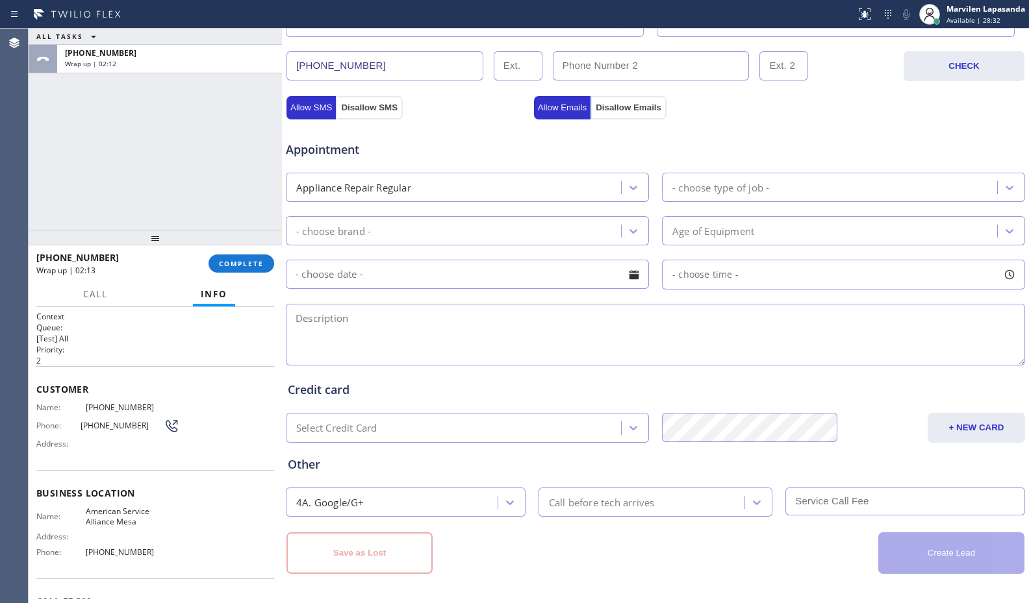
click at [262, 273] on div "+16023097610 Wrap up | 02:13 COMPLETE" at bounding box center [155, 264] width 238 height 34
click at [251, 267] on span "COMPLETE" at bounding box center [241, 263] width 45 height 9
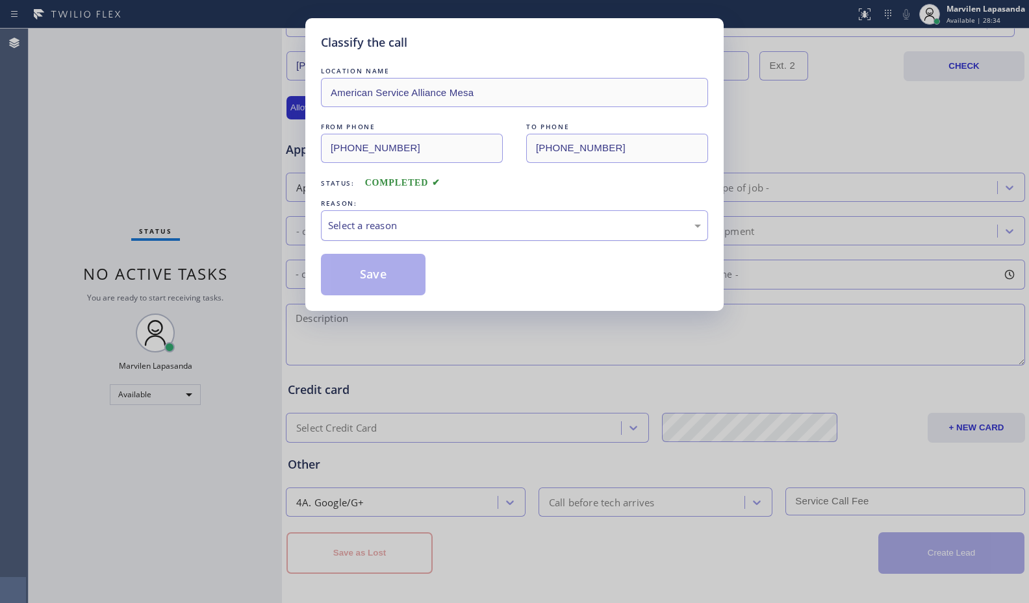
click at [394, 229] on div "Select a reason" at bounding box center [514, 225] width 373 height 15
click at [394, 273] on button "Save" at bounding box center [373, 275] width 105 height 42
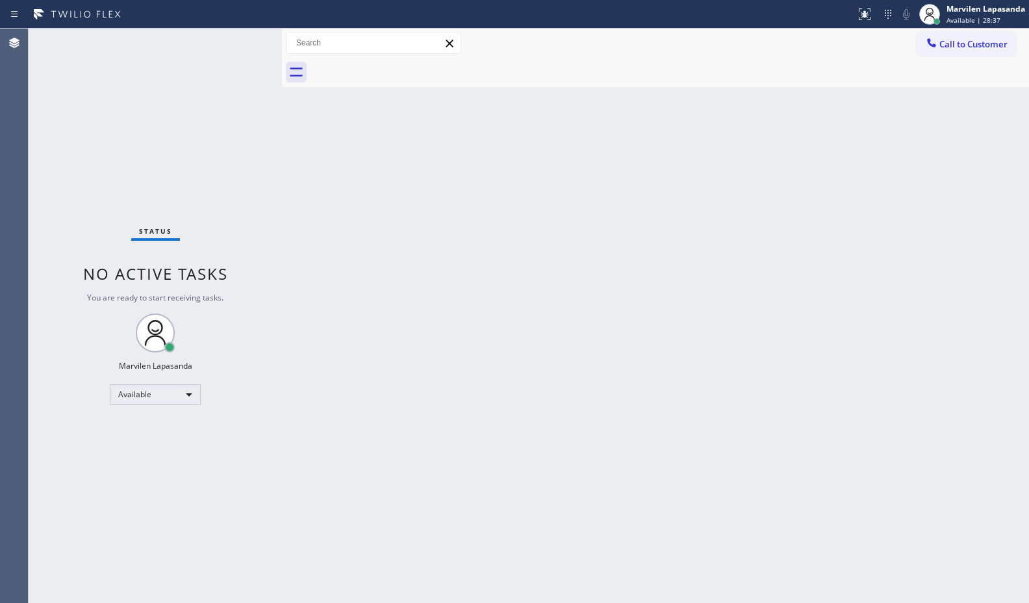
click at [577, 216] on div "Back to Dashboard Change Sender ID Customers Technicians Select a contact Outbo…" at bounding box center [655, 316] width 747 height 575
click at [601, 208] on div "Back to Dashboard Change Sender ID Customers Technicians Select a contact Outbo…" at bounding box center [655, 316] width 747 height 575
click at [245, 40] on div "Status No active tasks You are ready to start receiving tasks. Marvilen Lapasan…" at bounding box center [155, 316] width 253 height 575
click at [973, 100] on div "Back to Dashboard Change Sender ID Customers Technicians Select a contact Outbo…" at bounding box center [655, 316] width 747 height 575
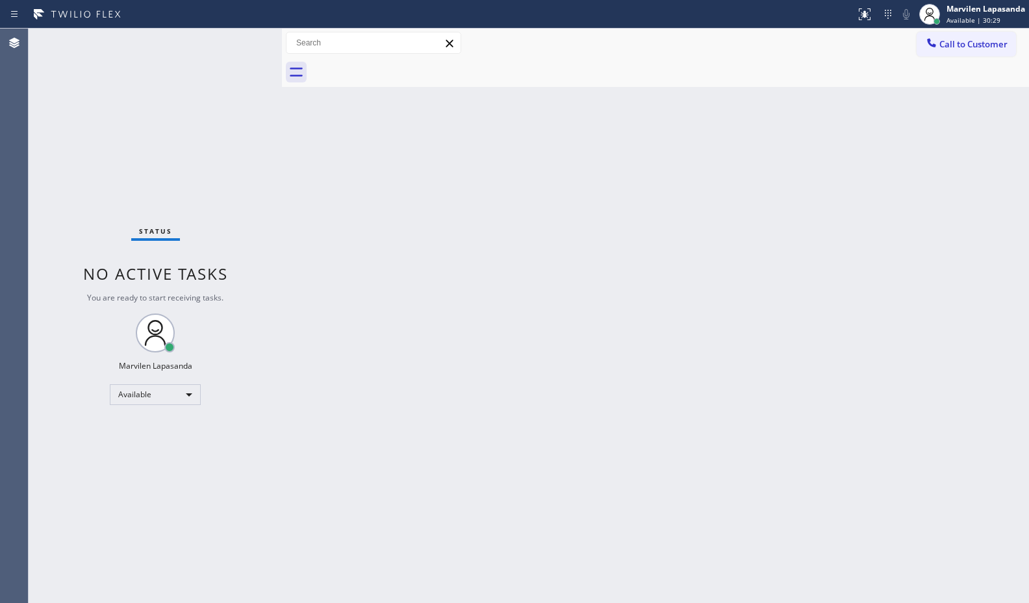
click at [243, 41] on div "Status No active tasks You are ready to start receiving tasks. Marvilen Lapasan…" at bounding box center [155, 316] width 253 height 575
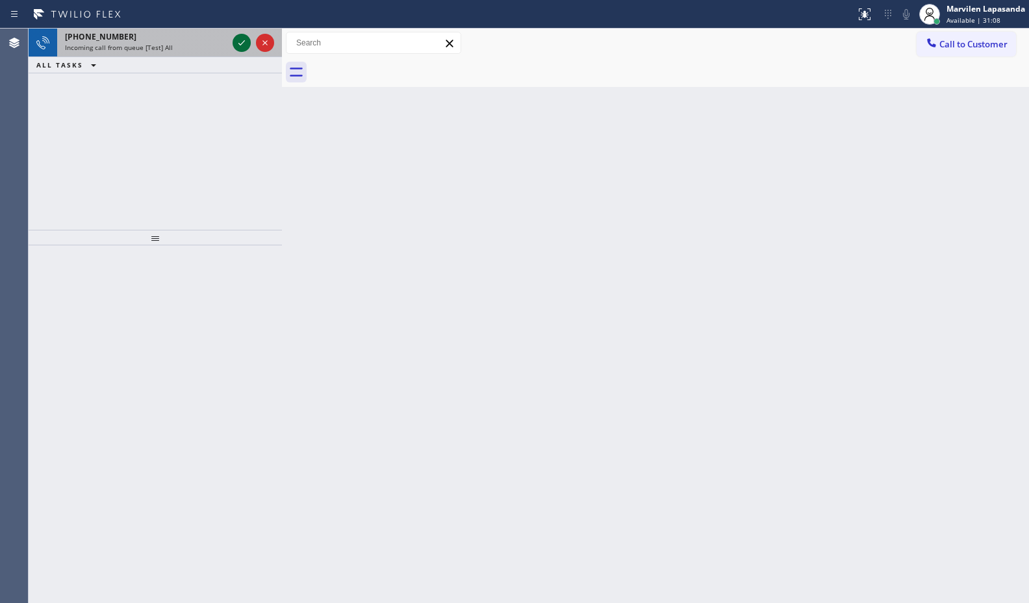
click at [243, 41] on icon at bounding box center [242, 43] width 16 height 16
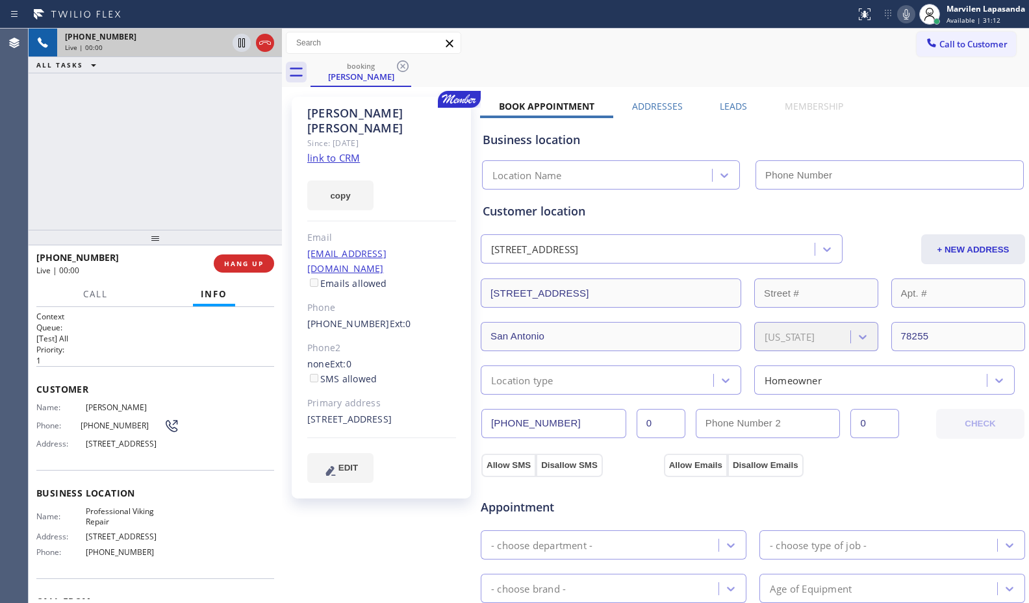
type input "(855) 920-0825"
click at [359, 523] on div "Richard Bonnett Since: 20 may 2020 link to CRM copy Email vision372003@yahoo.co…" at bounding box center [382, 524] width 195 height 868
click at [337, 150] on div "Richard Bonnett Since: 20 may 2020 link to CRM copy Email vision372003@yahoo.co…" at bounding box center [381, 298] width 179 height 402
click at [340, 151] on link "link to CRM" at bounding box center [333, 157] width 53 height 13
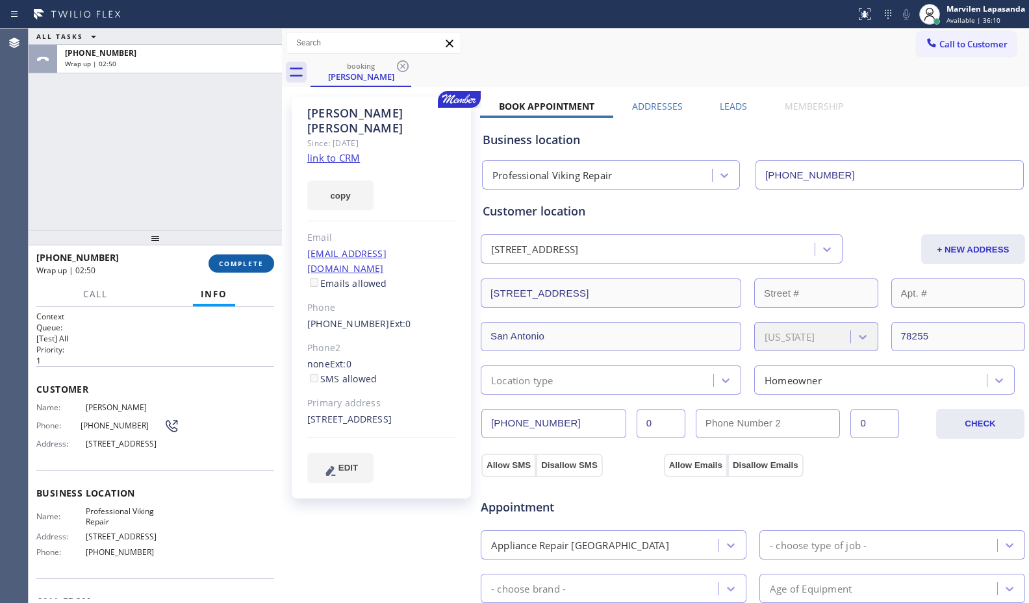
click at [234, 271] on button "COMPLETE" at bounding box center [241, 264] width 66 height 18
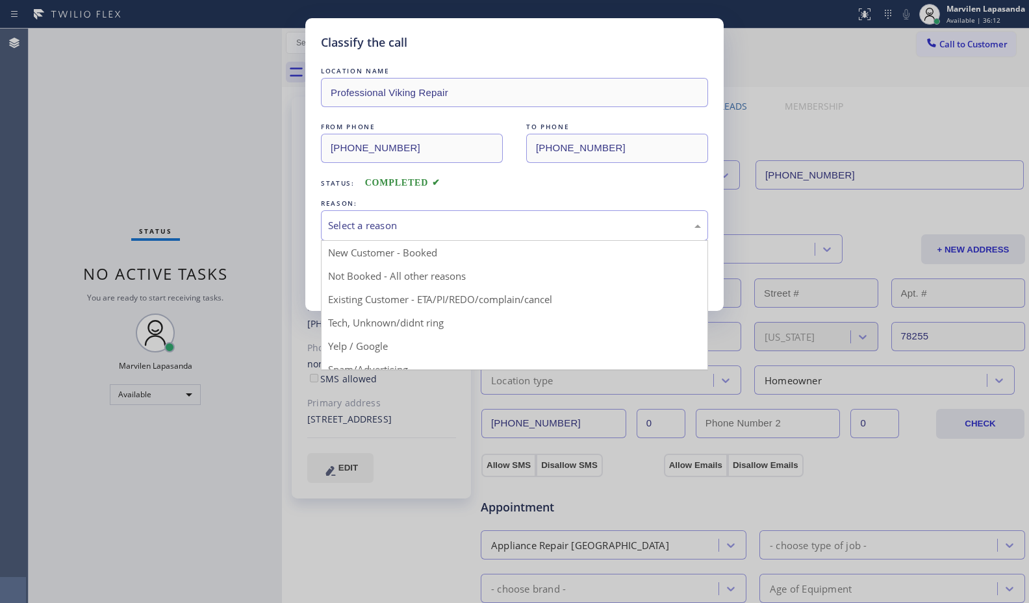
click at [354, 231] on div "Select a reason" at bounding box center [514, 225] width 373 height 15
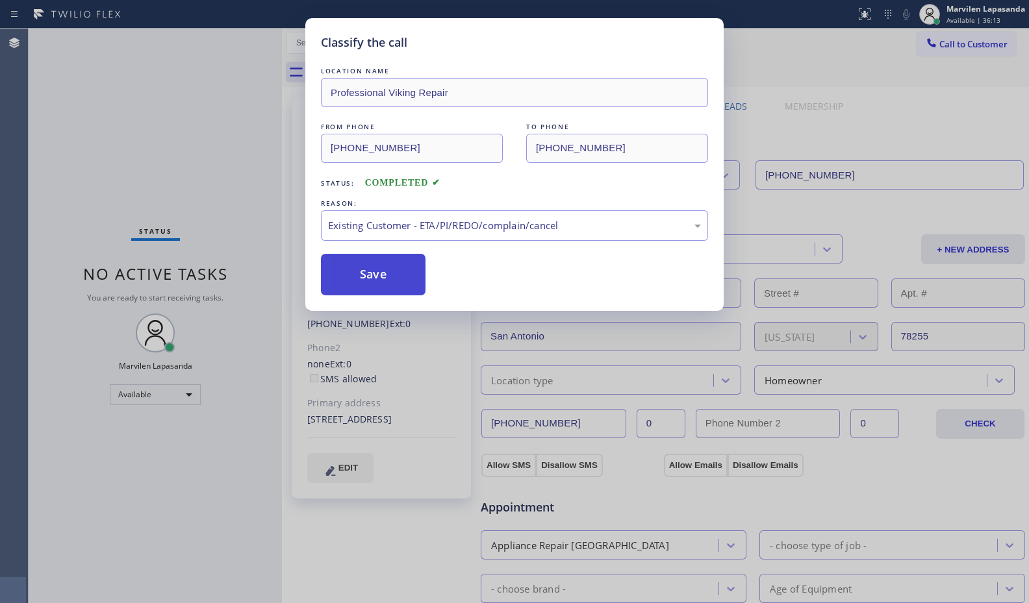
click at [360, 270] on button "Save" at bounding box center [373, 275] width 105 height 42
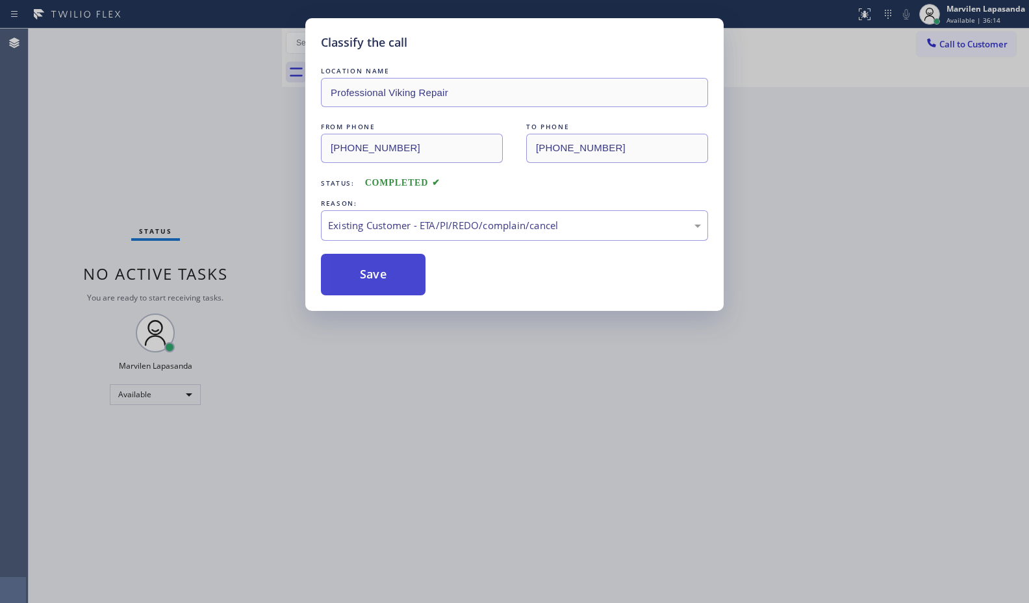
click at [360, 270] on button "Save" at bounding box center [373, 275] width 105 height 42
click at [360, 270] on div "Classify the call LOCATION NAME Rich Viking Fridge Repair FROM PHONE (619) 776-…" at bounding box center [529, 316] width 1000 height 575
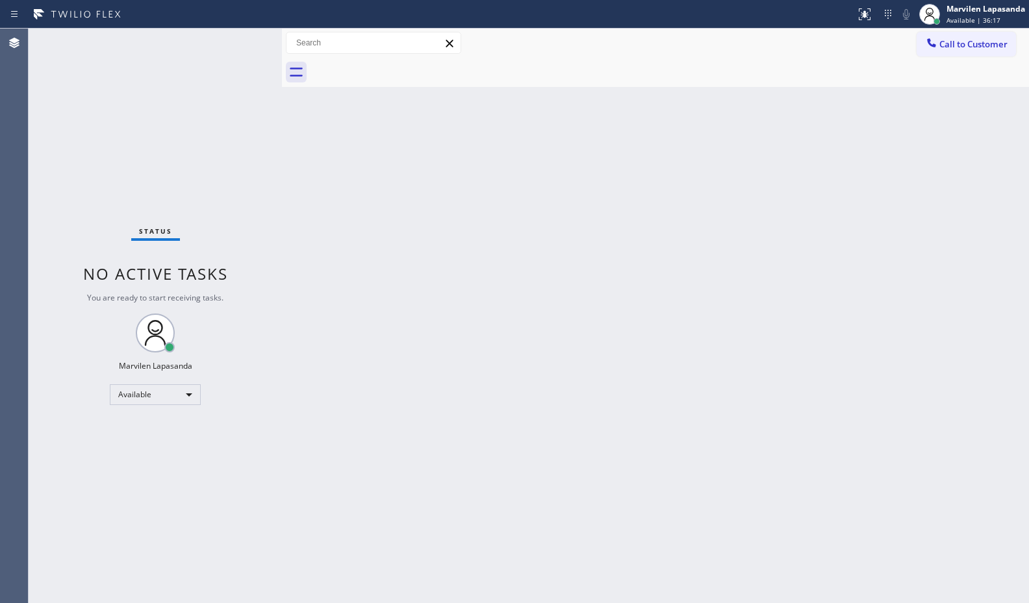
click at [956, 173] on div "Back to Dashboard Change Sender ID Customers Technicians Select a contact Outbo…" at bounding box center [655, 316] width 747 height 575
drag, startPoint x: 253, startPoint y: 41, endPoint x: 245, endPoint y: 41, distance: 7.1
click at [250, 41] on div "Status No active tasks You are ready to start receiving tasks. Marvilen Lapasan…" at bounding box center [155, 316] width 253 height 575
click at [244, 40] on div "Status No active tasks You are ready to start receiving tasks. Marvilen Lapasan…" at bounding box center [155, 316] width 253 height 575
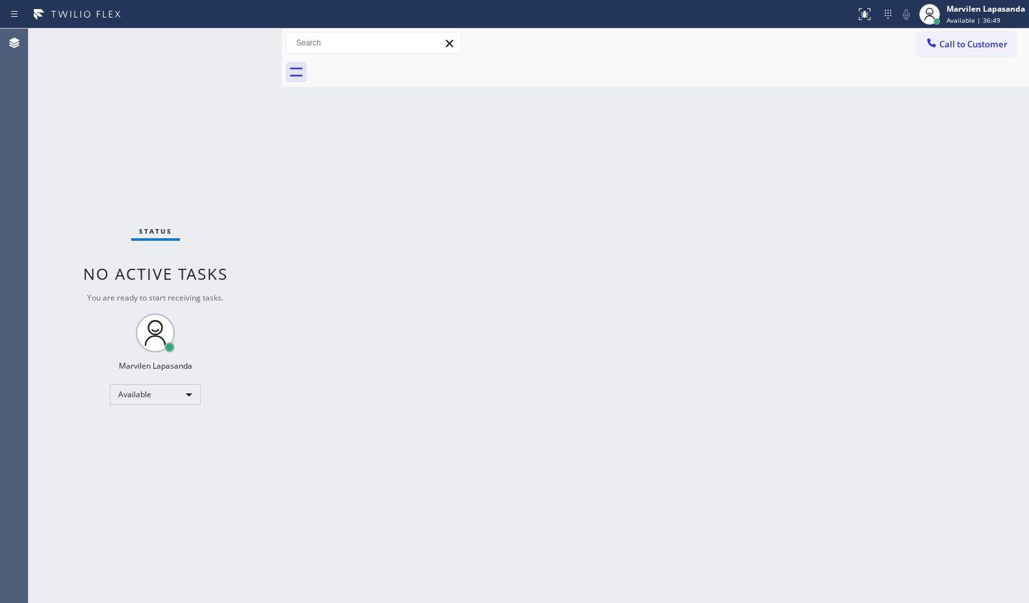
click at [244, 40] on div "Status No active tasks You are ready to start receiving tasks. Marvilen Lapasan…" at bounding box center [155, 316] width 253 height 575
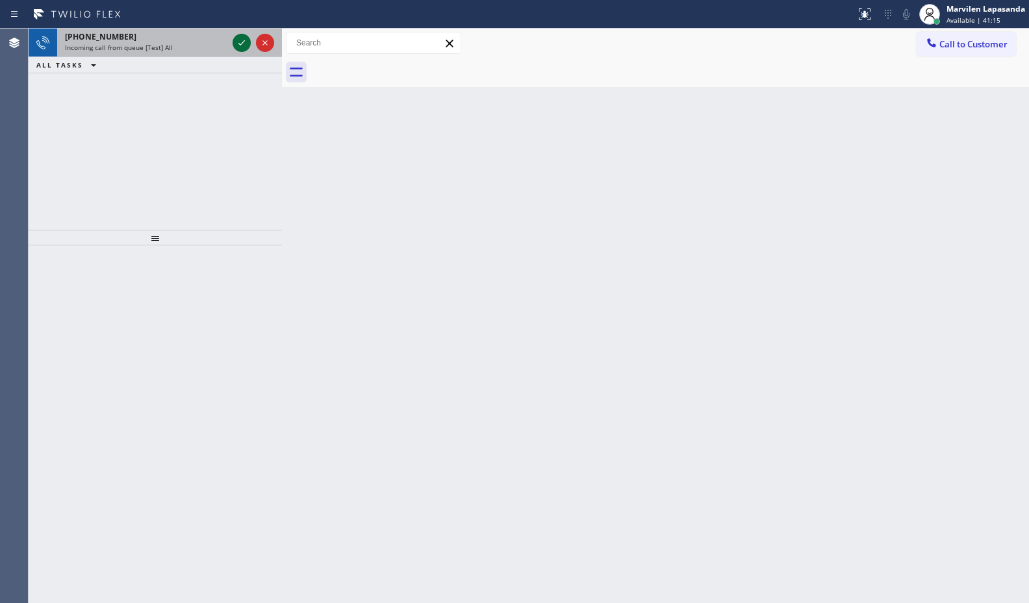
click at [244, 40] on icon at bounding box center [242, 43] width 16 height 16
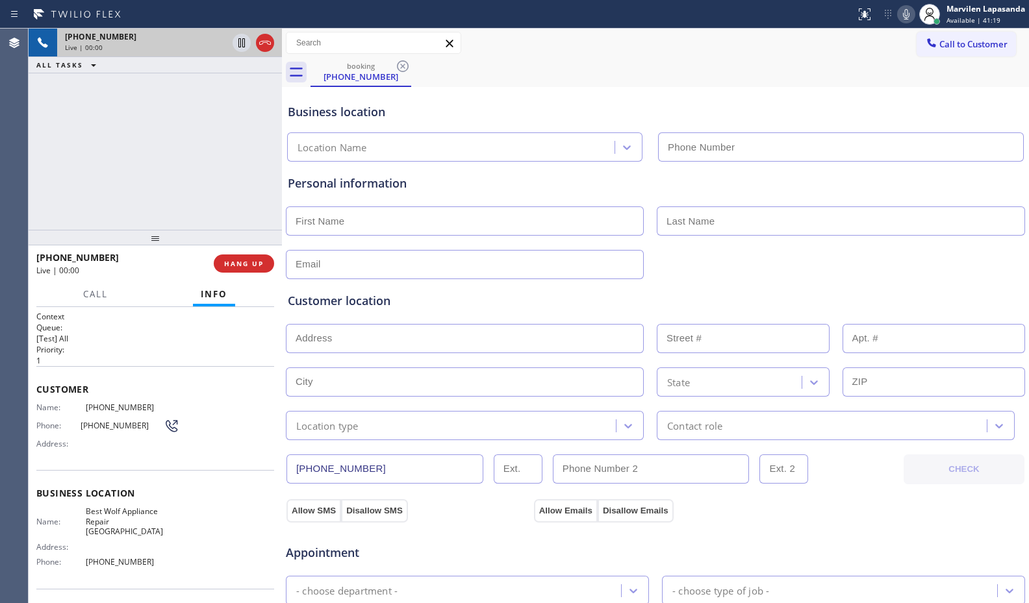
type input "(214) 949-1673"
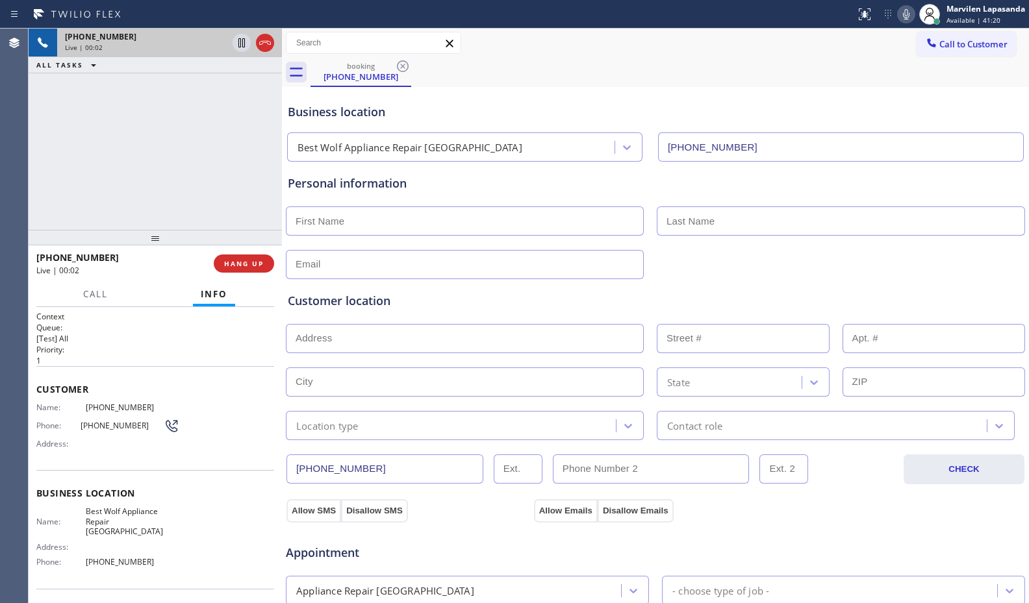
click at [141, 485] on div "Business location Name: Best Wolf Appliance Repair Dallas Address: Phone: (214)…" at bounding box center [155, 529] width 238 height 118
click at [138, 487] on span "Business location" at bounding box center [155, 493] width 238 height 12
click at [68, 399] on div "Customer Name: (972) 768-7420 Phone: (972) 768-7420 Address:" at bounding box center [155, 418] width 238 height 104
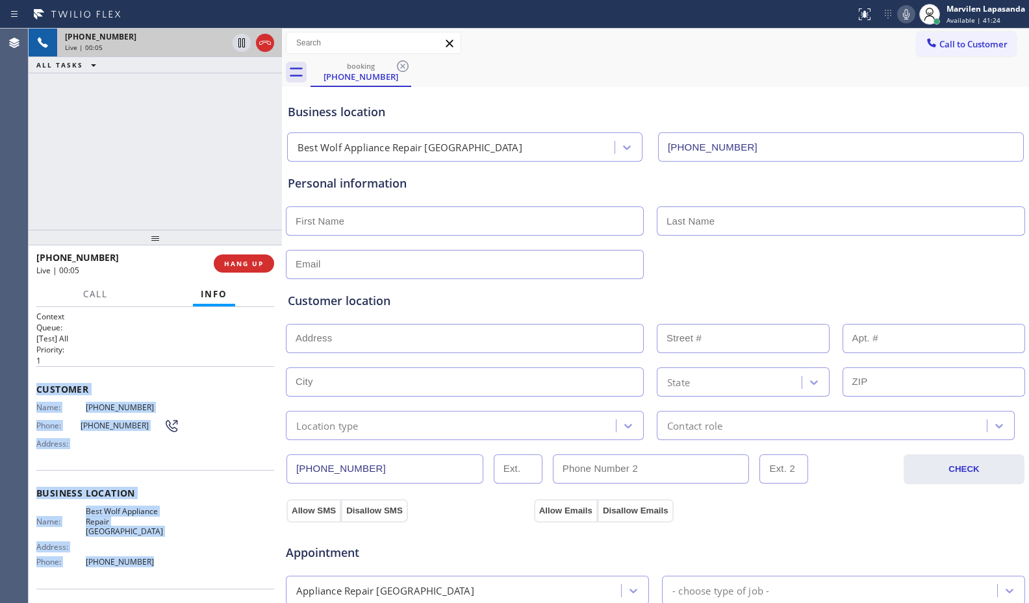
drag, startPoint x: 35, startPoint y: 383, endPoint x: 180, endPoint y: 578, distance: 243.3
click at [180, 578] on div "Context Queue: [Test] All Priority: 1 Customer Name: (972) 768-7420 Phone: (972…" at bounding box center [155, 455] width 253 height 296
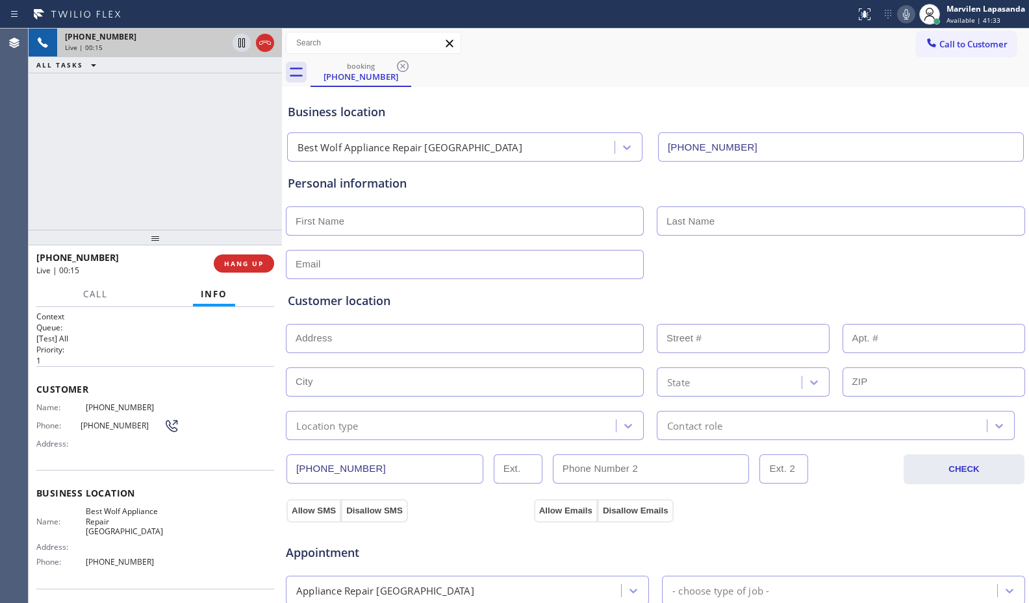
click at [227, 206] on div "+19727687420 Live | 00:15 ALL TASKS ALL TASKS ACTIVE TASKS TASKS IN WRAP UP" at bounding box center [155, 129] width 253 height 201
click at [260, 192] on div "+19727687420 Live | 00:15 ALL TASKS ALL TASKS ACTIVE TASKS TASKS IN WRAP UP" at bounding box center [155, 129] width 253 height 201
click at [268, 188] on div "+19727687420 Live | 00:16 ALL TASKS ALL TASKS ACTIVE TASKS TASKS IN WRAP UP" at bounding box center [155, 129] width 253 height 201
click at [268, 188] on div "+19727687420 Live | 00:17 ALL TASKS ALL TASKS ACTIVE TASKS TASKS IN WRAP UP" at bounding box center [155, 129] width 253 height 201
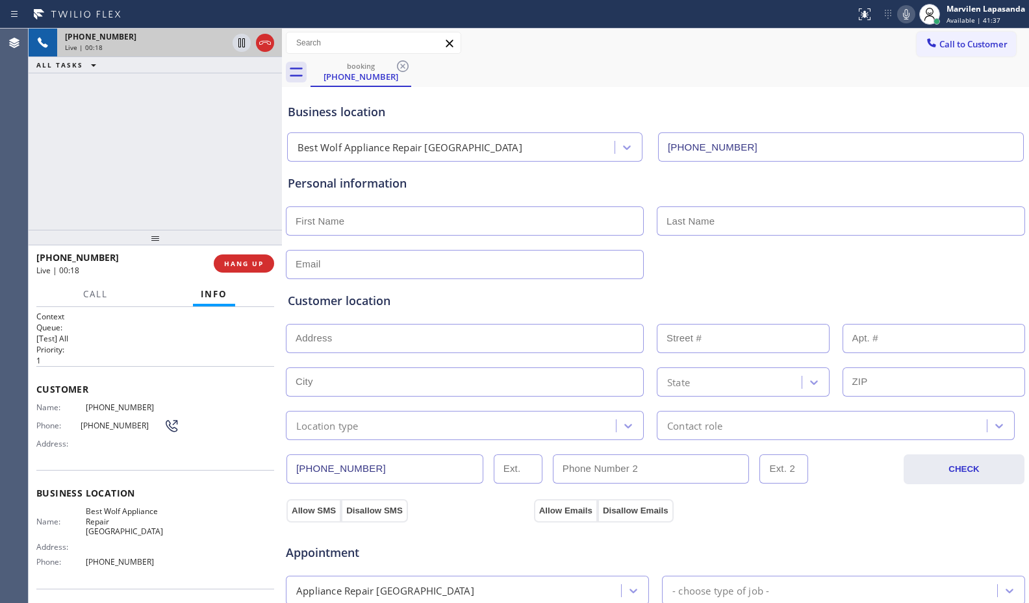
click at [268, 188] on div "+19727687420 Live | 00:18 ALL TASKS ALL TASKS ACTIVE TASKS TASKS IN WRAP UP" at bounding box center [155, 129] width 253 height 201
click at [268, 188] on div "+19727687420 Live | 00:19 ALL TASKS ALL TASKS ACTIVE TASKS TASKS IN WRAP UP" at bounding box center [155, 129] width 253 height 201
click at [268, 188] on div "+19727687420 Live | 00:22 ALL TASKS ALL TASKS ACTIVE TASKS TASKS IN WRAP UP" at bounding box center [155, 129] width 253 height 201
click at [268, 188] on div "+19727687420 Live | 00:25 ALL TASKS ALL TASKS ACTIVE TASKS TASKS IN WRAP UP" at bounding box center [155, 129] width 253 height 201
click at [282, 188] on div at bounding box center [282, 316] width 0 height 575
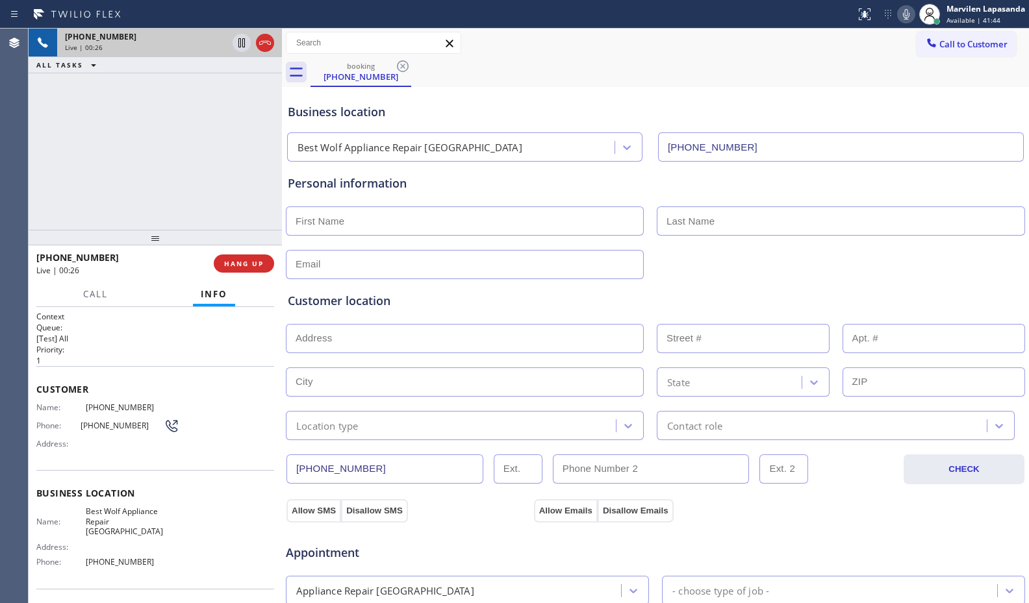
click at [273, 186] on div "+19727687420 Live | 00:26 ALL TASKS ALL TASKS ACTIVE TASKS TASKS IN WRAP UP" at bounding box center [155, 129] width 253 height 201
click at [273, 186] on div "+19727687420 Live | 00:27 ALL TASKS ALL TASKS ACTIVE TASKS TASKS IN WRAP UP" at bounding box center [155, 129] width 253 height 201
click at [273, 186] on div "+19727687420 Live | 00:30 ALL TASKS ALL TASKS ACTIVE TASKS TASKS IN WRAP UP" at bounding box center [155, 129] width 253 height 201
click at [273, 186] on div "+19727687420 Live | 00:31 ALL TASKS ALL TASKS ACTIVE TASKS TASKS IN WRAP UP" at bounding box center [155, 129] width 253 height 201
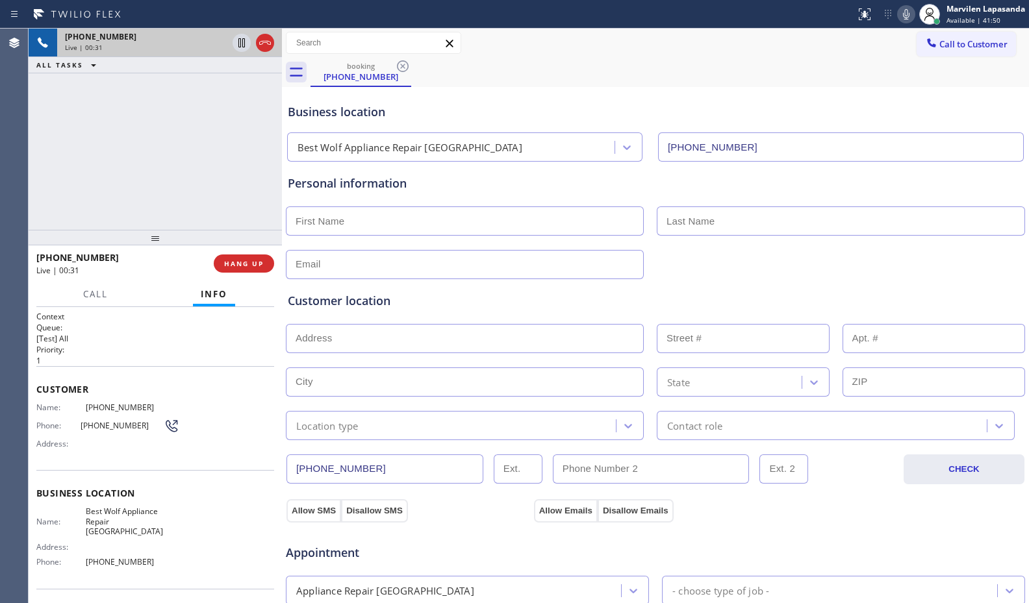
click at [273, 186] on div "+19727687420 Live | 00:31 ALL TASKS ALL TASKS ACTIVE TASKS TASKS IN WRAP UP" at bounding box center [155, 129] width 253 height 201
drag, startPoint x: 249, startPoint y: 150, endPoint x: 69, endPoint y: 10, distance: 228.2
click at [249, 151] on div "+19727687420 Live | 00:56 ALL TASKS ALL TASKS ACTIVE TASKS TASKS IN WRAP UP" at bounding box center [155, 129] width 253 height 201
click at [58, 439] on span "Address:" at bounding box center [60, 444] width 49 height 10
click at [58, 436] on div "Name: (972) 768-7420 Phone: (972) 768-7420 Address:" at bounding box center [107, 428] width 143 height 51
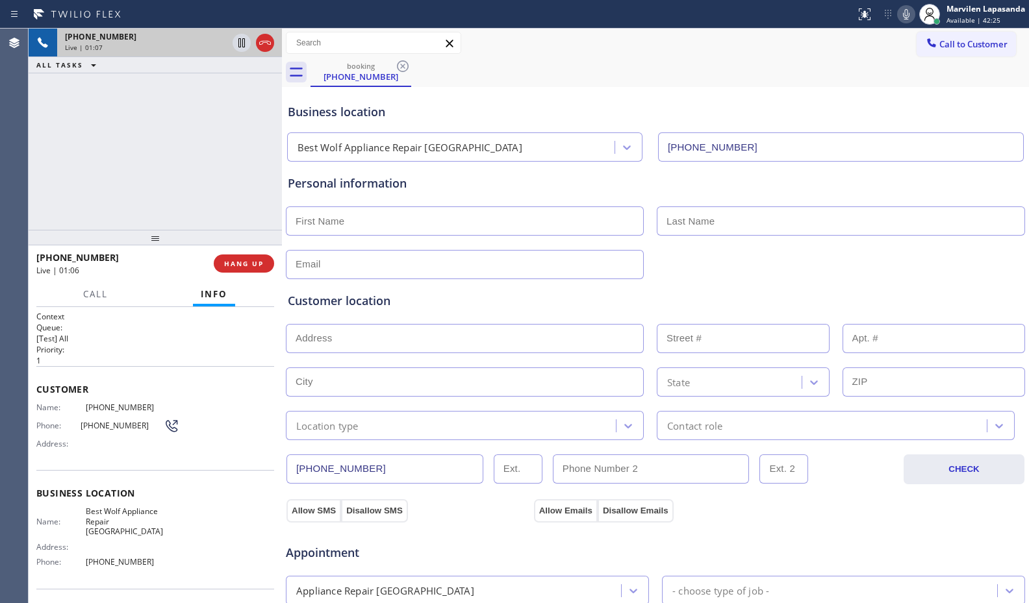
click at [62, 415] on div "Name: (972) 768-7420 Phone: (972) 768-7420 Address:" at bounding box center [107, 428] width 143 height 51
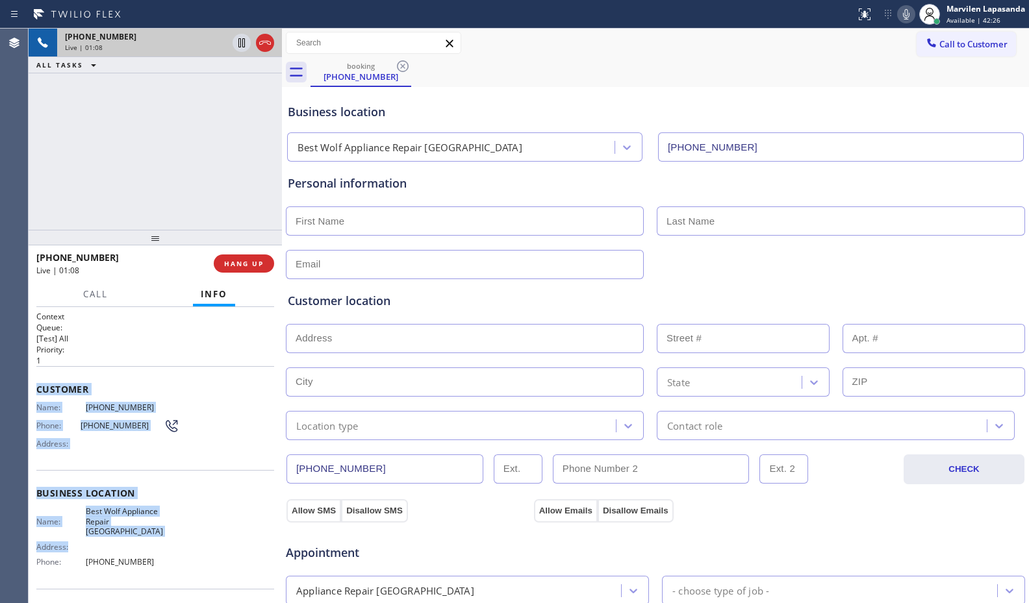
drag, startPoint x: 39, startPoint y: 384, endPoint x: 141, endPoint y: 534, distance: 181.4
click at [141, 534] on div "Context Queue: [Test] All Priority: 1 Customer Name: (972) 768-7420 Phone: (972…" at bounding box center [155, 499] width 238 height 376
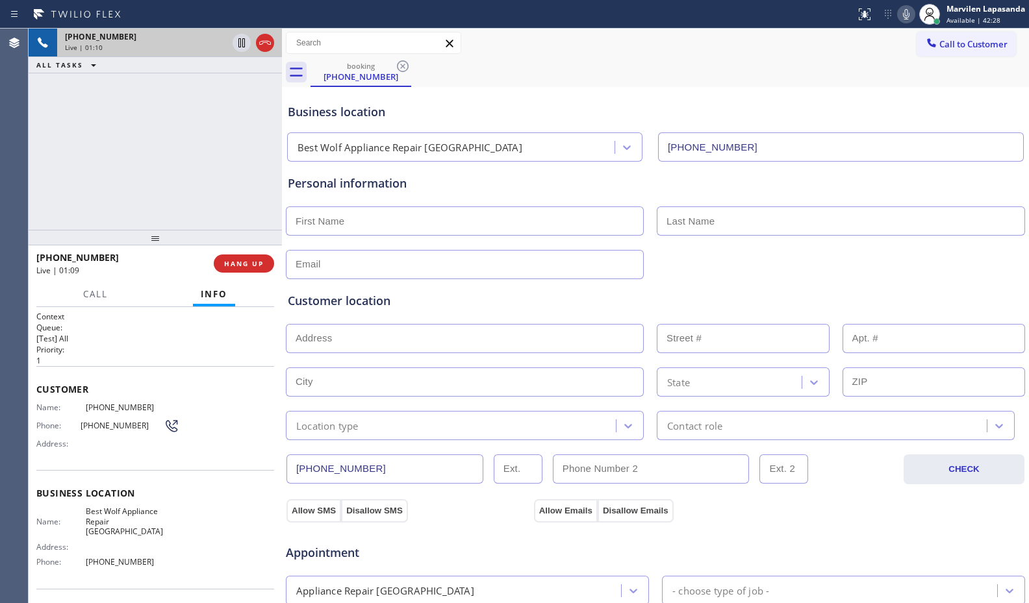
click at [163, 158] on div "+19727687420 Live | 01:10 ALL TASKS ALL TASKS ACTIVE TASKS TASKS IN WRAP UP" at bounding box center [155, 129] width 253 height 201
click at [173, 158] on div "+19727687420 Live | 02:27 ALL TASKS ALL TASKS ACTIVE TASKS TASKS IN WRAP UP" at bounding box center [155, 129] width 253 height 201
click at [238, 44] on icon at bounding box center [242, 43] width 16 height 16
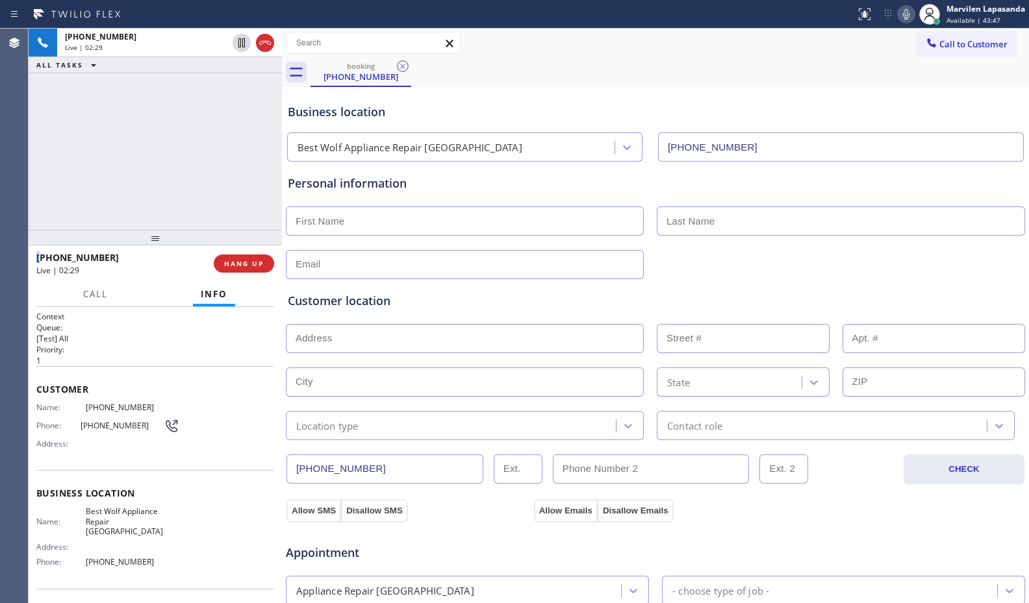
click at [906, 19] on icon at bounding box center [906, 14] width 6 height 10
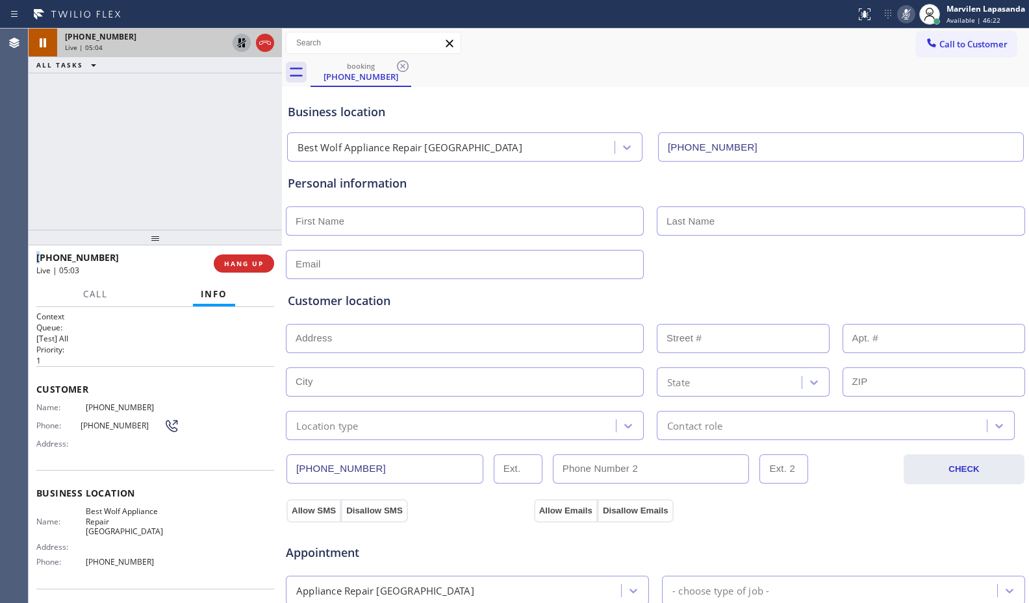
click at [244, 44] on icon at bounding box center [241, 42] width 9 height 9
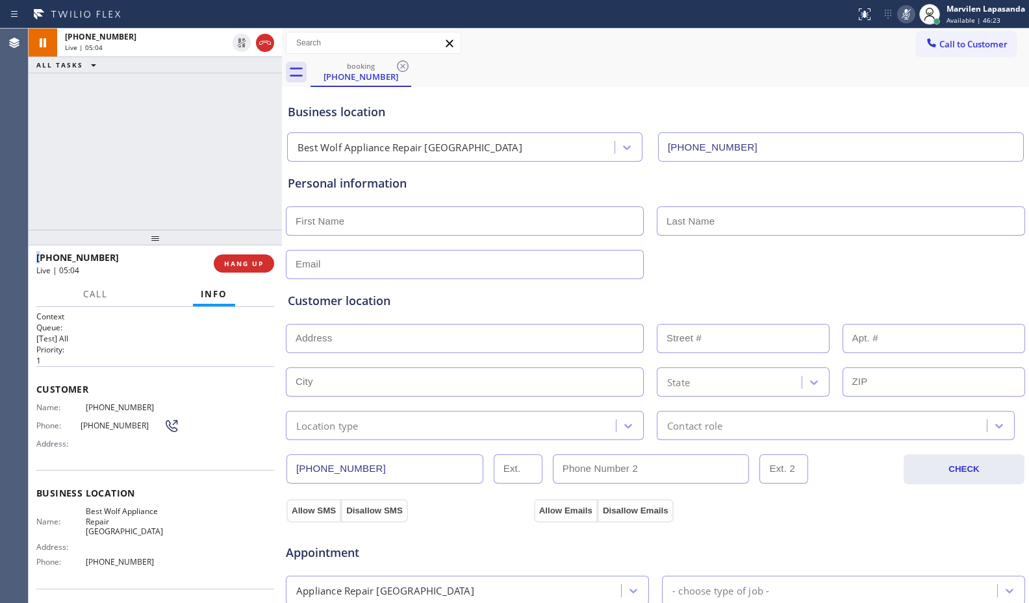
click at [908, 16] on icon at bounding box center [906, 14] width 16 height 16
click at [965, 114] on div "Business location" at bounding box center [655, 112] width 735 height 18
click at [936, 114] on div "Business location" at bounding box center [655, 112] width 735 height 18
click at [370, 190] on div "Personal information" at bounding box center [655, 184] width 735 height 18
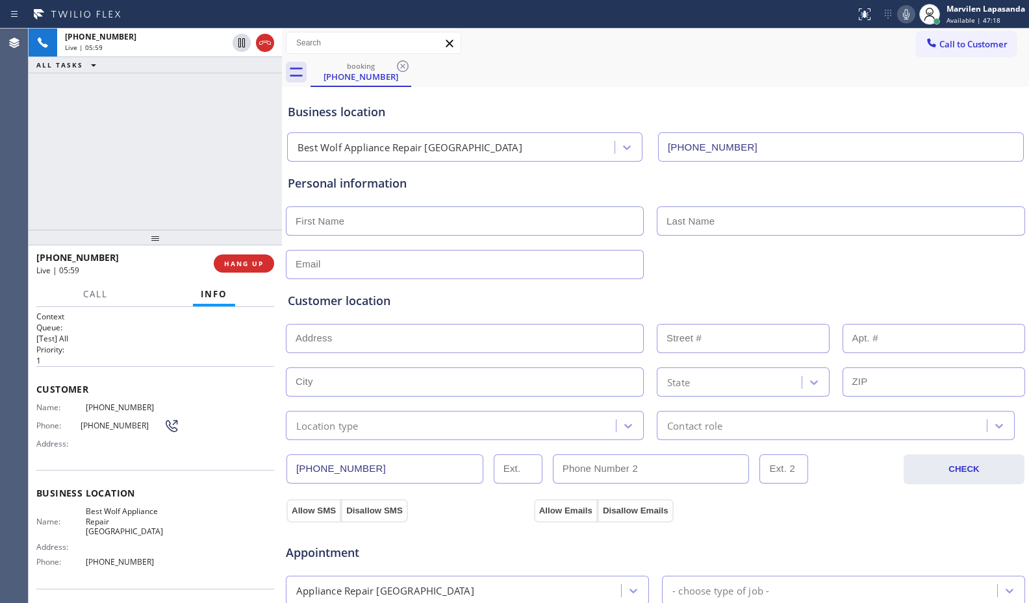
click at [412, 113] on div "Business location" at bounding box center [655, 112] width 735 height 18
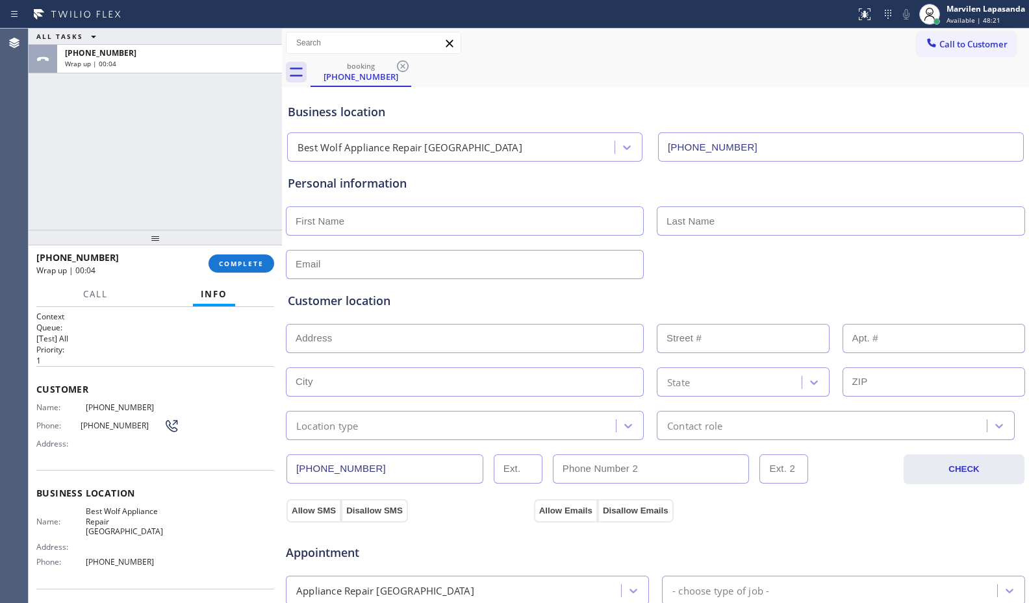
click at [349, 231] on input "text" at bounding box center [465, 221] width 358 height 29
type input "Jose"
type input "..."
type input "no@gmail.com"
click at [622, 30] on div "Call to Customer Outbound call Location American Service Alliance Indio Your ca…" at bounding box center [655, 43] width 747 height 29
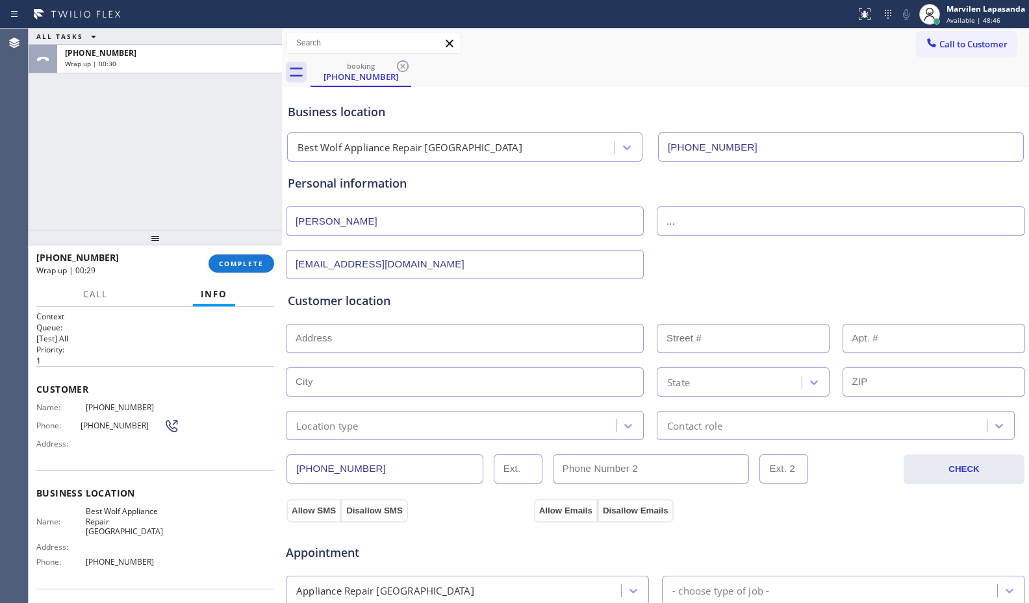
click at [324, 342] on input "text" at bounding box center [465, 338] width 358 height 29
paste input "9705 Pinehurst Dr Rowlett, TX 75089, USA"
type input "9705 Pinehurst Dr"
type input "9705"
type input "Rowlett"
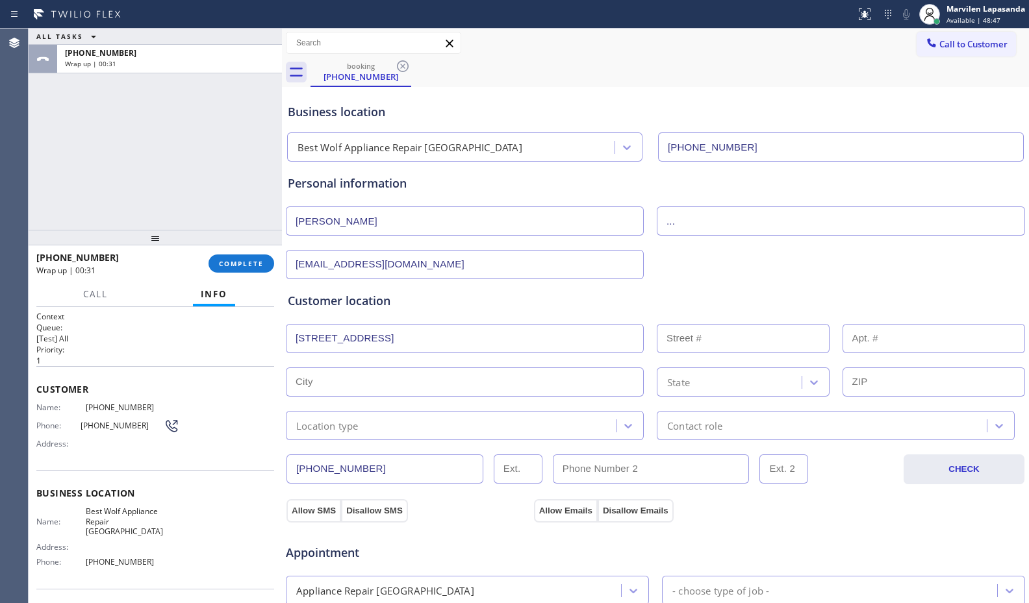
type input "75089"
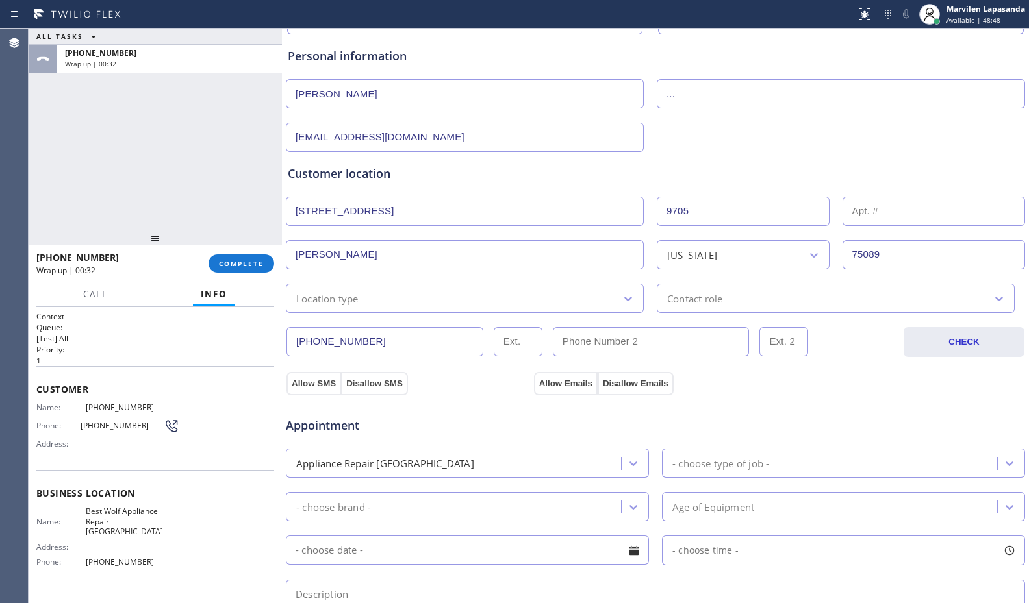
scroll to position [130, 0]
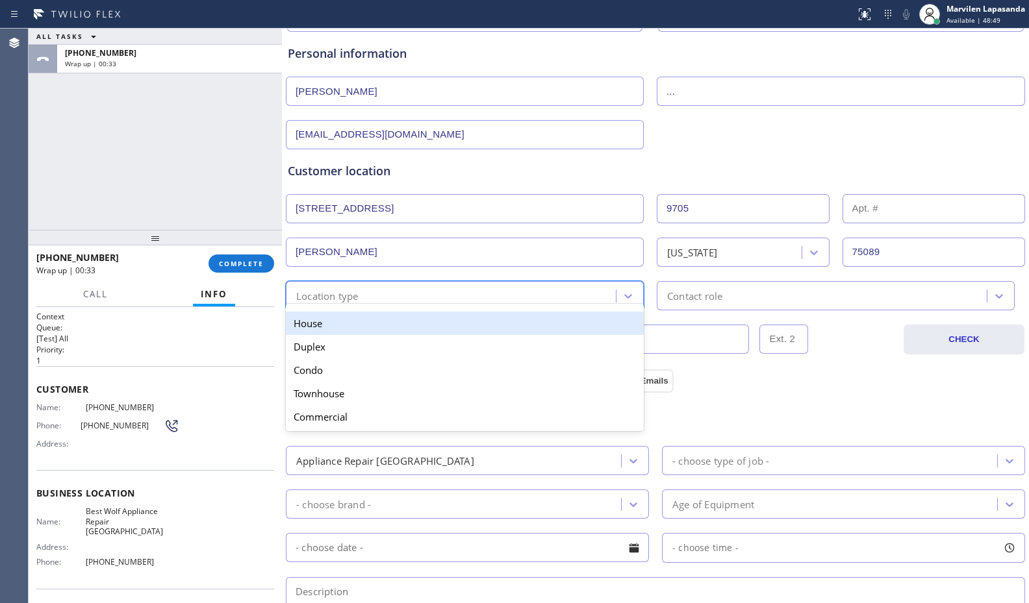
click at [351, 304] on div "option House focused, 1 of 5. 5 results available. Use Up and Down to choose op…" at bounding box center [465, 295] width 358 height 29
click at [342, 329] on div "House" at bounding box center [465, 323] width 358 height 23
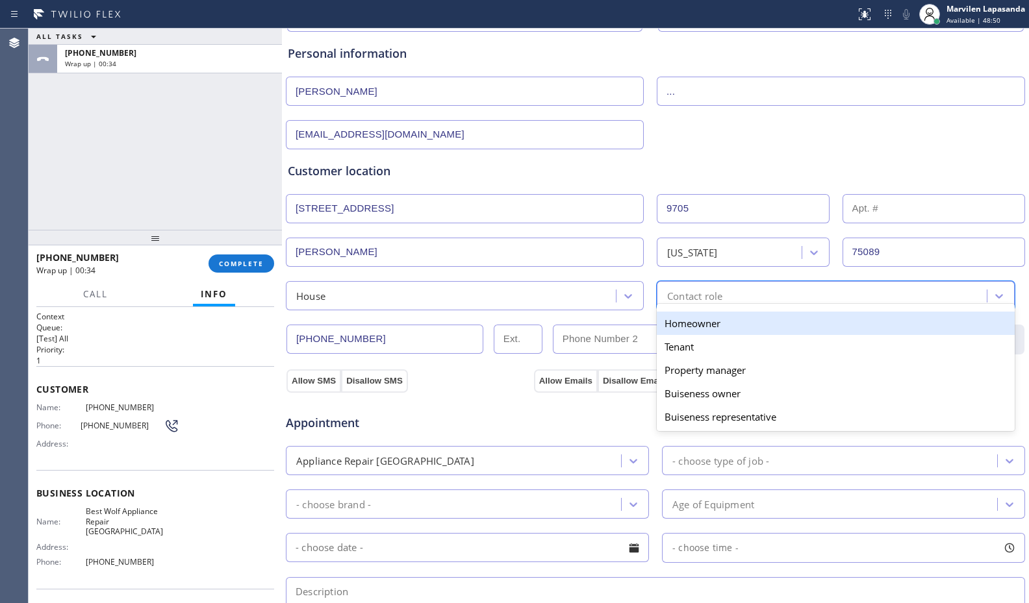
click at [696, 283] on div "Contact role" at bounding box center [836, 295] width 358 height 29
click at [683, 333] on div "Homeowner" at bounding box center [836, 323] width 358 height 23
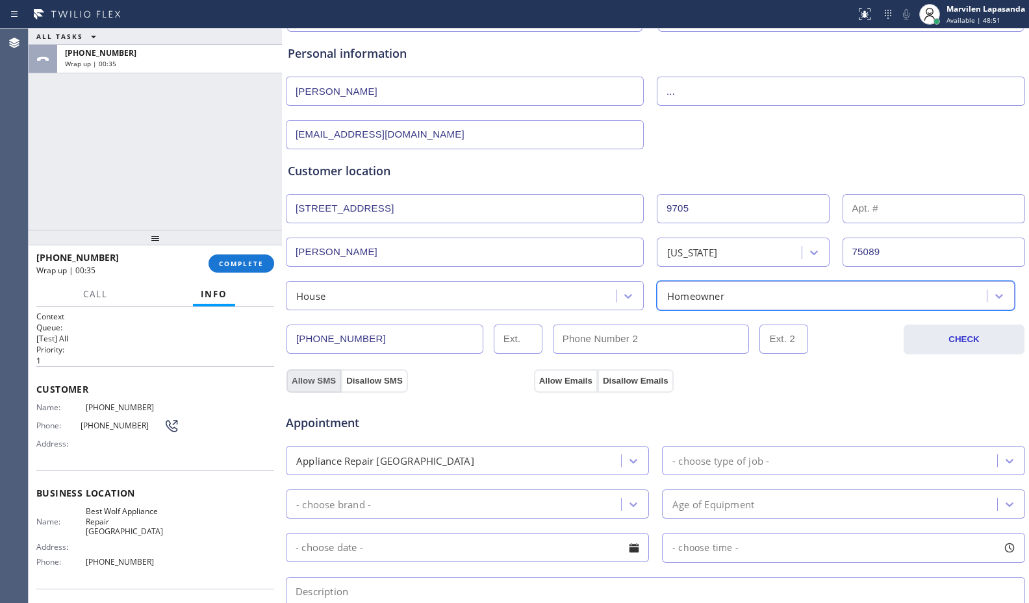
click at [296, 384] on button "Allow SMS" at bounding box center [313, 381] width 55 height 23
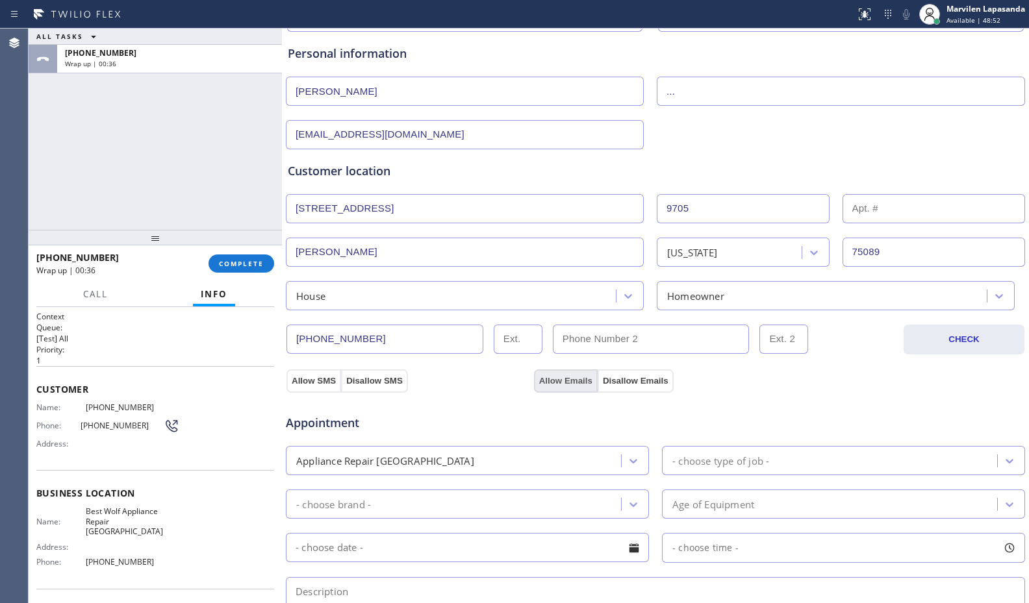
click at [568, 381] on button "Allow Emails" at bounding box center [566, 381] width 64 height 23
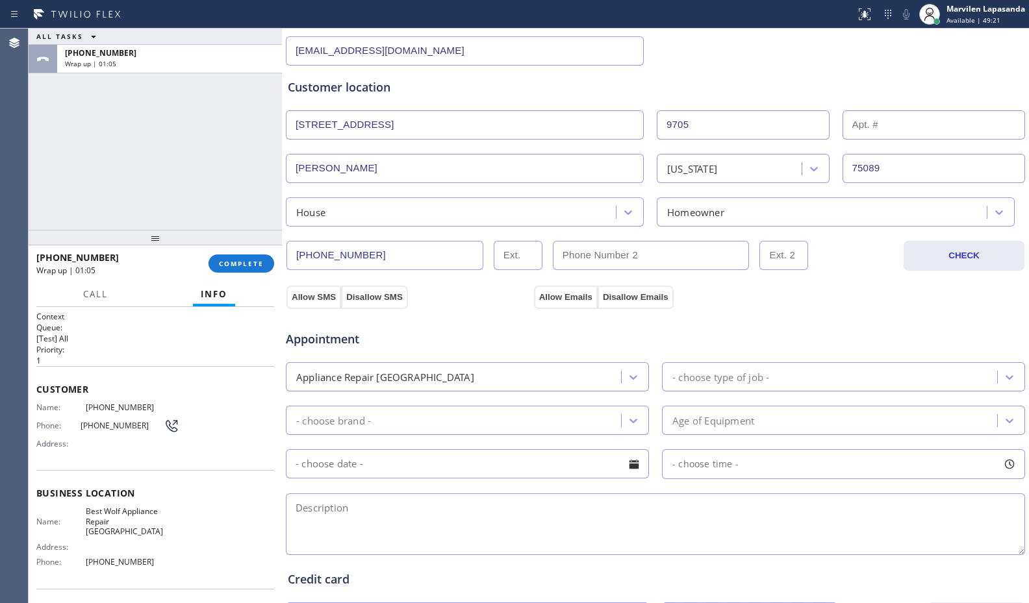
scroll to position [390, 0]
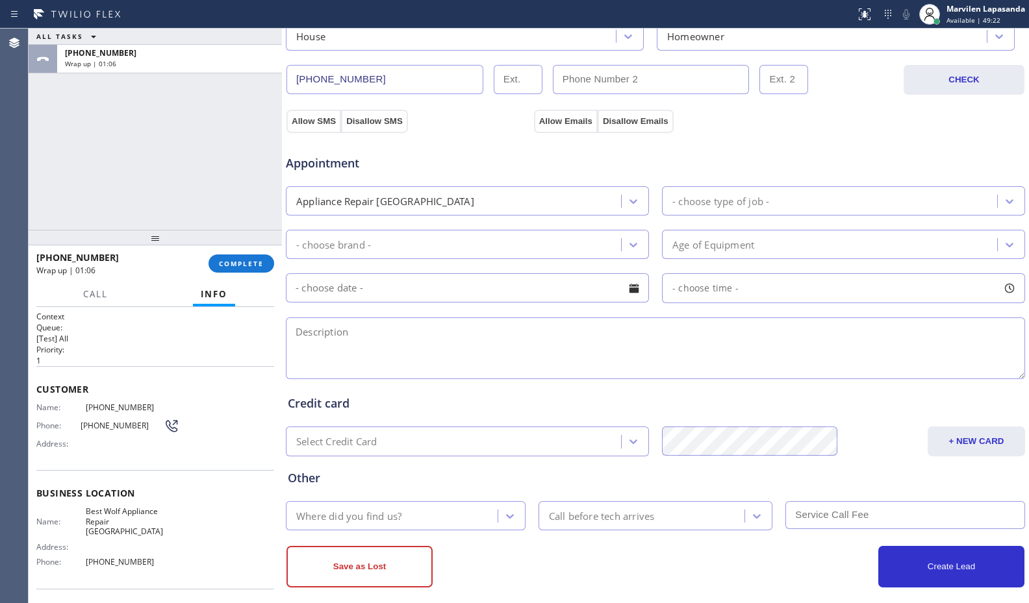
click at [344, 346] on textarea at bounding box center [655, 349] width 739 height 62
paste textarea "LG/ Dryer/ It is not drying well/ 20 yrs/ Townhouse-HO/ 9705 Pinehurst Dr Rowle…"
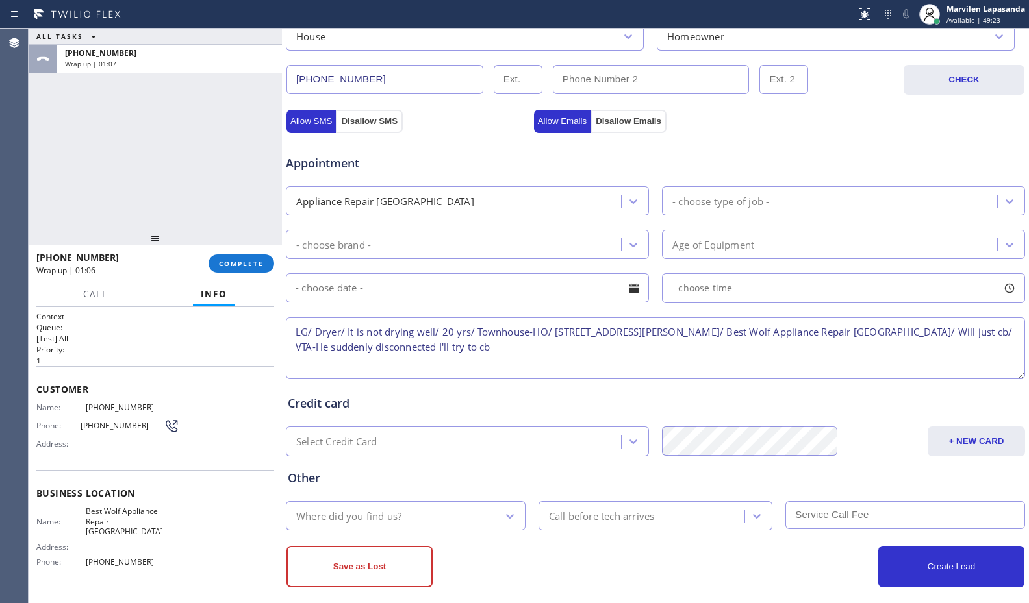
type textarea "LG/ Dryer/ It is not drying well/ 20 yrs/ Townhouse-HO/ 9705 Pinehurst Dr Rowle…"
click at [331, 201] on div "Appliance Repair High End" at bounding box center [385, 201] width 178 height 15
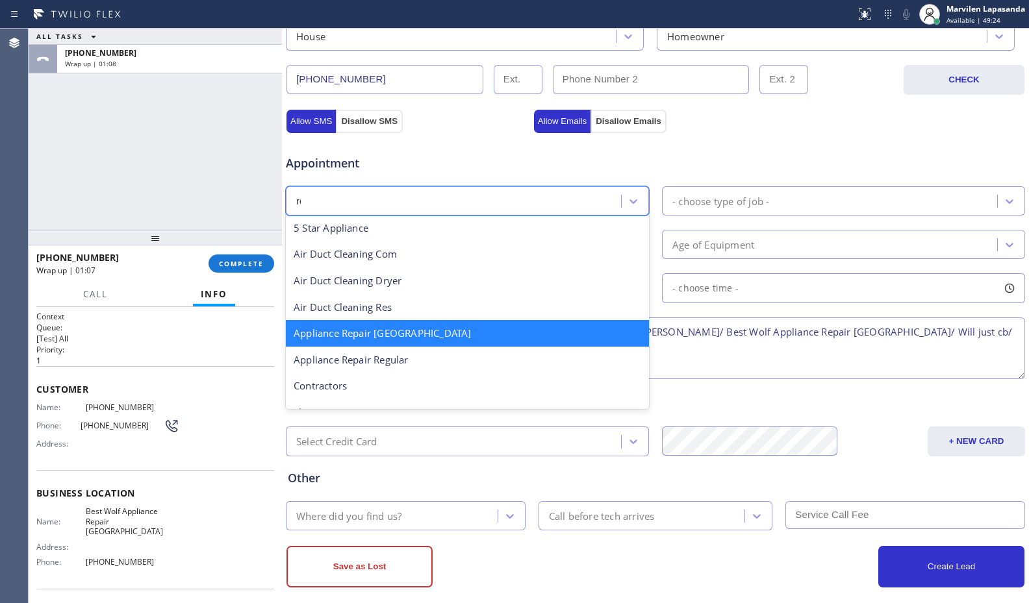
scroll to position [0, 0]
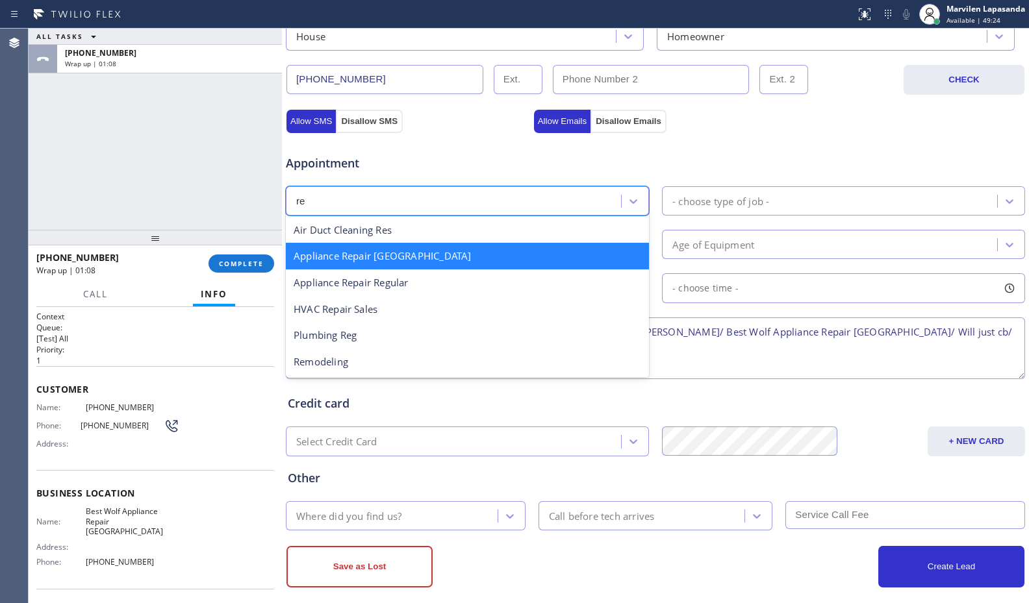
type input "reg"
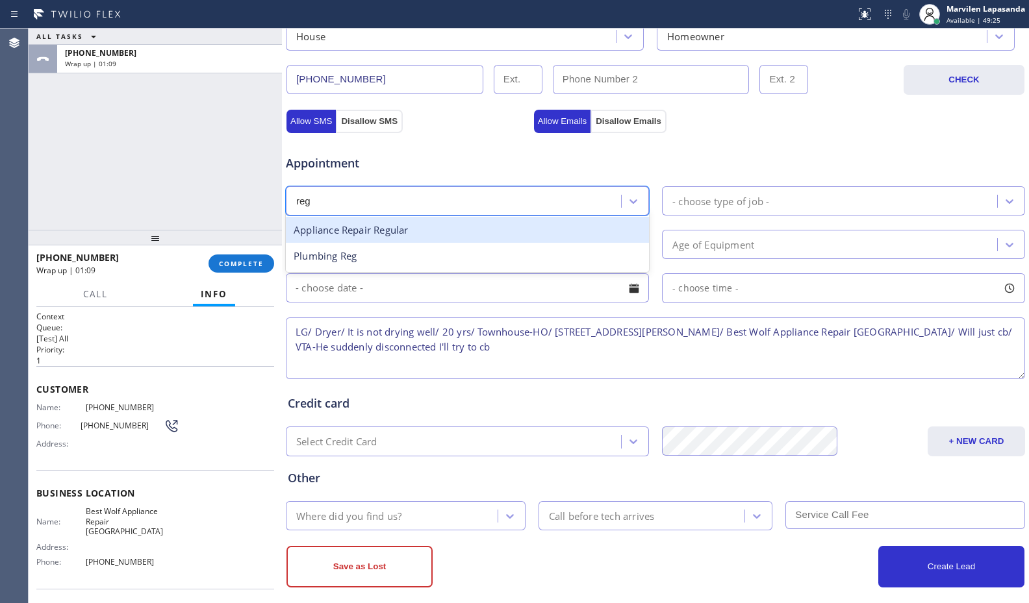
click at [352, 236] on div "Appliance Repair Regular" at bounding box center [467, 230] width 363 height 27
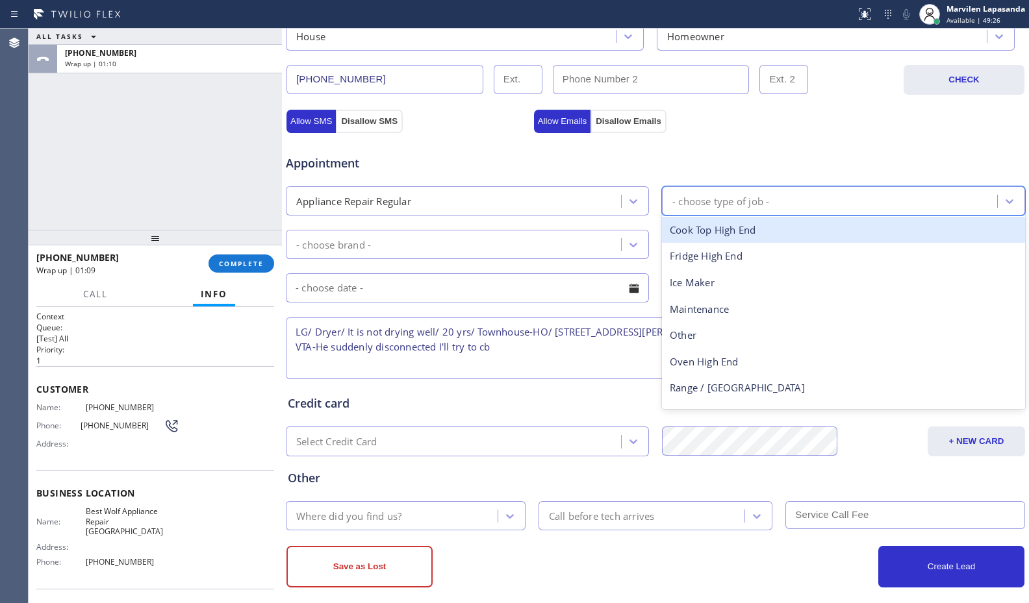
click at [718, 206] on div "- choose type of job -" at bounding box center [720, 201] width 97 height 15
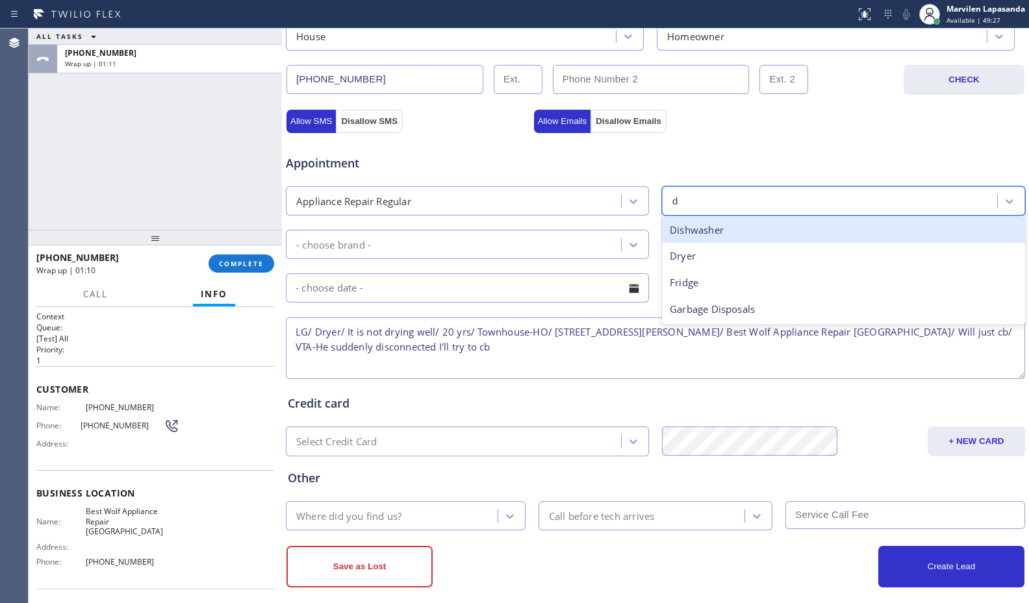
type input "dr"
click at [703, 230] on div "Dryer" at bounding box center [843, 230] width 363 height 27
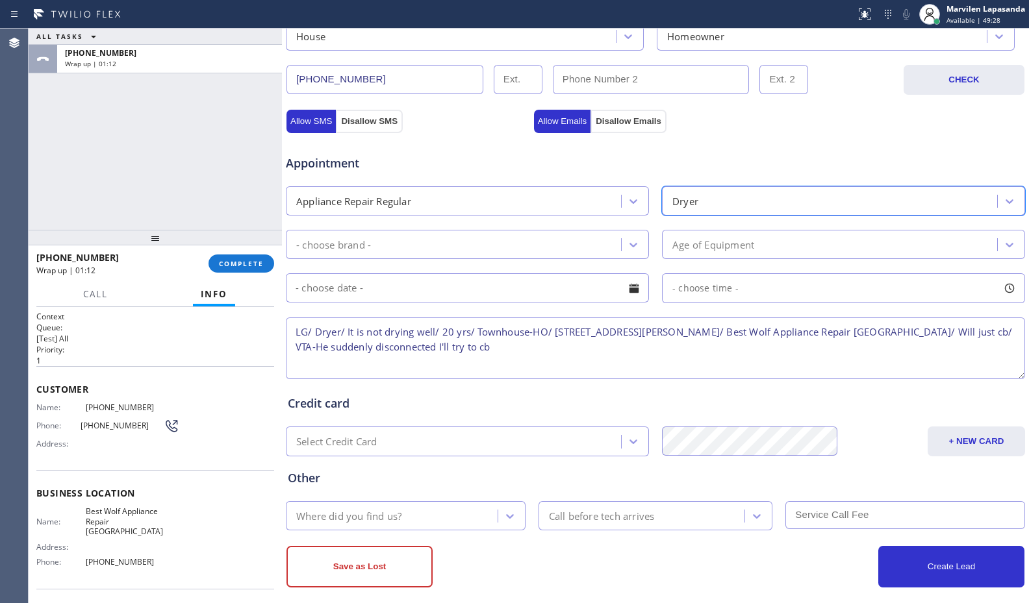
click at [495, 253] on div "- choose brand -" at bounding box center [455, 244] width 331 height 23
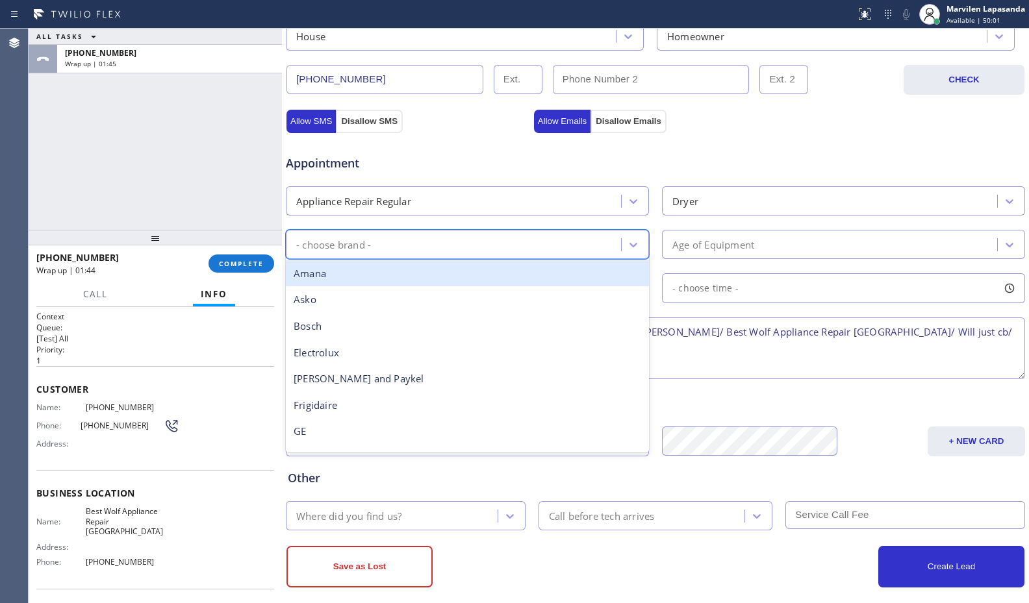
click at [530, 225] on div "Appointment Appliance Repair Regular Dryer option Amana focused, 1 of 18. 18 re…" at bounding box center [655, 260] width 735 height 243
click at [349, 244] on div "- choose brand -" at bounding box center [333, 244] width 75 height 15
type input "lg"
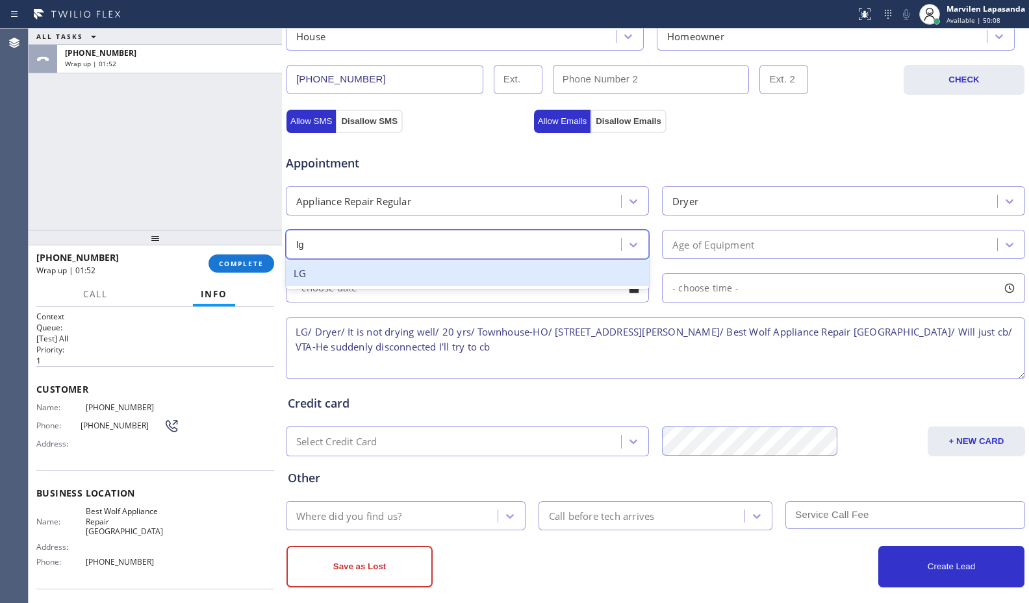
drag, startPoint x: 352, startPoint y: 281, endPoint x: 583, endPoint y: 267, distance: 231.7
click at [360, 281] on div "LG" at bounding box center [467, 273] width 363 height 27
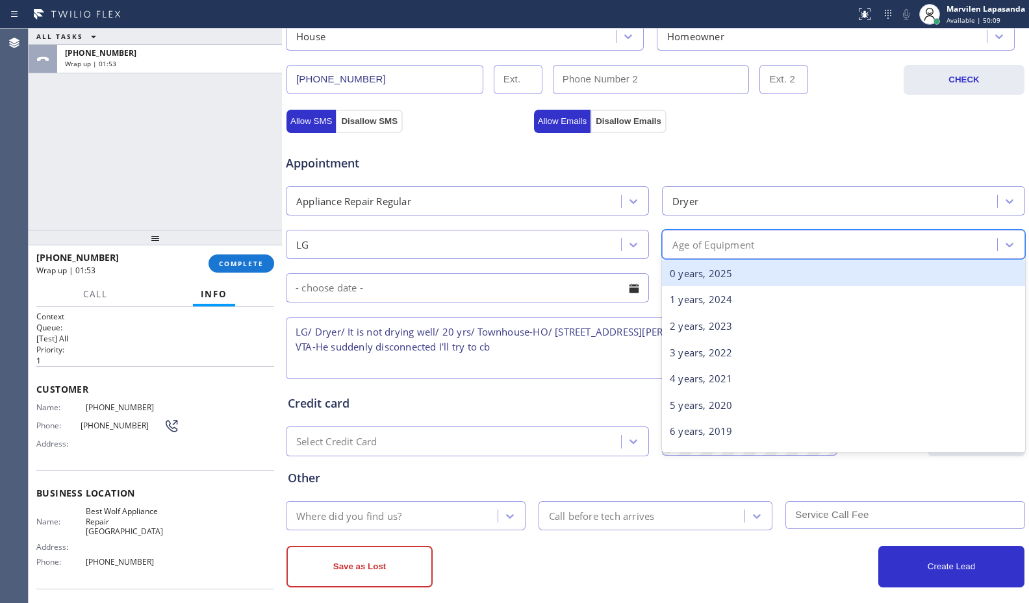
click at [706, 249] on div "Age of Equipment" at bounding box center [713, 244] width 82 height 15
type input "20"
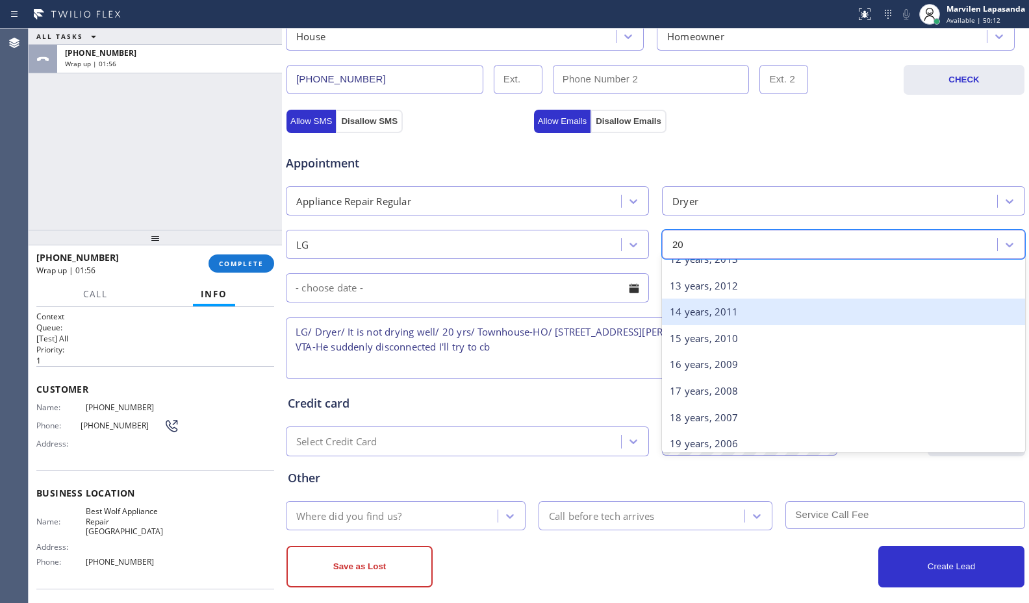
scroll to position [455, 0]
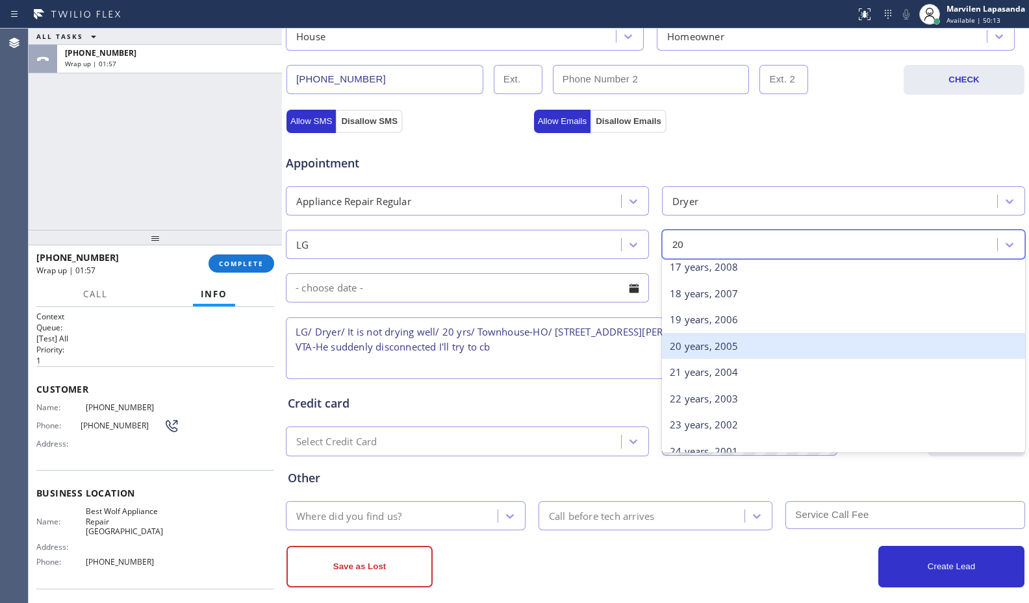
click at [712, 355] on div "20 years, 2005" at bounding box center [843, 346] width 363 height 27
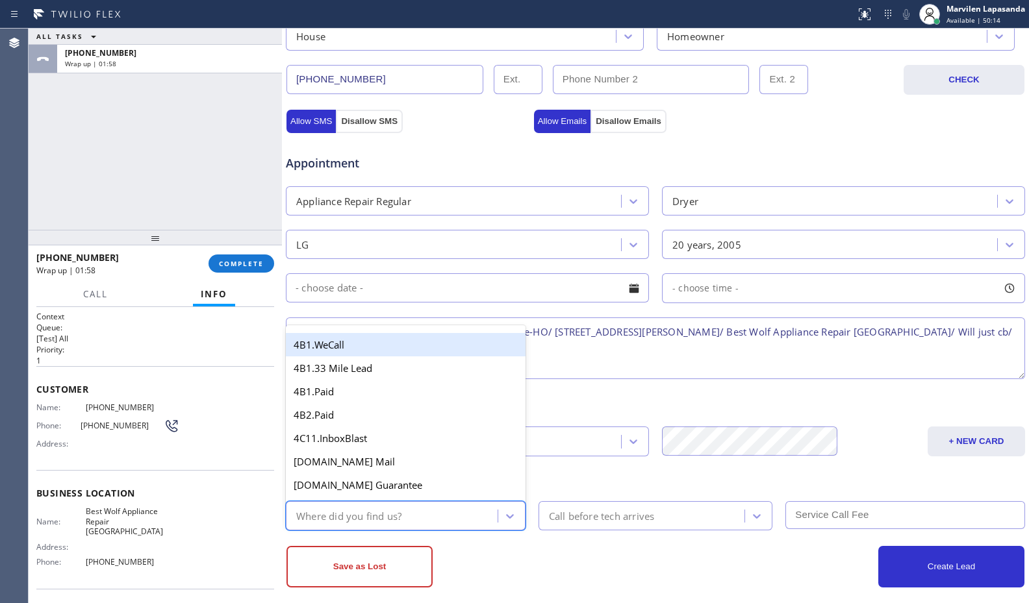
click at [352, 525] on div "Where did you find us?" at bounding box center [394, 516] width 208 height 23
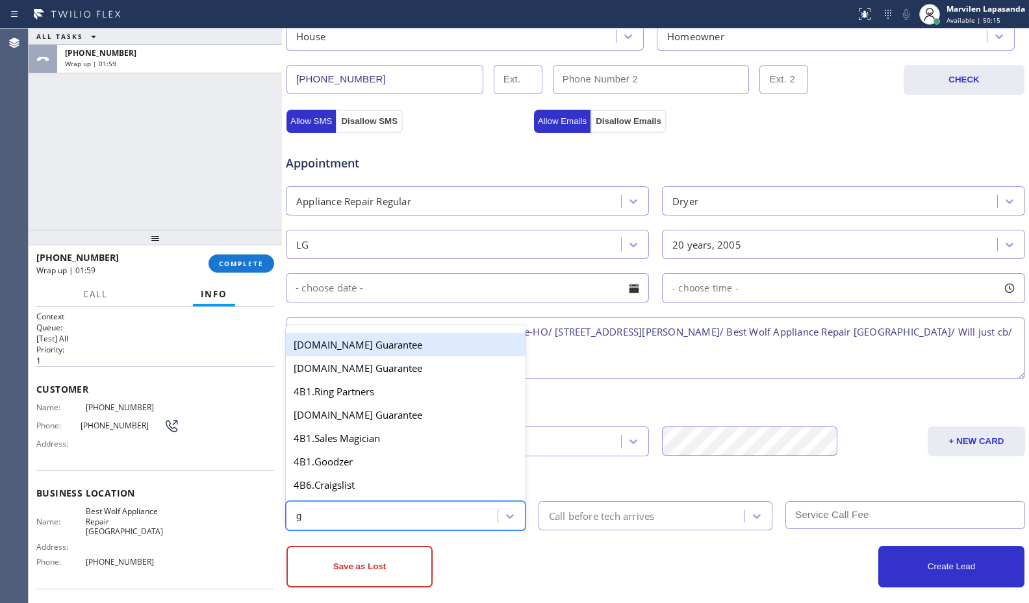
type input "go"
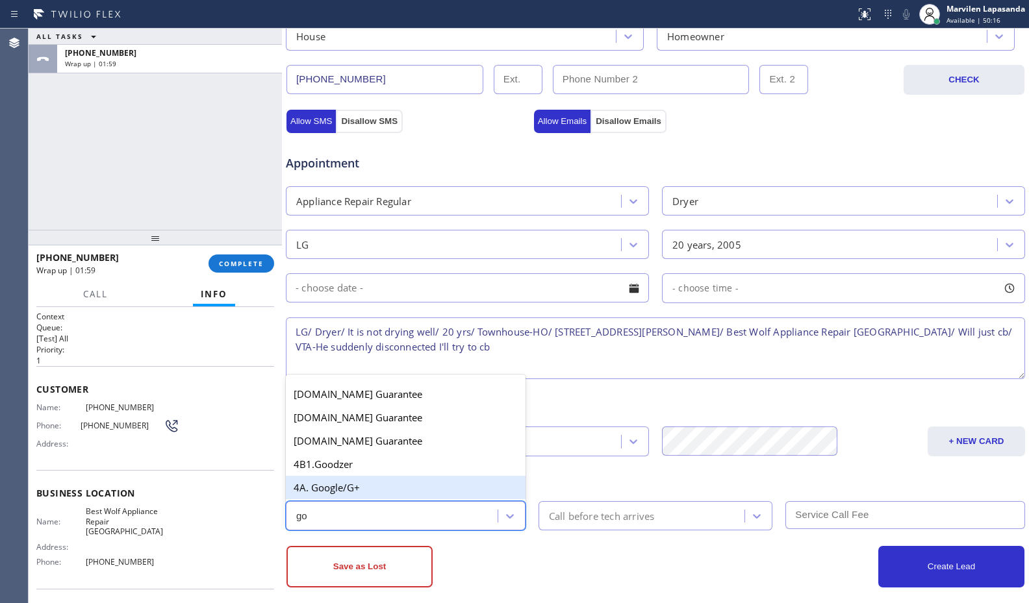
click at [337, 490] on div "4A. Google/G+" at bounding box center [406, 487] width 240 height 23
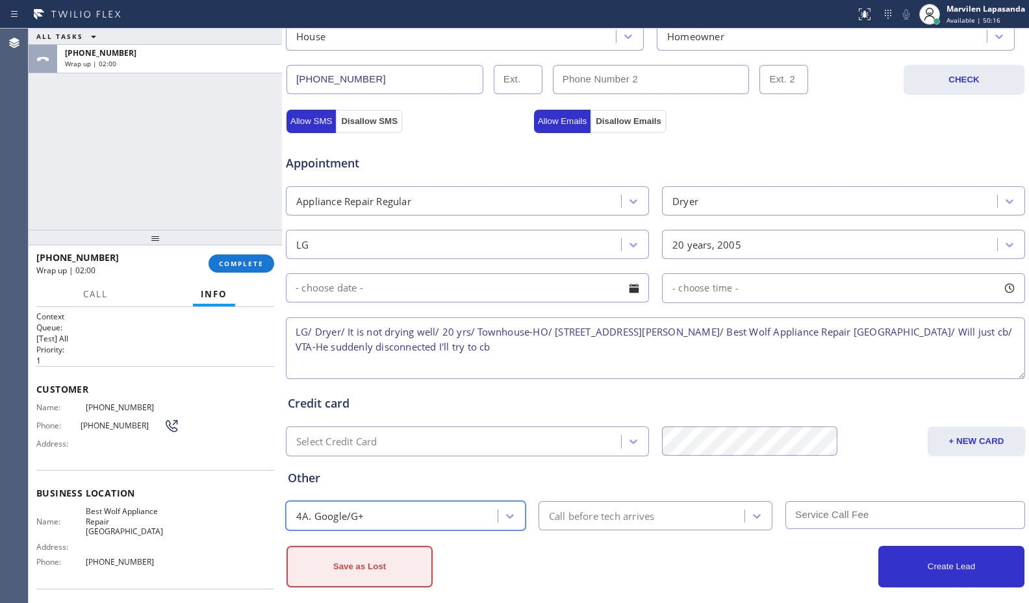
click at [359, 564] on button "Save as Lost" at bounding box center [359, 567] width 146 height 42
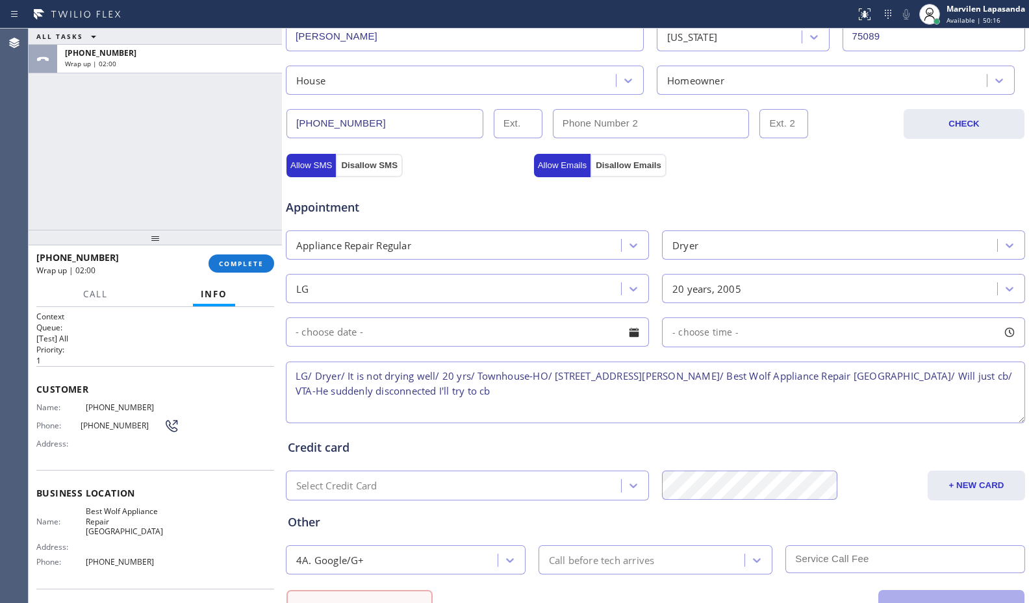
scroll to position [434, 0]
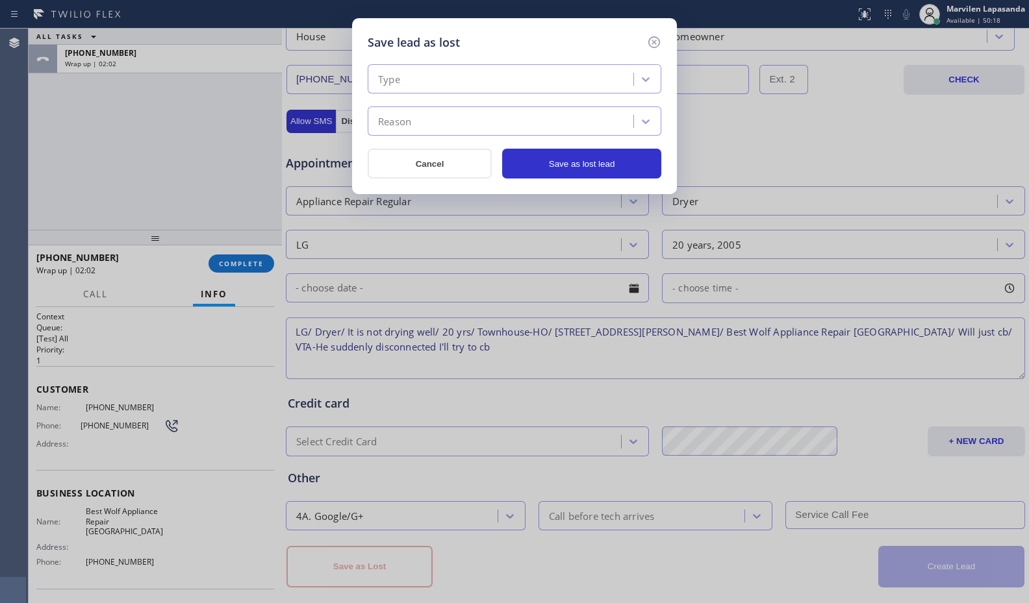
click at [392, 83] on div "Type" at bounding box center [389, 79] width 22 height 15
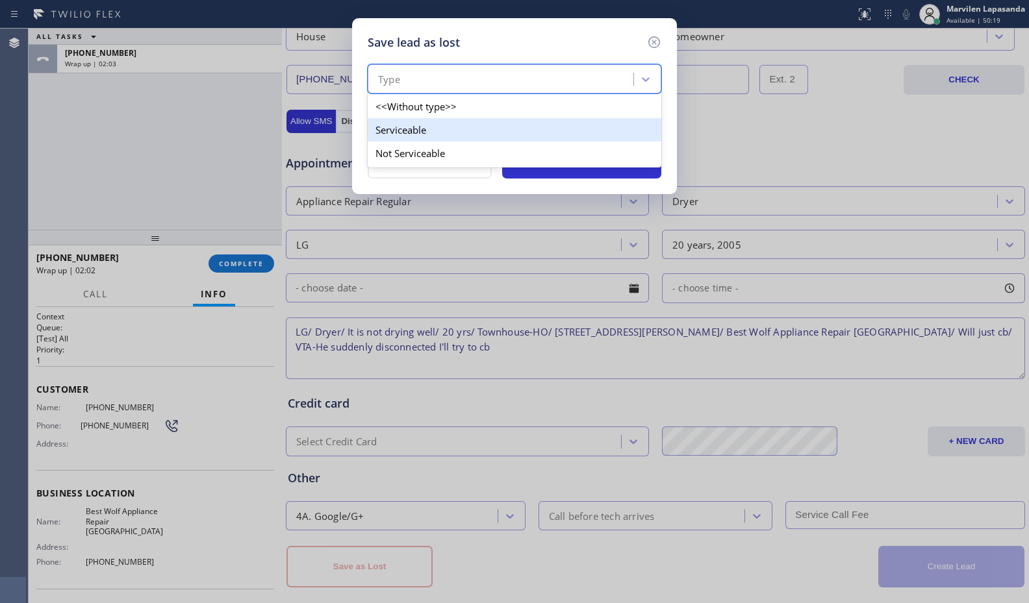
click at [396, 130] on div "Serviceable" at bounding box center [515, 129] width 294 height 23
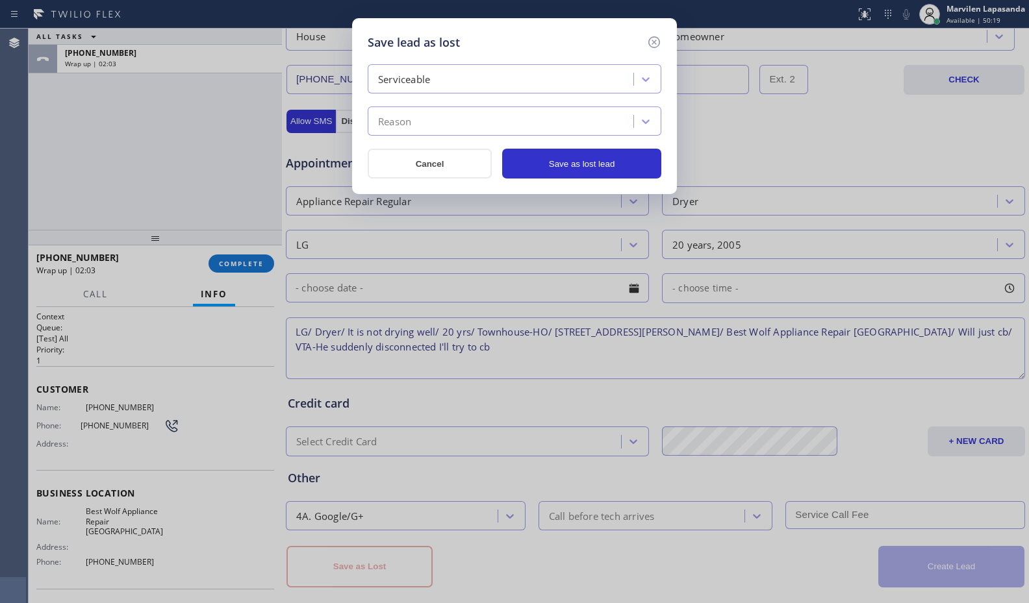
click at [394, 122] on div "Reason" at bounding box center [394, 121] width 33 height 15
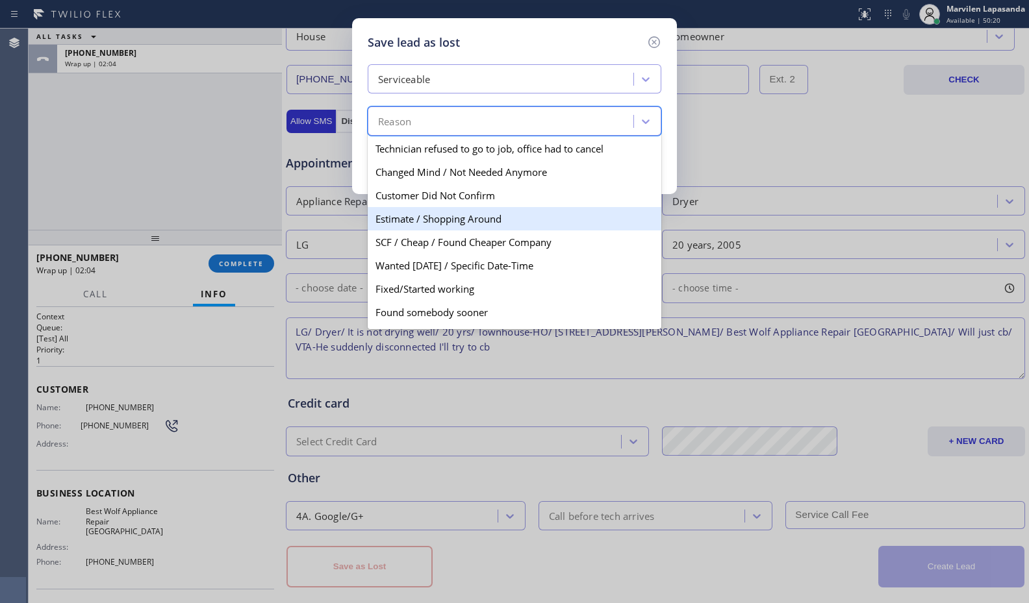
click at [409, 214] on div "Estimate / Shopping Around" at bounding box center [515, 218] width 294 height 23
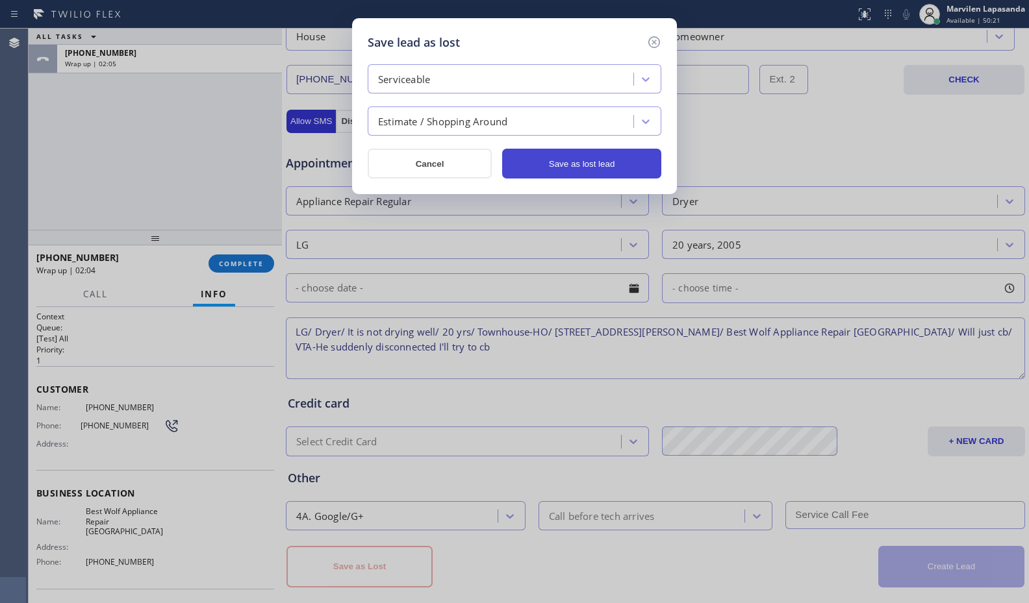
click at [549, 172] on button "Save as lost lead" at bounding box center [581, 164] width 159 height 30
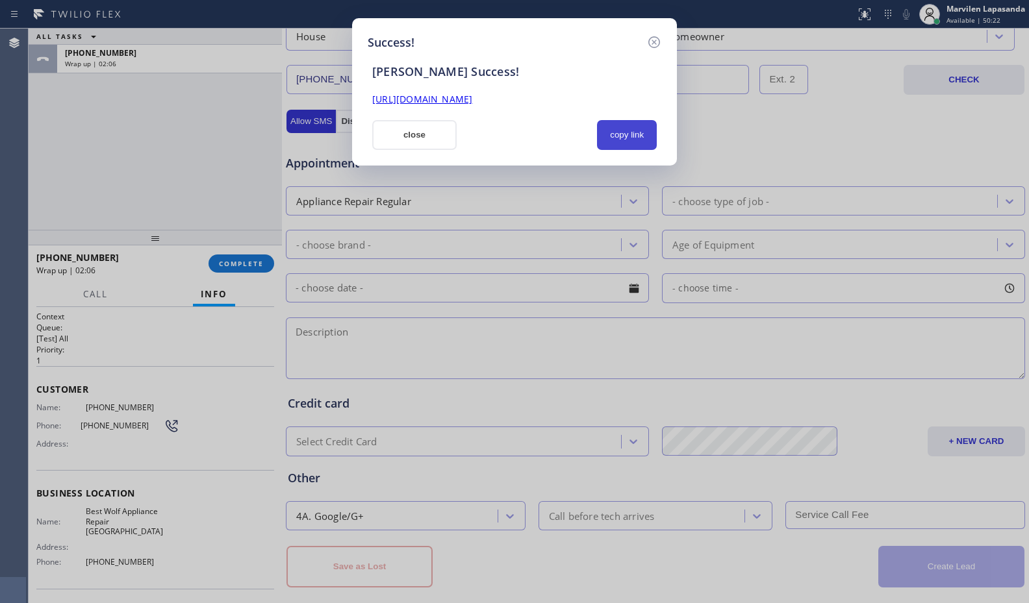
click at [632, 134] on button "copy link" at bounding box center [627, 135] width 60 height 30
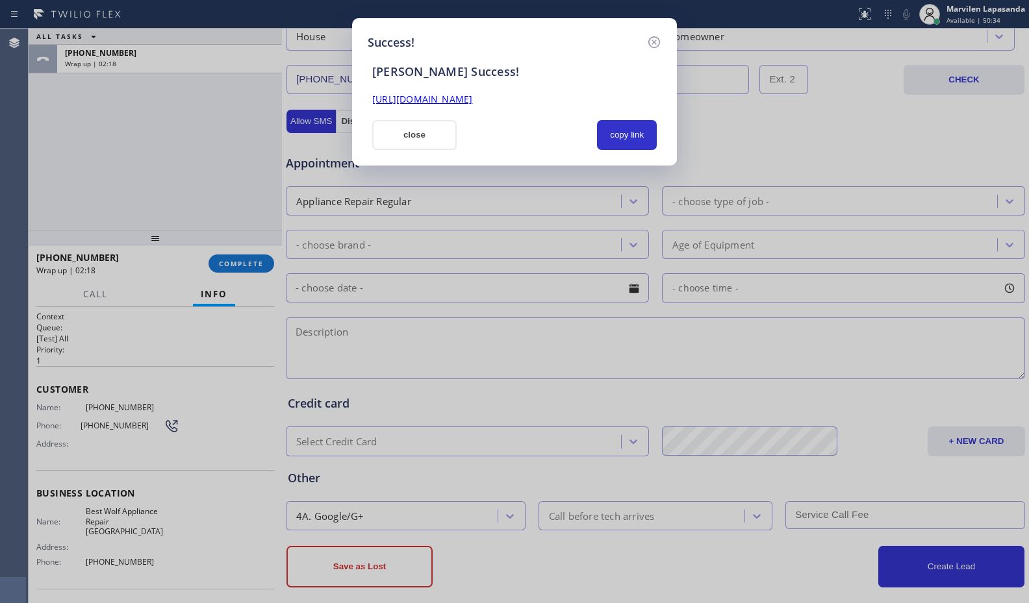
click at [75, 164] on div "Success! SAL Success! https://erp.apollosoft.co/customer/764788#portlet_lead cl…" at bounding box center [514, 301] width 1029 height 603
click at [414, 137] on button "close" at bounding box center [414, 135] width 84 height 30
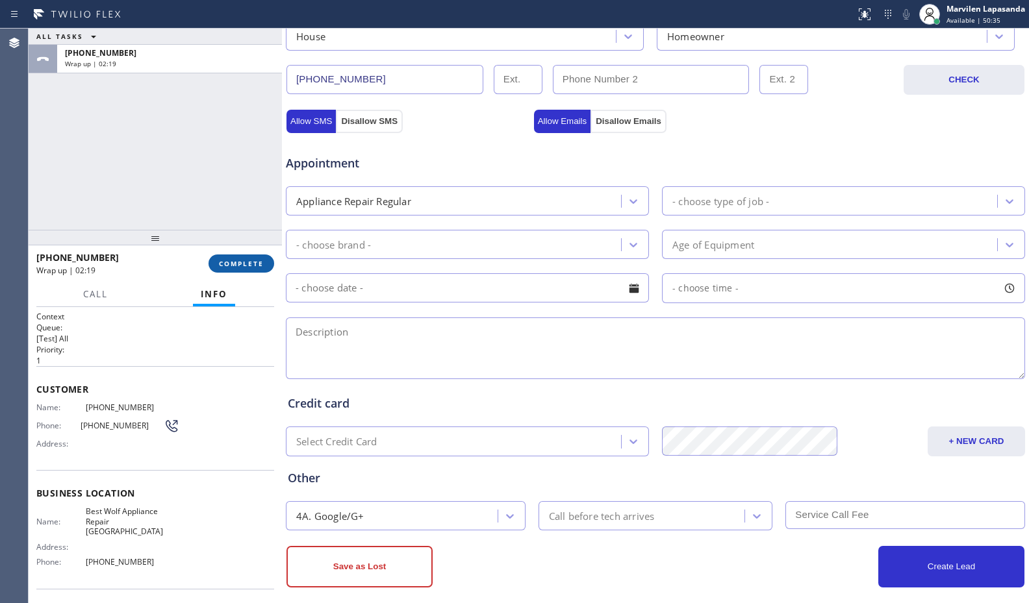
click at [243, 271] on button "COMPLETE" at bounding box center [241, 264] width 66 height 18
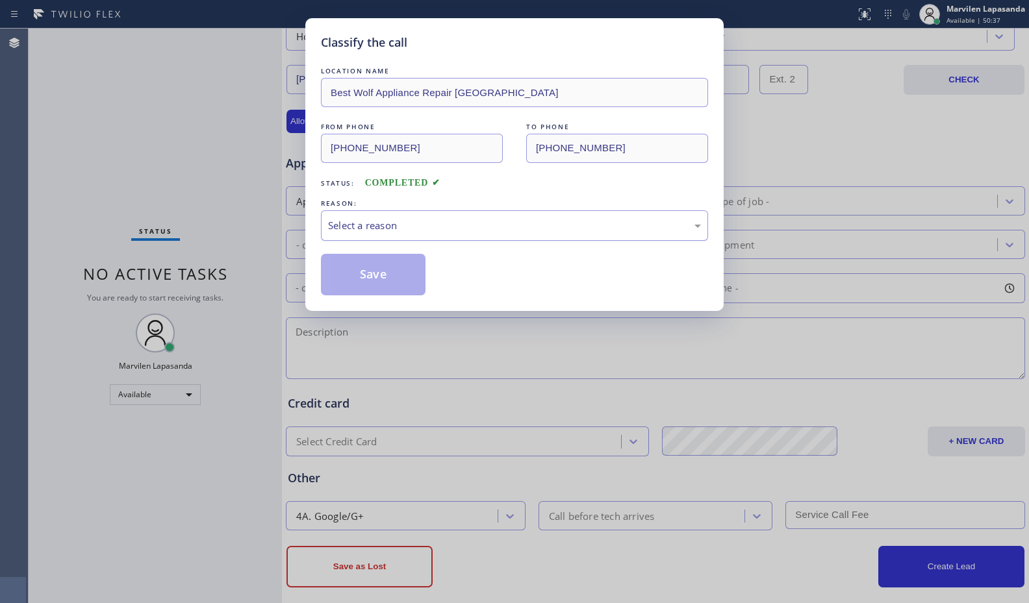
drag, startPoint x: 354, startPoint y: 231, endPoint x: 356, endPoint y: 238, distance: 8.0
click at [355, 231] on div "Select a reason" at bounding box center [514, 225] width 373 height 15
click at [353, 279] on button "Save" at bounding box center [373, 275] width 105 height 42
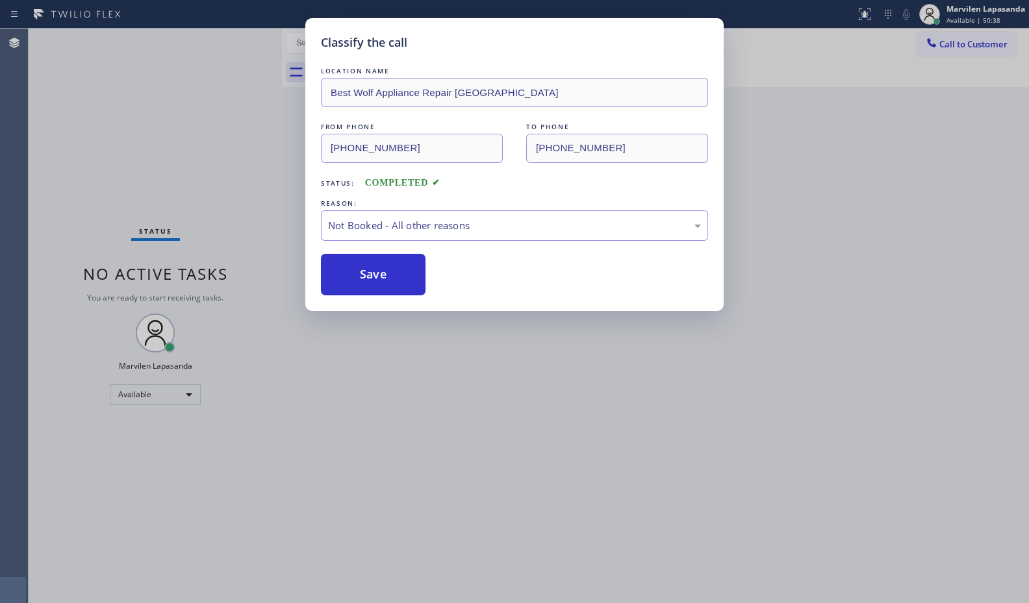
click at [353, 279] on button "Save" at bounding box center [373, 275] width 105 height 42
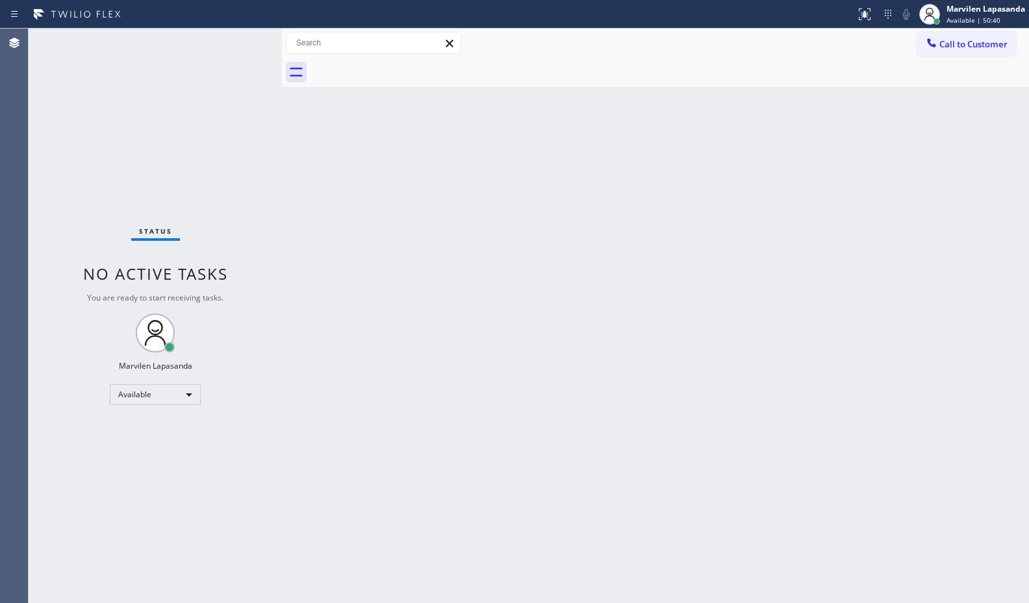
drag, startPoint x: 605, startPoint y: 156, endPoint x: 797, endPoint y: 164, distance: 191.8
click at [620, 158] on div "Back to Dashboard Change Sender ID Customers Technicians Select a contact Outbo…" at bounding box center [655, 316] width 747 height 575
click at [221, 43] on div "Status No active tasks You are ready to start receiving tasks. Marvilen Lapasan…" at bounding box center [155, 316] width 253 height 575
click at [242, 41] on div "Status No active tasks You are ready to start receiving tasks. Marvilen Lapasan…" at bounding box center [155, 316] width 253 height 575
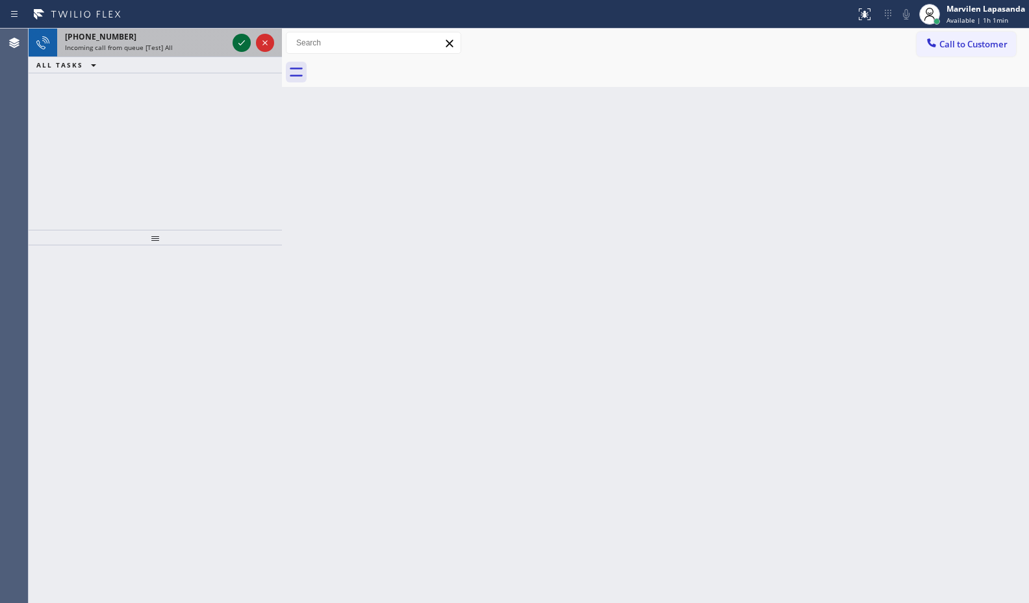
click at [242, 41] on icon at bounding box center [242, 43] width 16 height 16
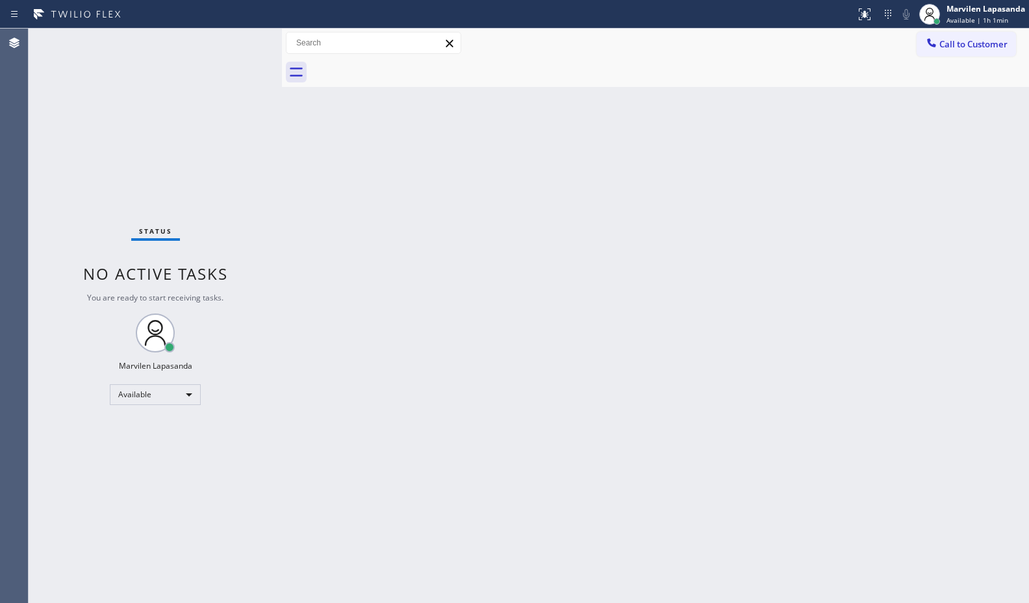
click at [245, 43] on div "Status No active tasks You are ready to start receiving tasks. Marvilen Lapasan…" at bounding box center [155, 316] width 253 height 575
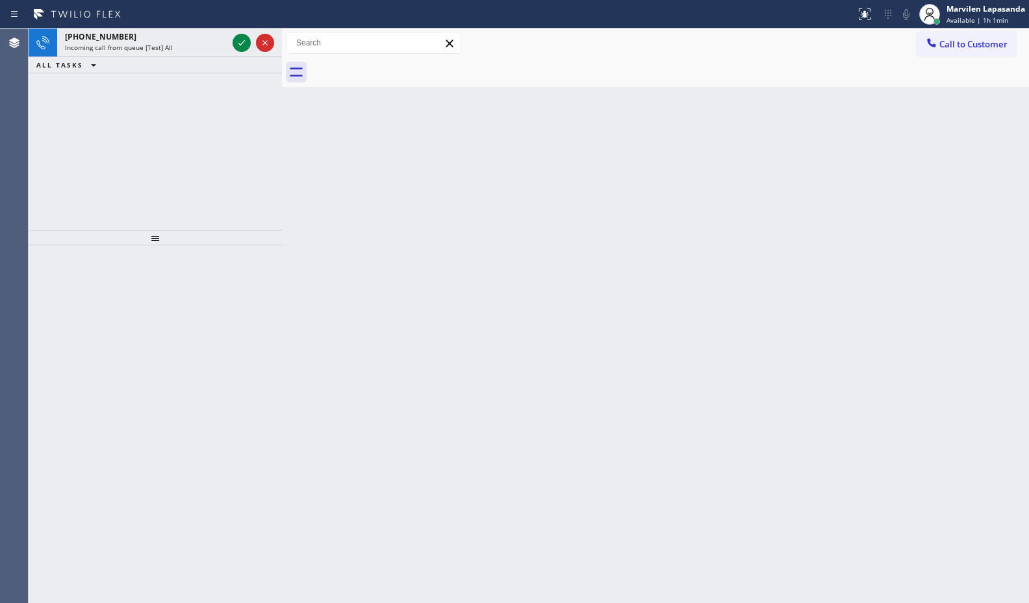
click at [245, 43] on icon at bounding box center [242, 43] width 16 height 16
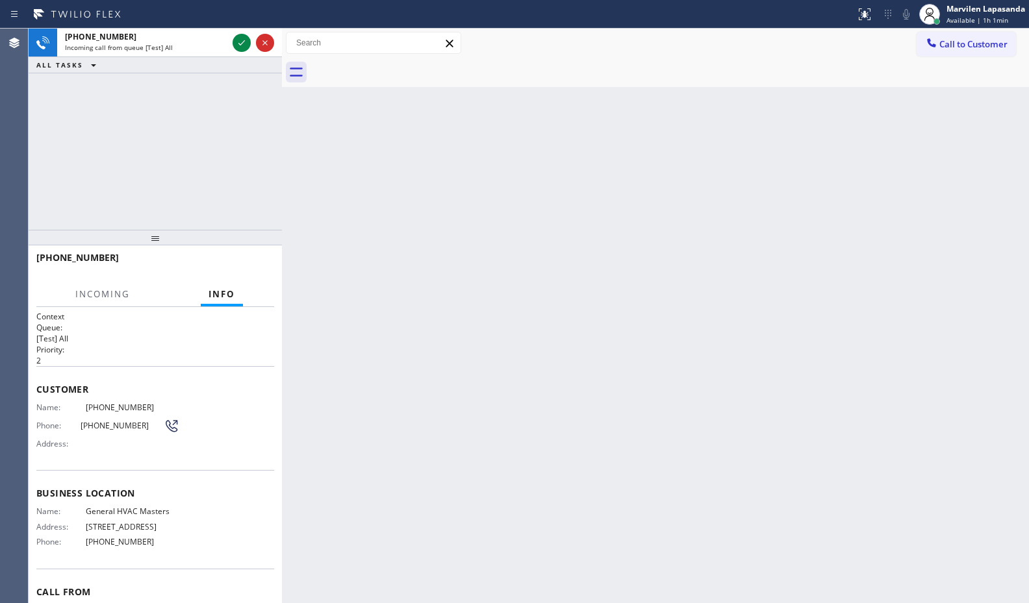
click at [245, 43] on icon at bounding box center [242, 43] width 16 height 16
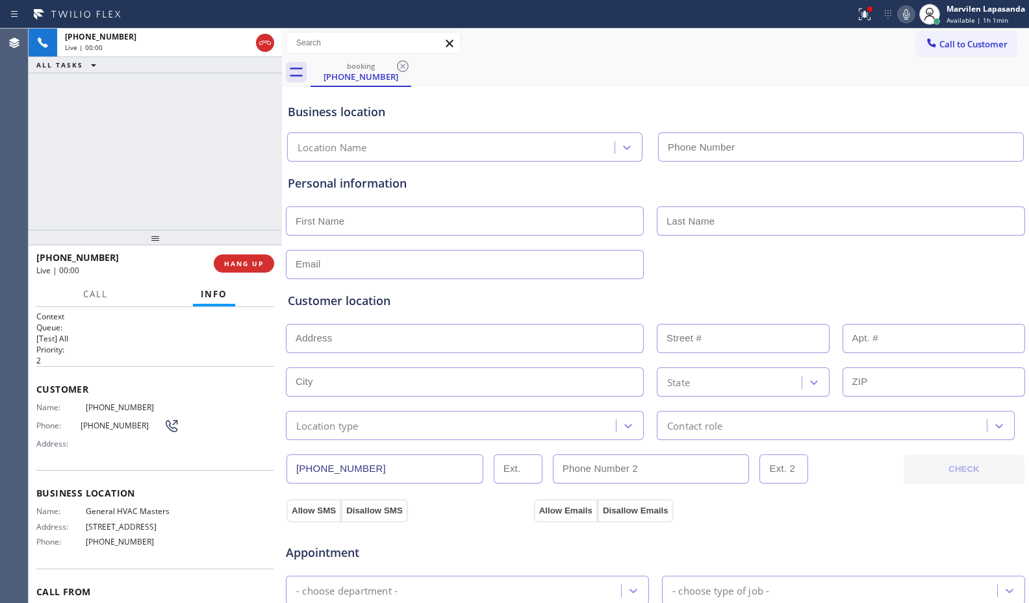
type input "(305) 548-8390"
click at [199, 487] on span "Business location" at bounding box center [155, 493] width 238 height 12
click at [213, 166] on div "+13058010054 Live | 00:25 ALL TASKS ALL TASKS ACTIVE TASKS TASKS IN WRAP UP" at bounding box center [155, 129] width 253 height 201
click at [213, 166] on div "+13058010054 Live | 00:26 ALL TASKS ALL TASKS ACTIVE TASKS TASKS IN WRAP UP" at bounding box center [155, 129] width 253 height 201
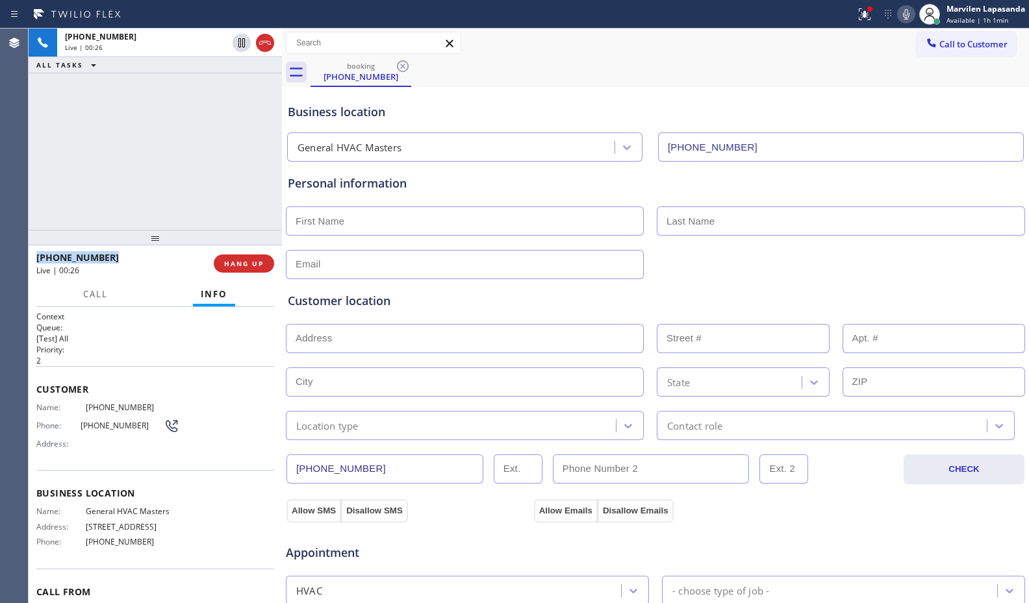
click at [213, 166] on div "+13058010054 Live | 00:26 ALL TASKS ALL TASKS ACTIVE TASKS TASKS IN WRAP UP" at bounding box center [155, 129] width 253 height 201
click at [213, 166] on div "+13058010054 Live | 00:27 ALL TASKS ALL TASKS ACTIVE TASKS TASKS IN WRAP UP" at bounding box center [155, 129] width 253 height 201
click at [221, 170] on div "+13058010054 Live | 00:27 ALL TASKS ALL TASKS ACTIVE TASKS TASKS IN WRAP UP" at bounding box center [155, 129] width 253 height 201
click at [276, 221] on div "+13058010054 Live | 00:29 ALL TASKS ALL TASKS ACTIVE TASKS TASKS IN WRAP UP" at bounding box center [155, 129] width 253 height 201
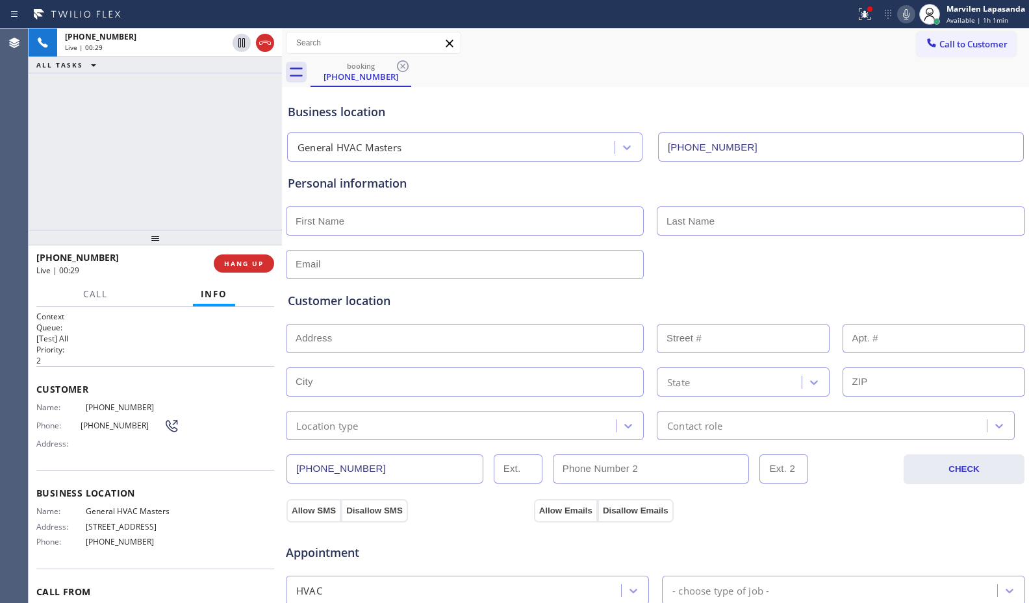
click at [276, 215] on div "+13058010054 Live | 00:29 ALL TASKS ALL TASKS ACTIVE TASKS TASKS IN WRAP UP" at bounding box center [155, 129] width 253 height 201
click at [274, 215] on div "+13058010054 Live | 00:30 ALL TASKS ALL TASKS ACTIVE TASKS TASKS IN WRAP UP" at bounding box center [155, 129] width 253 height 201
click at [240, 259] on span "HANG UP" at bounding box center [244, 263] width 40 height 9
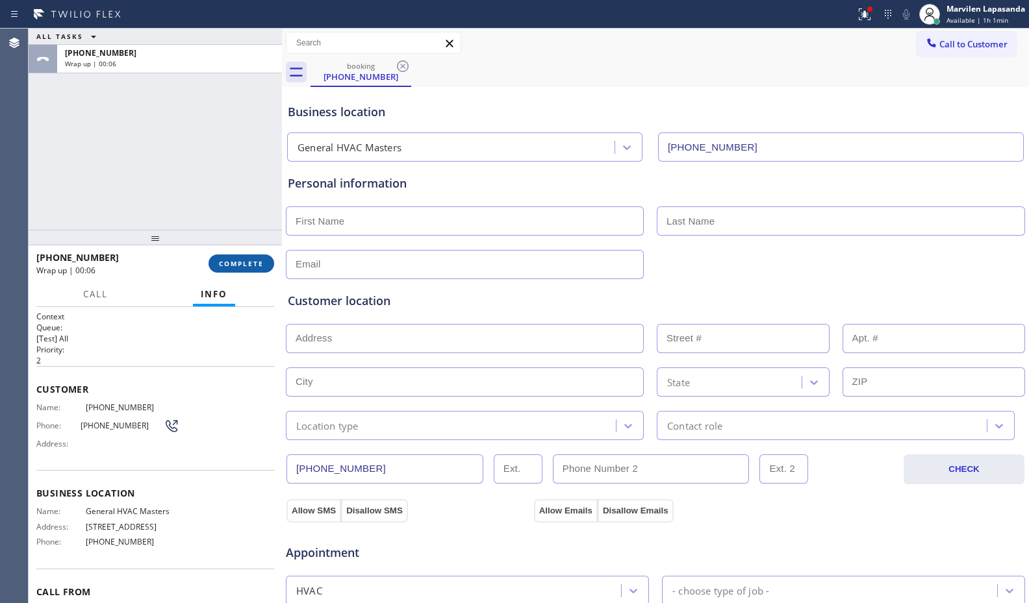
click at [240, 259] on span "COMPLETE" at bounding box center [241, 263] width 45 height 9
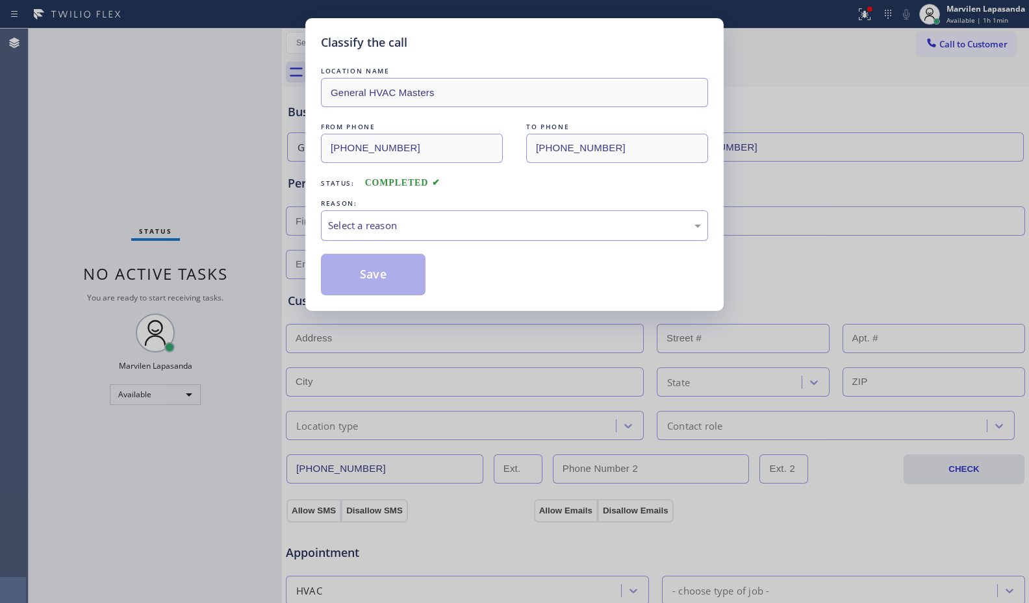
click at [381, 228] on div "Select a reason" at bounding box center [514, 225] width 373 height 15
click at [362, 275] on button "Save" at bounding box center [373, 275] width 105 height 42
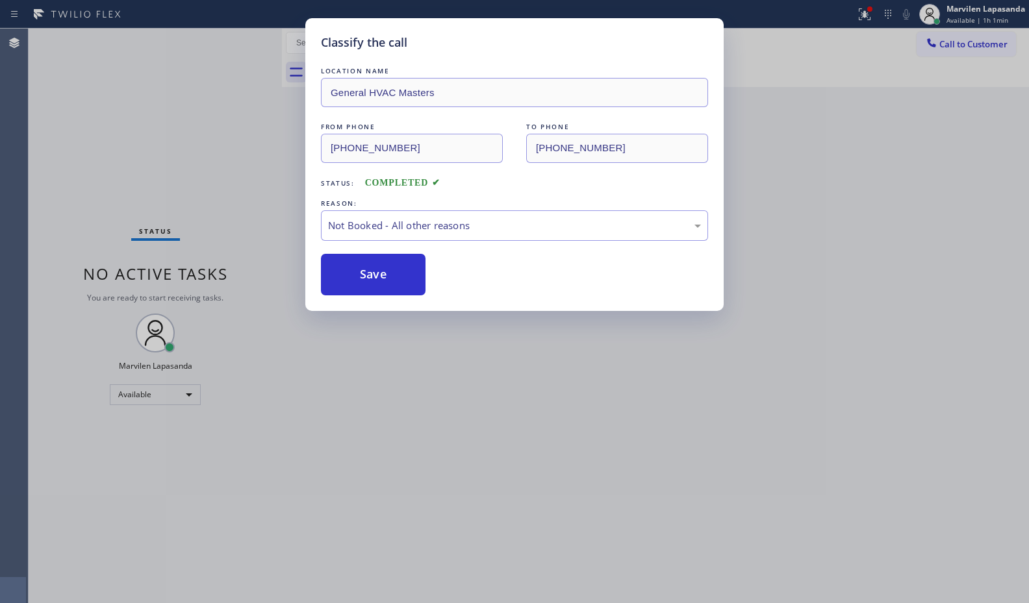
click at [362, 275] on button "Save" at bounding box center [373, 275] width 105 height 42
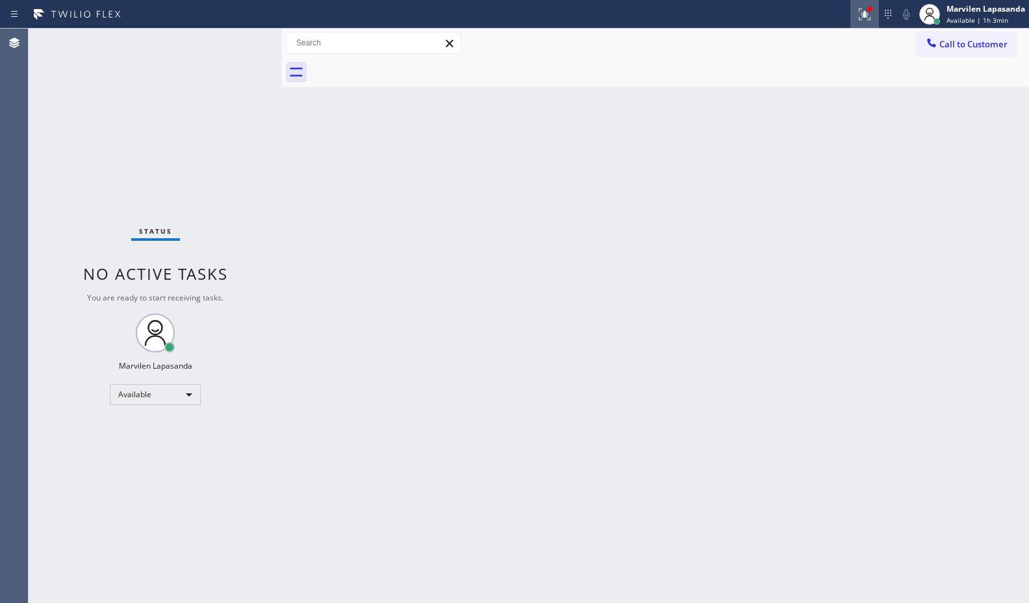
click at [869, 16] on icon at bounding box center [865, 14] width 16 height 16
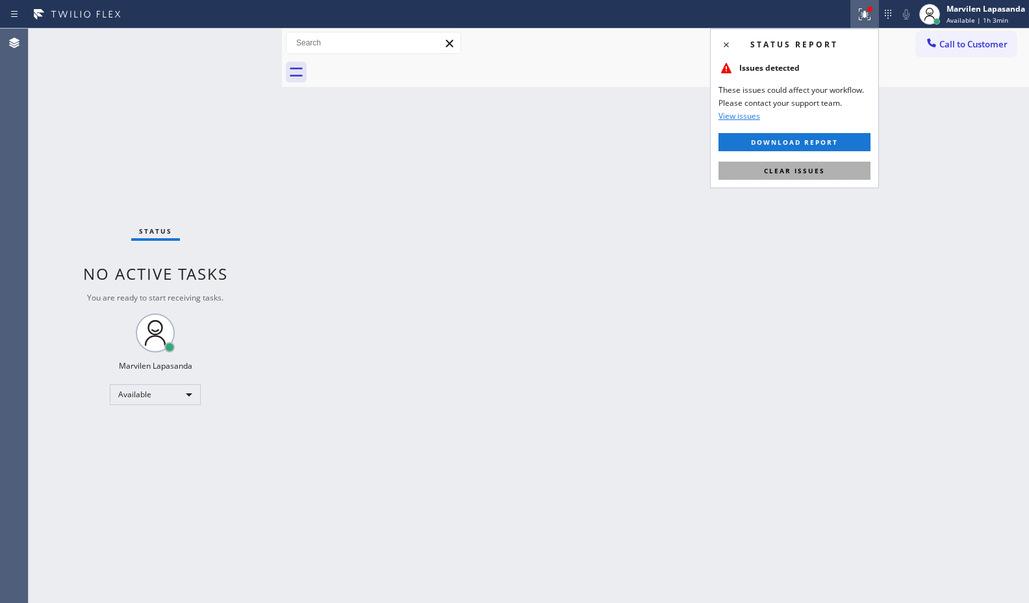
click at [823, 164] on button "Clear issues" at bounding box center [794, 171] width 152 height 18
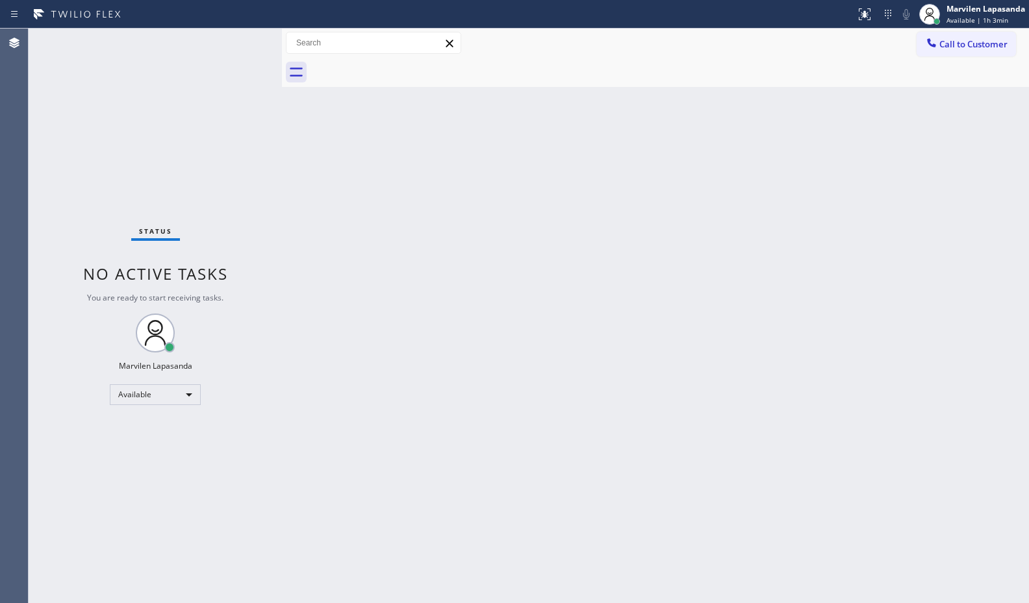
click at [826, 162] on div "Back to Dashboard Change Sender ID Customers Technicians Select a contact Outbo…" at bounding box center [655, 316] width 747 height 575
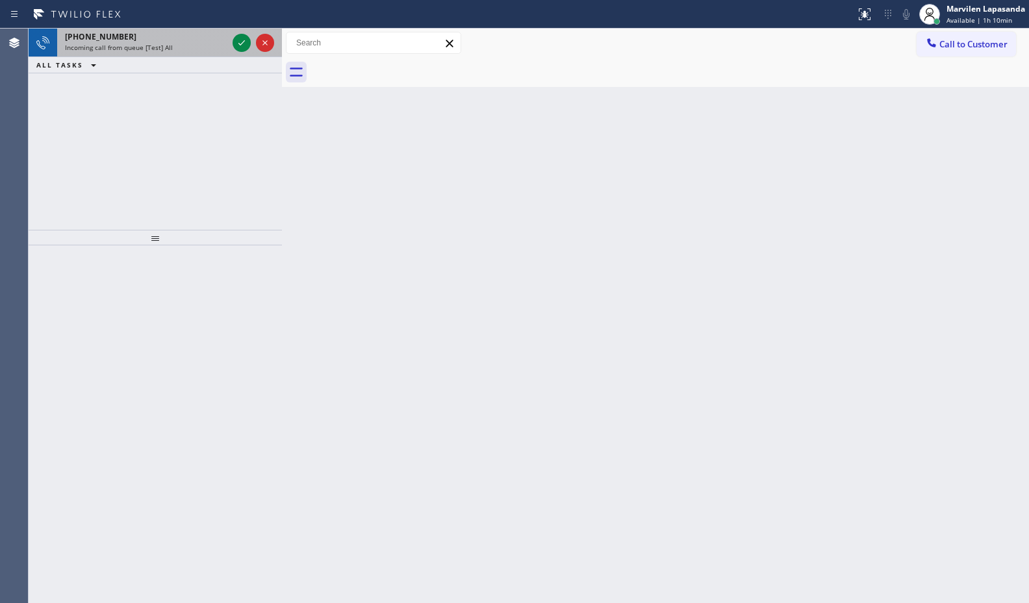
click at [156, 43] on span "Incoming call from queue [Test] All" at bounding box center [119, 47] width 108 height 9
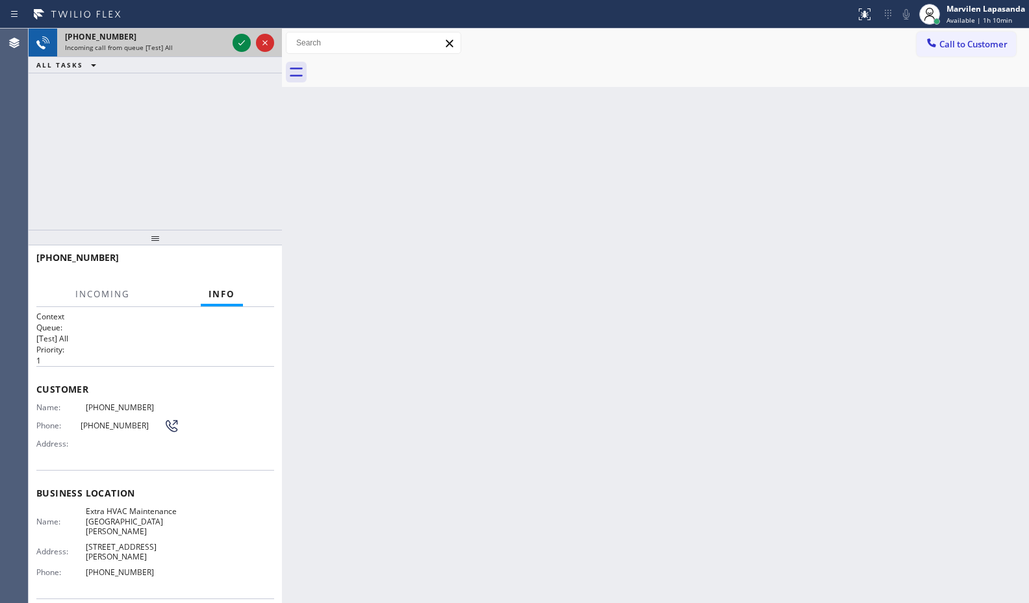
click at [156, 43] on span "Incoming call from queue [Test] All" at bounding box center [119, 47] width 108 height 9
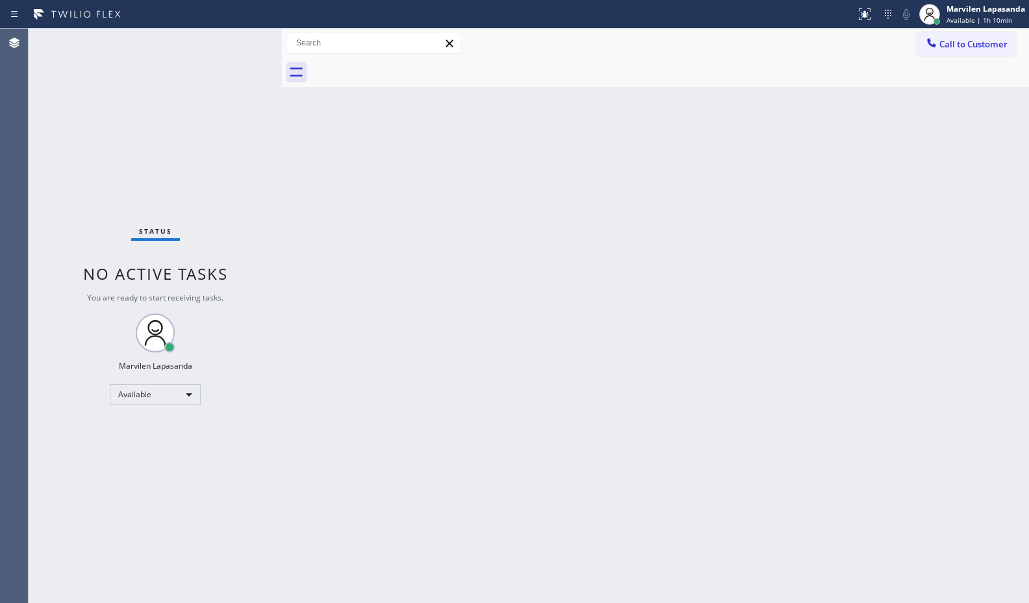
click at [333, 158] on div "Back to Dashboard Change Sender ID Customers Technicians Select a contact Outbo…" at bounding box center [655, 316] width 747 height 575
drag, startPoint x: 333, startPoint y: 158, endPoint x: 914, endPoint y: 201, distance: 582.2
click at [338, 160] on div "Back to Dashboard Change Sender ID Customers Technicians Select a contact Outbo…" at bounding box center [655, 316] width 747 height 575
click at [909, 211] on div "Back to Dashboard Change Sender ID Customers Technicians Select a contact Outbo…" at bounding box center [655, 316] width 747 height 575
click at [958, 24] on span "Available | 1h 10min" at bounding box center [979, 20] width 66 height 9
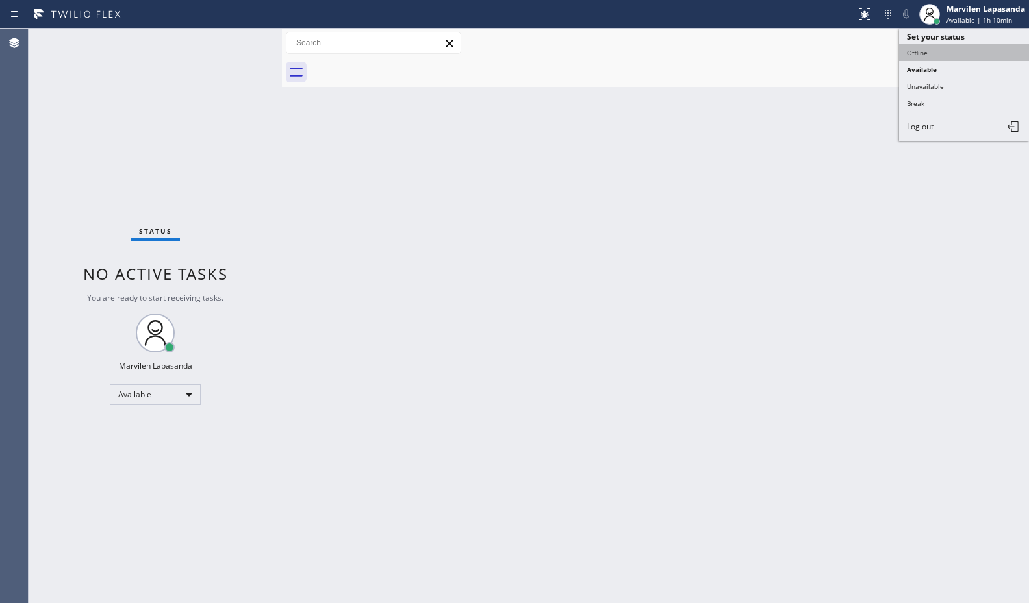
click at [933, 58] on button "Offline" at bounding box center [964, 52] width 130 height 17
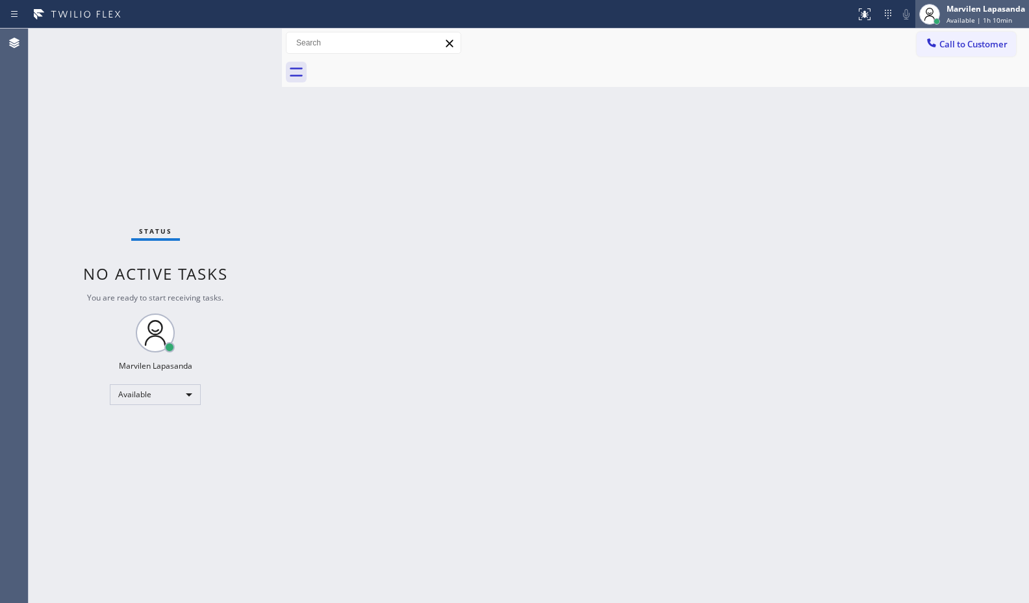
click at [966, 16] on span "Available | 1h 10min" at bounding box center [979, 20] width 66 height 9
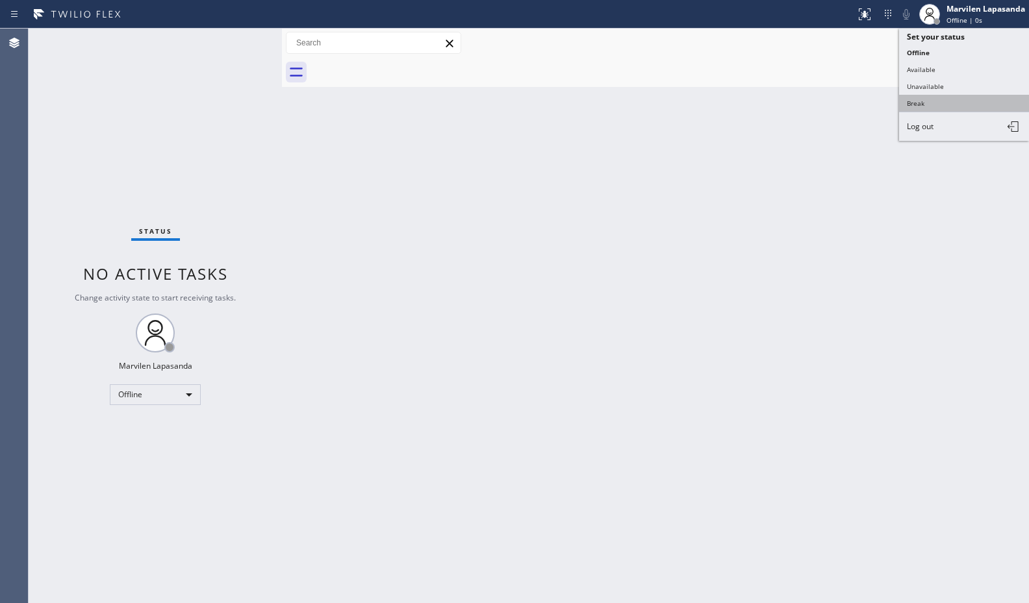
click at [930, 96] on button "Break" at bounding box center [964, 103] width 130 height 17
